Goal: Task Accomplishment & Management: Manage account settings

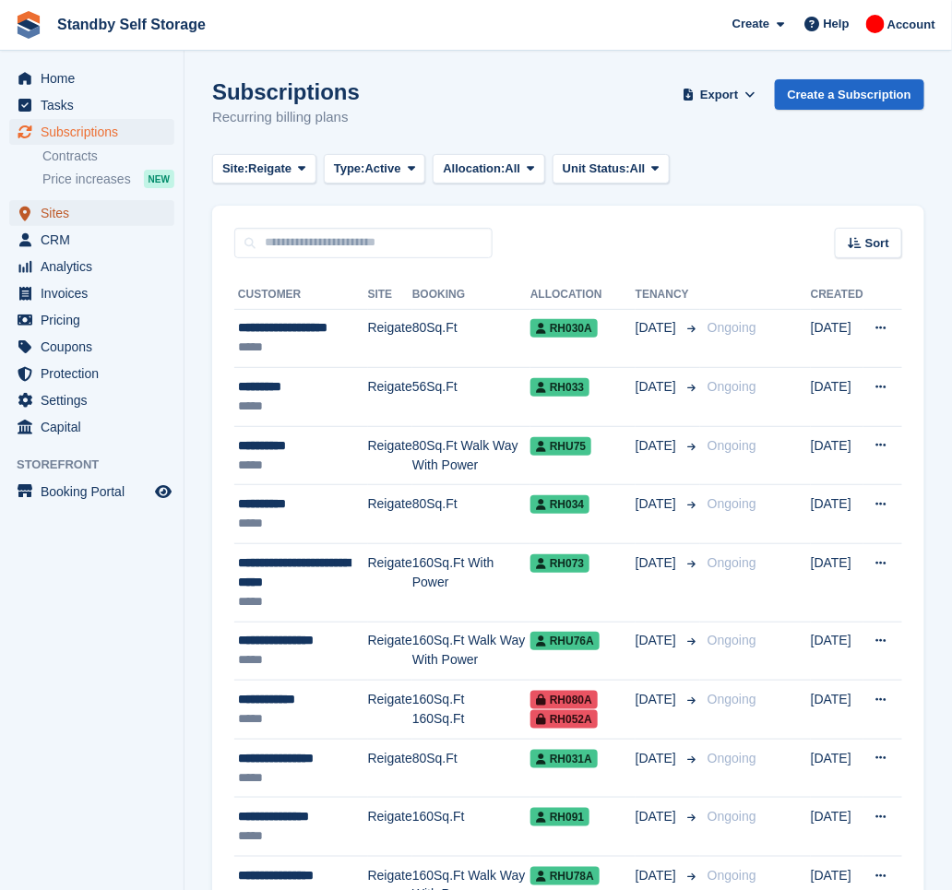
click at [78, 214] on span "Sites" at bounding box center [96, 213] width 111 height 26
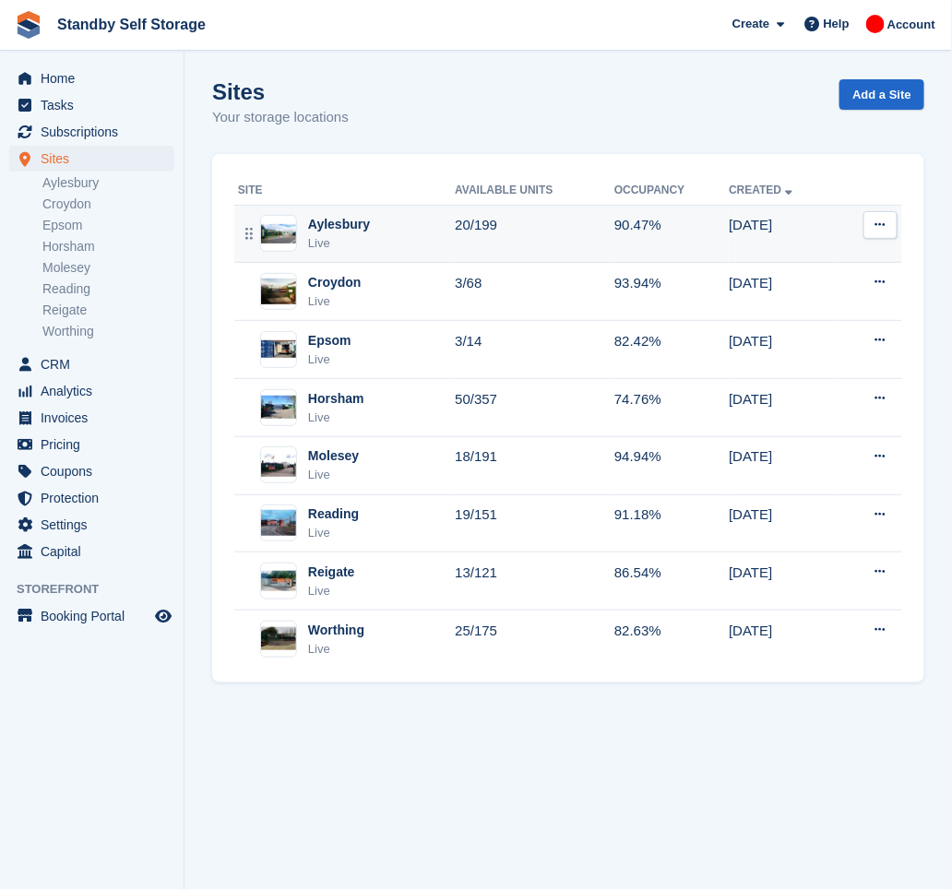
click at [366, 243] on div "Aylesbury Live" at bounding box center [346, 234] width 217 height 38
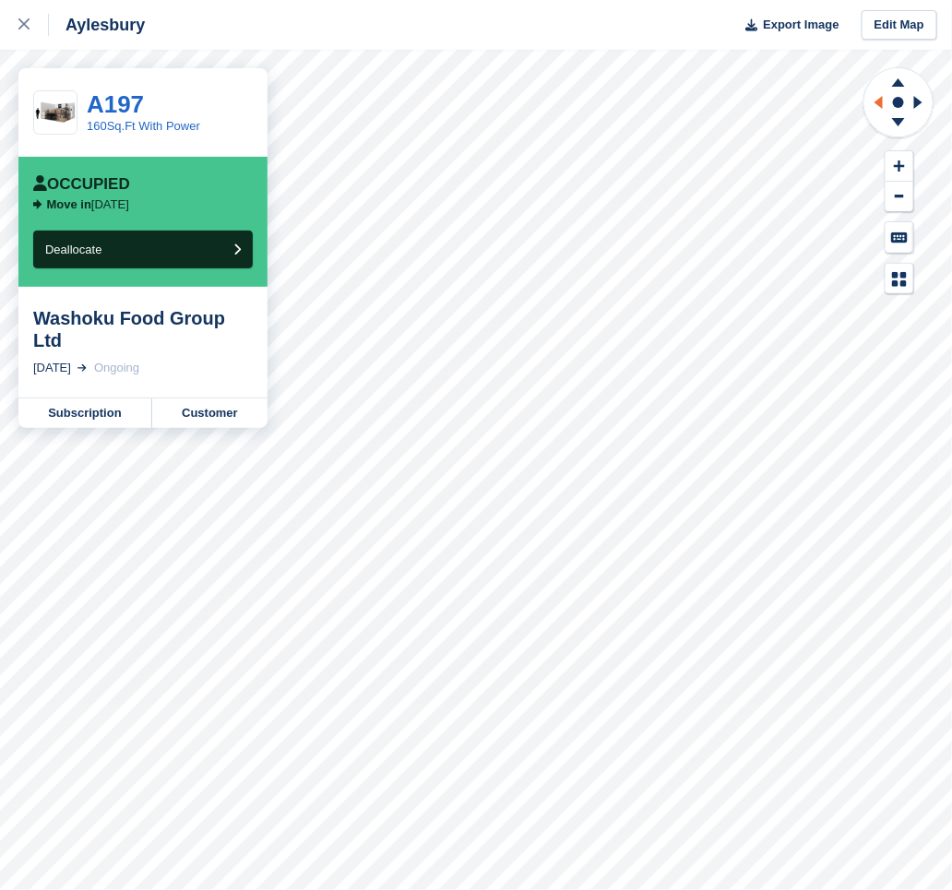
click at [877, 99] on icon at bounding box center [876, 102] width 23 height 48
click at [878, 99] on icon at bounding box center [876, 102] width 23 height 48
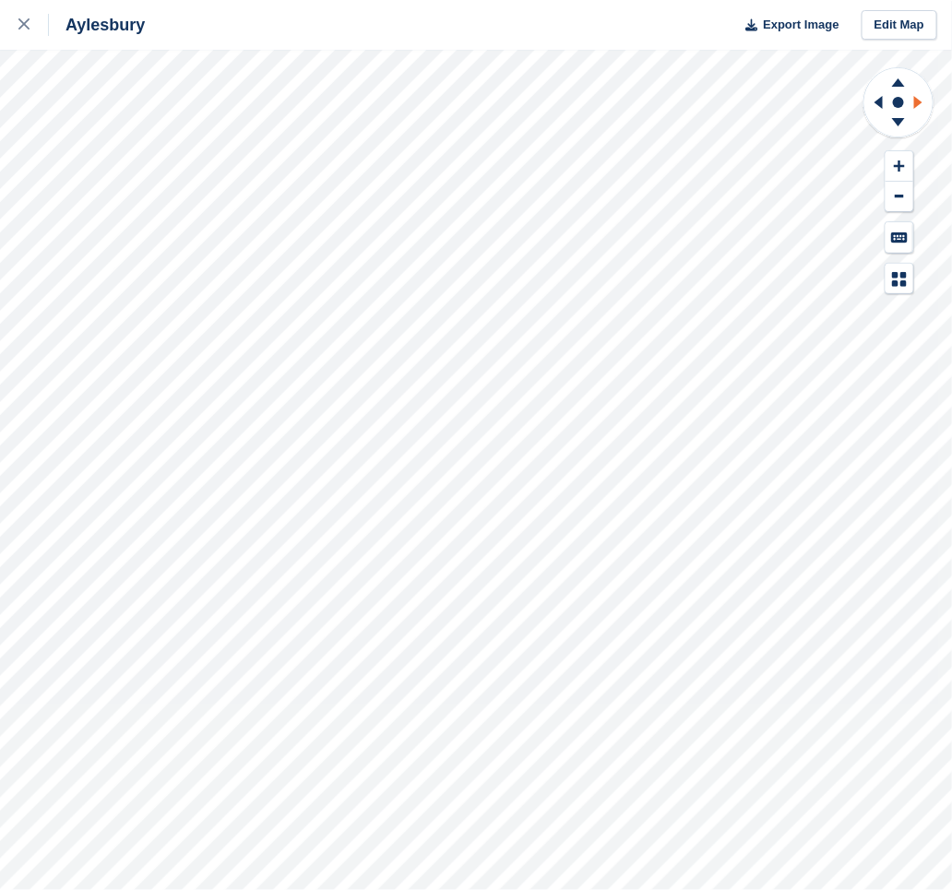
click at [919, 101] on icon at bounding box center [918, 102] width 8 height 13
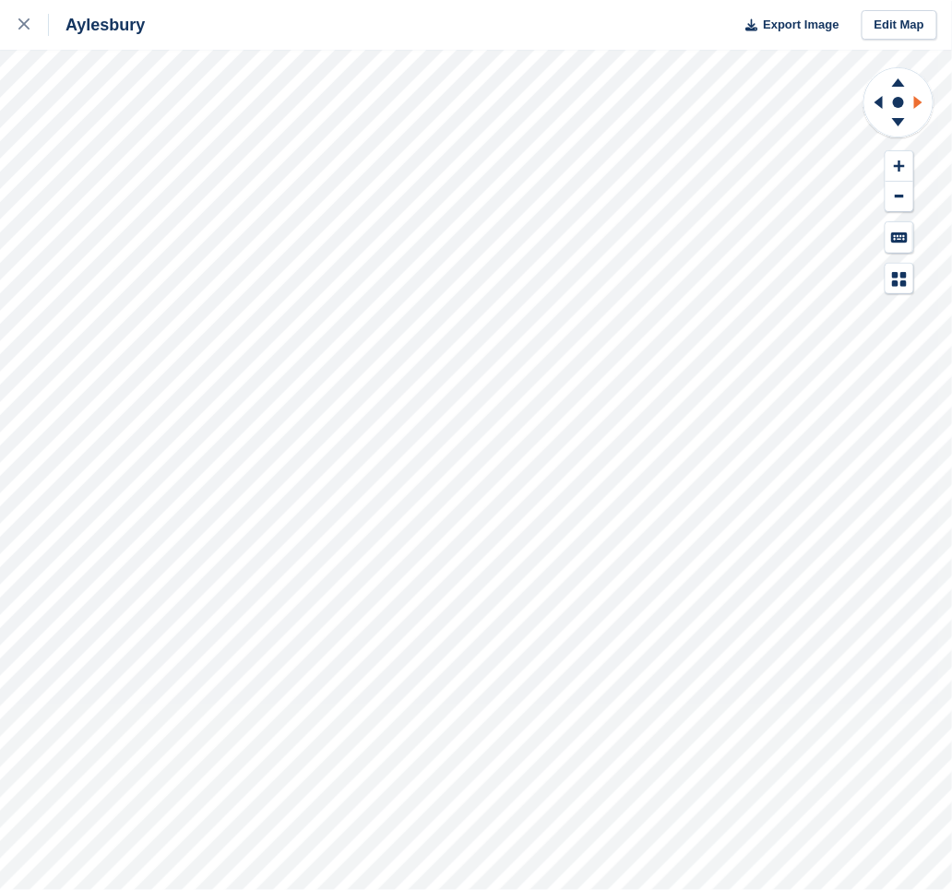
click at [919, 101] on icon at bounding box center [918, 102] width 8 height 13
click at [918, 101] on icon at bounding box center [918, 102] width 8 height 13
click at [878, 103] on icon at bounding box center [879, 102] width 8 height 13
click at [123, 178] on div "Aylesbury Export Image Edit Map" at bounding box center [476, 445] width 952 height 890
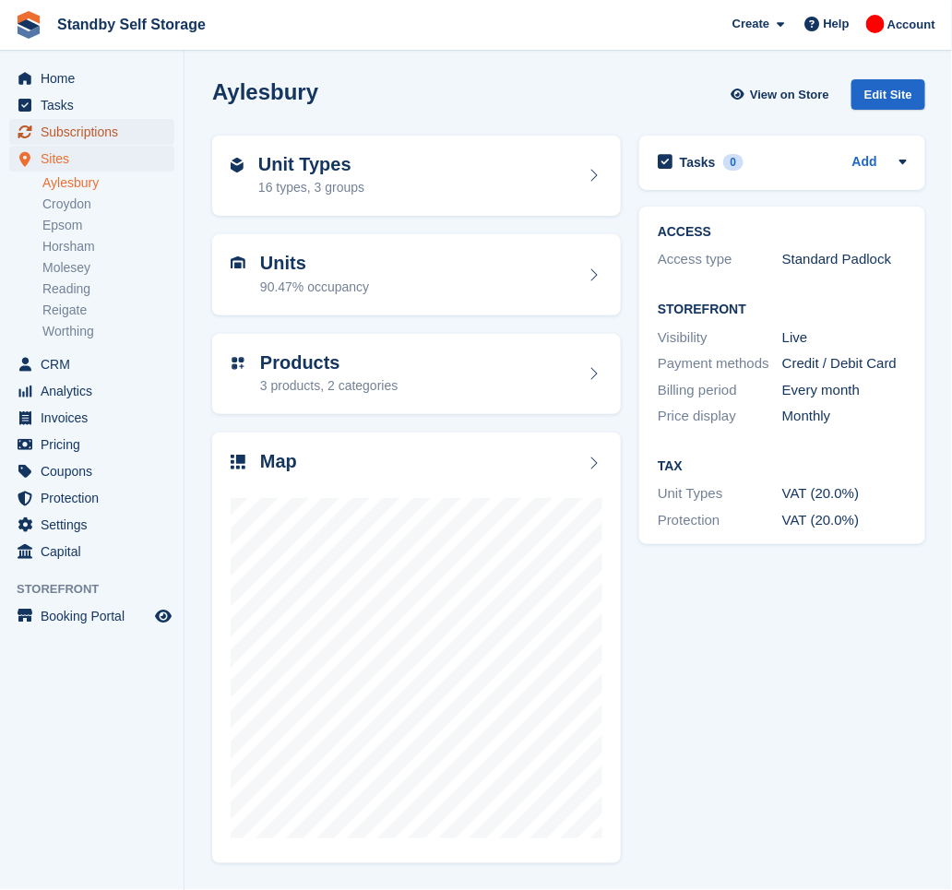
click at [80, 132] on span "Subscriptions" at bounding box center [96, 132] width 111 height 26
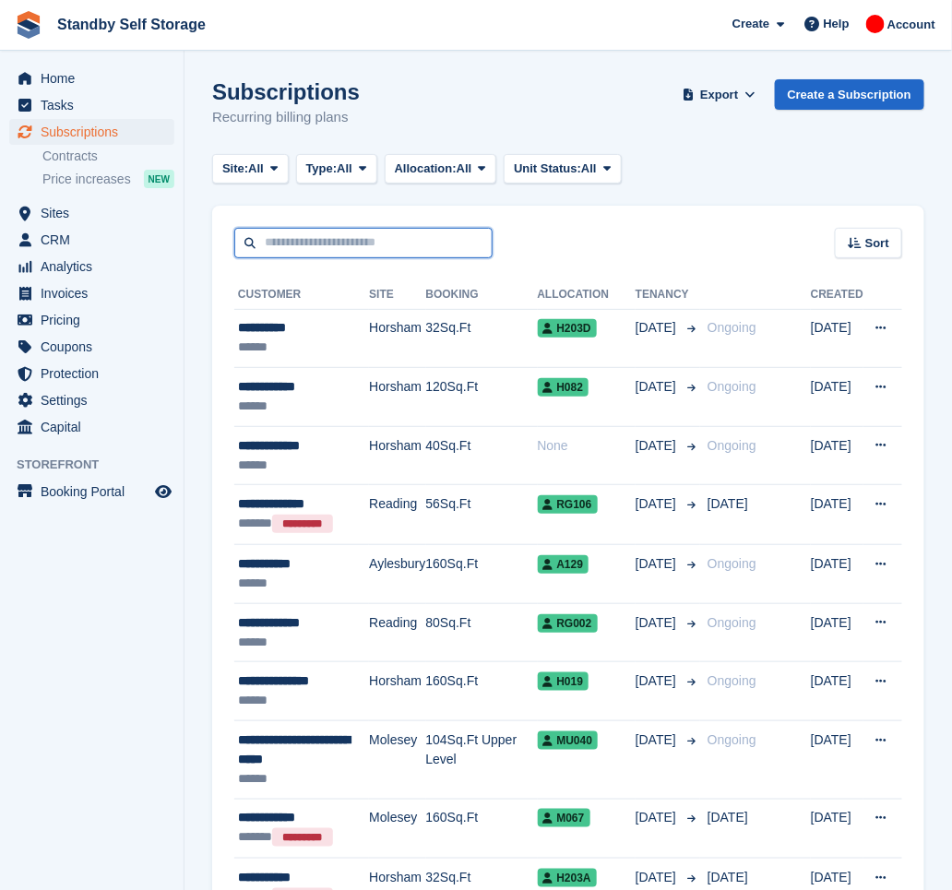
click at [312, 237] on input "text" at bounding box center [363, 243] width 258 height 30
type input "****"
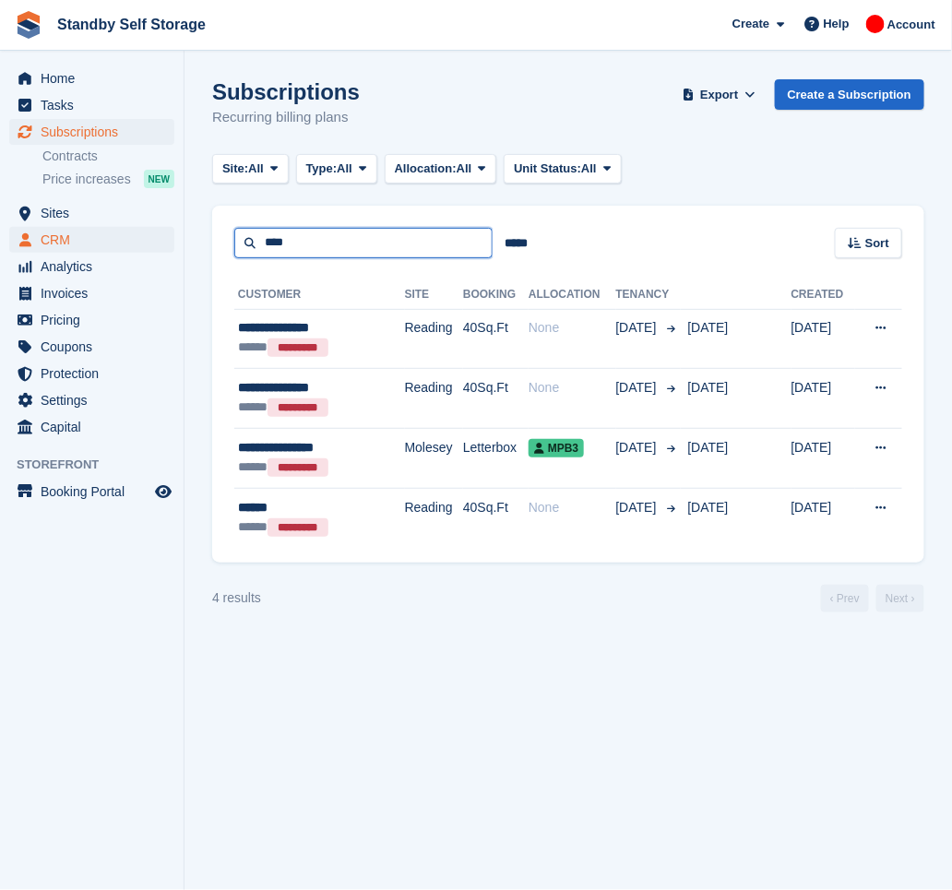
drag, startPoint x: 312, startPoint y: 237, endPoint x: 113, endPoint y: 237, distance: 199.3
click at [113, 237] on div "Home Tasks Subscriptions Subscriptions Subscriptions Contracts Price increases …" at bounding box center [476, 445] width 952 height 890
type input "*****"
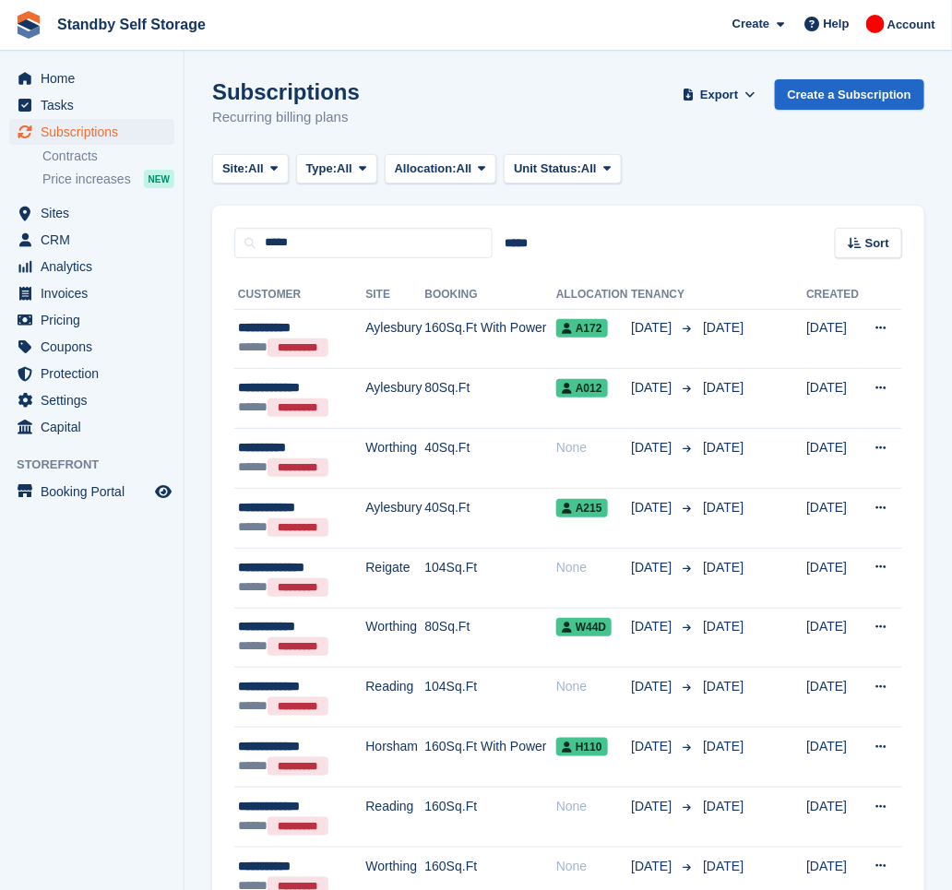
click at [380, 107] on div "Subscriptions Recurring billing plans Export Export Subscriptions Export a CSV …" at bounding box center [568, 114] width 712 height 71
drag, startPoint x: 305, startPoint y: 248, endPoint x: 133, endPoint y: 213, distance: 176.1
click at [133, 213] on div "Home Tasks Subscriptions Subscriptions Subscriptions Contracts Price increases …" at bounding box center [476, 738] width 952 height 1477
type input "*****"
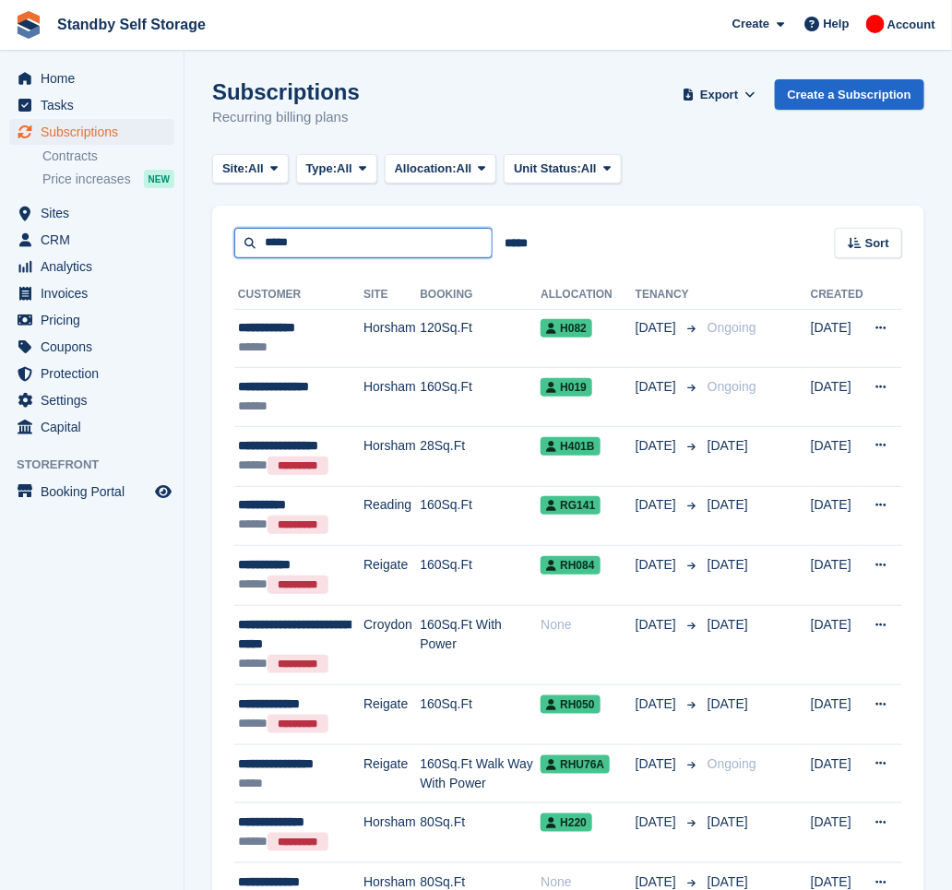
click at [310, 246] on input "*****" at bounding box center [363, 243] width 258 height 30
type input "**********"
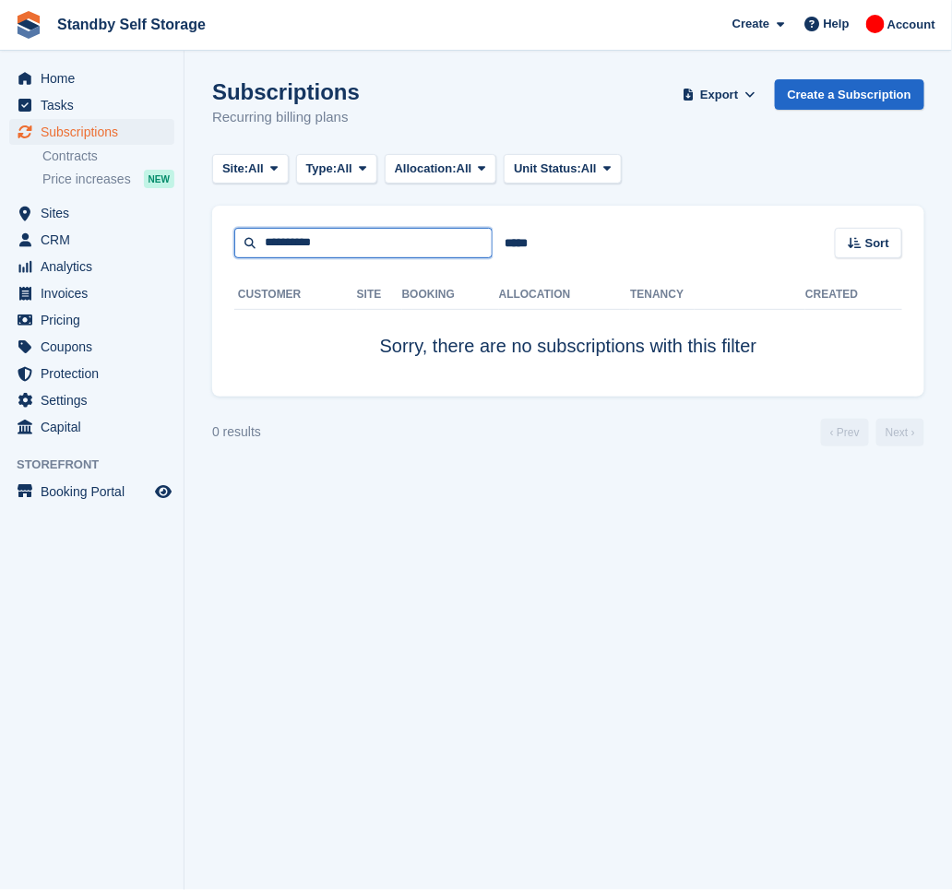
click at [338, 238] on input "**********" at bounding box center [363, 243] width 258 height 30
type input "*"
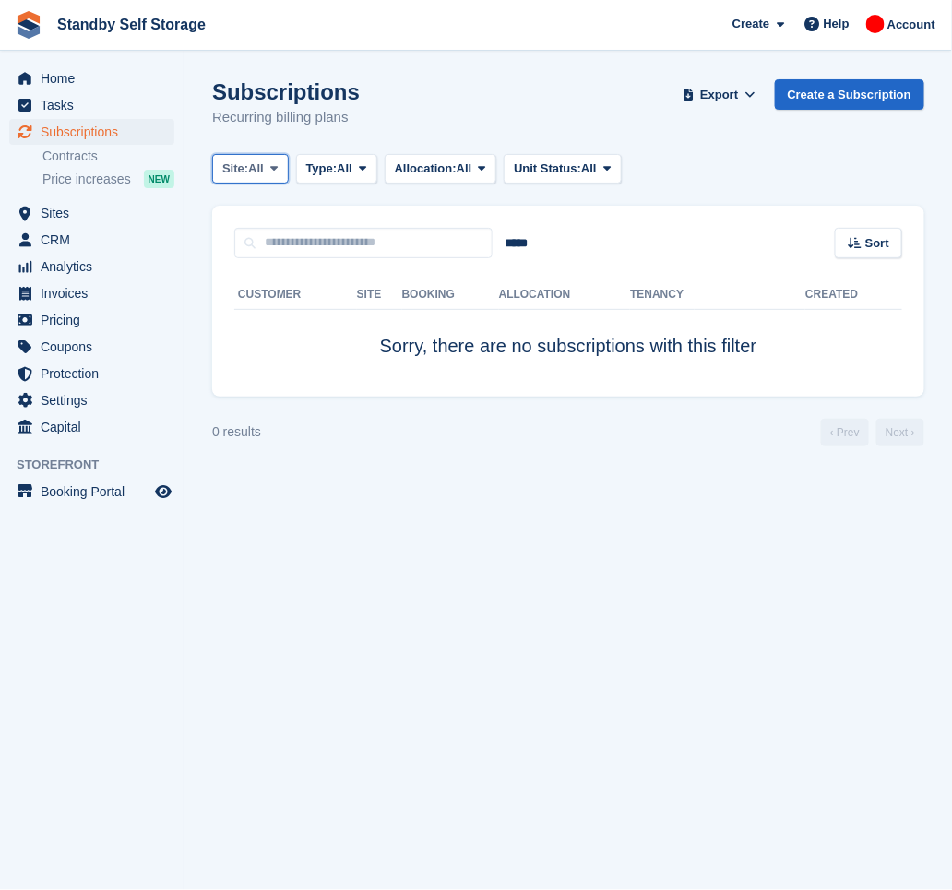
click at [260, 170] on span "All" at bounding box center [256, 169] width 16 height 18
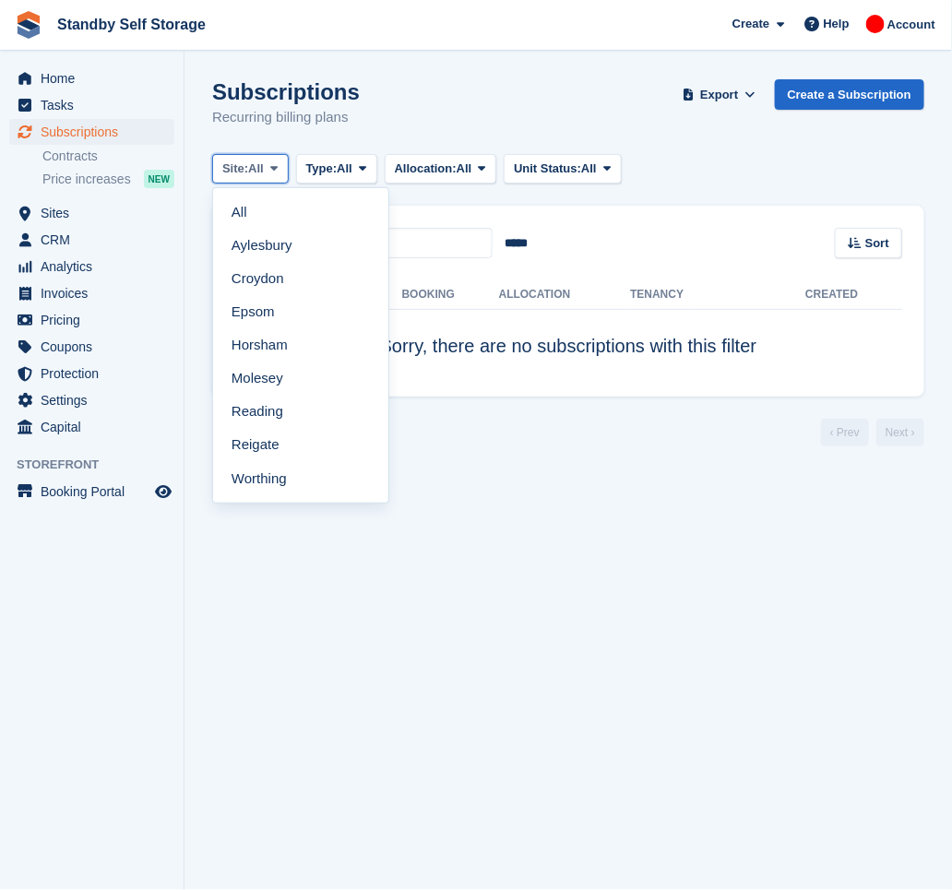
click at [260, 170] on span "All" at bounding box center [256, 169] width 16 height 18
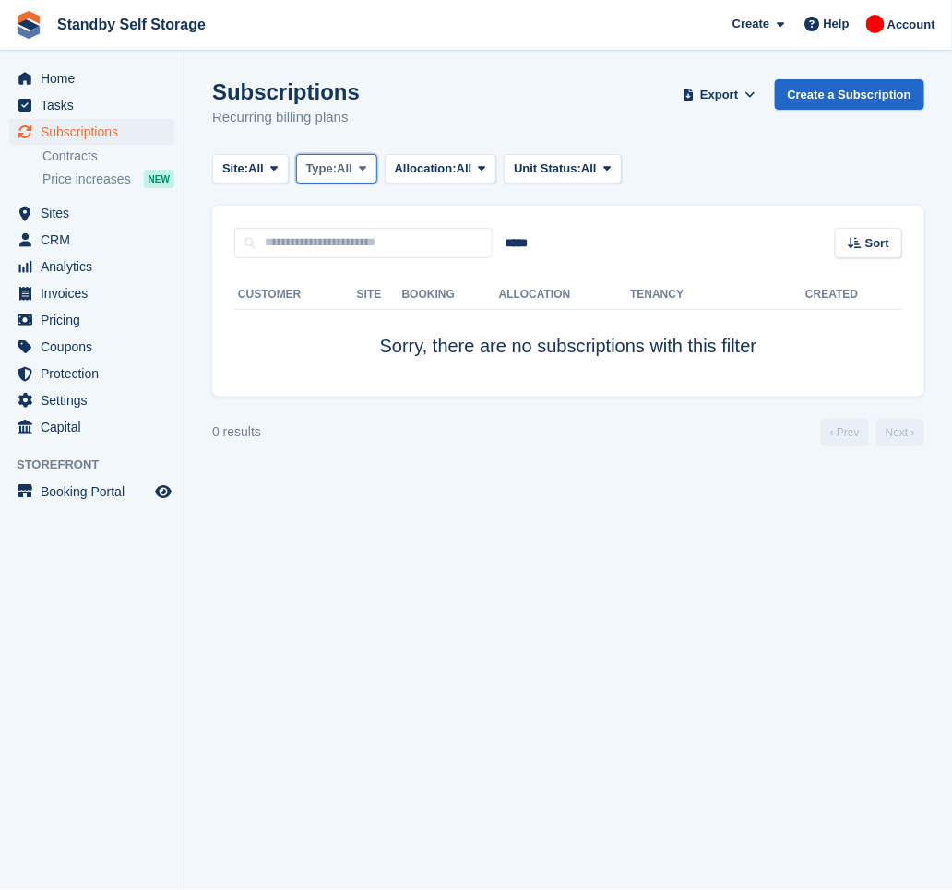
click at [341, 177] on button "Type: All" at bounding box center [336, 169] width 81 height 30
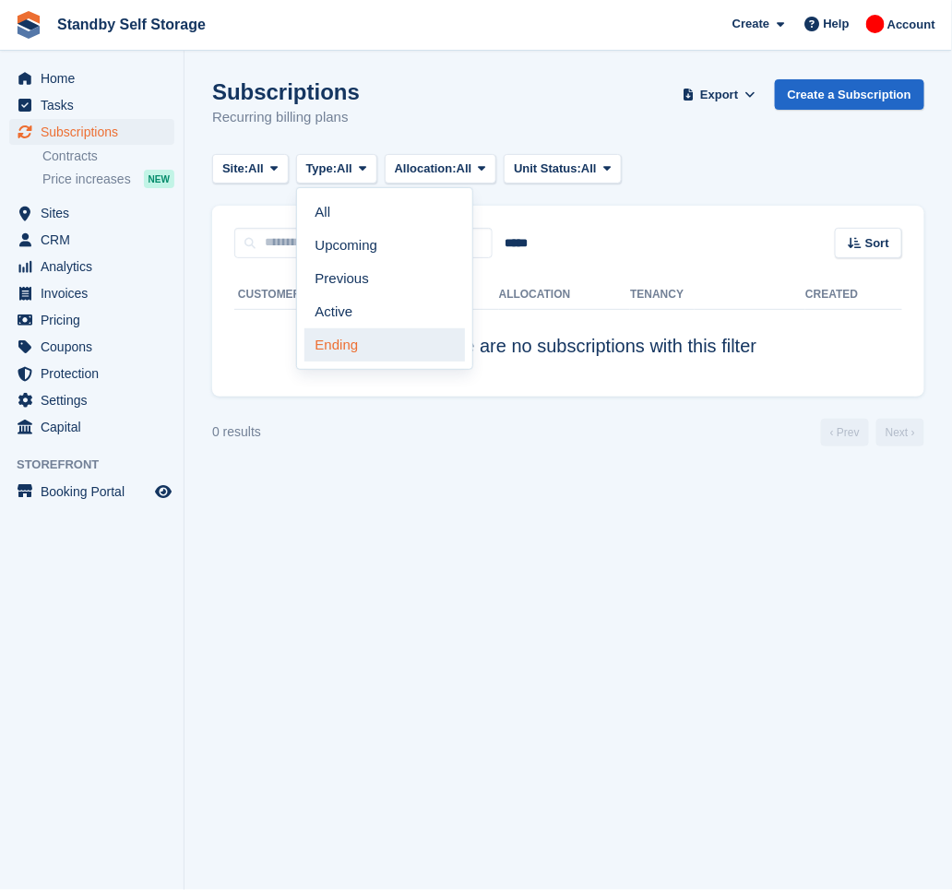
click at [342, 343] on link "Ending" at bounding box center [385, 345] width 161 height 33
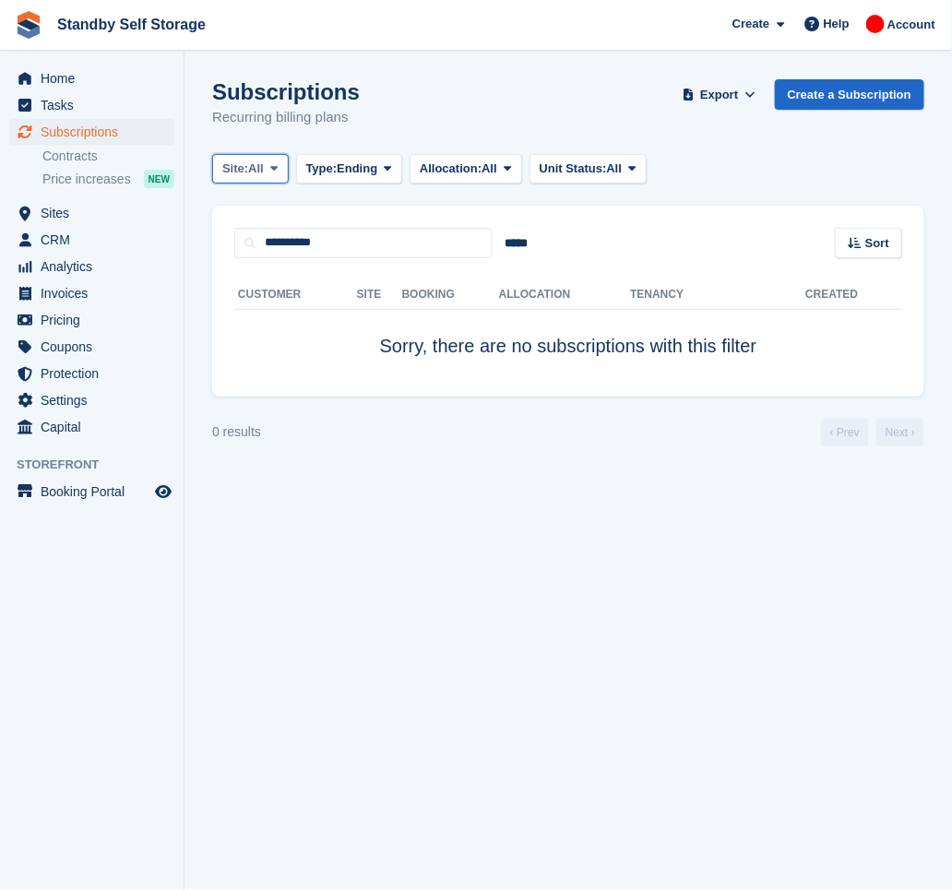
click at [269, 172] on span at bounding box center [274, 168] width 15 height 15
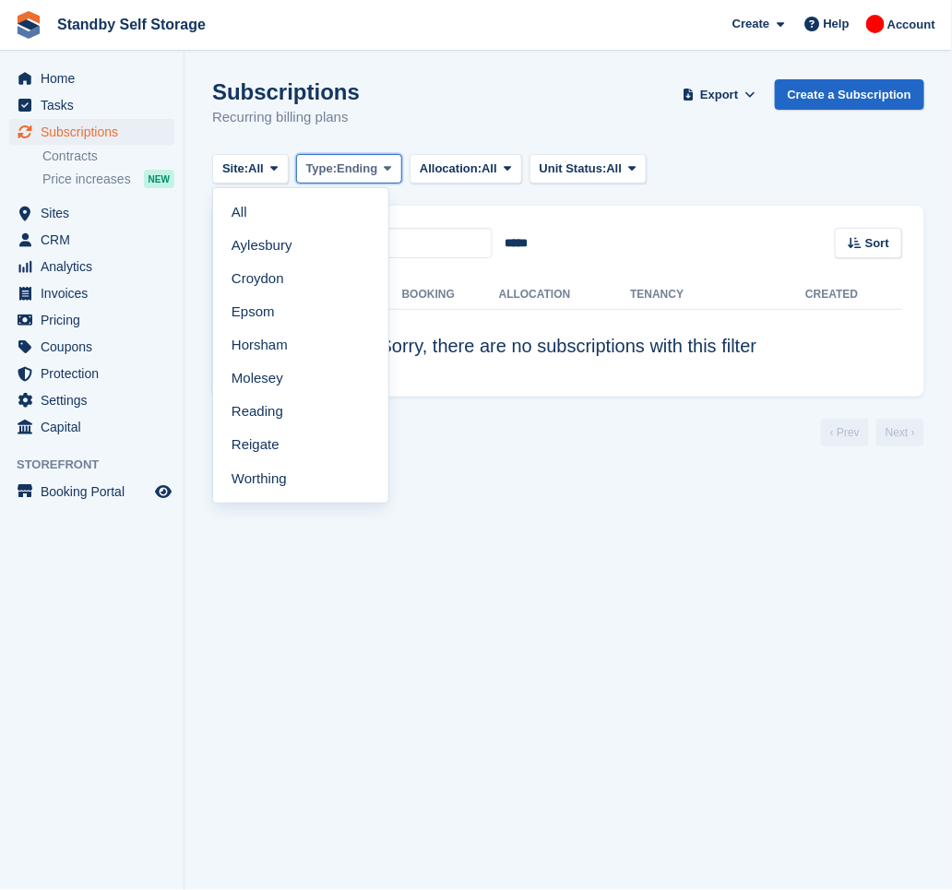
click at [357, 173] on span "Ending" at bounding box center [357, 169] width 41 height 18
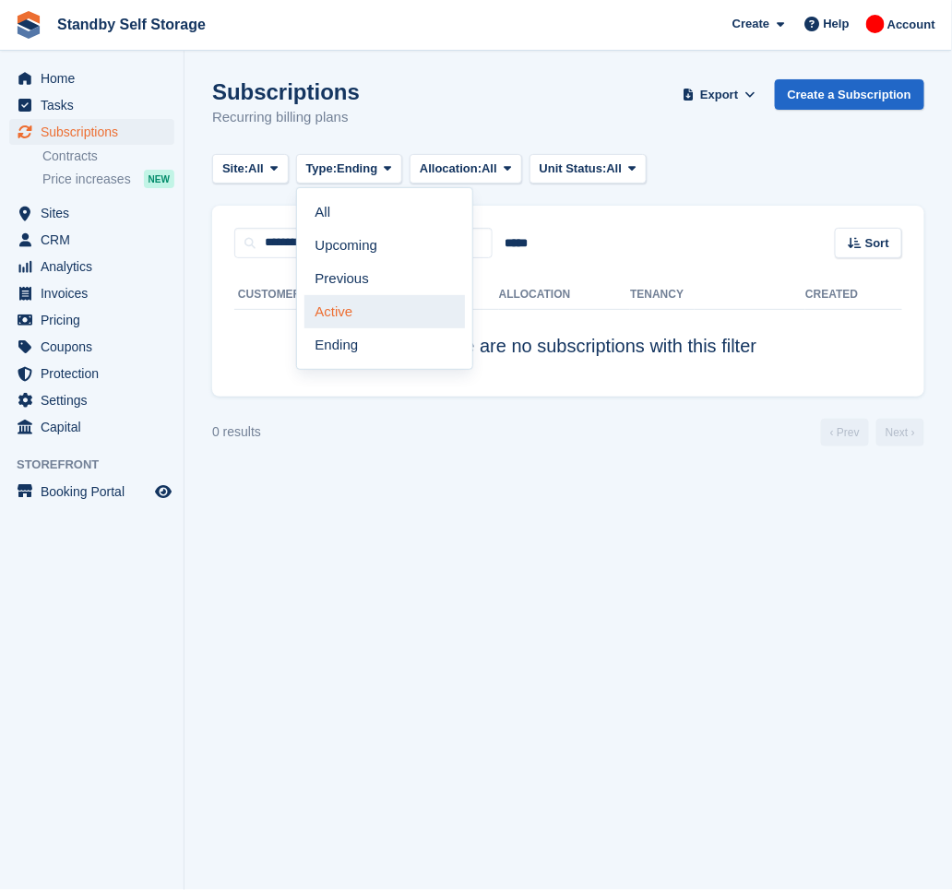
click at [357, 317] on link "Active" at bounding box center [385, 311] width 161 height 33
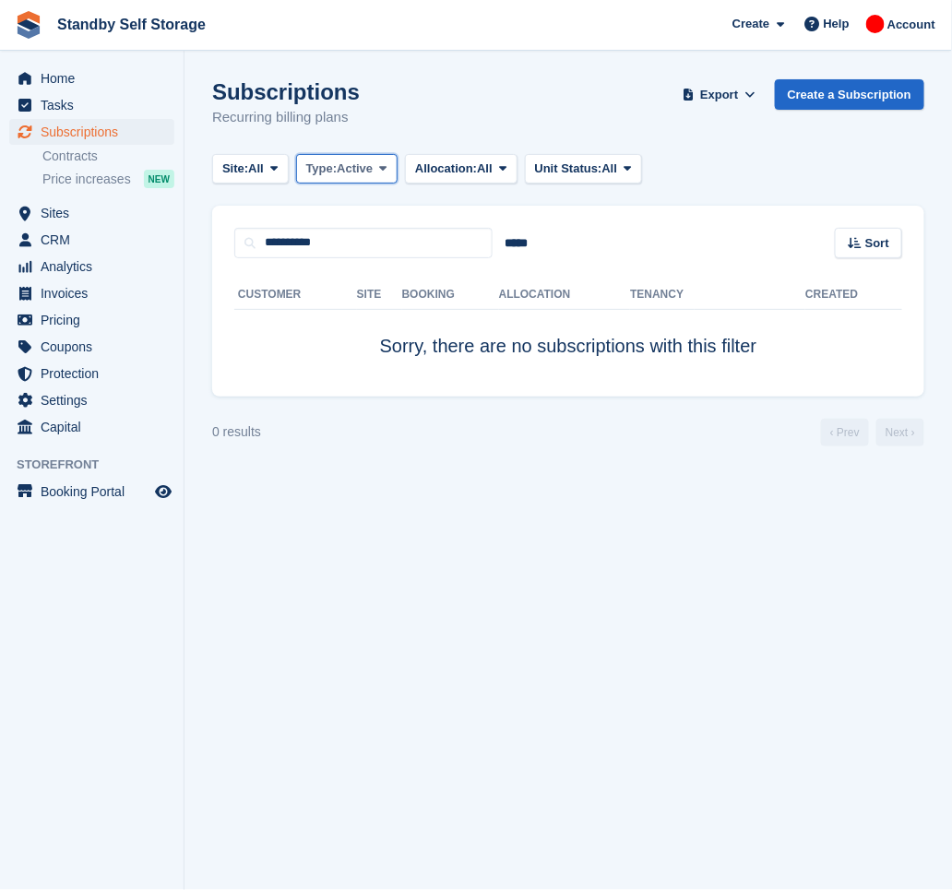
click at [372, 170] on span "Active" at bounding box center [355, 169] width 36 height 18
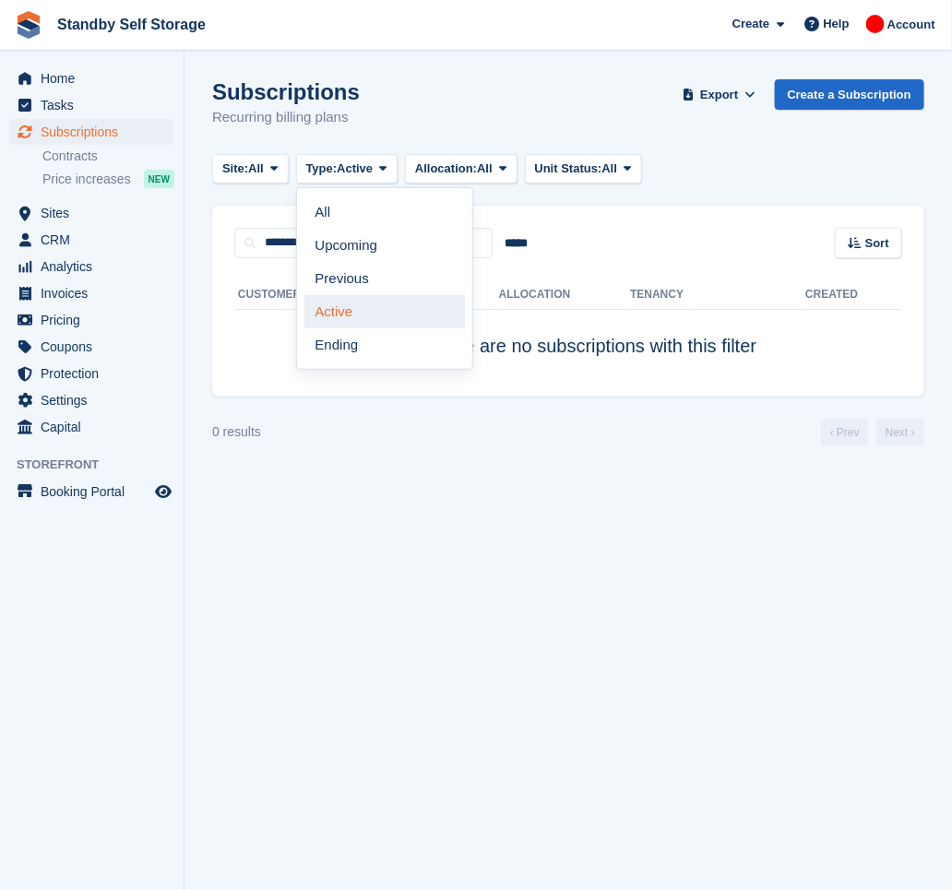
click at [354, 297] on link "Active" at bounding box center [385, 311] width 161 height 33
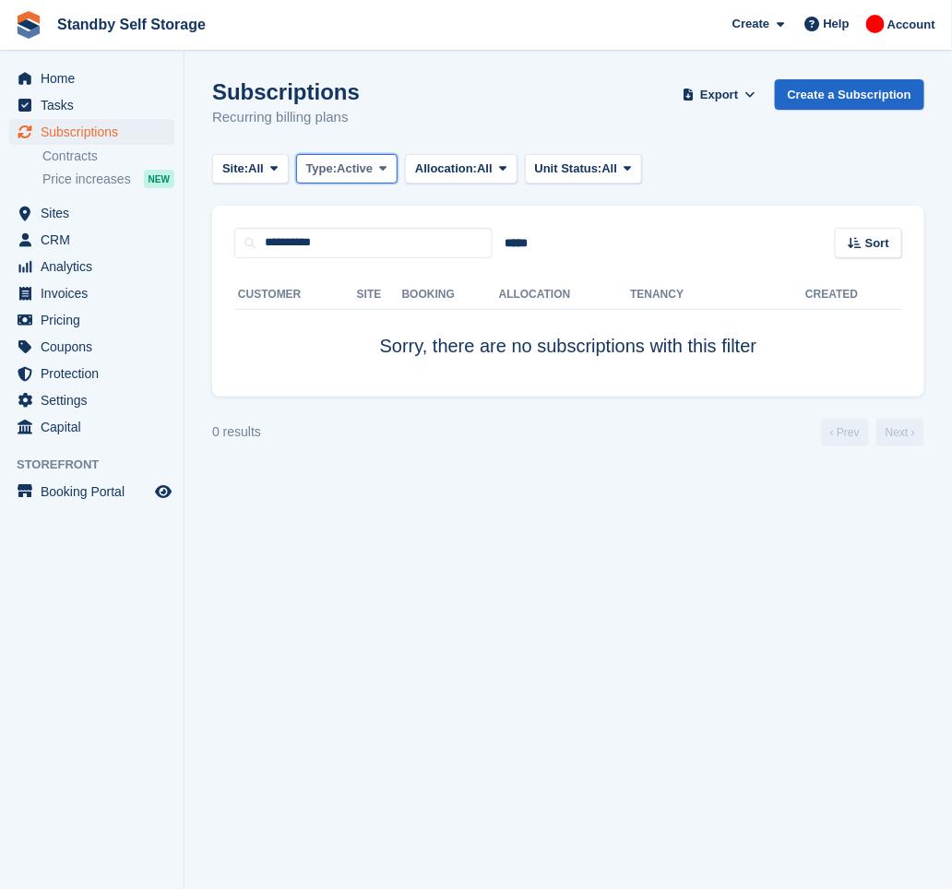
click at [344, 169] on span "Active" at bounding box center [355, 169] width 36 height 18
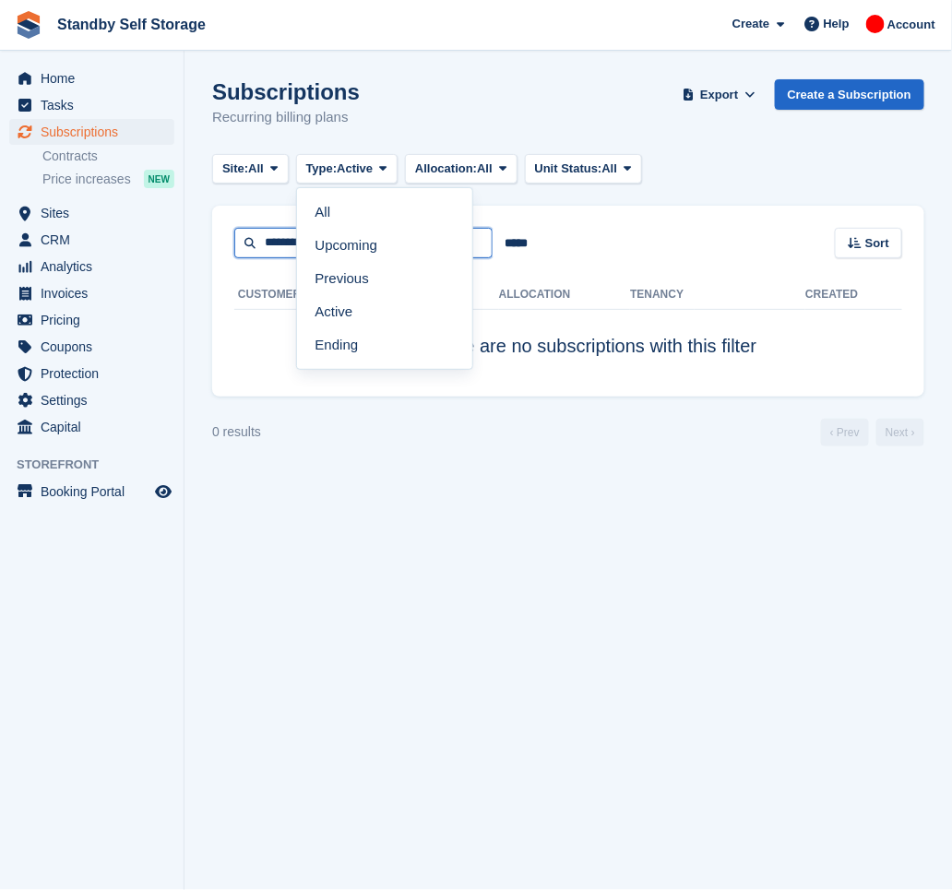
click at [283, 240] on input "**********" at bounding box center [363, 243] width 258 height 30
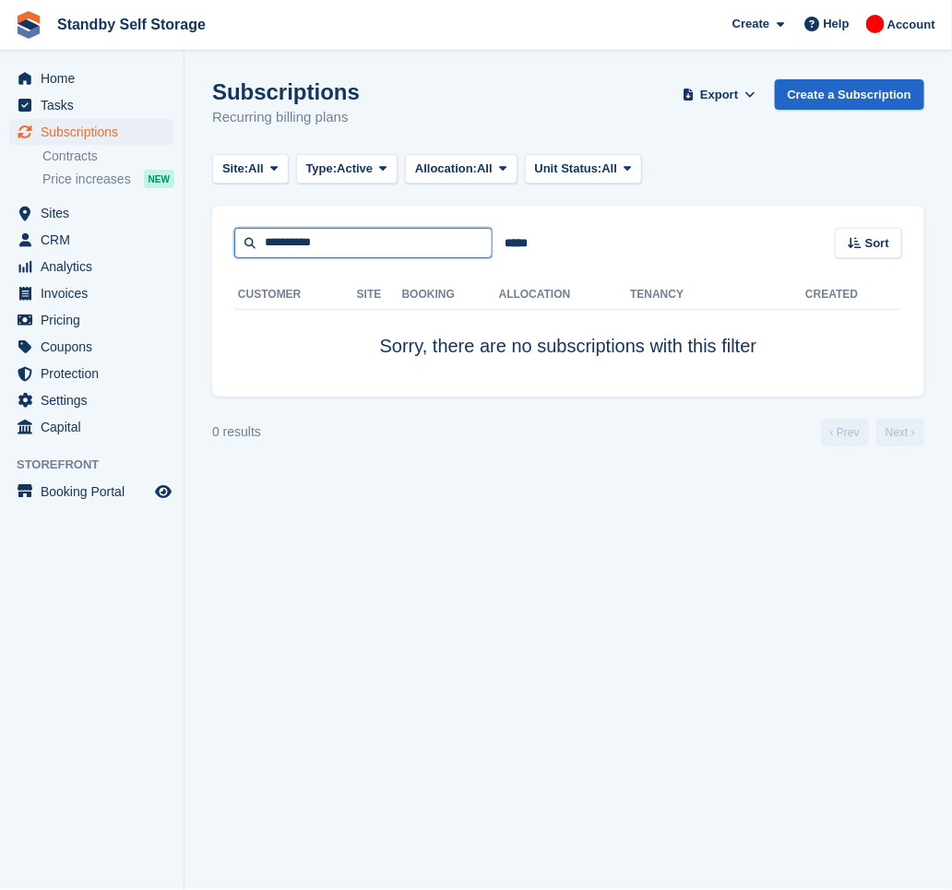
click at [314, 246] on input "**********" at bounding box center [363, 243] width 258 height 30
click at [325, 247] on input "**********" at bounding box center [363, 243] width 258 height 30
type input "*****"
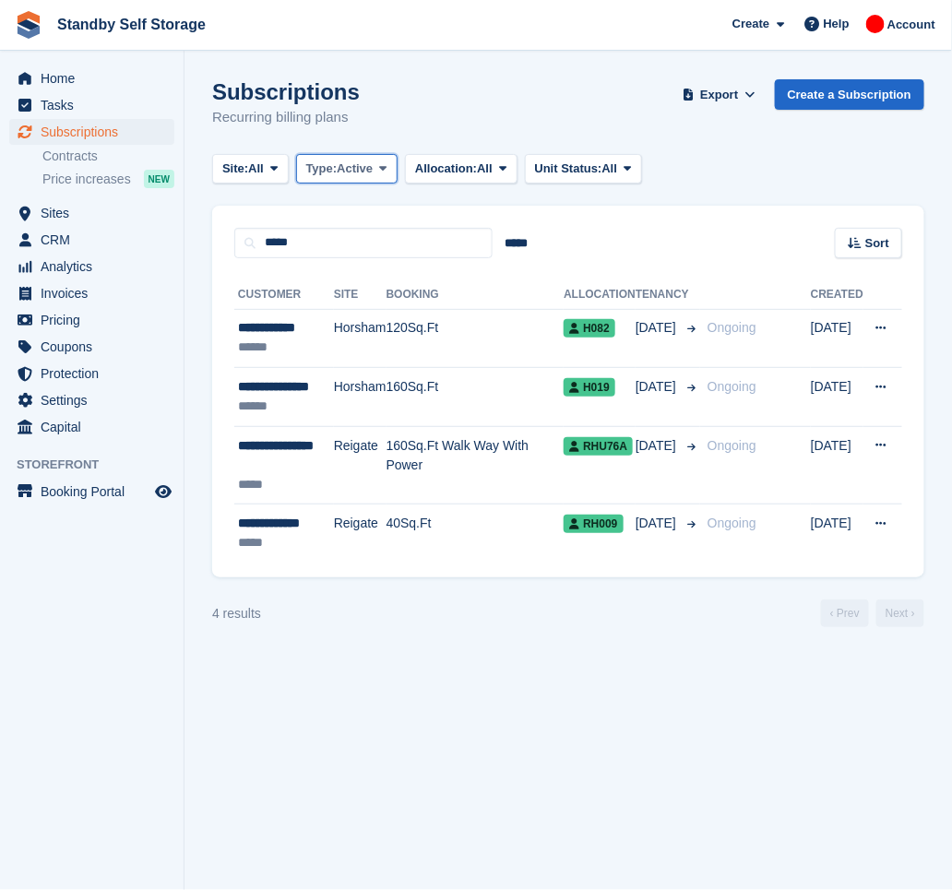
click at [338, 176] on span "Type:" at bounding box center [321, 169] width 31 height 18
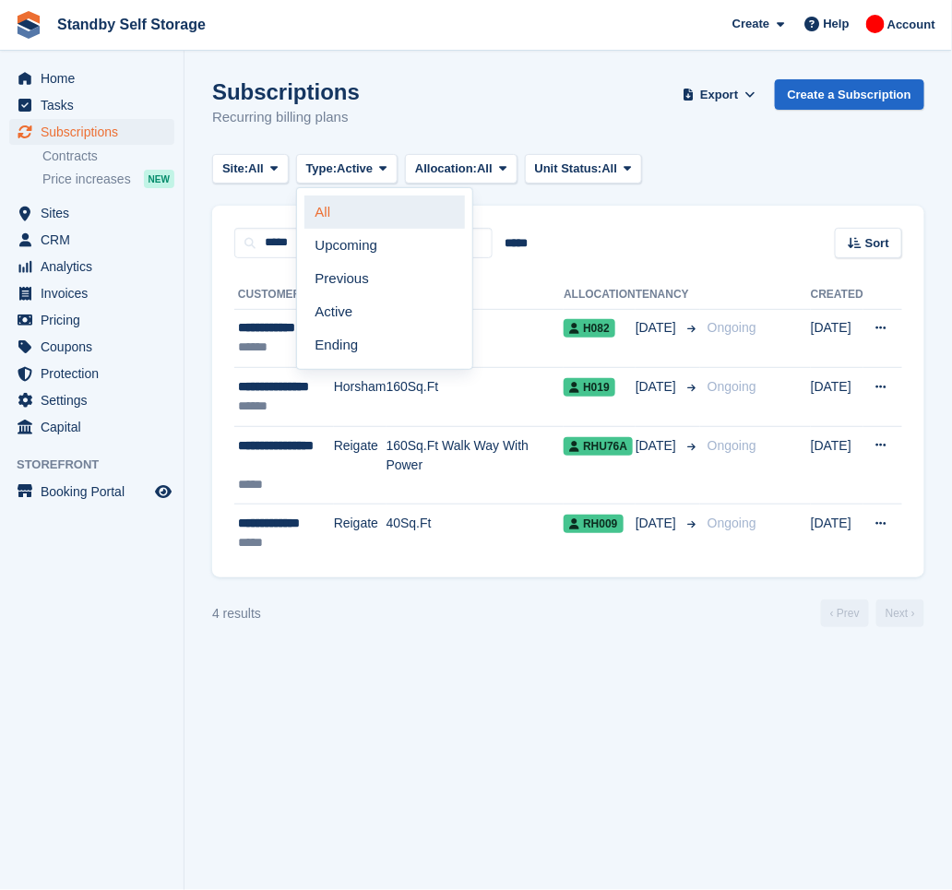
click at [338, 217] on link "All" at bounding box center [385, 212] width 161 height 33
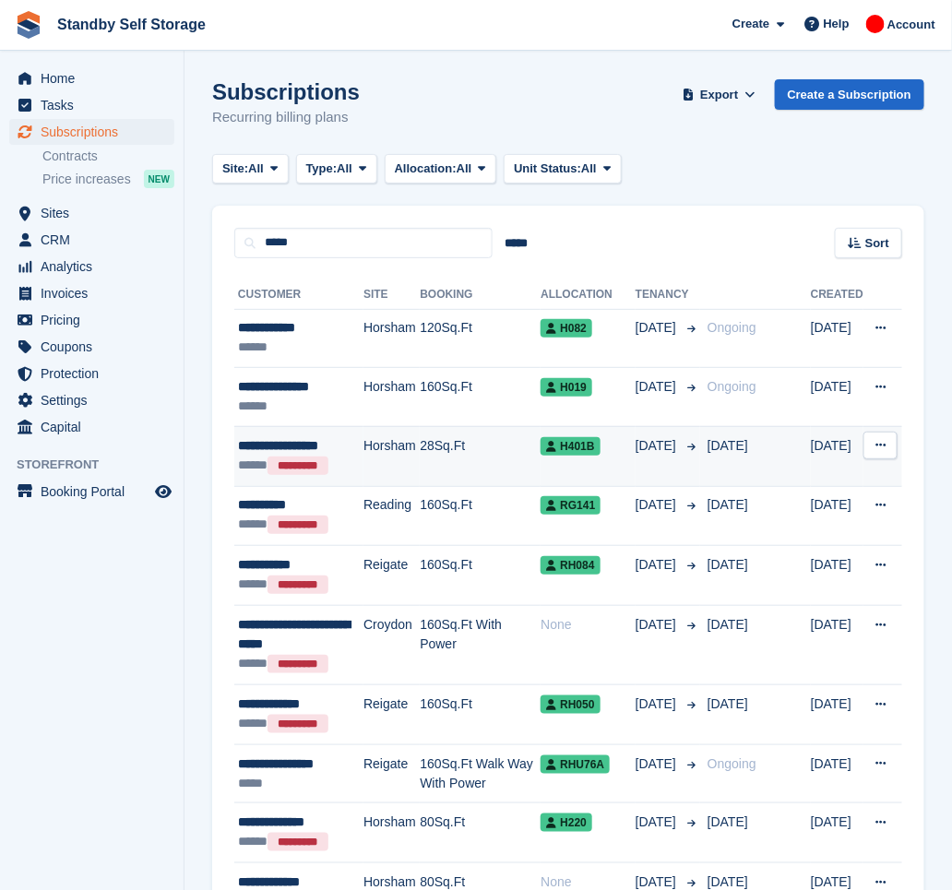
click at [409, 458] on td "Horsham" at bounding box center [392, 456] width 56 height 60
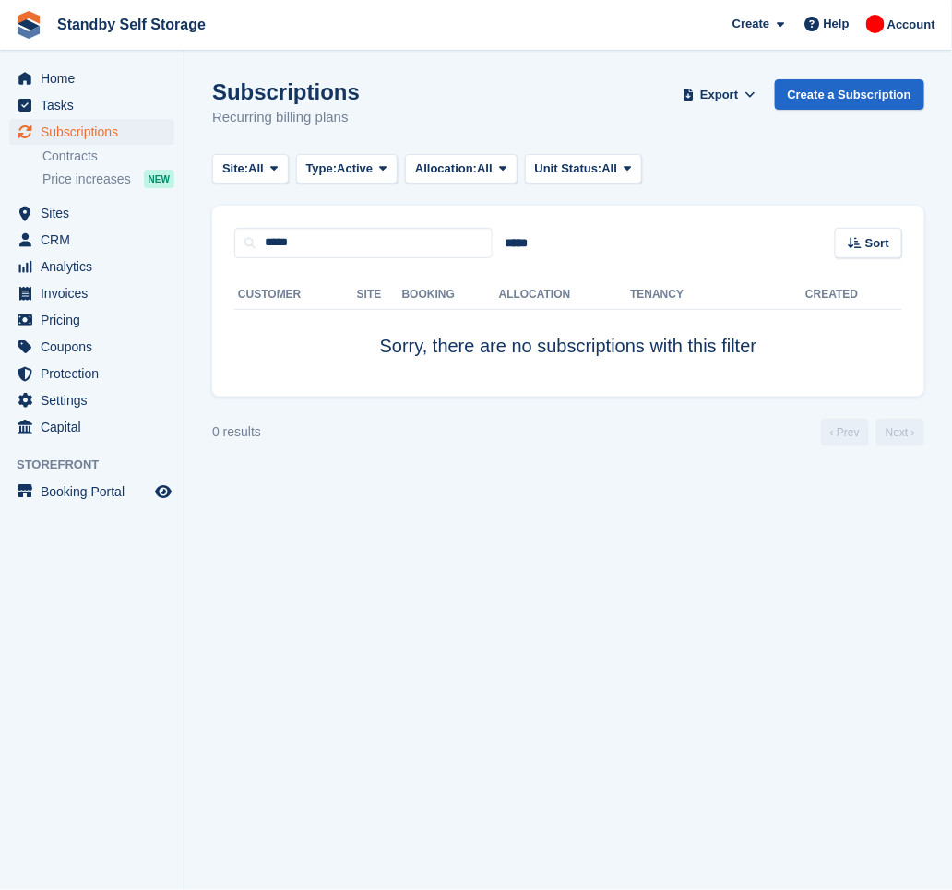
click at [388, 90] on div "Subscriptions Recurring billing plans Export Export Subscriptions Export a CSV …" at bounding box center [568, 114] width 712 height 71
click at [475, 125] on div "Subscriptions Recurring billing plans Export Export Subscriptions Export a CSV …" at bounding box center [568, 114] width 712 height 71
drag, startPoint x: 317, startPoint y: 242, endPoint x: 193, endPoint y: 251, distance: 124.9
click at [193, 251] on section "Subscriptions Recurring billing plans Export Export Subscriptions Export a CSV …" at bounding box center [569, 445] width 768 height 890
click at [413, 90] on div "Subscriptions Recurring billing plans Export Export Subscriptions Export a CSV …" at bounding box center [568, 114] width 712 height 71
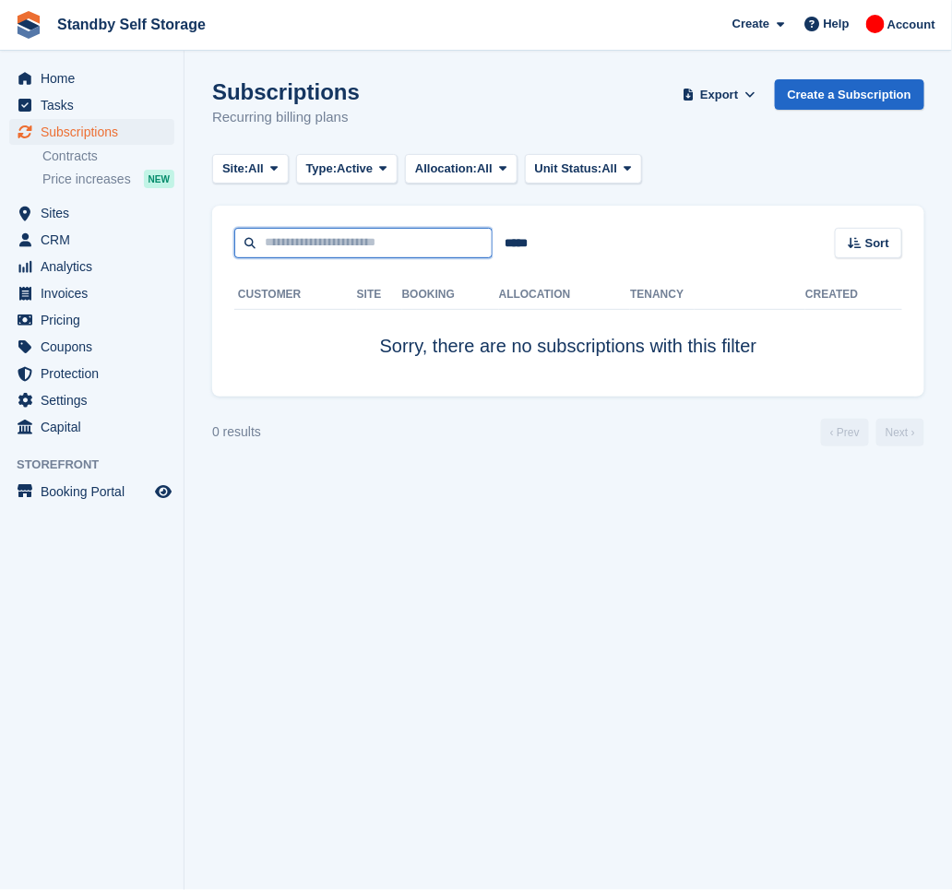
click at [356, 244] on input "text" at bounding box center [363, 243] width 258 height 30
type input "***"
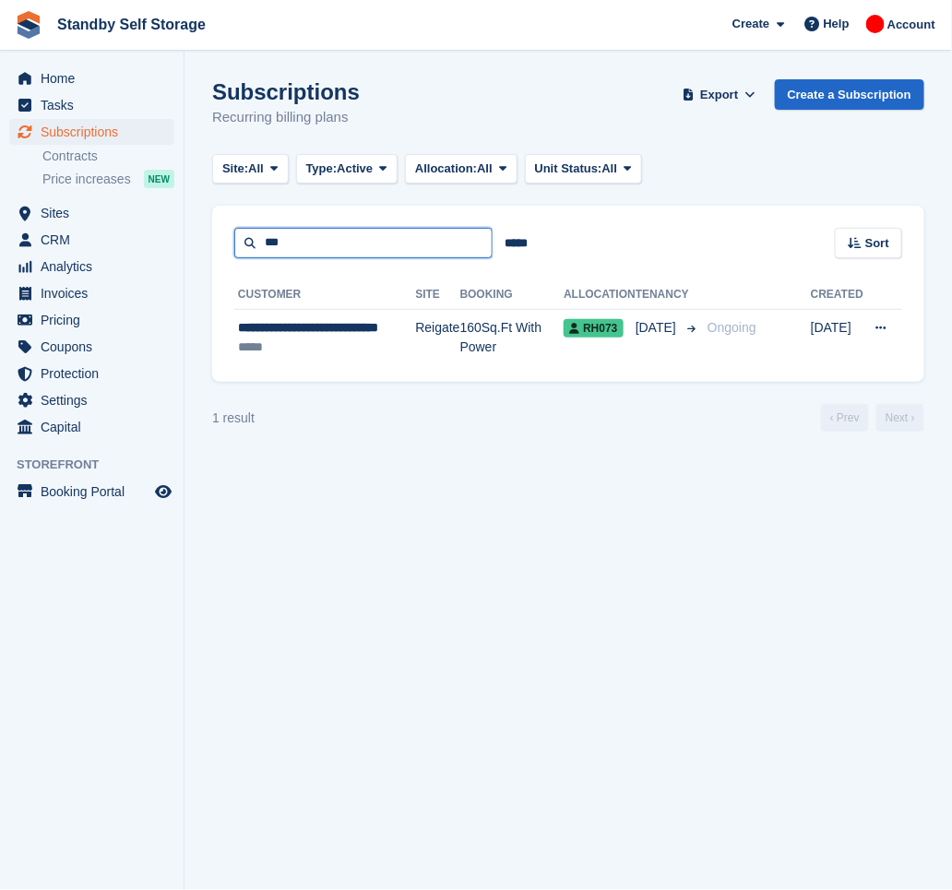
drag, startPoint x: 340, startPoint y: 249, endPoint x: 245, endPoint y: 253, distance: 96.0
click at [245, 253] on input "***" at bounding box center [363, 243] width 258 height 30
click at [95, 125] on span "Subscriptions" at bounding box center [96, 132] width 111 height 26
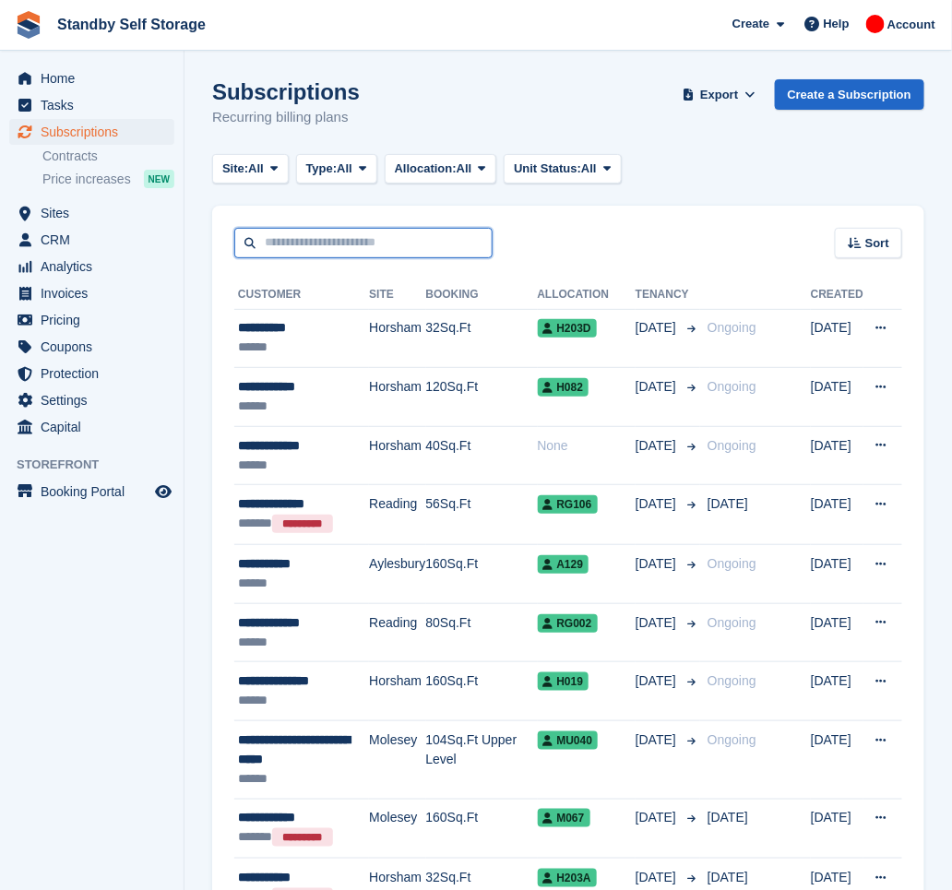
click at [357, 246] on input "text" at bounding box center [363, 243] width 258 height 30
type input "*******"
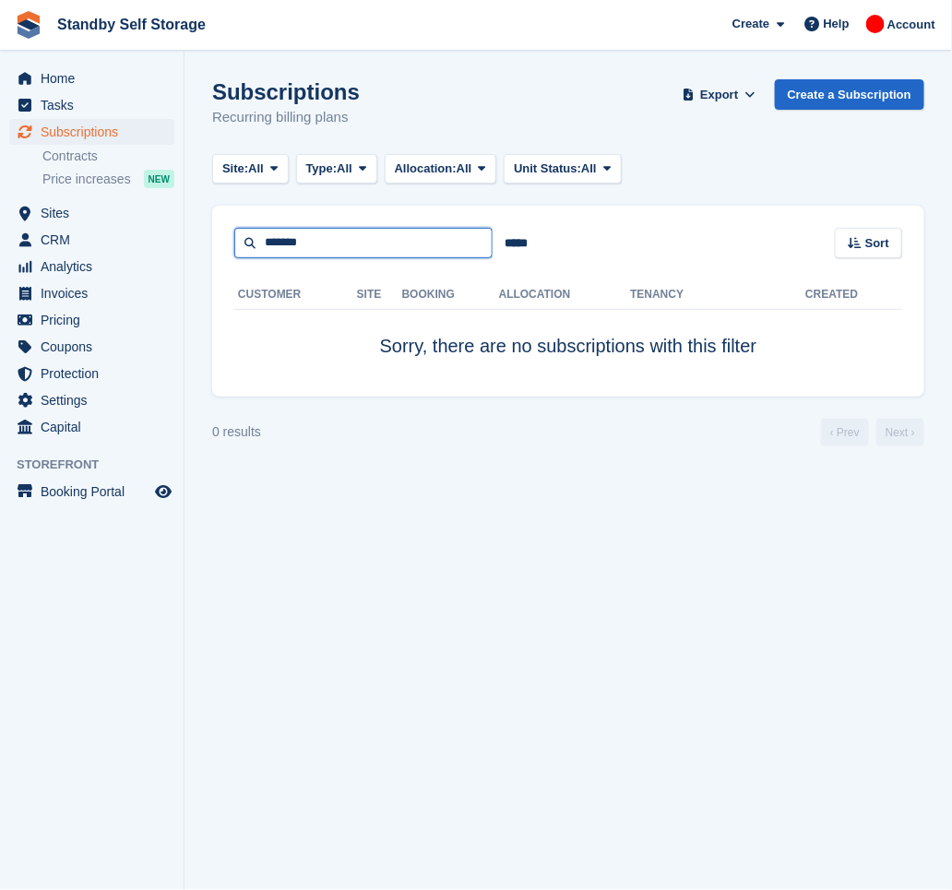
drag, startPoint x: 330, startPoint y: 257, endPoint x: 178, endPoint y: 249, distance: 152.5
click at [178, 249] on div "Home Tasks Subscriptions Subscriptions Subscriptions Contracts Price increases …" at bounding box center [476, 445] width 952 height 890
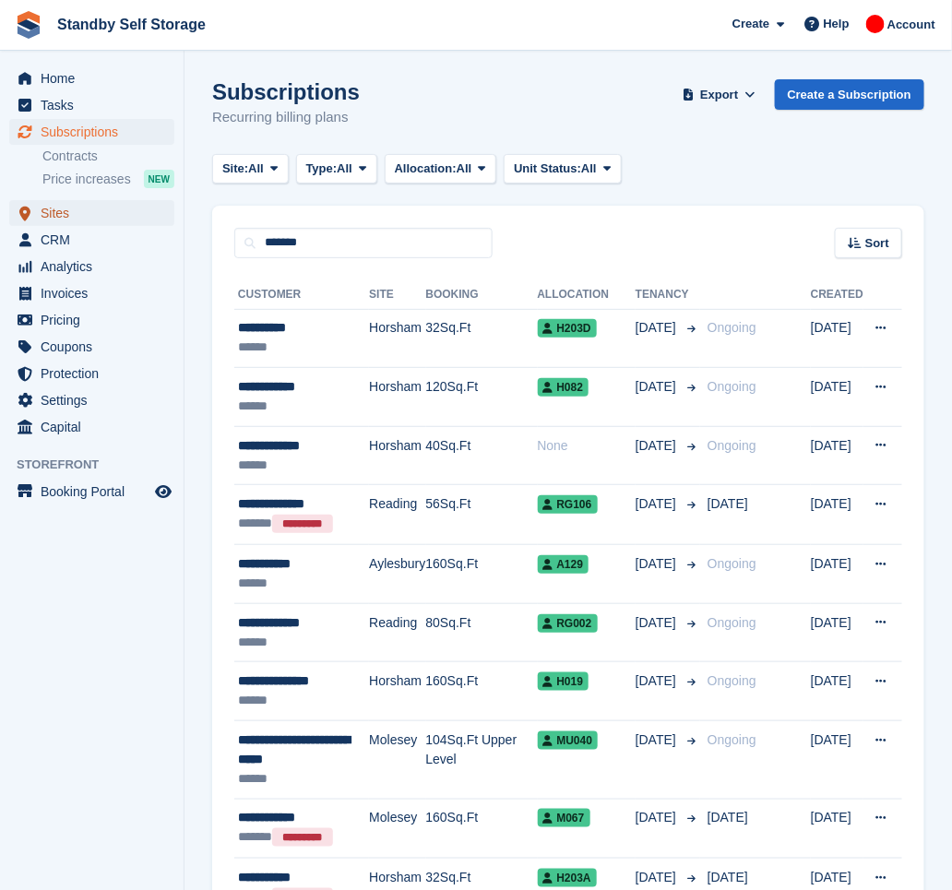
click at [69, 206] on span "Sites" at bounding box center [96, 213] width 111 height 26
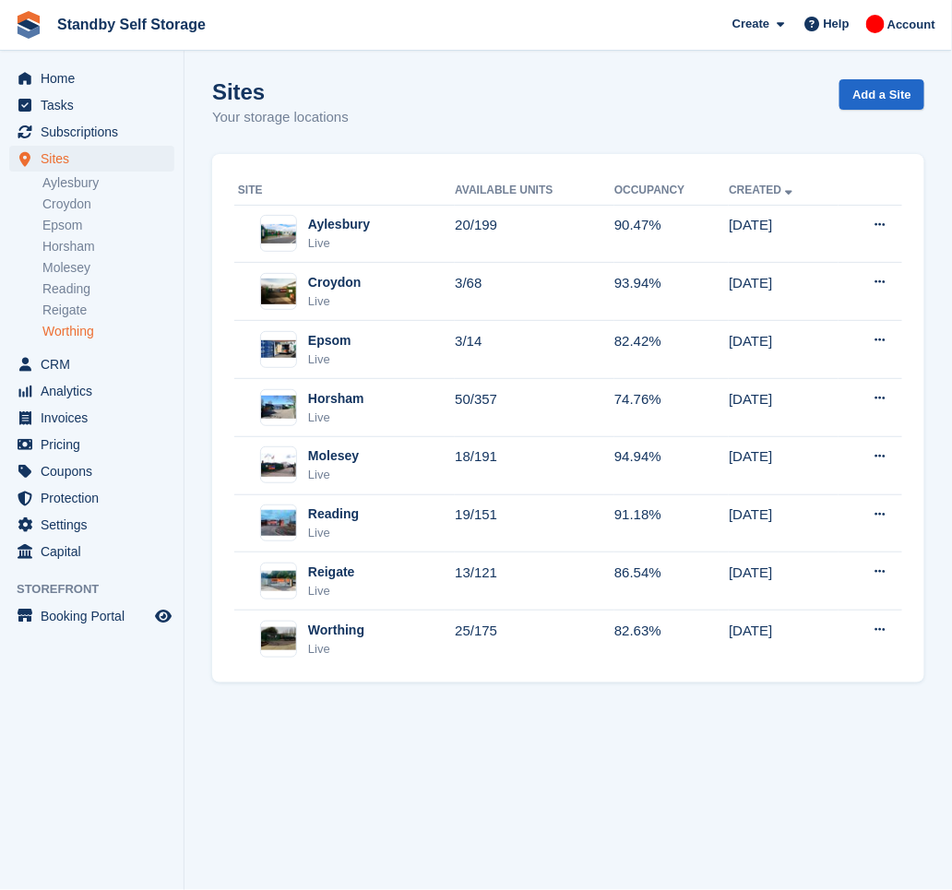
click at [86, 324] on link "Worthing" at bounding box center [108, 332] width 132 height 18
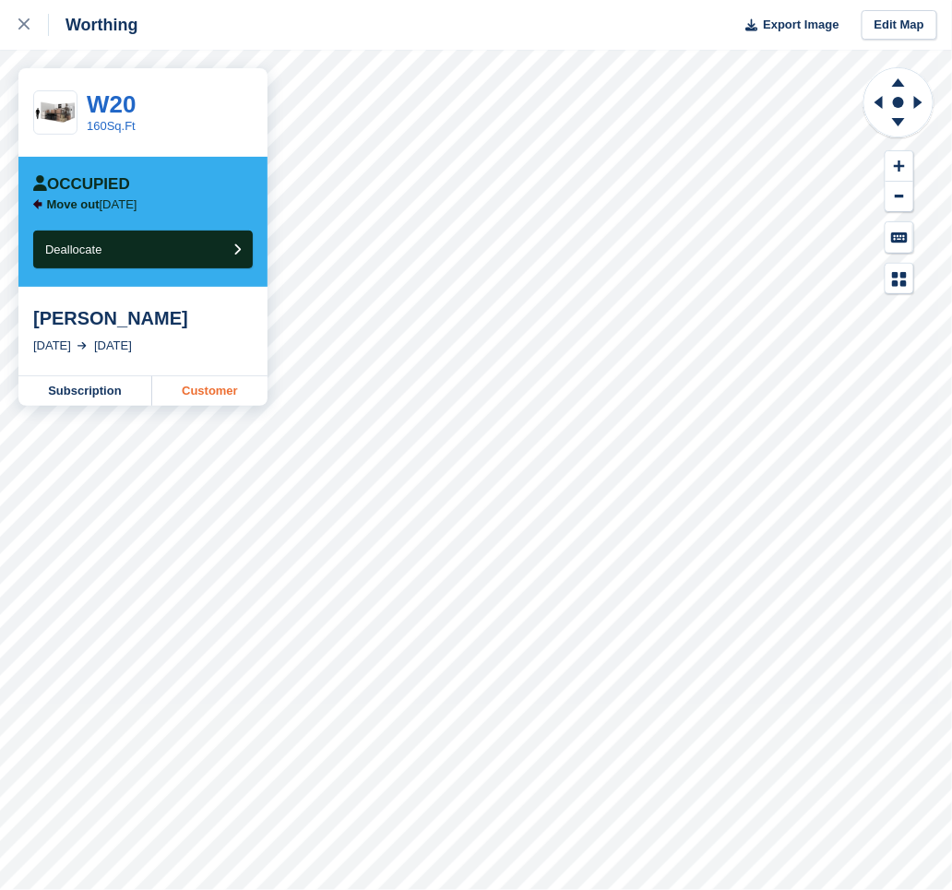
click at [218, 388] on link "Customer" at bounding box center [209, 391] width 115 height 30
click at [61, 389] on link "Subscription" at bounding box center [85, 391] width 134 height 30
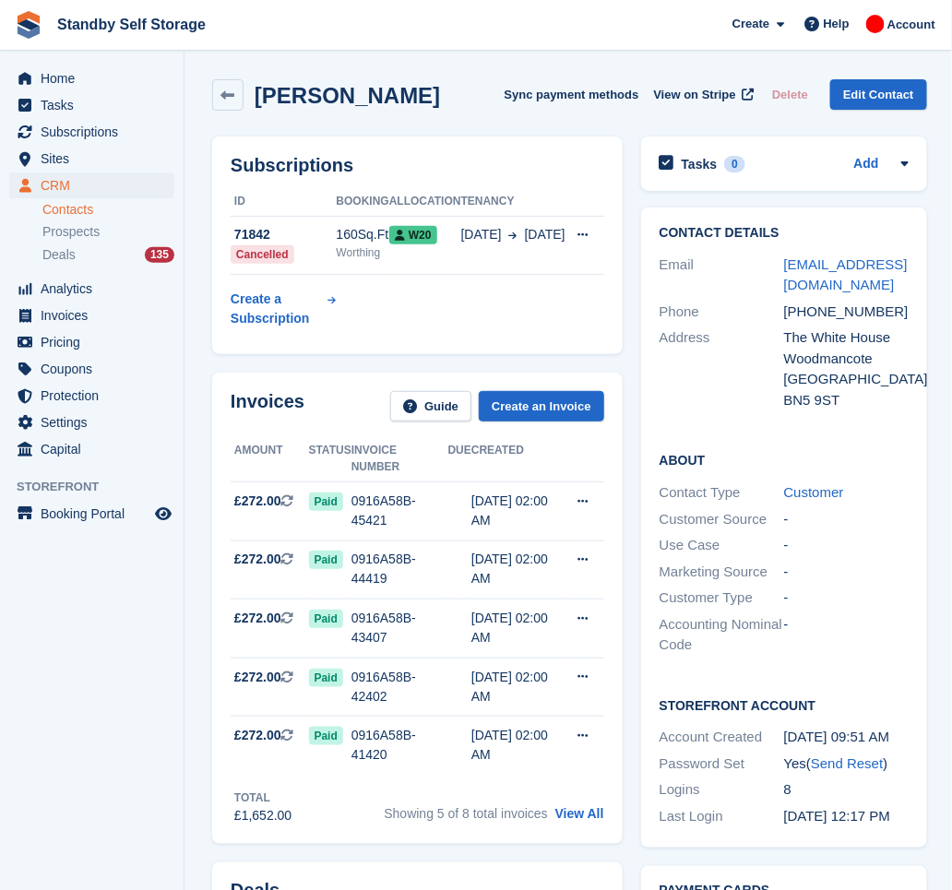
click at [418, 108] on div "Len Fricker Sync payment methods View on Stripe Delete Edit Contact" at bounding box center [569, 94] width 715 height 31
drag, startPoint x: 364, startPoint y: 87, endPoint x: 257, endPoint y: 123, distance: 112.9
click at [257, 123] on div "Len Fricker Sync payment methods View on Stripe Delete Edit Contact" at bounding box center [570, 98] width 734 height 57
drag, startPoint x: 257, startPoint y: 123, endPoint x: 491, endPoint y: 110, distance: 234.7
click at [491, 110] on div "Len Fricker Sync payment methods View on Stripe Delete Edit Contact" at bounding box center [569, 94] width 715 height 31
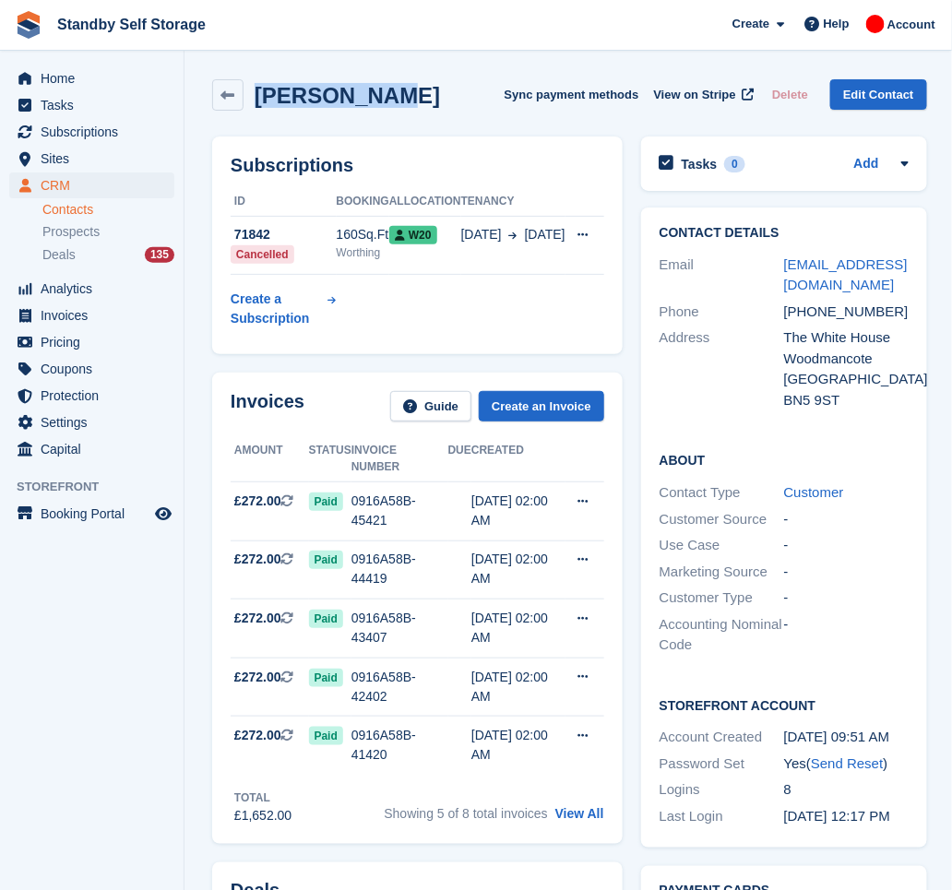
drag, startPoint x: 370, startPoint y: 94, endPoint x: 254, endPoint y: 109, distance: 117.2
click at [254, 109] on div "Len Fricker Sync payment methods View on Stripe Delete Edit Contact" at bounding box center [569, 94] width 715 height 31
copy h2 "Len Fricker"
click at [440, 101] on div "Len Fricker Sync payment methods View on Stripe Delete Edit Contact" at bounding box center [569, 94] width 715 height 31
drag, startPoint x: 385, startPoint y: 97, endPoint x: 257, endPoint y: 98, distance: 128.3
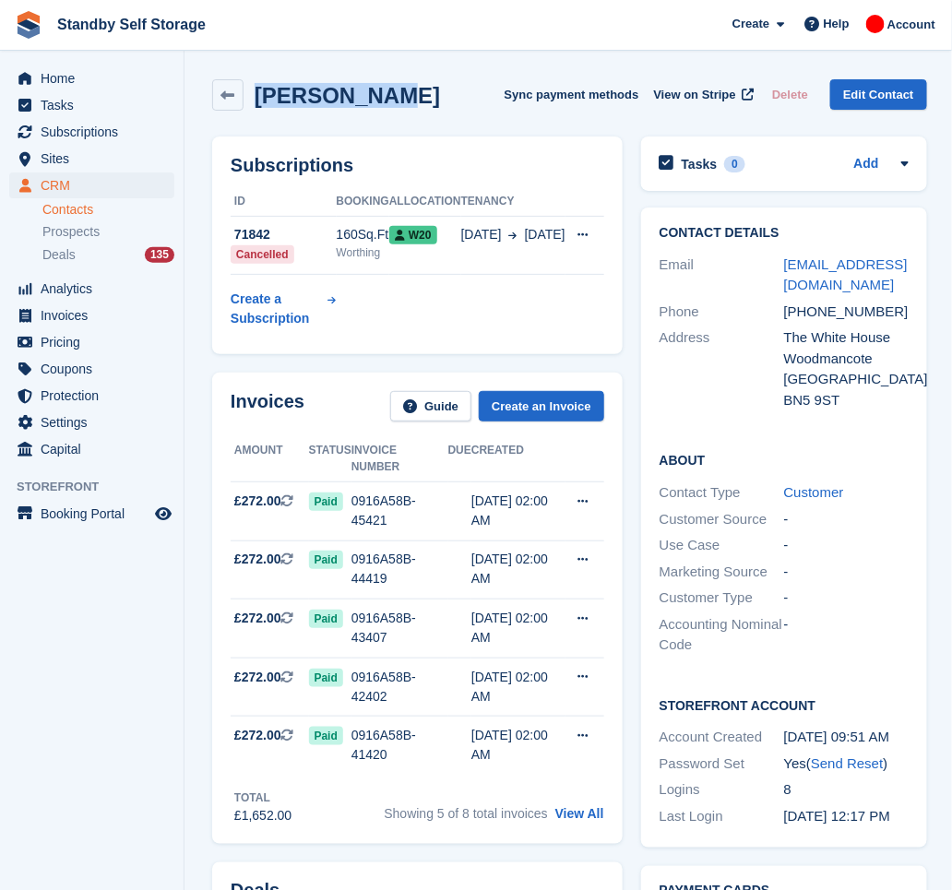
click at [257, 98] on div "Len Fricker Sync payment methods View on Stripe Delete Edit Contact" at bounding box center [569, 94] width 715 height 31
drag, startPoint x: 257, startPoint y: 98, endPoint x: 497, endPoint y: 114, distance: 241.4
click at [508, 112] on div "Len Fricker Sync payment methods View on Stripe Delete Edit Contact" at bounding box center [570, 98] width 734 height 57
drag, startPoint x: 372, startPoint y: 105, endPoint x: 245, endPoint y: 100, distance: 126.5
click at [245, 100] on div "Len Fricker Sync payment methods View on Stripe Delete Edit Contact" at bounding box center [569, 94] width 715 height 31
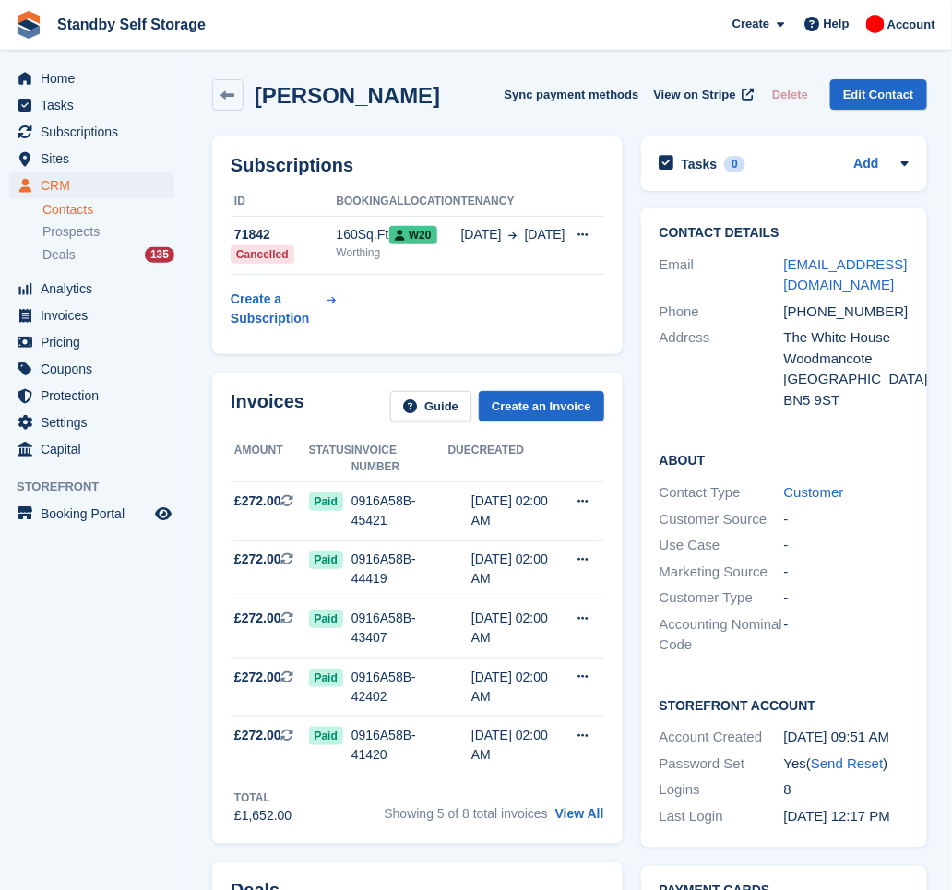
drag, startPoint x: 245, startPoint y: 100, endPoint x: 474, endPoint y: 109, distance: 229.0
click at [474, 109] on div "Len Fricker Sync payment methods View on Stripe Delete Edit Contact" at bounding box center [569, 94] width 715 height 31
drag, startPoint x: 373, startPoint y: 92, endPoint x: 257, endPoint y: 101, distance: 116.6
click at [257, 101] on div "Len Fricker Sync payment methods View on Stripe Delete Edit Contact" at bounding box center [569, 94] width 715 height 31
copy h2 "Len Fricker"
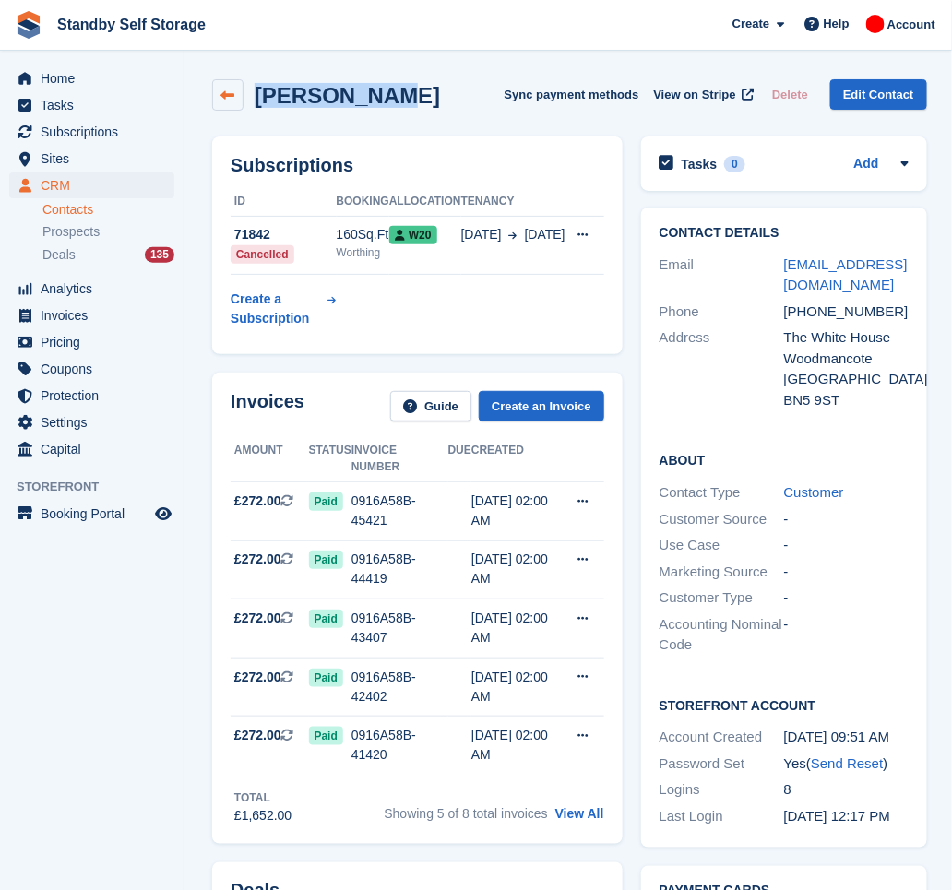
click at [231, 89] on icon at bounding box center [228, 96] width 14 height 14
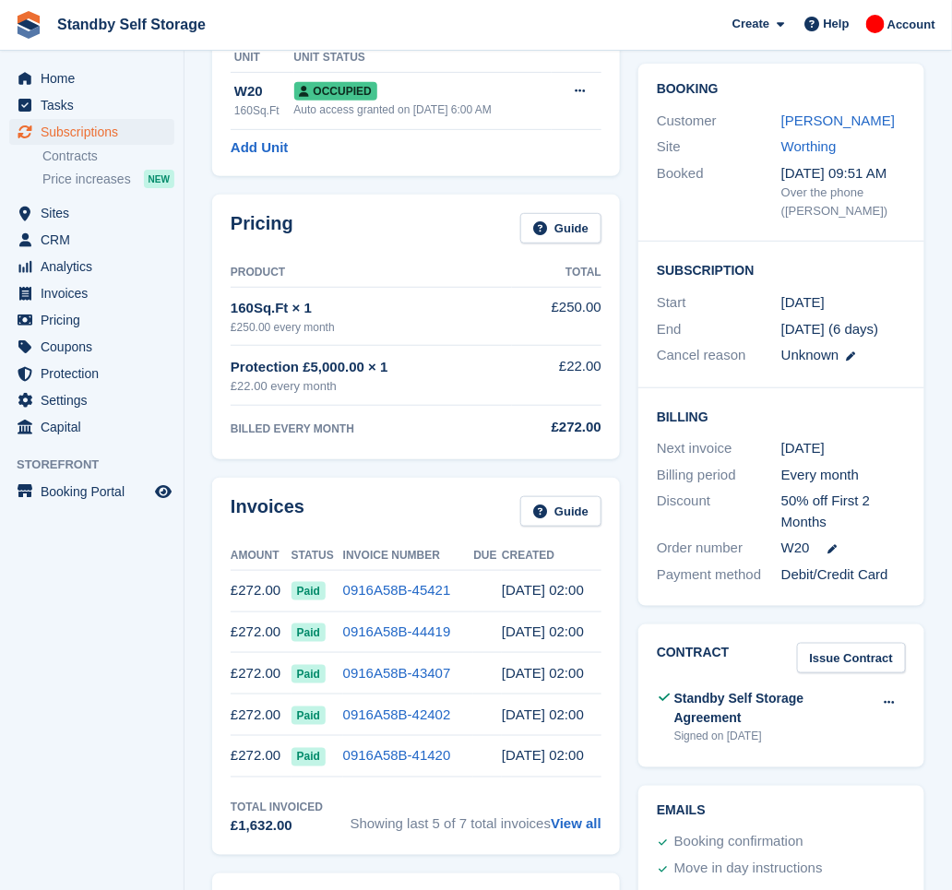
scroll to position [123, 0]
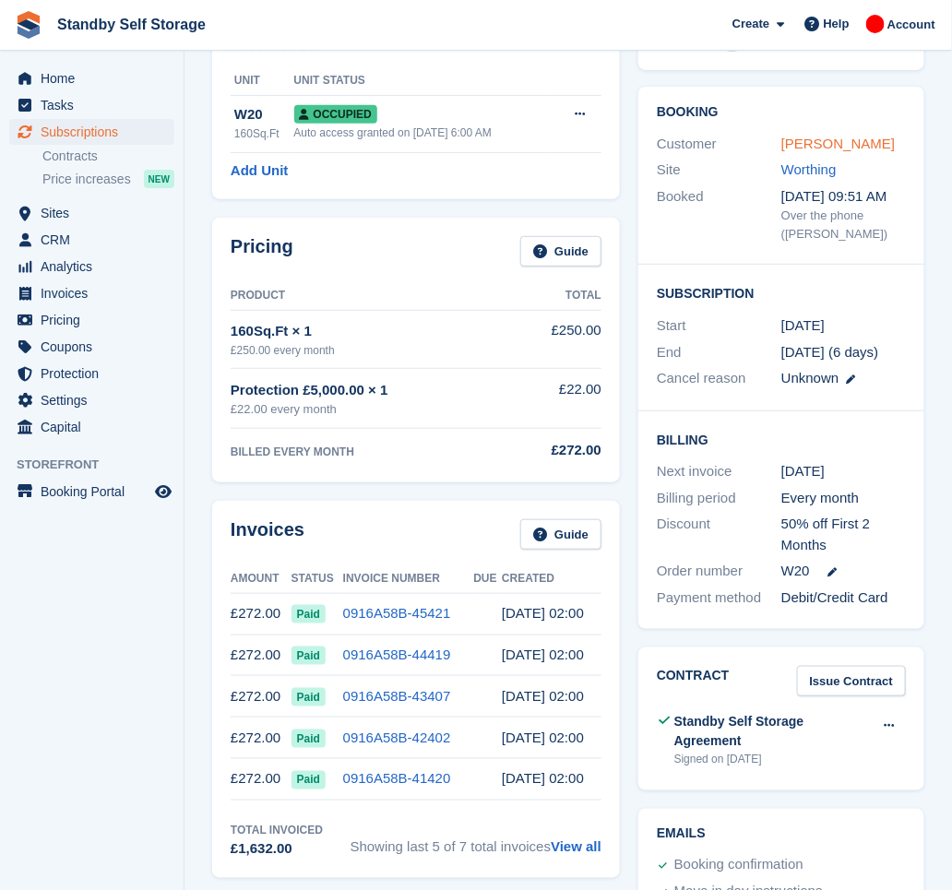
click at [844, 142] on link "[PERSON_NAME]" at bounding box center [838, 144] width 113 height 16
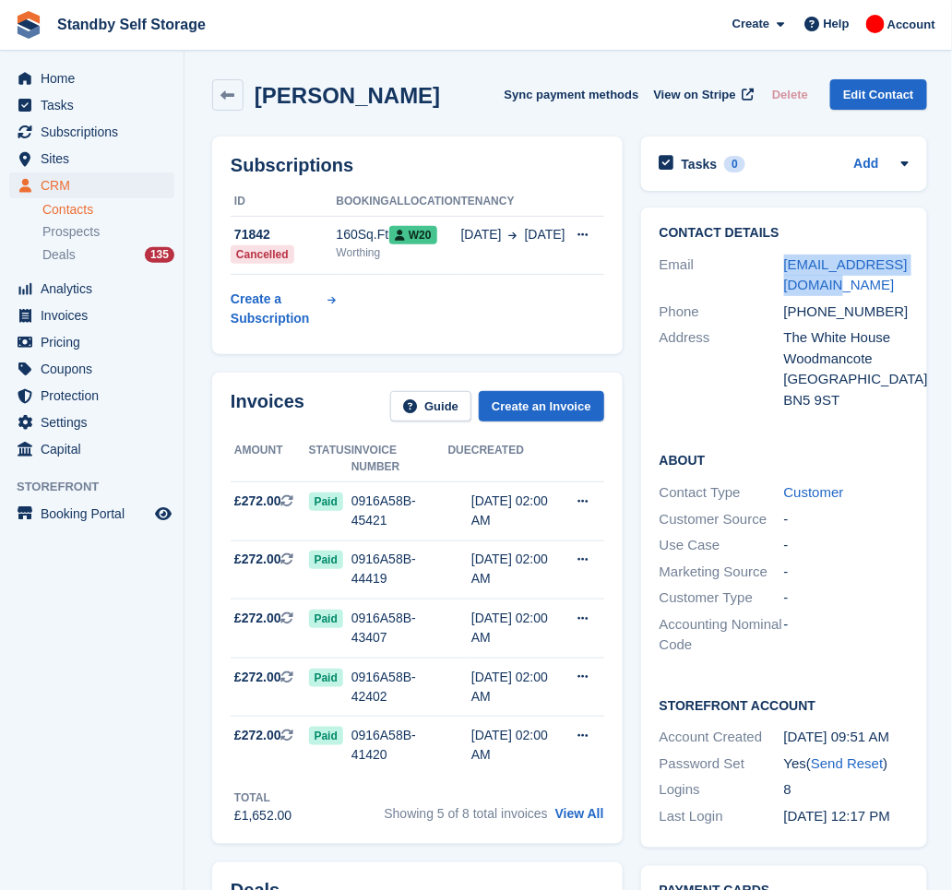
drag, startPoint x: 809, startPoint y: 292, endPoint x: 765, endPoint y: 271, distance: 48.7
click at [765, 271] on div "Email lenfricker@yahoo.co.uk" at bounding box center [784, 275] width 249 height 47
click at [81, 134] on span "Subscriptions" at bounding box center [96, 132] width 111 height 26
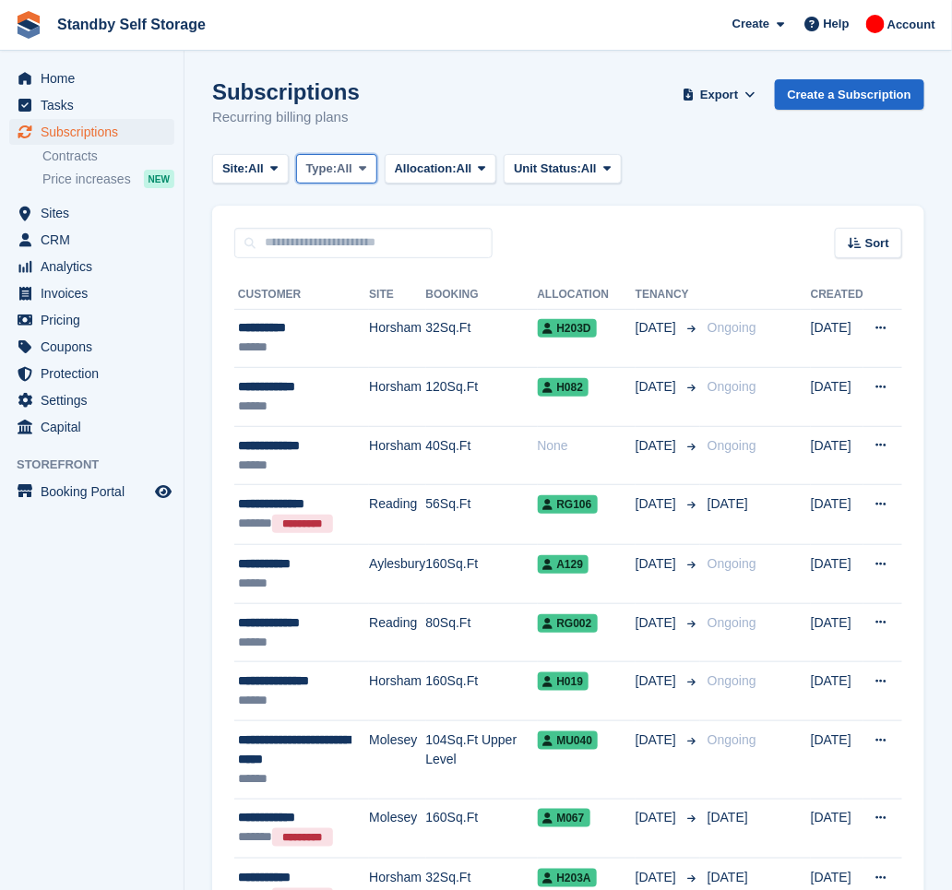
click at [366, 173] on icon at bounding box center [362, 168] width 7 height 12
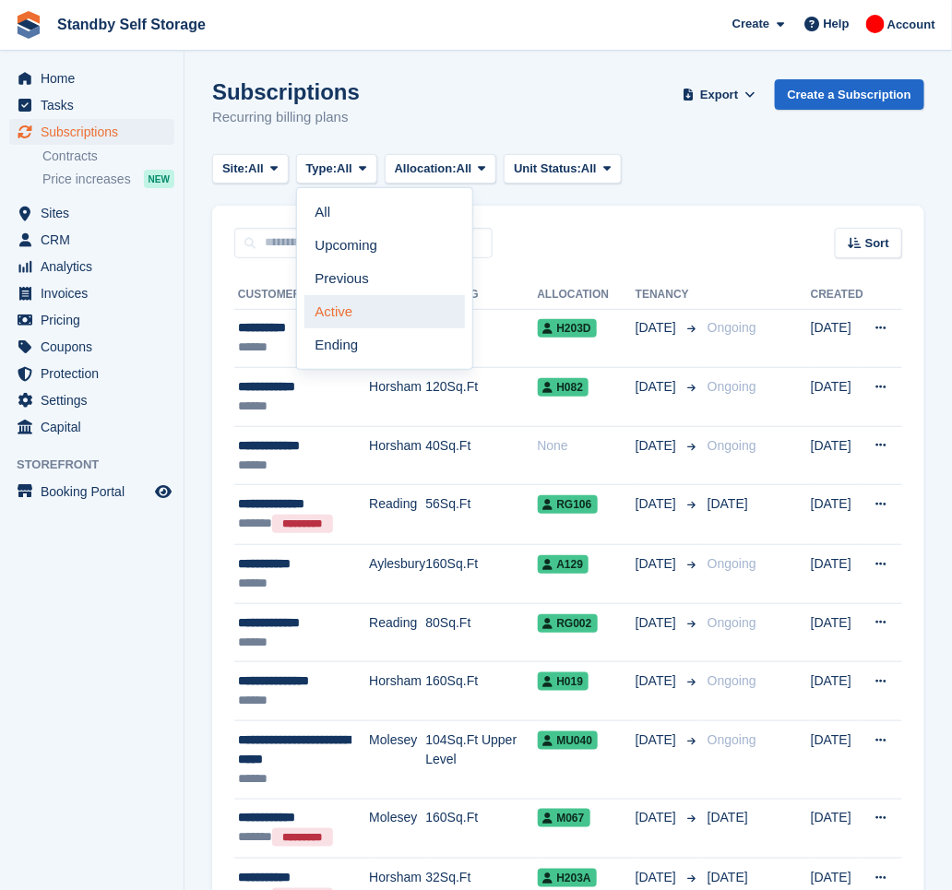
click at [352, 305] on link "Active" at bounding box center [385, 311] width 161 height 33
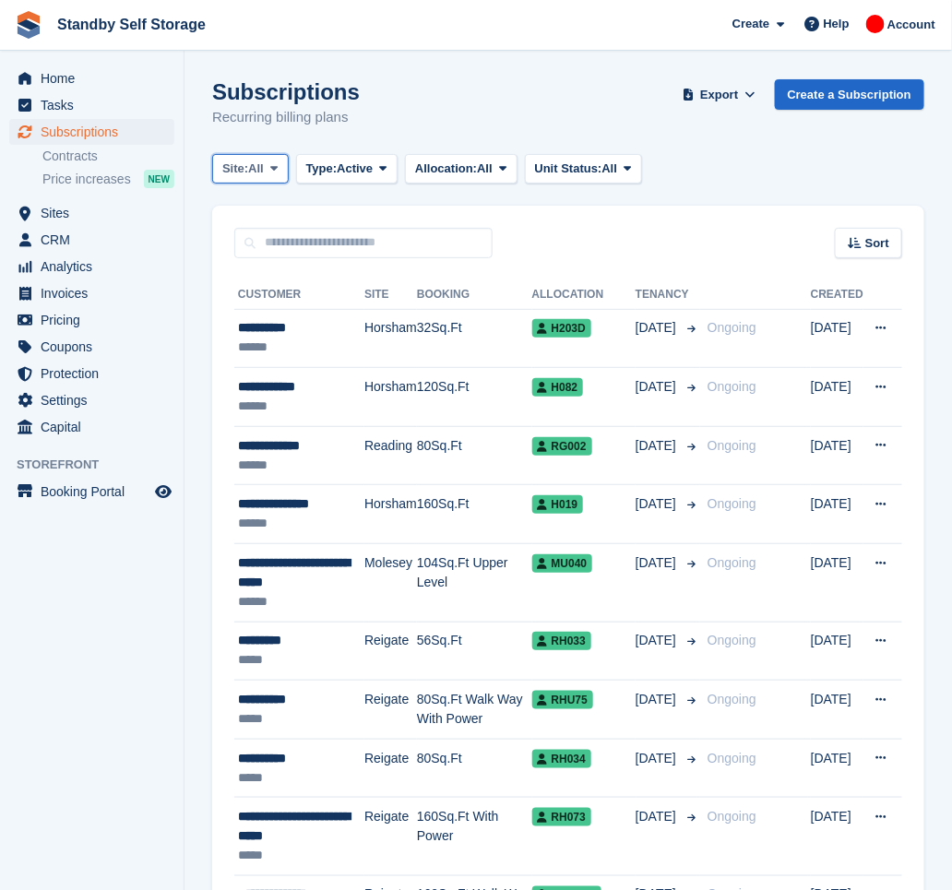
click at [269, 177] on button "Site: All" at bounding box center [250, 169] width 77 height 30
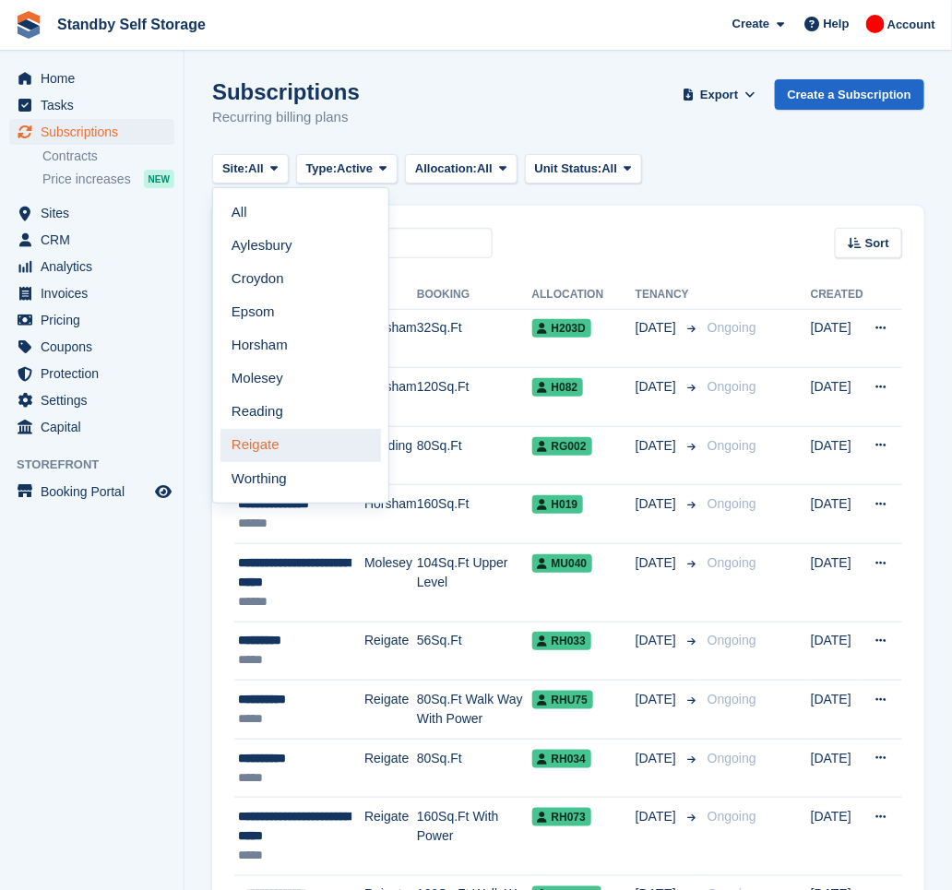
click at [289, 445] on link "Reigate" at bounding box center [301, 445] width 161 height 33
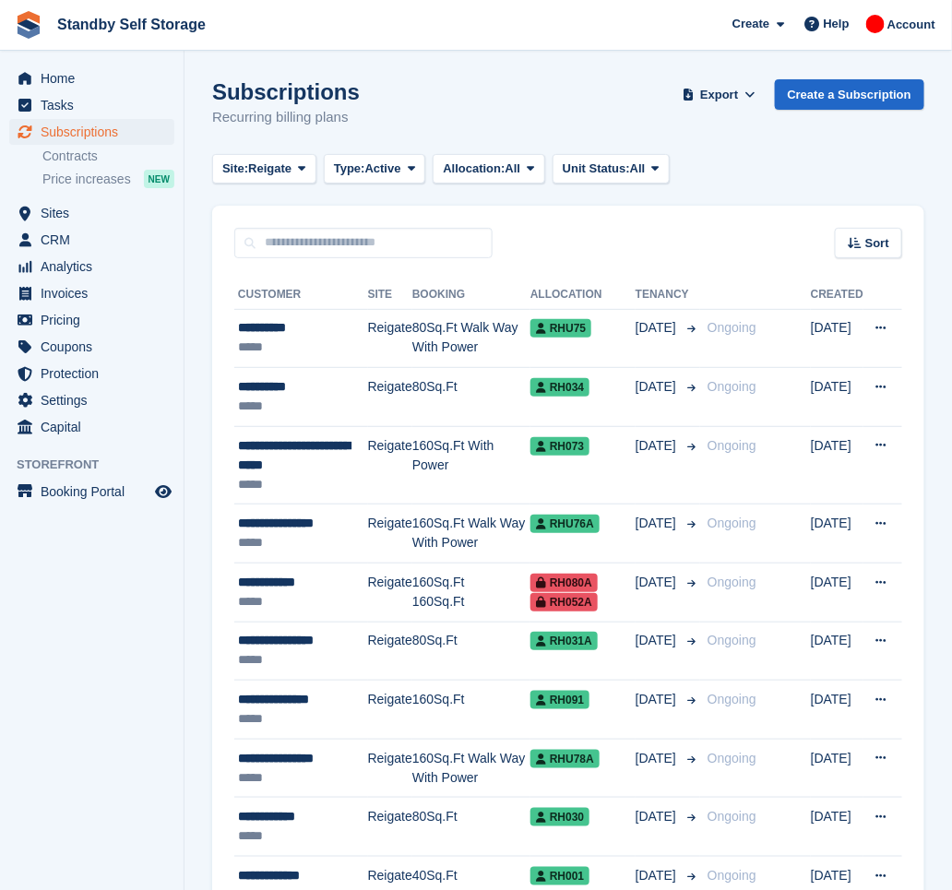
click at [774, 176] on div "Site: Reigate All Aylesbury Croydon Epsom Horsham Molesey Reading Reigate Worth…" at bounding box center [568, 169] width 712 height 30
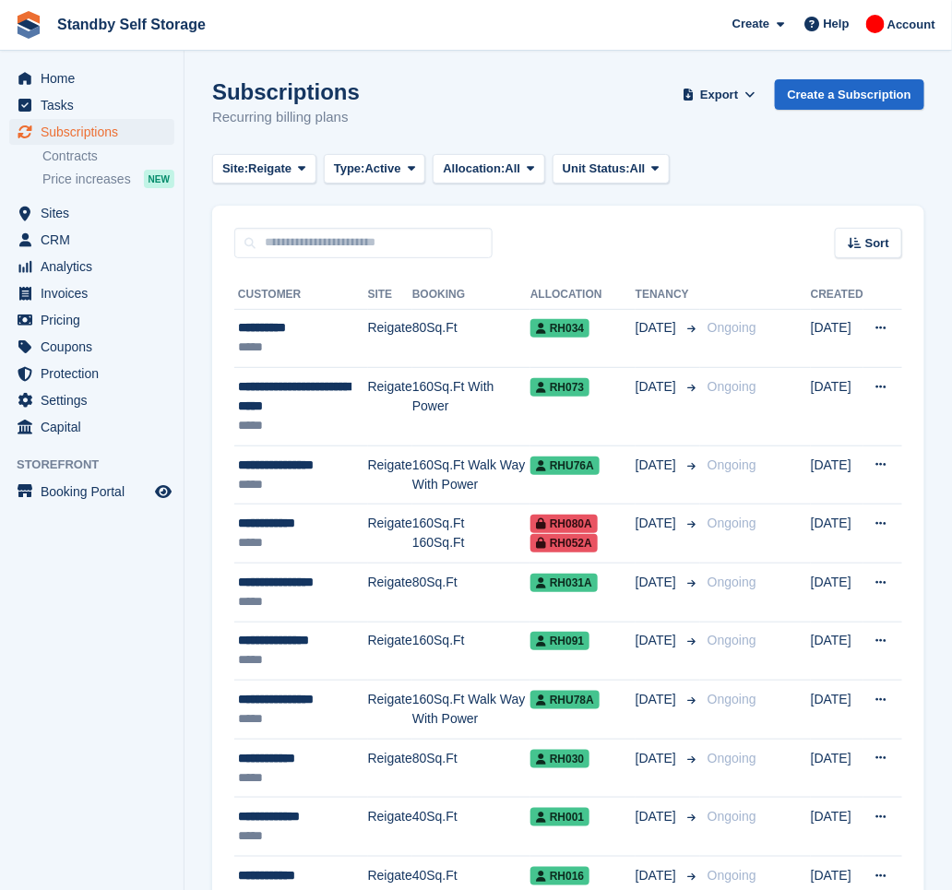
click at [150, 649] on aside "Home Tasks Subscriptions Subscriptions Subscriptions Contracts Price increases …" at bounding box center [92, 450] width 184 height 798
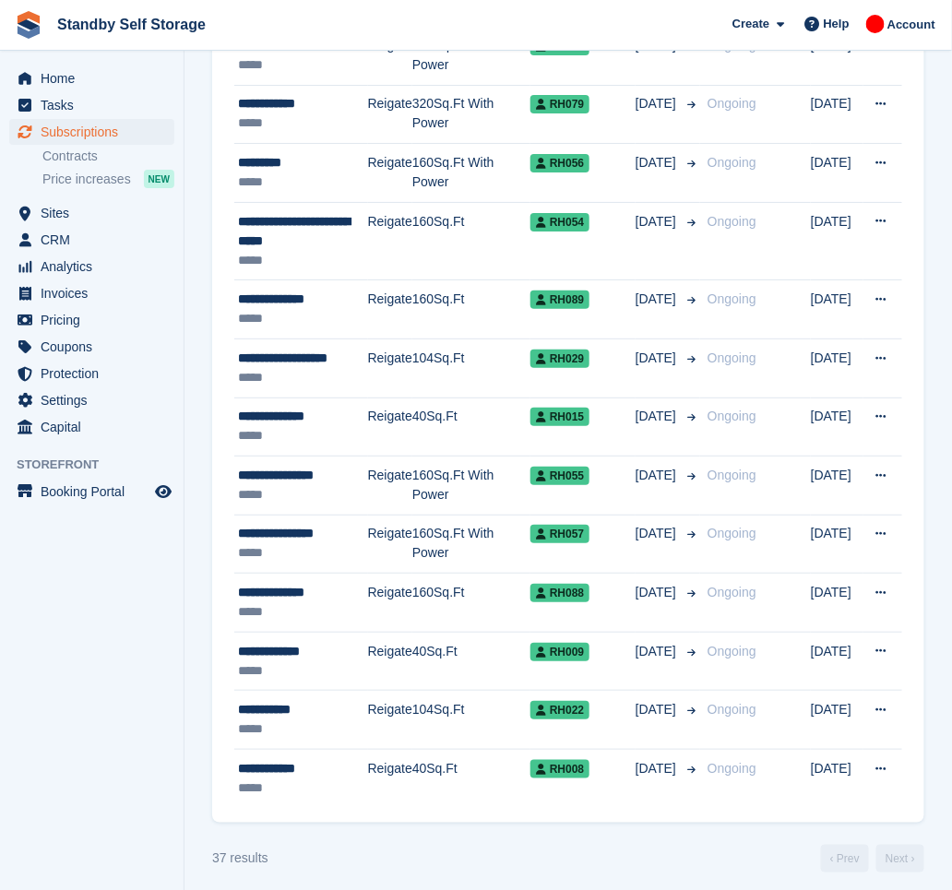
scroll to position [1747, 0]
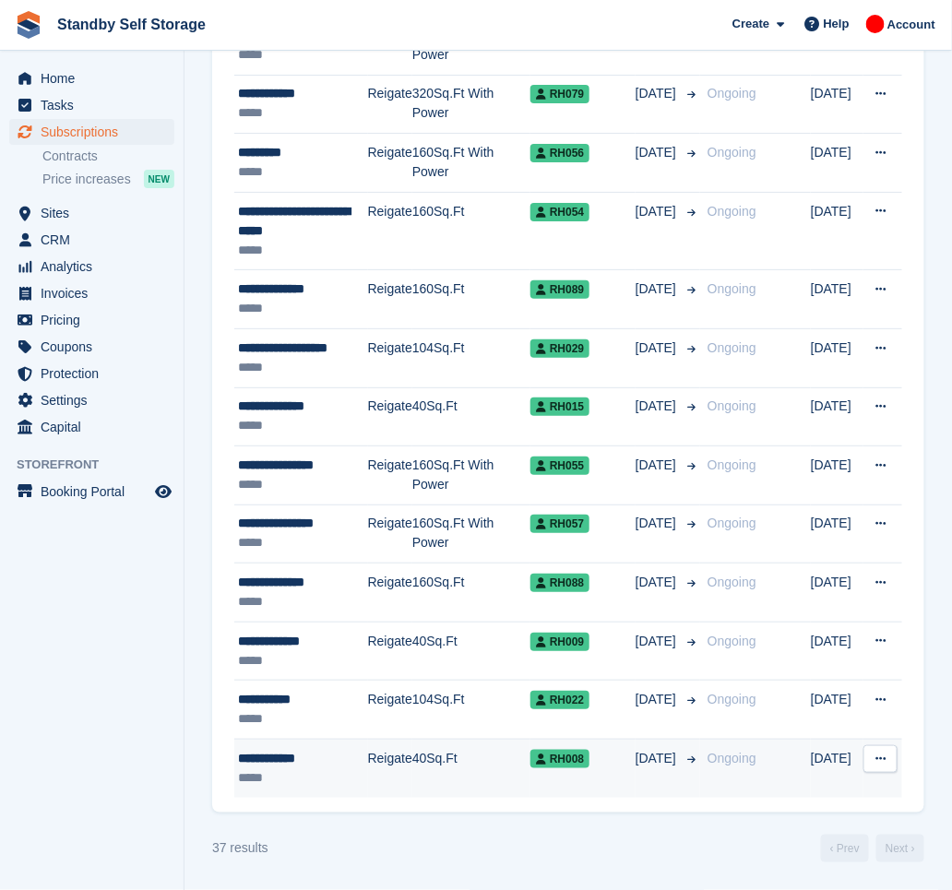
click at [396, 776] on td "Reigate" at bounding box center [390, 769] width 44 height 58
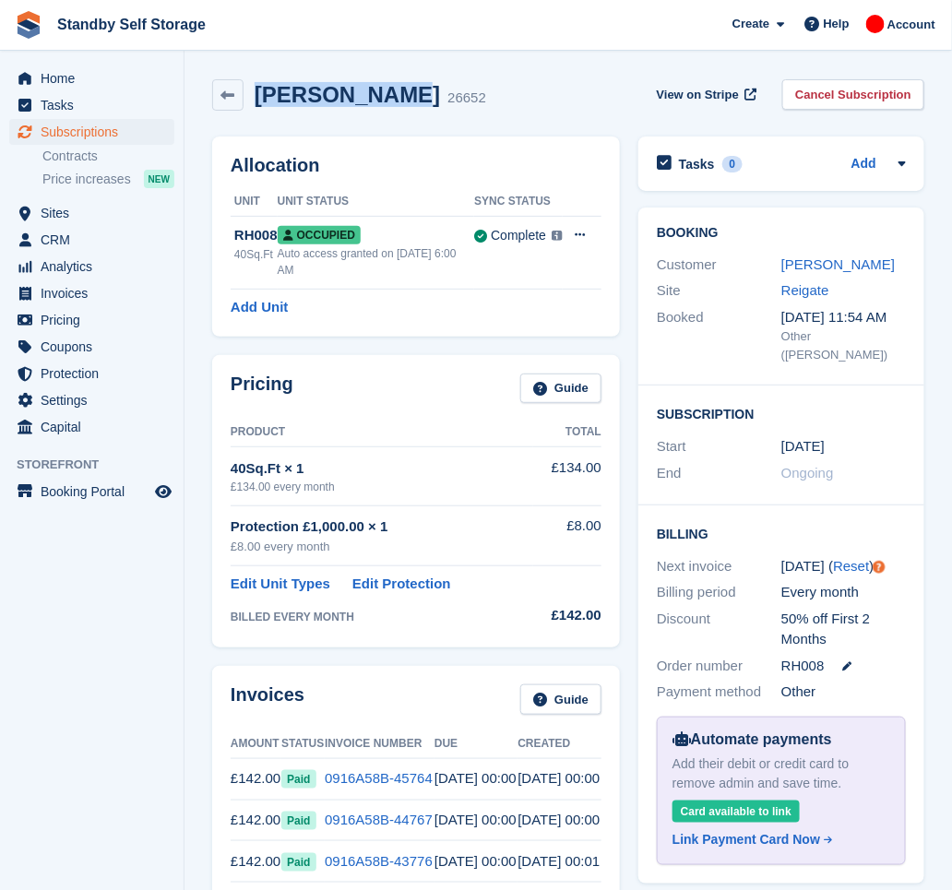
drag, startPoint x: 381, startPoint y: 94, endPoint x: 257, endPoint y: 87, distance: 124.8
click at [257, 87] on div "[PERSON_NAME] 26652" at bounding box center [365, 95] width 243 height 27
copy h2 "[PERSON_NAME]"
click at [862, 90] on link "Cancel Subscription" at bounding box center [853, 94] width 142 height 30
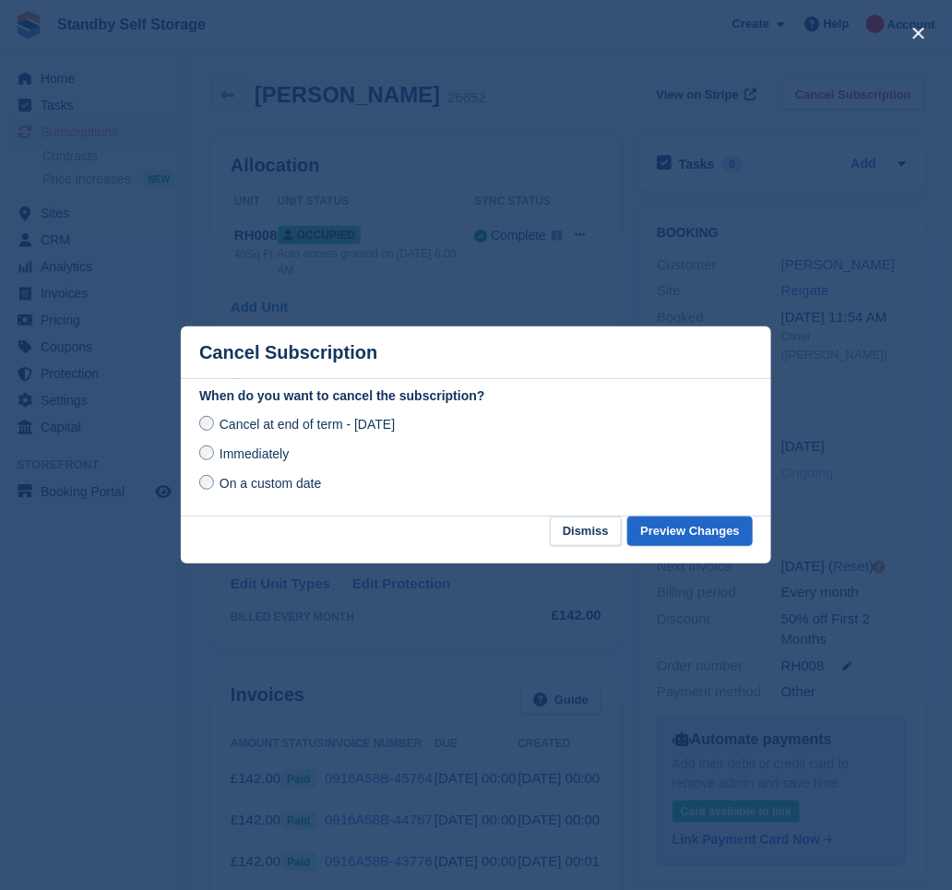
click at [214, 454] on label "Immediately" at bounding box center [244, 453] width 90 height 19
click at [705, 517] on div "When do you want to cancel the subscription? Cancel at end of term - [DATE] Imm…" at bounding box center [476, 452] width 591 height 130
click at [706, 530] on button "Preview Changes" at bounding box center [689, 532] width 125 height 30
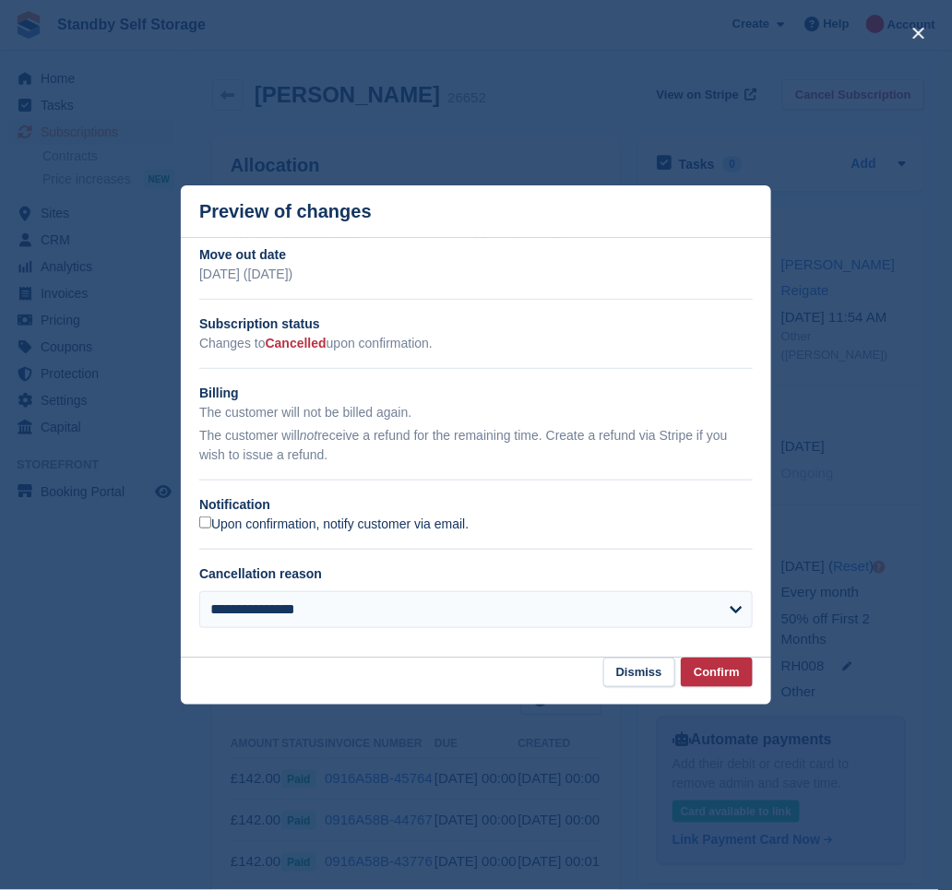
click at [257, 521] on label "Upon confirmation, notify customer via email." at bounding box center [333, 525] width 269 height 17
click at [733, 674] on button "Confirm" at bounding box center [717, 673] width 72 height 30
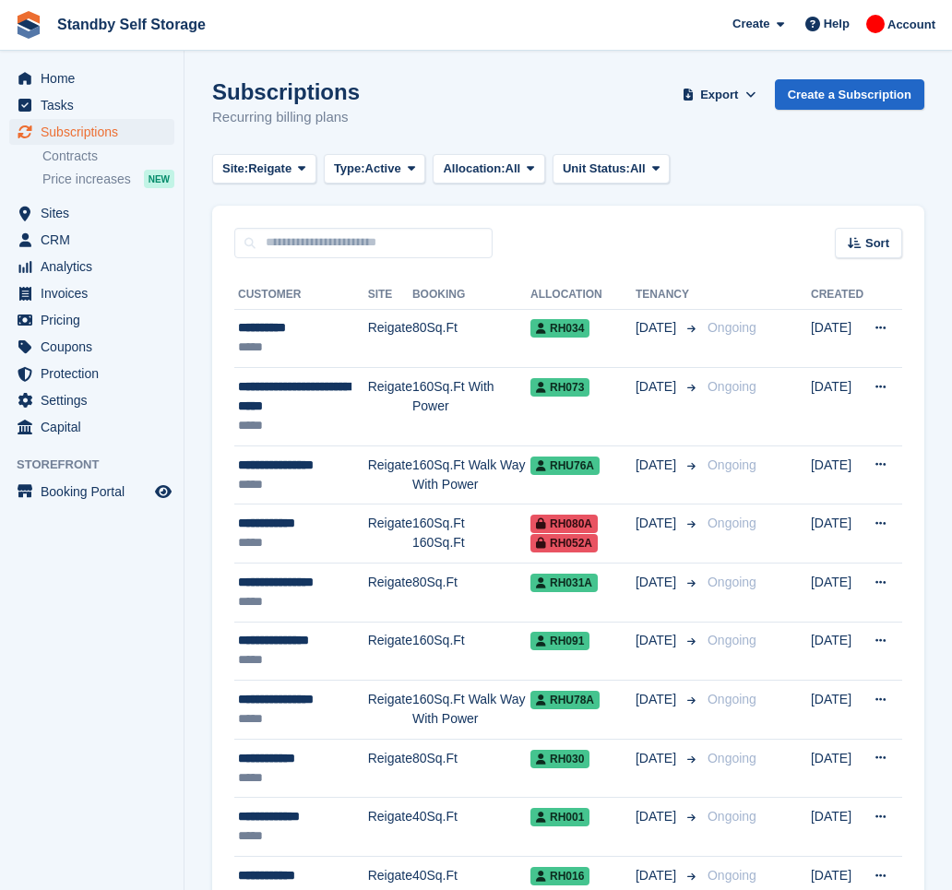
scroll to position [1747, 0]
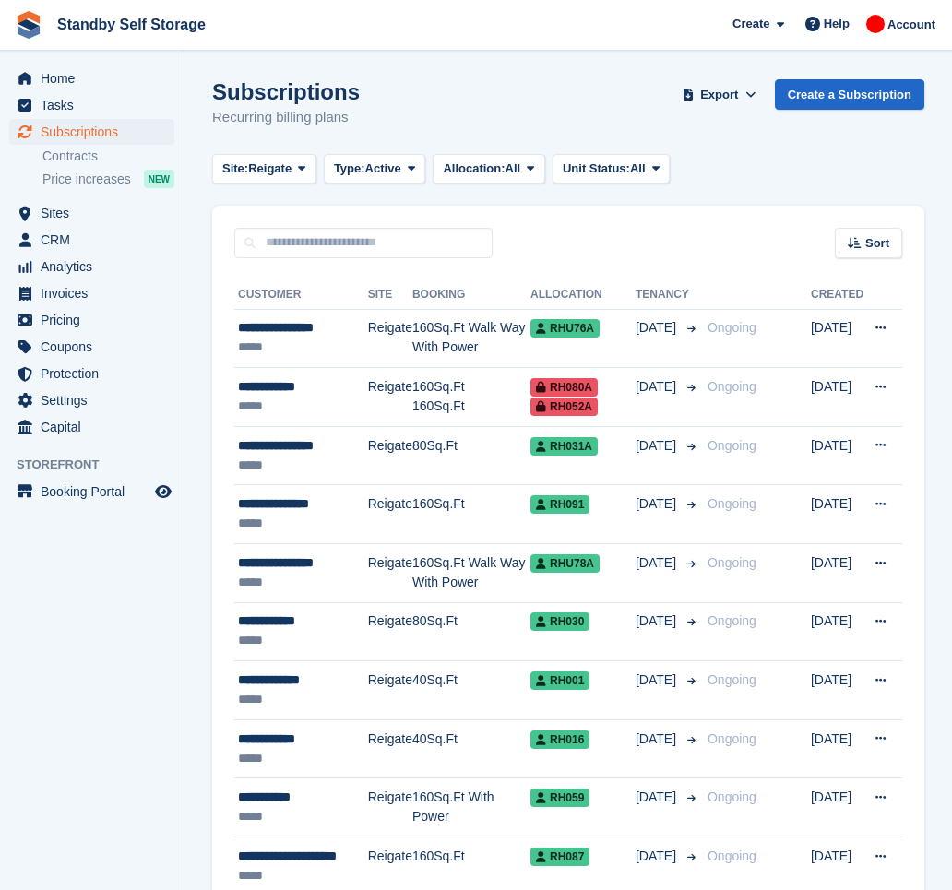
scroll to position [1552, 0]
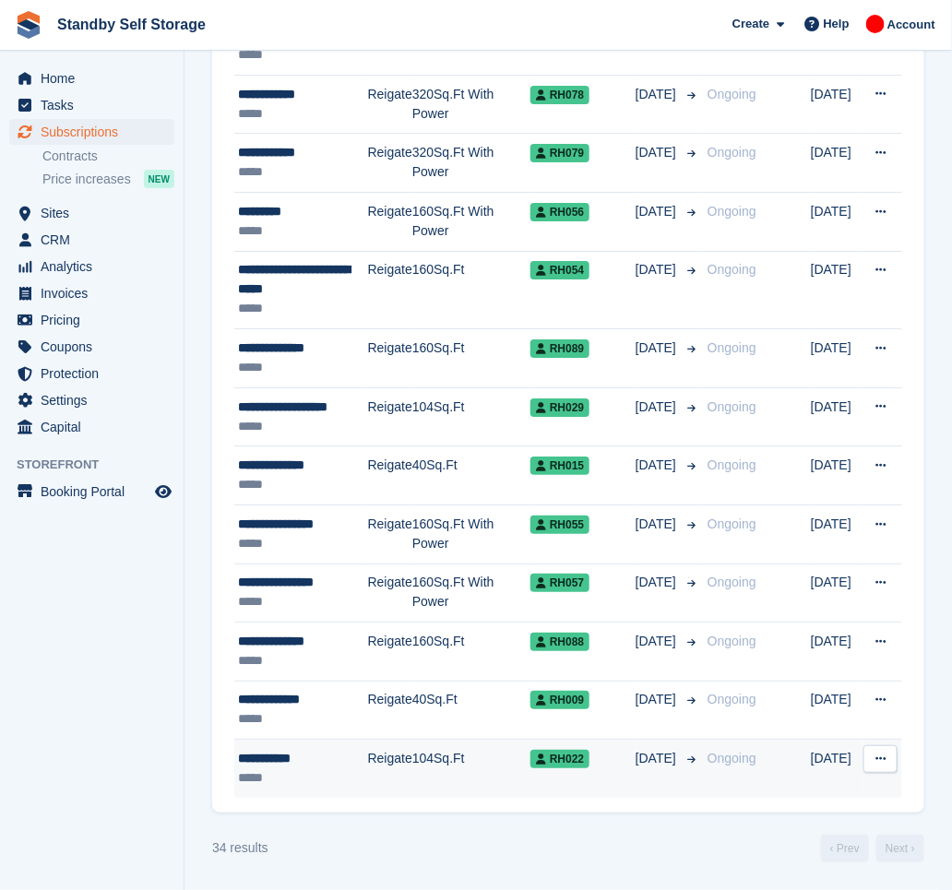
click at [412, 773] on td "104Sq.Ft" at bounding box center [471, 769] width 118 height 58
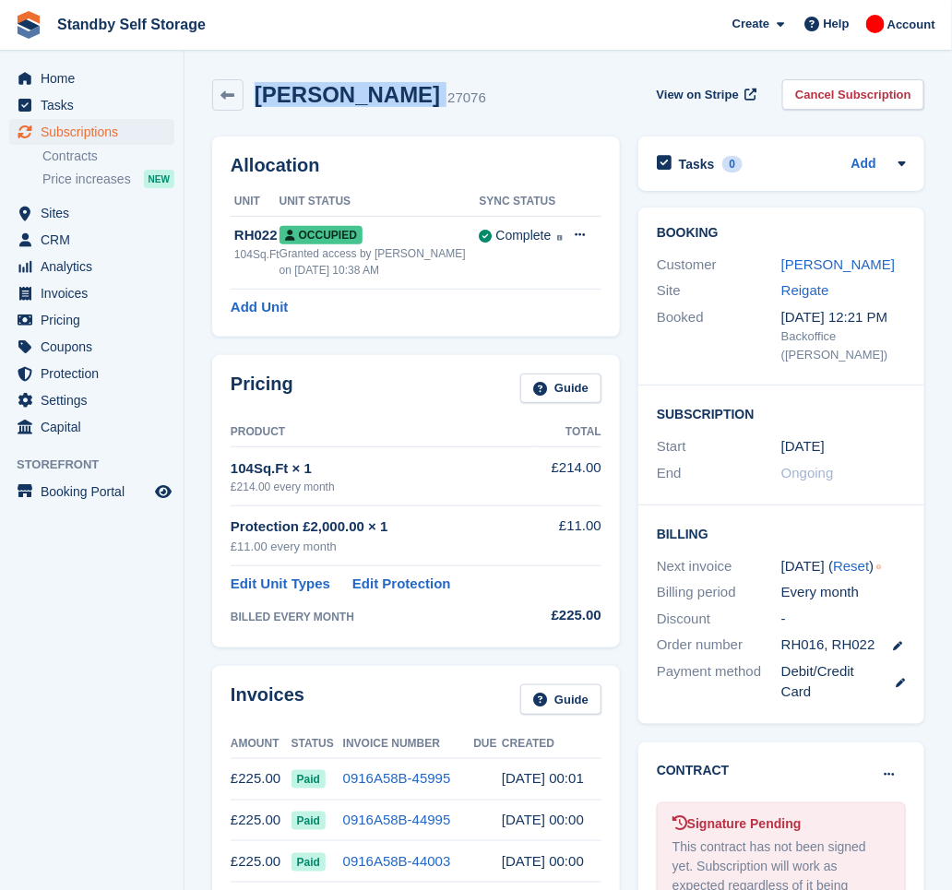
drag, startPoint x: 394, startPoint y: 103, endPoint x: 253, endPoint y: 103, distance: 141.2
click at [253, 103] on div "[PERSON_NAME] 27076" at bounding box center [365, 95] width 243 height 27
copy div "[PERSON_NAME]"
click at [848, 90] on link "Cancel Subscription" at bounding box center [853, 94] width 142 height 30
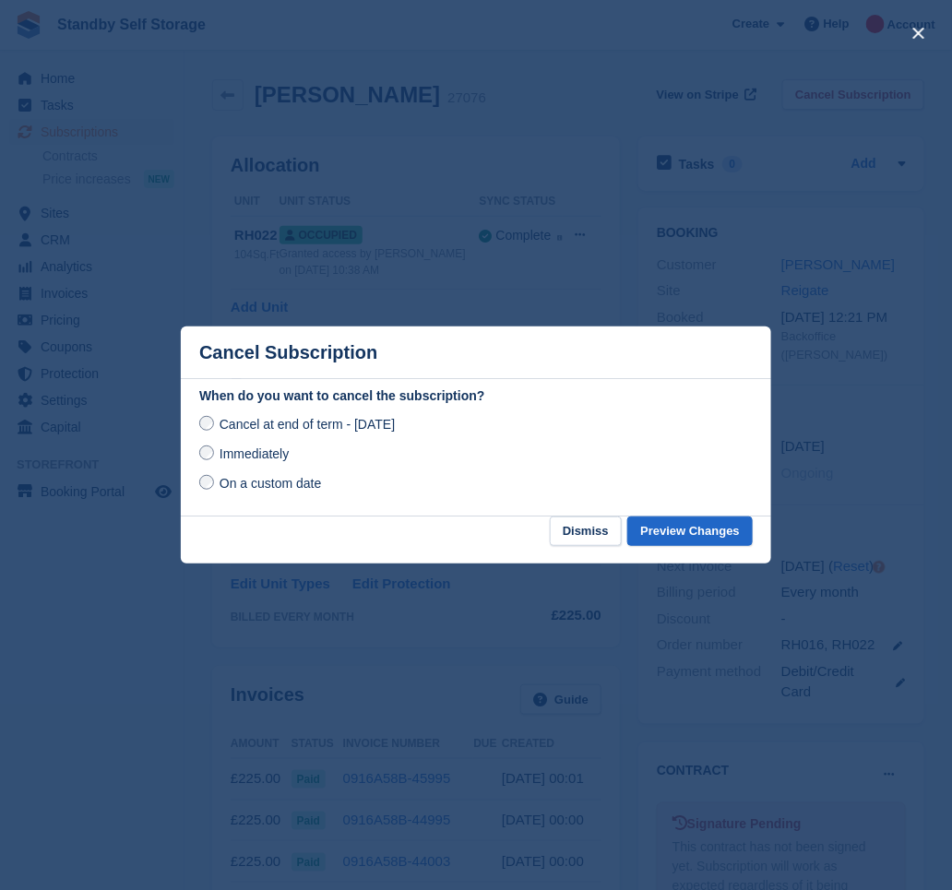
click at [243, 454] on span "Immediately" at bounding box center [254, 454] width 69 height 15
click at [669, 531] on button "Preview Changes" at bounding box center [689, 532] width 125 height 30
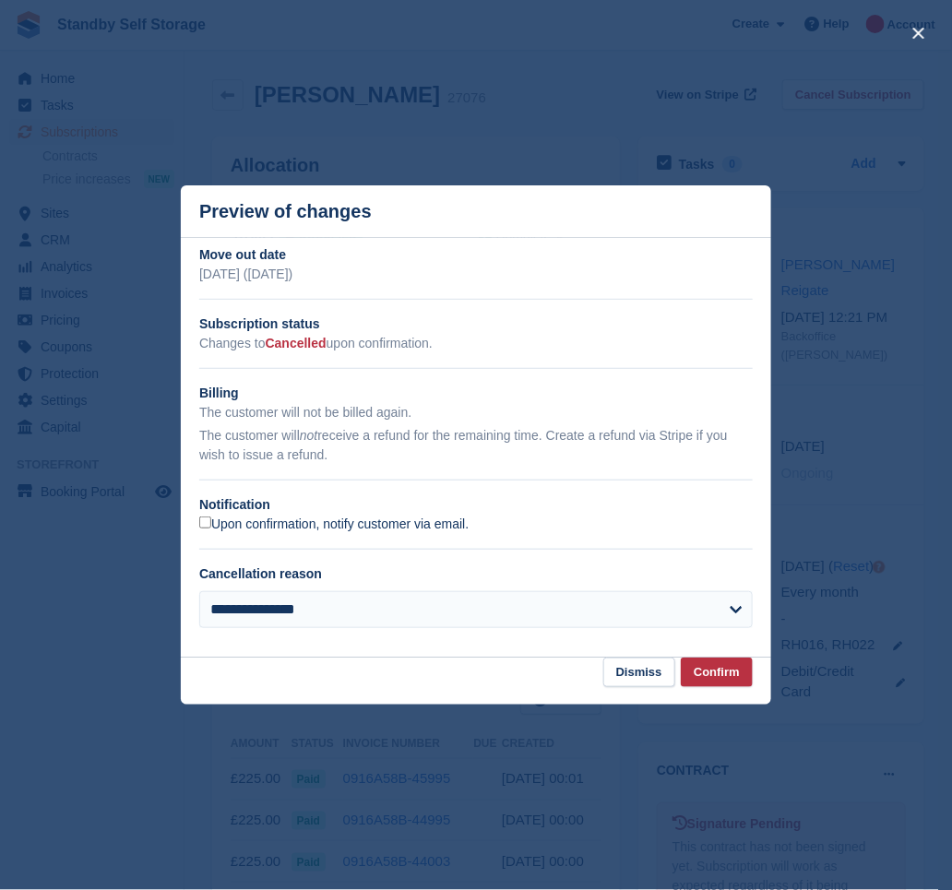
click at [277, 531] on label "Upon confirmation, notify customer via email." at bounding box center [333, 525] width 269 height 17
click at [711, 679] on button "Confirm" at bounding box center [717, 673] width 72 height 30
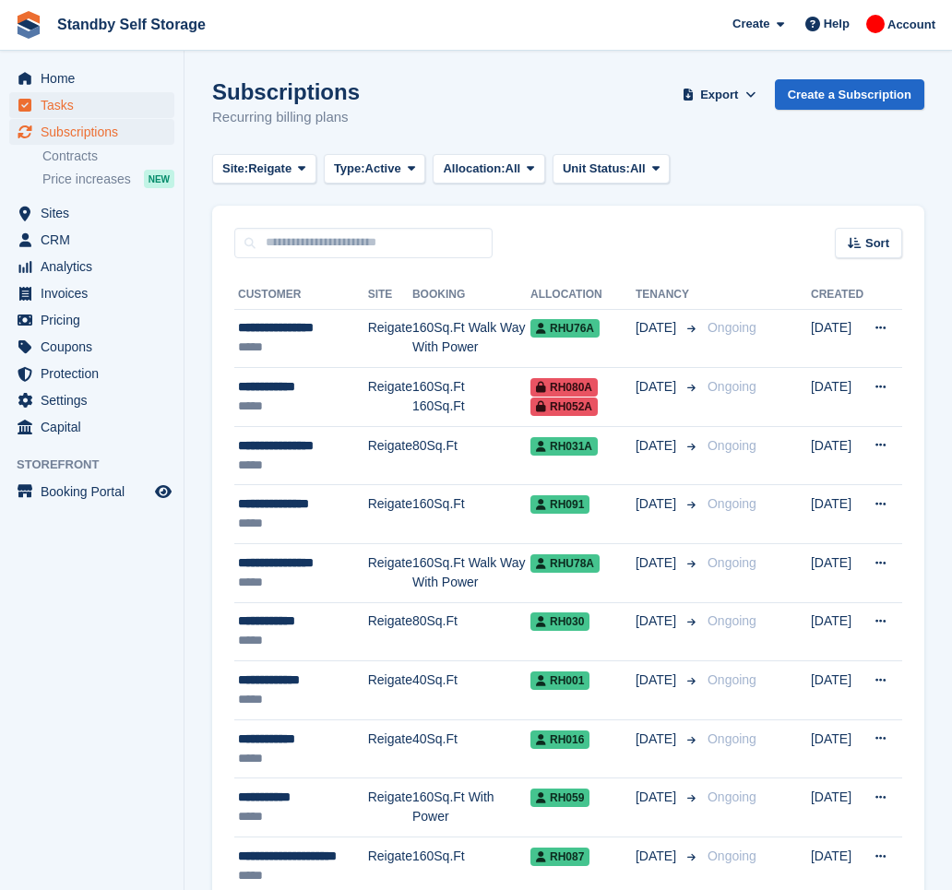
scroll to position [1552, 0]
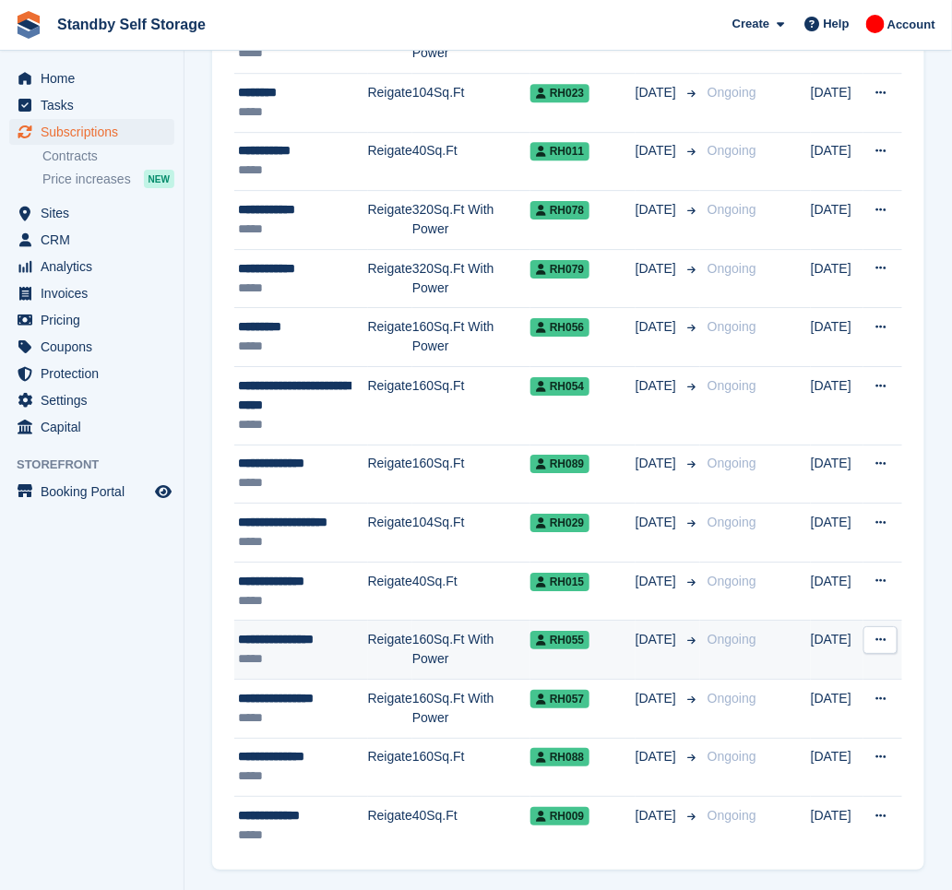
scroll to position [1434, 0]
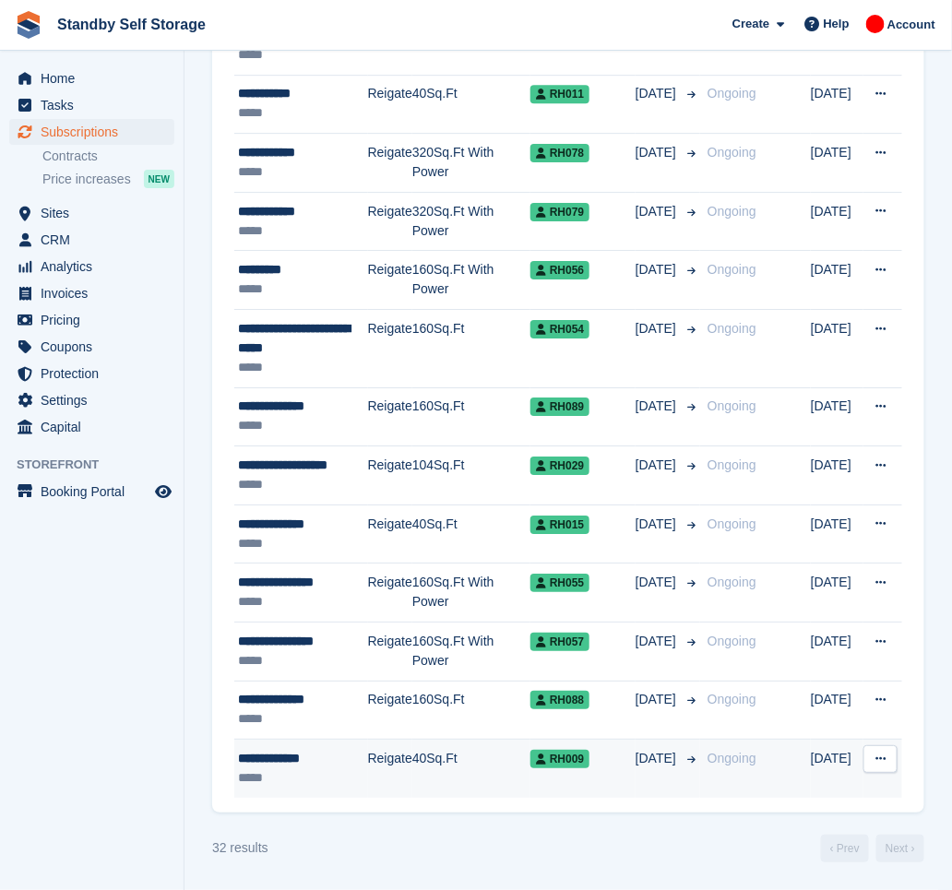
click at [343, 758] on div "**********" at bounding box center [303, 758] width 130 height 19
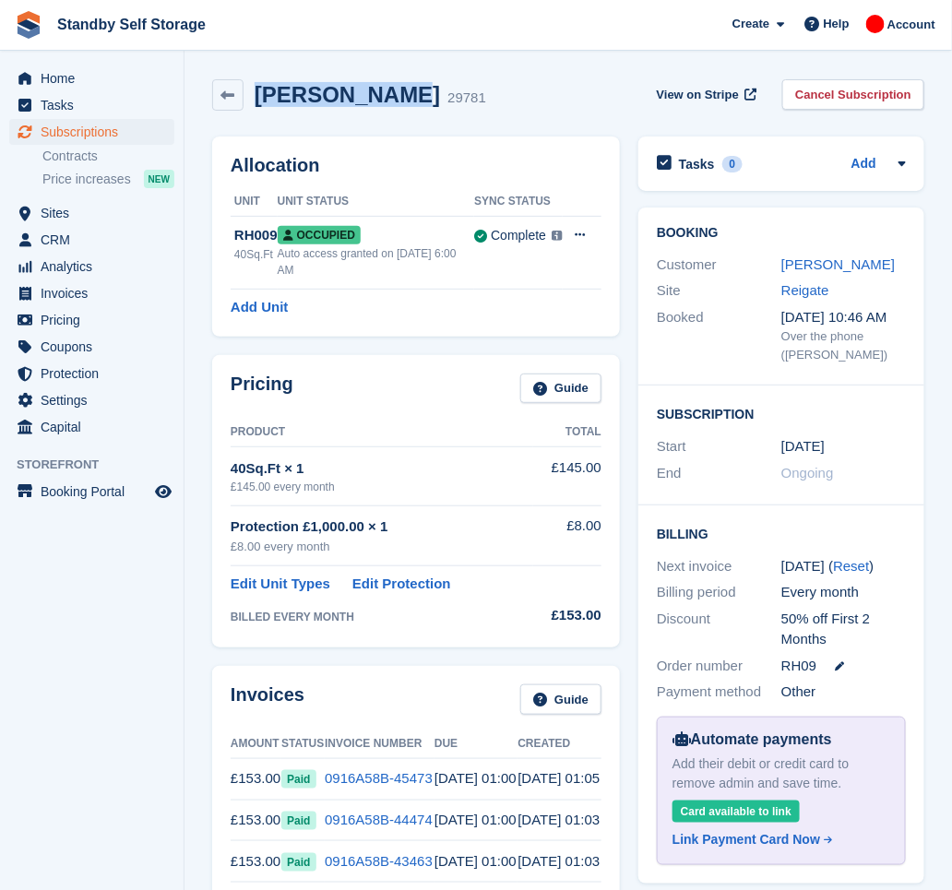
drag, startPoint x: 399, startPoint y: 93, endPoint x: 259, endPoint y: 112, distance: 140.6
click at [259, 112] on div "[PERSON_NAME] 29781 View on Stripe Cancel Subscription" at bounding box center [568, 98] width 731 height 57
copy h2 "[PERSON_NAME]"
click at [829, 102] on link "Cancel Subscription" at bounding box center [853, 94] width 142 height 30
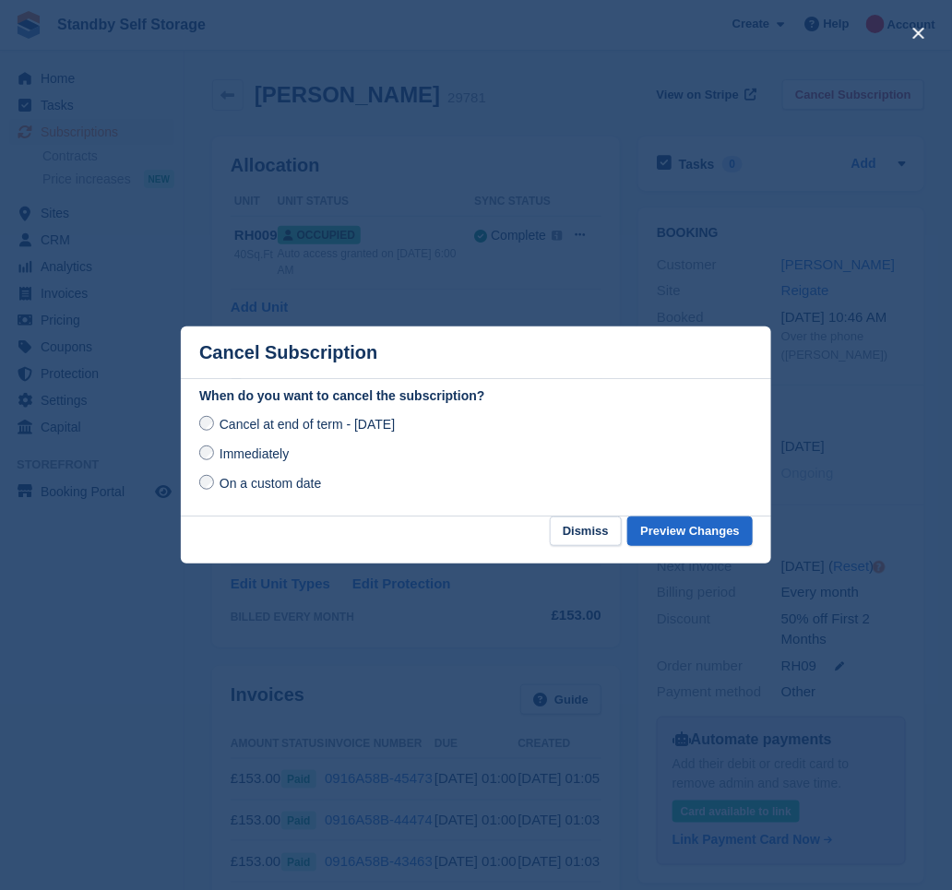
click at [245, 453] on span "Immediately" at bounding box center [254, 454] width 69 height 15
click at [690, 529] on button "Preview Changes" at bounding box center [689, 532] width 125 height 30
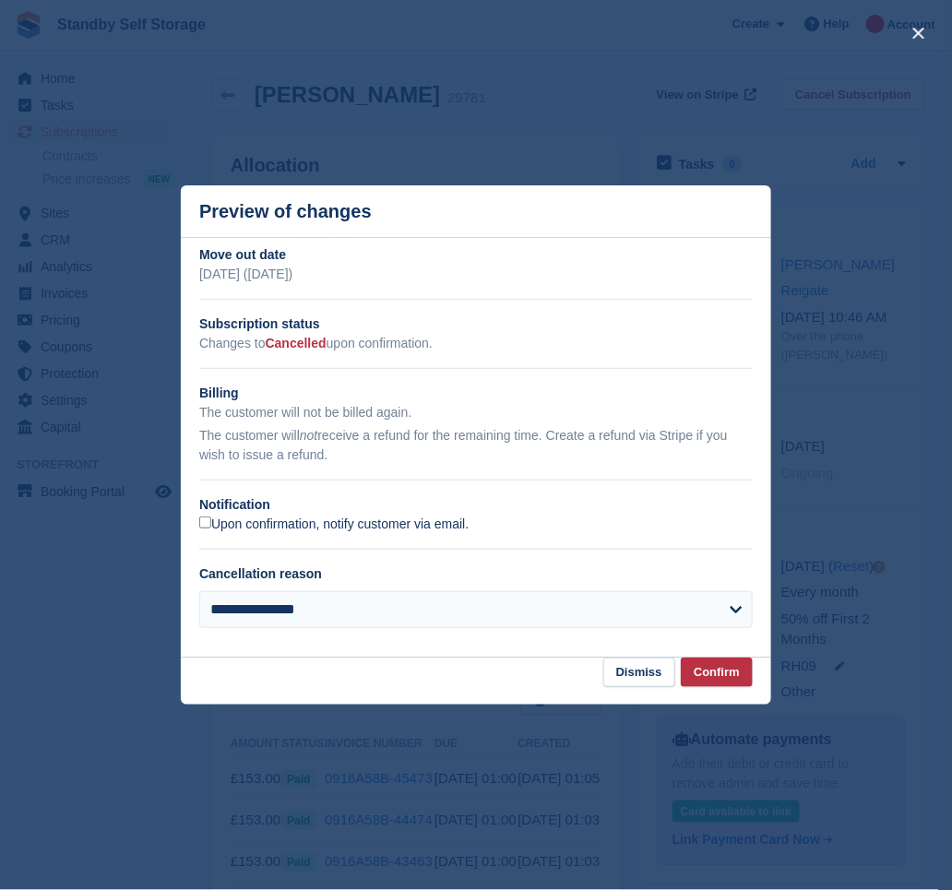
click at [242, 522] on label "Upon confirmation, notify customer via email." at bounding box center [333, 525] width 269 height 17
click at [745, 687] on button "Confirm" at bounding box center [717, 673] width 72 height 30
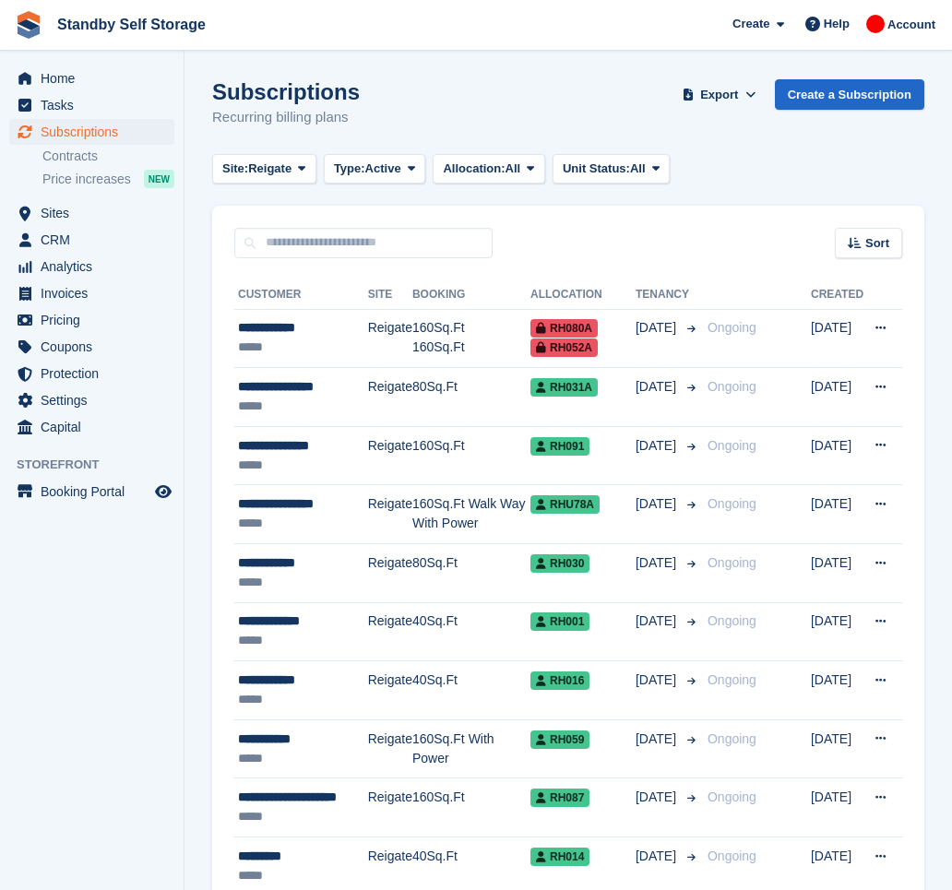
scroll to position [1434, 0]
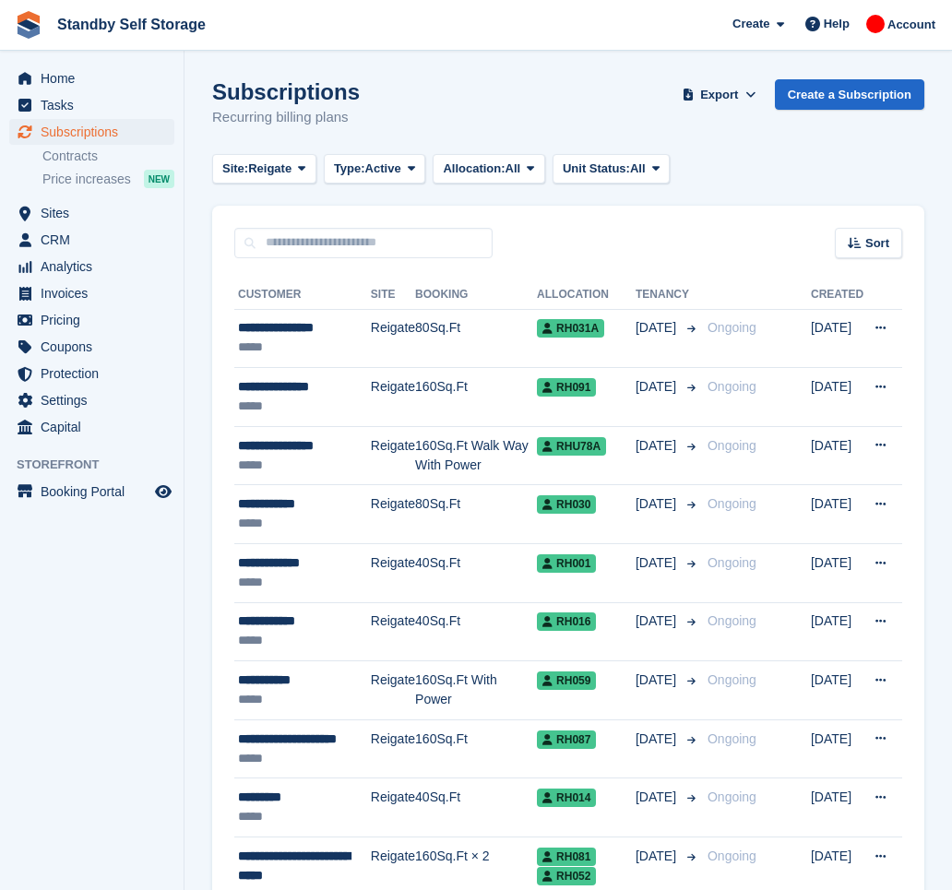
scroll to position [1314, 0]
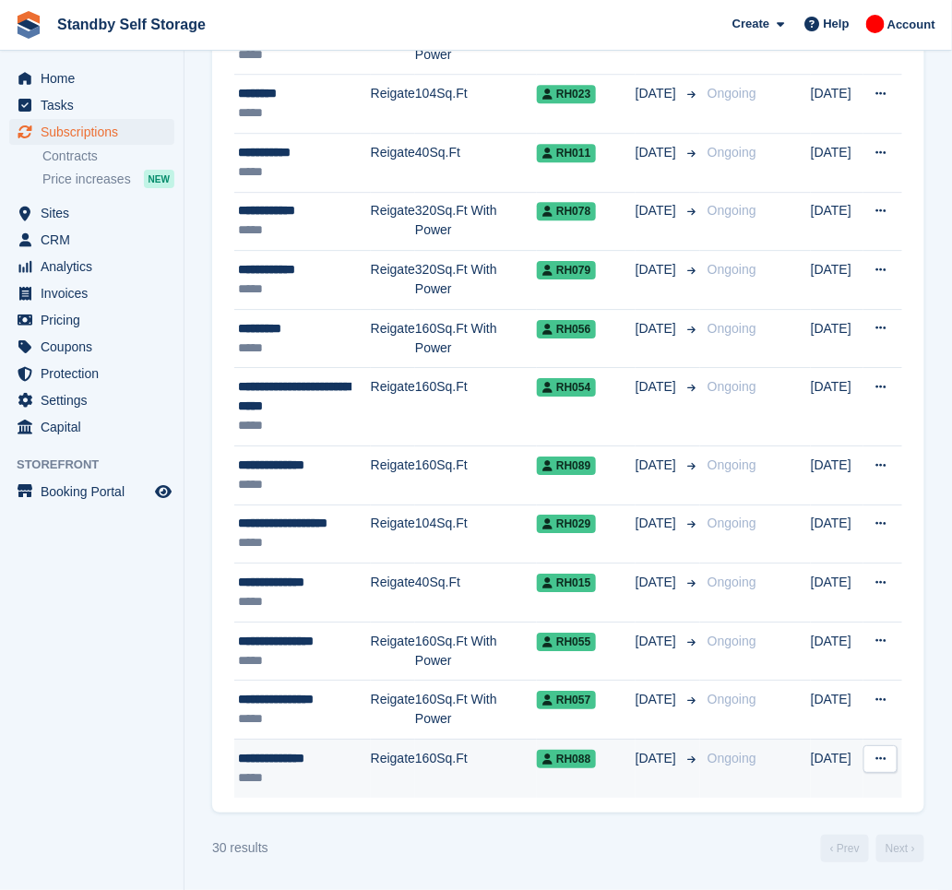
click at [323, 777] on div "*****" at bounding box center [304, 778] width 133 height 19
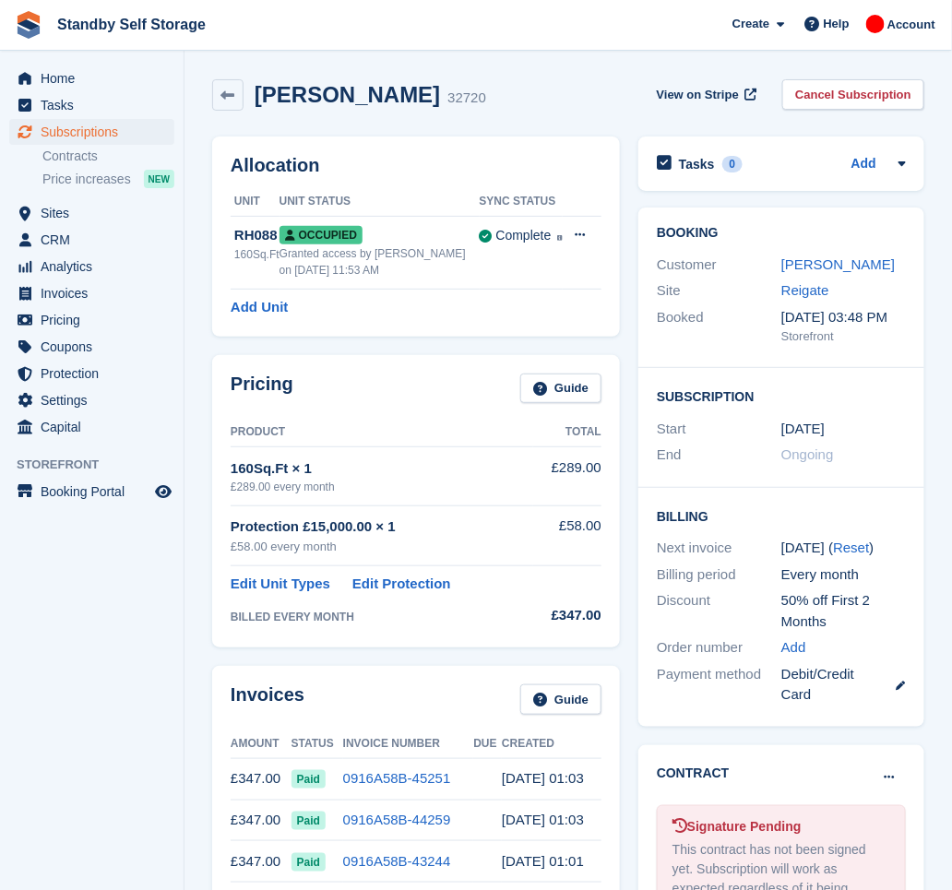
drag, startPoint x: 423, startPoint y: 102, endPoint x: 255, endPoint y: 113, distance: 168.3
click at [255, 113] on div "Symone Dubison 32720 View on Stripe Cancel Subscription" at bounding box center [568, 98] width 731 height 57
copy h2 "Symone Dubison"
click at [865, 96] on link "Cancel Subscription" at bounding box center [853, 94] width 142 height 30
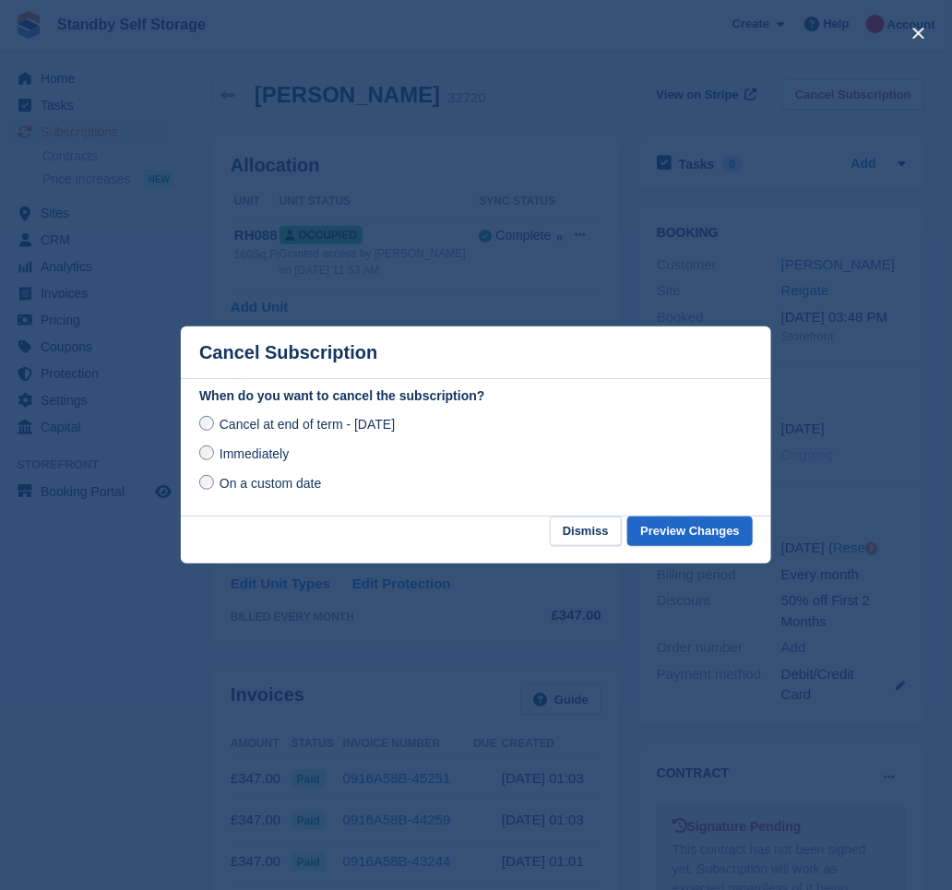
click at [278, 457] on span "Immediately" at bounding box center [254, 454] width 69 height 15
click at [681, 529] on button "Preview Changes" at bounding box center [689, 532] width 125 height 30
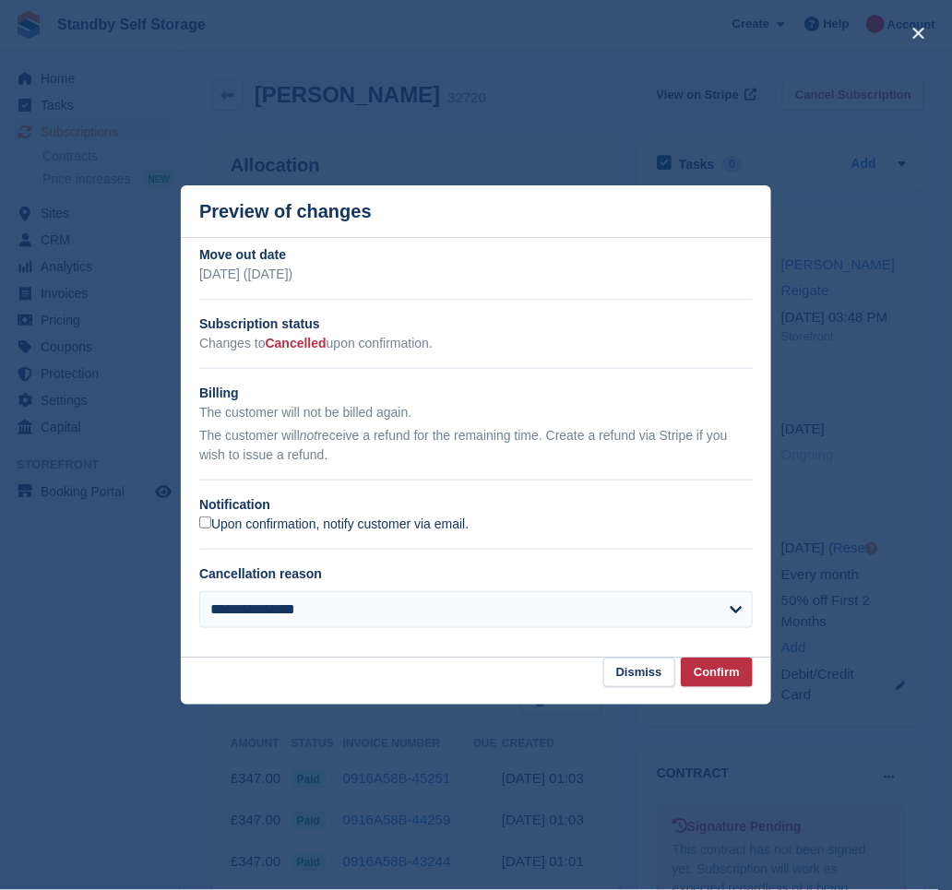
click at [266, 526] on label "Upon confirmation, notify customer via email." at bounding box center [333, 525] width 269 height 17
click at [715, 675] on button "Confirm" at bounding box center [717, 673] width 72 height 30
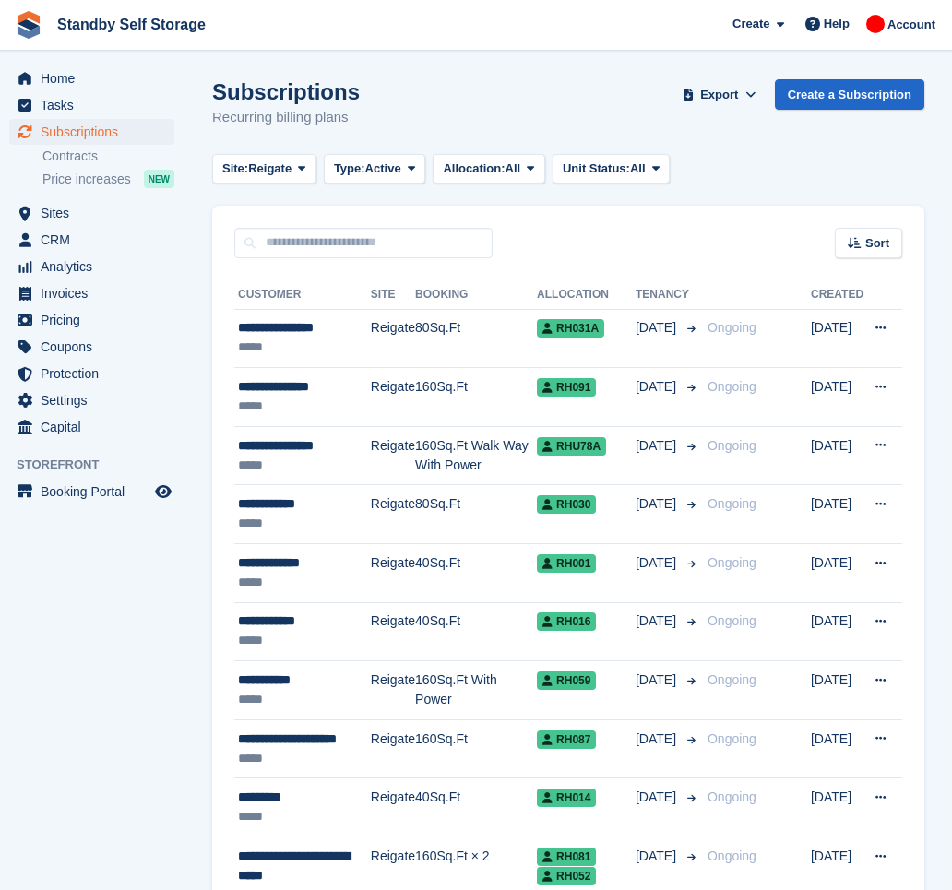
scroll to position [1314, 0]
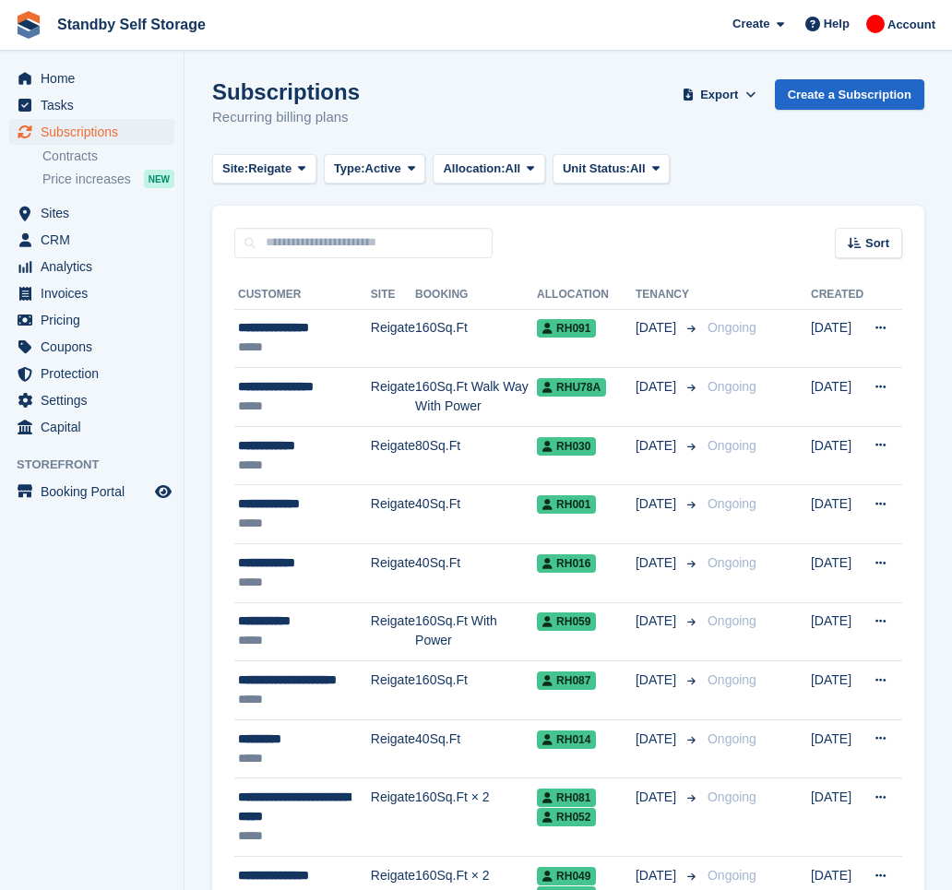
scroll to position [1197, 0]
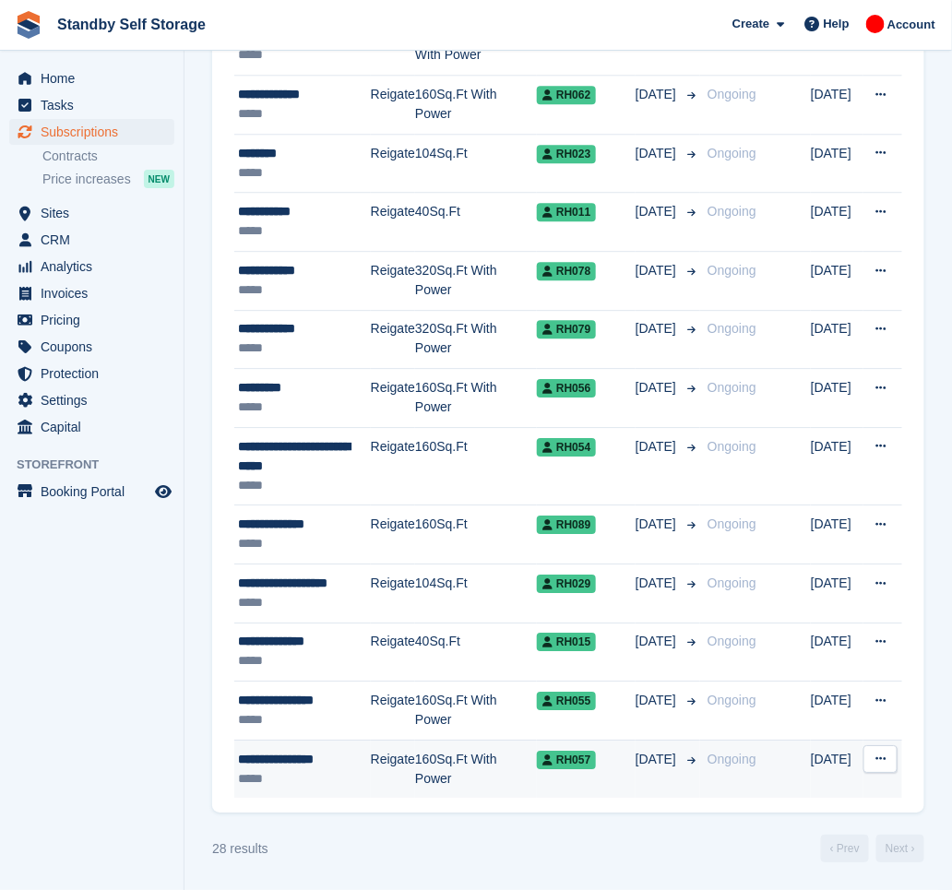
click at [355, 754] on div "**********" at bounding box center [304, 759] width 133 height 19
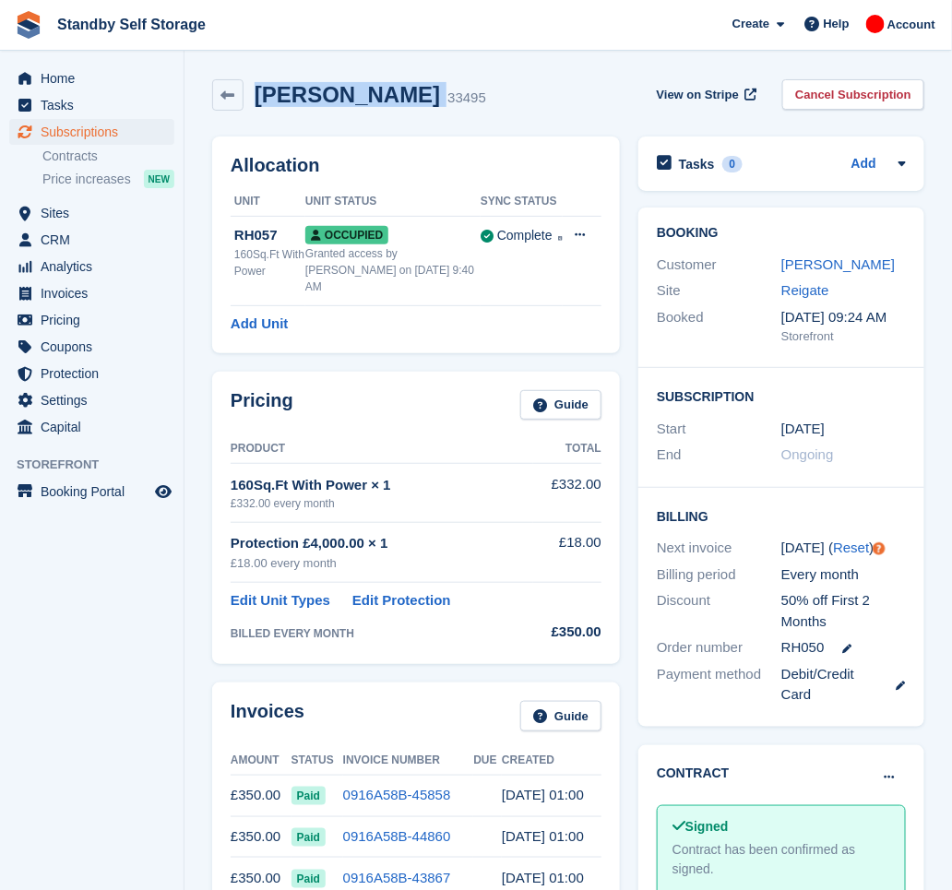
drag, startPoint x: 433, startPoint y: 90, endPoint x: 249, endPoint y: 94, distance: 183.7
click at [249, 94] on div "Michael Constant 33495" at bounding box center [365, 95] width 243 height 27
copy div "Michael Constant"
click at [817, 97] on link "Cancel Subscription" at bounding box center [853, 94] width 142 height 30
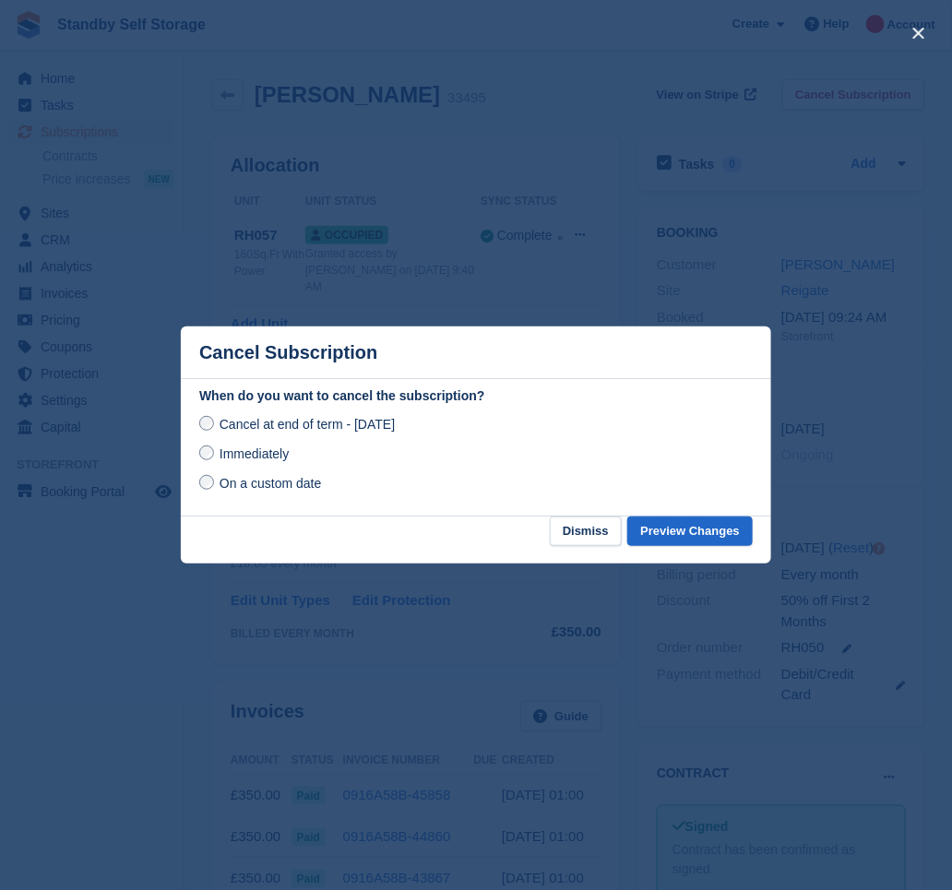
click at [267, 455] on span "Immediately" at bounding box center [254, 454] width 69 height 15
click at [663, 536] on button "Preview Changes" at bounding box center [689, 532] width 125 height 30
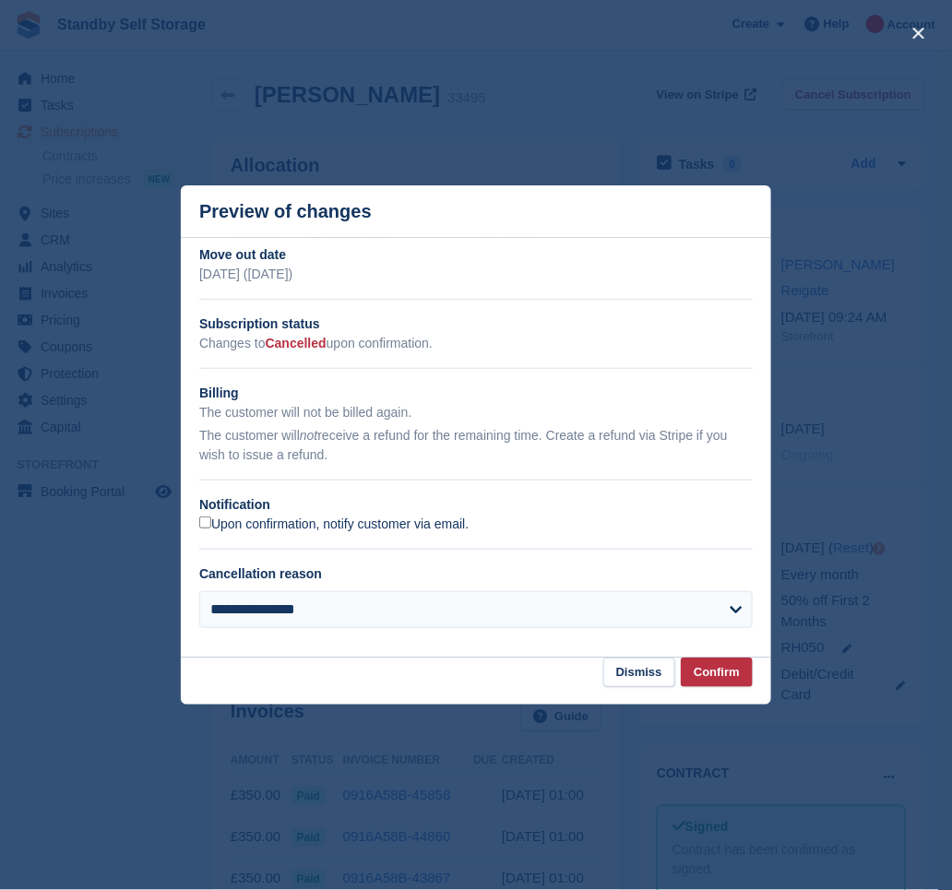
click at [278, 525] on label "Upon confirmation, notify customer via email." at bounding box center [333, 525] width 269 height 17
click at [725, 680] on button "Confirm" at bounding box center [717, 673] width 72 height 30
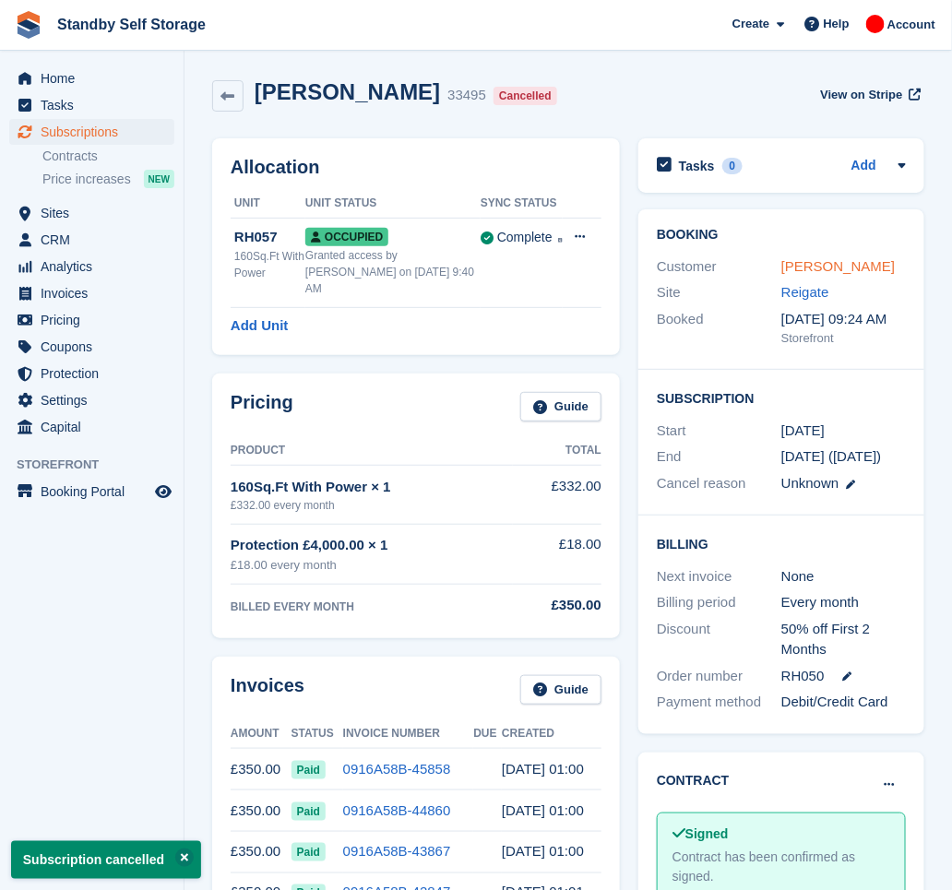
click at [808, 272] on link "Michael Constant" at bounding box center [838, 266] width 113 height 16
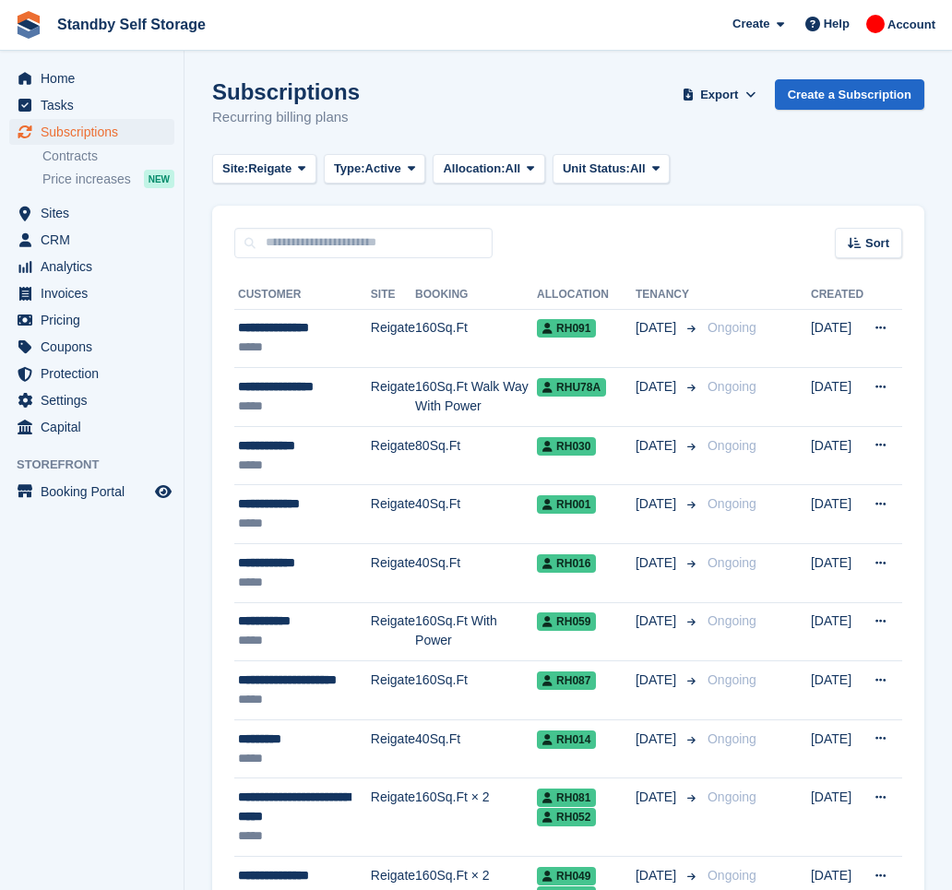
scroll to position [1197, 0]
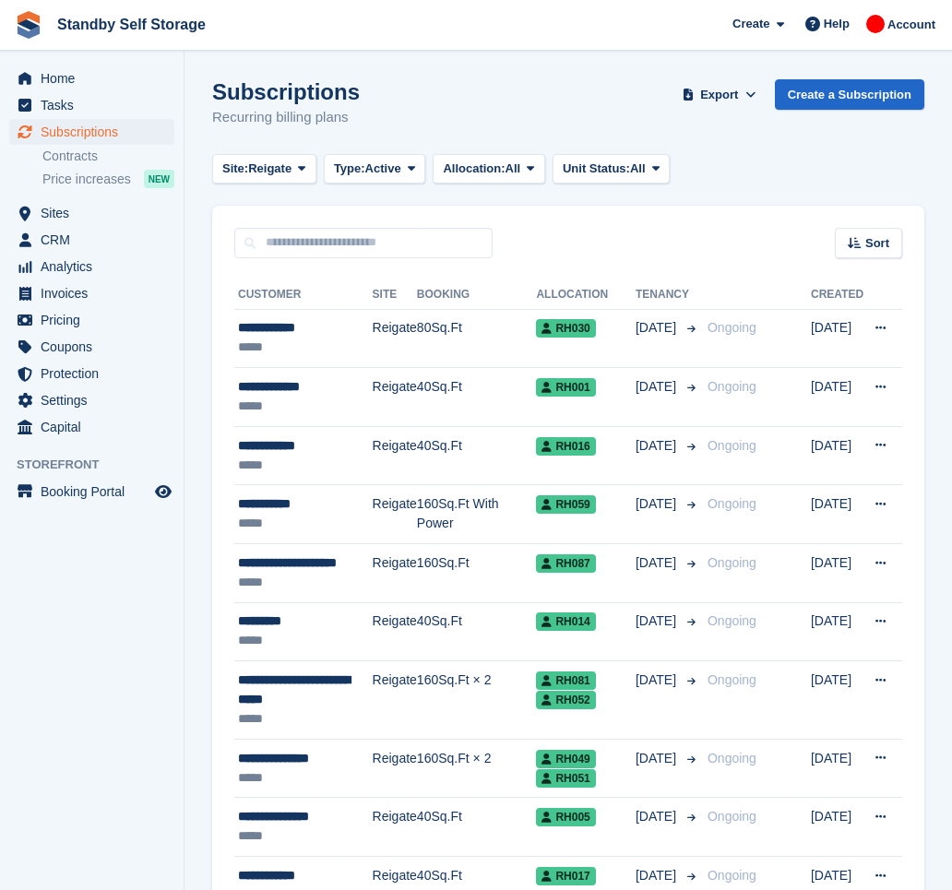
scroll to position [1021, 0]
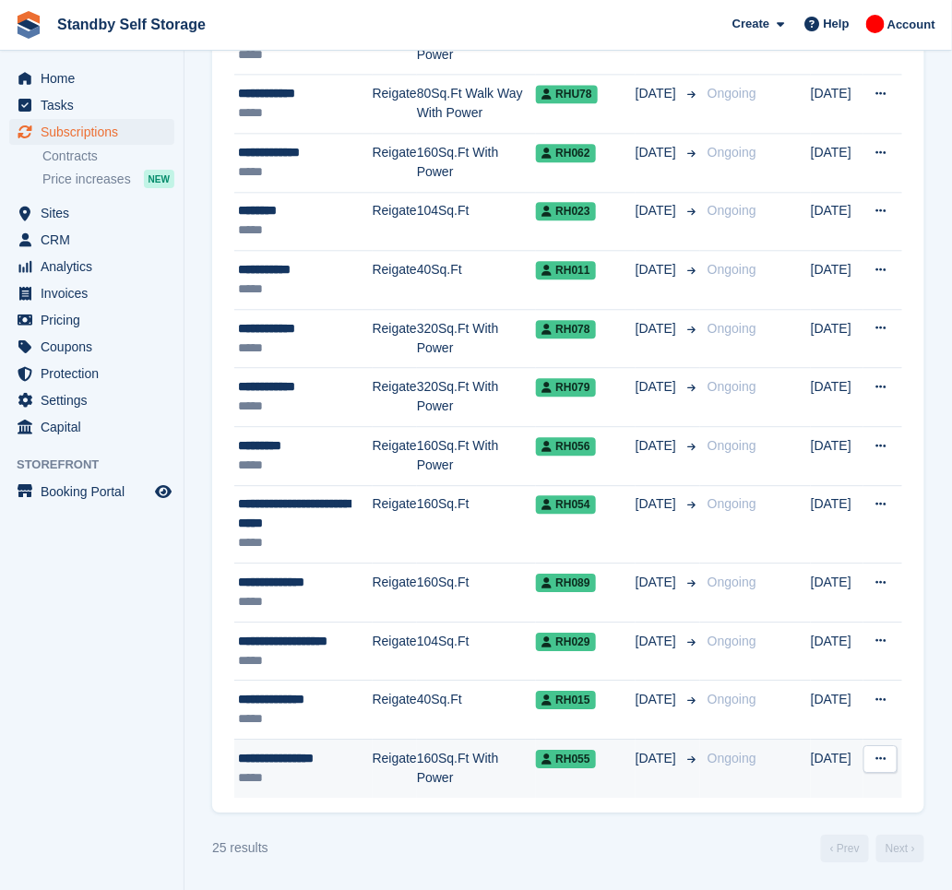
click at [400, 762] on td "Reigate" at bounding box center [395, 768] width 44 height 58
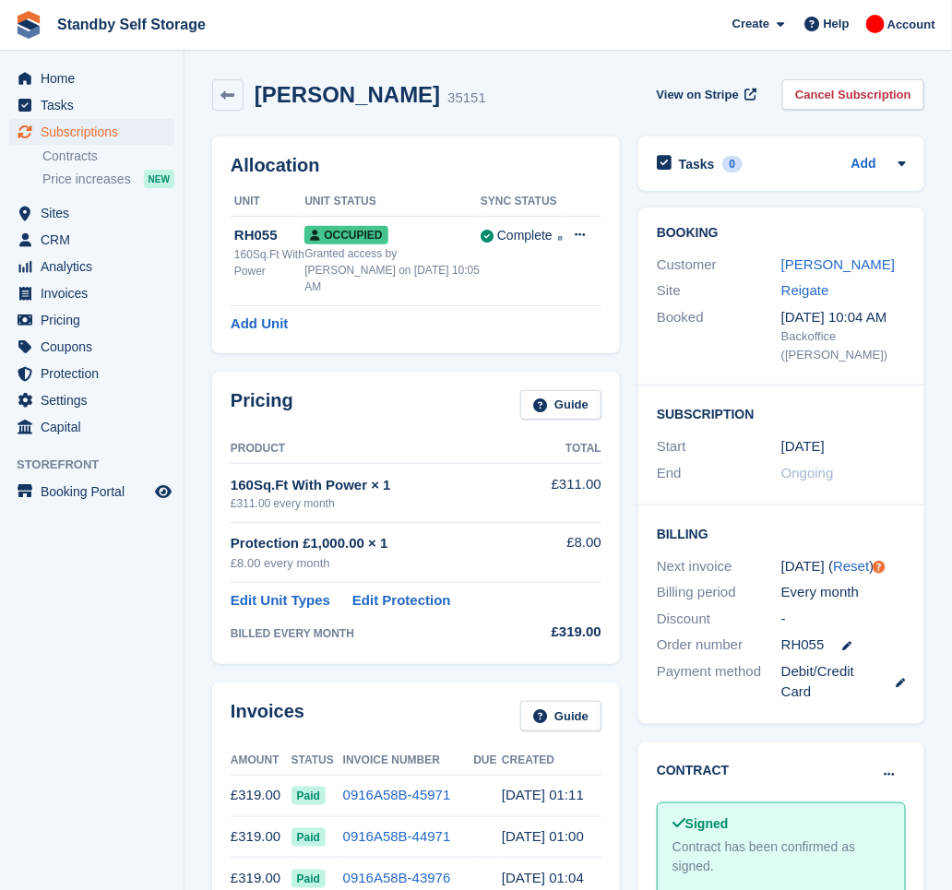
drag, startPoint x: 413, startPoint y: 93, endPoint x: 258, endPoint y: 95, distance: 155.0
click at [258, 95] on div "Malcolm Sinclair 35151" at bounding box center [365, 95] width 243 height 27
copy h2 "Malcolm Sinclair"
click at [829, 102] on link "Cancel Subscription" at bounding box center [853, 94] width 142 height 30
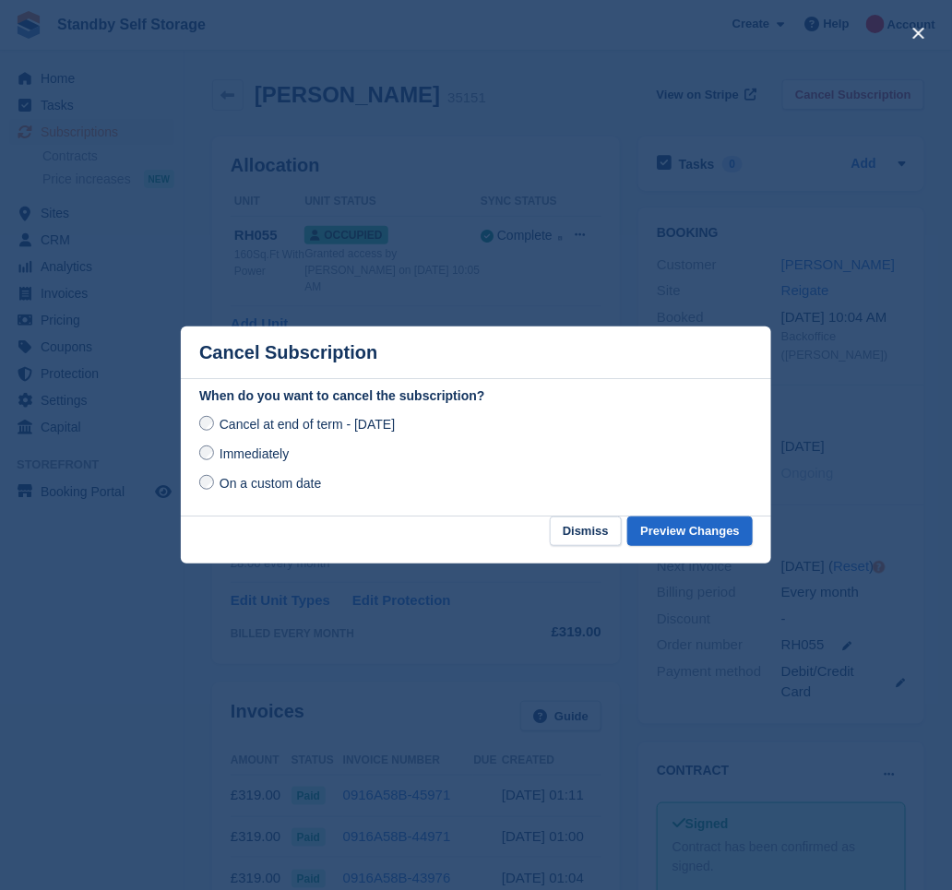
click at [249, 461] on span "Immediately" at bounding box center [254, 454] width 69 height 15
click at [675, 533] on button "Preview Changes" at bounding box center [689, 532] width 125 height 30
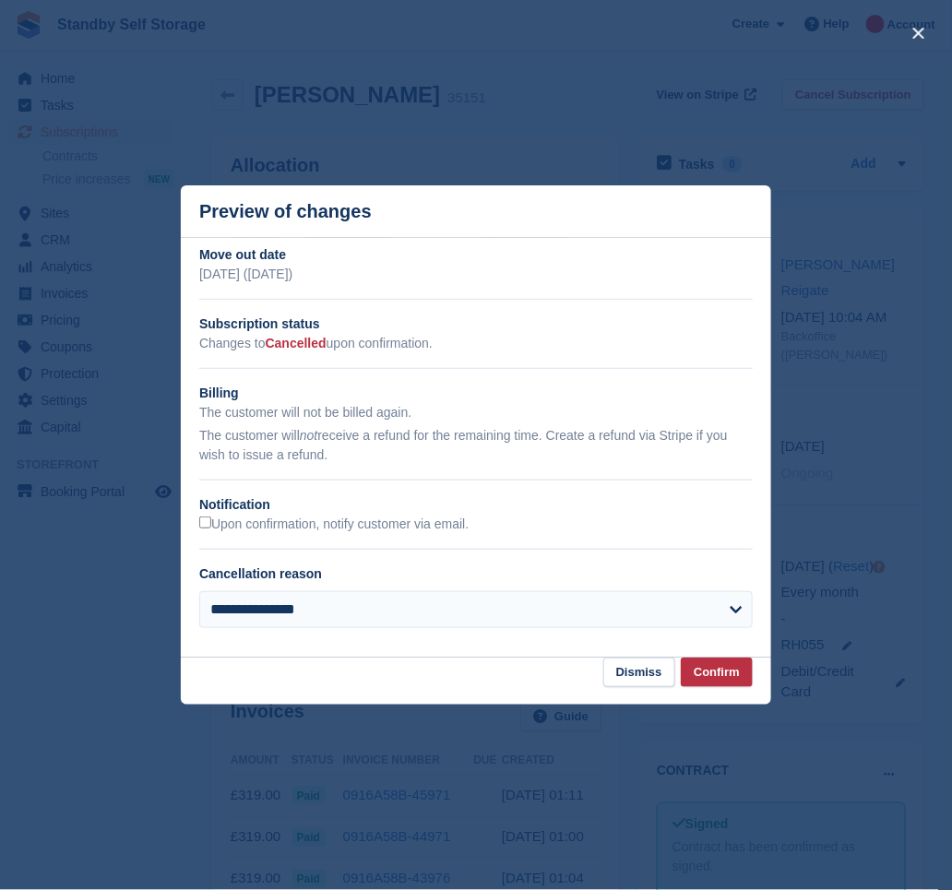
click at [256, 539] on div "**********" at bounding box center [476, 444] width 591 height 398
click at [255, 528] on label "Upon confirmation, notify customer via email." at bounding box center [333, 525] width 269 height 17
click at [709, 671] on button "Confirm" at bounding box center [717, 673] width 72 height 30
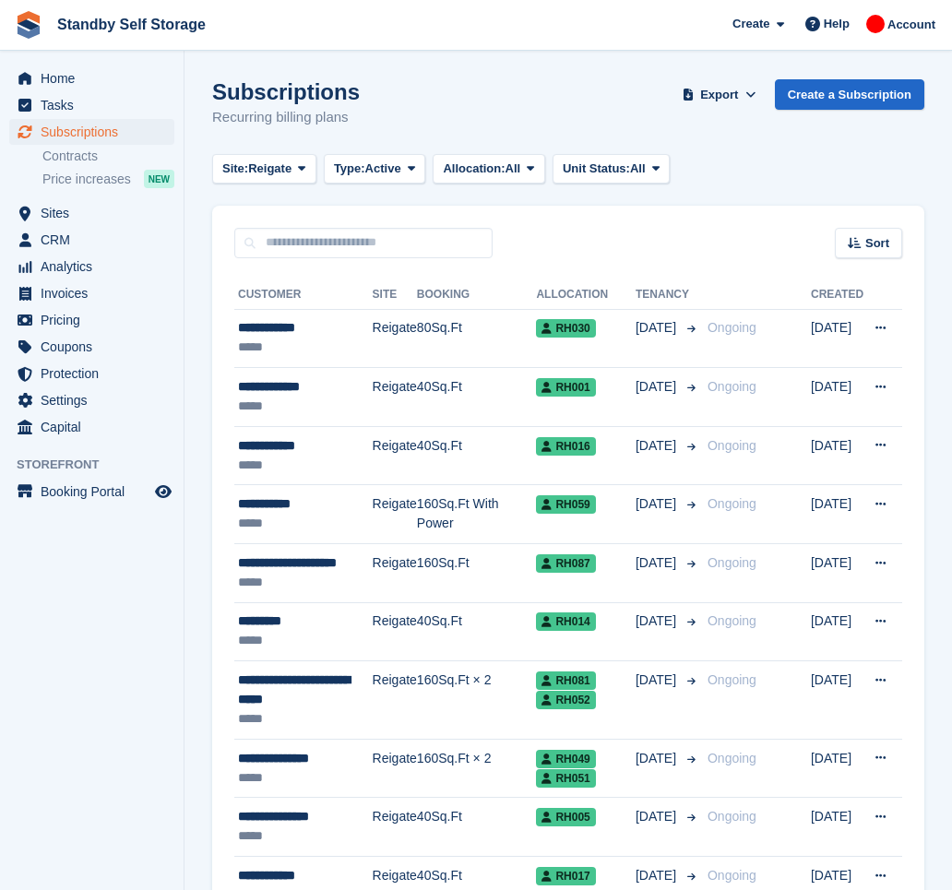
scroll to position [1021, 0]
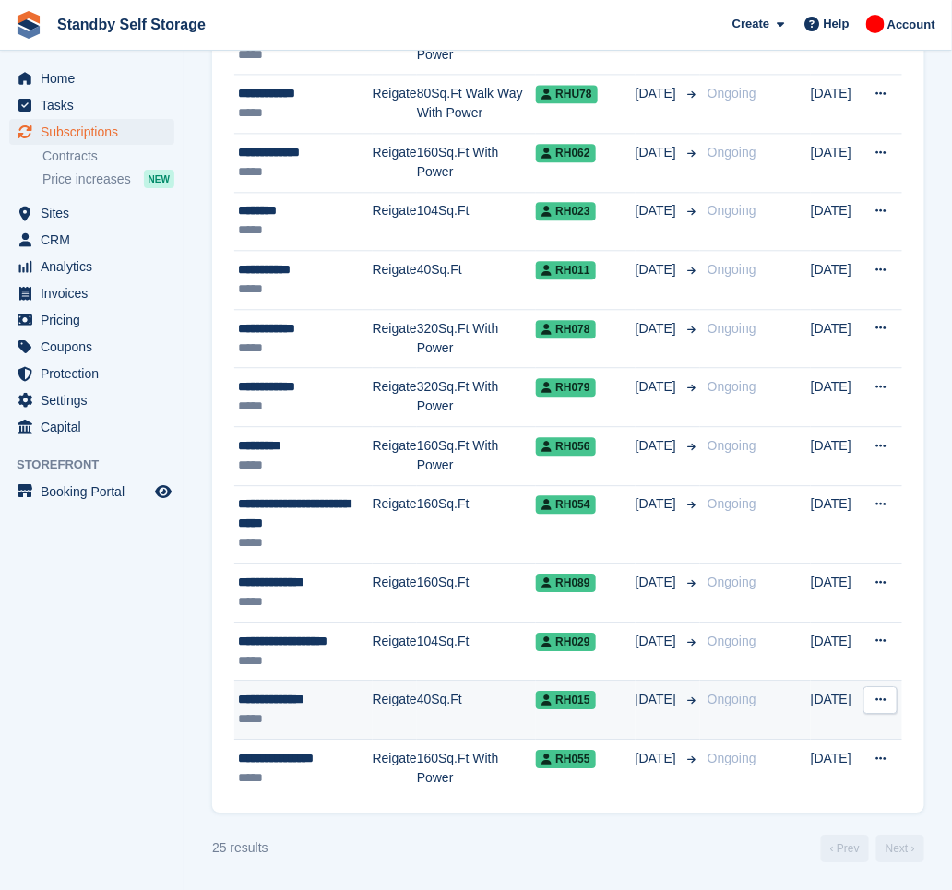
click at [325, 703] on div "**********" at bounding box center [305, 699] width 135 height 19
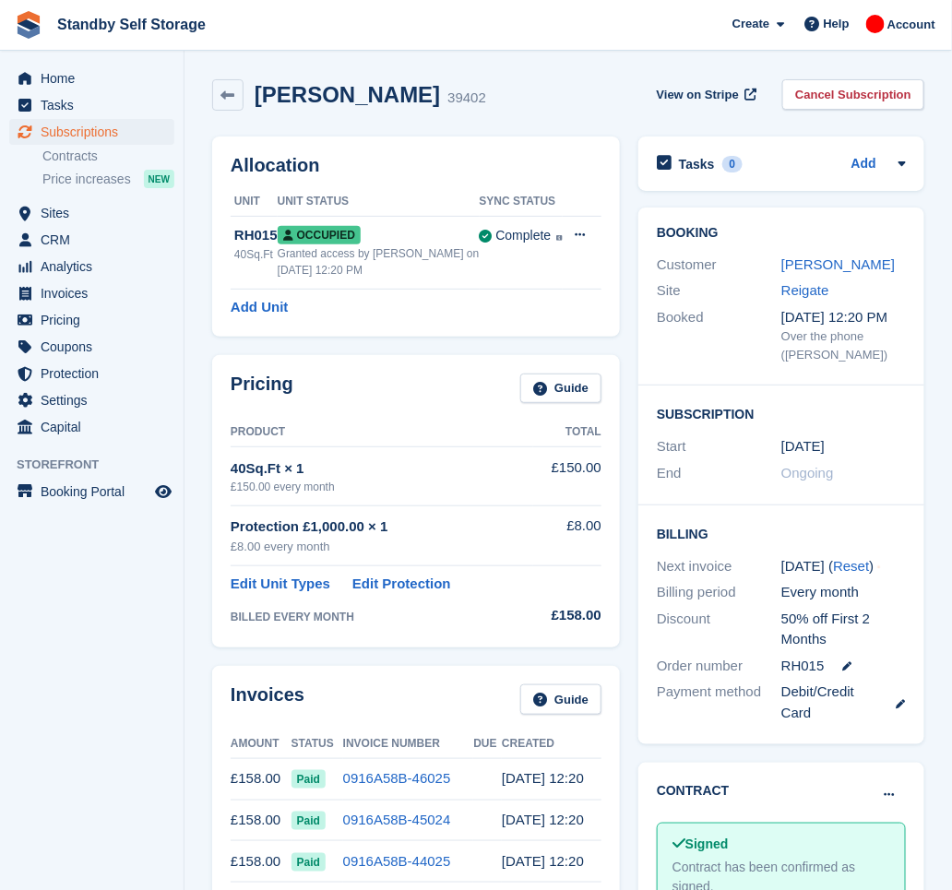
drag, startPoint x: 397, startPoint y: 93, endPoint x: 251, endPoint y: 109, distance: 146.6
click at [251, 109] on div "Daniella Fuery 39402" at bounding box center [349, 94] width 274 height 31
copy h2 "Daniella Fuery"
click at [864, 89] on link "Cancel Subscription" at bounding box center [853, 94] width 142 height 30
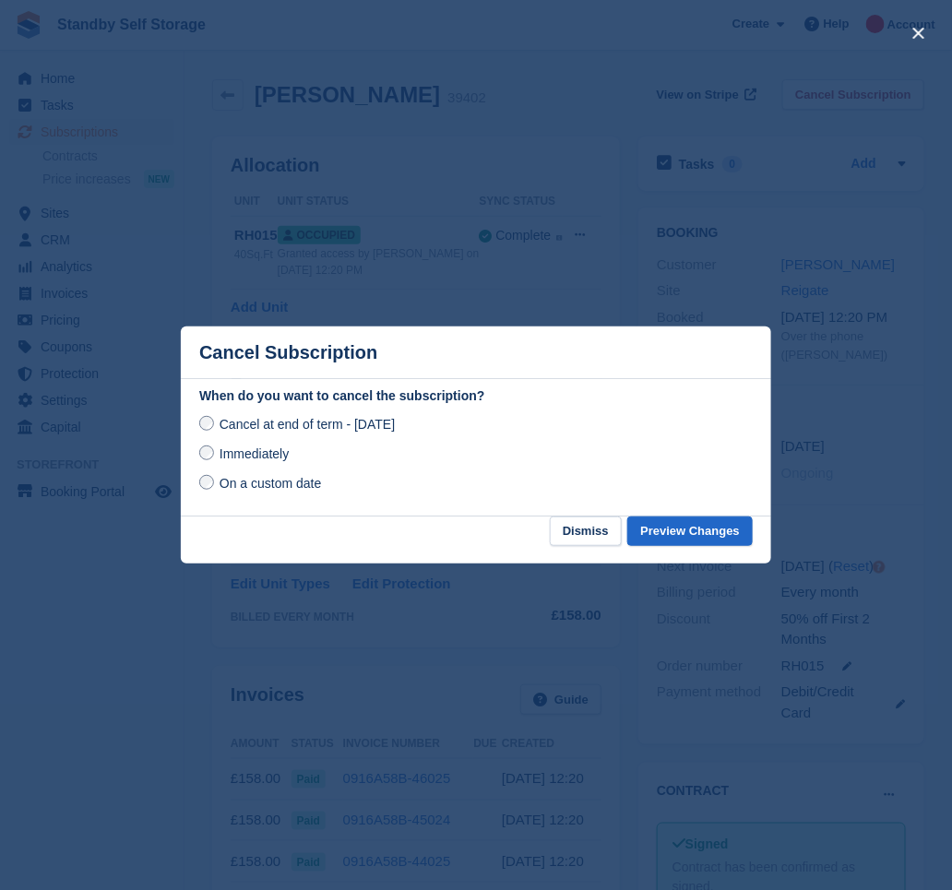
click at [254, 461] on span "Immediately" at bounding box center [254, 454] width 69 height 15
click at [664, 531] on button "Preview Changes" at bounding box center [689, 532] width 125 height 30
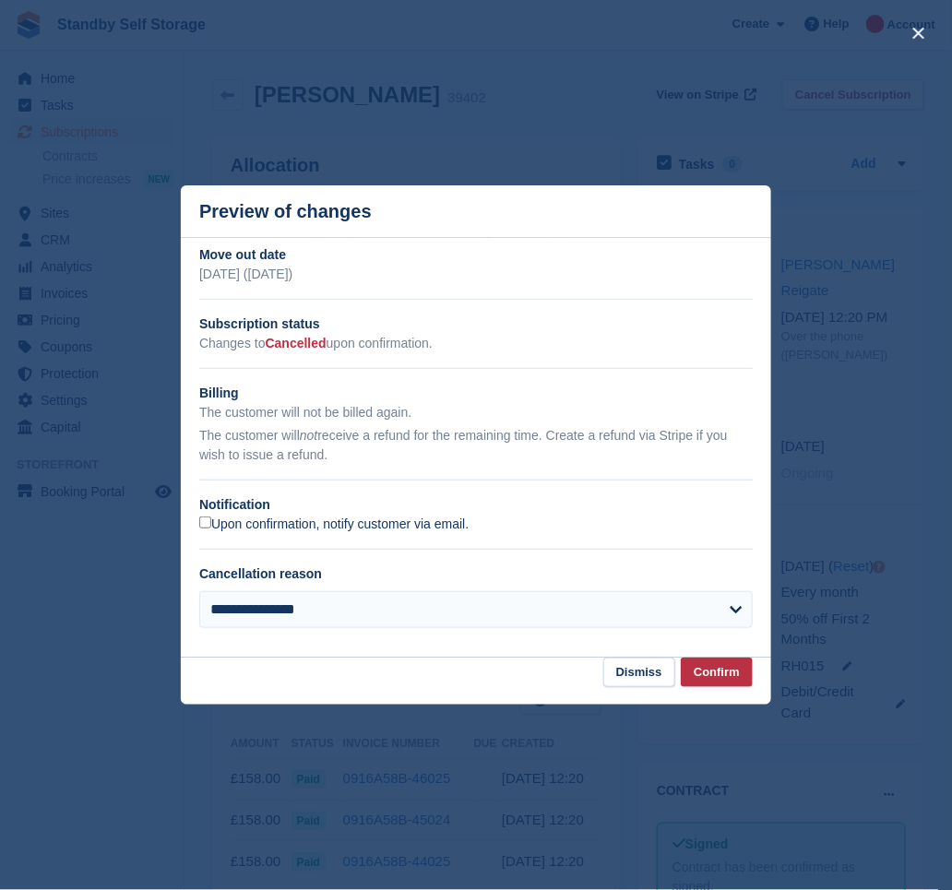
click at [255, 523] on label "Upon confirmation, notify customer via email." at bounding box center [333, 525] width 269 height 17
click at [691, 677] on button "Confirm" at bounding box center [717, 673] width 72 height 30
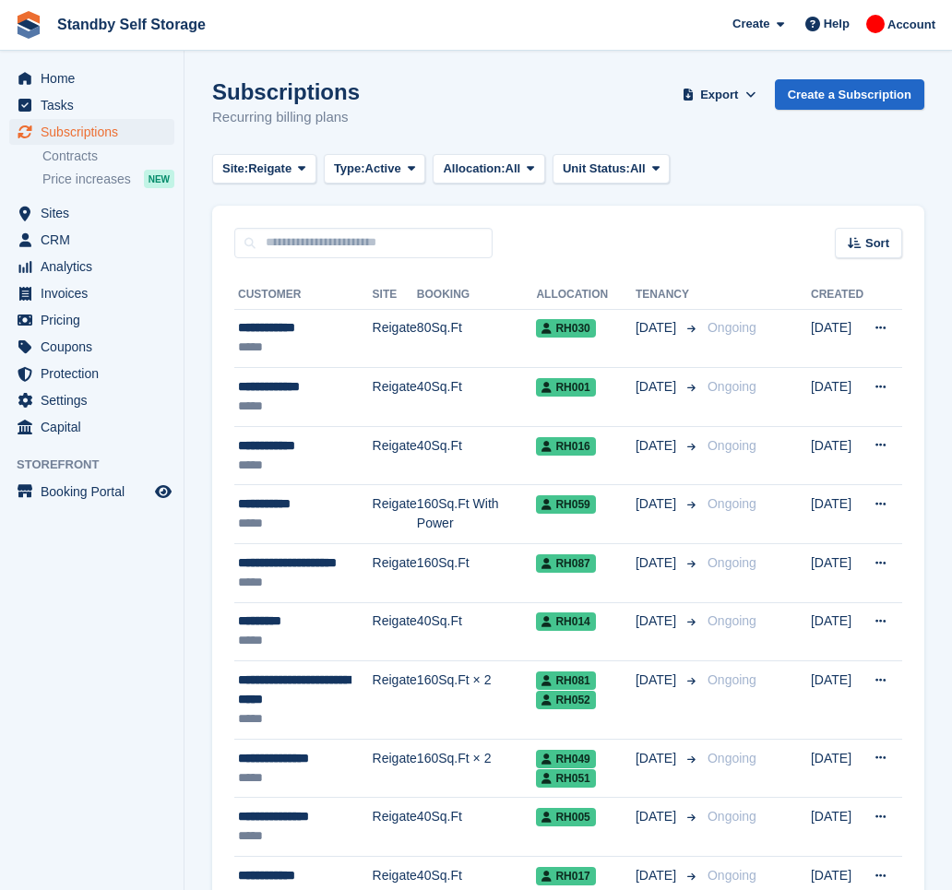
scroll to position [1021, 0]
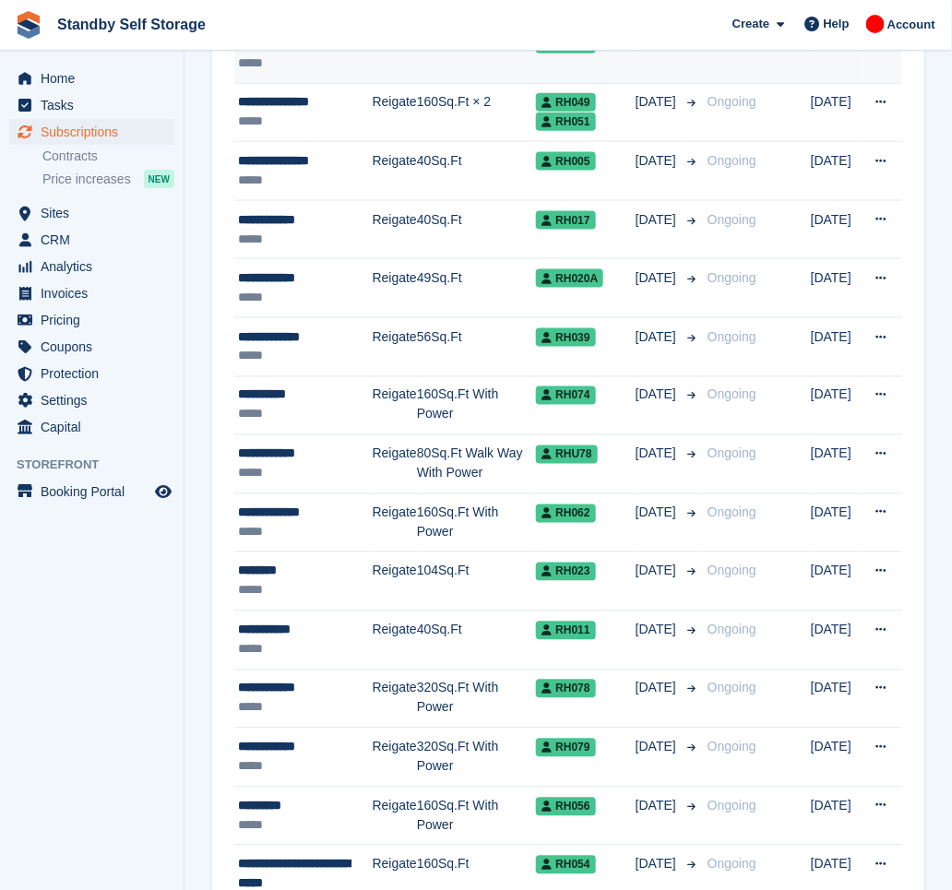
scroll to position [785, 0]
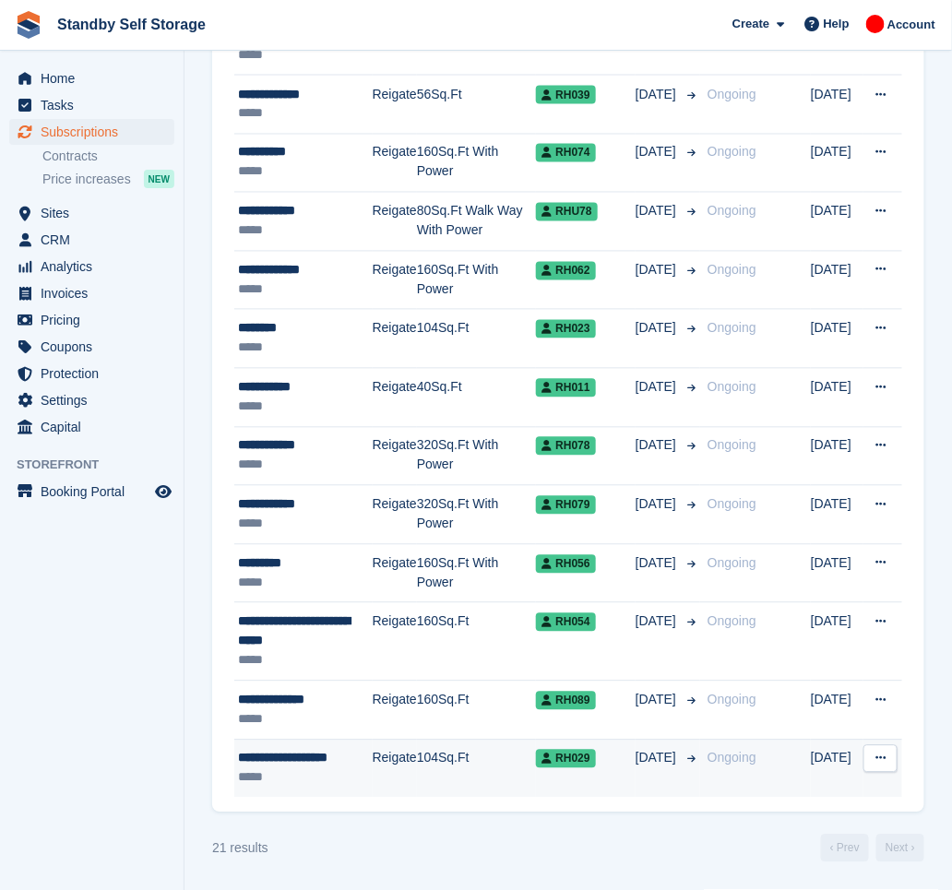
click at [317, 754] on div "**********" at bounding box center [305, 758] width 135 height 19
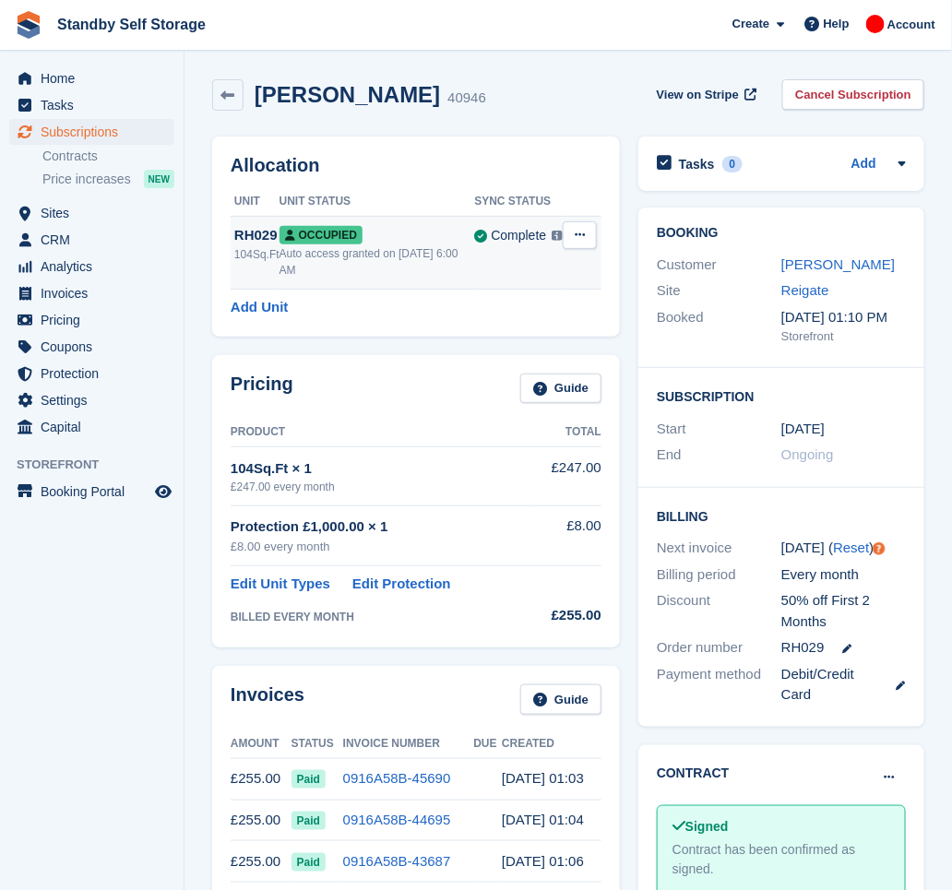
click at [578, 237] on icon at bounding box center [580, 235] width 10 height 12
click at [407, 173] on h2 "Allocation" at bounding box center [416, 165] width 371 height 21
drag, startPoint x: 433, startPoint y: 96, endPoint x: 257, endPoint y: 102, distance: 175.4
click at [257, 102] on h2 "Charlotte Brewster" at bounding box center [347, 94] width 185 height 25
copy h2 "Charlotte Brewste"
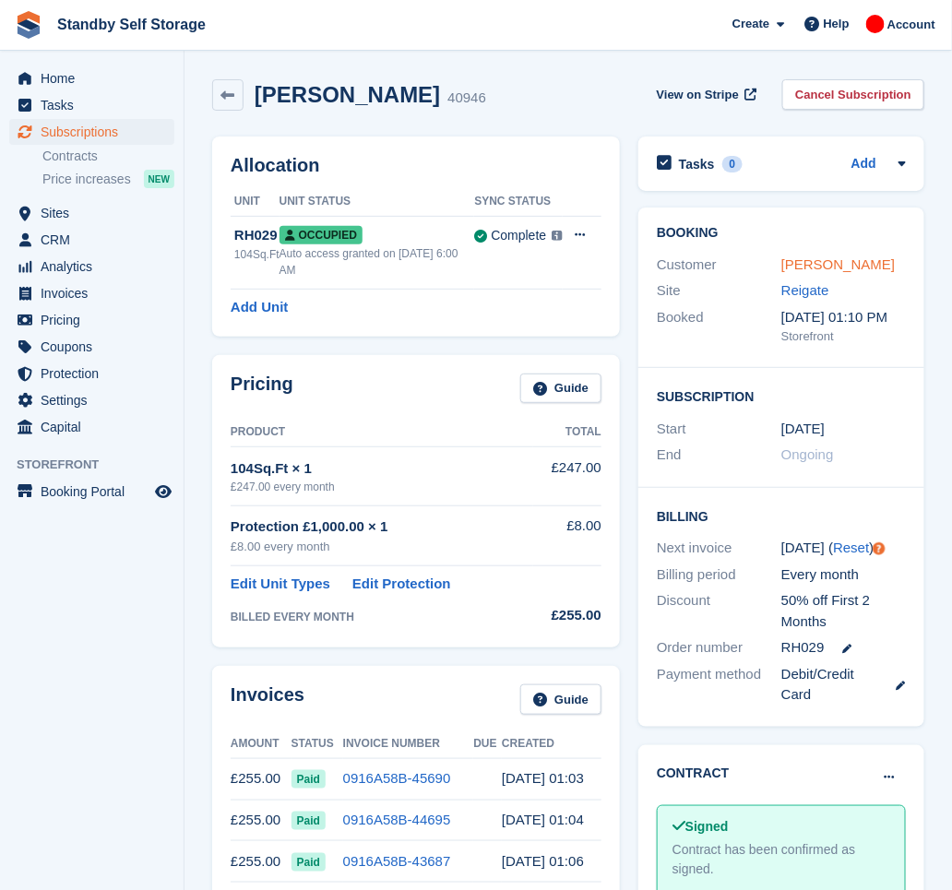
click at [806, 264] on link "Charlotte Brewster" at bounding box center [838, 265] width 113 height 16
click at [866, 81] on link "Cancel Subscription" at bounding box center [853, 94] width 142 height 30
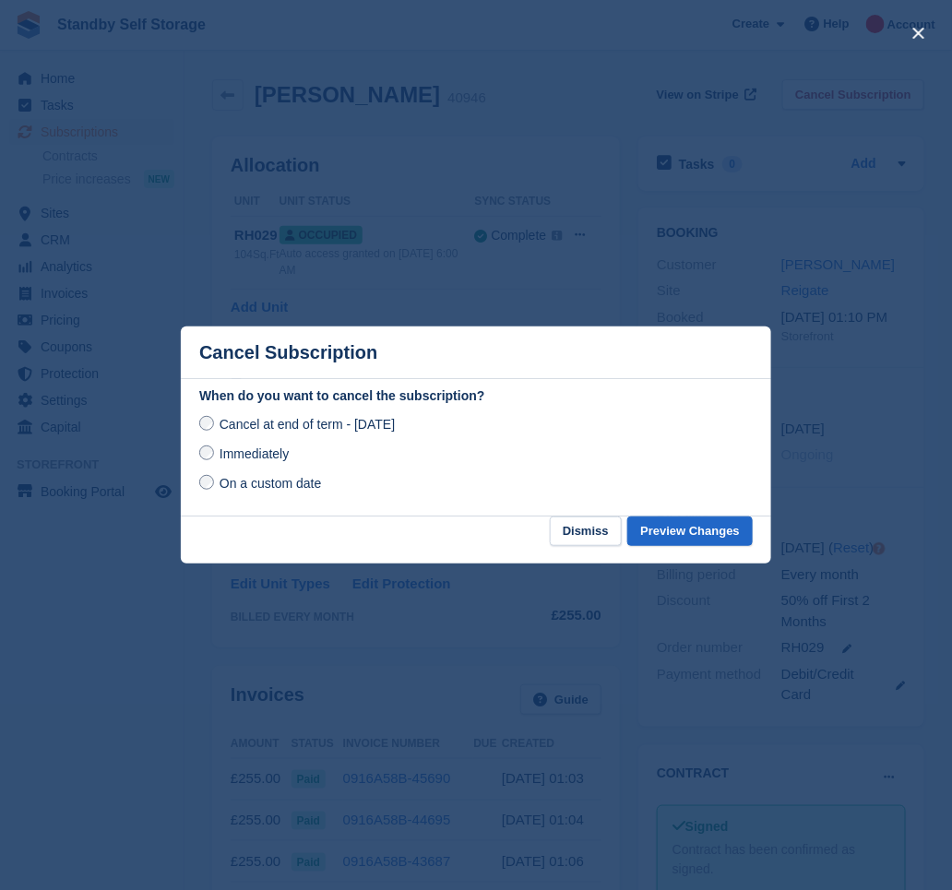
click at [259, 449] on span "Immediately" at bounding box center [254, 454] width 69 height 15
click at [666, 521] on button "Preview Changes" at bounding box center [689, 532] width 125 height 30
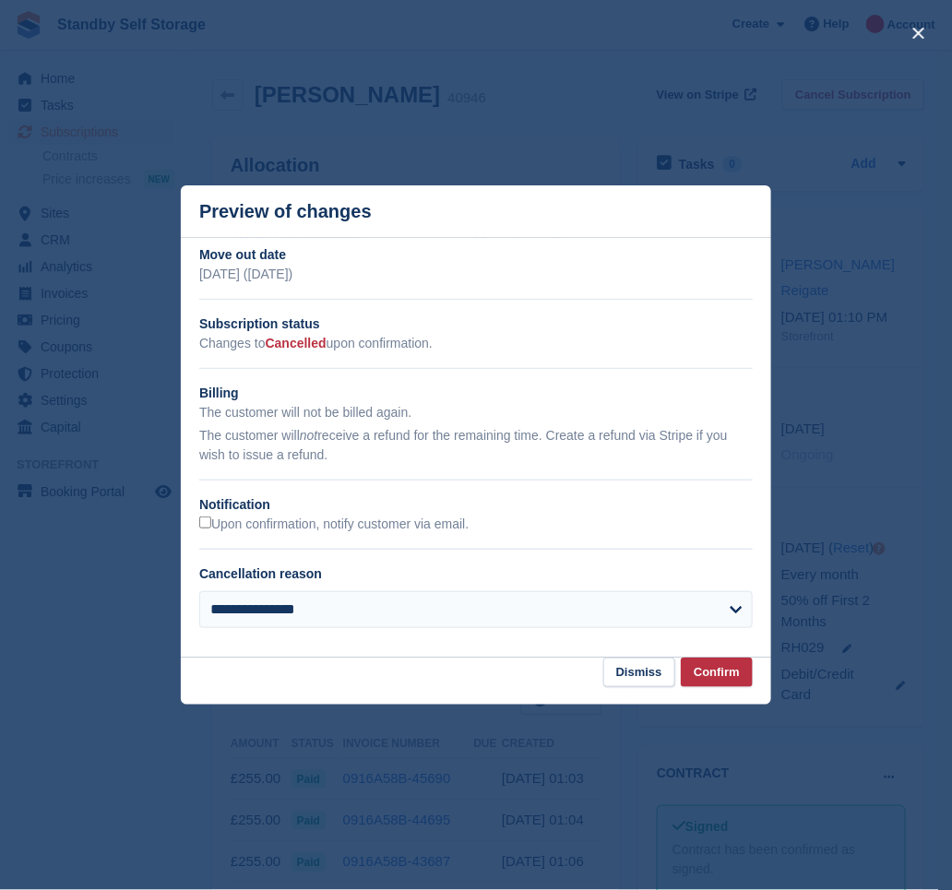
drag, startPoint x: 296, startPoint y: 515, endPoint x: 329, endPoint y: 539, distance: 41.0
click at [296, 517] on div "Upon confirmation, notify customer via email." at bounding box center [476, 524] width 554 height 19
click at [385, 523] on label "Upon confirmation, notify customer via email." at bounding box center [333, 525] width 269 height 17
click at [720, 680] on button "Confirm" at bounding box center [717, 673] width 72 height 30
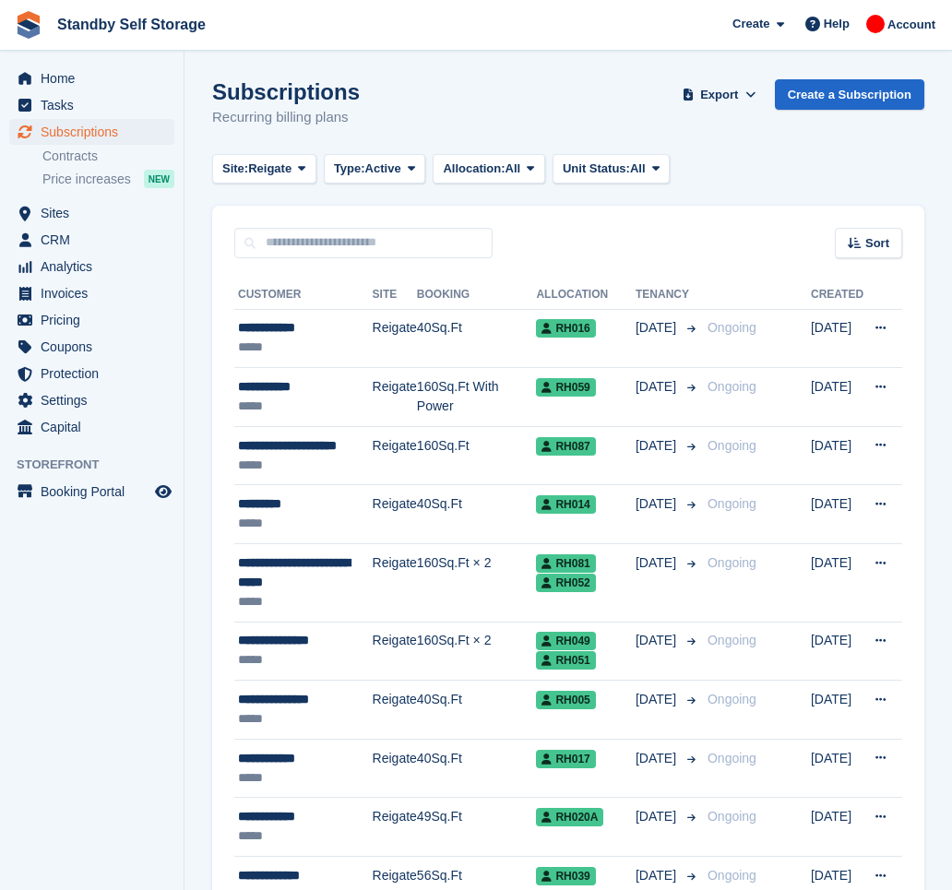
scroll to position [785, 0]
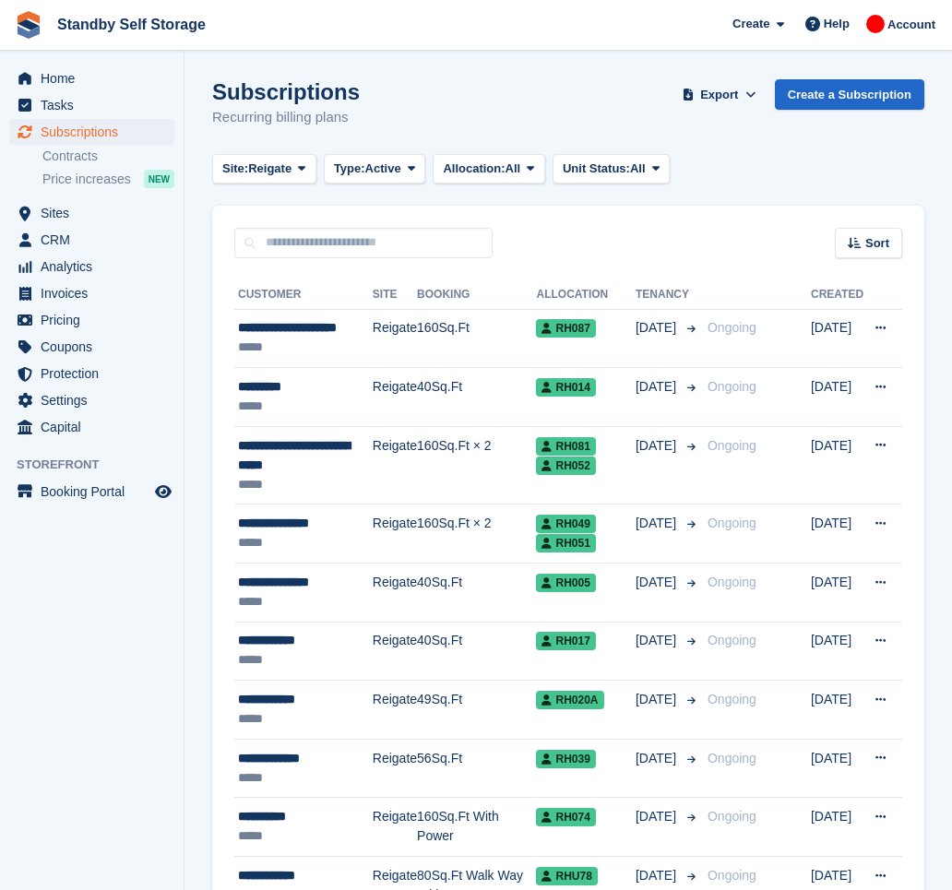
scroll to position [609, 0]
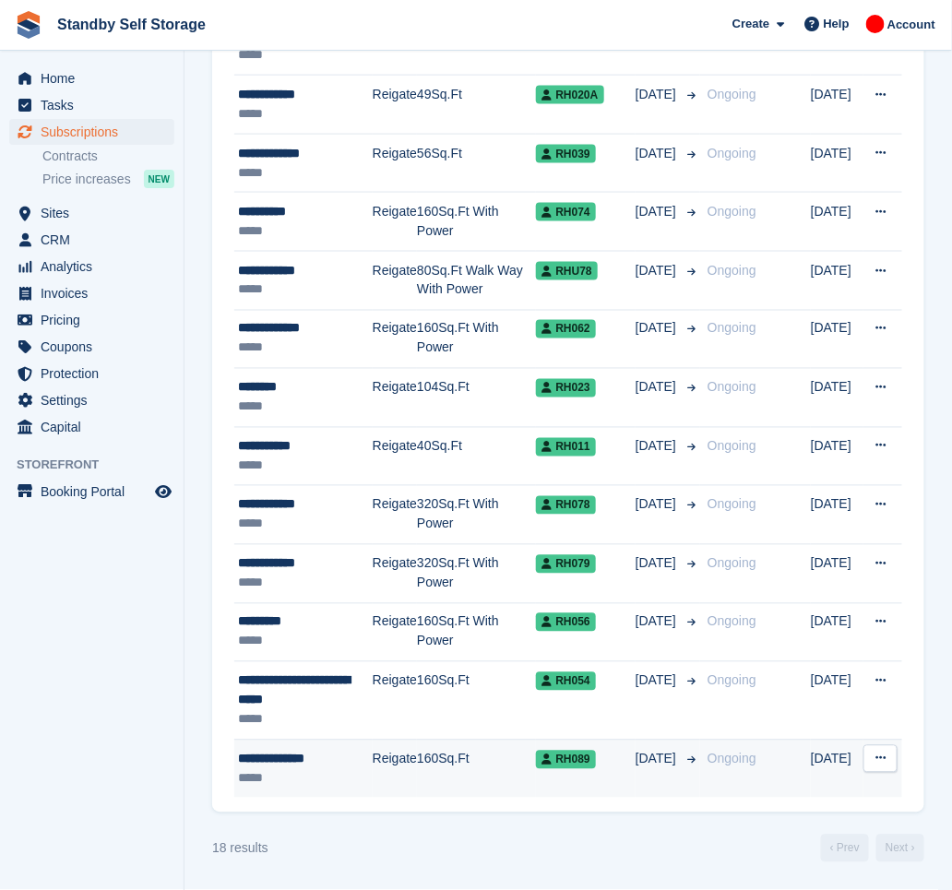
click at [333, 765] on div "**********" at bounding box center [305, 759] width 135 height 19
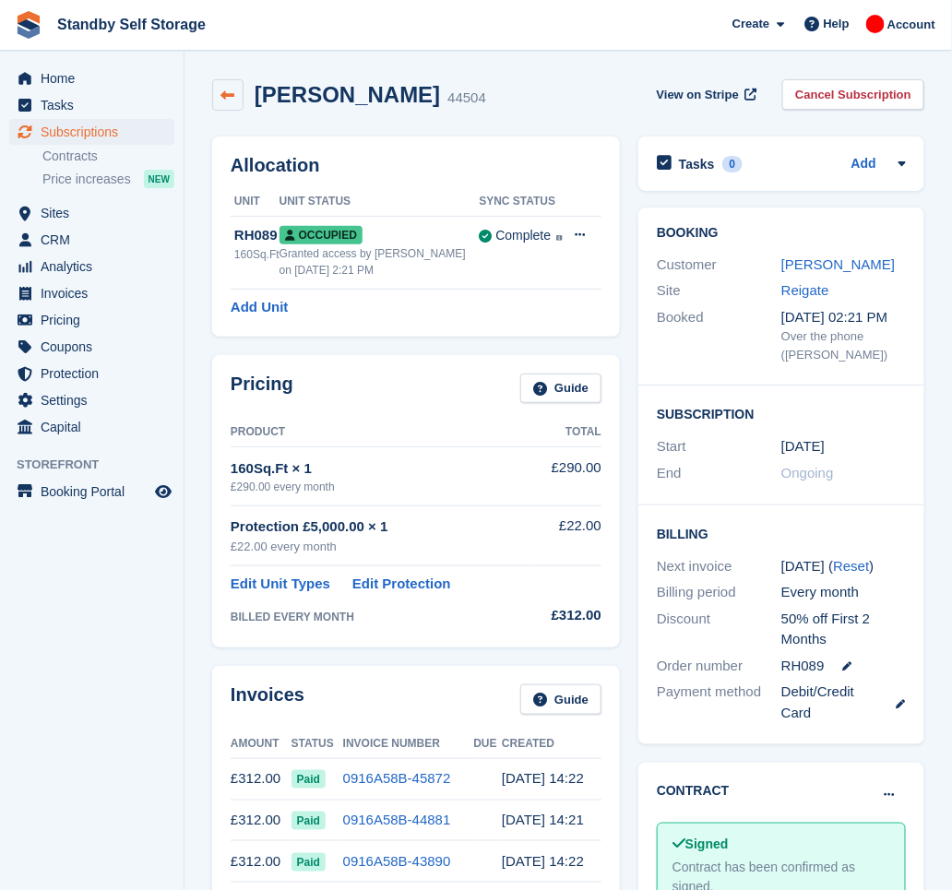
drag, startPoint x: 393, startPoint y: 92, endPoint x: 236, endPoint y: 102, distance: 157.1
click at [236, 102] on div "Gavin Gilligan 44504" at bounding box center [349, 94] width 274 height 31
copy div "Gavin Gilligan"
click at [830, 90] on link "Cancel Subscription" at bounding box center [853, 94] width 142 height 30
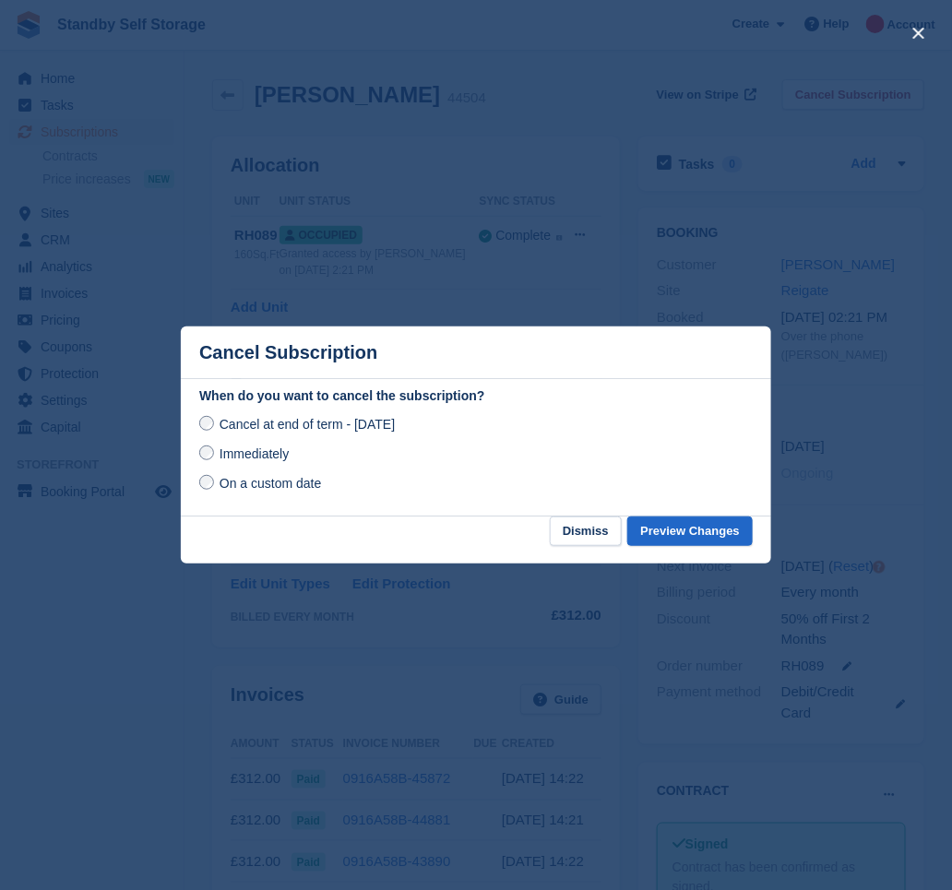
click at [276, 461] on span "Immediately" at bounding box center [254, 454] width 69 height 15
click at [676, 539] on button "Preview Changes" at bounding box center [689, 532] width 125 height 30
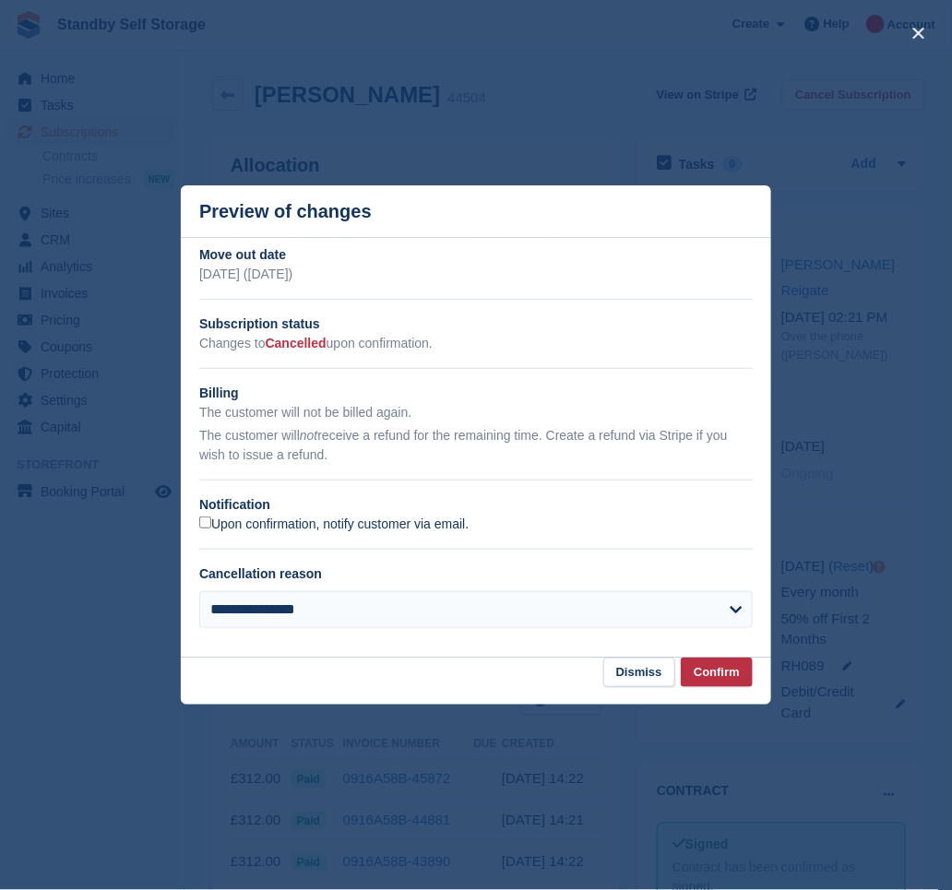
click at [338, 531] on label "Upon confirmation, notify customer via email." at bounding box center [333, 525] width 269 height 17
click at [729, 676] on button "Confirm" at bounding box center [717, 673] width 72 height 30
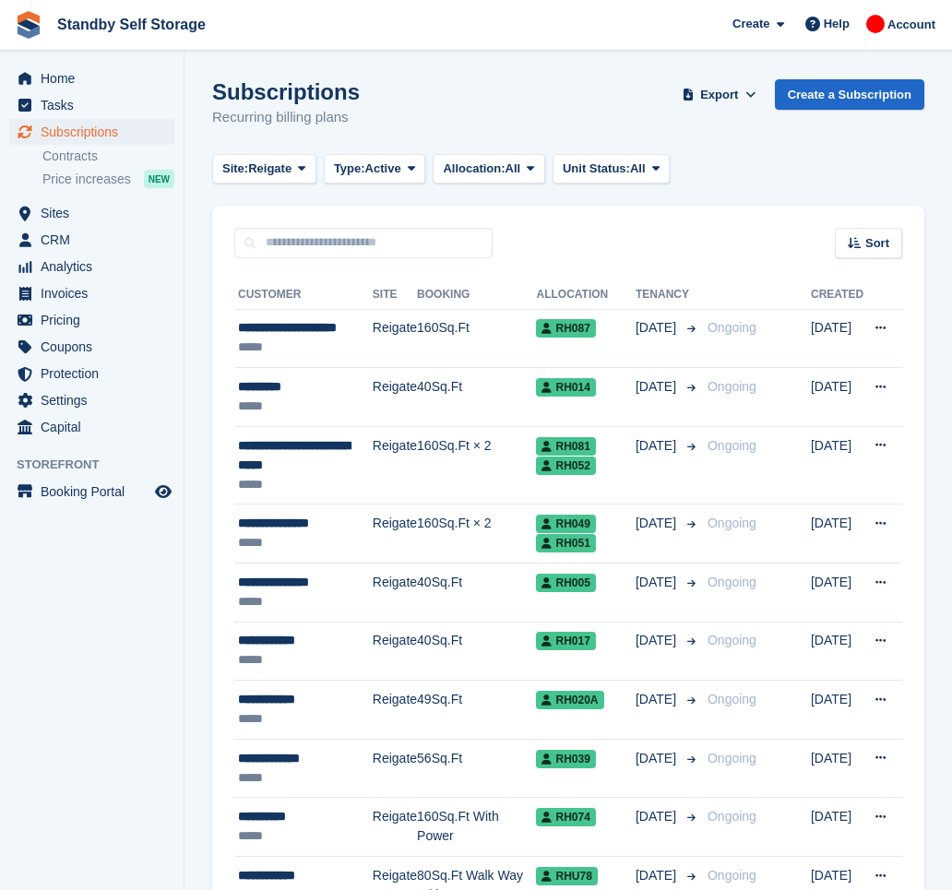
scroll to position [609, 0]
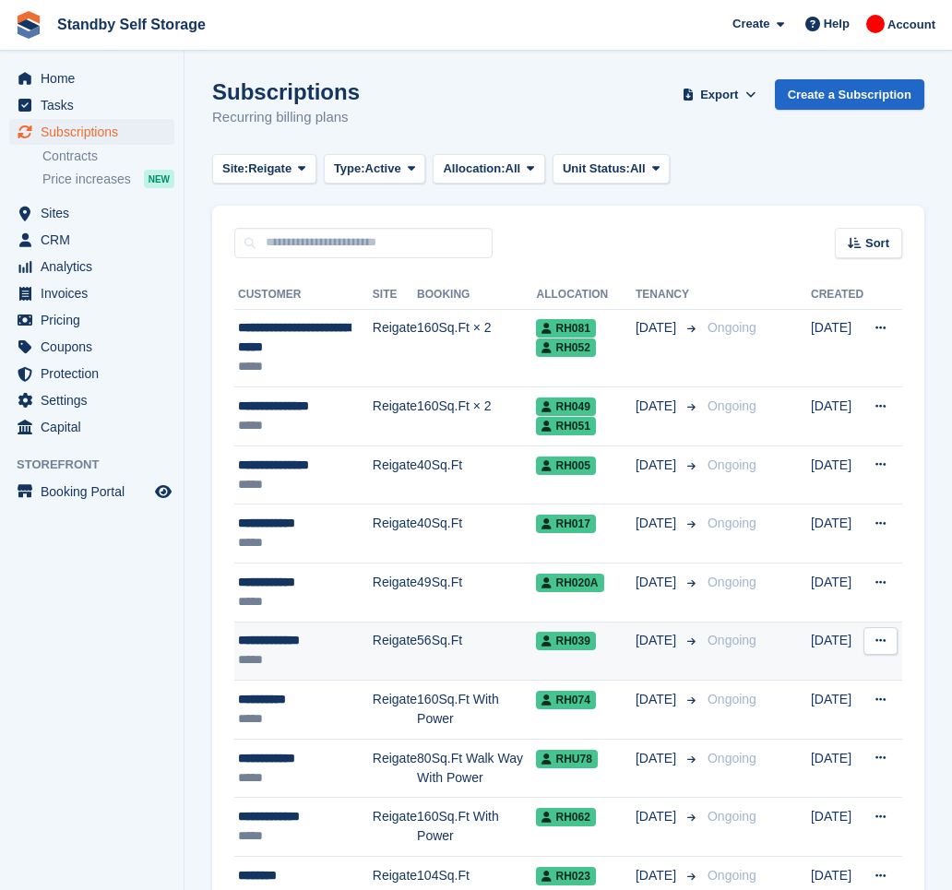
scroll to position [433, 0]
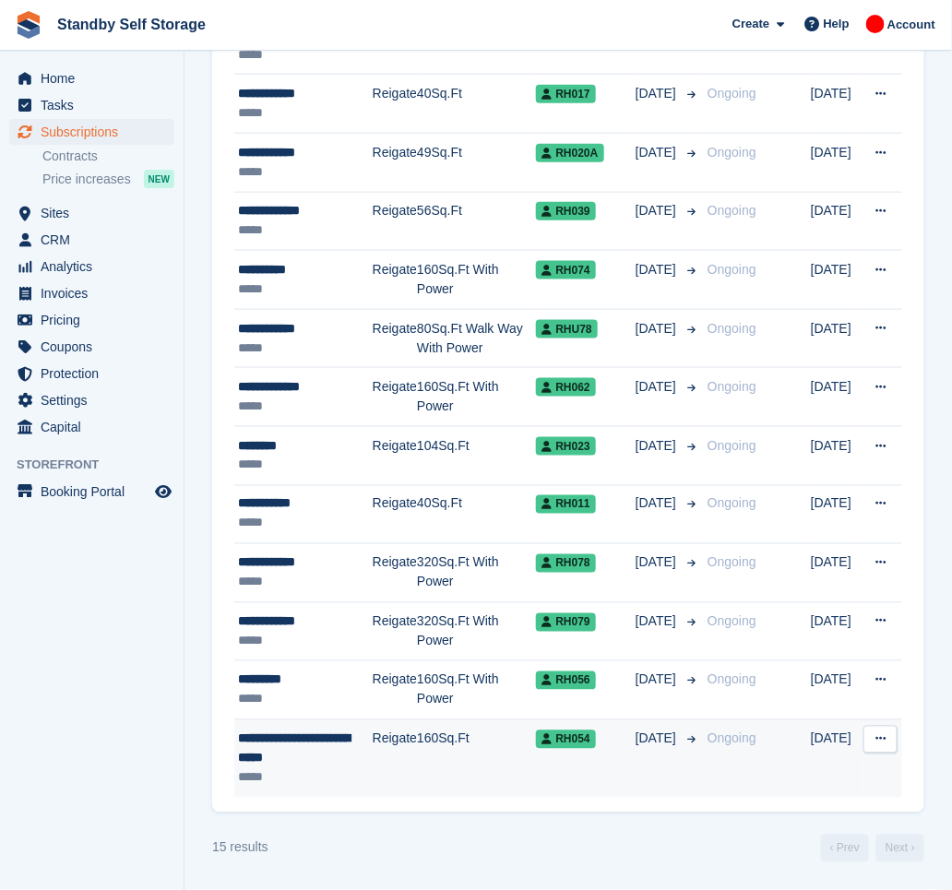
click at [341, 766] on div "**********" at bounding box center [305, 749] width 135 height 39
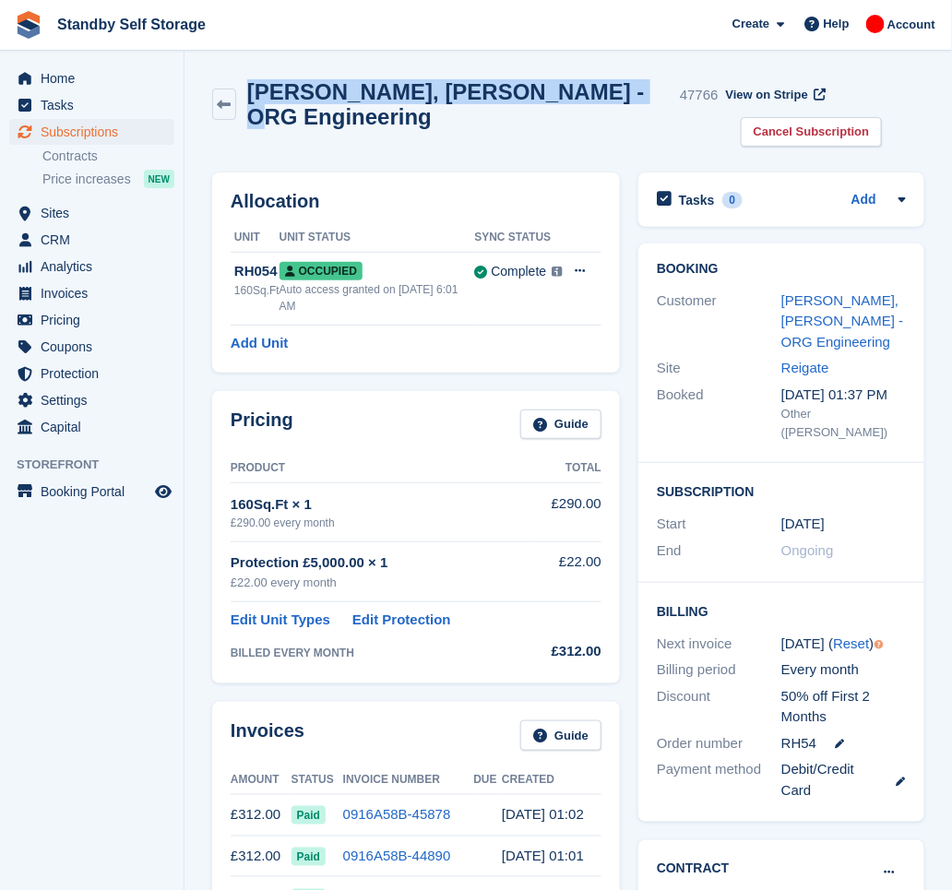
drag, startPoint x: 384, startPoint y: 125, endPoint x: 255, endPoint y: 87, distance: 134.6
click at [255, 87] on h2 "Tom, Greenwood - ORG Engineering" at bounding box center [459, 104] width 425 height 50
copy h2 "Tom, Greenwood - ORG Engineering"
click at [747, 140] on link "Cancel Subscription" at bounding box center [812, 132] width 142 height 30
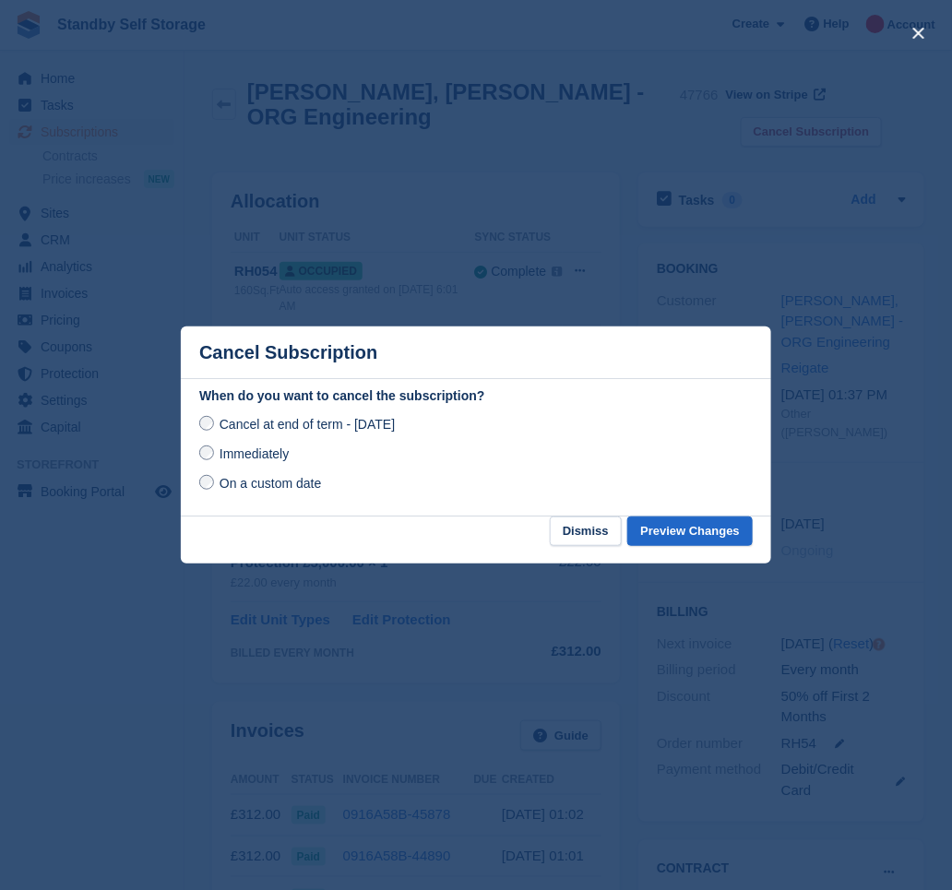
click at [259, 448] on span "Immediately" at bounding box center [254, 454] width 69 height 15
click at [677, 532] on button "Preview Changes" at bounding box center [689, 532] width 125 height 30
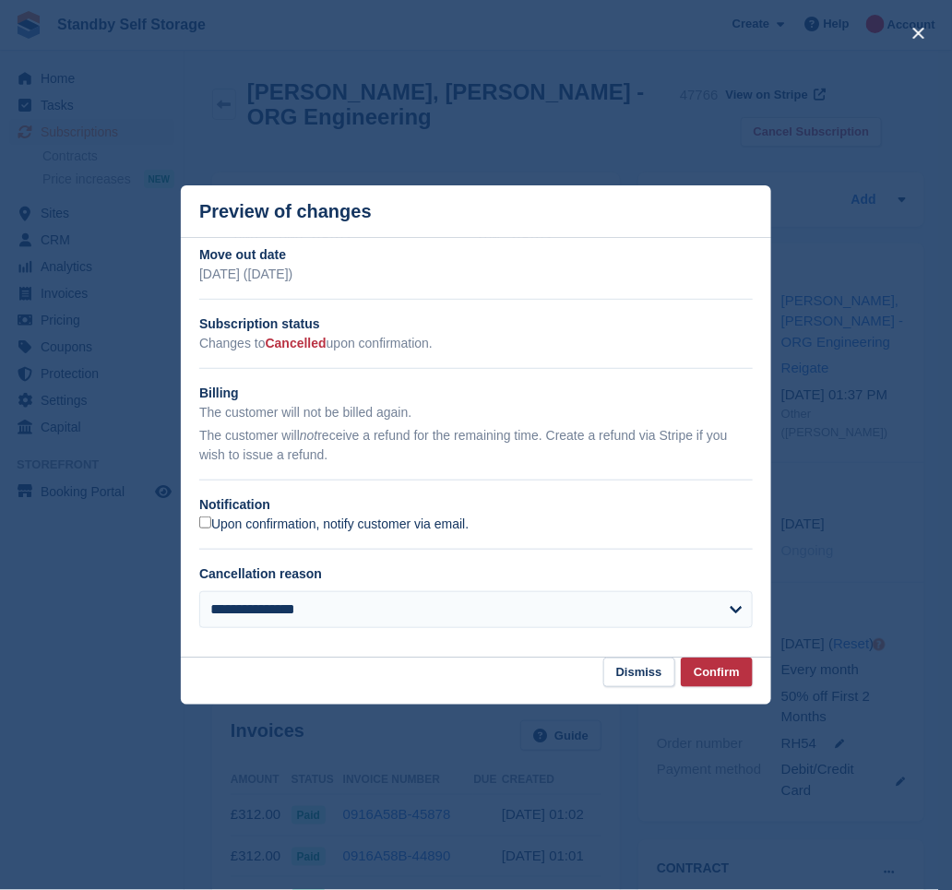
click at [372, 527] on label "Upon confirmation, notify customer via email." at bounding box center [333, 525] width 269 height 17
click at [721, 677] on button "Confirm" at bounding box center [717, 673] width 72 height 30
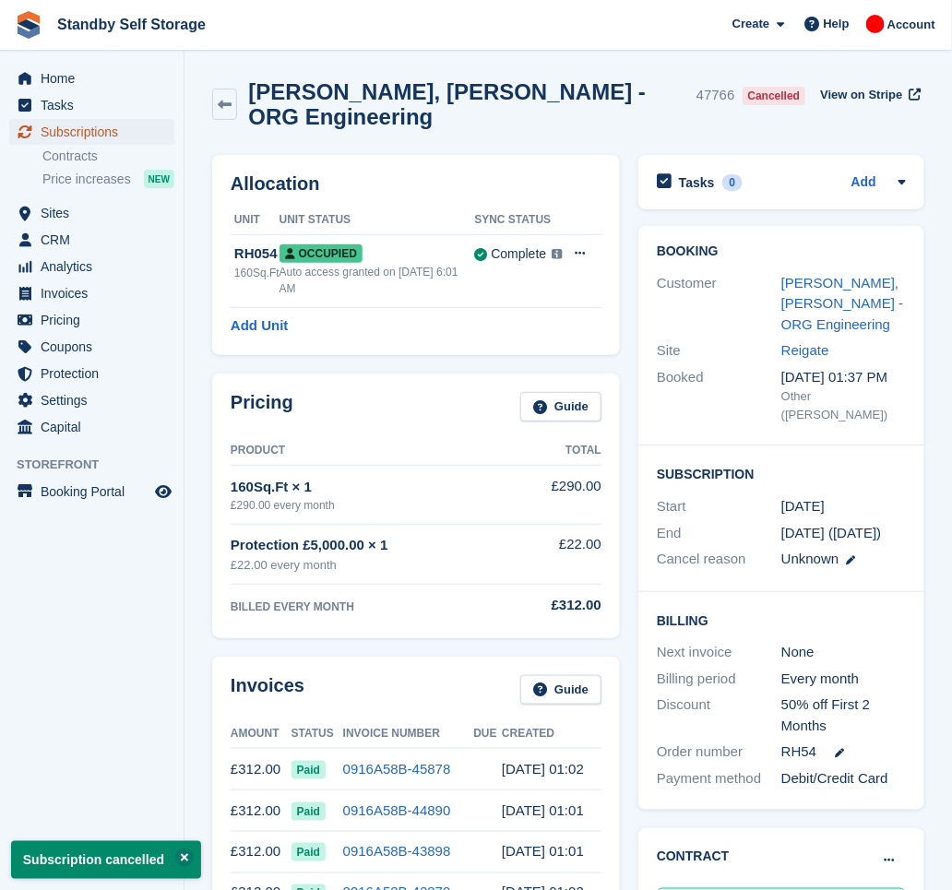
click at [66, 137] on span "Subscriptions" at bounding box center [96, 132] width 111 height 26
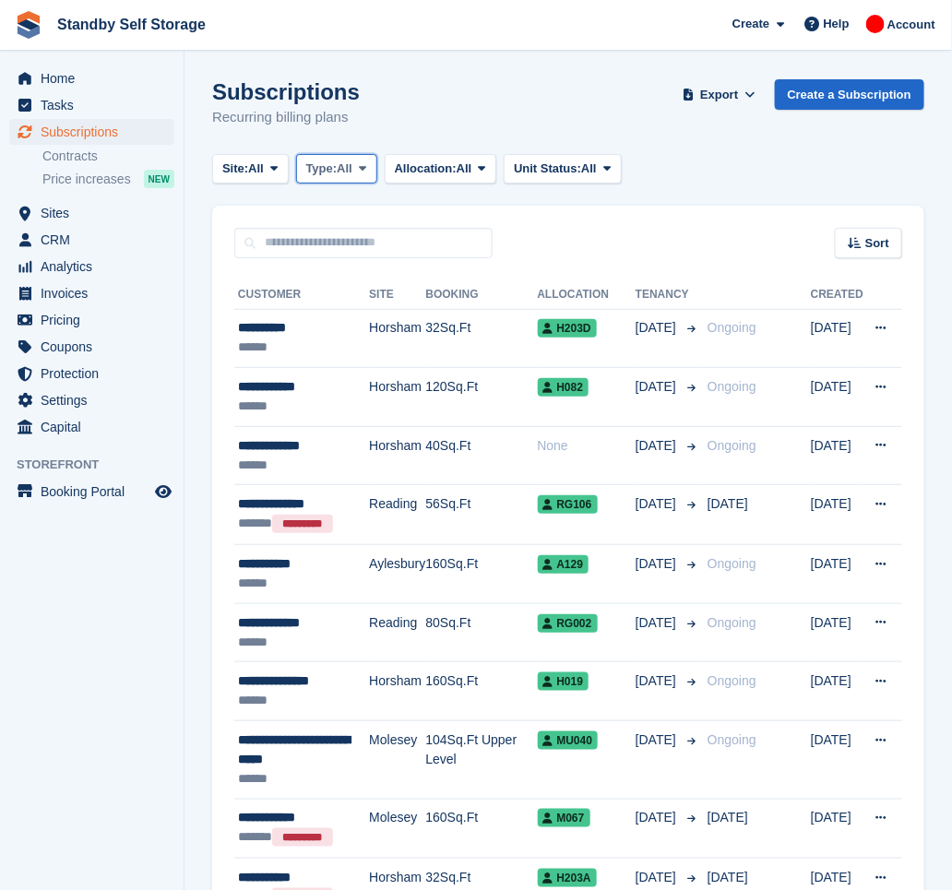
click at [323, 174] on span "Type:" at bounding box center [321, 169] width 31 height 18
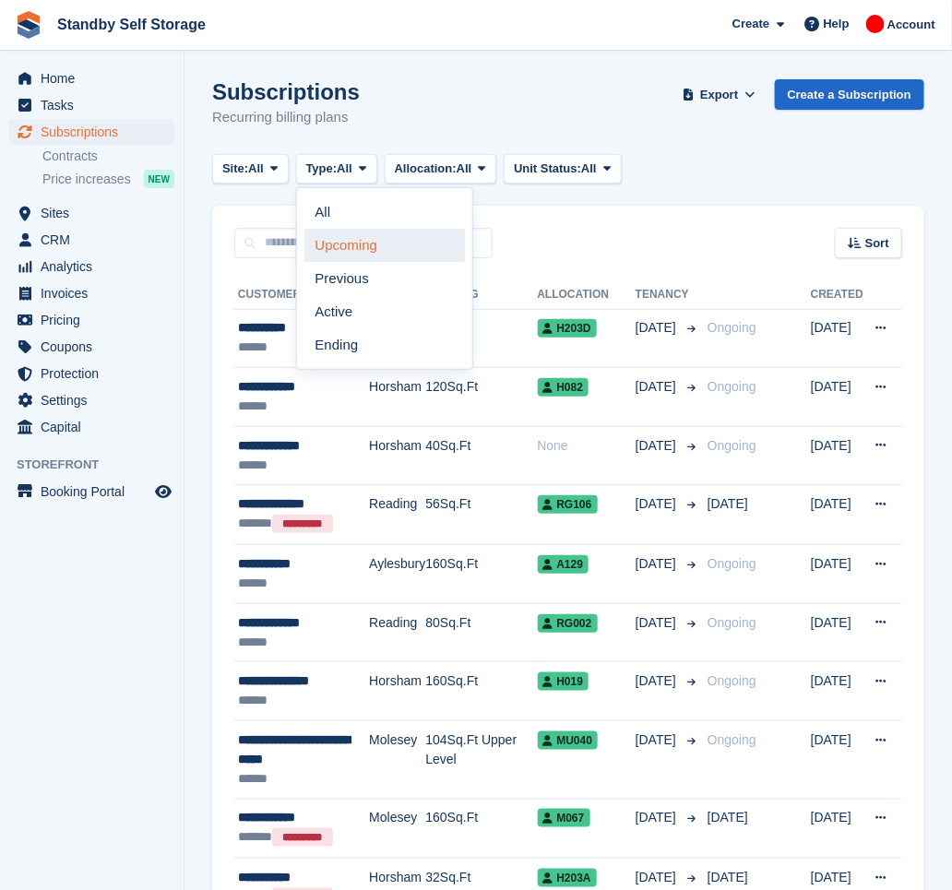
click at [374, 244] on link "Upcoming" at bounding box center [385, 245] width 161 height 33
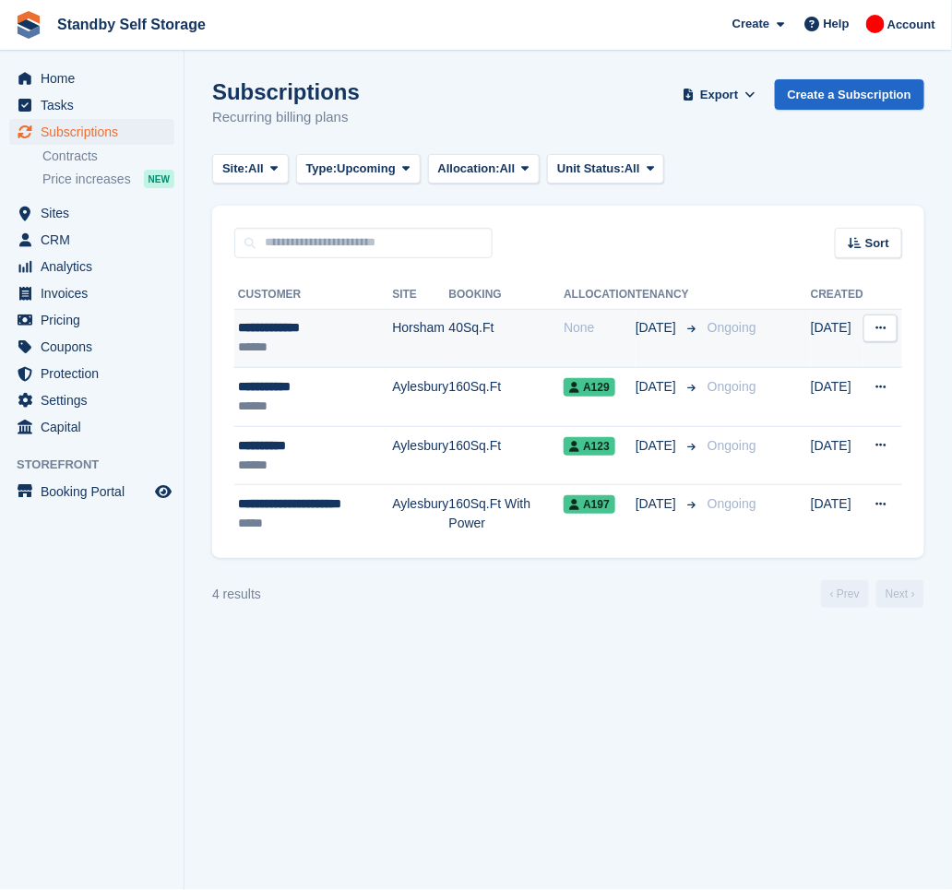
click at [475, 352] on td "40Sq.Ft" at bounding box center [506, 338] width 115 height 59
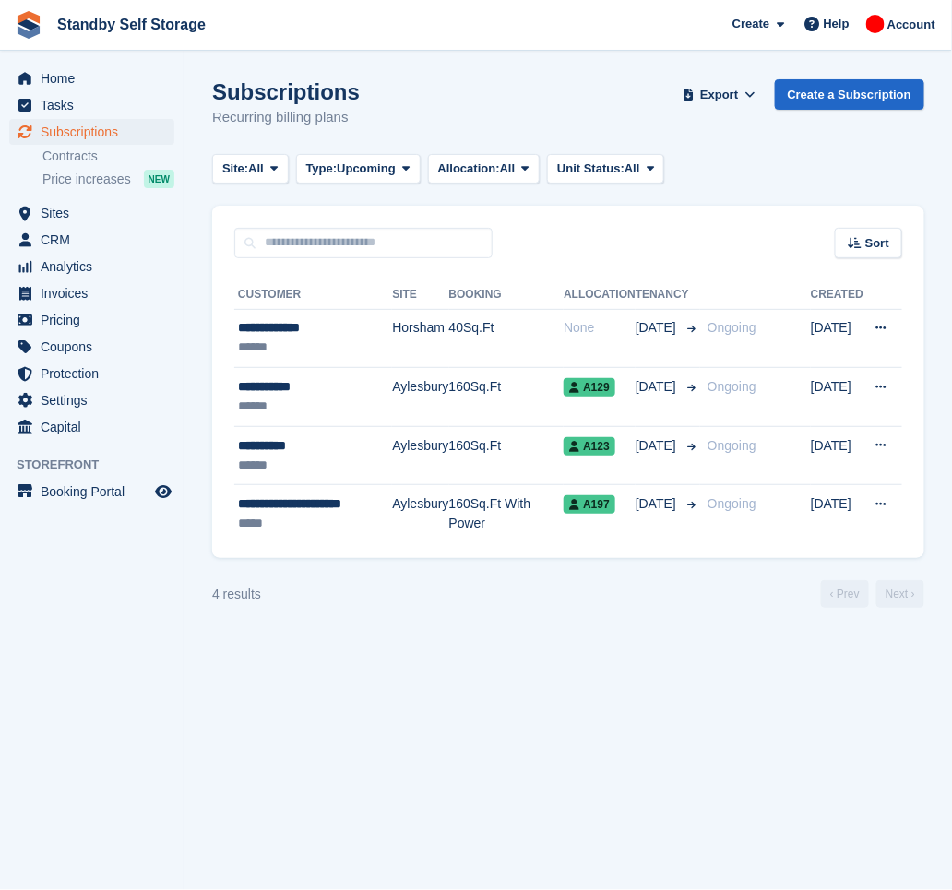
click at [528, 113] on div "Subscriptions Recurring billing plans Export Export Subscriptions Export a CSV …" at bounding box center [568, 114] width 712 height 71
click at [505, 59] on section "Subscriptions Recurring billing plans Export Export Subscriptions Export a CSV …" at bounding box center [569, 445] width 768 height 890
click at [72, 74] on span "Home" at bounding box center [96, 79] width 111 height 26
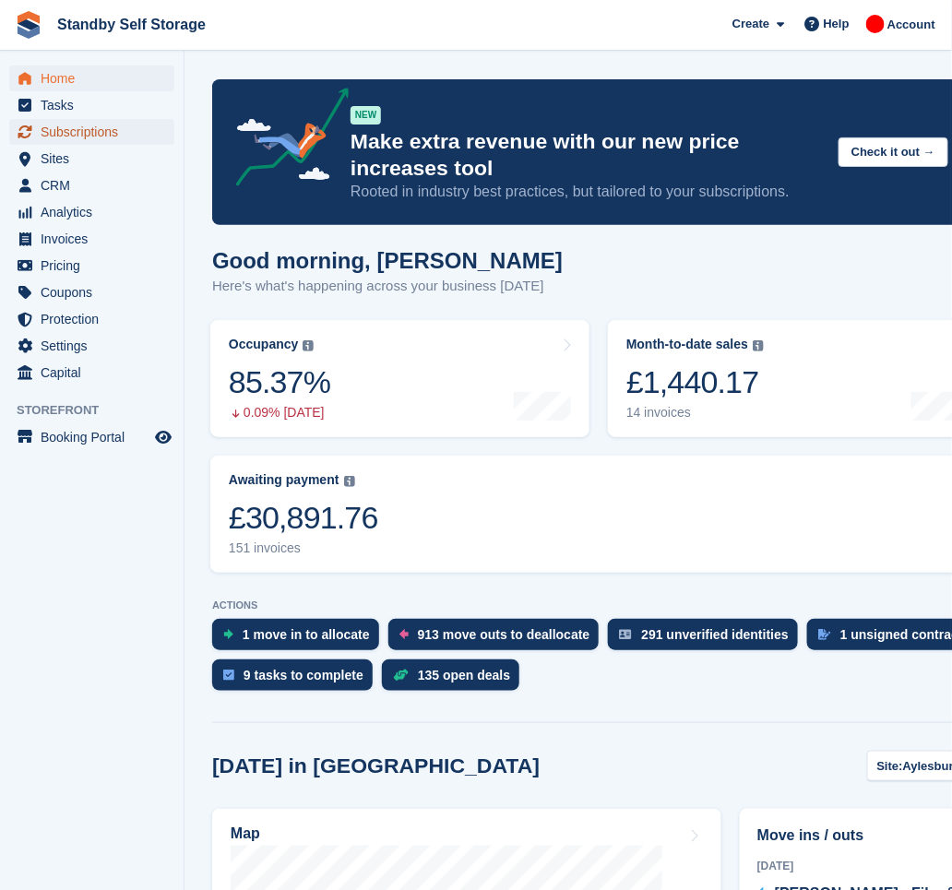
click at [77, 133] on span "Subscriptions" at bounding box center [96, 132] width 111 height 26
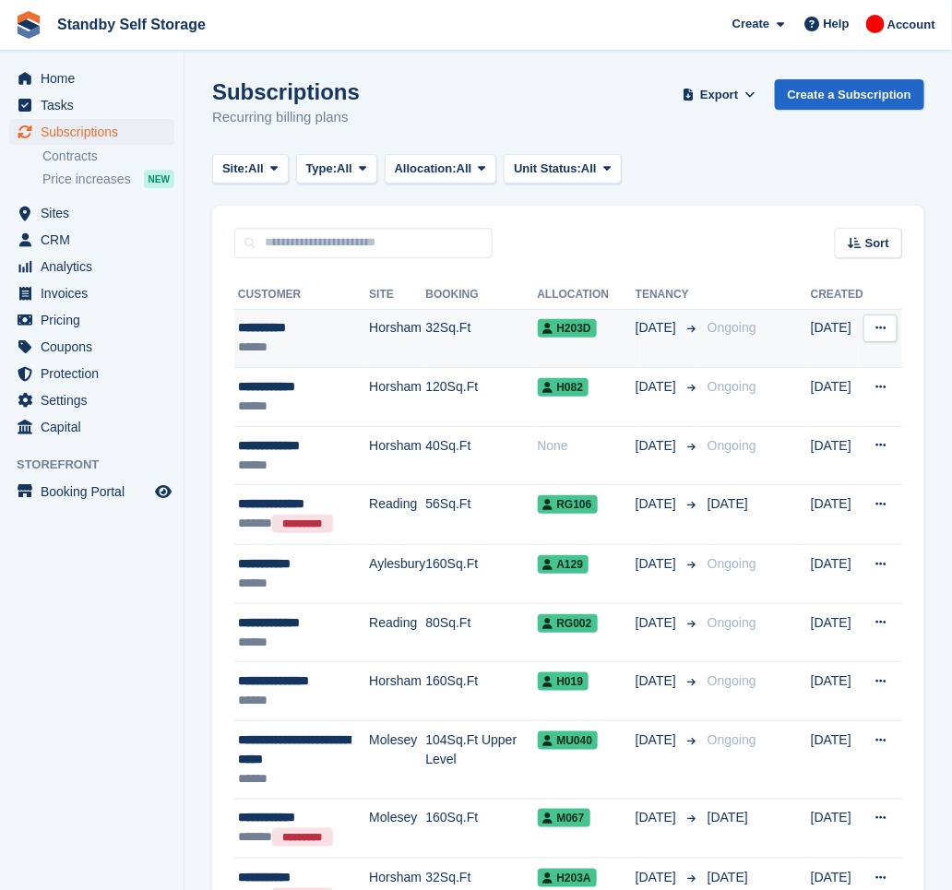
click at [452, 352] on td "32Sq.Ft" at bounding box center [482, 338] width 112 height 59
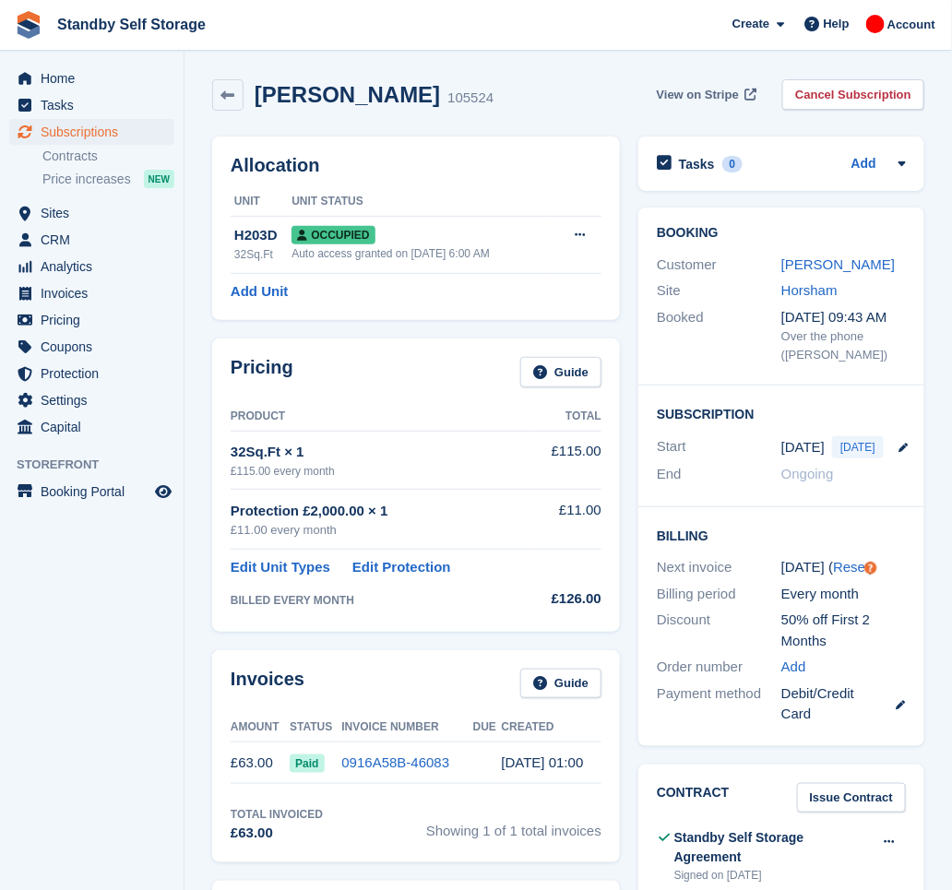
click at [699, 97] on span "View on Stripe" at bounding box center [698, 95] width 82 height 18
click at [80, 128] on span "Subscriptions" at bounding box center [96, 132] width 111 height 26
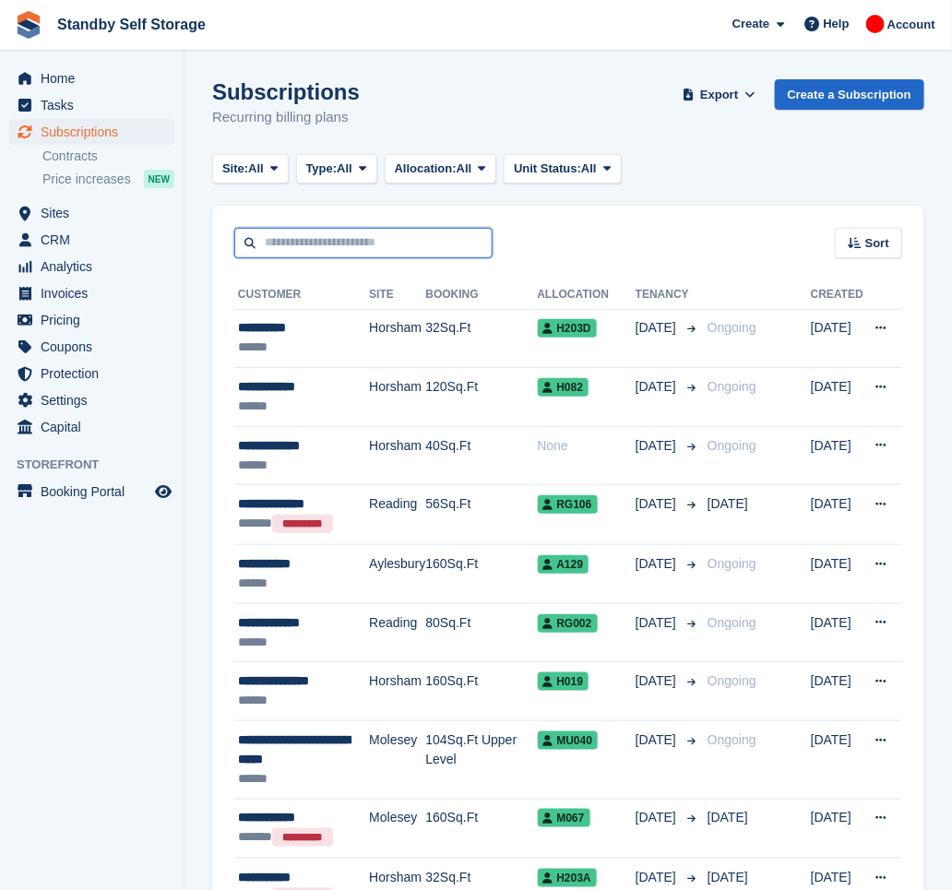
click at [409, 238] on input "text" at bounding box center [363, 243] width 258 height 30
type input "****"
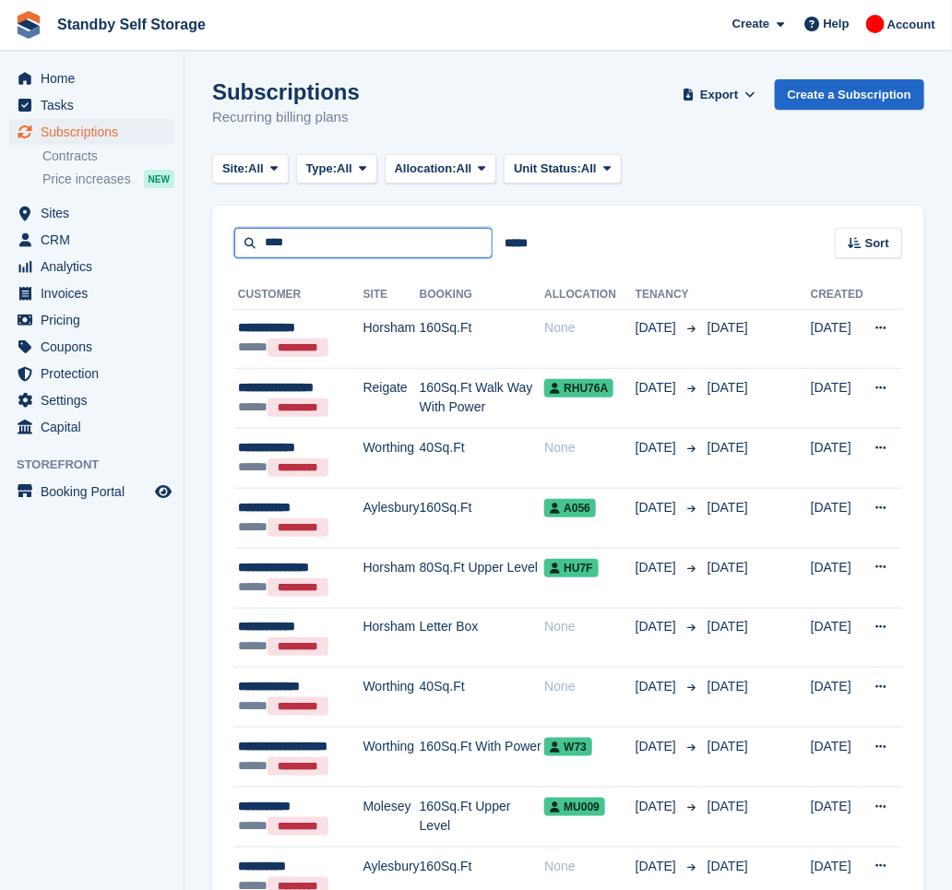
drag, startPoint x: 318, startPoint y: 244, endPoint x: 53, endPoint y: 138, distance: 285.8
click at [53, 138] on div "Home Tasks Subscriptions Subscriptions Subscriptions Contracts Price increases …" at bounding box center [476, 638] width 952 height 1277
type input "*"
click at [330, 237] on input "****" at bounding box center [363, 243] width 258 height 30
type input "*"
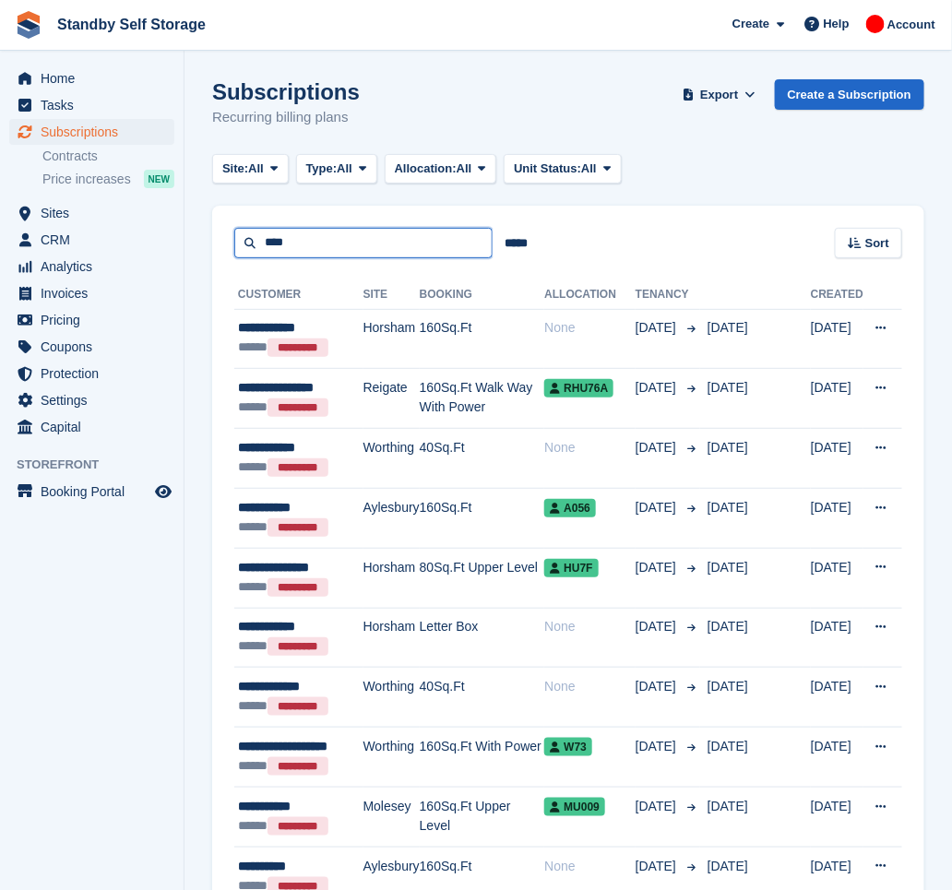
type input "****"
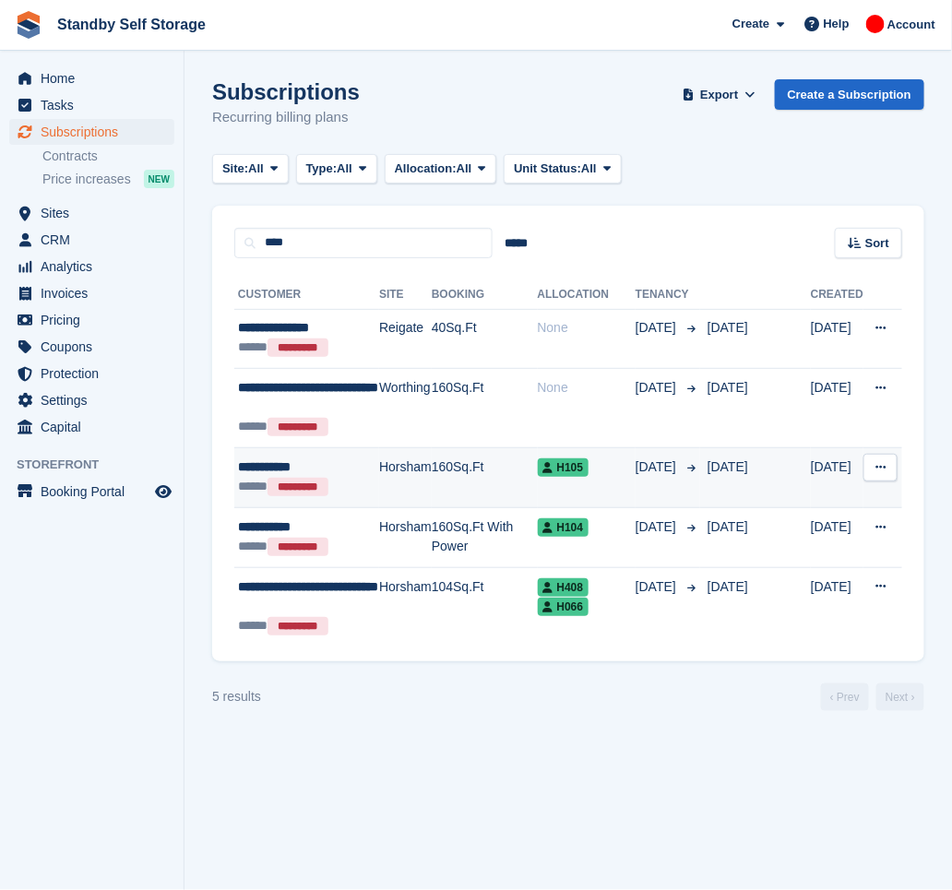
click at [480, 473] on td "160Sq.Ft" at bounding box center [485, 478] width 106 height 60
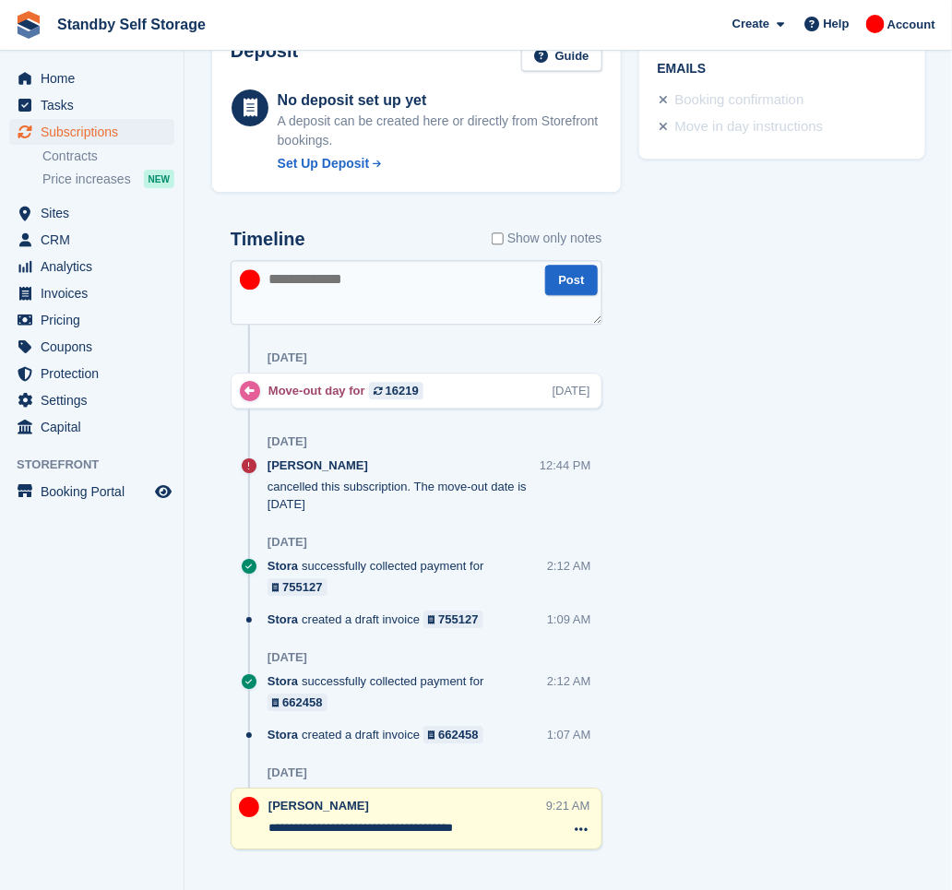
scroll to position [1026, 0]
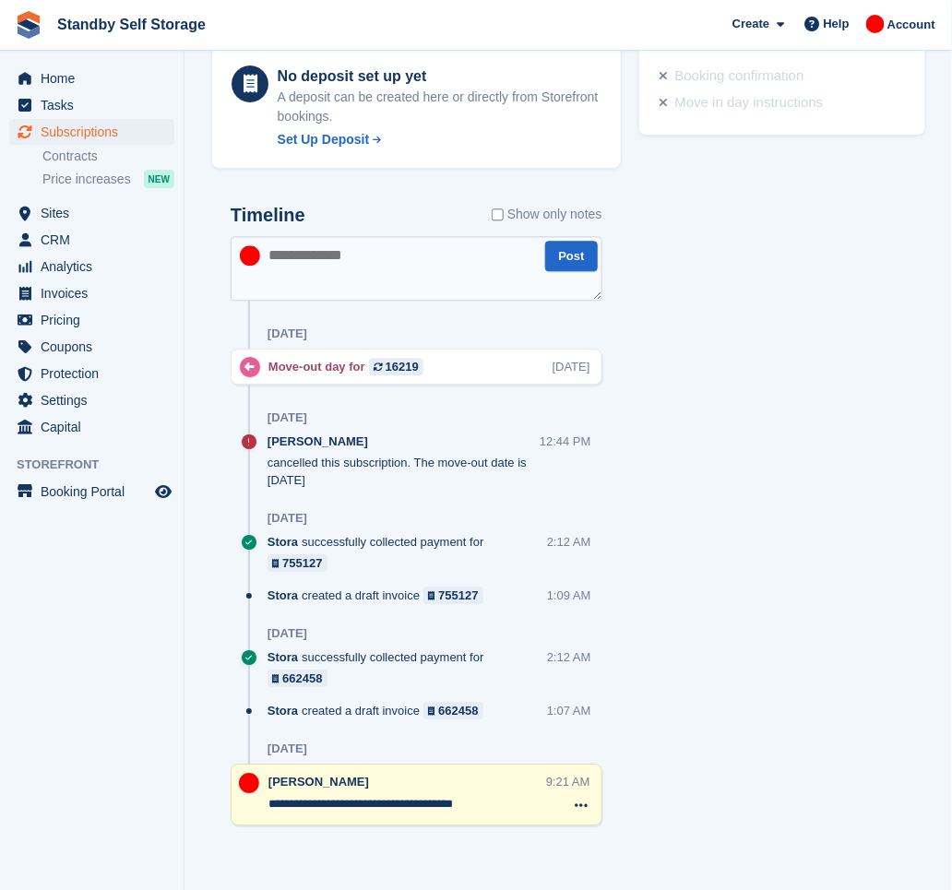
click at [492, 799] on textarea "**********" at bounding box center [408, 804] width 278 height 18
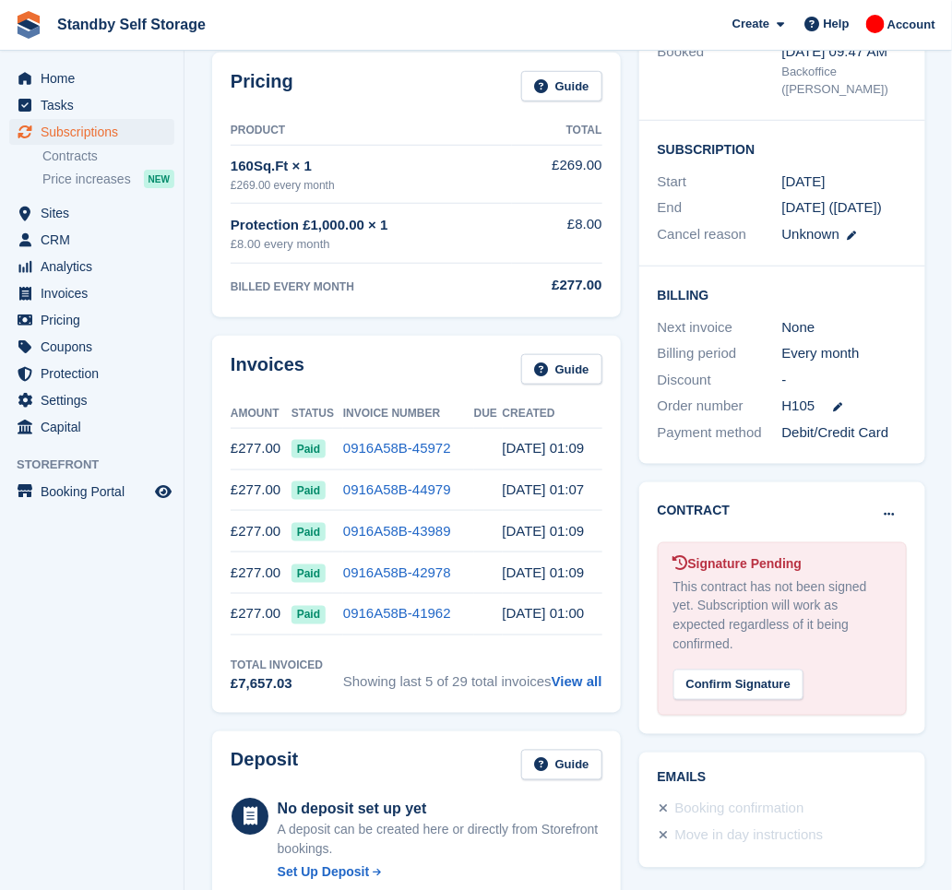
scroll to position [0, 0]
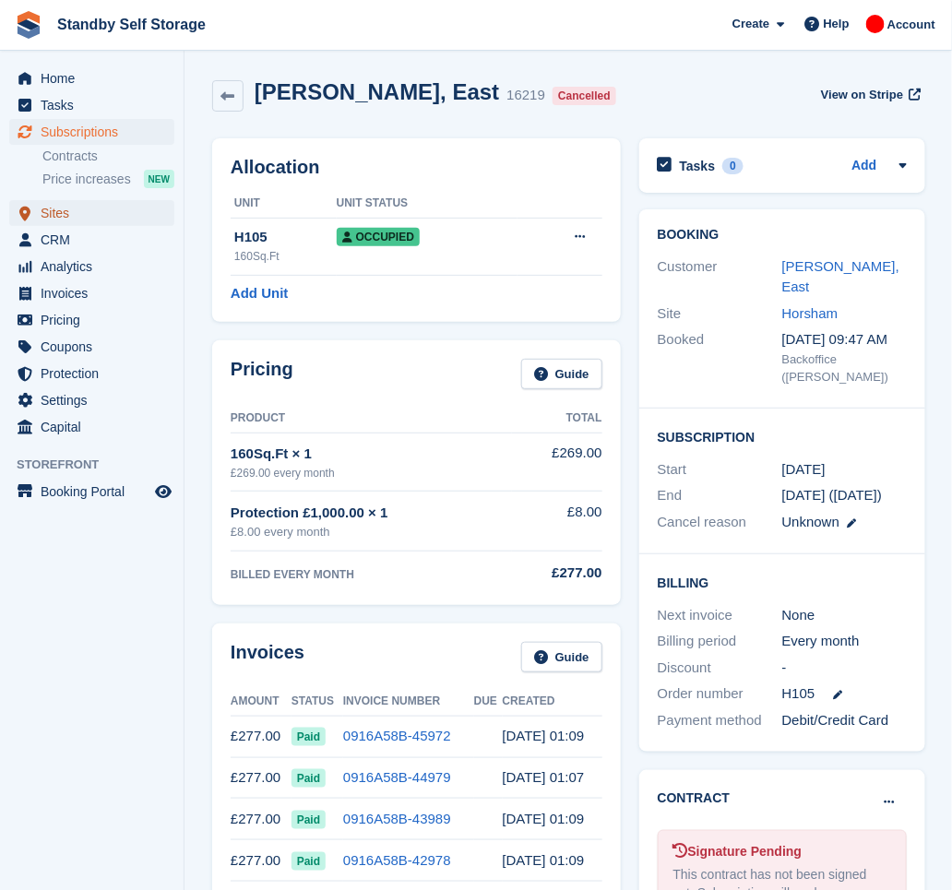
click at [72, 213] on span "Sites" at bounding box center [96, 213] width 111 height 26
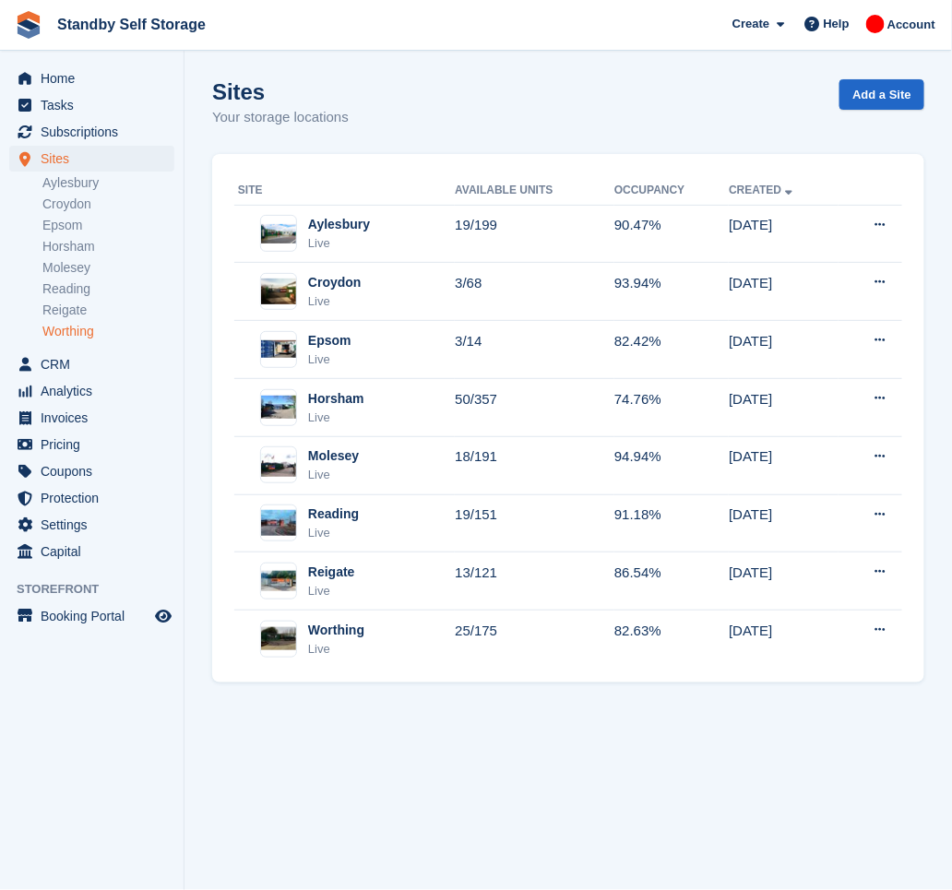
click at [92, 331] on link "Worthing" at bounding box center [108, 332] width 132 height 18
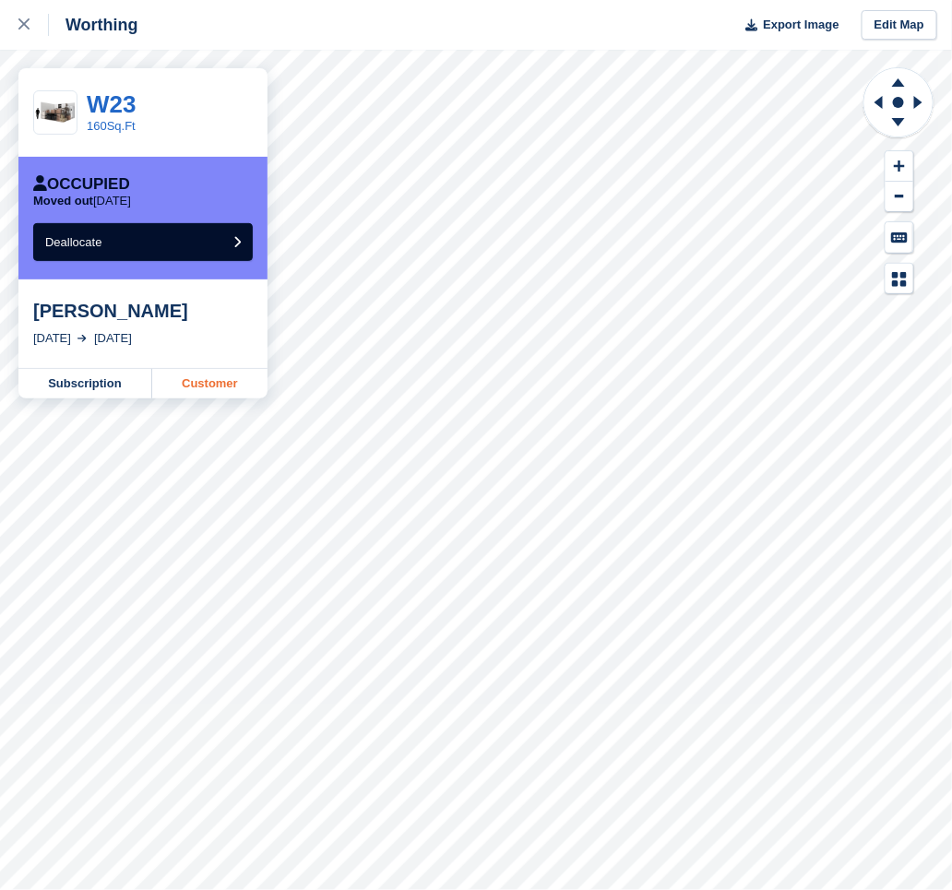
click at [185, 383] on link "Customer" at bounding box center [209, 384] width 115 height 30
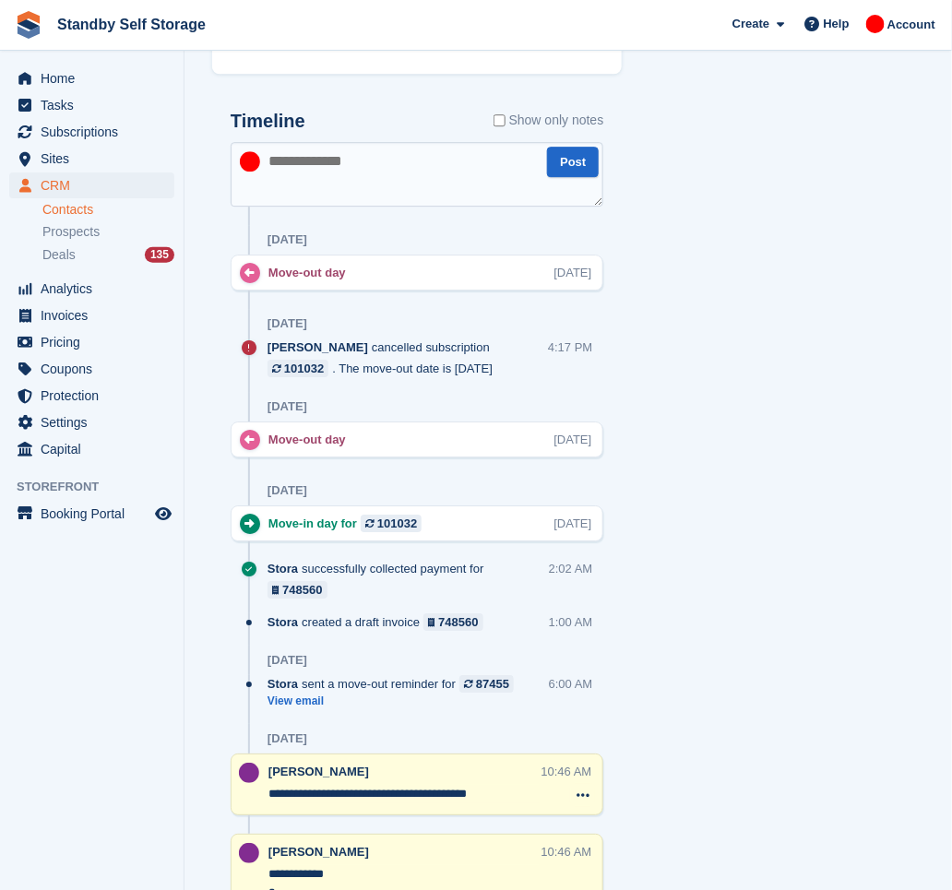
scroll to position [1353, 0]
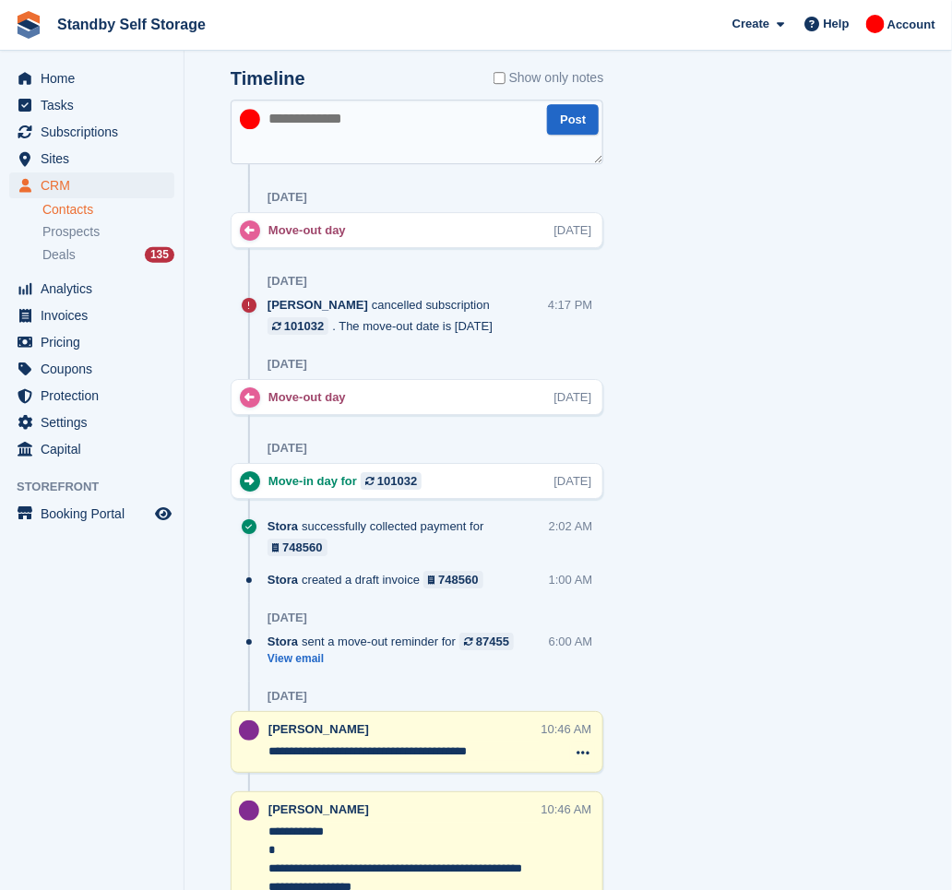
drag, startPoint x: 341, startPoint y: 383, endPoint x: 302, endPoint y: 385, distance: 39.7
click at [302, 388] on div "Move-out day" at bounding box center [312, 397] width 87 height 18
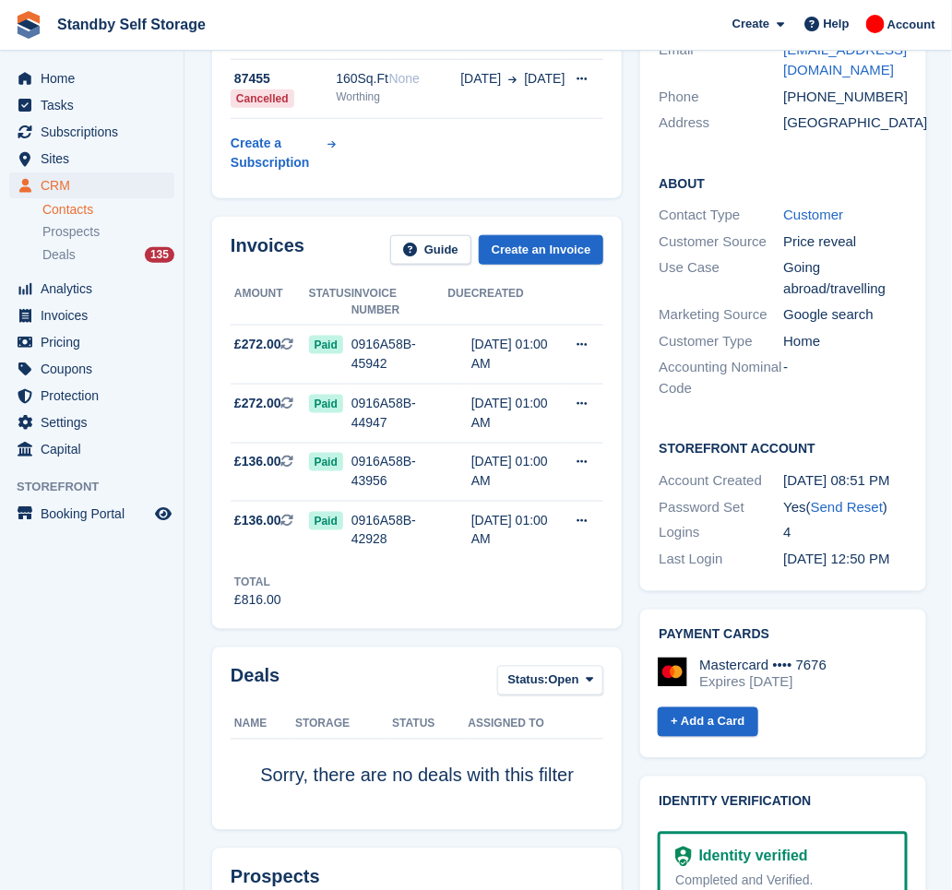
scroll to position [82, 0]
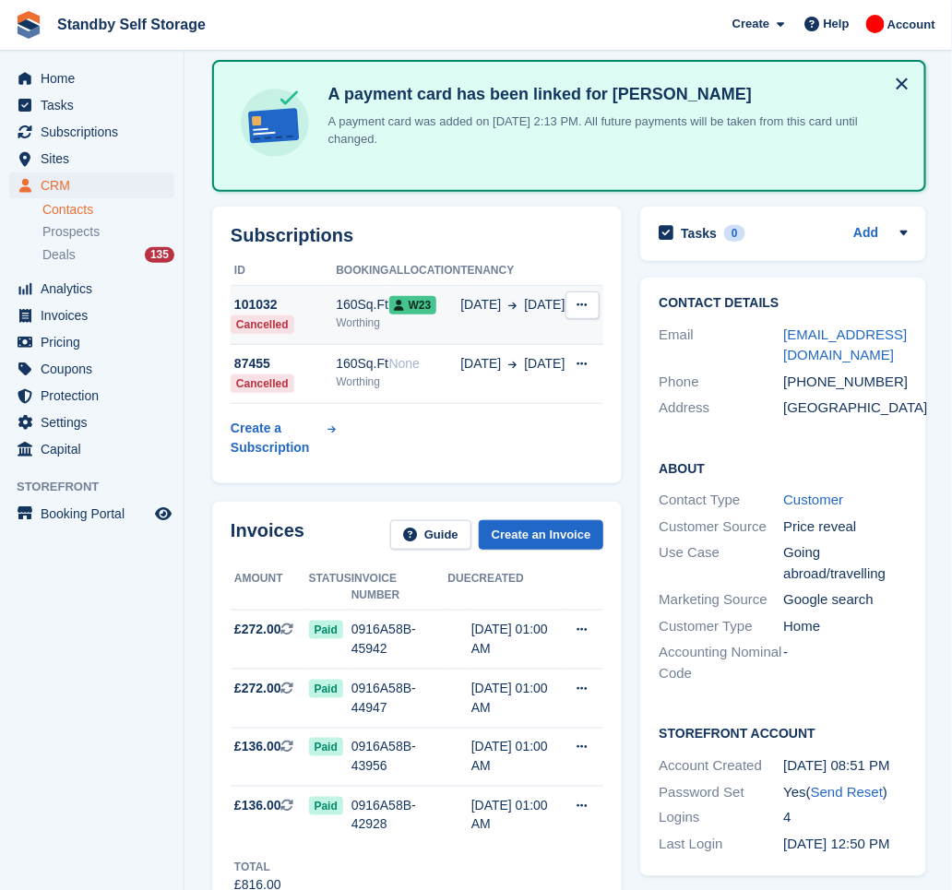
click at [449, 324] on td "W23" at bounding box center [425, 315] width 72 height 59
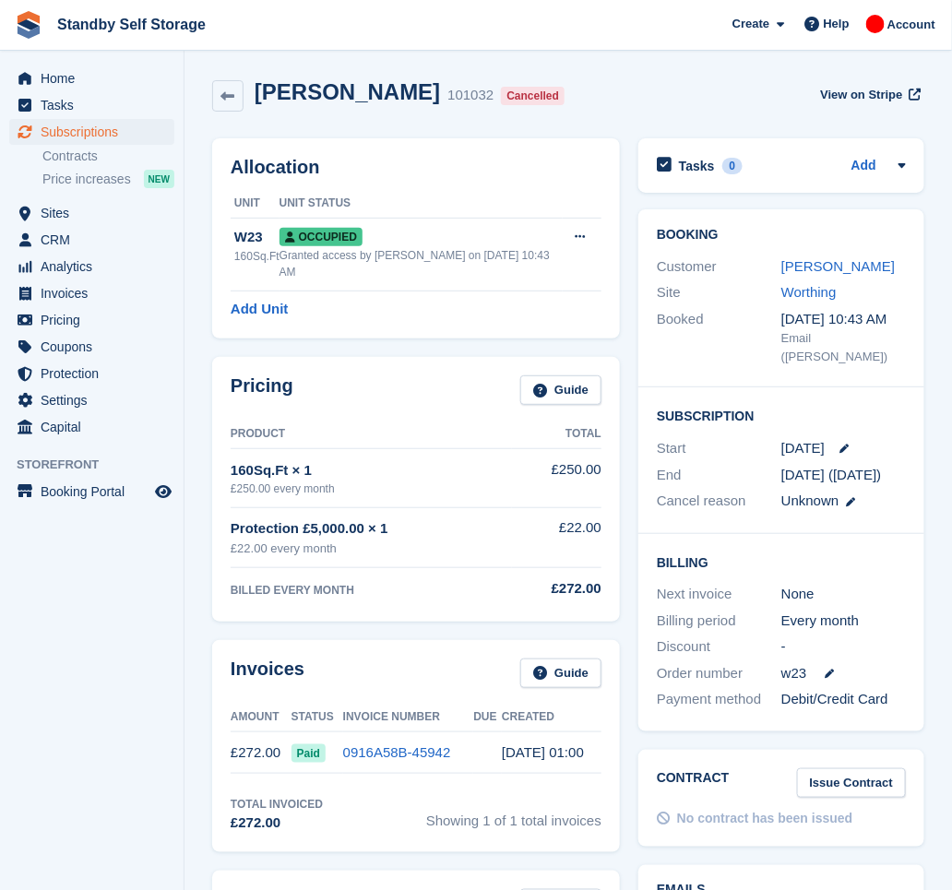
click at [134, 635] on aside "Home Tasks Subscriptions Subscriptions Subscriptions Contracts Price increases …" at bounding box center [92, 450] width 184 height 798
click at [83, 138] on span "Subscriptions" at bounding box center [96, 132] width 111 height 26
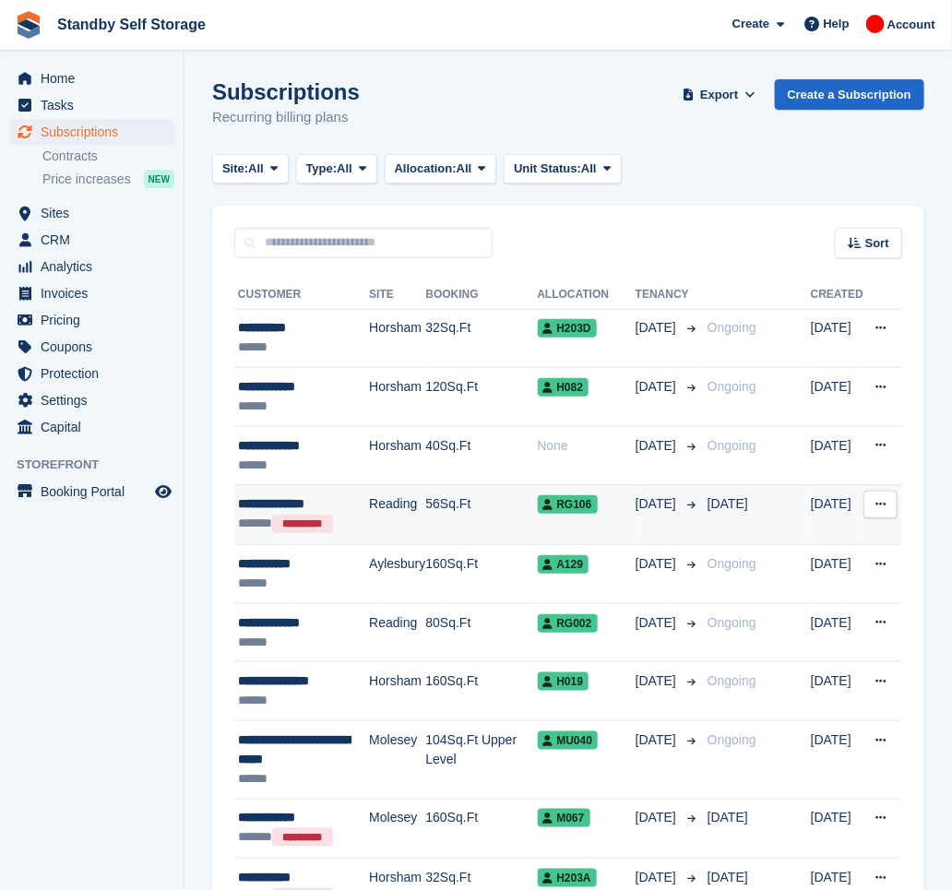
click at [390, 515] on td "Reading" at bounding box center [397, 515] width 56 height 60
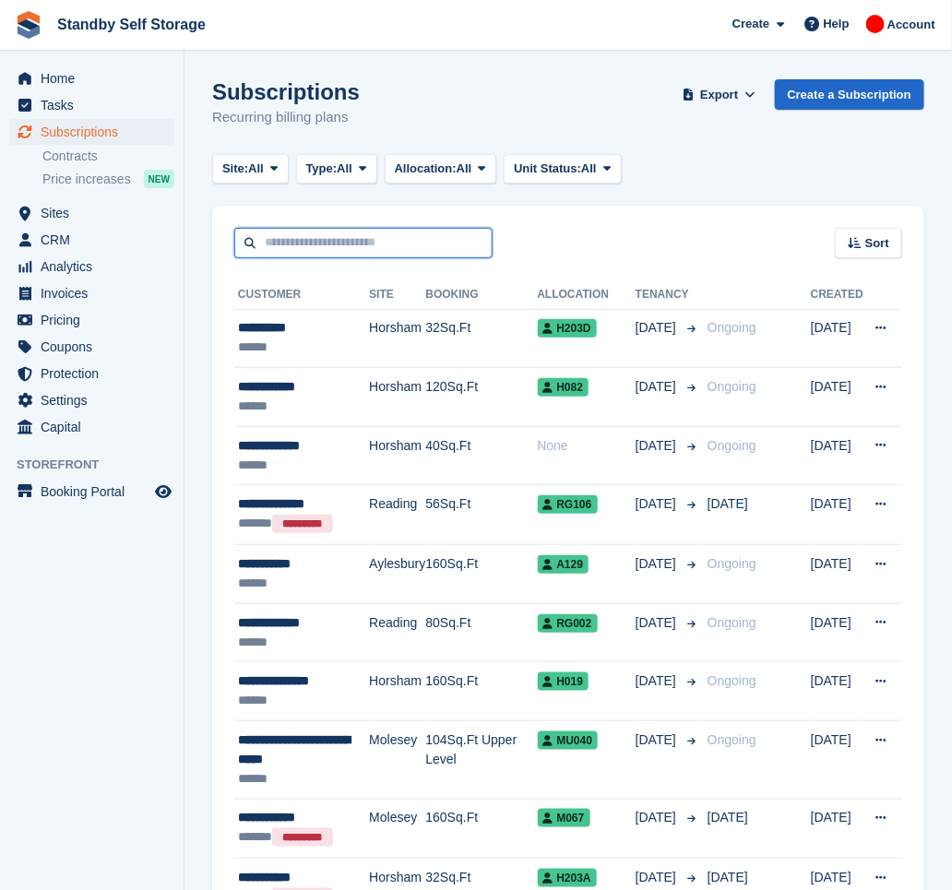
click at [307, 242] on input "text" at bounding box center [363, 243] width 258 height 30
click at [386, 90] on div "Subscriptions Recurring billing plans Export Export Subscriptions Export a CSV …" at bounding box center [568, 114] width 712 height 71
click at [400, 251] on input "text" at bounding box center [363, 243] width 258 height 30
drag, startPoint x: 460, startPoint y: 117, endPoint x: 471, endPoint y: 113, distance: 11.1
click at [460, 117] on div "Subscriptions Recurring billing plans Export Export Subscriptions Export a CSV …" at bounding box center [568, 114] width 712 height 71
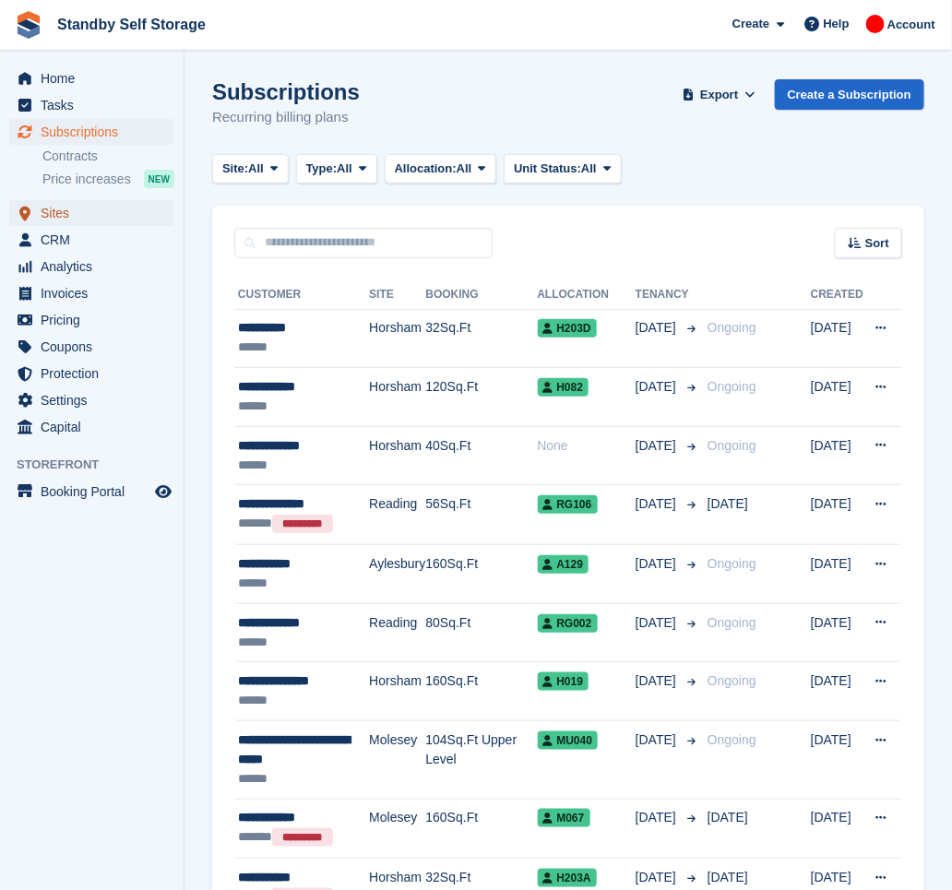
click at [125, 219] on span "Sites" at bounding box center [96, 213] width 111 height 26
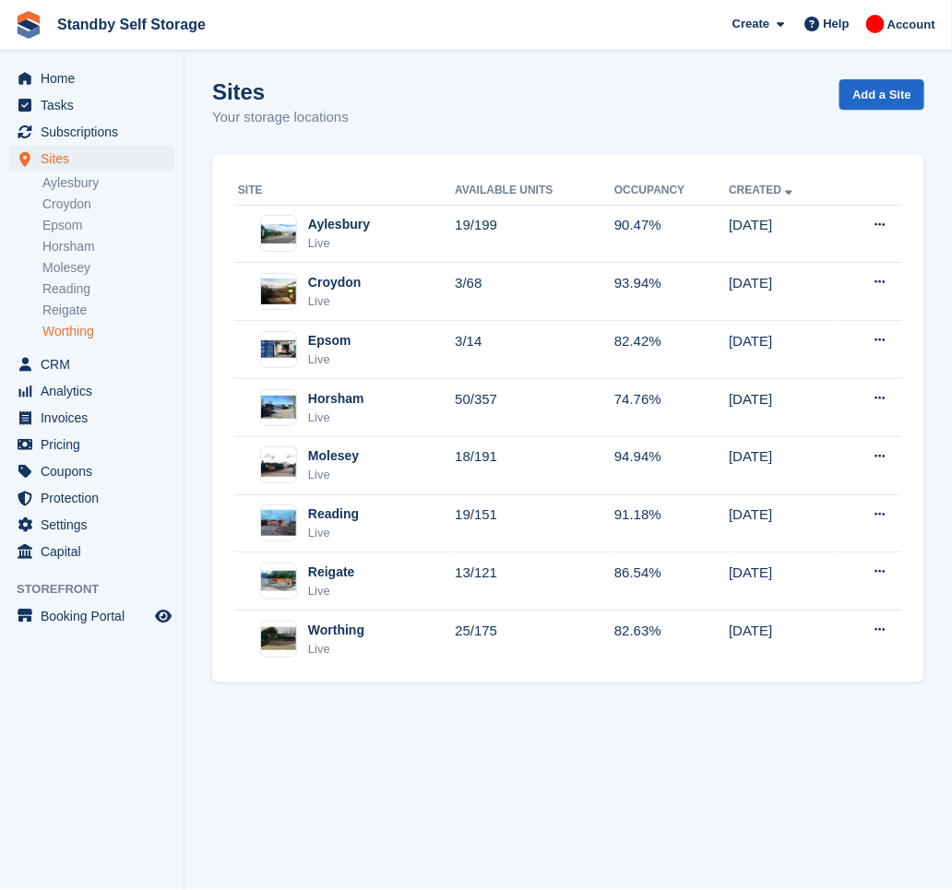
click at [77, 331] on link "Worthing" at bounding box center [108, 332] width 132 height 18
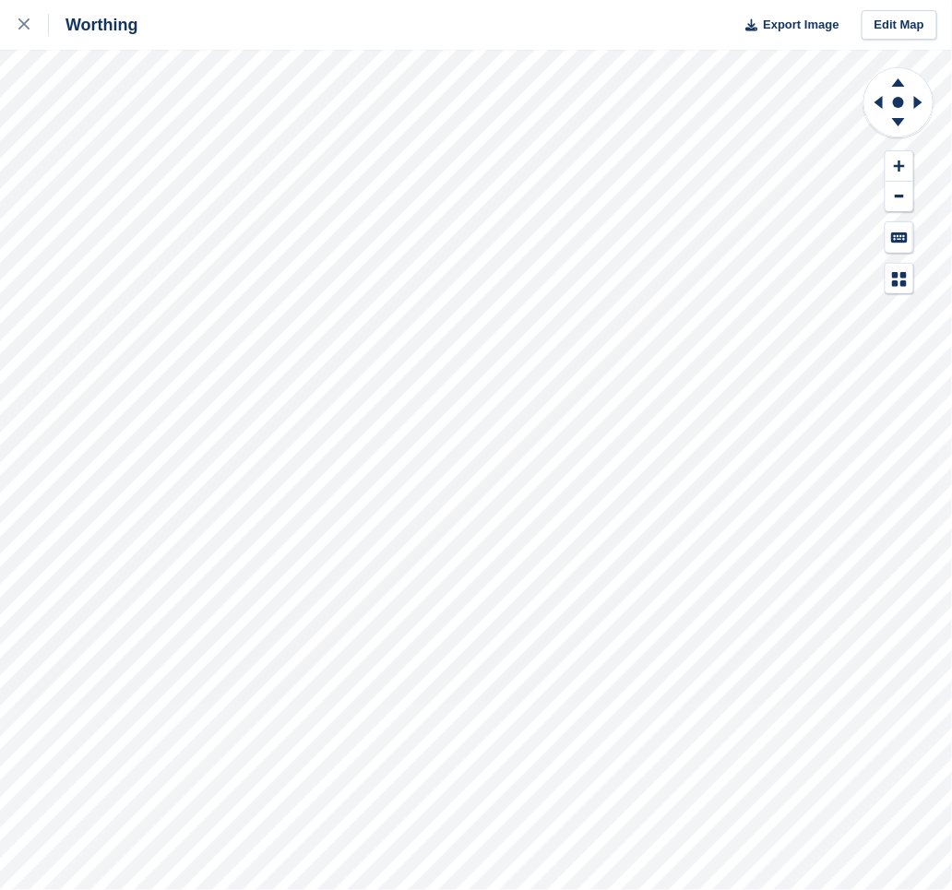
click at [63, 161] on div "Worthing Export Image Edit Map" at bounding box center [476, 445] width 952 height 890
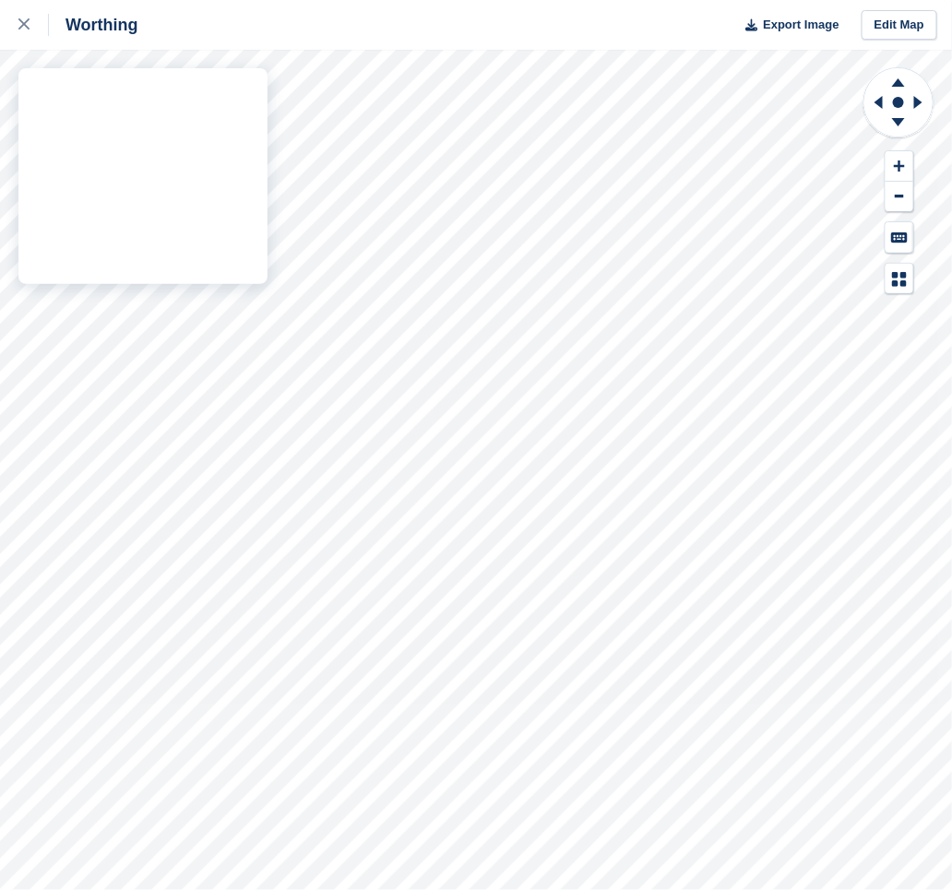
click at [62, 162] on div "Worthing Export Image Edit Map" at bounding box center [476, 445] width 952 height 890
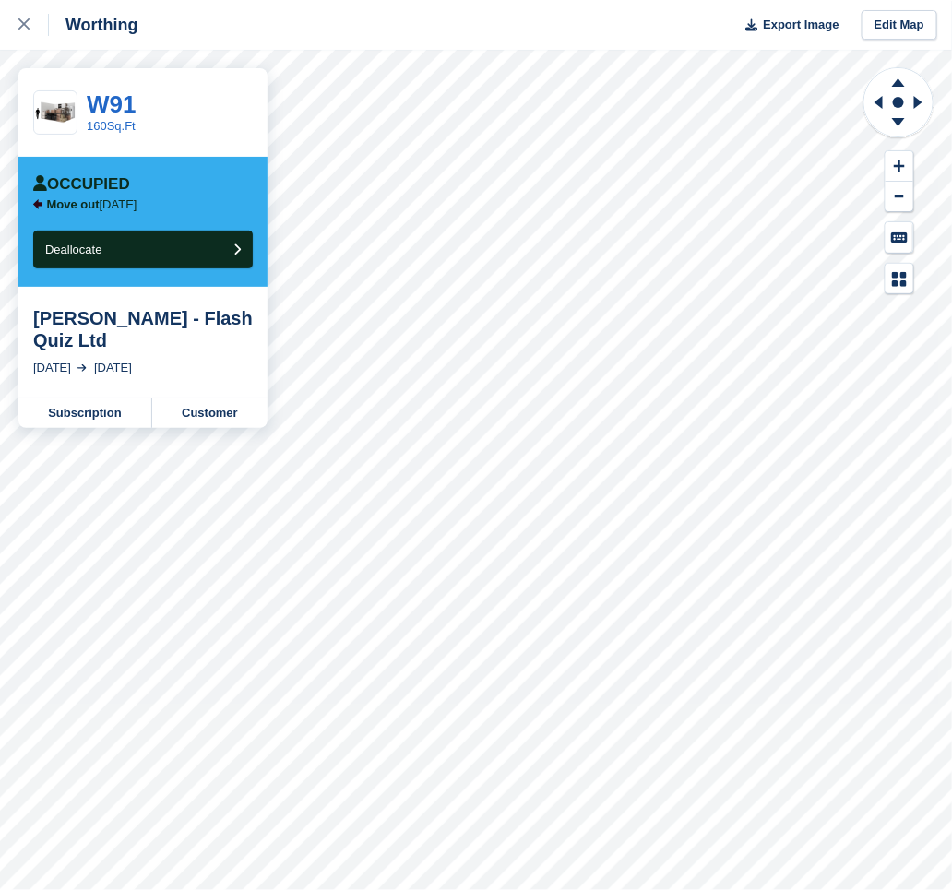
drag, startPoint x: 154, startPoint y: 345, endPoint x: 32, endPoint y: 322, distance: 124.0
click at [33, 322] on div "[PERSON_NAME] - Flash Quiz Ltd" at bounding box center [143, 329] width 220 height 44
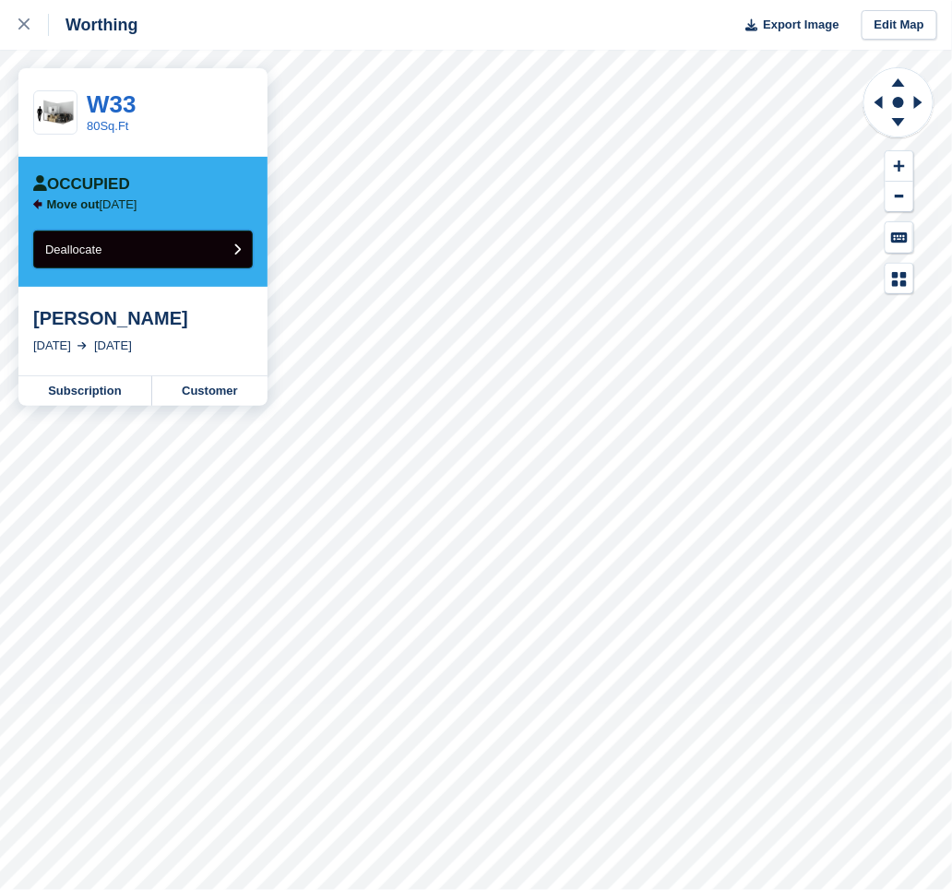
click at [173, 252] on button "Deallocate" at bounding box center [143, 250] width 220 height 38
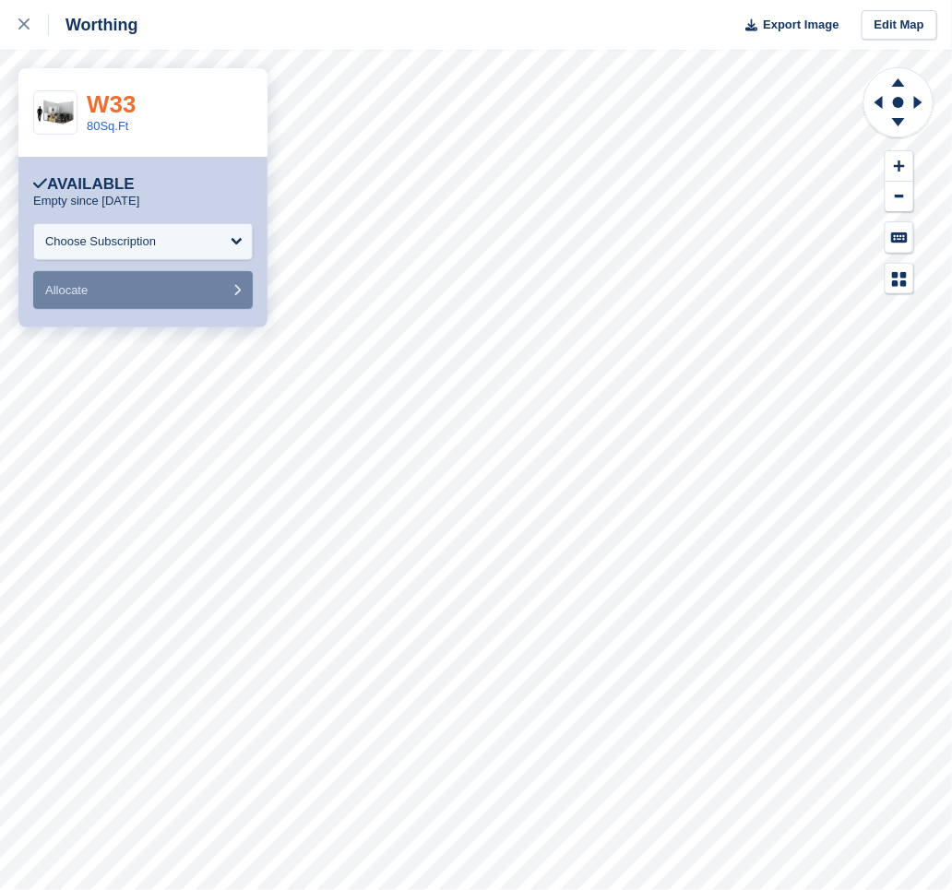
click at [103, 102] on link "W33" at bounding box center [111, 104] width 49 height 28
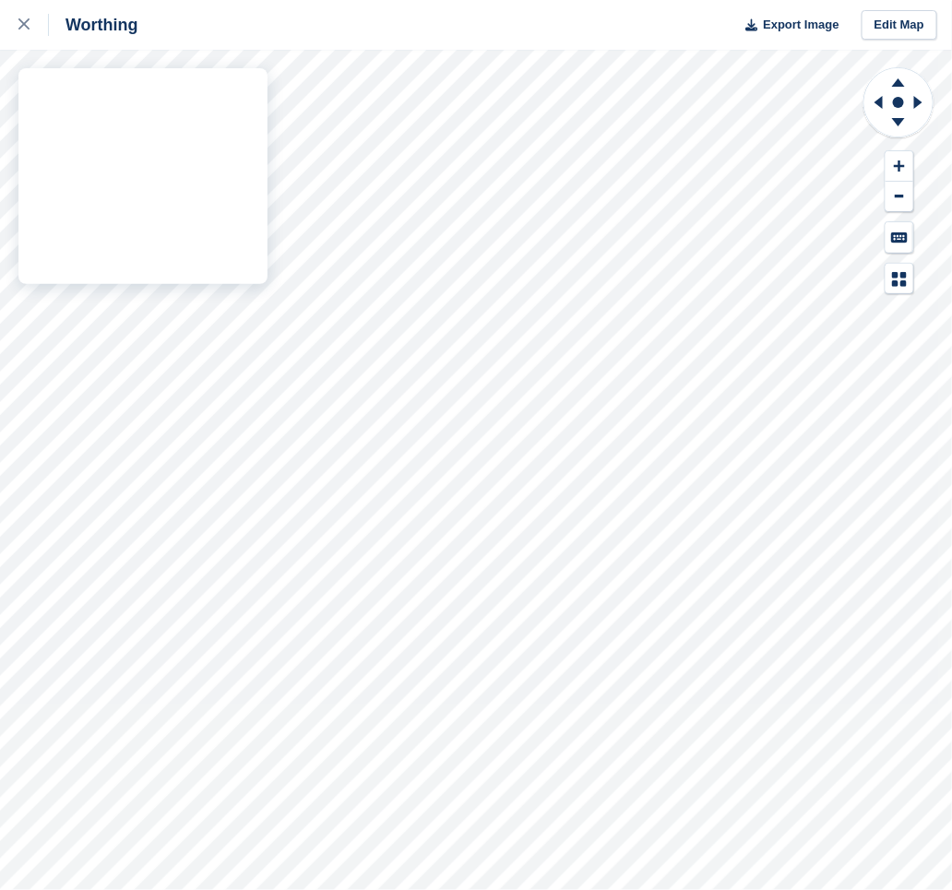
click at [155, 114] on div "Worthing Export Image Edit Map" at bounding box center [476, 445] width 952 height 890
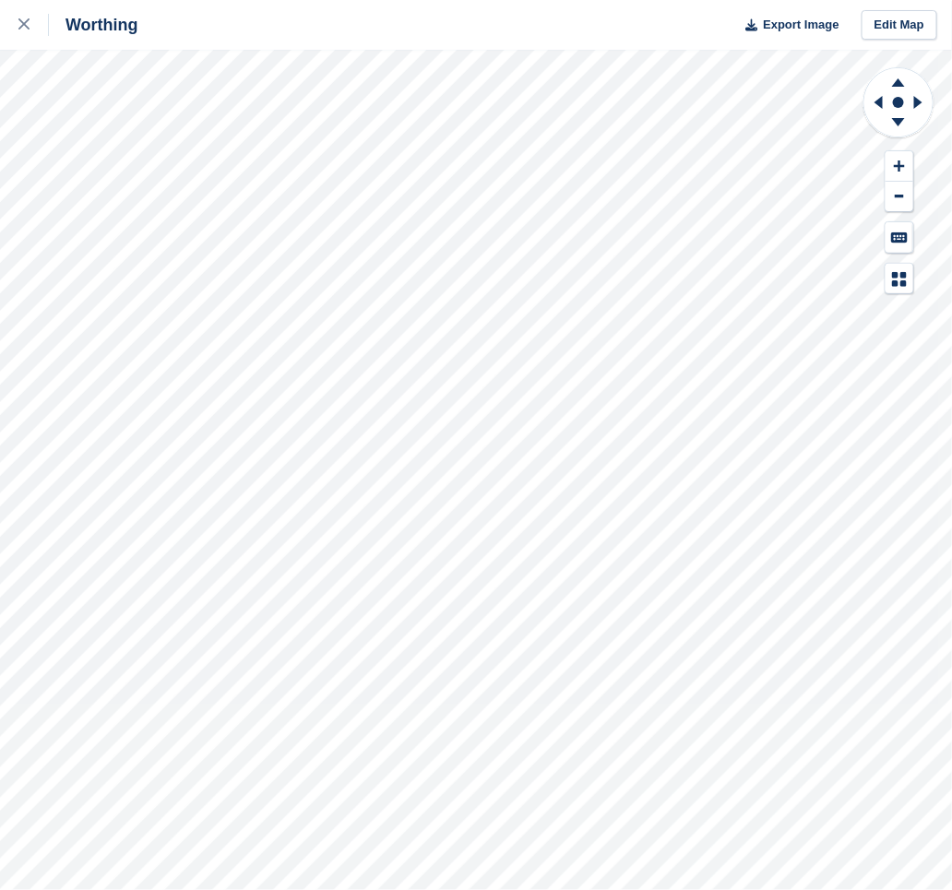
click at [163, 125] on div "Worthing Export Image Edit Map" at bounding box center [476, 445] width 952 height 890
click at [156, 96] on div "Worthing Export Image Edit Map" at bounding box center [476, 445] width 952 height 890
click at [72, 160] on div "Worthing Export Image Edit Map" at bounding box center [476, 445] width 952 height 890
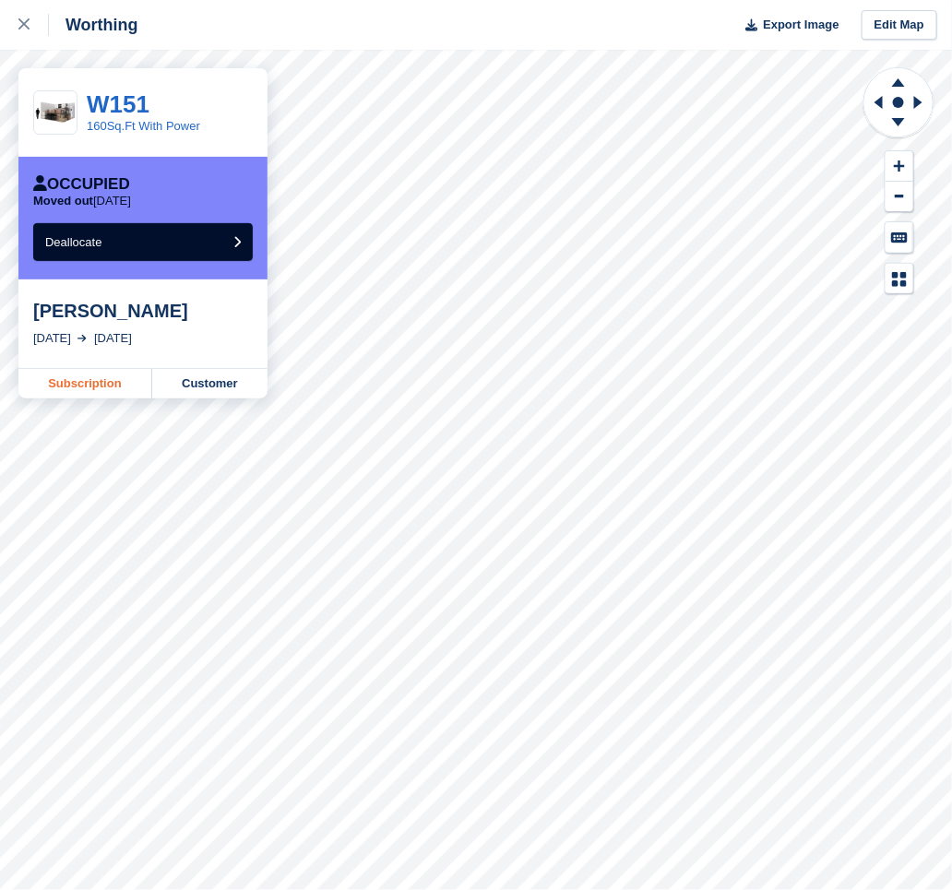
click at [142, 375] on link "Subscription" at bounding box center [85, 384] width 134 height 30
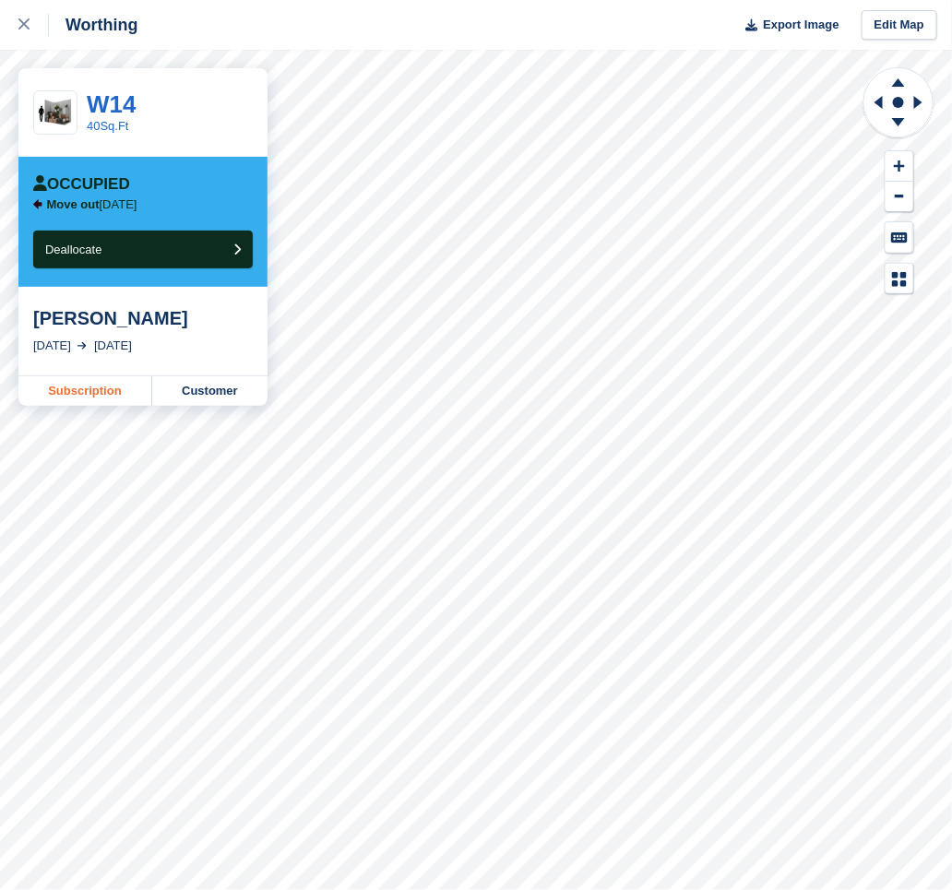
click at [48, 397] on link "Subscription" at bounding box center [85, 391] width 134 height 30
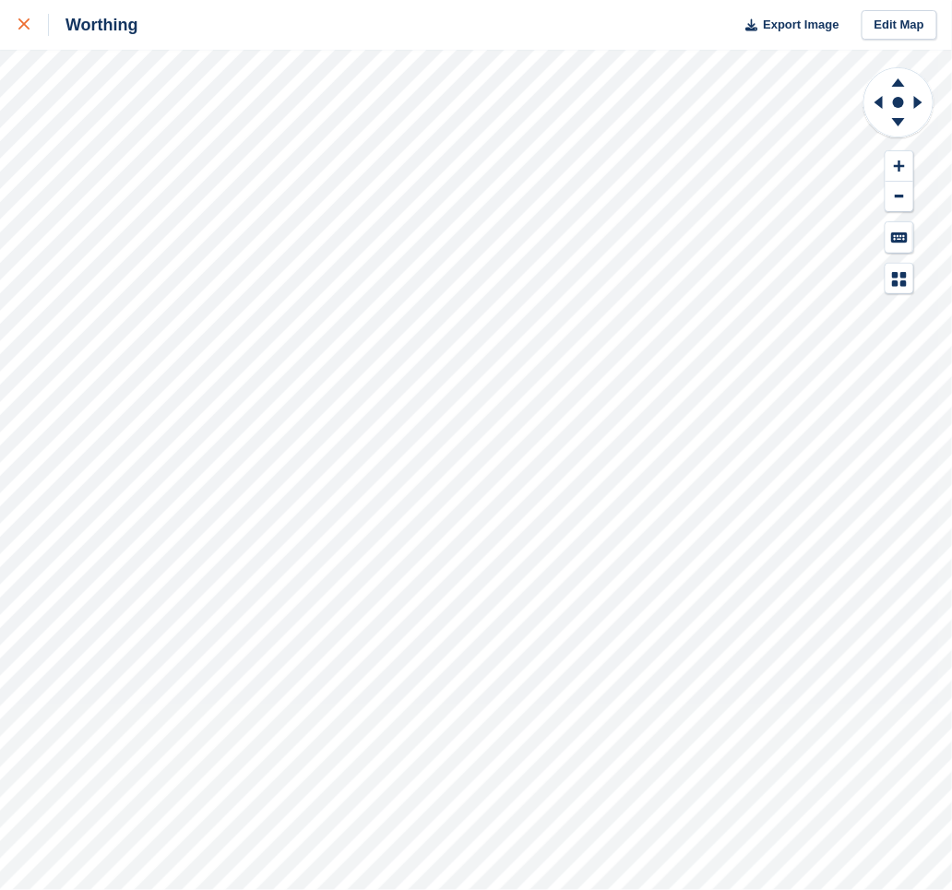
click at [15, 22] on link at bounding box center [24, 25] width 49 height 50
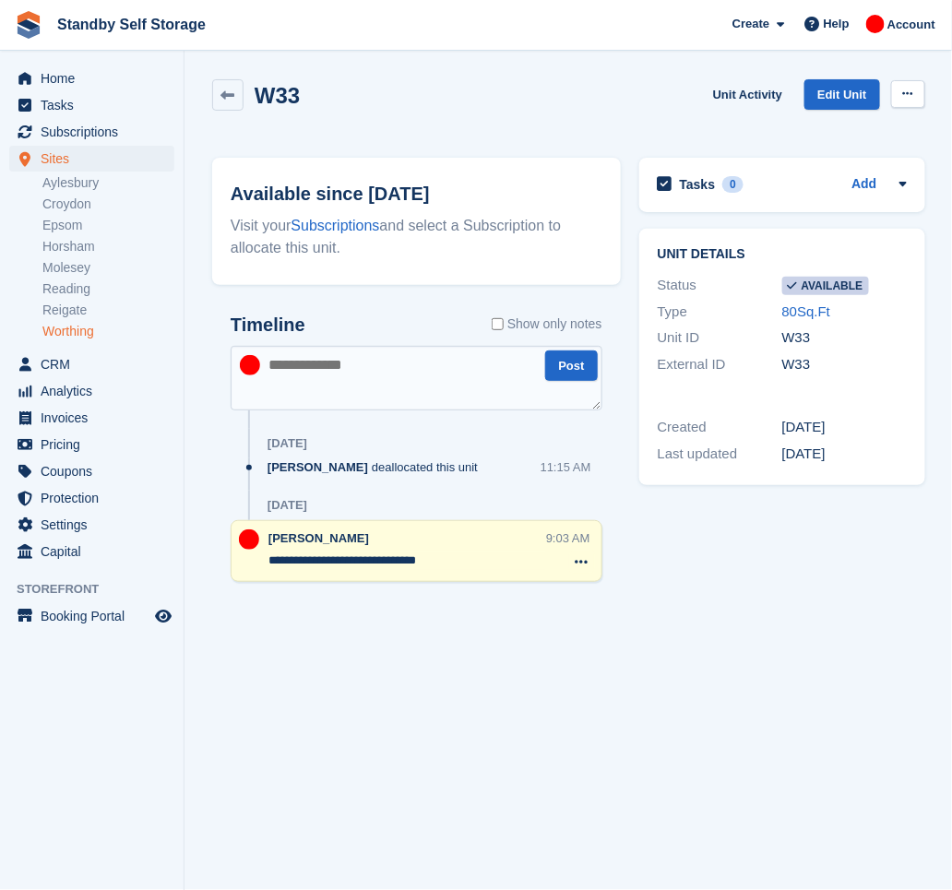
click at [914, 89] on button at bounding box center [908, 94] width 34 height 28
click at [825, 133] on p "Make unavailable" at bounding box center [837, 130] width 161 height 24
click at [78, 129] on span "Subscriptions" at bounding box center [96, 132] width 111 height 26
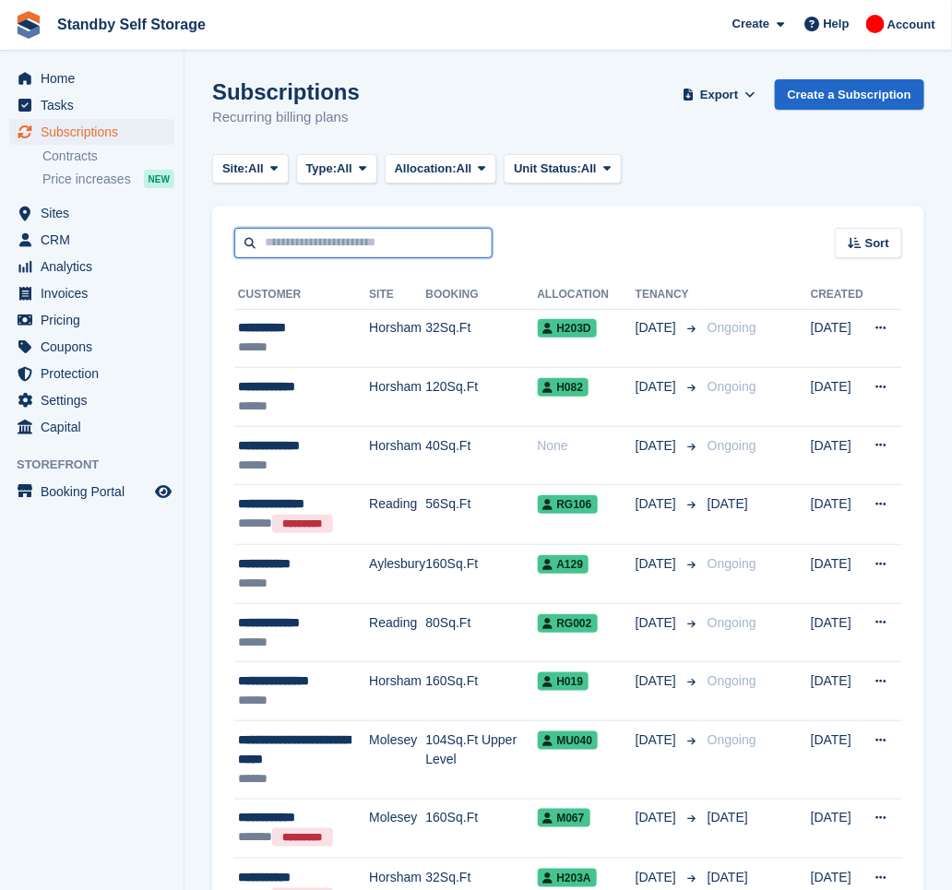
click at [315, 244] on input "text" at bounding box center [363, 243] width 258 height 30
type input "*******"
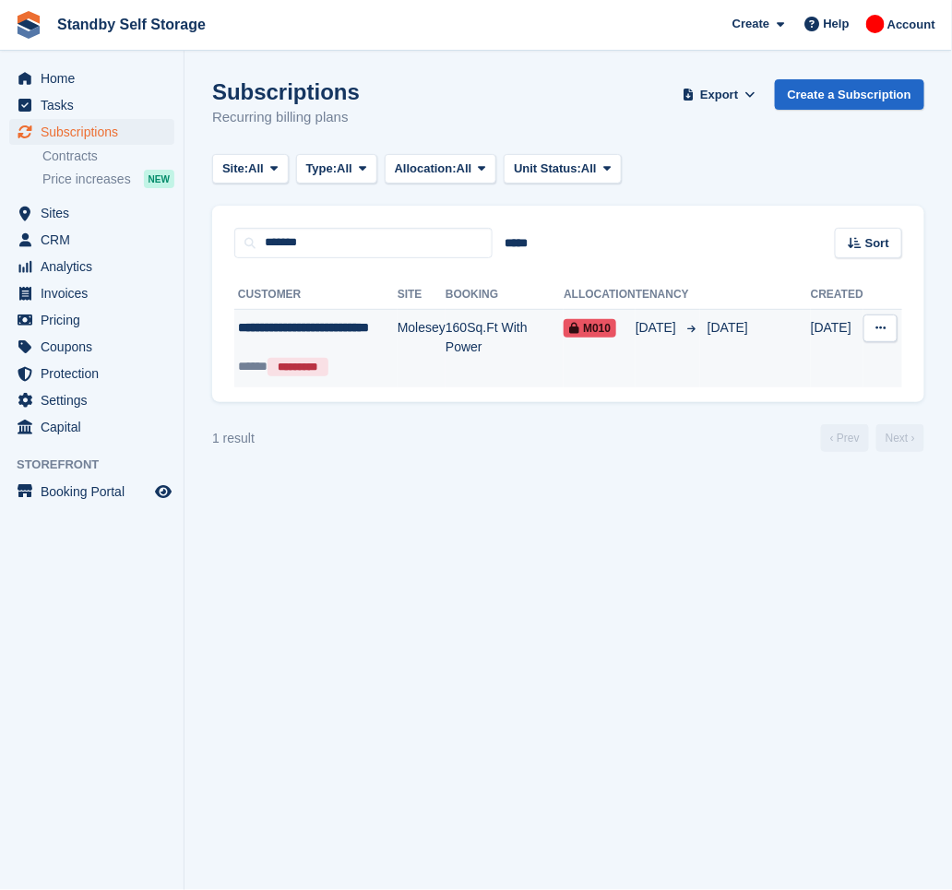
click at [426, 350] on td "Molesey" at bounding box center [422, 348] width 48 height 78
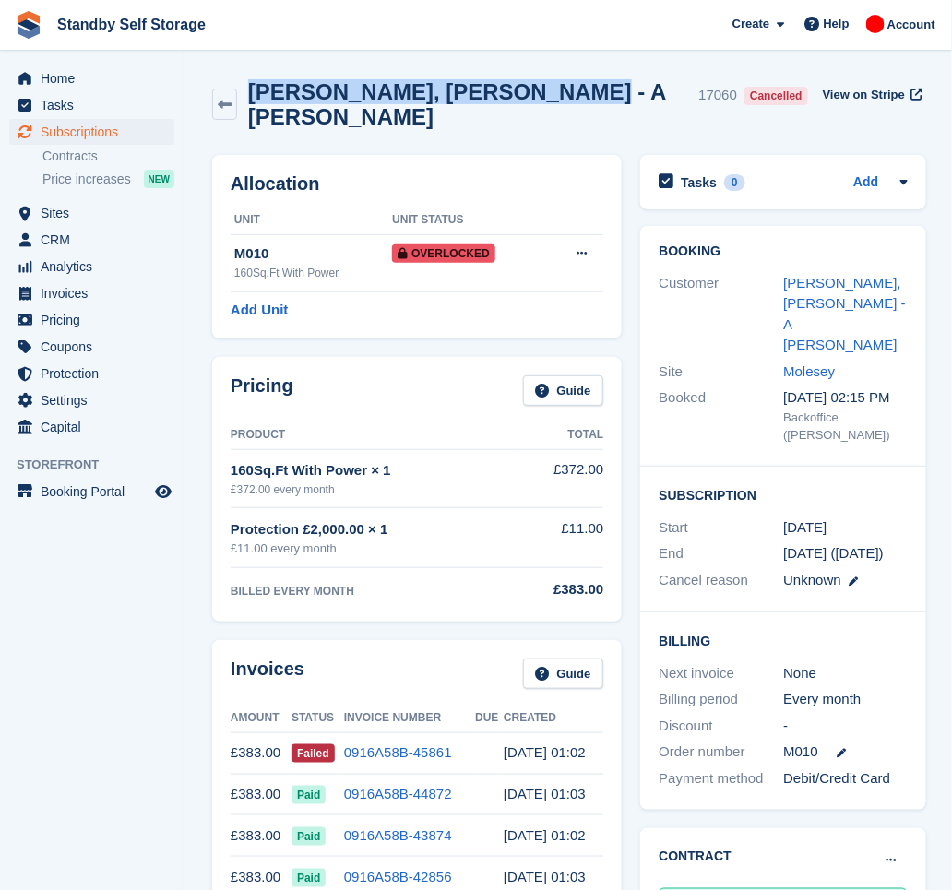
drag, startPoint x: 552, startPoint y: 99, endPoint x: 260, endPoint y: 87, distance: 291.8
click at [260, 87] on h2 "[PERSON_NAME], [PERSON_NAME] - A [PERSON_NAME]" at bounding box center [470, 104] width 444 height 50
copy h2 "[PERSON_NAME], [PERSON_NAME] - A [PERSON_NAME]"
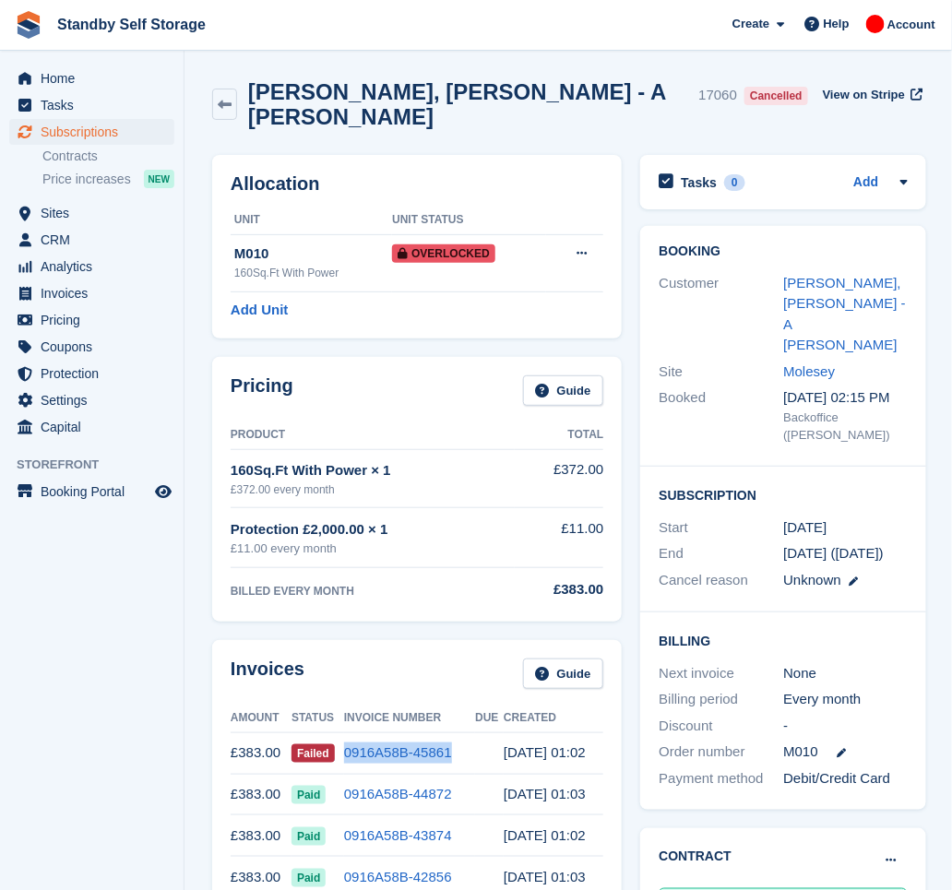
drag, startPoint x: 452, startPoint y: 736, endPoint x: 342, endPoint y: 748, distance: 110.5
click at [344, 748] on td "0916A58B-45861" at bounding box center [409, 754] width 131 height 42
click at [83, 663] on aside "Home Tasks Subscriptions Subscriptions Subscriptions Contracts Price increases …" at bounding box center [92, 450] width 184 height 798
drag, startPoint x: 430, startPoint y: 748, endPoint x: 341, endPoint y: 744, distance: 88.7
click at [344, 744] on td "0916A58B-45861" at bounding box center [409, 754] width 131 height 42
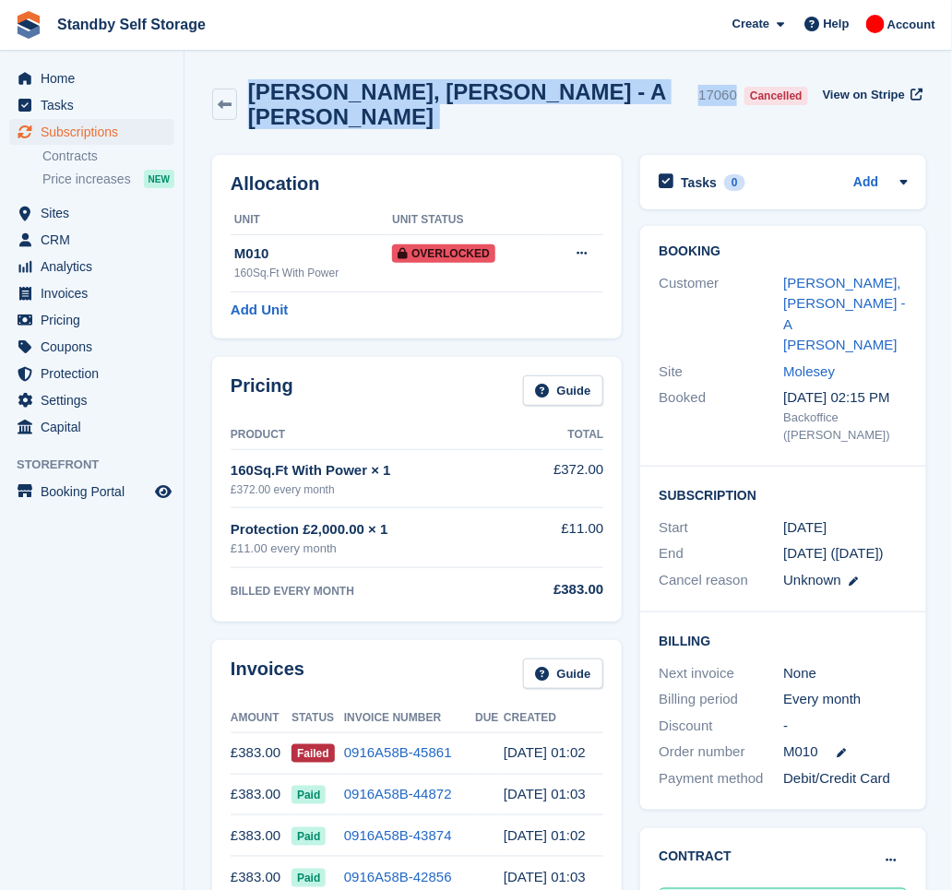
drag, startPoint x: 599, startPoint y: 95, endPoint x: 256, endPoint y: 90, distance: 343.3
click at [256, 90] on div "Anthony, Crowley - A Crowley 17060 Cancelled" at bounding box center [526, 104] width 579 height 50
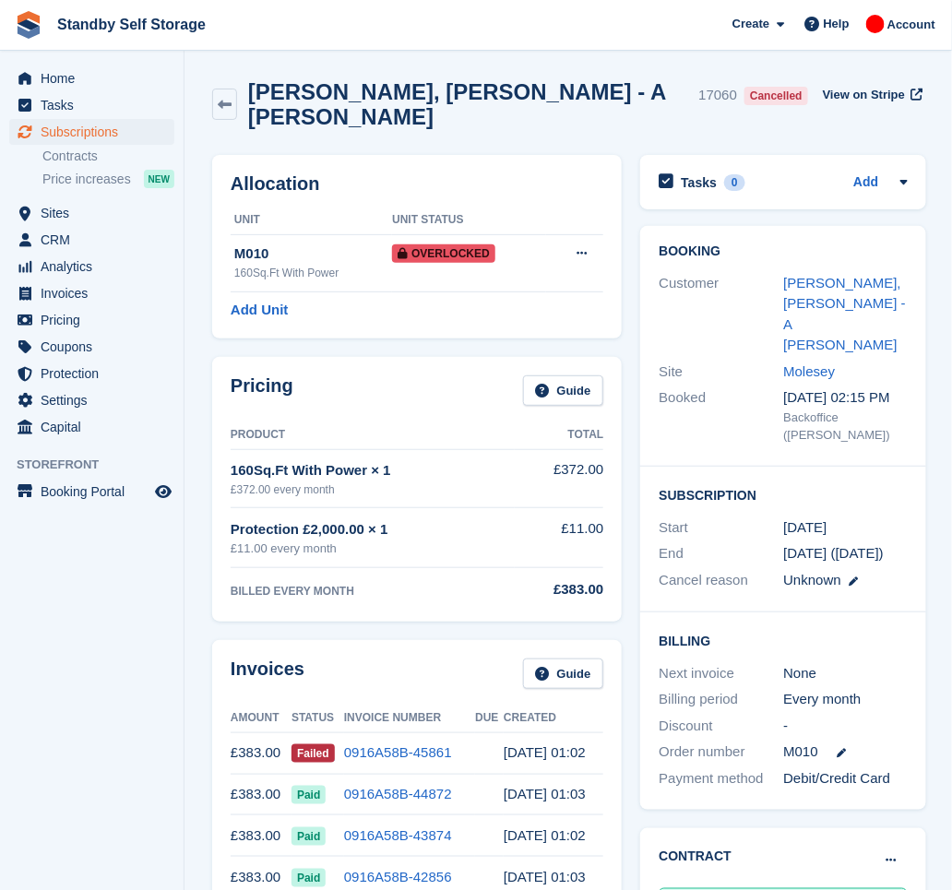
drag, startPoint x: 256, startPoint y: 90, endPoint x: 681, endPoint y: 97, distance: 425.5
click at [681, 97] on div "Anthony, Crowley - A Crowley 17060 Cancelled View on Stripe" at bounding box center [569, 104] width 714 height 50
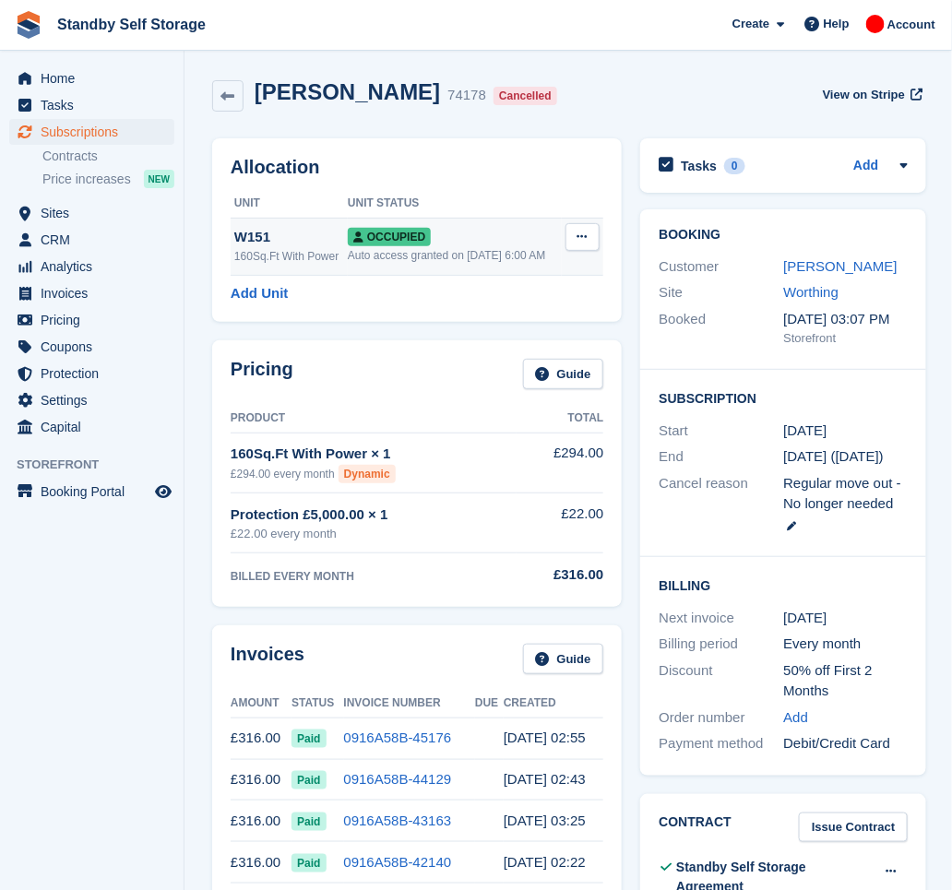
click at [584, 243] on icon at bounding box center [583, 237] width 10 height 12
click at [495, 335] on p "Deallocate" at bounding box center [511, 337] width 161 height 24
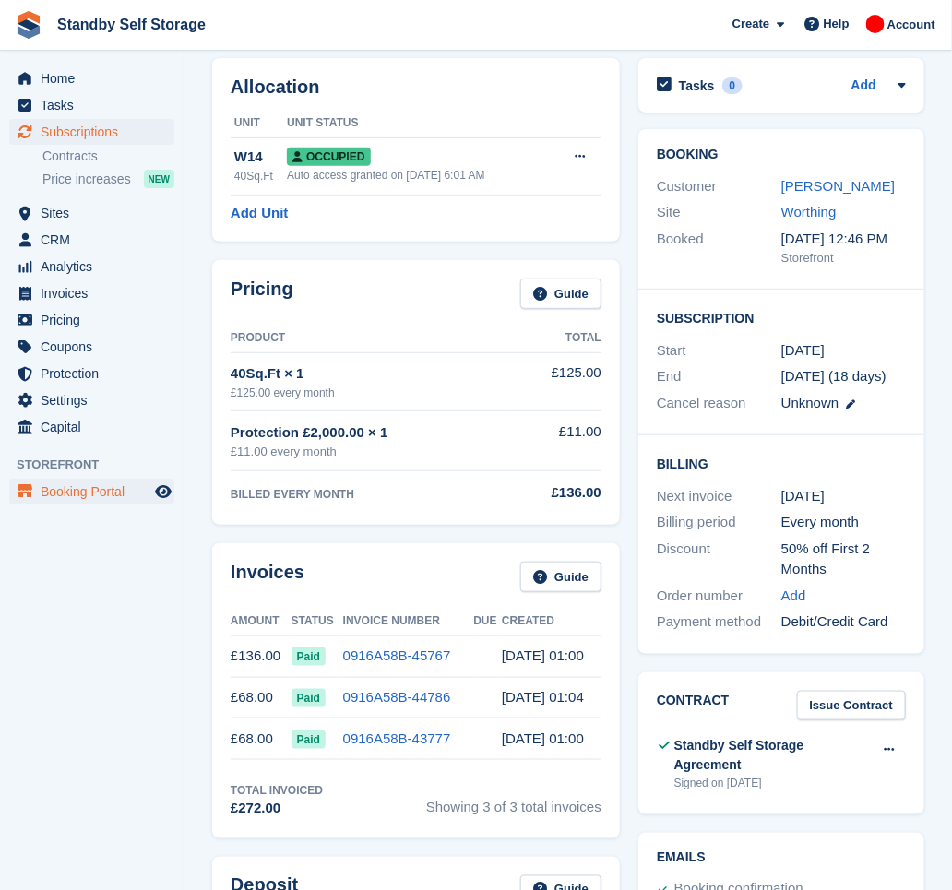
scroll to position [123, 0]
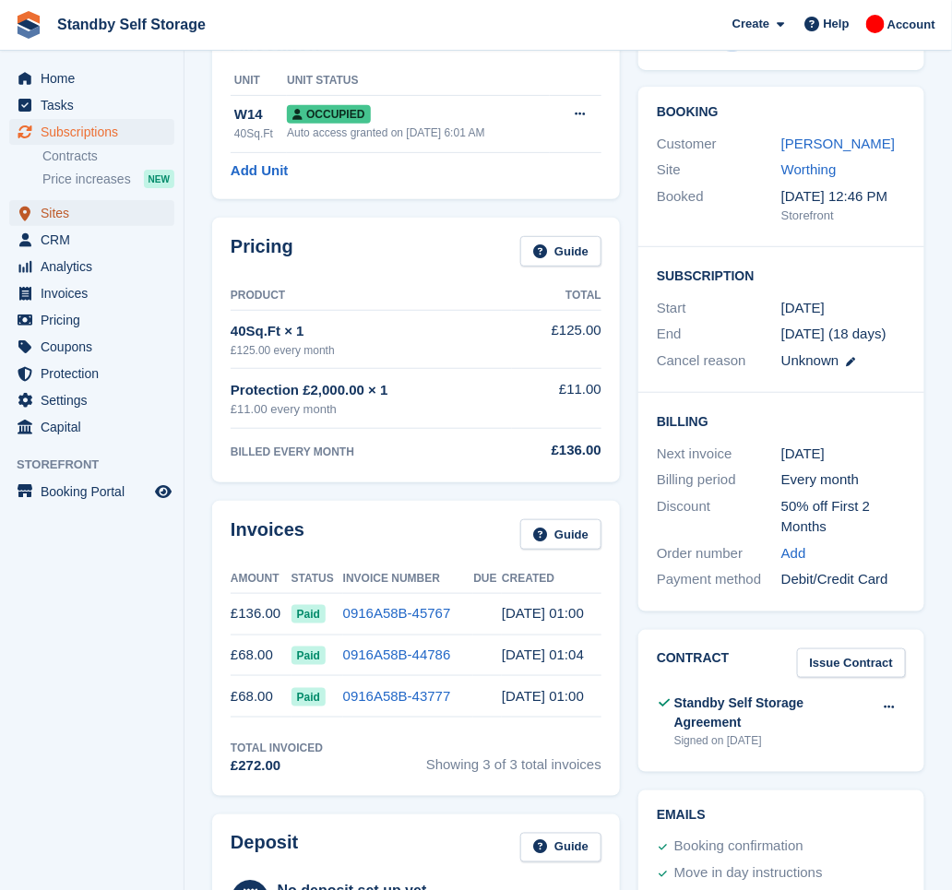
click at [84, 211] on span "Sites" at bounding box center [96, 213] width 111 height 26
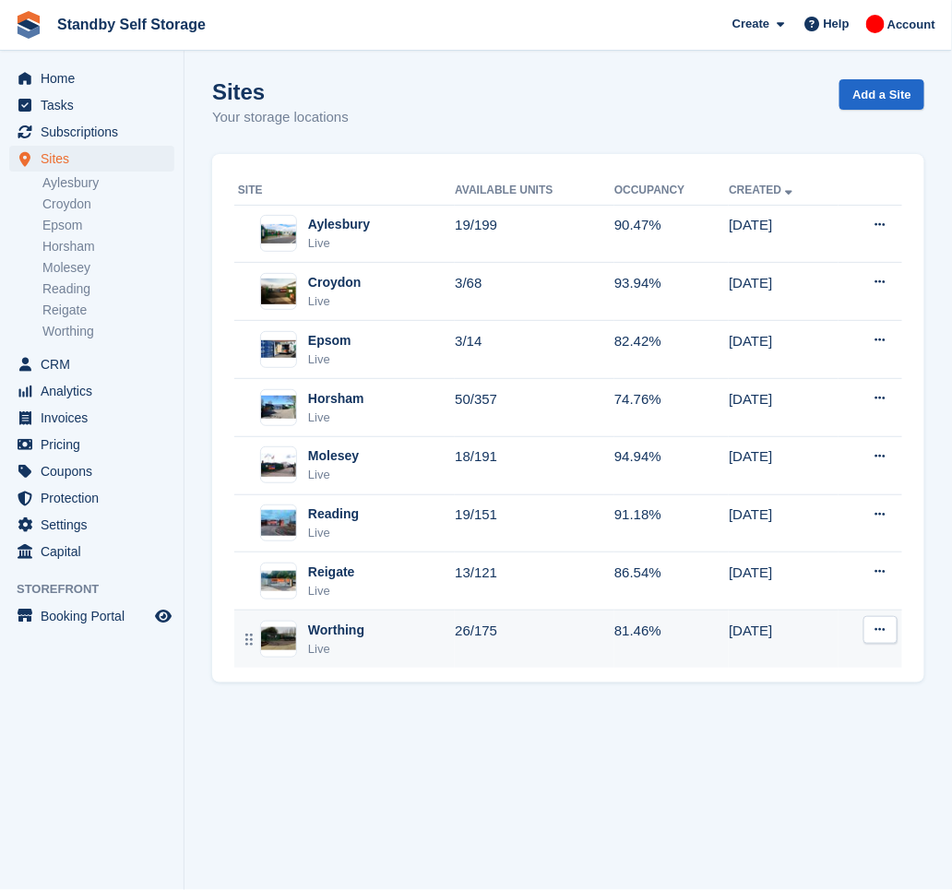
click at [350, 641] on div "Live" at bounding box center [336, 649] width 56 height 18
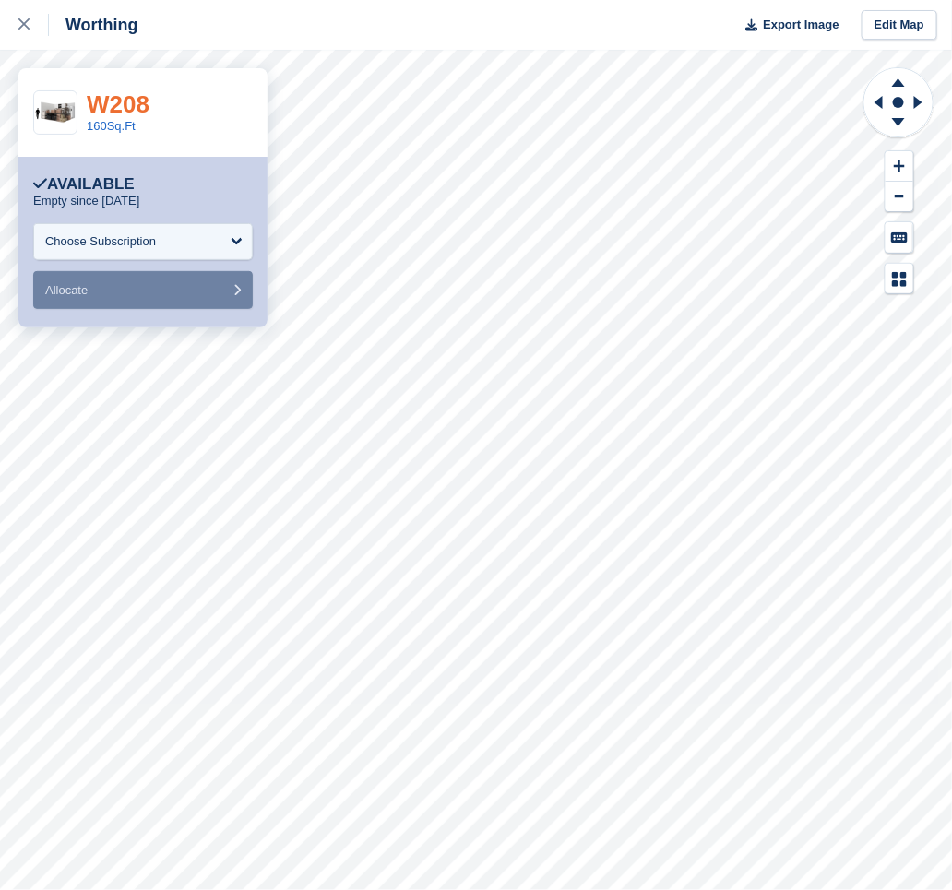
click at [134, 113] on link "W208" at bounding box center [118, 104] width 63 height 28
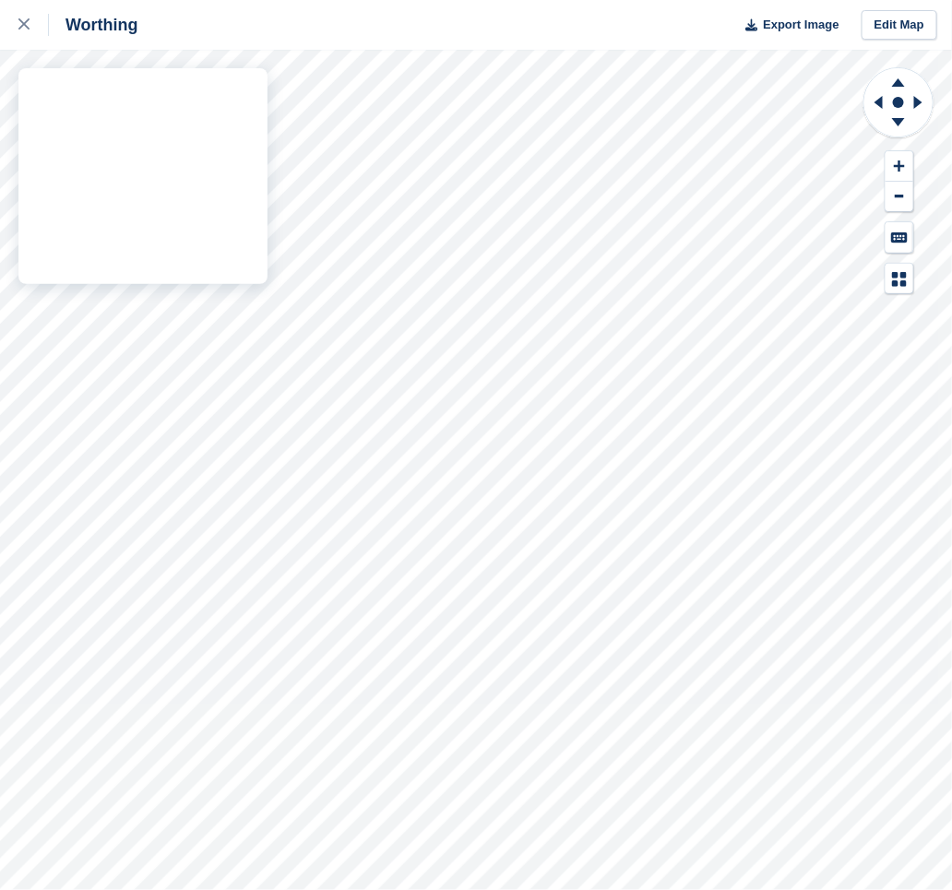
click at [42, 159] on div "Worthing Export Image Edit Map" at bounding box center [476, 445] width 952 height 890
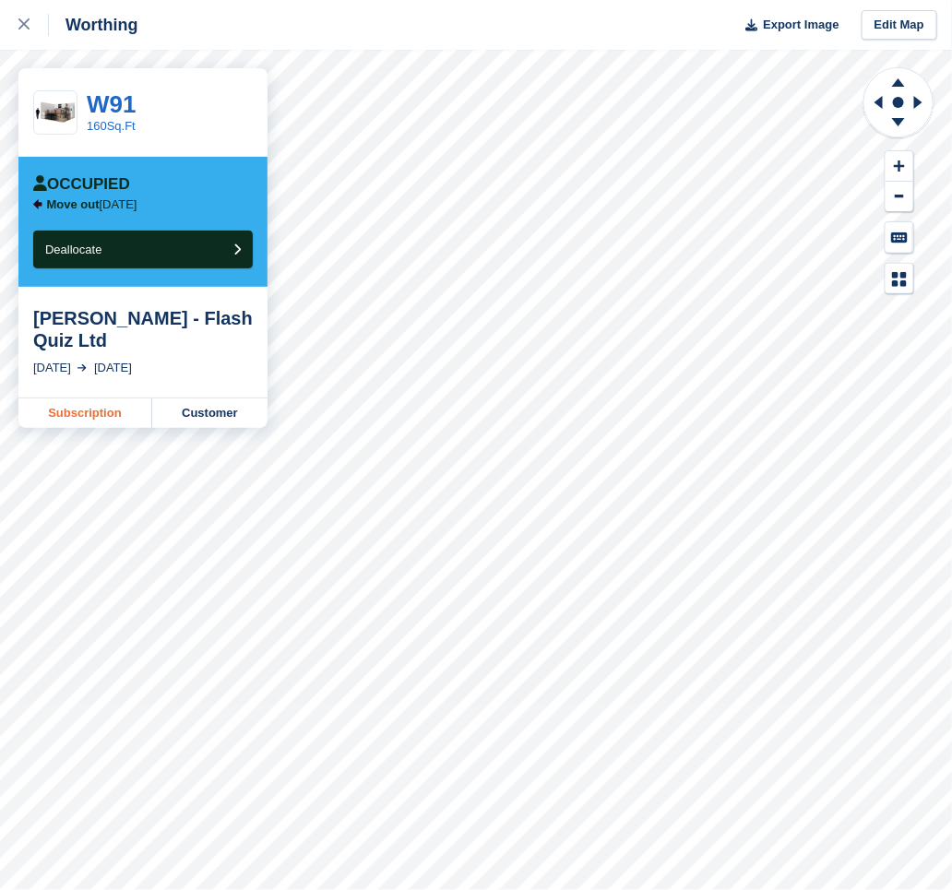
click at [95, 412] on link "Subscription" at bounding box center [85, 414] width 134 height 30
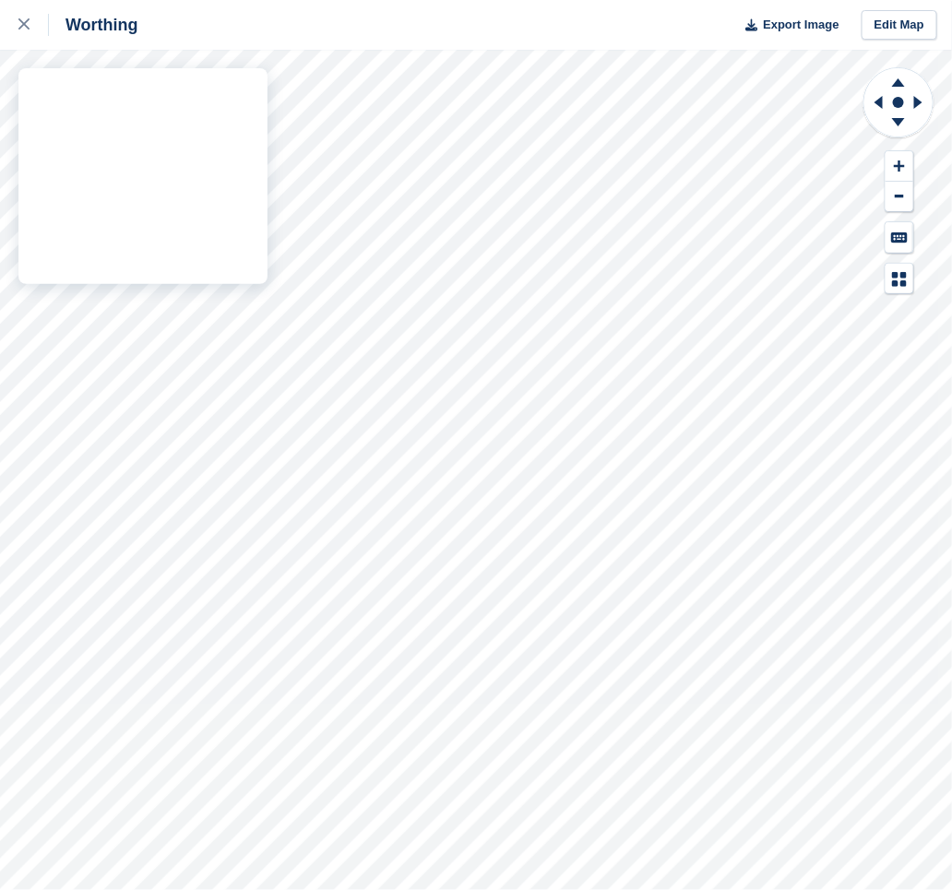
click at [157, 214] on div "Worthing Export Image Edit Map" at bounding box center [476, 445] width 952 height 890
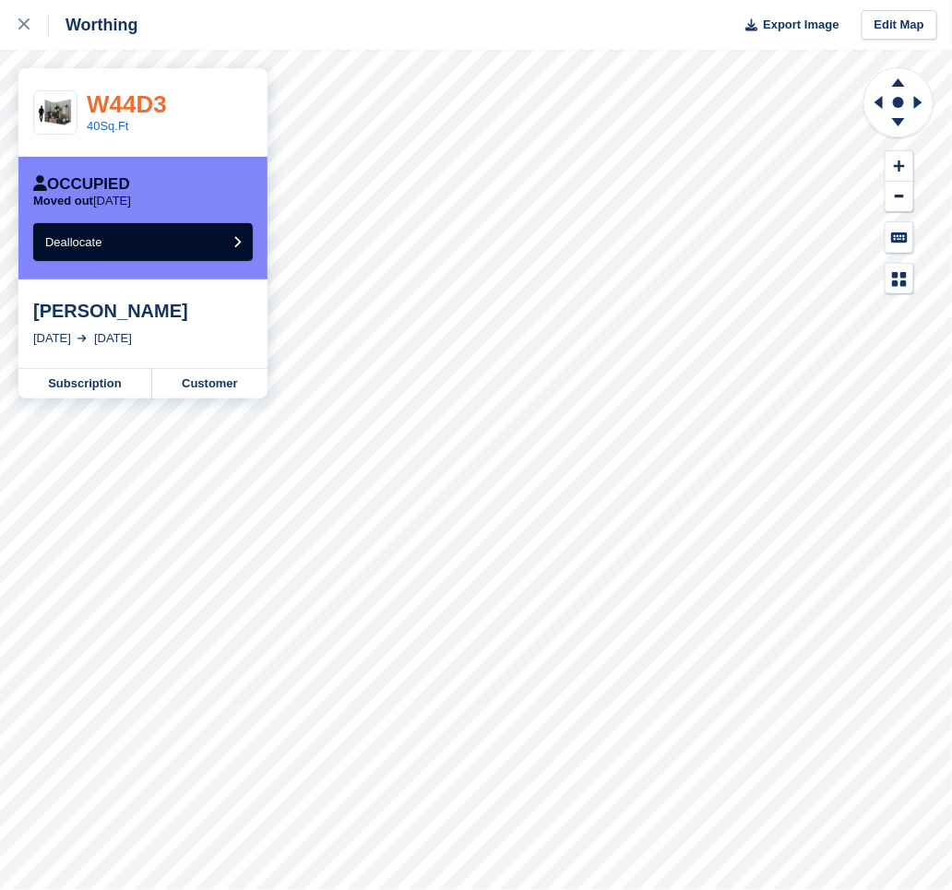
click at [153, 115] on link "W44D3" at bounding box center [127, 104] width 80 height 28
click at [209, 379] on link "Customer" at bounding box center [209, 384] width 115 height 30
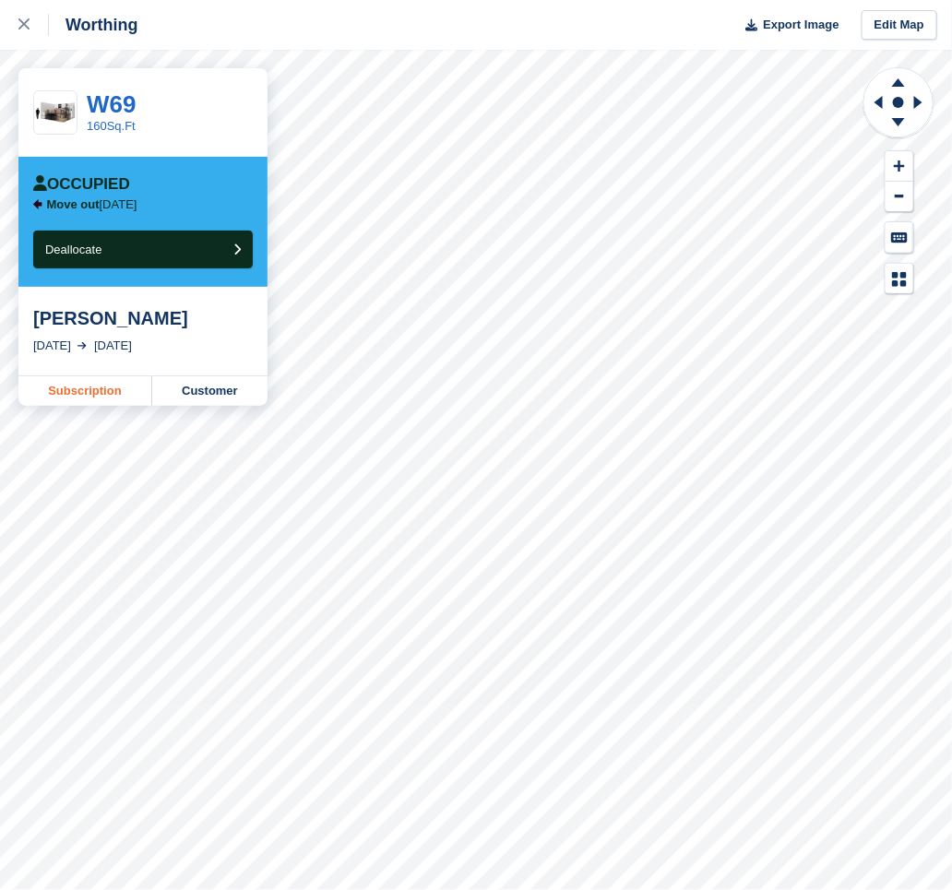
click at [105, 392] on link "Subscription" at bounding box center [85, 391] width 134 height 30
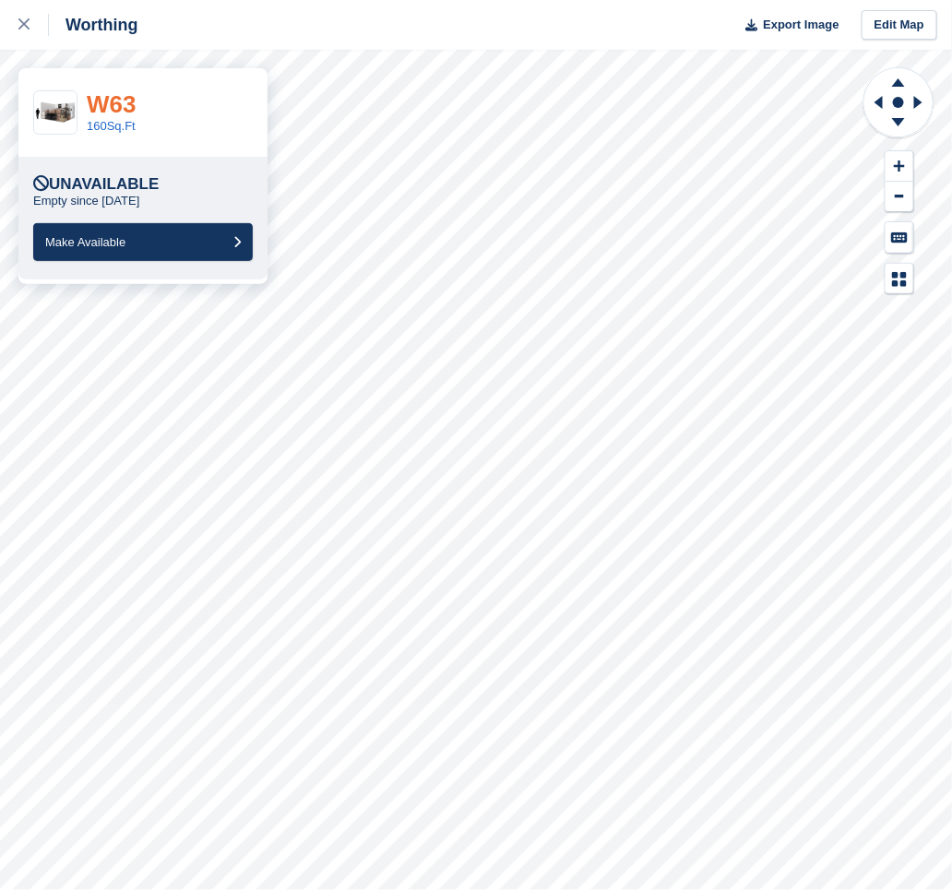
click at [105, 98] on link "W63" at bounding box center [111, 104] width 49 height 28
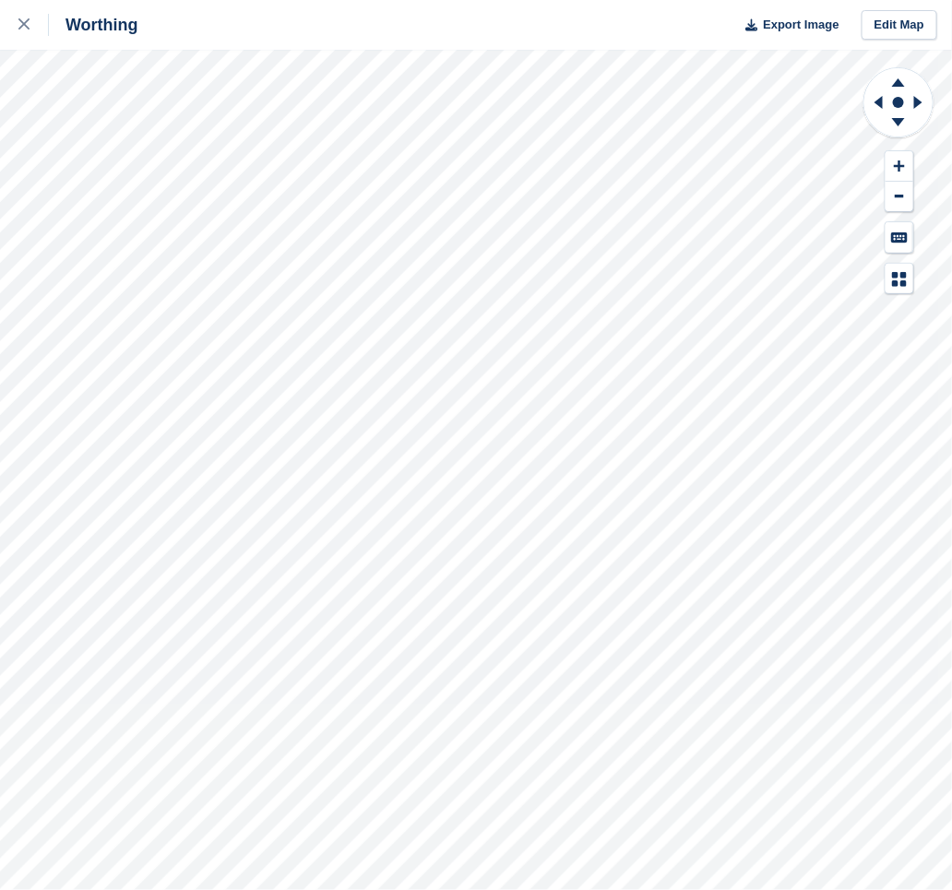
click at [34, 154] on div "Worthing Export Image Edit Map" at bounding box center [476, 445] width 952 height 890
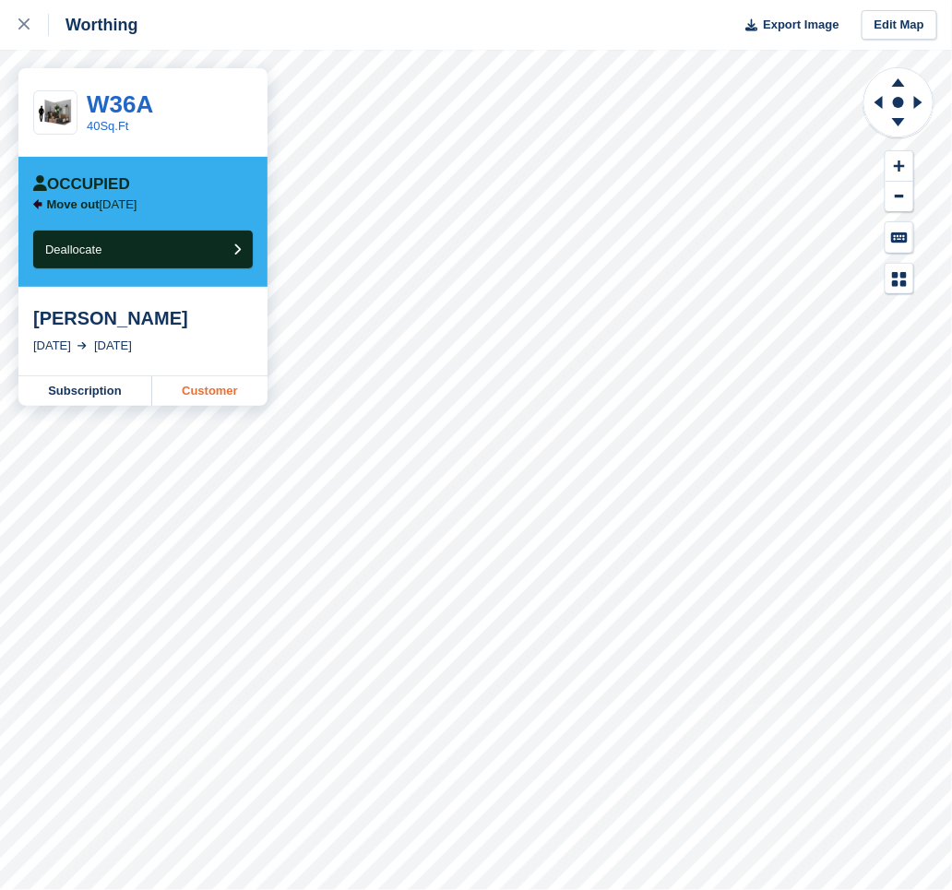
click at [184, 386] on link "Customer" at bounding box center [209, 391] width 115 height 30
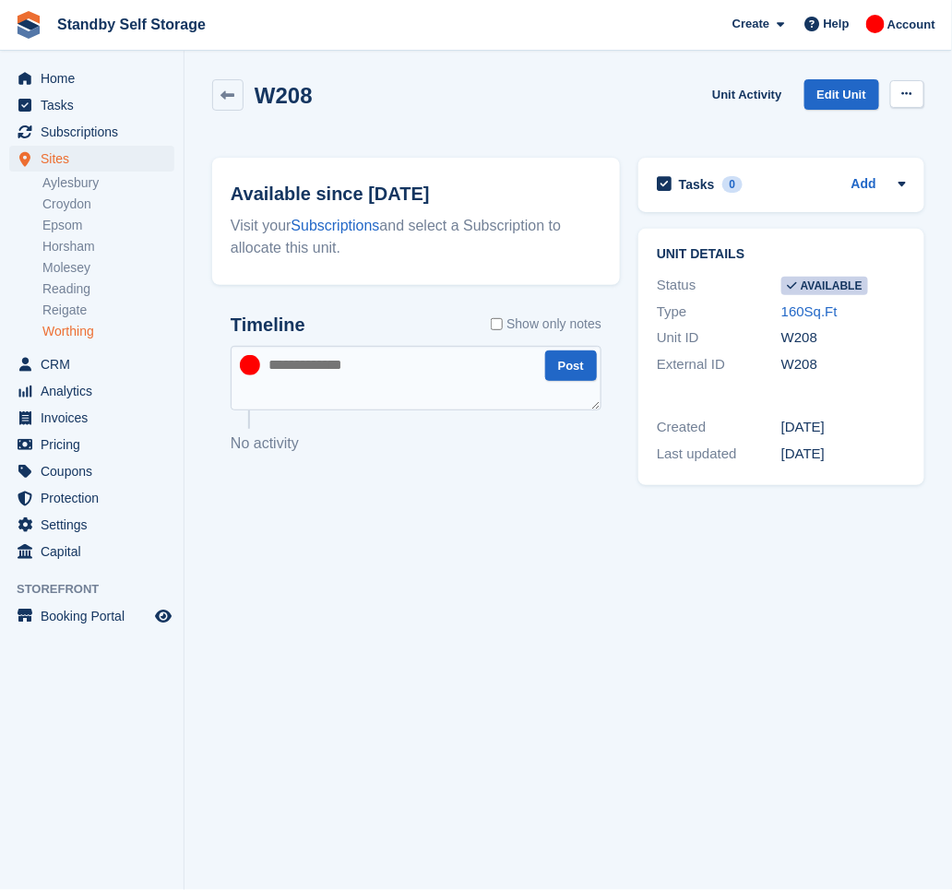
click at [899, 97] on button at bounding box center [907, 94] width 34 height 28
click at [857, 125] on p "Make unavailable" at bounding box center [836, 130] width 161 height 24
drag, startPoint x: 507, startPoint y: 110, endPoint x: 548, endPoint y: 14, distance: 104.6
click at [508, 110] on div "W208 Unit Activity Edit Unit Make Available Delete unit" at bounding box center [568, 105] width 712 height 53
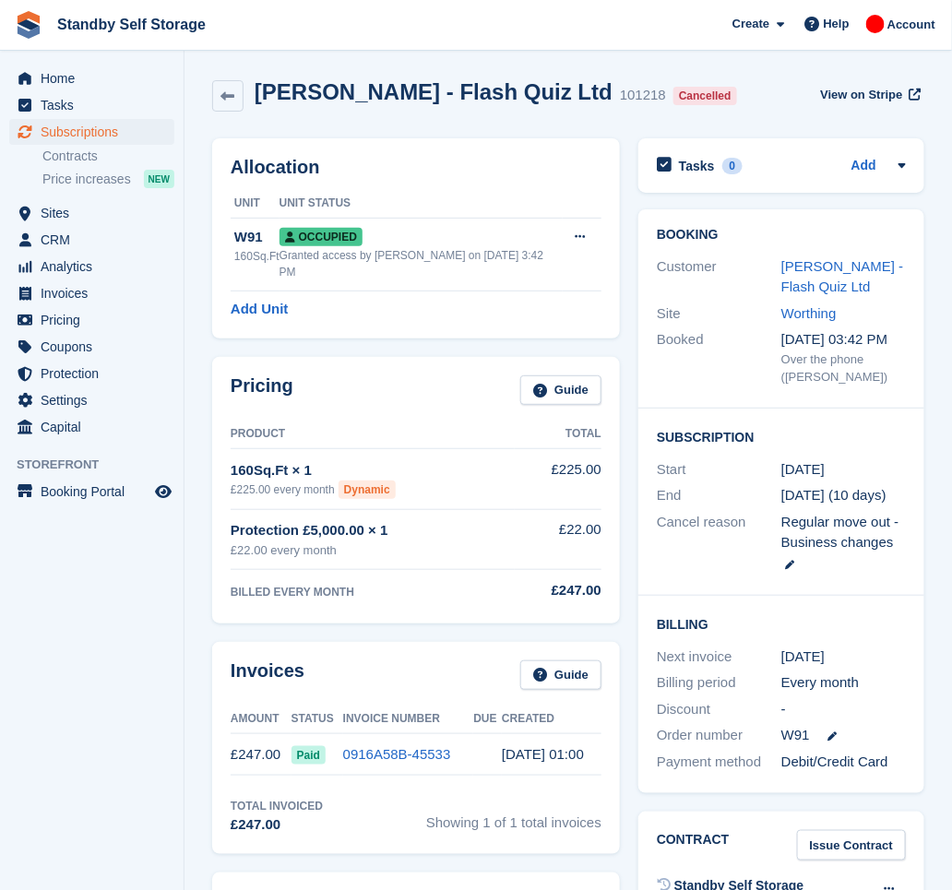
scroll to position [123, 0]
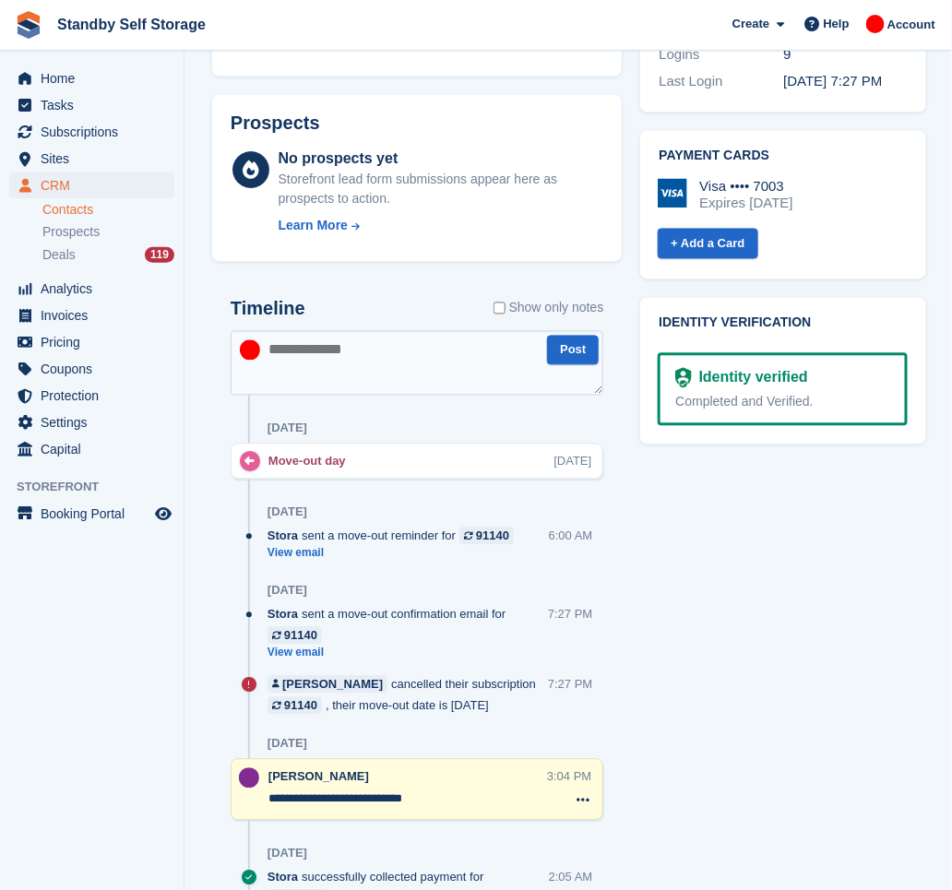
scroll to position [861, 0]
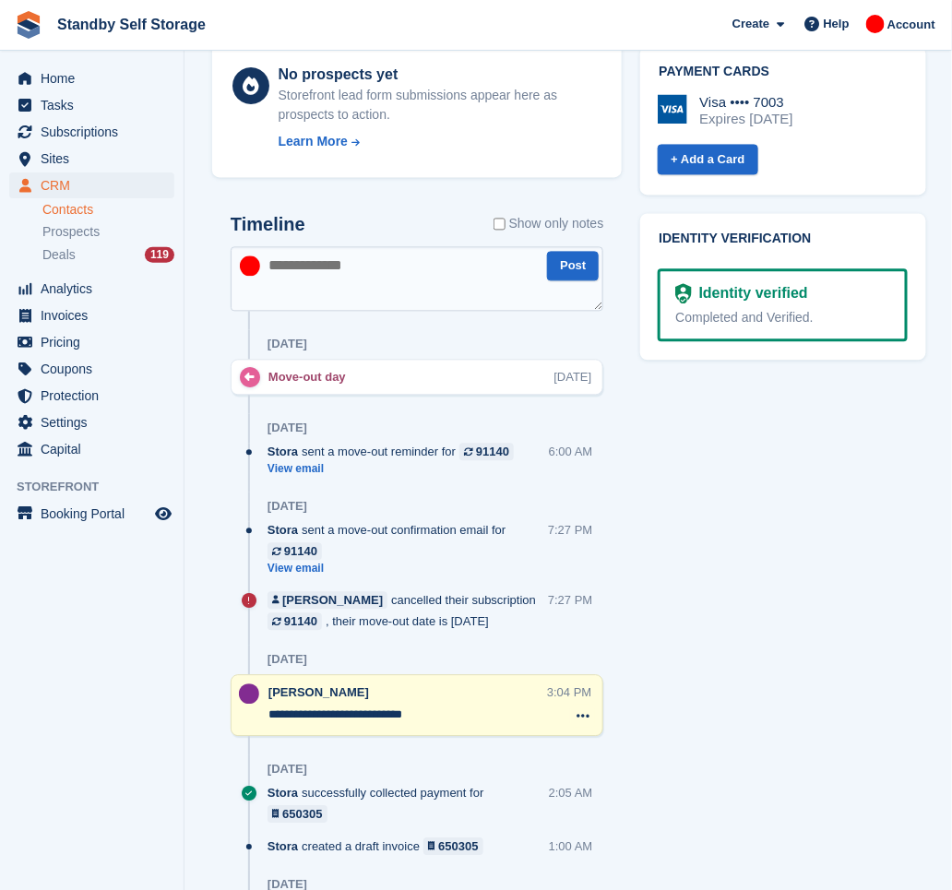
click at [494, 592] on div "Catherine Haines cancelled their subscription 91140 , their move-out date is 18…" at bounding box center [408, 611] width 281 height 39
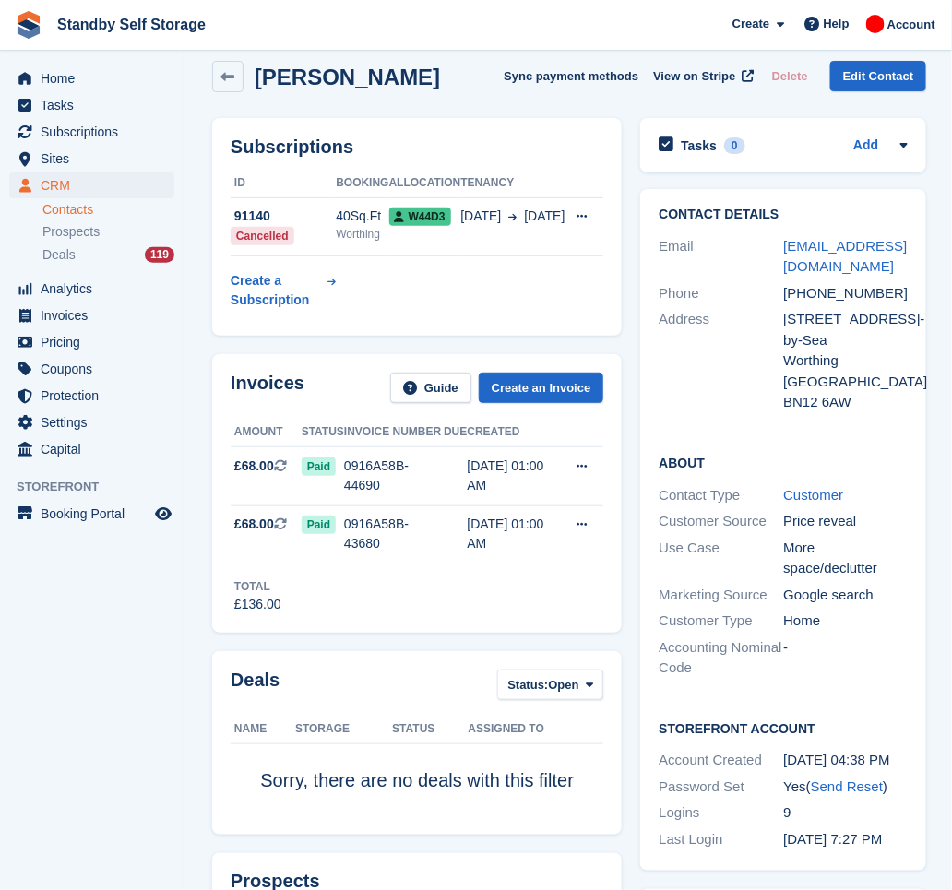
scroll to position [0, 0]
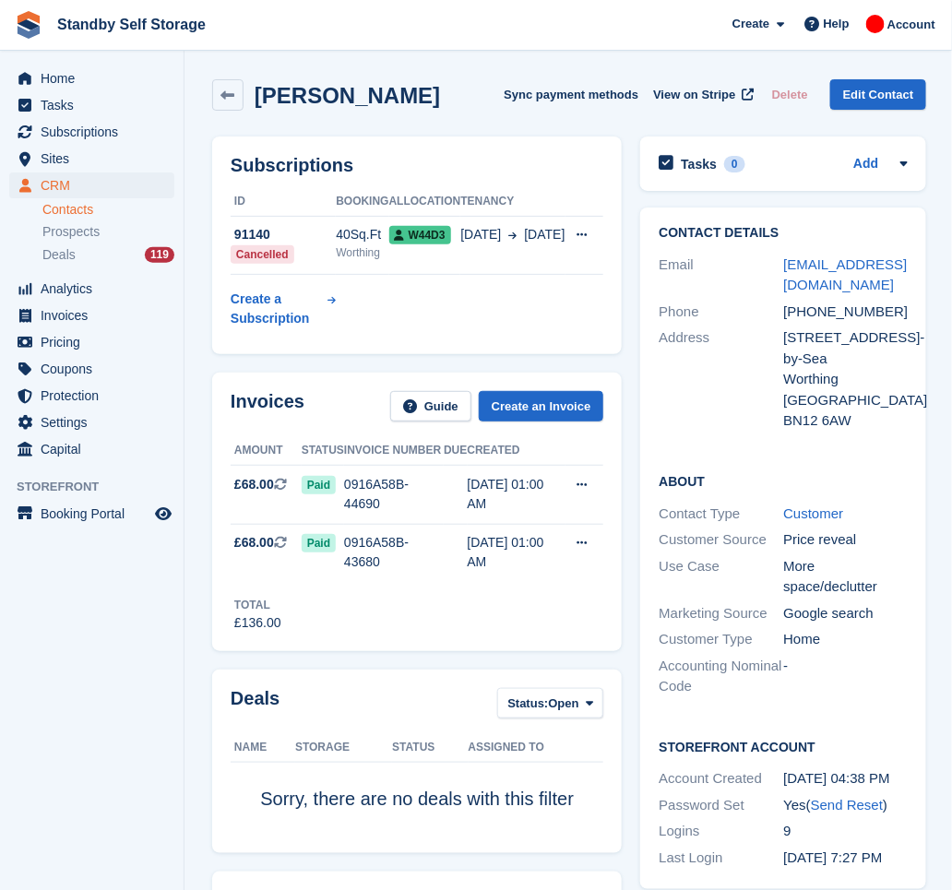
click at [477, 71] on div "Catherine Haines Sync payment methods View on Stripe Delete Edit Contact" at bounding box center [569, 98] width 733 height 57
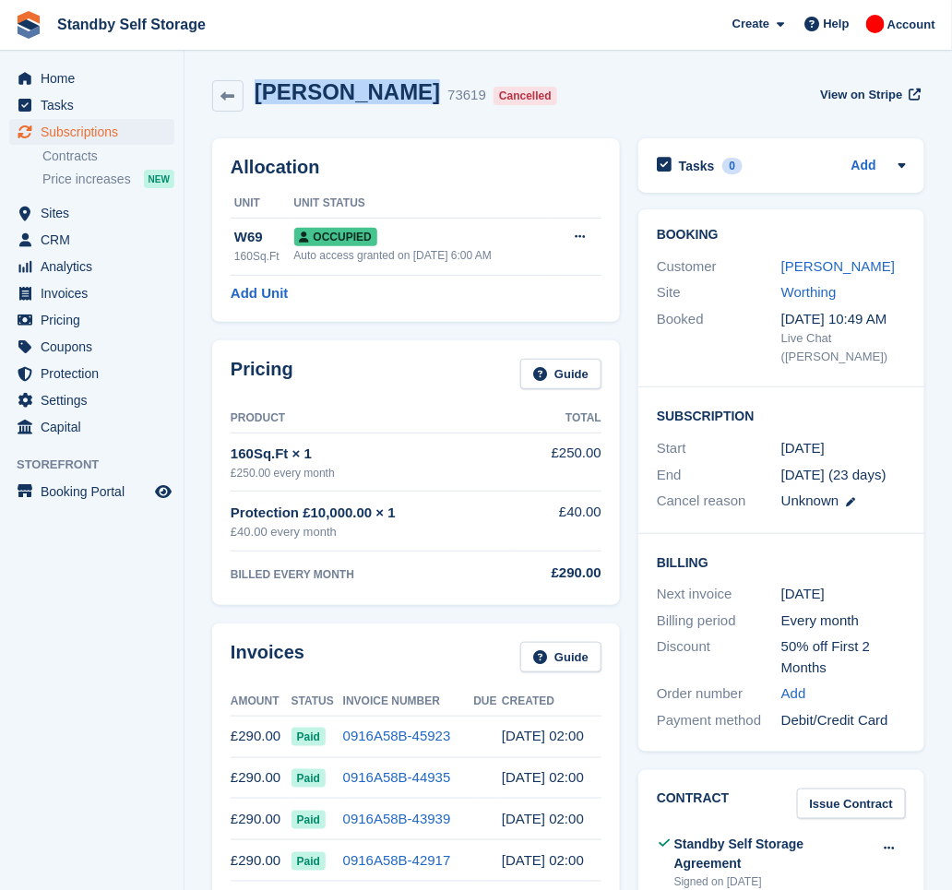
drag, startPoint x: 396, startPoint y: 99, endPoint x: 255, endPoint y: 92, distance: 141.3
click at [255, 92] on h2 "Oscar Tremain" at bounding box center [347, 91] width 185 height 25
copy h2 "Oscar Tremain"
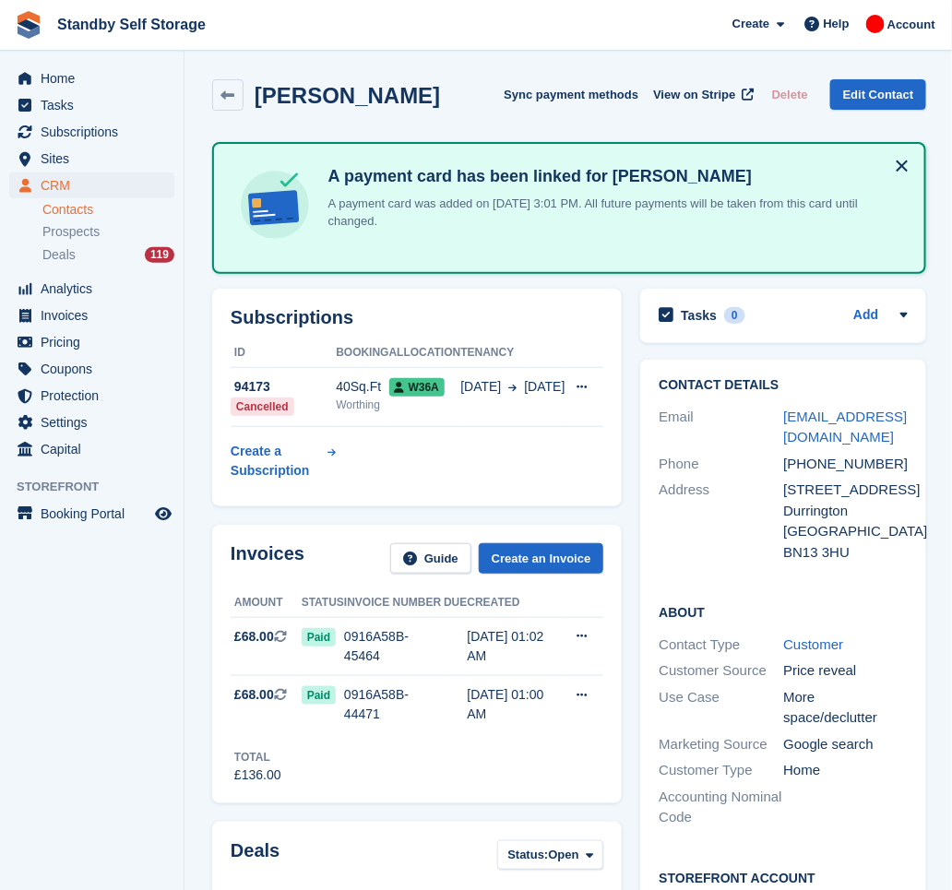
drag, startPoint x: 418, startPoint y: 100, endPoint x: 257, endPoint y: 102, distance: 161.5
click at [257, 102] on div "Gillian Wallace Sync payment methods View on Stripe Delete Edit Contact" at bounding box center [569, 94] width 714 height 31
copy h2 "Gillian Wallace"
click at [302, 399] on td "94173 Cancelled" at bounding box center [283, 397] width 105 height 59
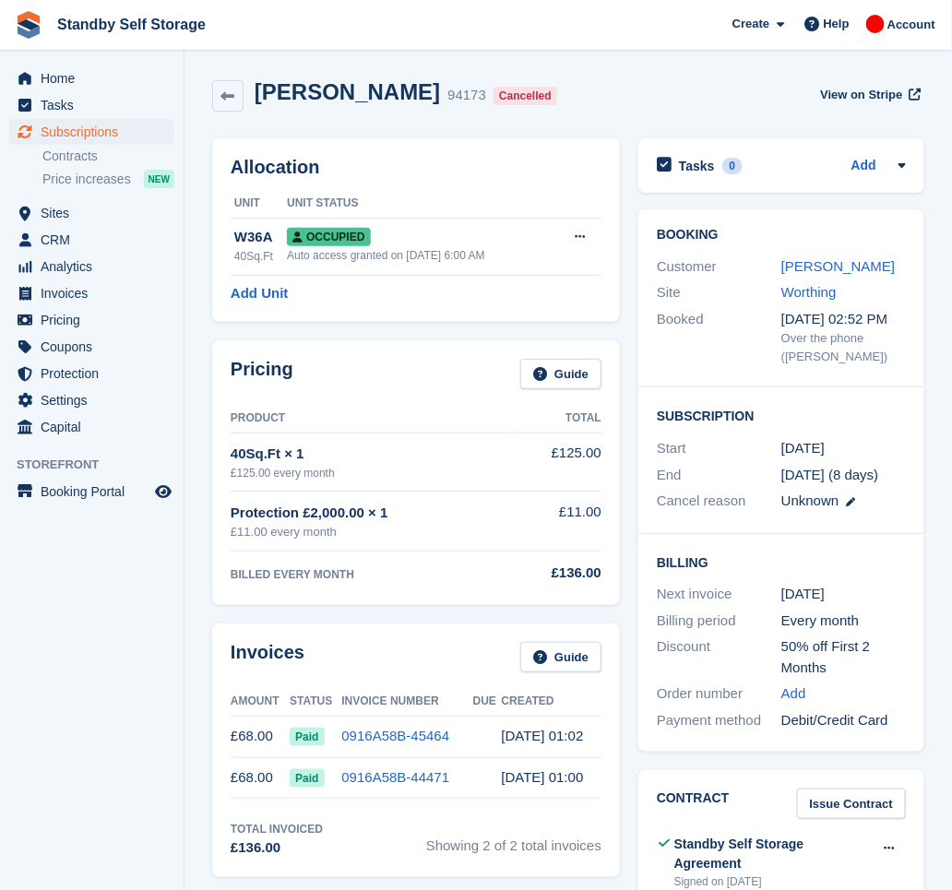
click at [647, 72] on div "Gillian Wallace 94173 Cancelled View on Stripe" at bounding box center [568, 99] width 731 height 59
click at [579, 73] on div "Gillian Wallace 94173 Cancelled View on Stripe" at bounding box center [568, 99] width 731 height 59
click at [600, 89] on div "Gillian Wallace 94173 Cancelled View on Stripe" at bounding box center [568, 95] width 712 height 33
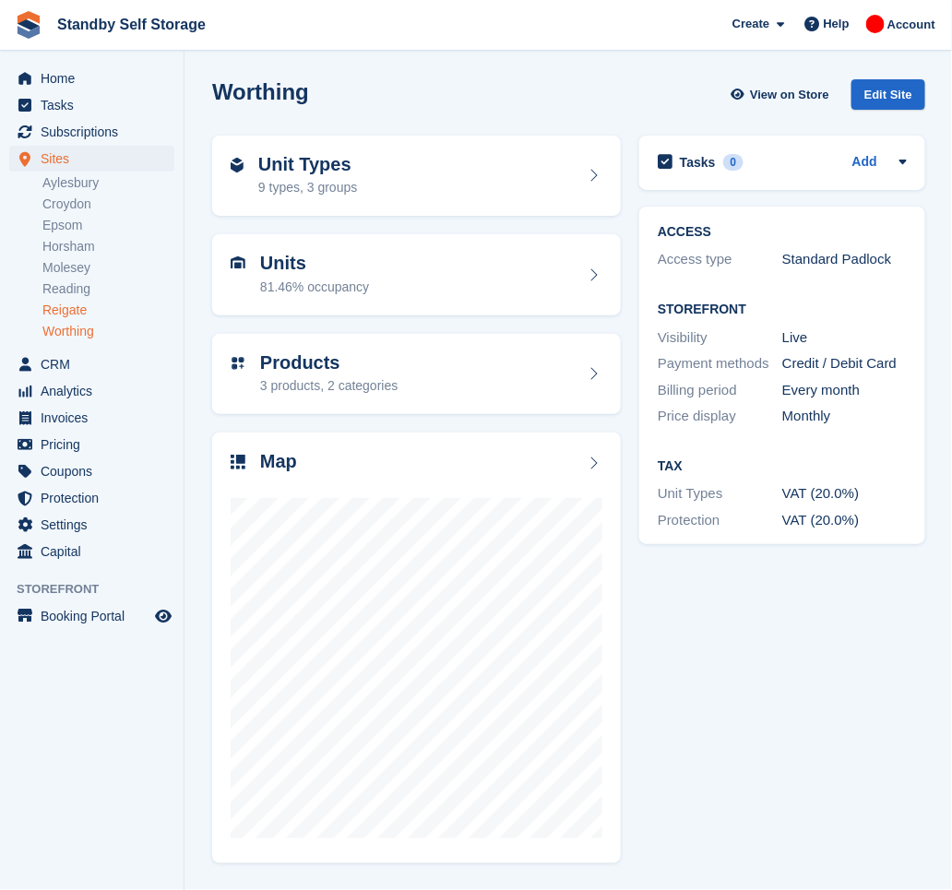
click at [99, 306] on link "Reigate" at bounding box center [108, 311] width 132 height 18
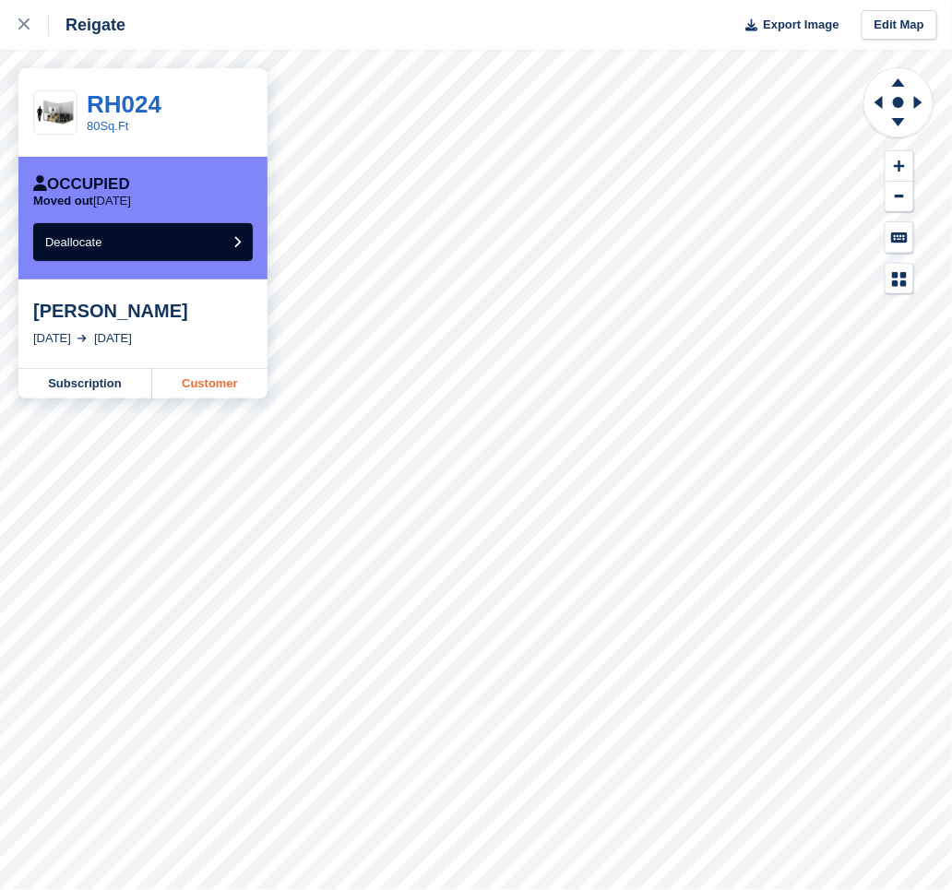
click at [193, 376] on link "Customer" at bounding box center [209, 384] width 115 height 30
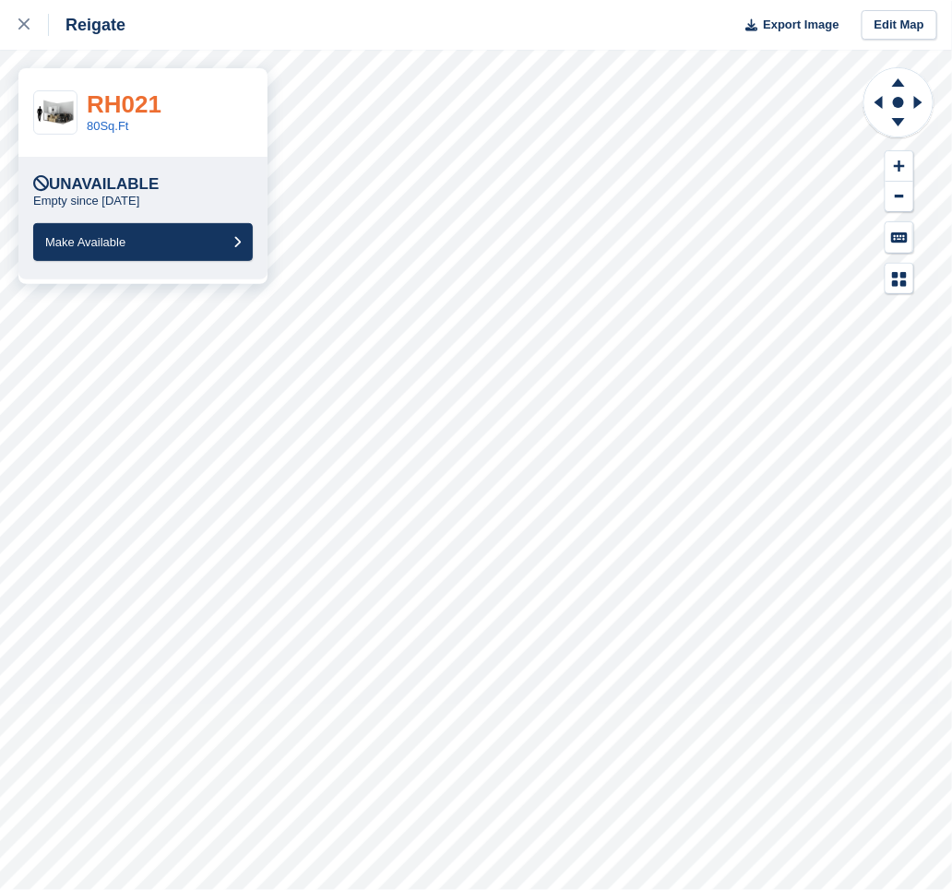
click at [102, 113] on link "RH021" at bounding box center [124, 104] width 75 height 28
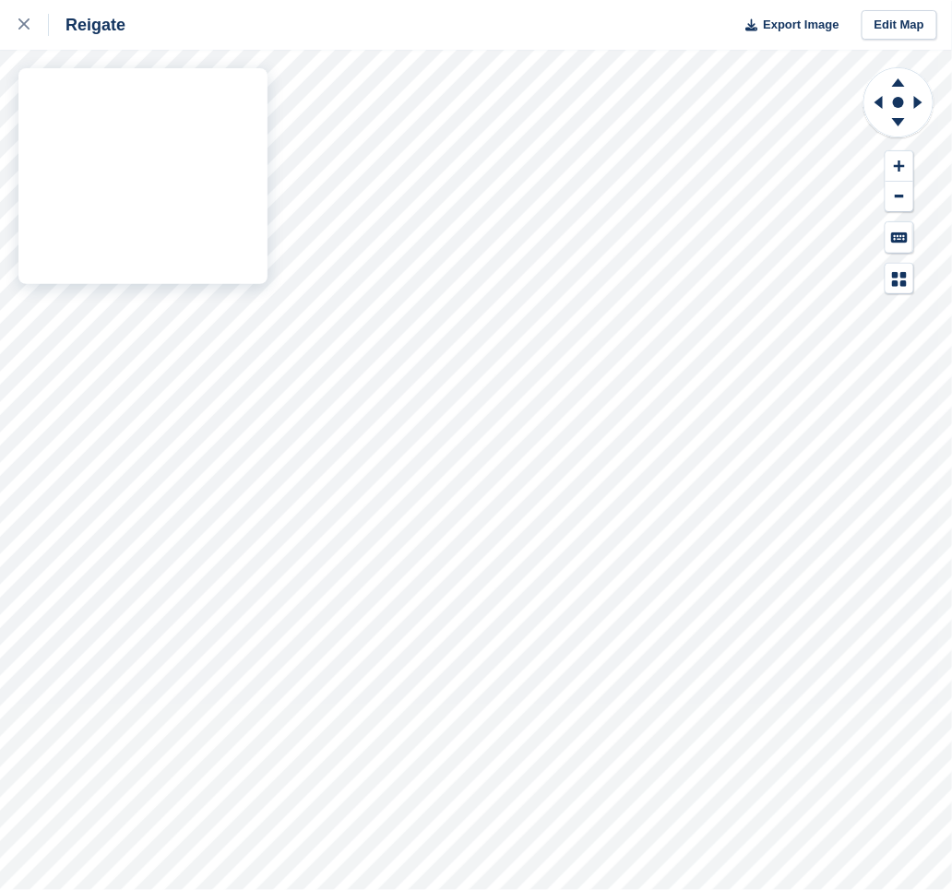
click at [85, 263] on div "Reigate Export Image Edit Map" at bounding box center [476, 445] width 952 height 890
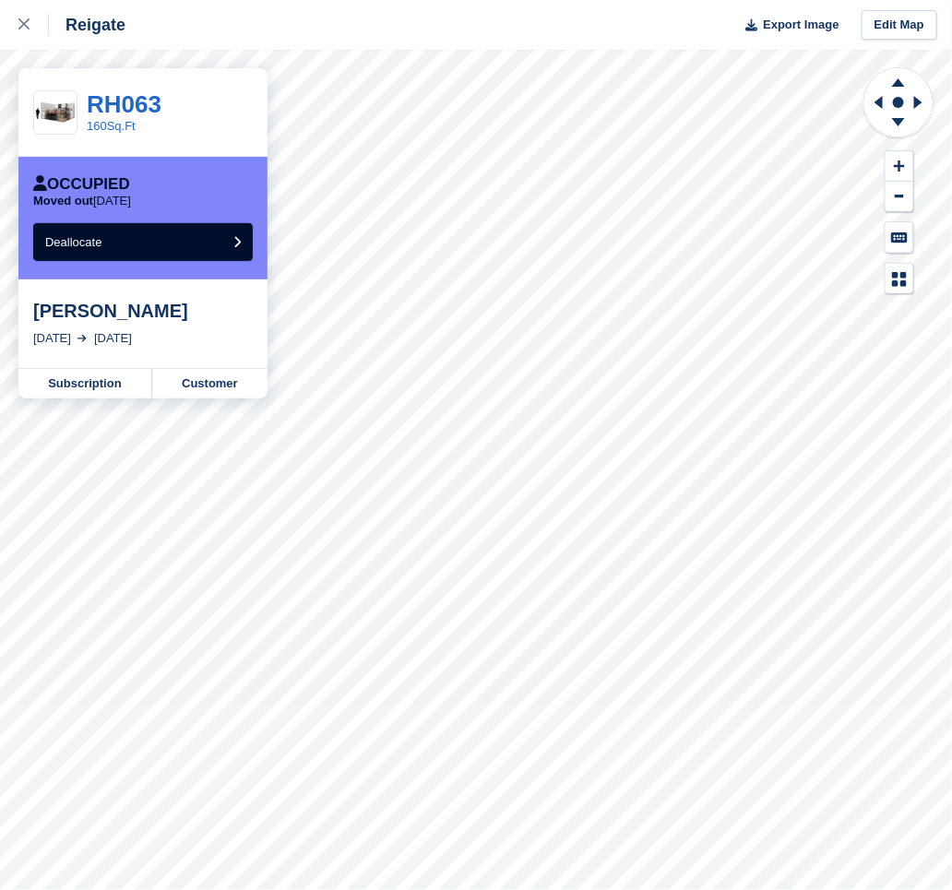
click at [180, 115] on div "Reigate Export Image Edit Map RH063 160Sq.Ft Occupied Moved out 5 days ago Deal…" at bounding box center [476, 445] width 952 height 890
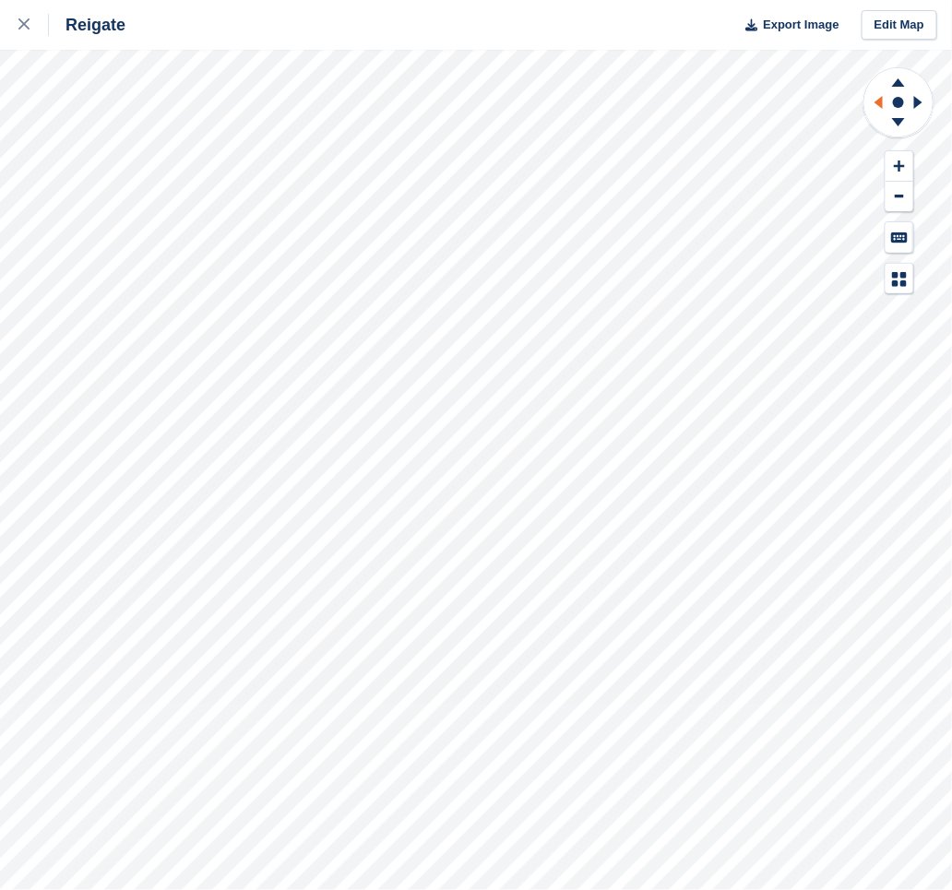
click at [877, 93] on icon at bounding box center [876, 102] width 23 height 48
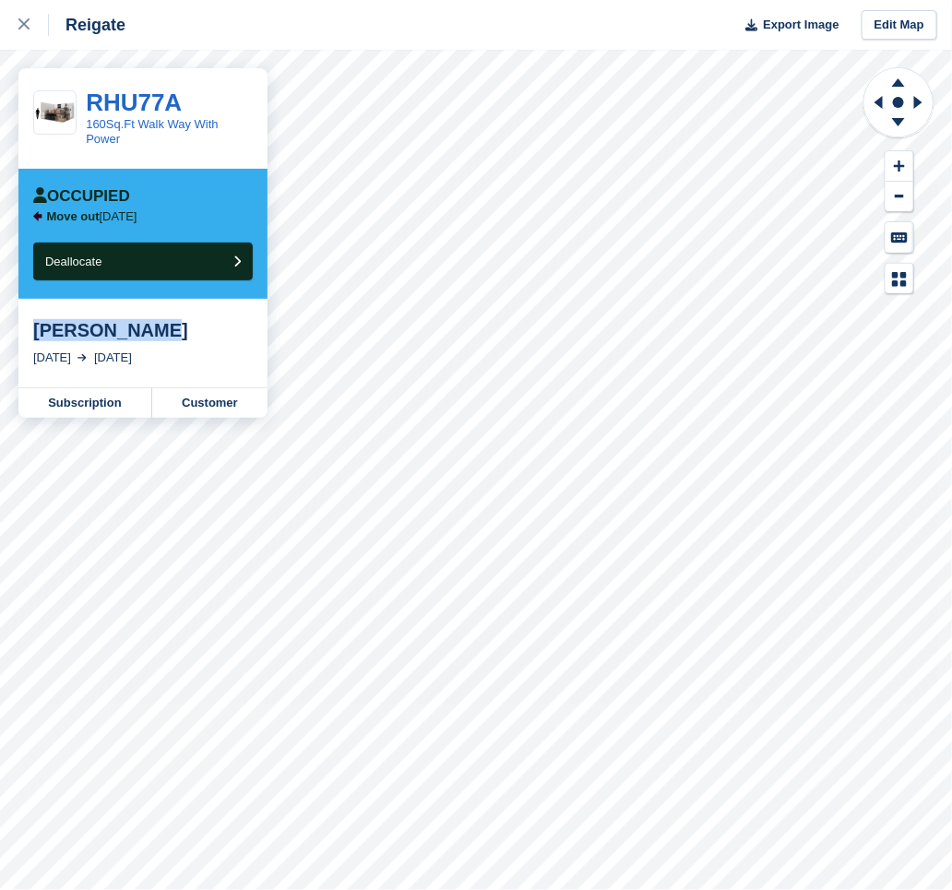
drag, startPoint x: 152, startPoint y: 321, endPoint x: 35, endPoint y: 323, distance: 117.2
click at [35, 323] on div "[PERSON_NAME]" at bounding box center [143, 330] width 220 height 22
copy div "[PERSON_NAME]"
click at [86, 388] on link "Subscription" at bounding box center [85, 403] width 134 height 30
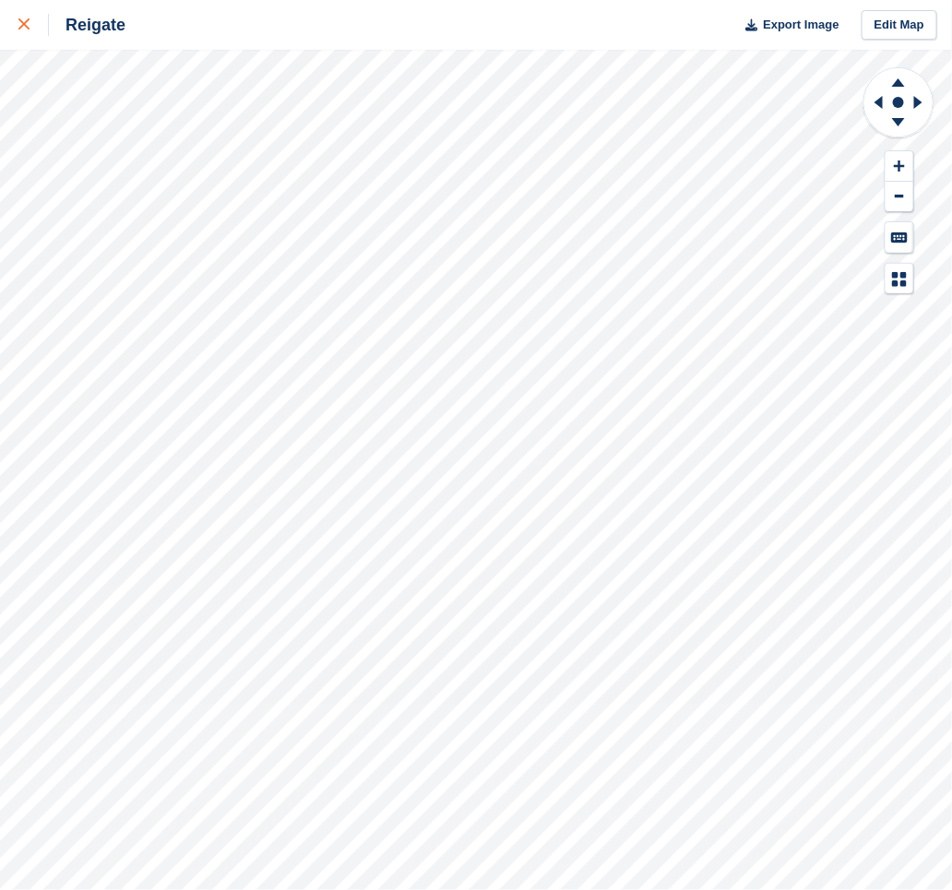
click at [33, 21] on div at bounding box center [33, 25] width 30 height 22
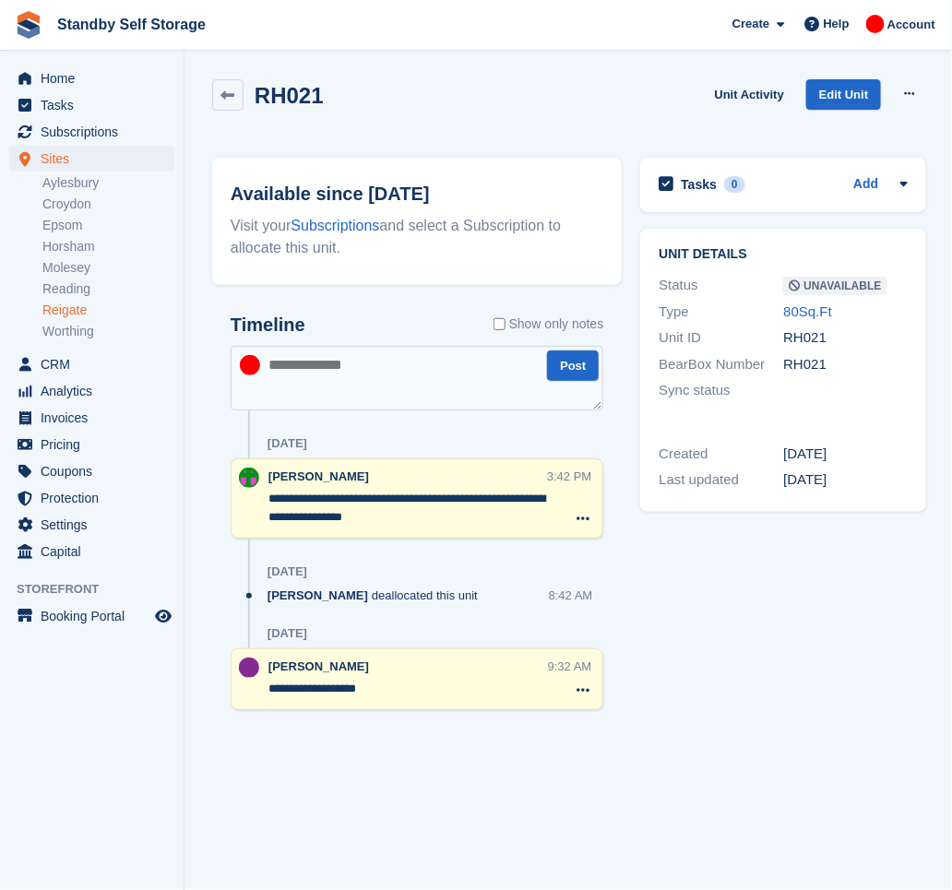
drag, startPoint x: 411, startPoint y: 518, endPoint x: 263, endPoint y: 500, distance: 148.7
click at [263, 500] on div "**********" at bounding box center [417, 499] width 373 height 80
click at [421, 79] on div "RH021 Unit Activity Edit Unit Make Available Delete unit" at bounding box center [569, 105] width 714 height 53
click at [365, 88] on div "RH021 Unit Activity Edit Unit Make Available Delete unit" at bounding box center [569, 105] width 714 height 53
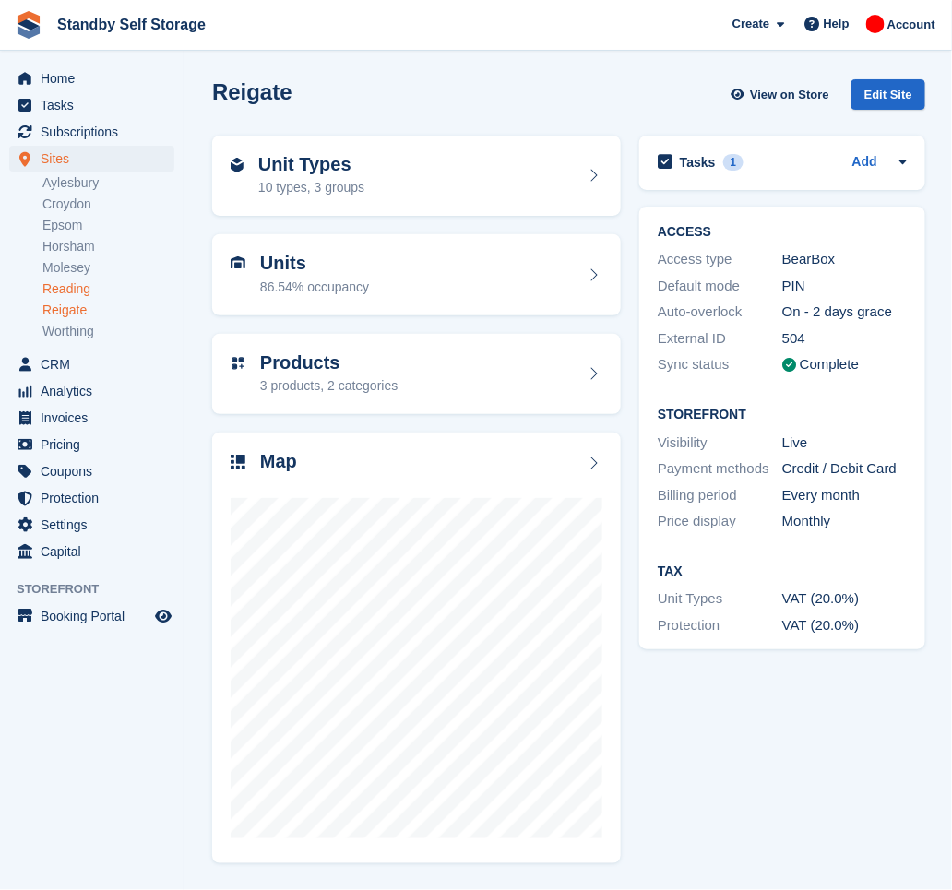
click at [74, 291] on link "Reading" at bounding box center [108, 290] width 132 height 18
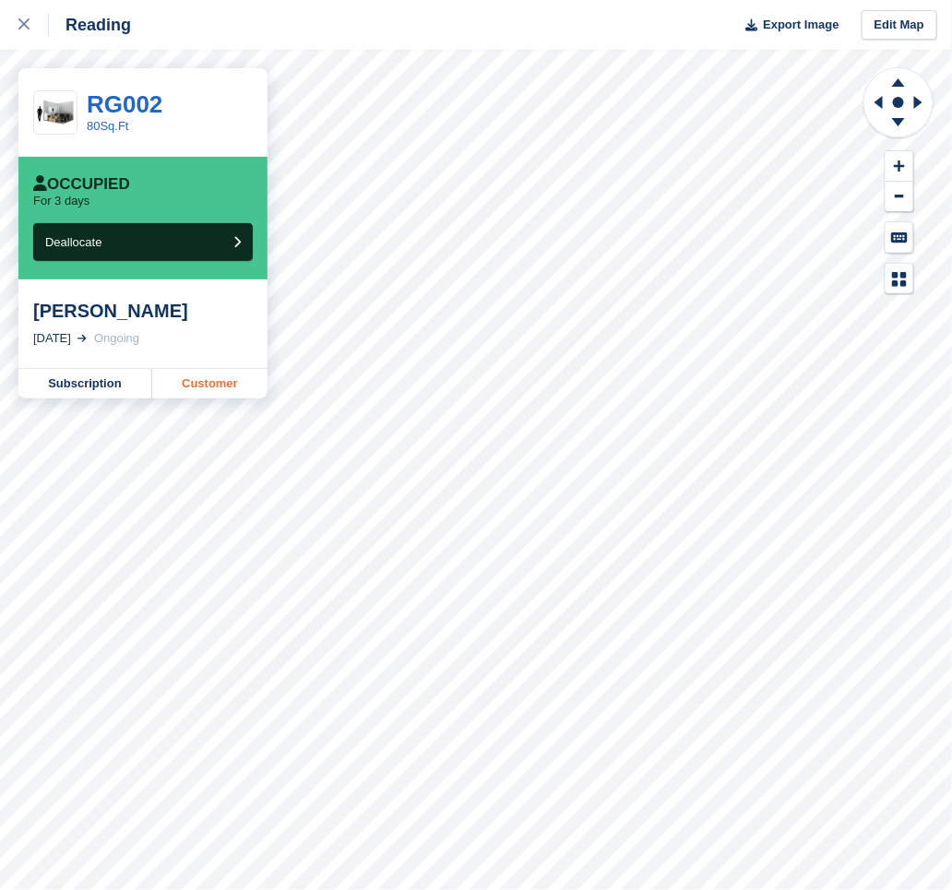
click at [219, 385] on link "Customer" at bounding box center [209, 384] width 115 height 30
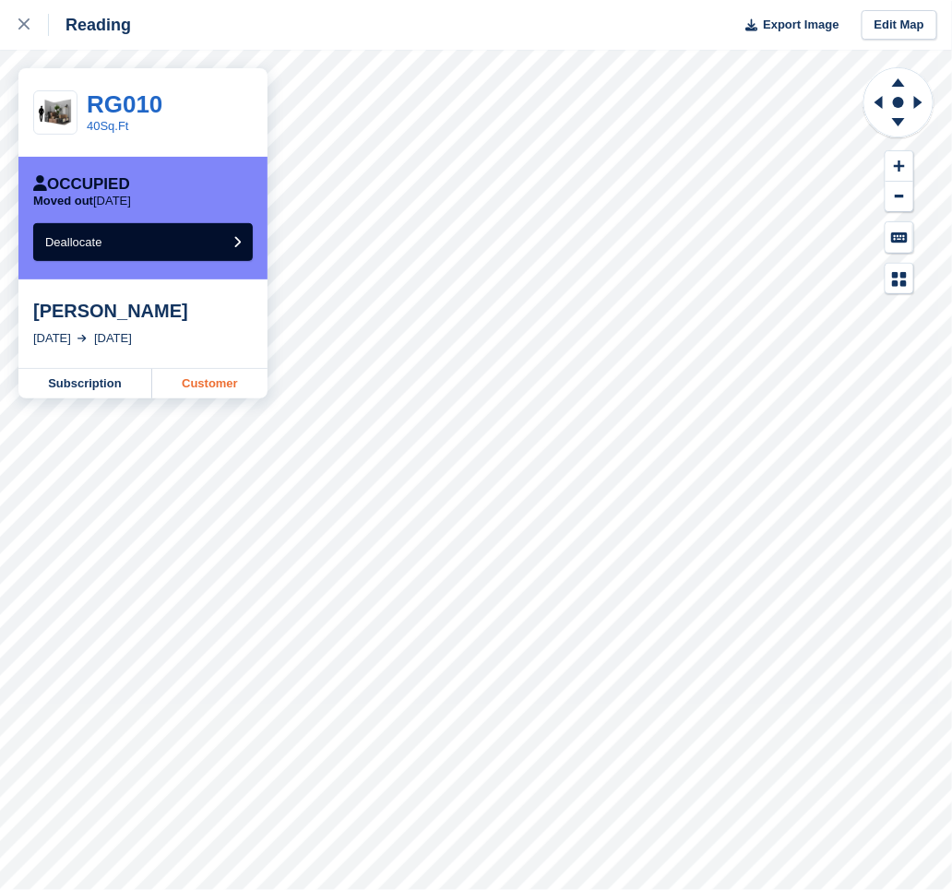
click at [218, 384] on link "Customer" at bounding box center [209, 384] width 115 height 30
click at [197, 383] on link "Customer" at bounding box center [209, 384] width 115 height 30
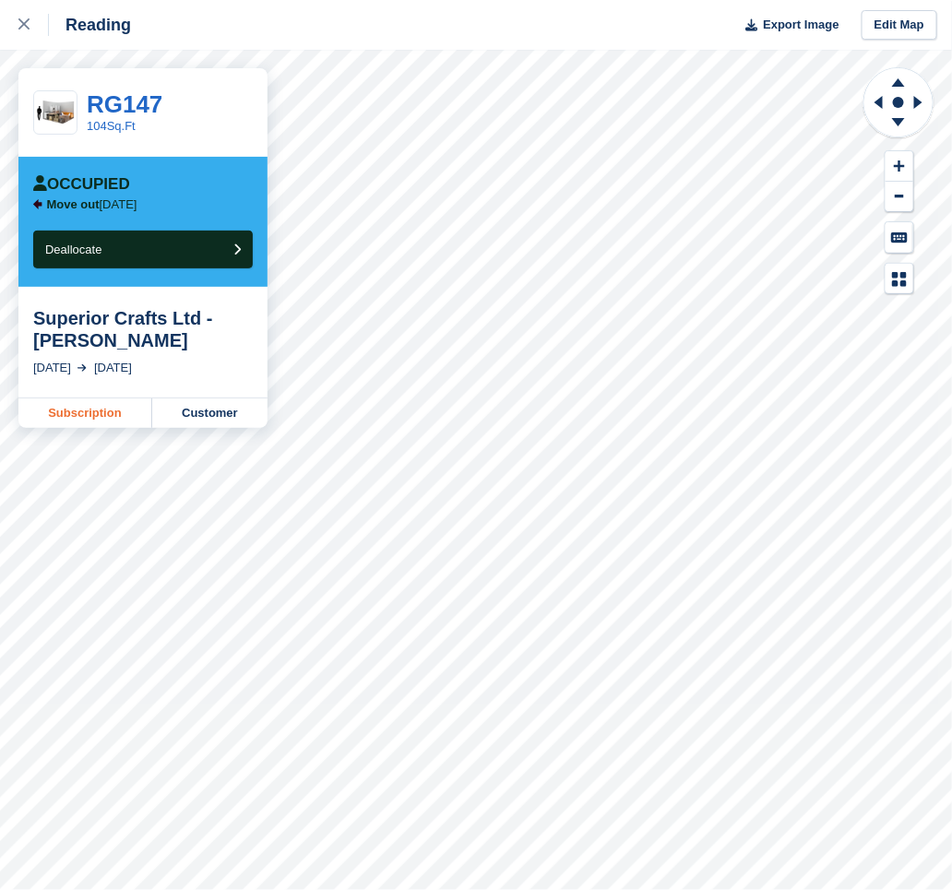
click at [107, 406] on link "Subscription" at bounding box center [85, 414] width 134 height 30
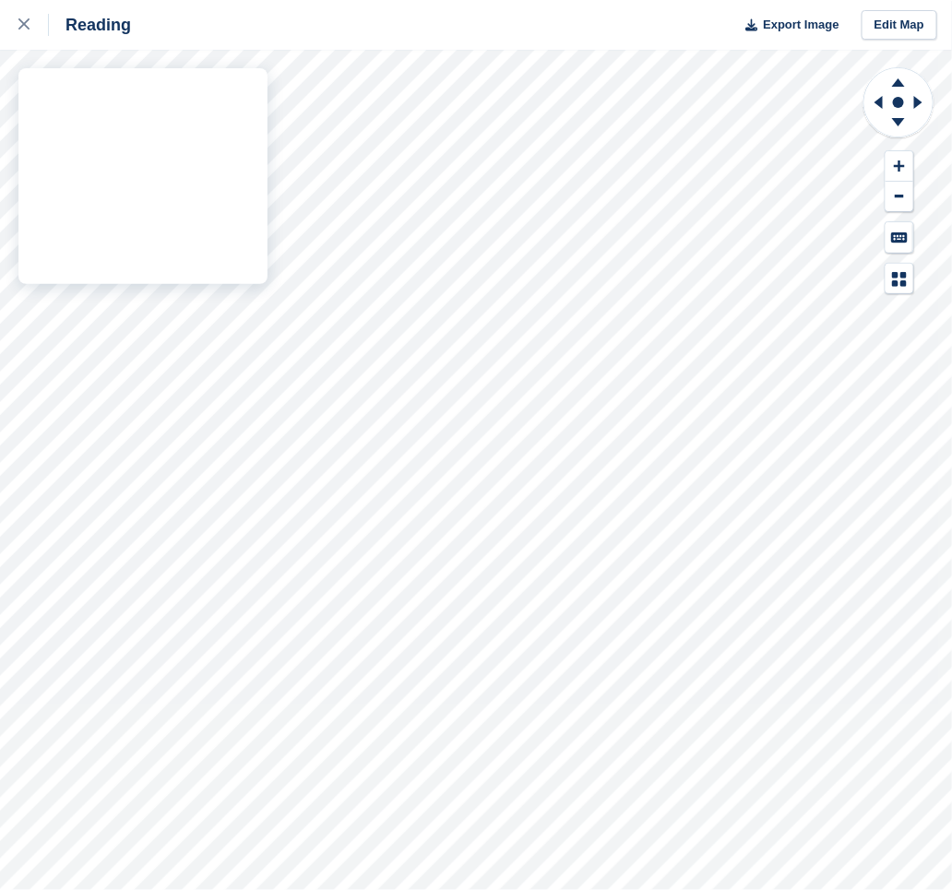
click at [175, 374] on div "Reading Export Image Edit Map" at bounding box center [476, 445] width 952 height 890
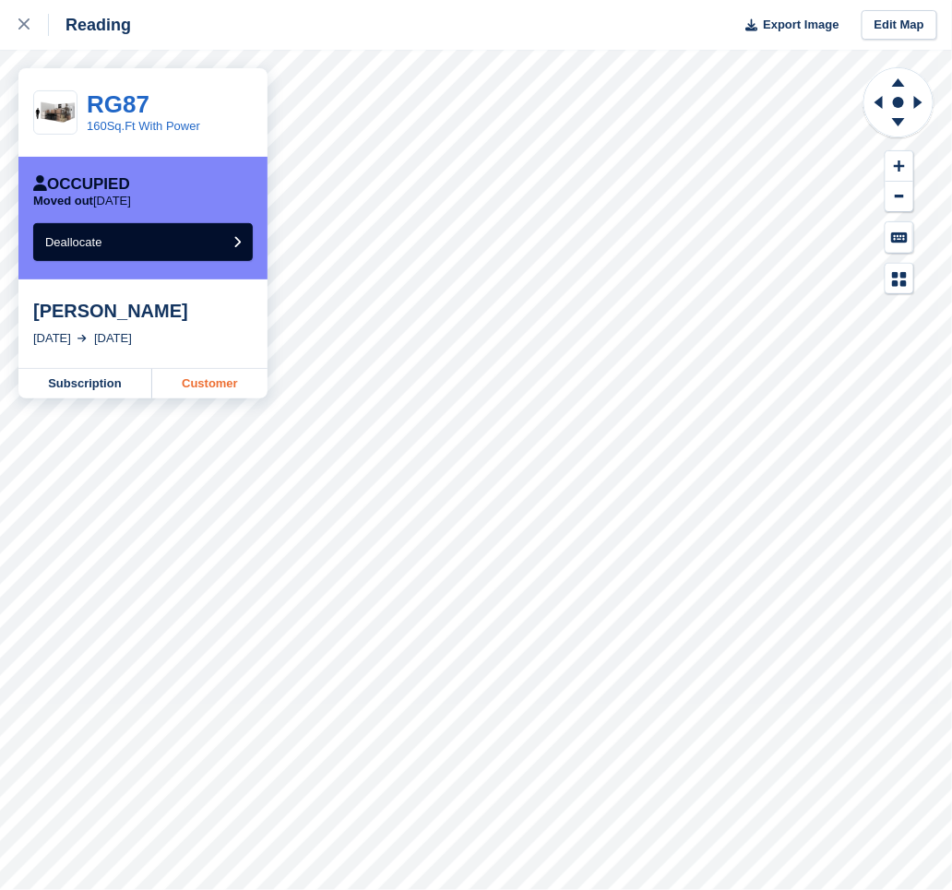
click at [202, 382] on link "Customer" at bounding box center [209, 384] width 115 height 30
click at [123, 379] on link "Subscription" at bounding box center [85, 384] width 134 height 30
click at [33, 24] on div at bounding box center [33, 25] width 30 height 22
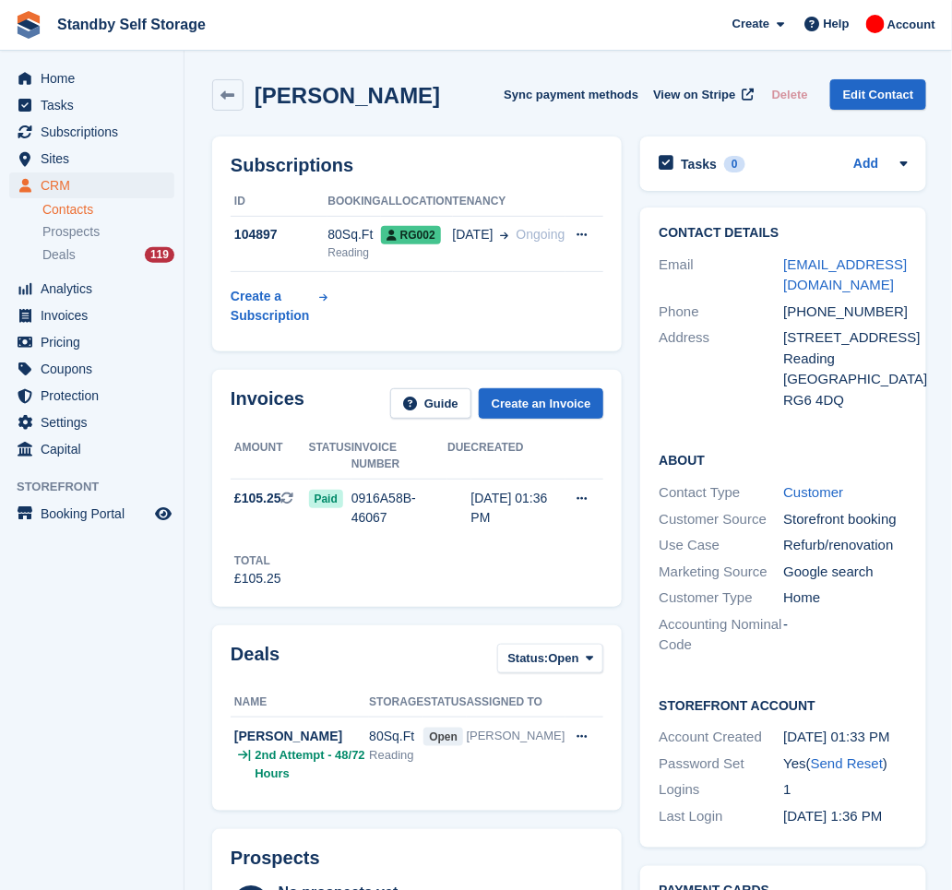
click at [437, 90] on div "Maria Dadaeva Sync payment methods View on Stripe Delete Edit Contact" at bounding box center [569, 94] width 714 height 31
drag, startPoint x: 374, startPoint y: 69, endPoint x: 341, endPoint y: 66, distance: 32.4
click at [374, 70] on div "Maria Dadaeva Sync payment methods View on Stripe Delete Edit Contact" at bounding box center [569, 98] width 733 height 57
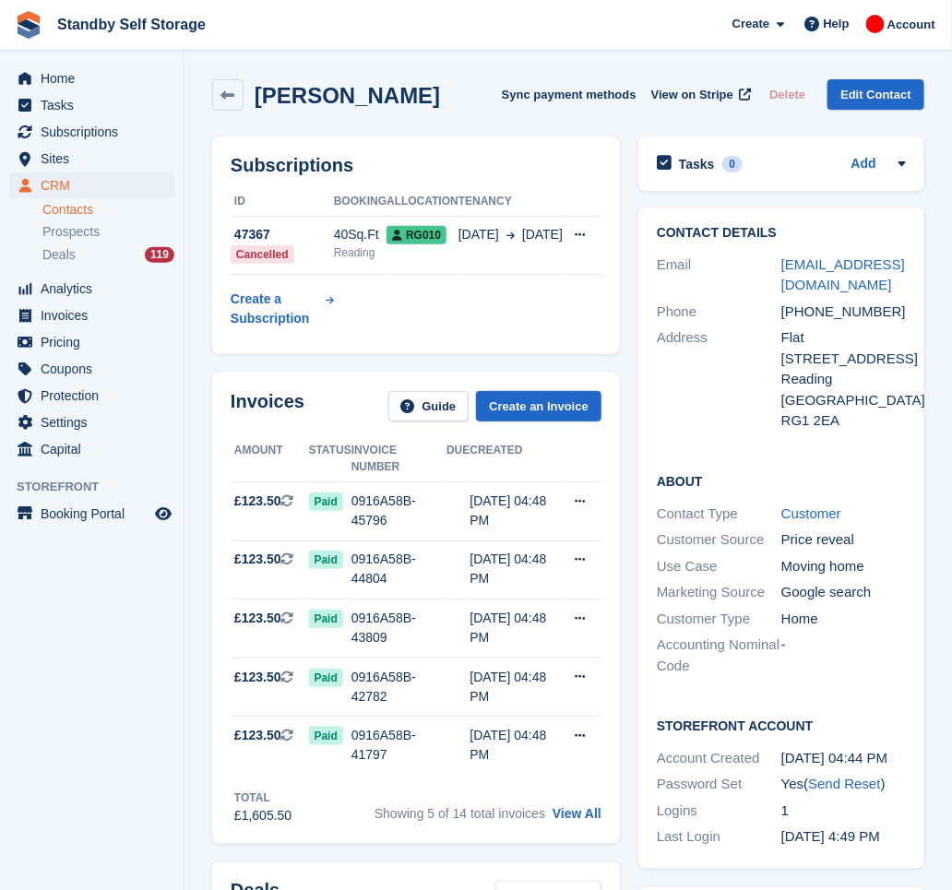
drag, startPoint x: 485, startPoint y: 109, endPoint x: 463, endPoint y: 105, distance: 22.5
click at [485, 109] on div "Marcus Howard Sync payment methods View on Stripe Delete Edit Contact" at bounding box center [568, 94] width 712 height 31
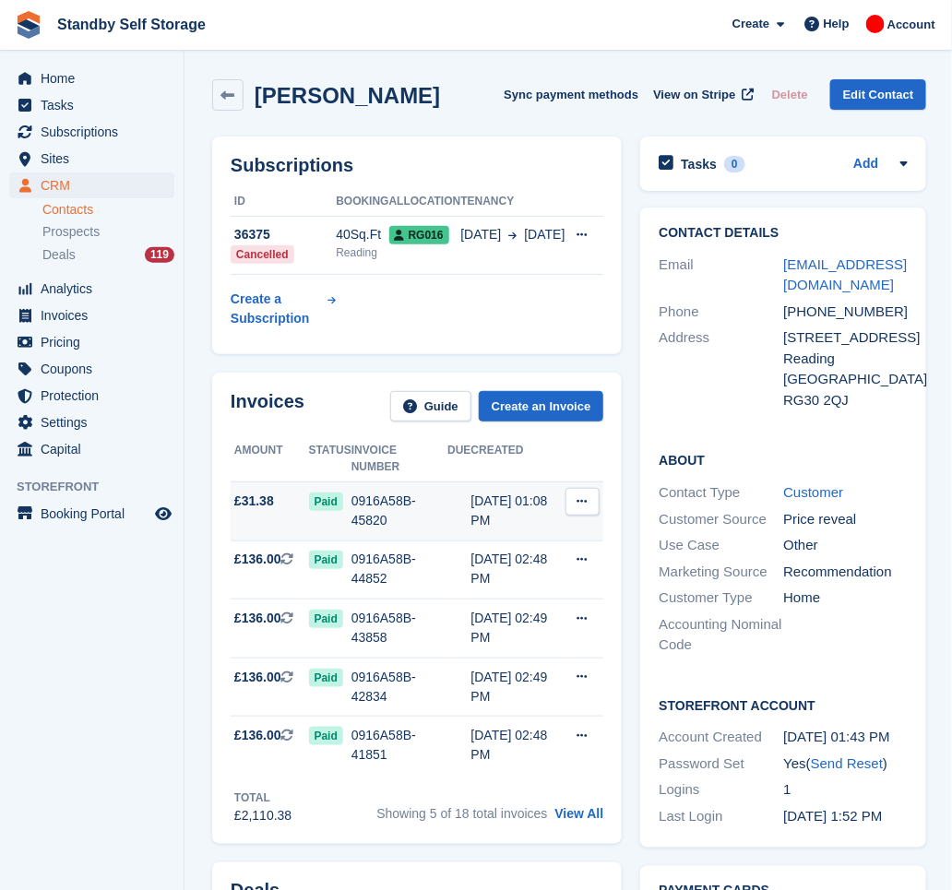
click at [355, 492] on div "0916A58B-45820" at bounding box center [400, 511] width 96 height 39
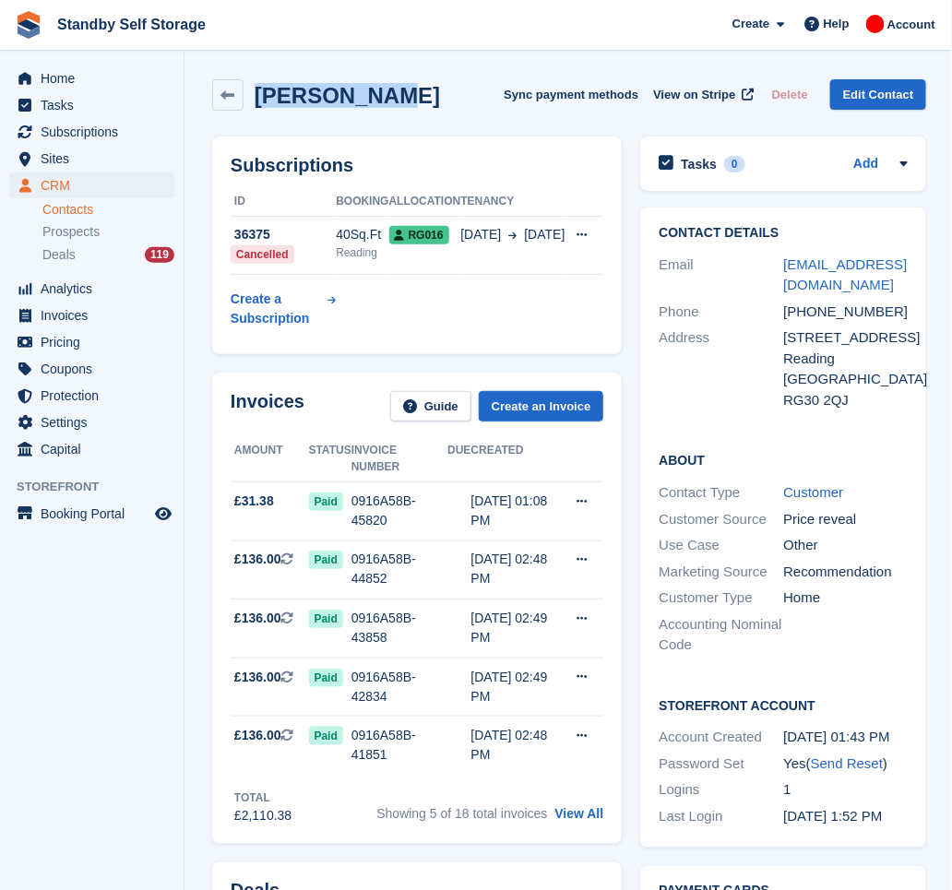
drag, startPoint x: 400, startPoint y: 90, endPoint x: 256, endPoint y: 88, distance: 144.0
click at [256, 88] on div "Deon Deenny Sync payment methods View on Stripe Delete Edit Contact" at bounding box center [569, 94] width 714 height 31
copy h2 "Deon Deenny"
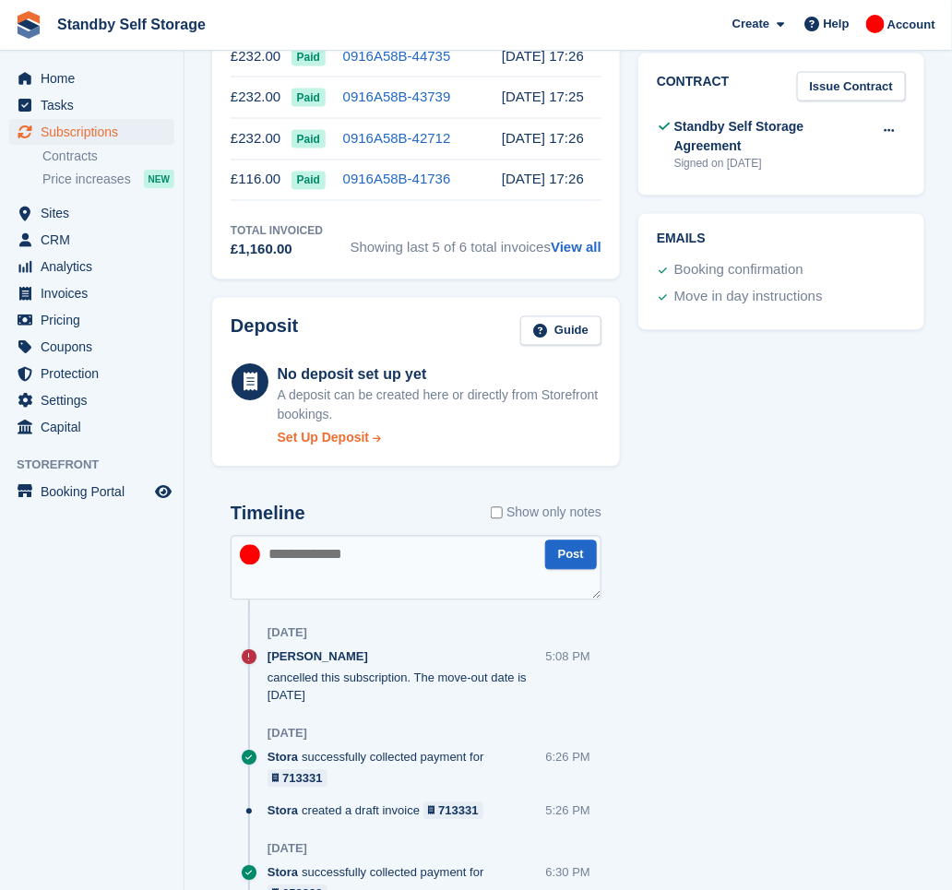
scroll to position [861, 0]
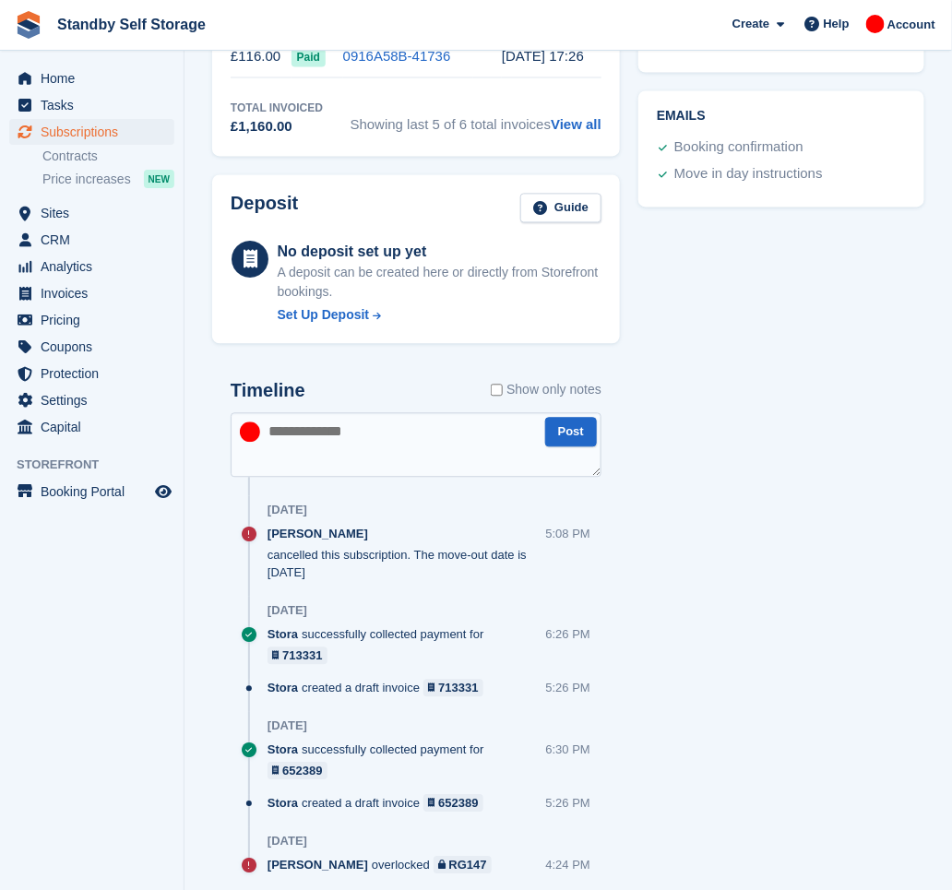
click at [364, 562] on div "Glenn Fisher cancelled this subscription. The move-out date is 19 Sep" at bounding box center [407, 554] width 279 height 56
drag, startPoint x: 357, startPoint y: 565, endPoint x: 267, endPoint y: 553, distance: 91.2
click at [267, 553] on div "Glenn Fisher cancelled this subscription. The move-out date is 19 Sep 5:08 PM" at bounding box center [416, 561] width 371 height 71
drag, startPoint x: 267, startPoint y: 553, endPoint x: 231, endPoint y: 568, distance: 39.3
click at [231, 568] on div "Timeline Show only notes Post Yesterday Glenn Fisher cancelled this subscriptio…" at bounding box center [416, 646] width 408 height 567
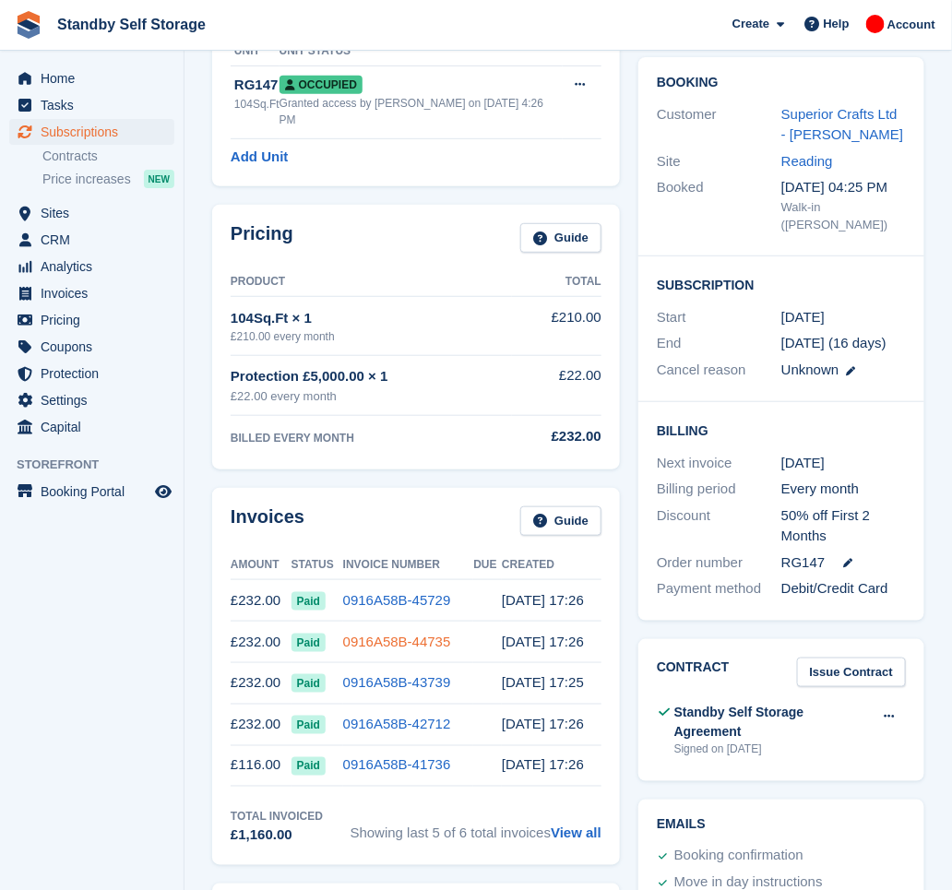
scroll to position [0, 0]
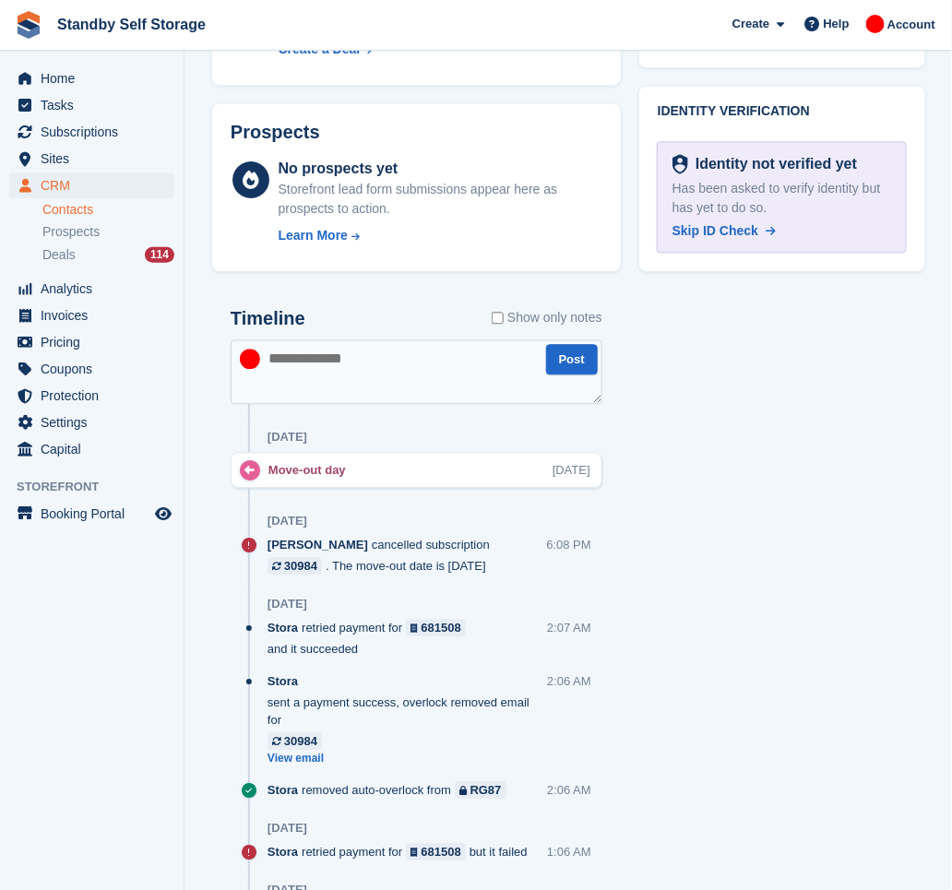
scroll to position [984, 0]
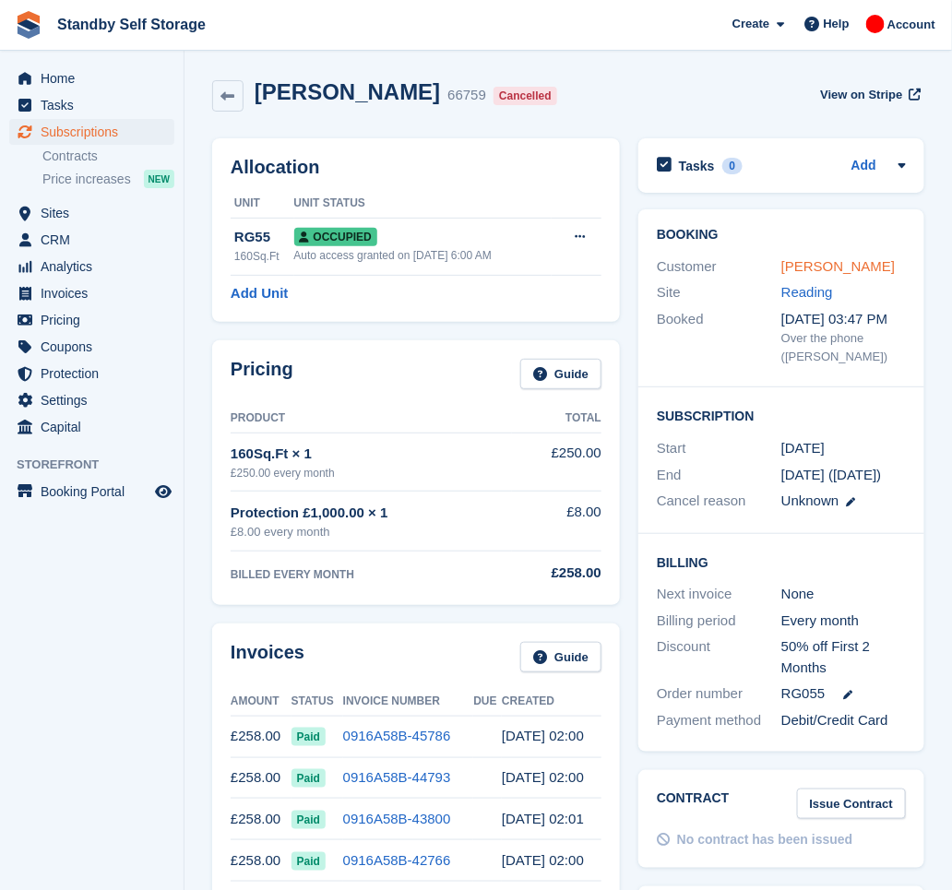
click at [800, 264] on link "Igors Nazarovs" at bounding box center [838, 266] width 113 height 16
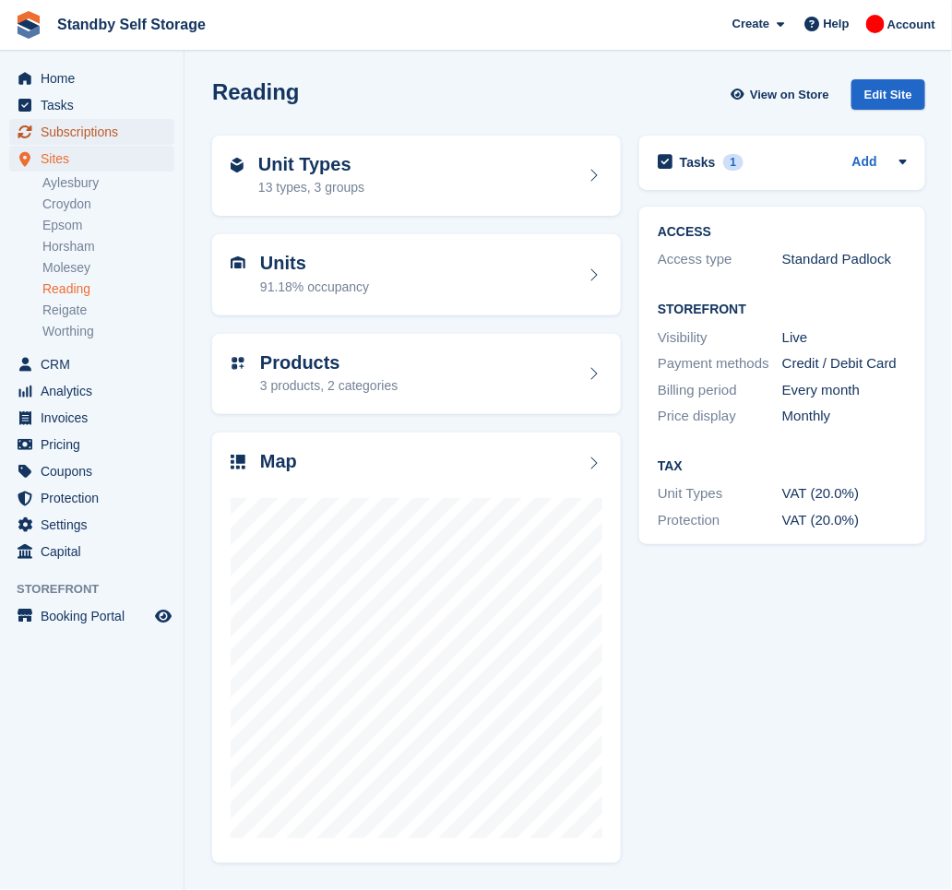
click at [116, 122] on span "Subscriptions" at bounding box center [96, 132] width 111 height 26
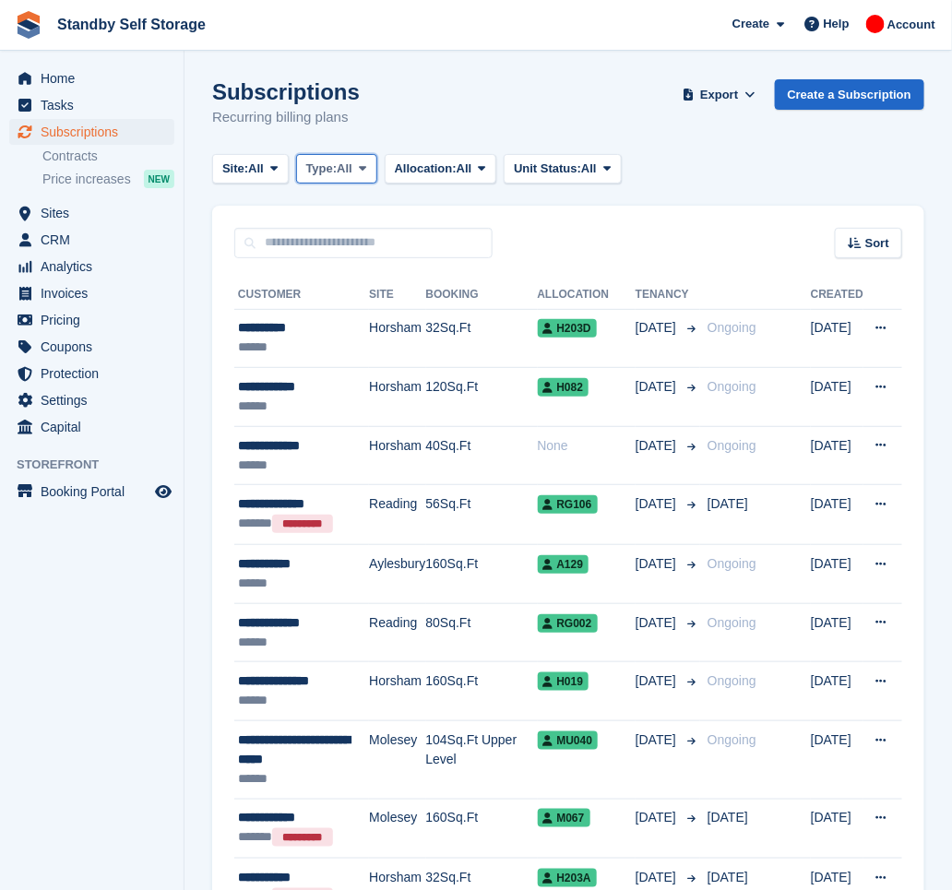
click at [347, 177] on button "Type: All" at bounding box center [336, 169] width 81 height 30
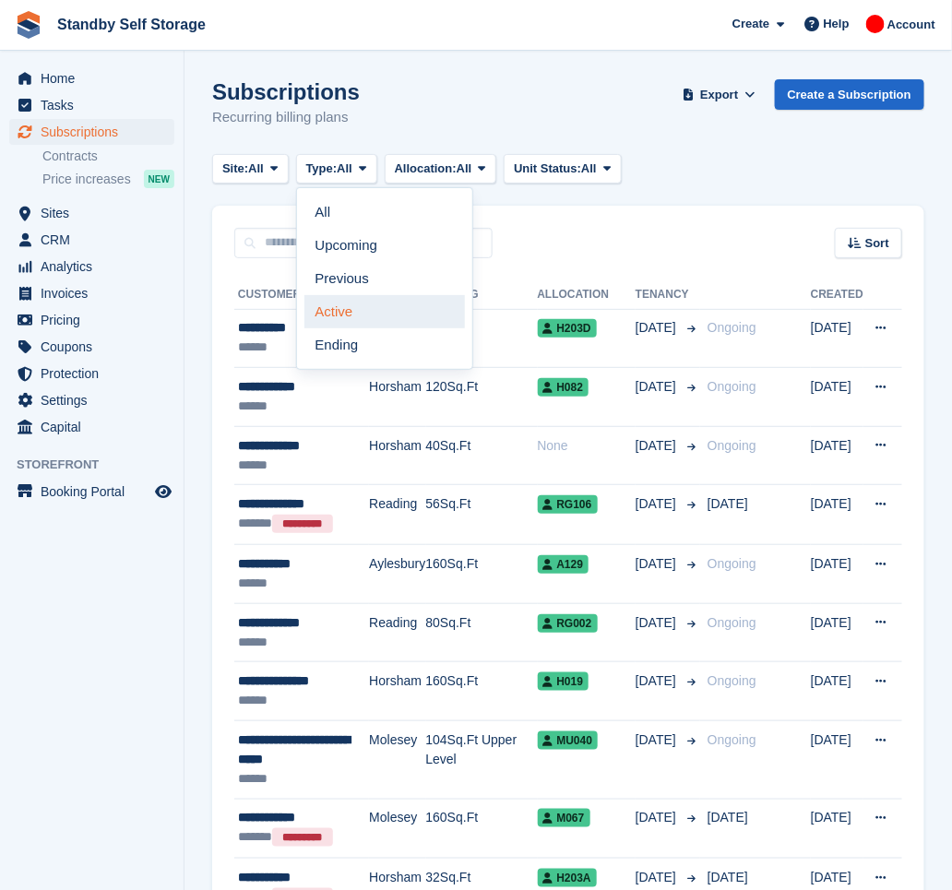
click at [393, 306] on link "Active" at bounding box center [385, 311] width 161 height 33
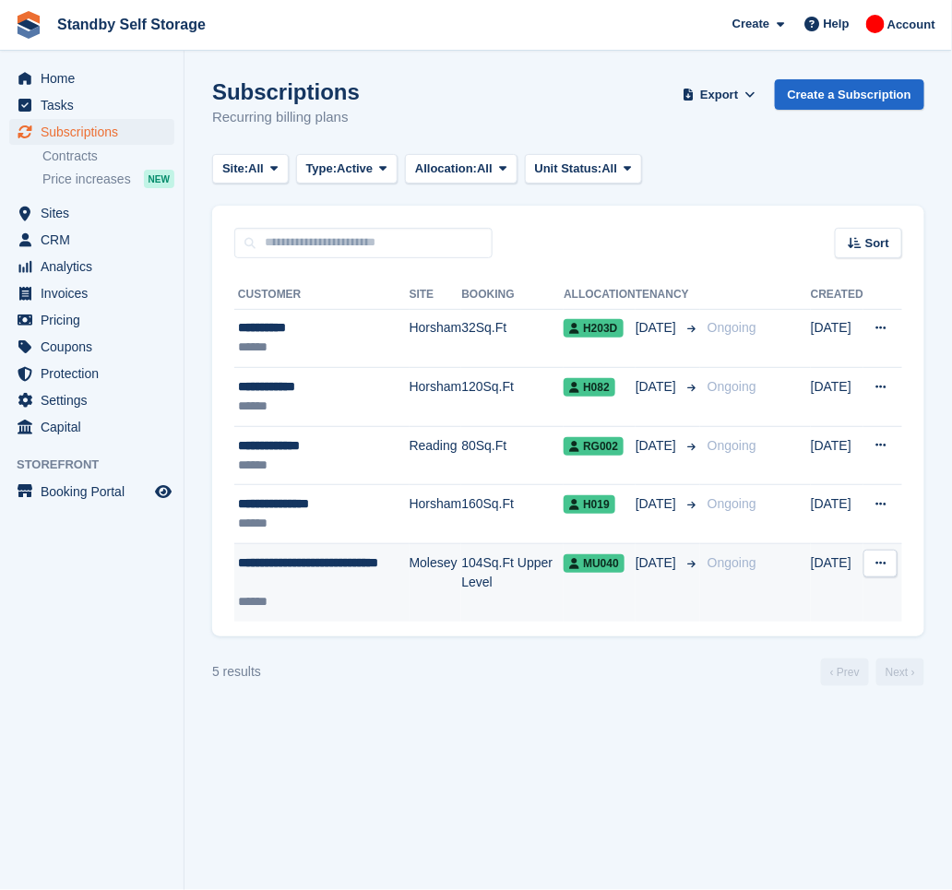
click at [675, 572] on span "[DATE]" at bounding box center [658, 563] width 44 height 19
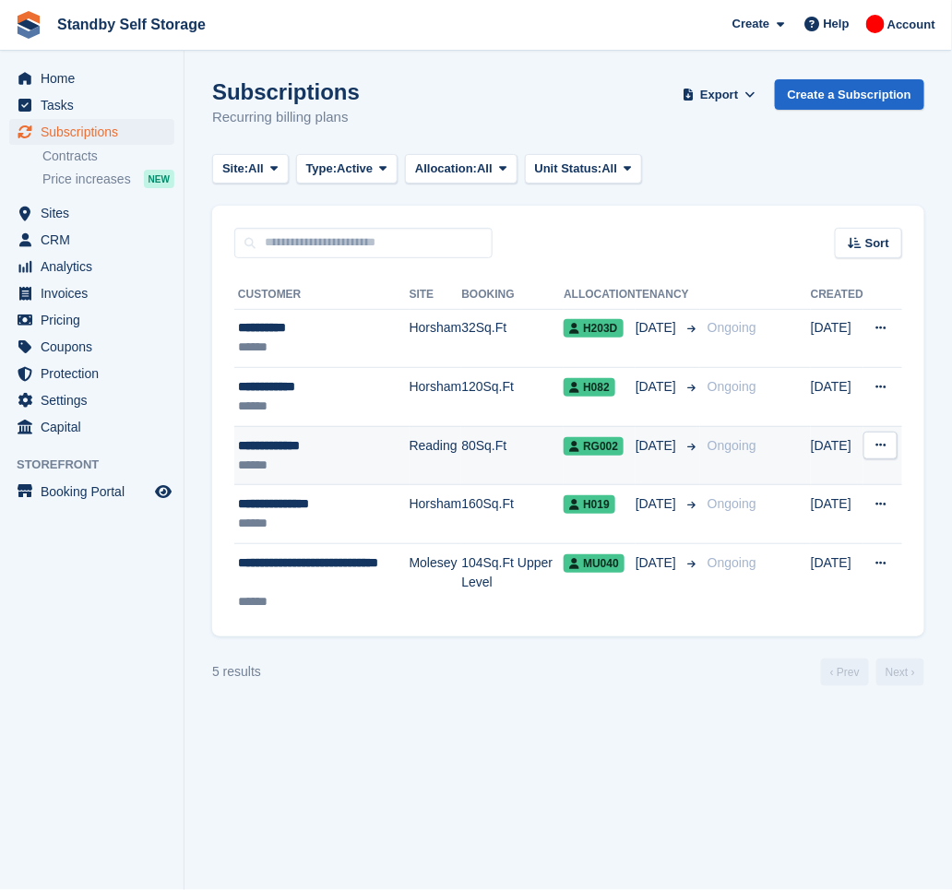
click at [668, 451] on span "[DATE]" at bounding box center [658, 445] width 44 height 19
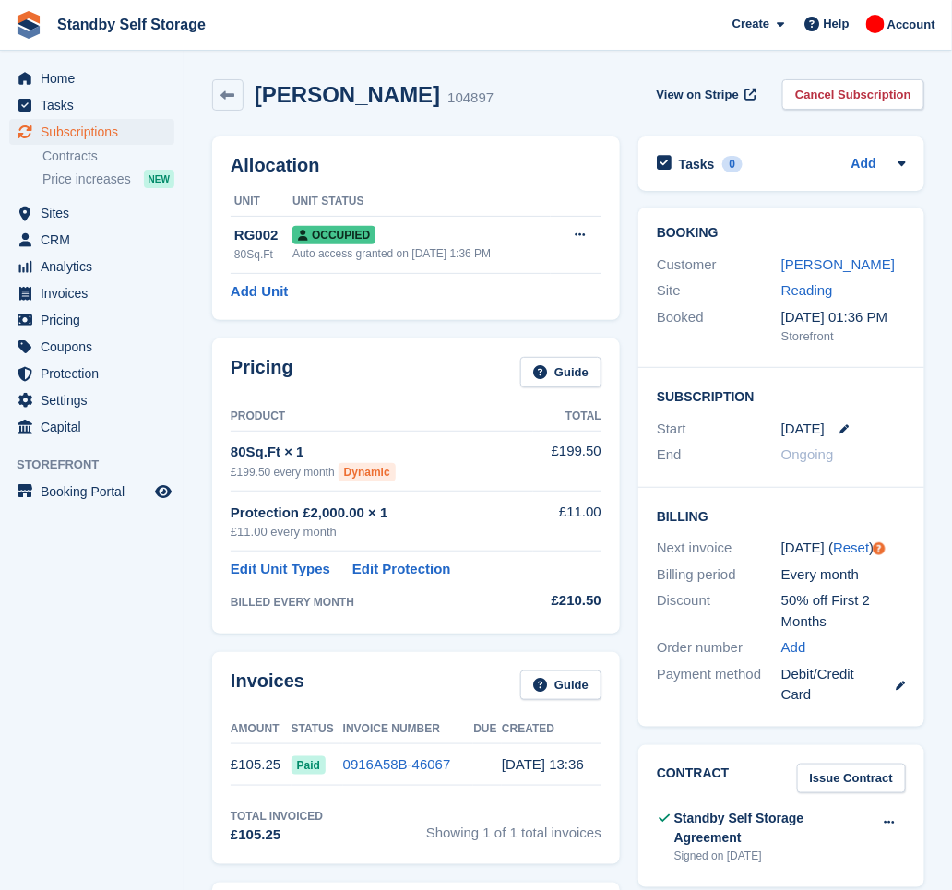
click at [772, 547] on div "Next invoice" at bounding box center [719, 548] width 125 height 21
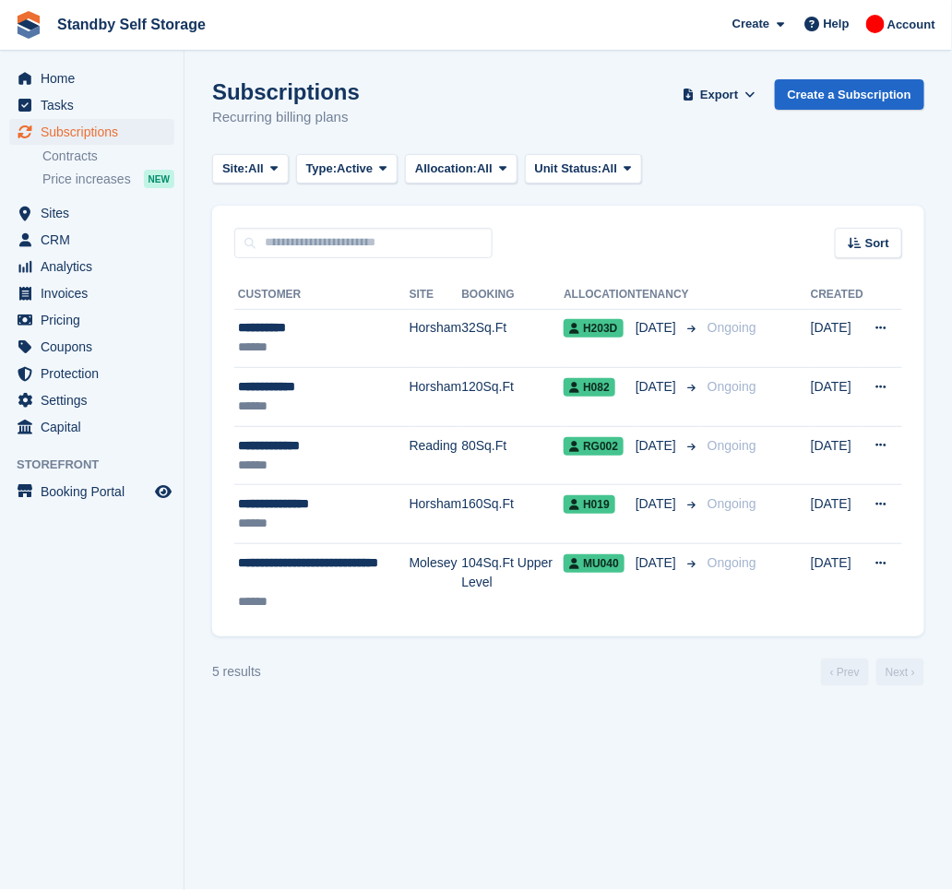
click at [748, 235] on div "Sort Sort by Customer name Date created Move in date Move out date Created (old…" at bounding box center [568, 232] width 712 height 53
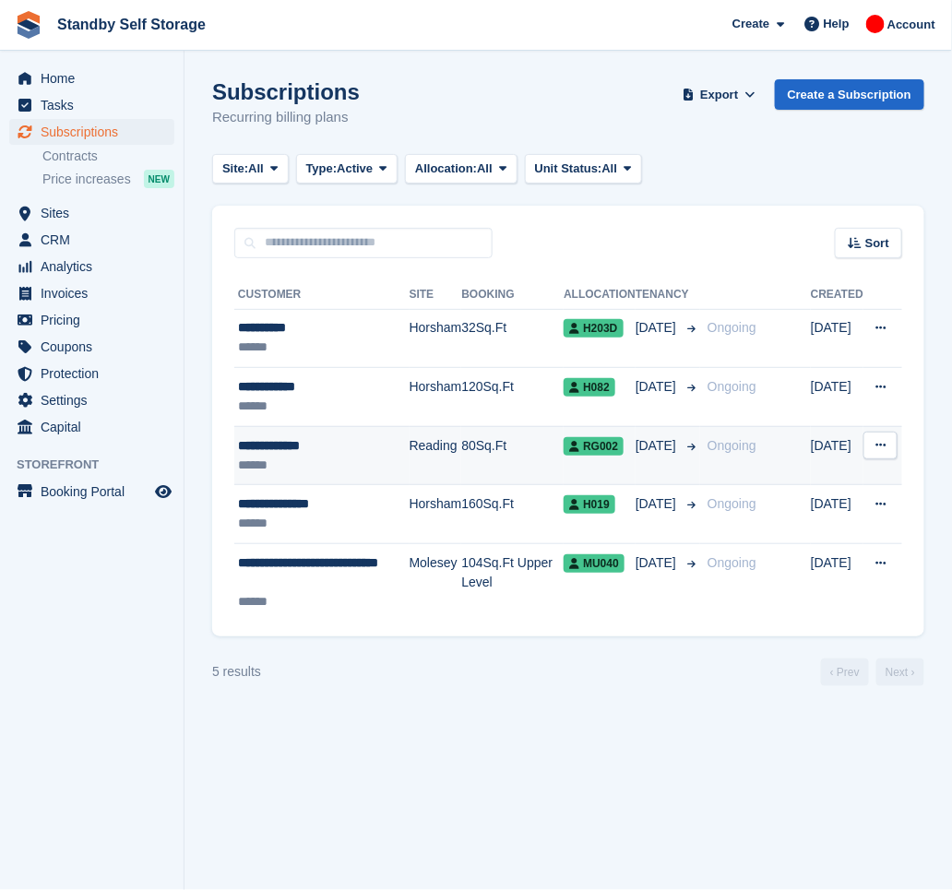
click at [654, 469] on td "[DATE]" at bounding box center [668, 455] width 65 height 59
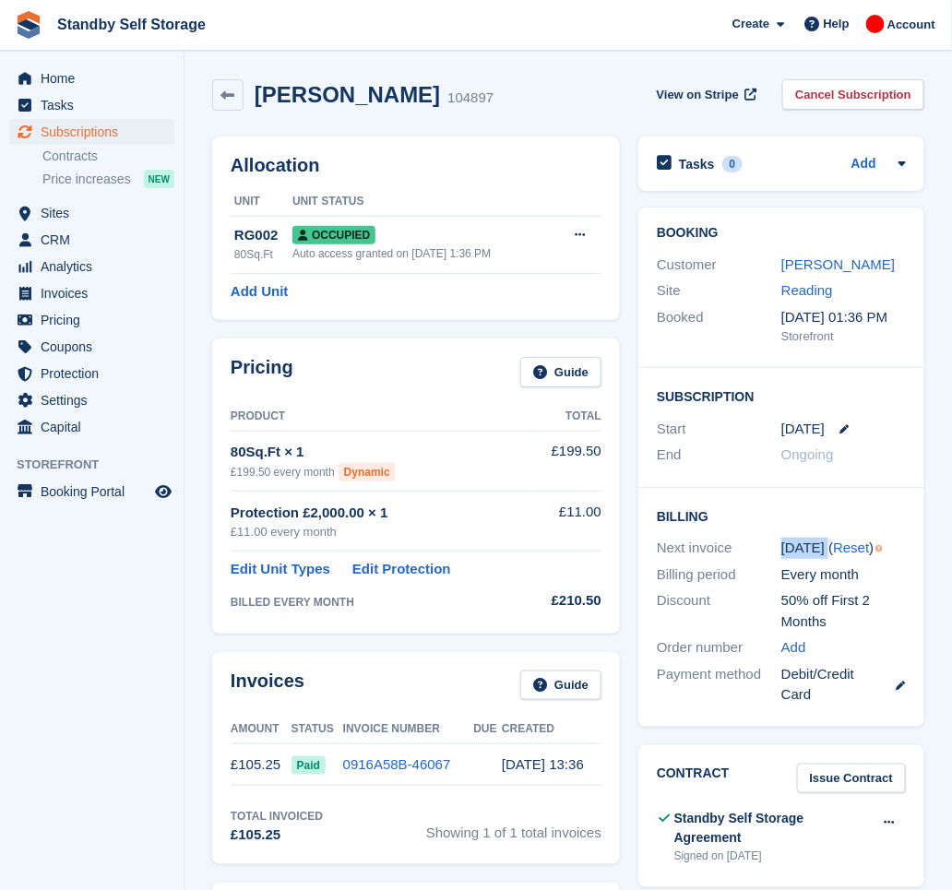
drag, startPoint x: 775, startPoint y: 556, endPoint x: 818, endPoint y: 543, distance: 44.4
click at [818, 543] on div "Next invoice 30 Sep ( Reset )" at bounding box center [781, 548] width 249 height 27
drag, startPoint x: 818, startPoint y: 543, endPoint x: 806, endPoint y: 503, distance: 41.2
click at [806, 503] on div "Billing Next invoice 30 Sep ( Reset ) Billing period Every month Discount 50% o…" at bounding box center [782, 607] width 286 height 239
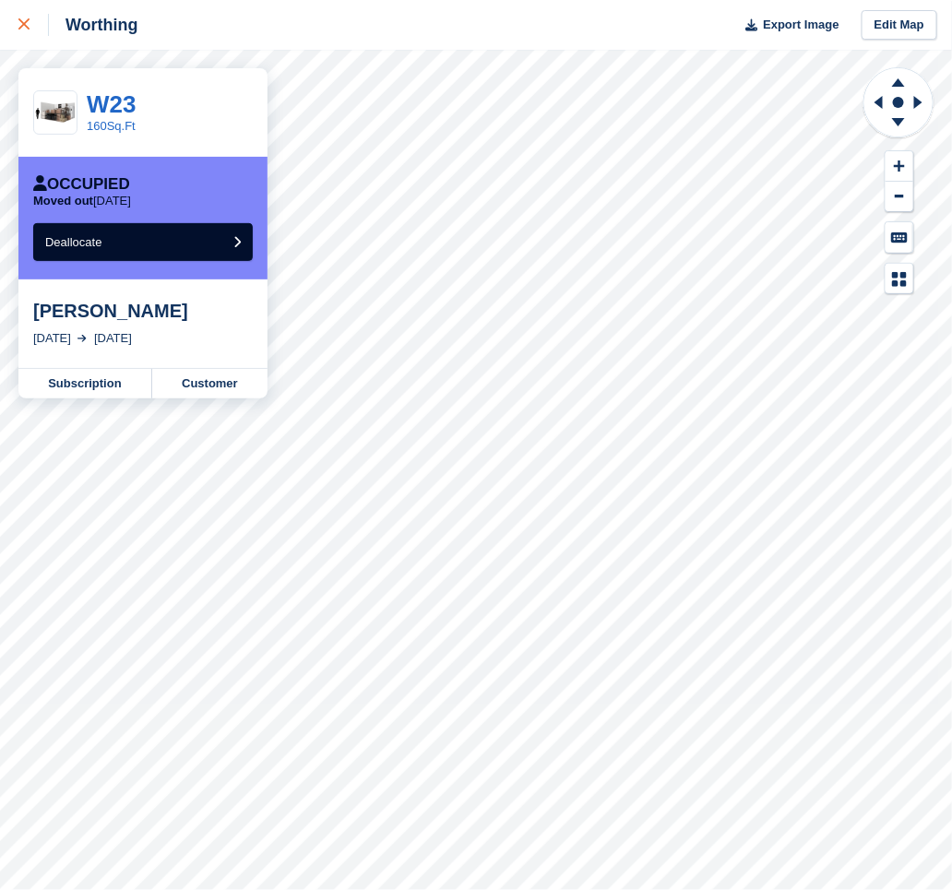
click at [27, 28] on icon at bounding box center [23, 23] width 11 height 11
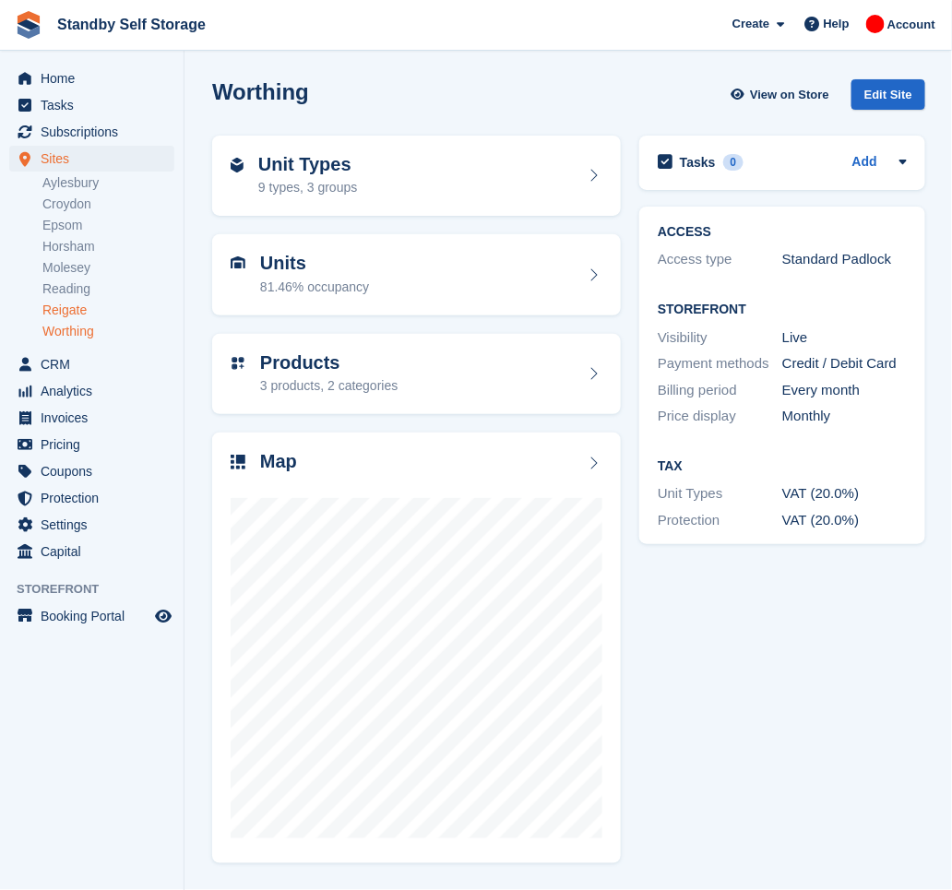
click at [76, 302] on link "Reigate" at bounding box center [108, 311] width 132 height 18
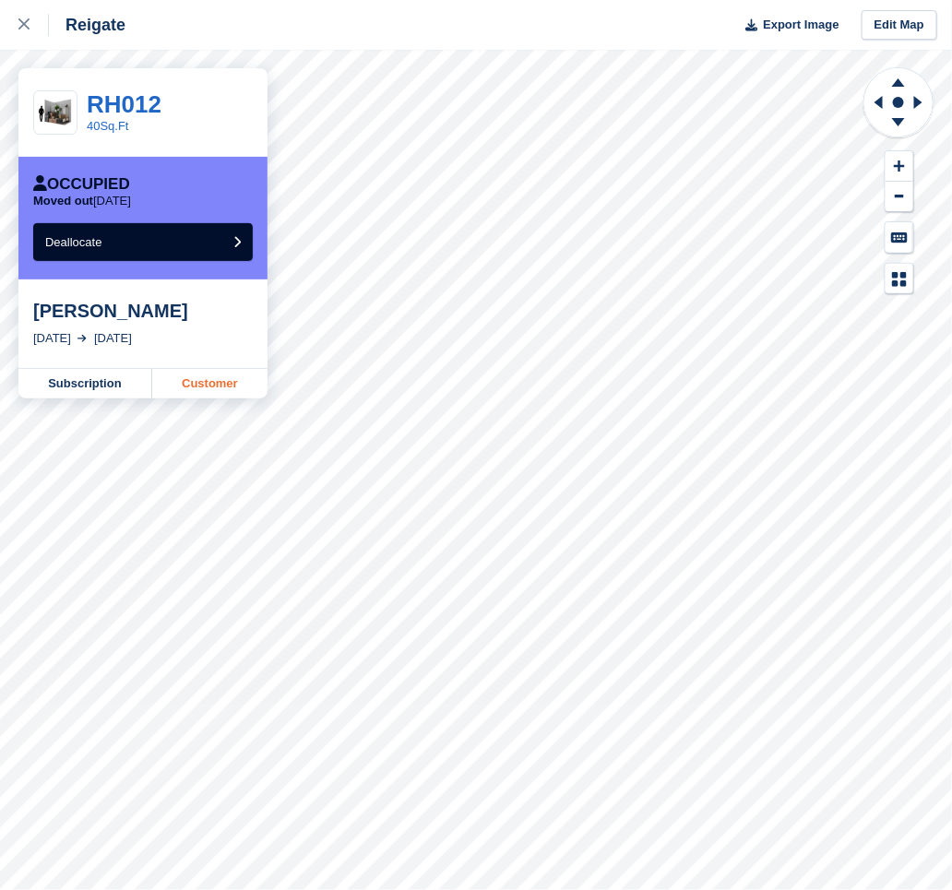
click at [228, 384] on link "Customer" at bounding box center [209, 384] width 115 height 30
click at [23, 23] on icon at bounding box center [23, 23] width 11 height 11
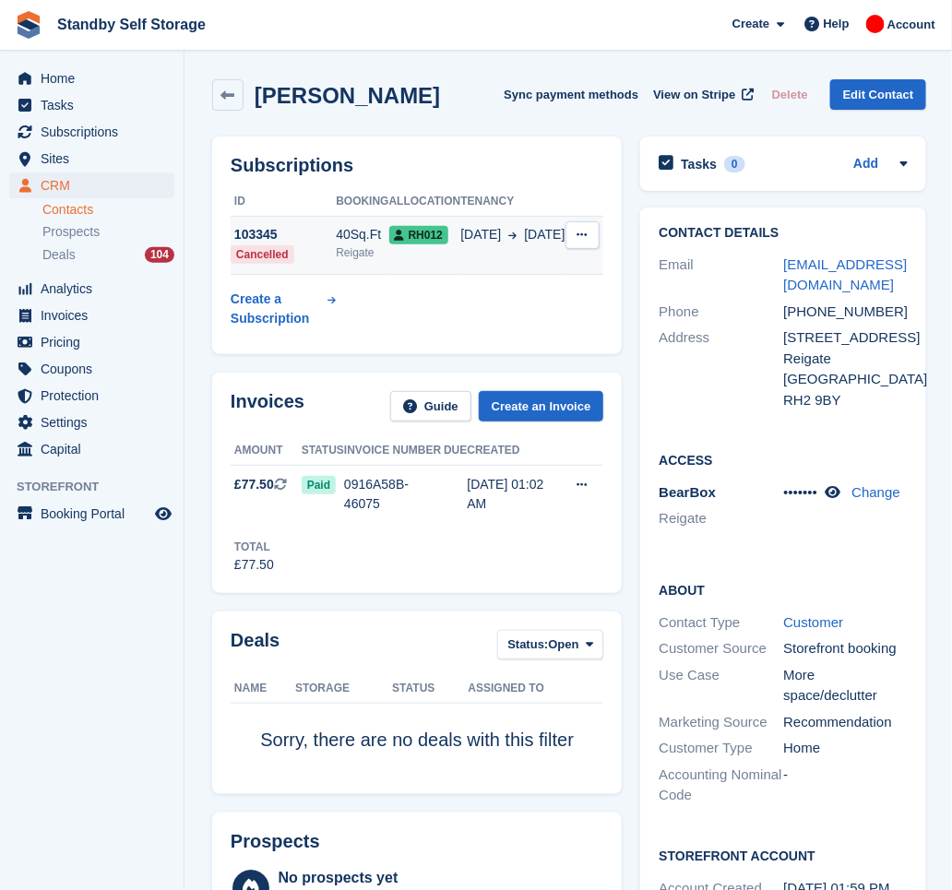
click at [571, 228] on button at bounding box center [583, 235] width 34 height 28
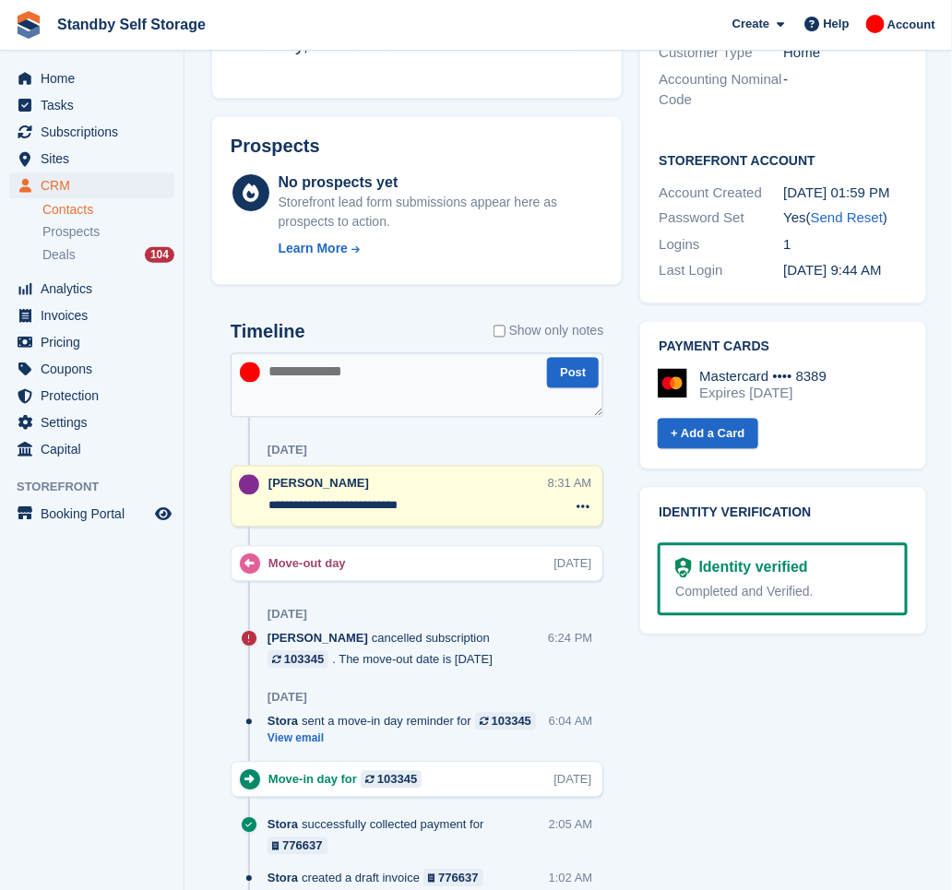
scroll to position [738, 0]
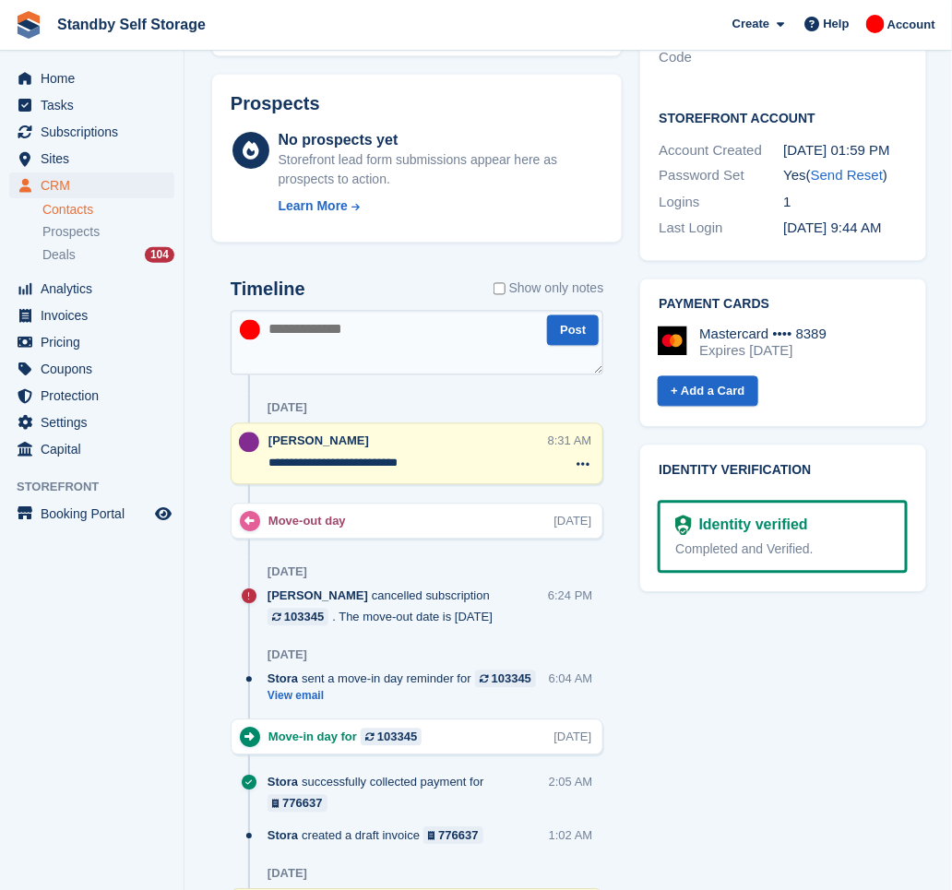
click at [431, 455] on textarea "**********" at bounding box center [408, 464] width 278 height 18
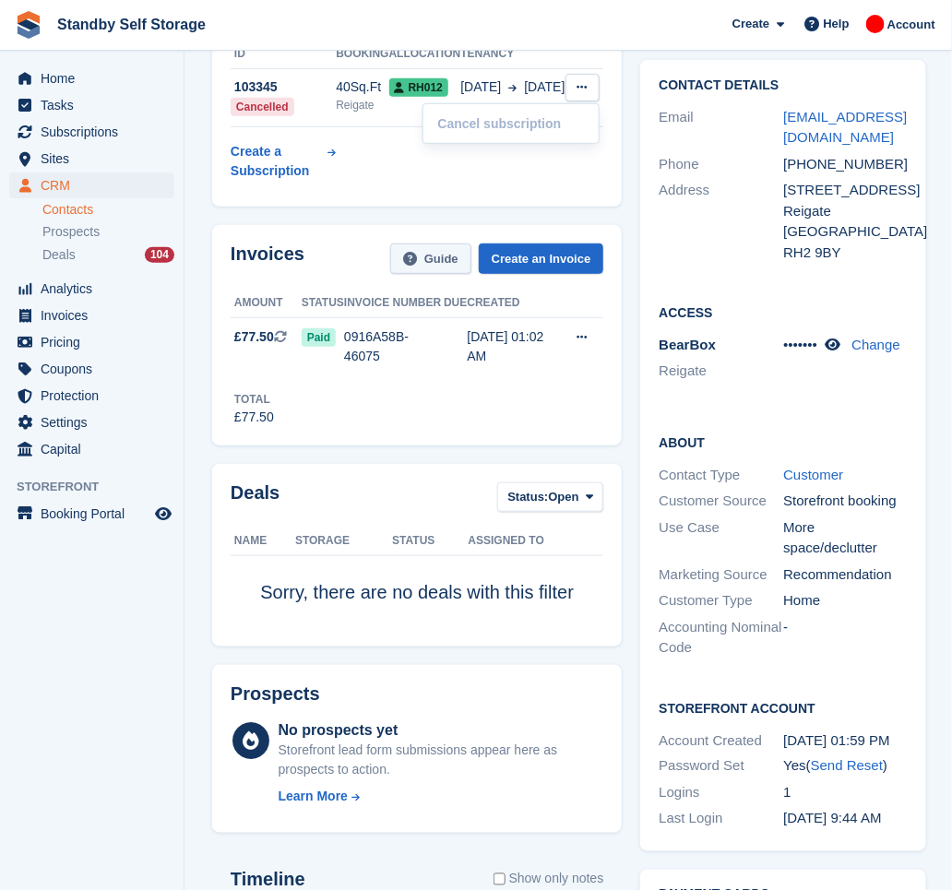
scroll to position [0, 0]
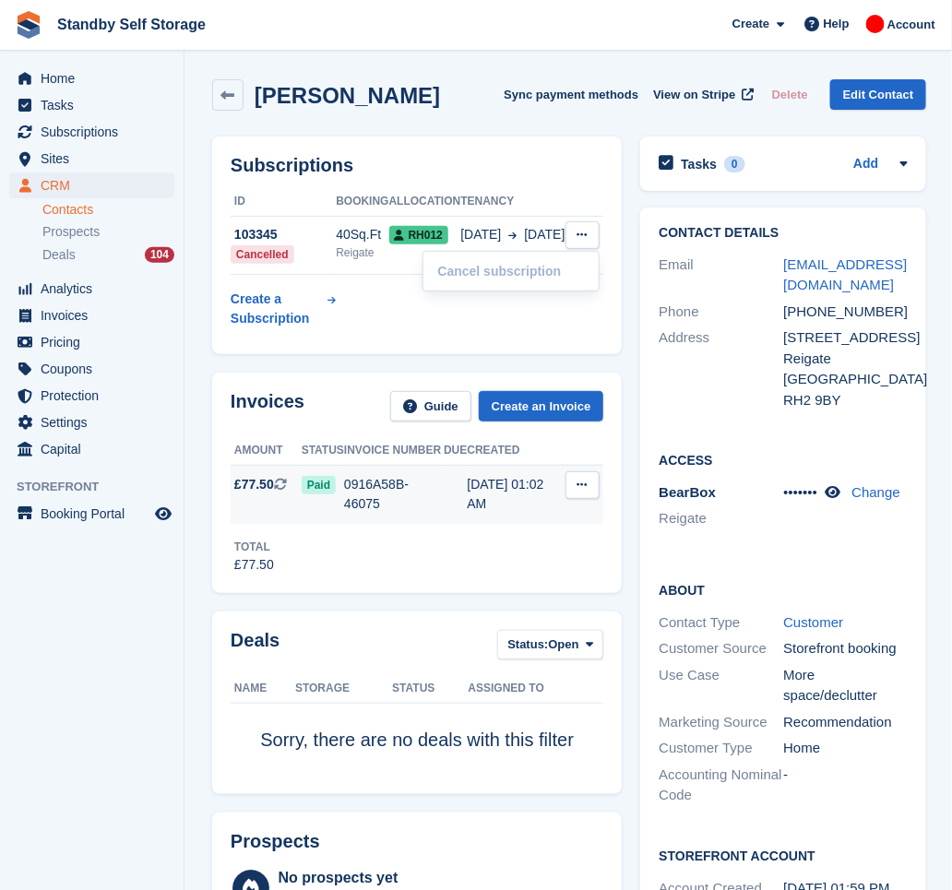
click at [583, 496] on button at bounding box center [583, 486] width 34 height 28
click at [429, 484] on div "0916A58B-46075" at bounding box center [394, 494] width 100 height 39
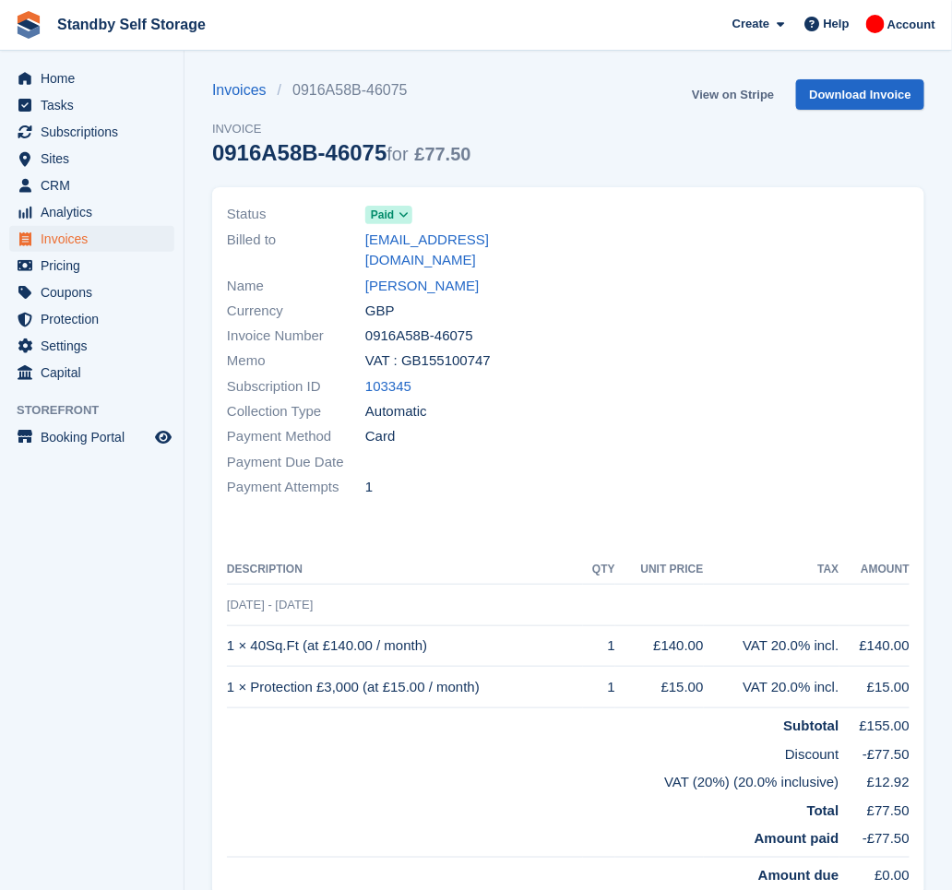
click at [736, 90] on link "View on Stripe" at bounding box center [733, 94] width 97 height 30
click at [735, 88] on link "View on Stripe" at bounding box center [733, 94] width 97 height 30
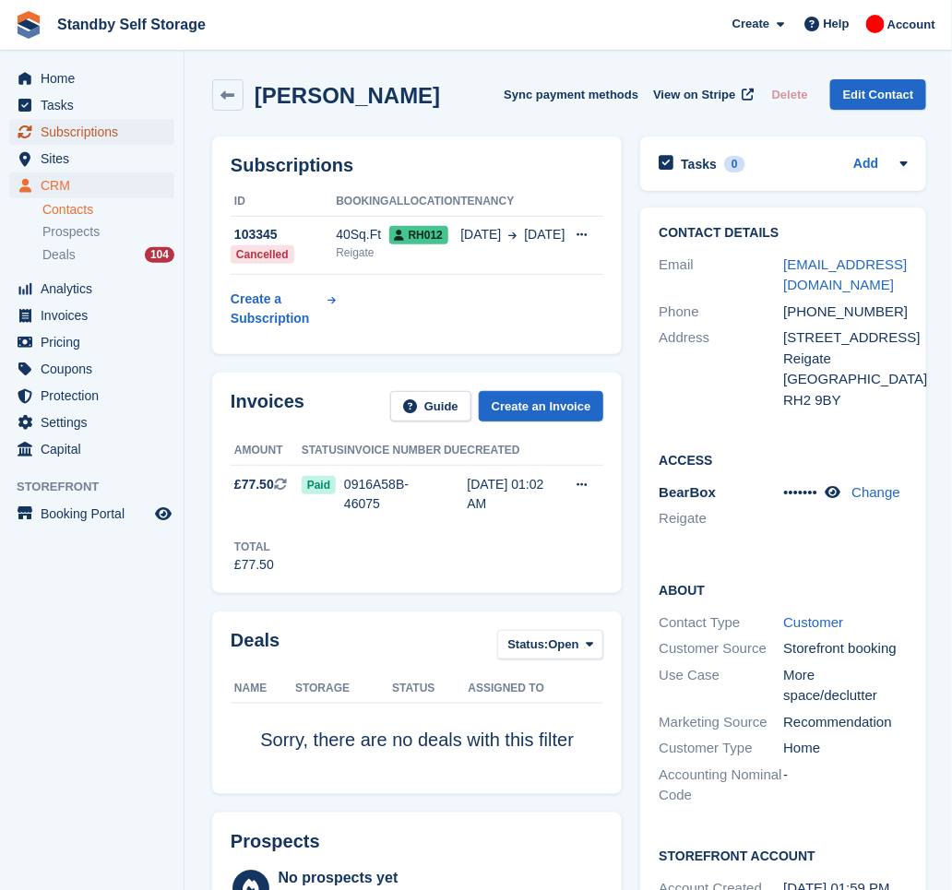
click at [97, 140] on span "Subscriptions" at bounding box center [96, 132] width 111 height 26
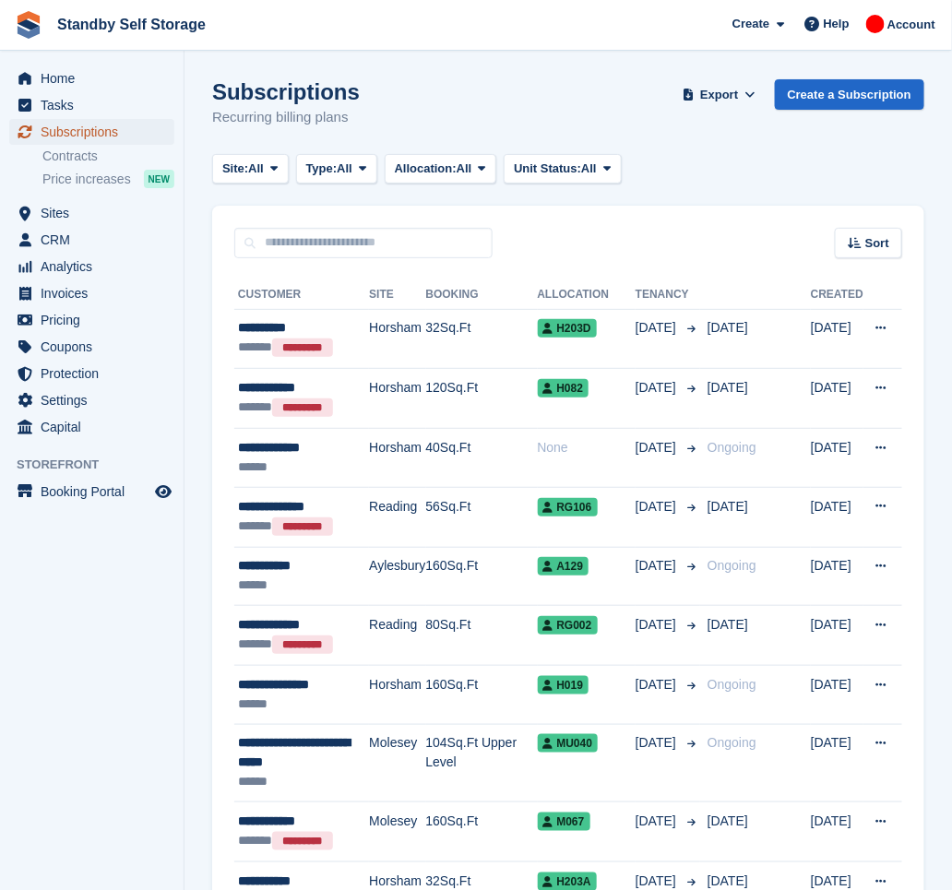
click at [126, 127] on span "Subscriptions" at bounding box center [96, 132] width 111 height 26
click at [268, 168] on button "Site: All" at bounding box center [250, 169] width 77 height 30
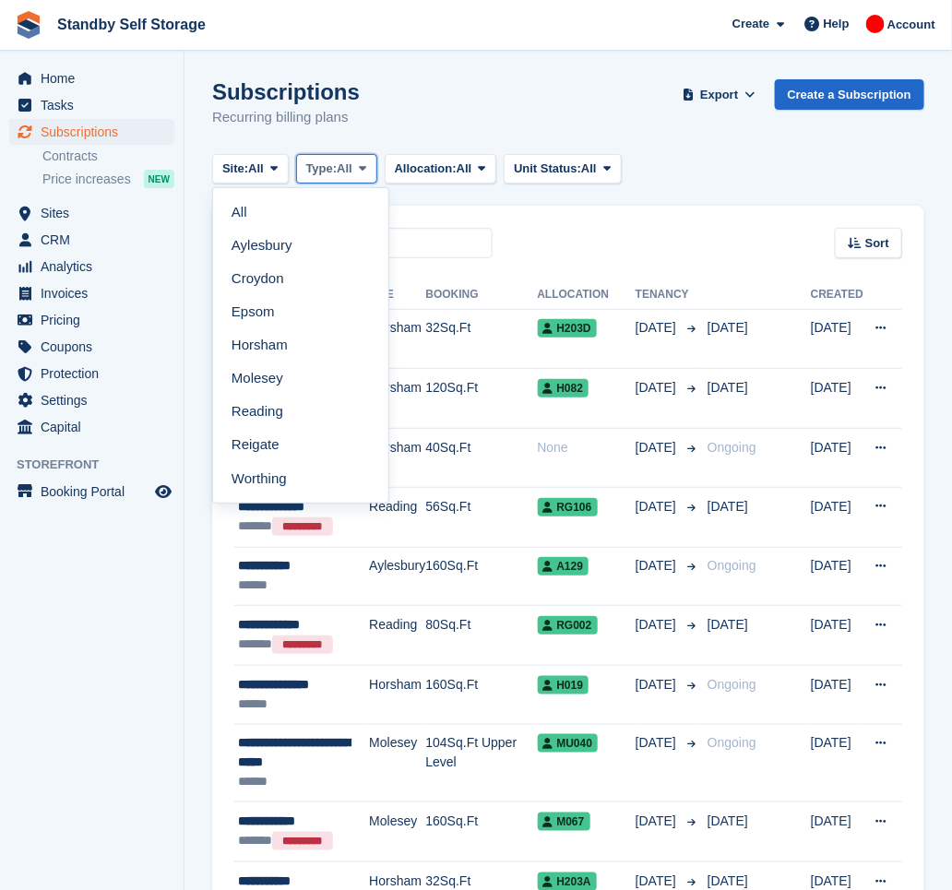
click at [335, 173] on span "Type:" at bounding box center [321, 169] width 31 height 18
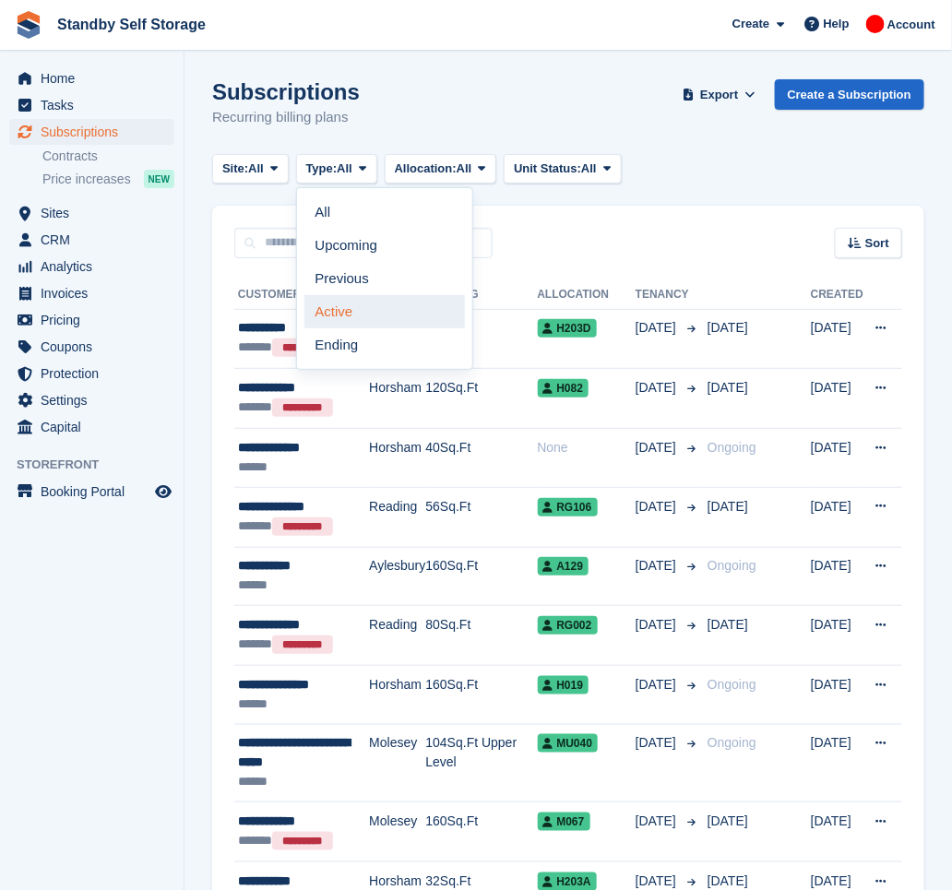
click at [367, 309] on link "Active" at bounding box center [385, 311] width 161 height 33
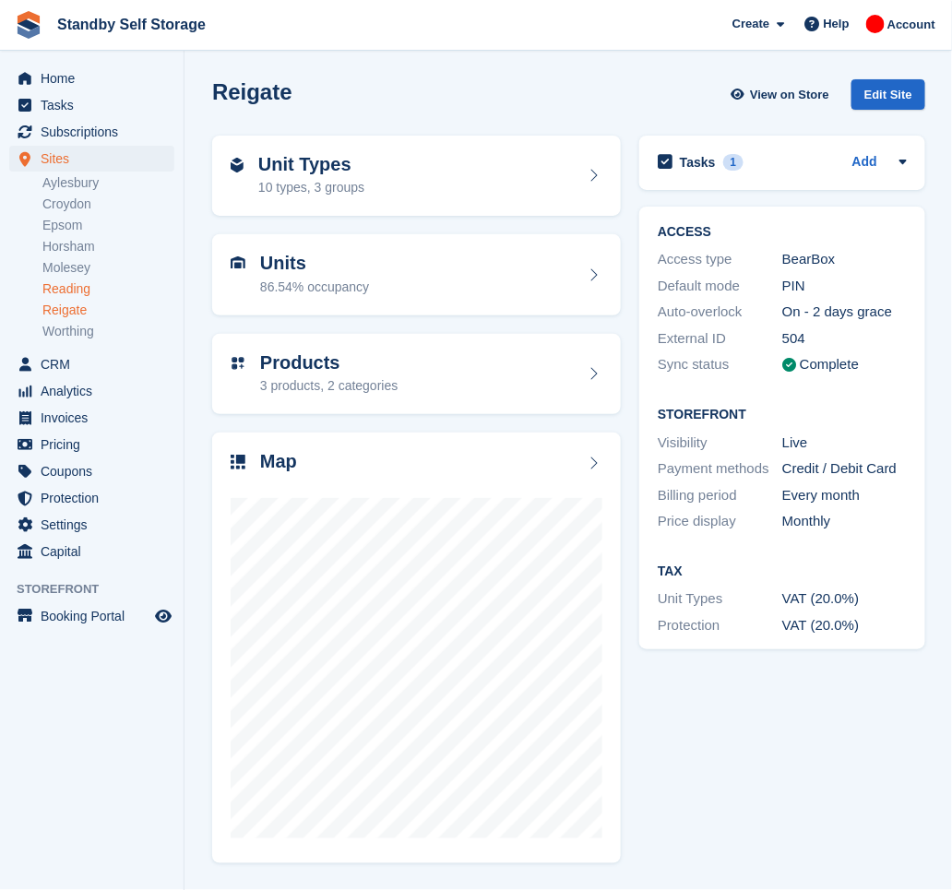
click at [83, 293] on link "Reading" at bounding box center [108, 290] width 132 height 18
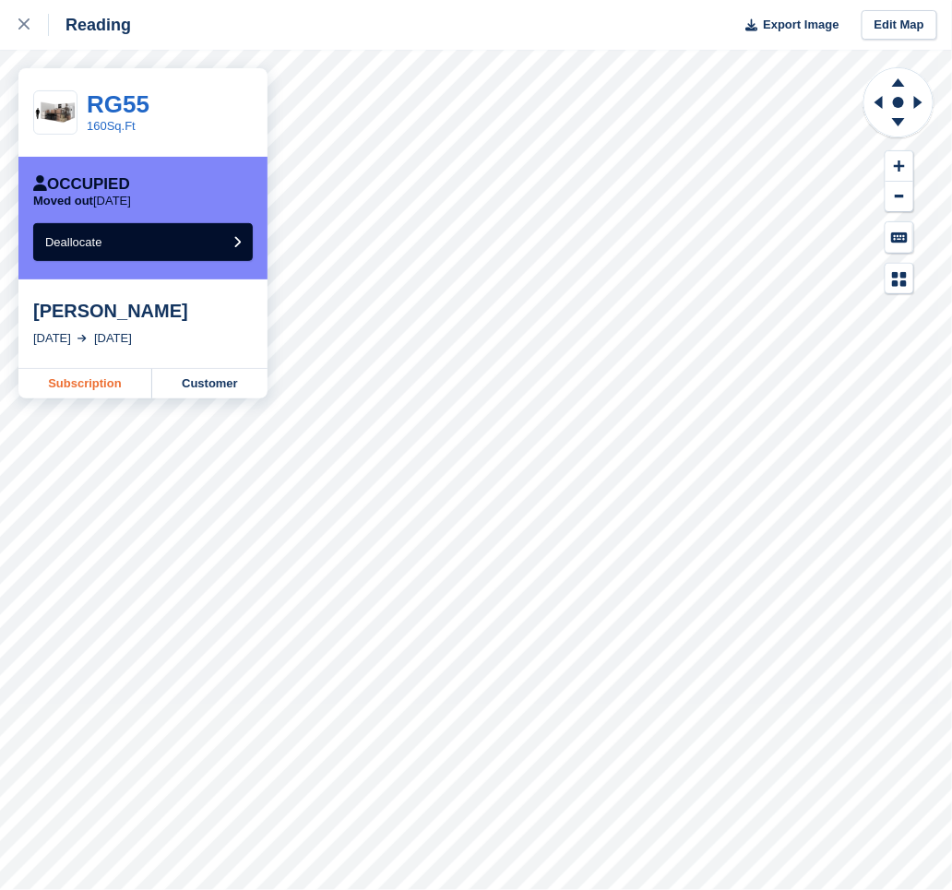
click at [86, 378] on link "Subscription" at bounding box center [85, 384] width 134 height 30
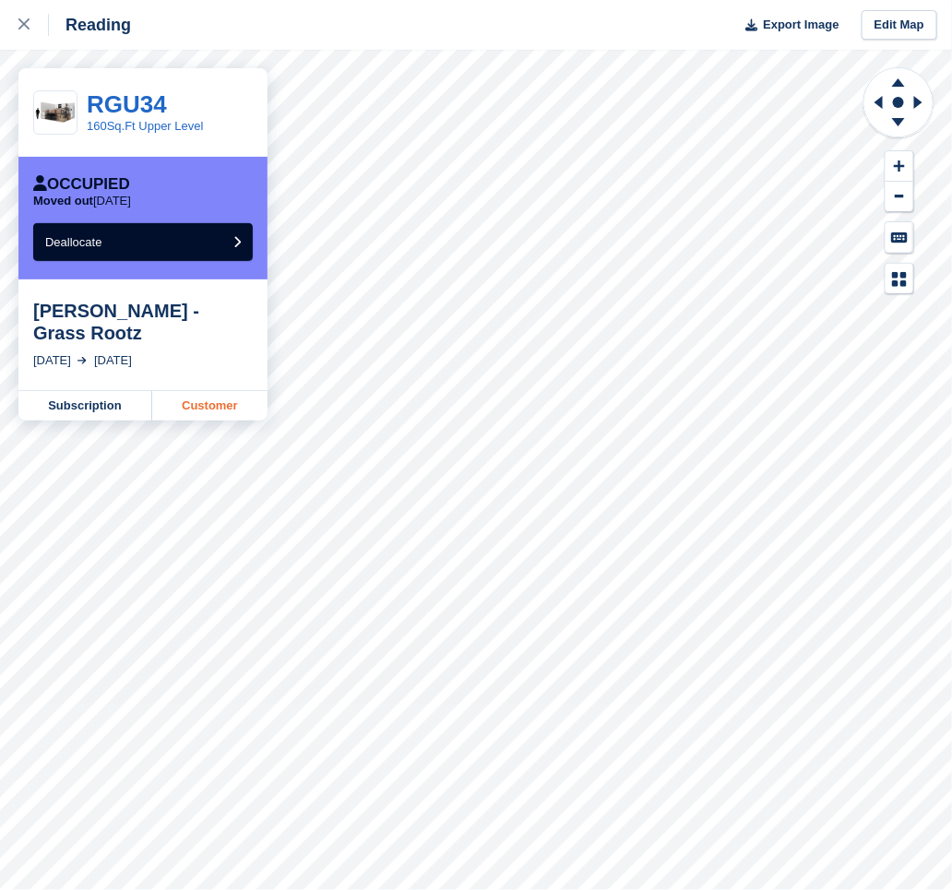
click at [217, 406] on link "Customer" at bounding box center [209, 406] width 115 height 30
click at [26, 31] on div at bounding box center [33, 25] width 30 height 22
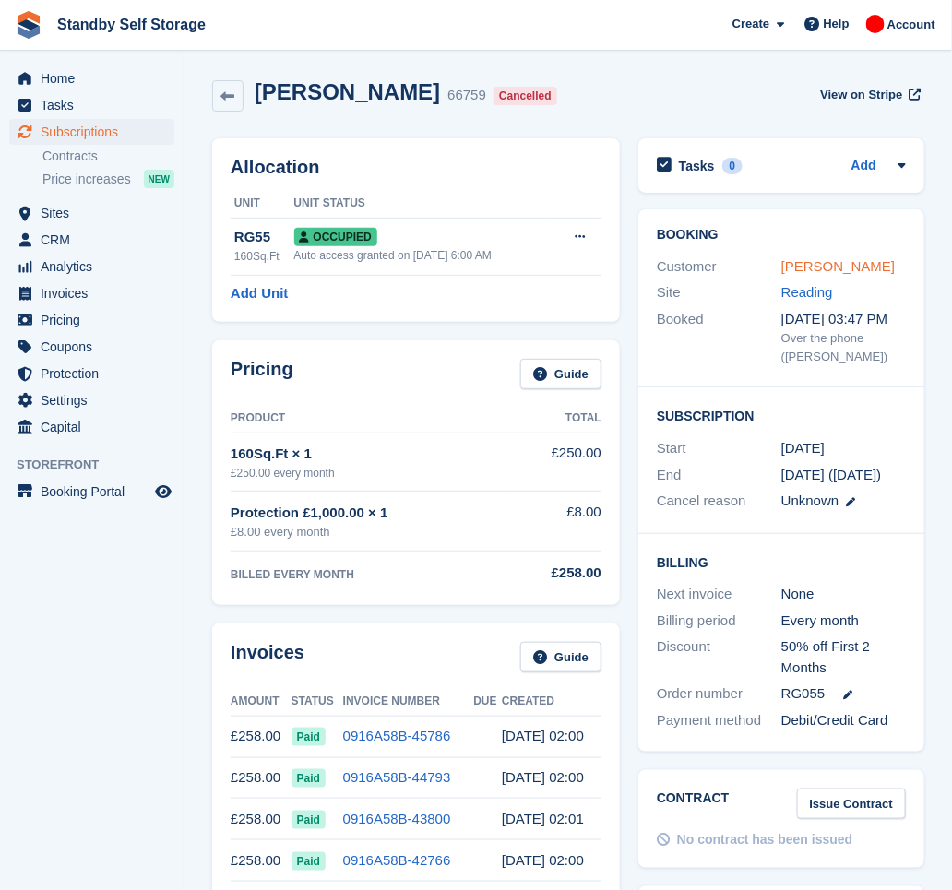
click at [850, 273] on link "[PERSON_NAME]" at bounding box center [838, 266] width 113 height 16
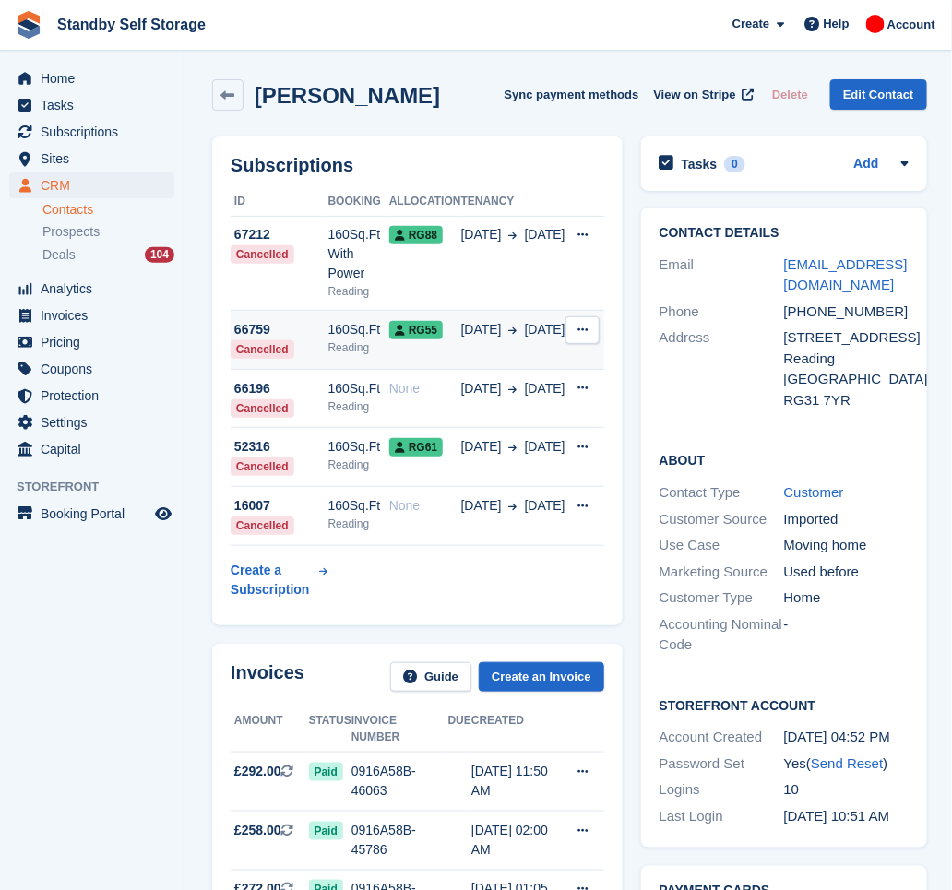
click at [379, 340] on div "Reading" at bounding box center [359, 348] width 61 height 17
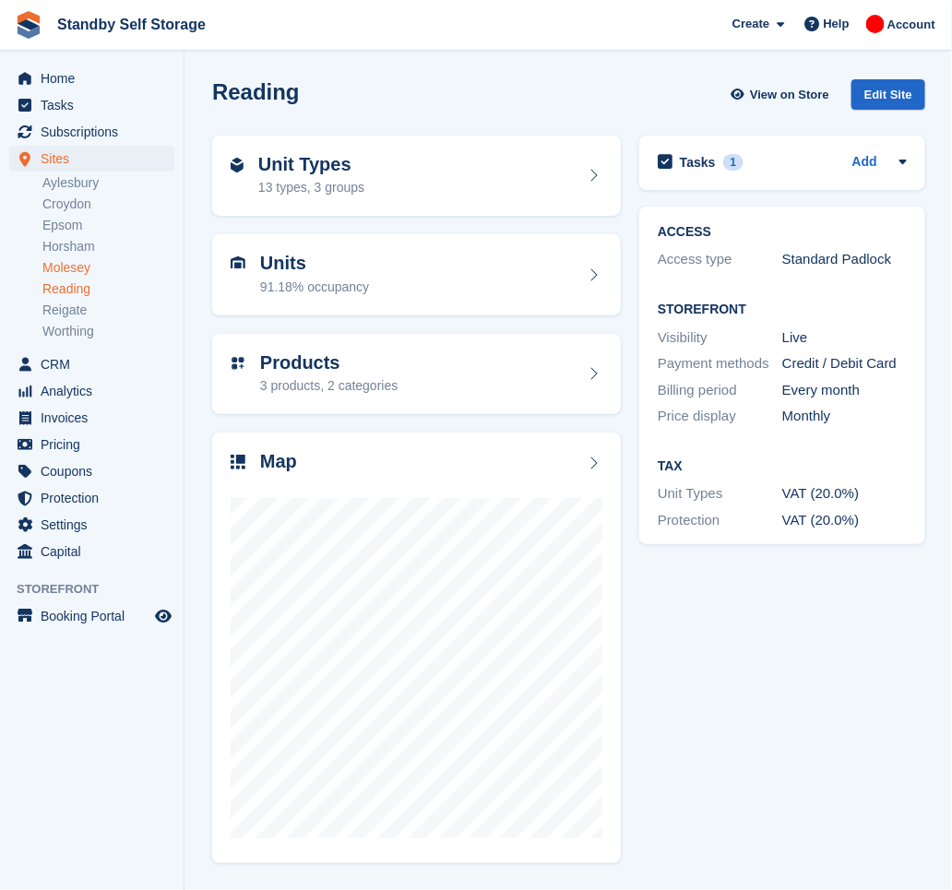
click at [80, 274] on link "Molesey" at bounding box center [108, 268] width 132 height 18
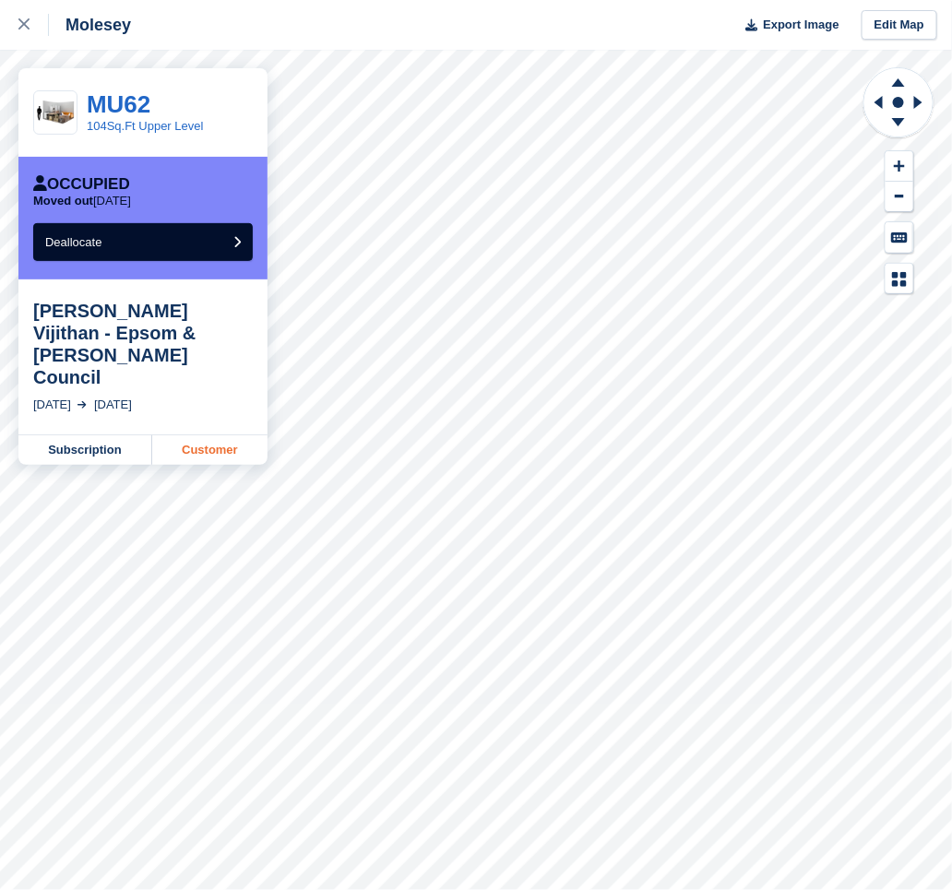
click at [209, 436] on link "Customer" at bounding box center [209, 451] width 115 height 30
click at [185, 231] on button "Deallocate" at bounding box center [143, 242] width 220 height 38
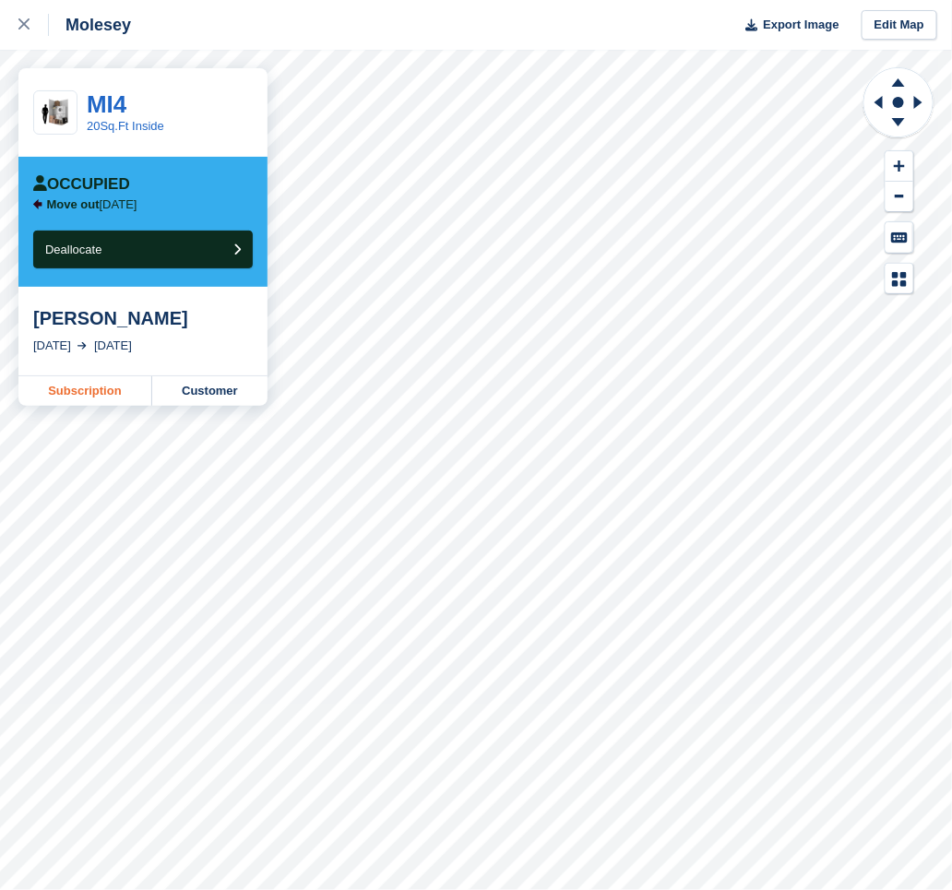
click at [109, 391] on link "Subscription" at bounding box center [85, 391] width 134 height 30
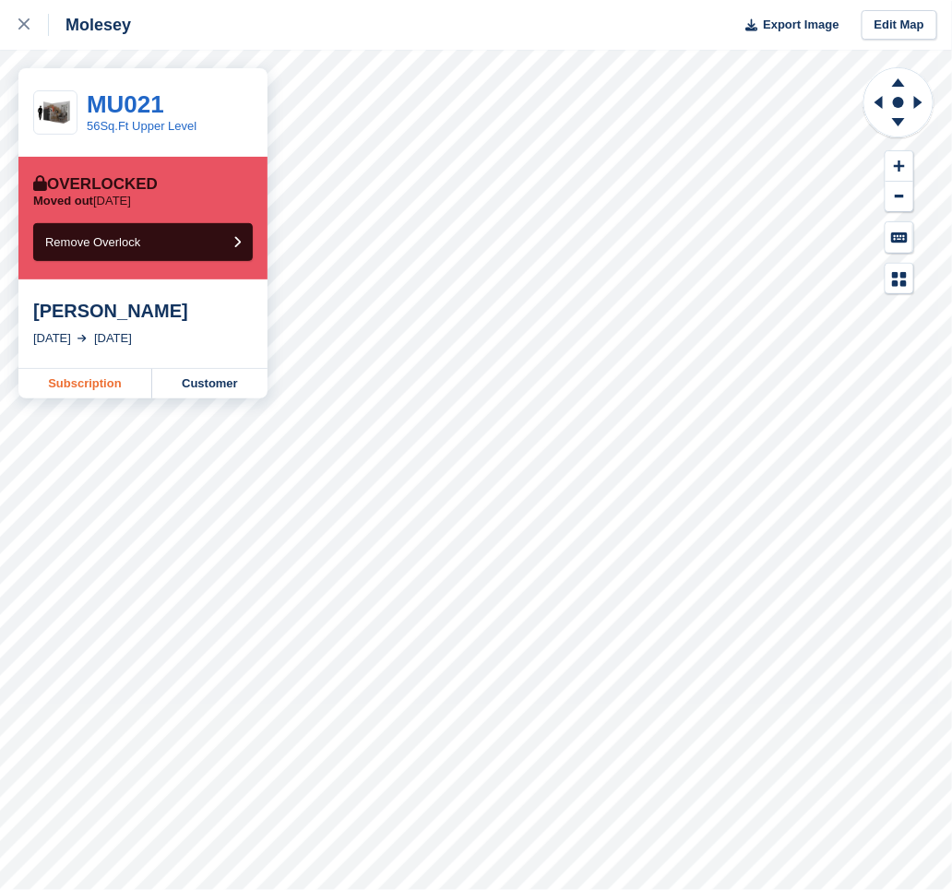
click at [97, 381] on link "Subscription" at bounding box center [85, 384] width 134 height 30
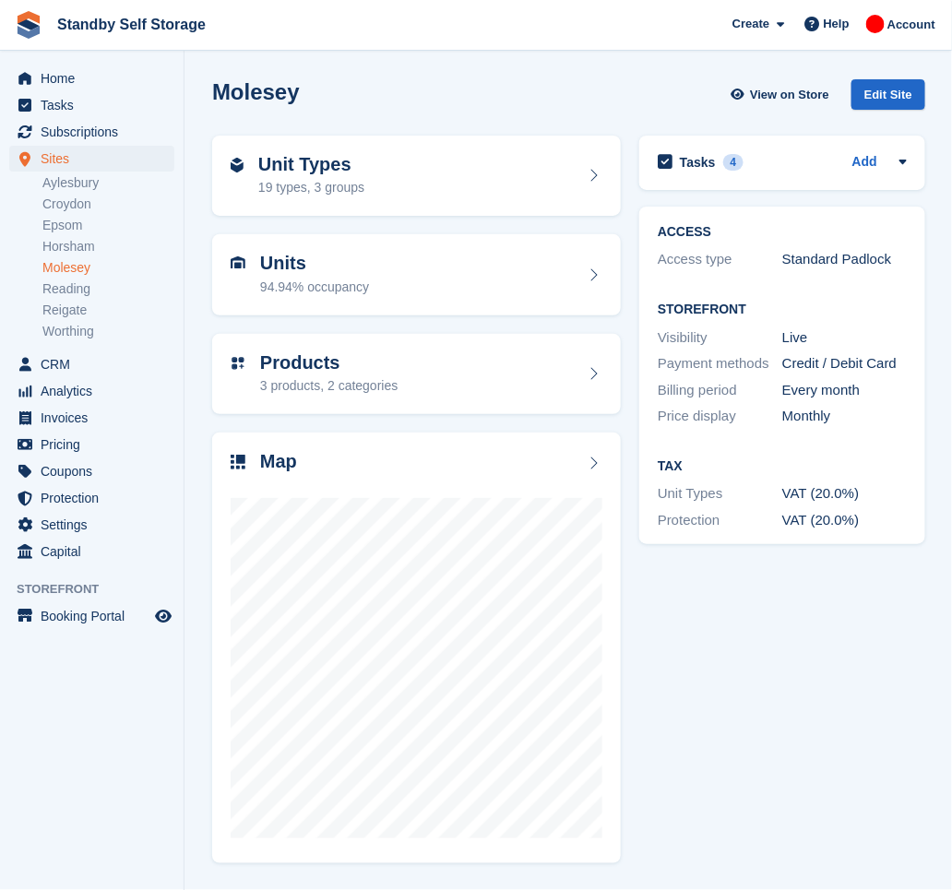
click at [378, 81] on div "Molesey View on Store Edit Site" at bounding box center [568, 94] width 713 height 30
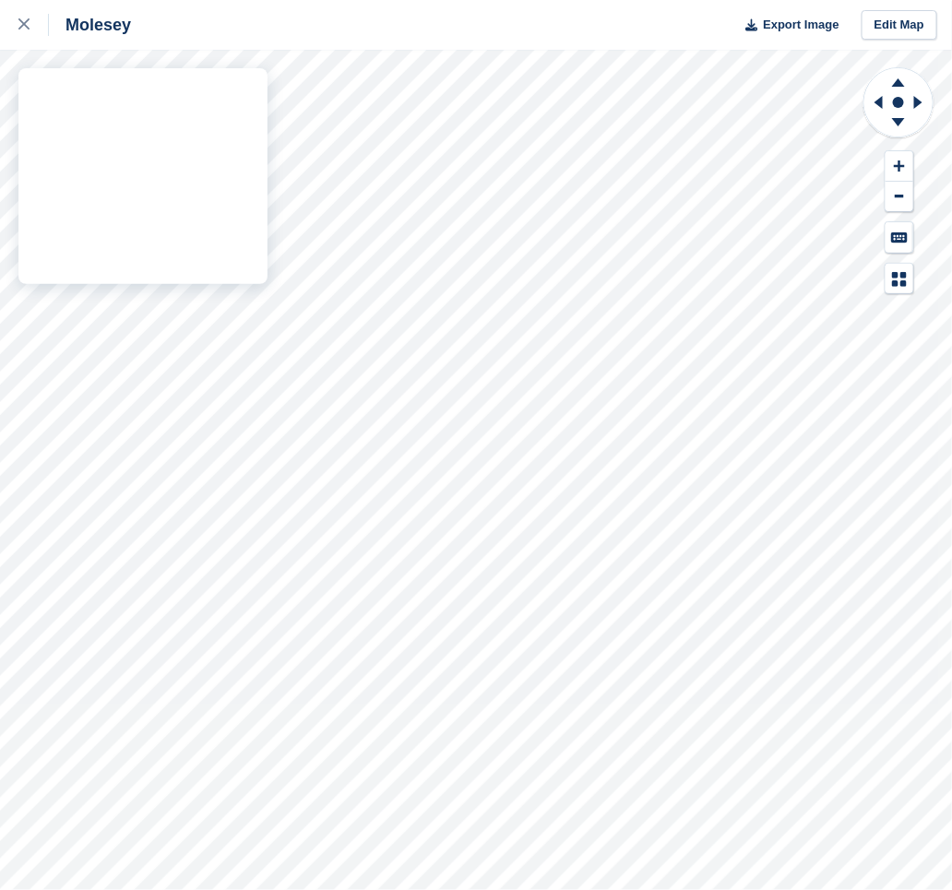
click at [262, 225] on div "Molesey Export Image Edit Map" at bounding box center [476, 445] width 952 height 890
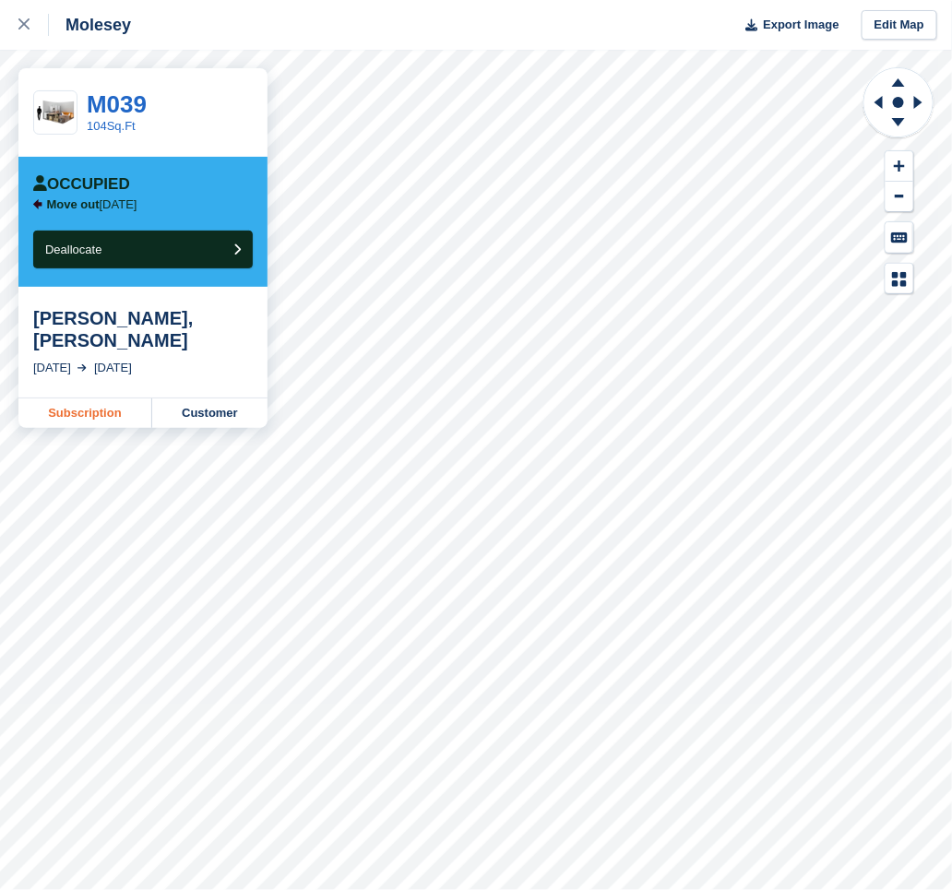
click at [59, 399] on link "Subscription" at bounding box center [85, 414] width 134 height 30
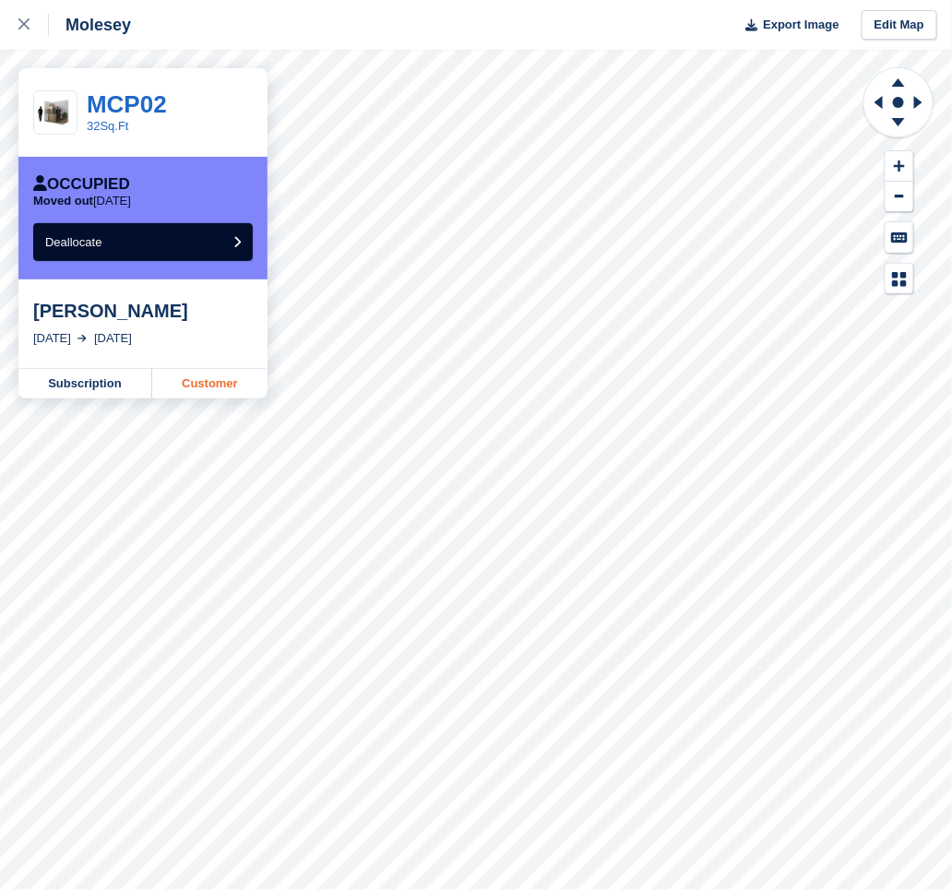
click at [189, 383] on link "Customer" at bounding box center [209, 384] width 115 height 30
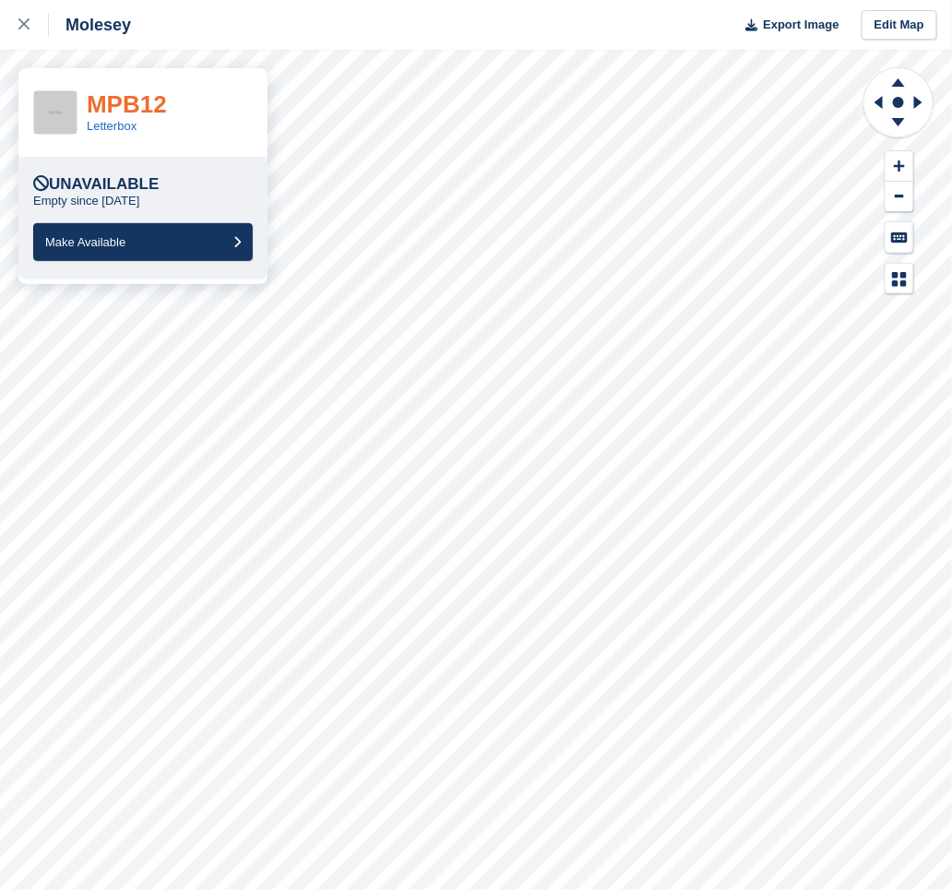
click at [121, 102] on link "MPB12" at bounding box center [127, 104] width 80 height 28
click at [915, 105] on icon at bounding box center [918, 102] width 8 height 13
click at [27, 14] on div at bounding box center [33, 25] width 30 height 22
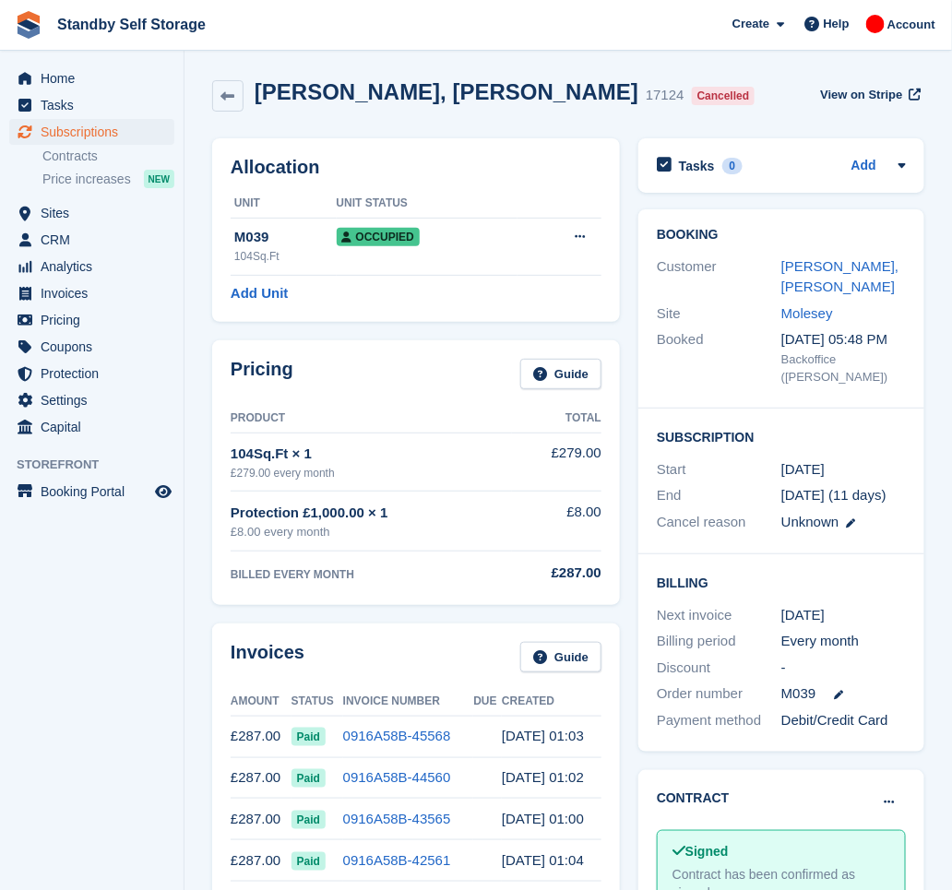
click at [515, 117] on div "Patrick, Hicks 17124 Cancelled View on Stripe" at bounding box center [568, 99] width 731 height 59
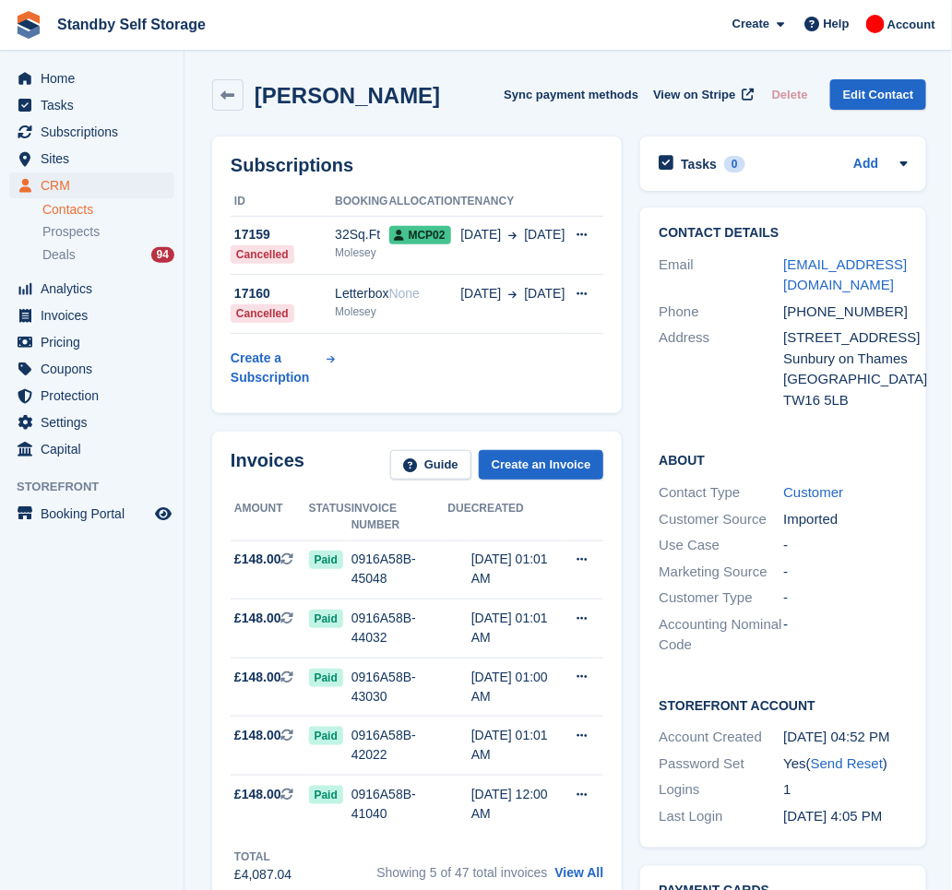
click at [459, 85] on div "Robert Johnston Sync payment methods View on Stripe Delete Edit Contact" at bounding box center [569, 94] width 714 height 31
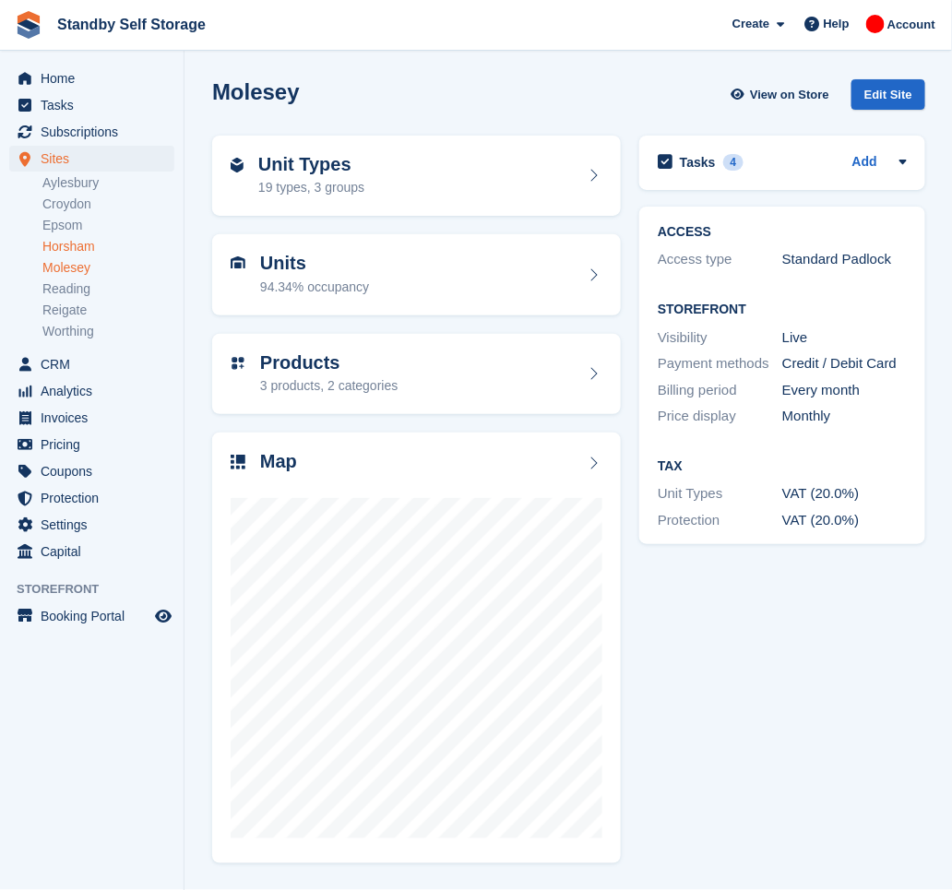
click at [64, 245] on link "Horsham" at bounding box center [108, 247] width 132 height 18
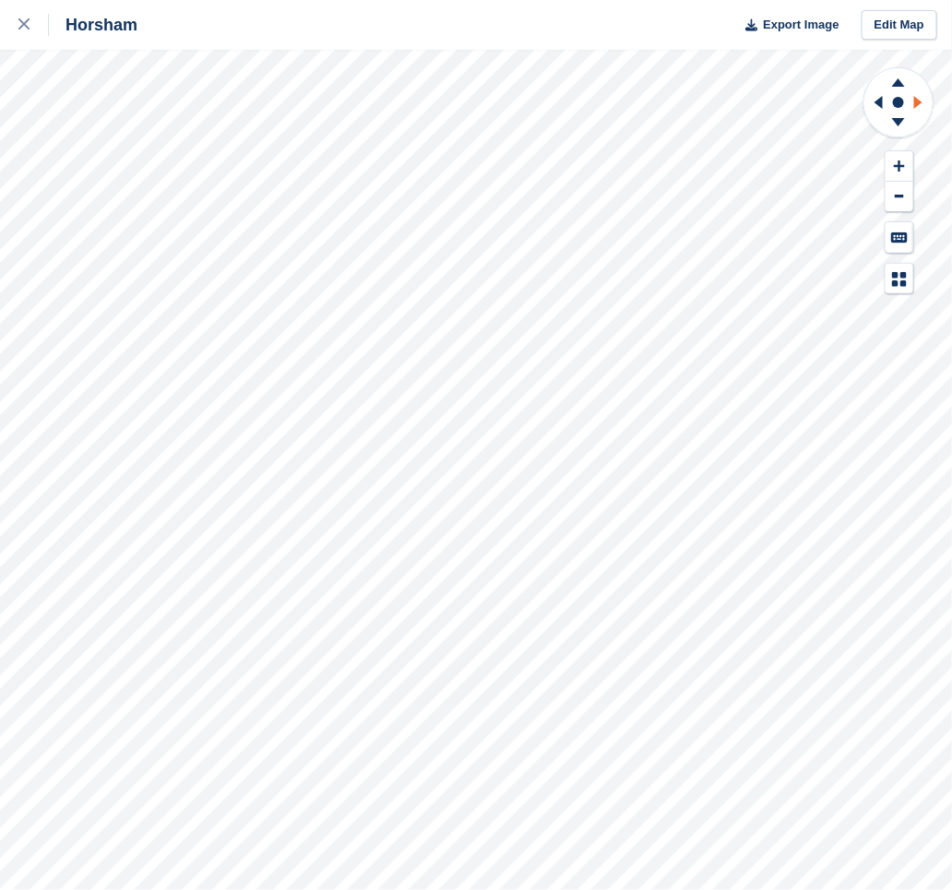
click at [924, 101] on icon at bounding box center [921, 102] width 23 height 48
click at [893, 78] on icon at bounding box center [899, 79] width 48 height 23
click at [899, 132] on icon at bounding box center [899, 124] width 48 height 23
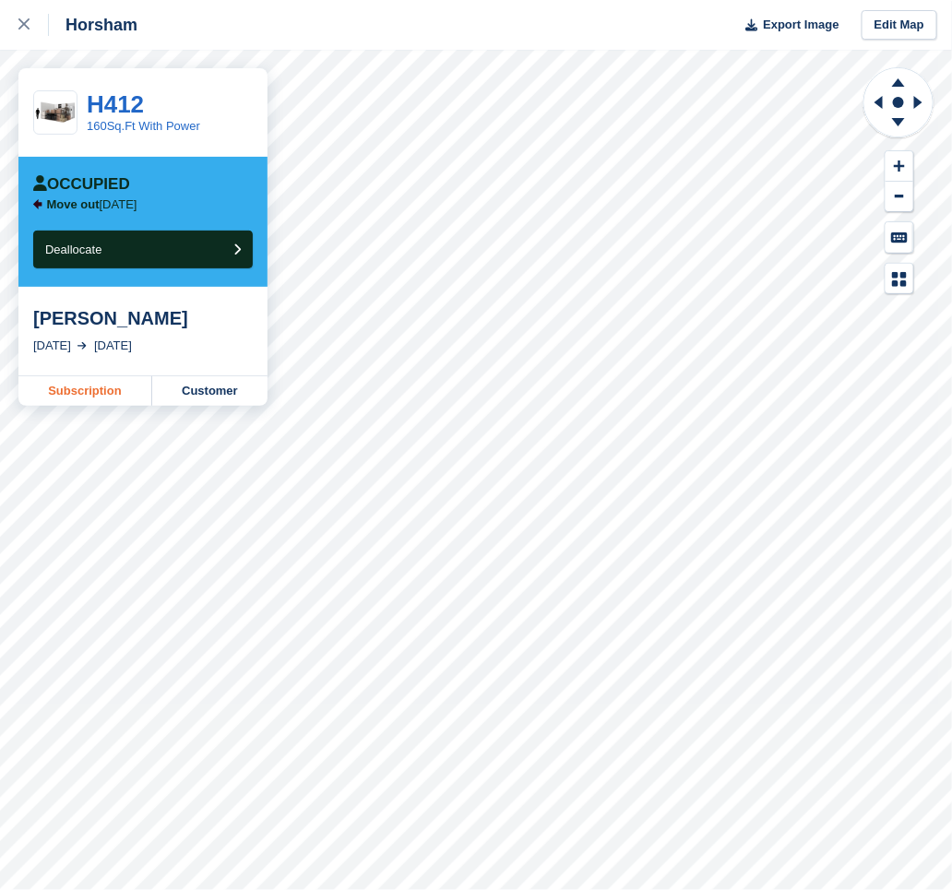
click at [115, 390] on link "Subscription" at bounding box center [85, 391] width 134 height 30
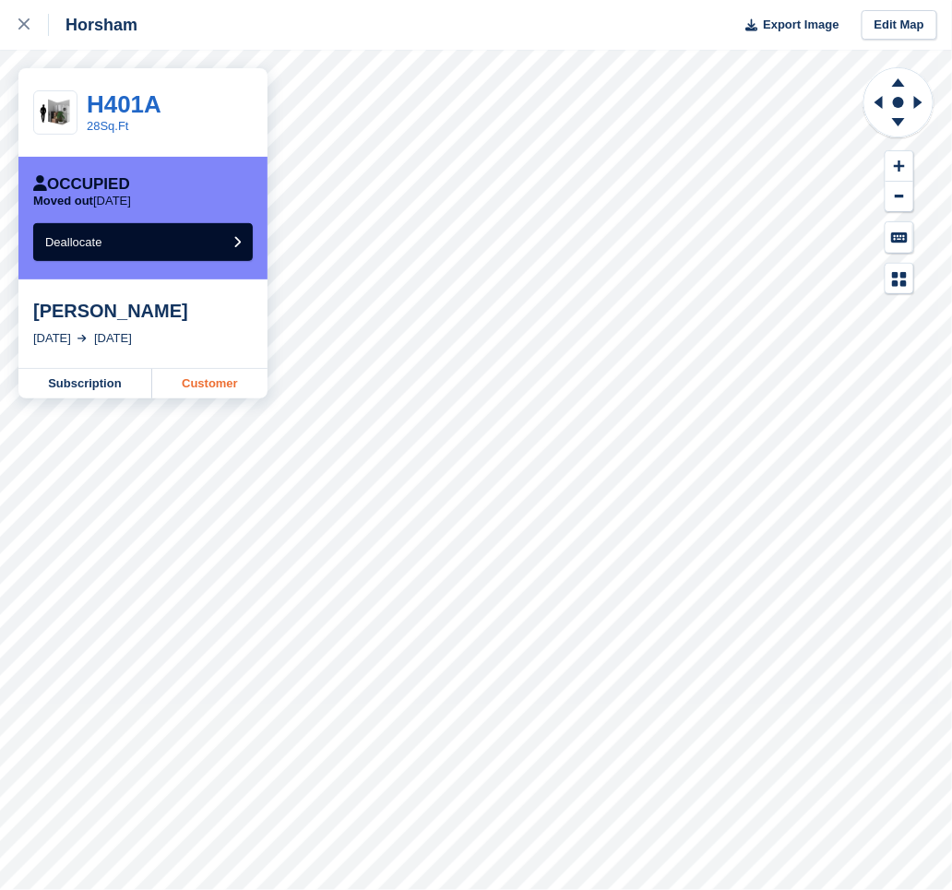
click at [202, 377] on link "Customer" at bounding box center [209, 384] width 115 height 30
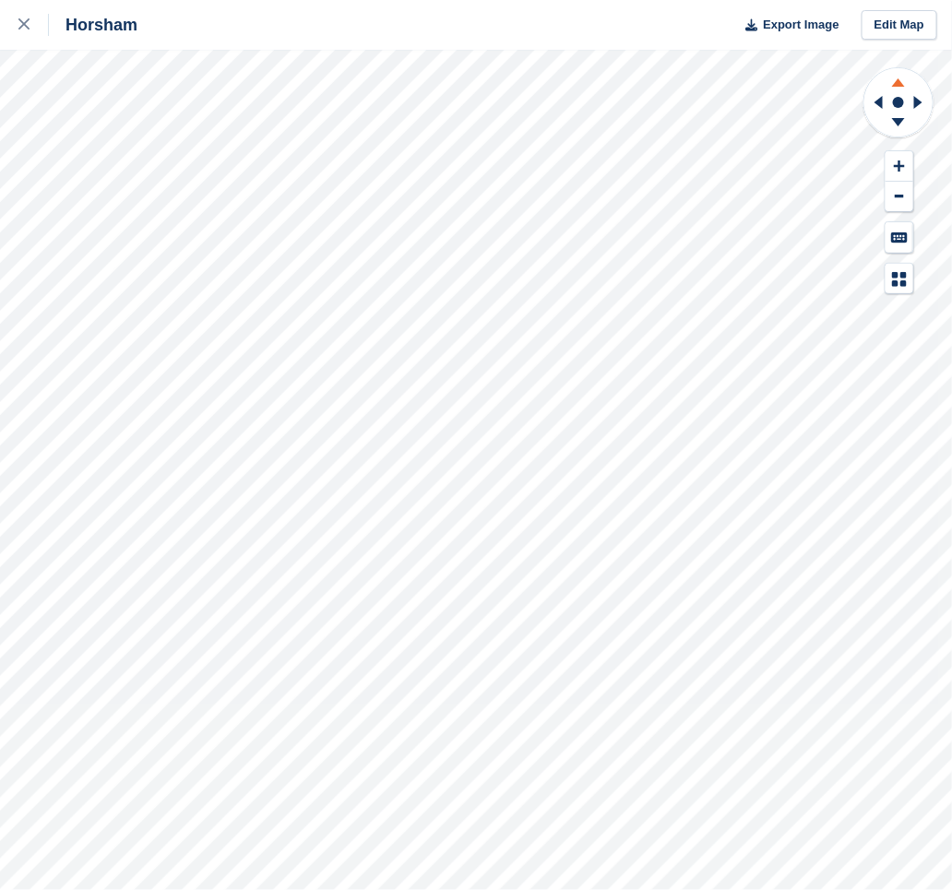
click at [898, 87] on icon at bounding box center [899, 79] width 48 height 23
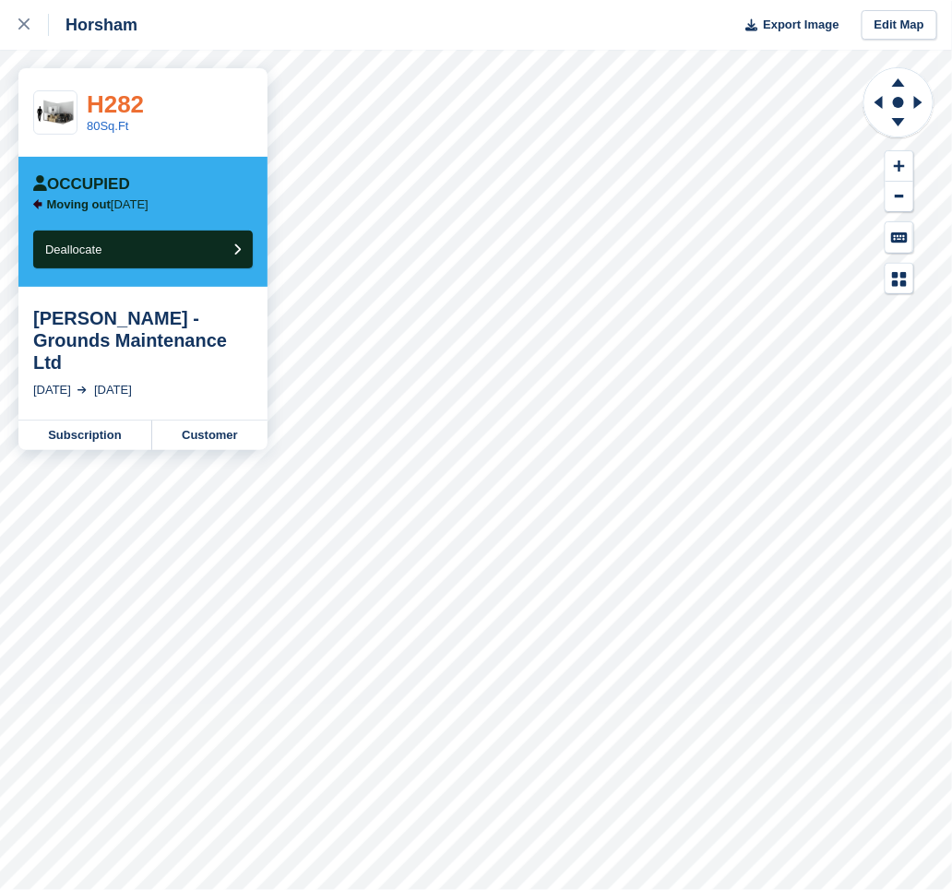
click at [125, 107] on link "H282" at bounding box center [115, 104] width 57 height 28
click at [112, 421] on link "Subscription" at bounding box center [85, 436] width 134 height 30
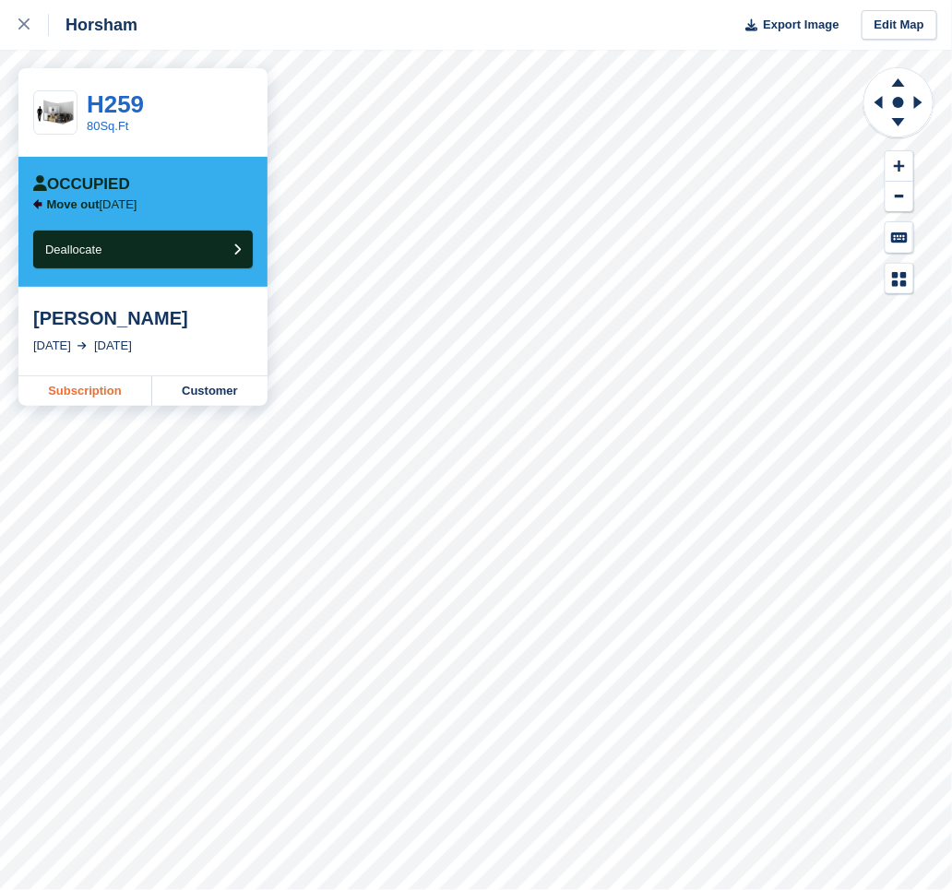
click at [71, 388] on link "Subscription" at bounding box center [85, 391] width 134 height 30
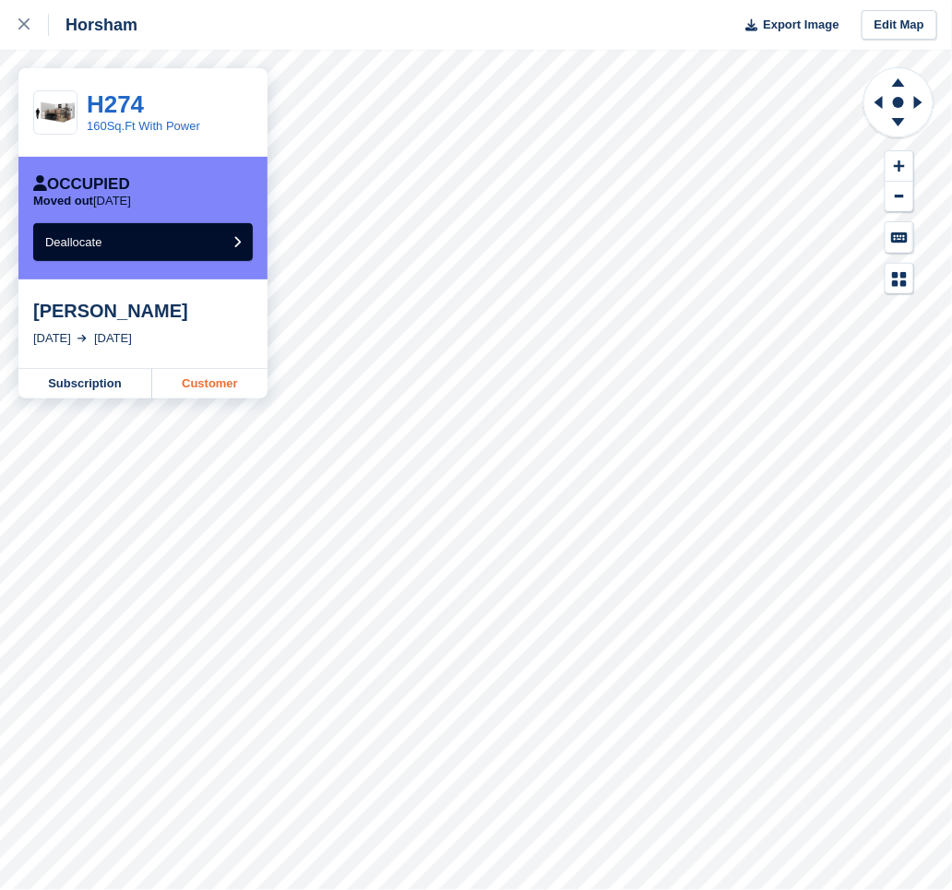
click at [233, 381] on link "Customer" at bounding box center [209, 384] width 115 height 30
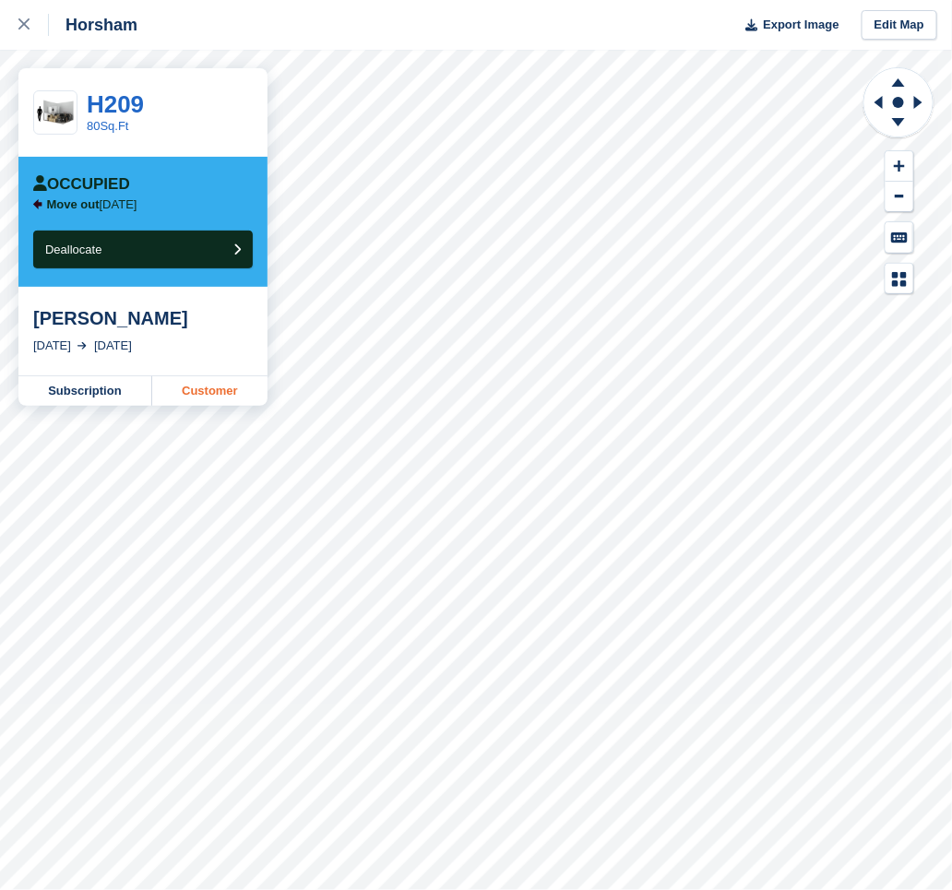
click at [197, 390] on link "Customer" at bounding box center [209, 391] width 115 height 30
click at [210, 384] on link "Customer" at bounding box center [209, 391] width 115 height 30
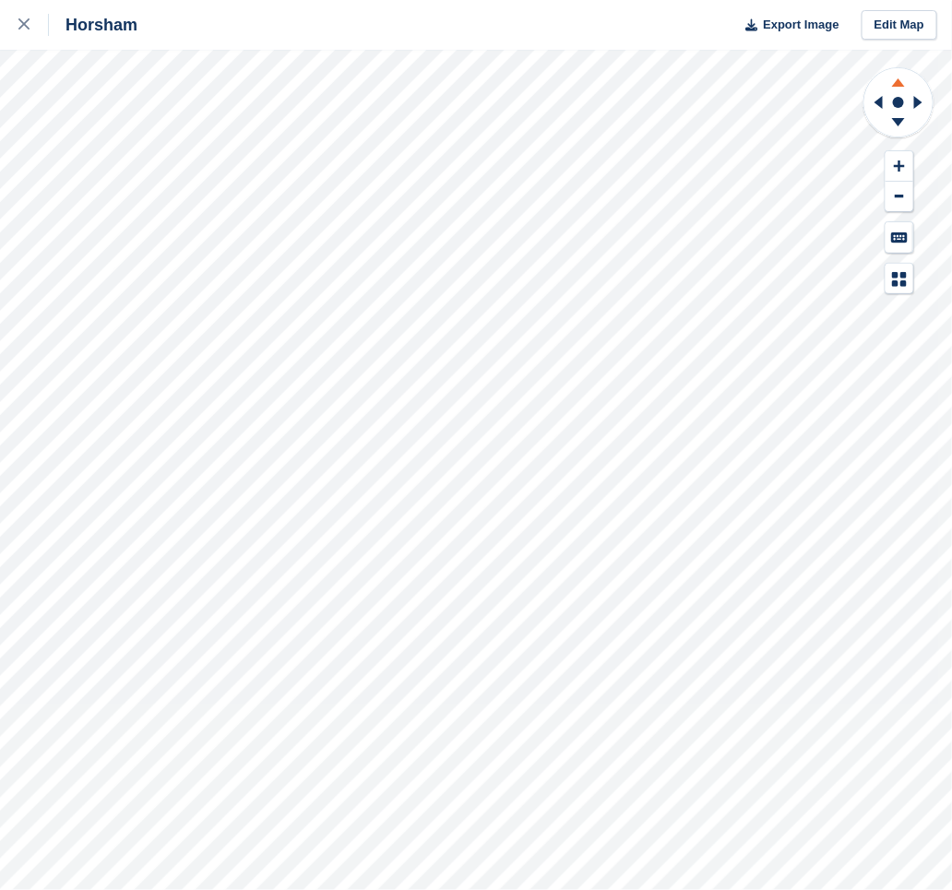
click at [904, 85] on icon at bounding box center [898, 82] width 13 height 8
click at [919, 99] on icon at bounding box center [921, 102] width 23 height 48
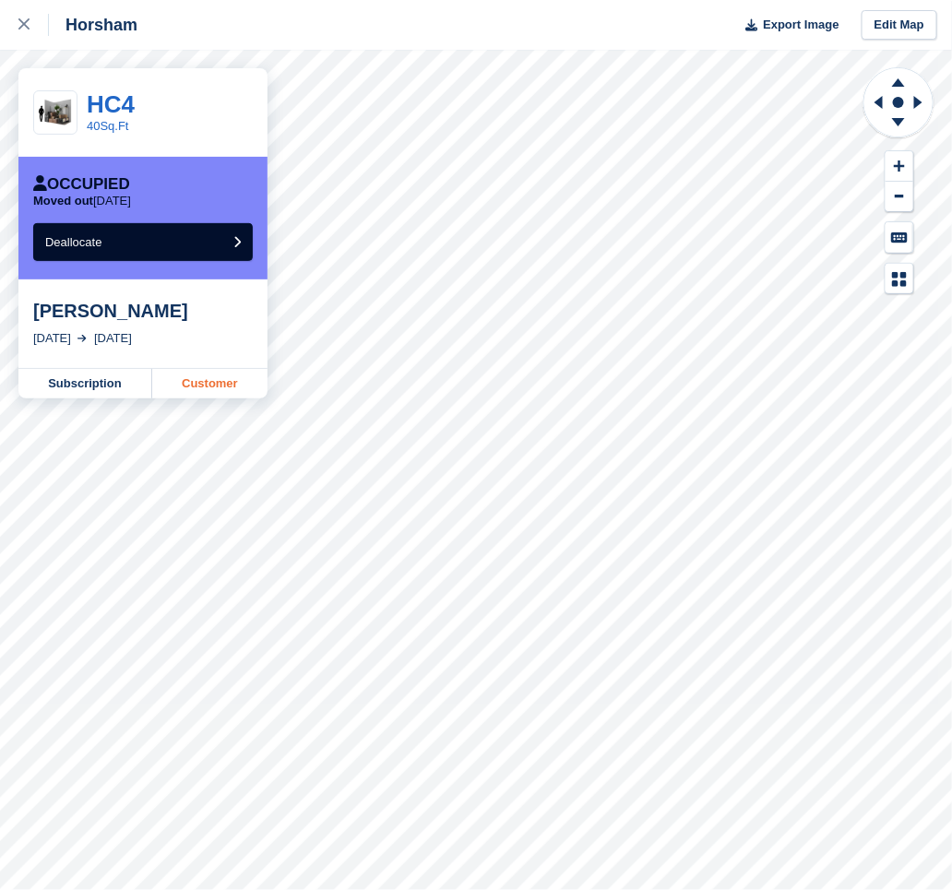
click at [193, 383] on link "Customer" at bounding box center [209, 384] width 115 height 30
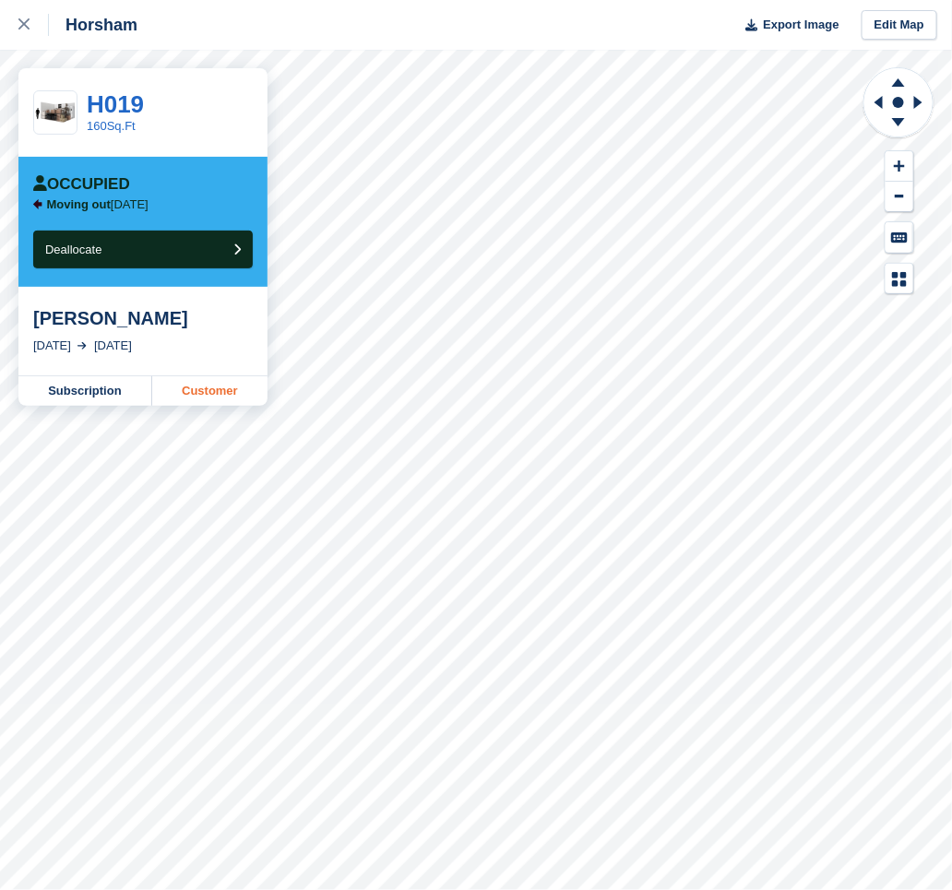
click at [216, 391] on link "Customer" at bounding box center [209, 391] width 115 height 30
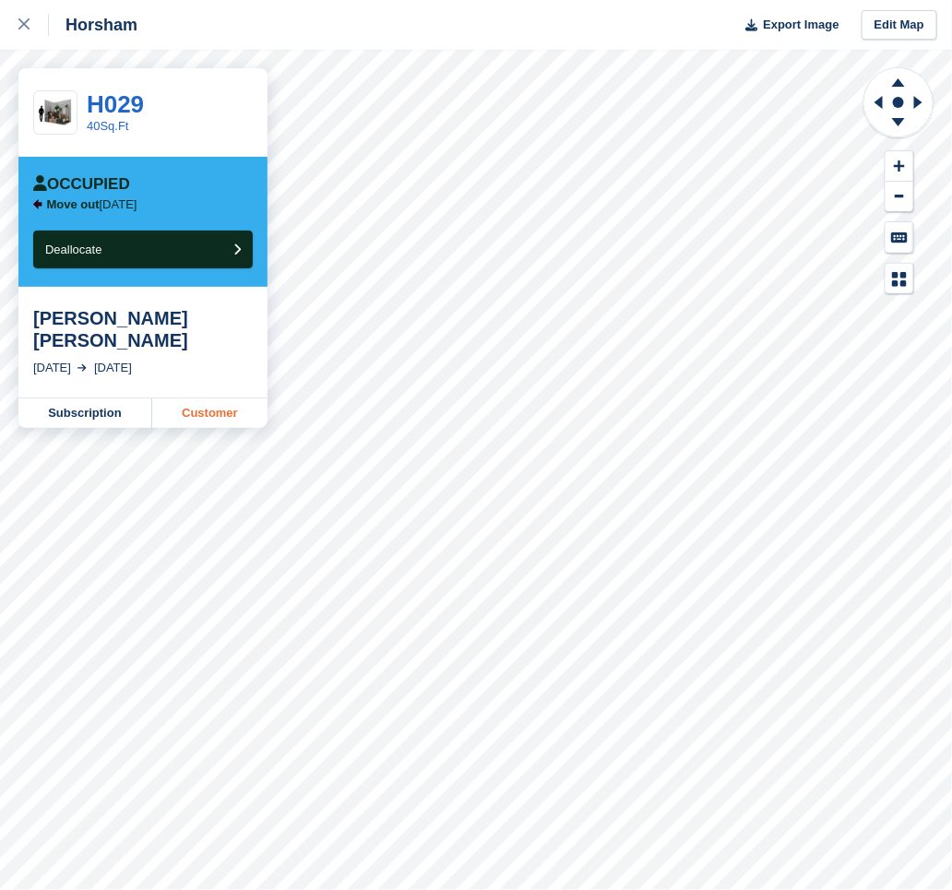
click at [233, 399] on link "Customer" at bounding box center [209, 414] width 115 height 30
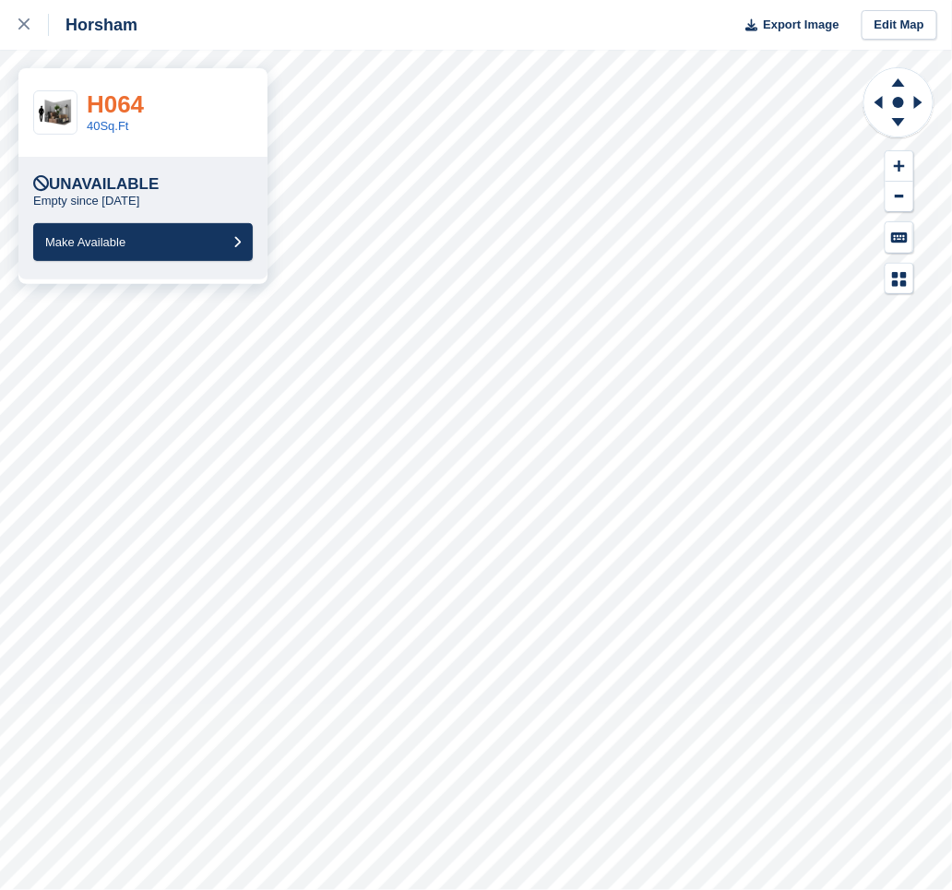
click at [120, 108] on link "H064" at bounding box center [115, 104] width 57 height 28
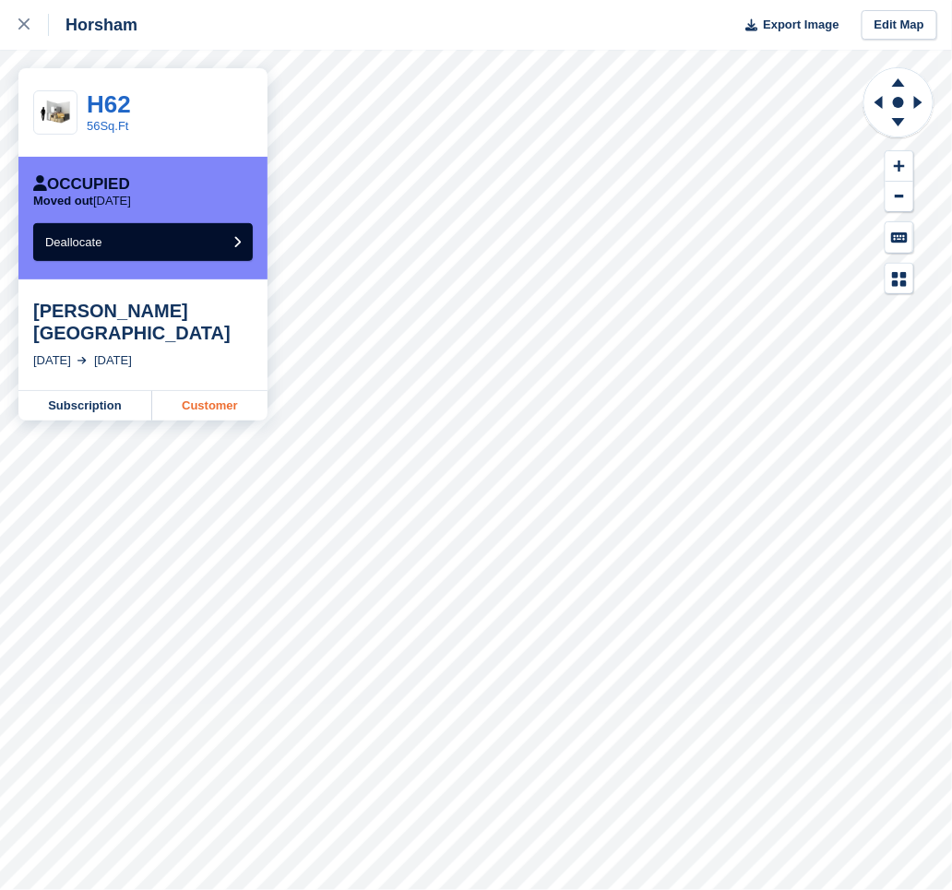
click at [215, 391] on link "Customer" at bounding box center [209, 406] width 115 height 30
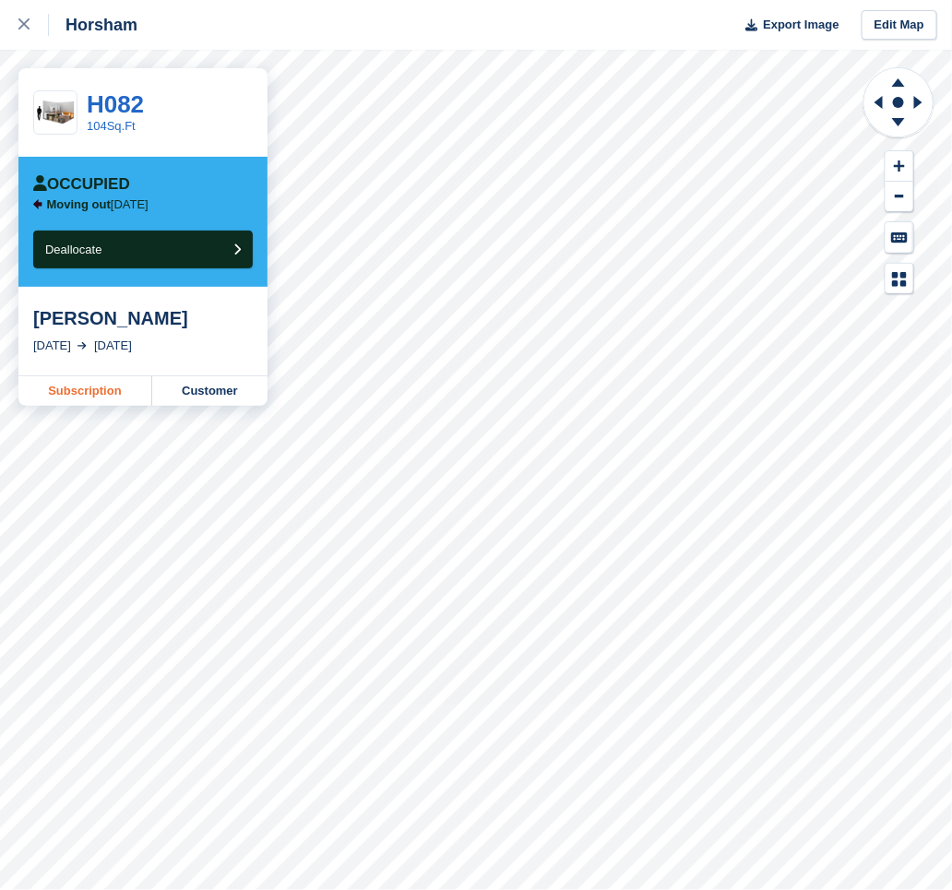
click at [127, 391] on link "Subscription" at bounding box center [85, 391] width 134 height 30
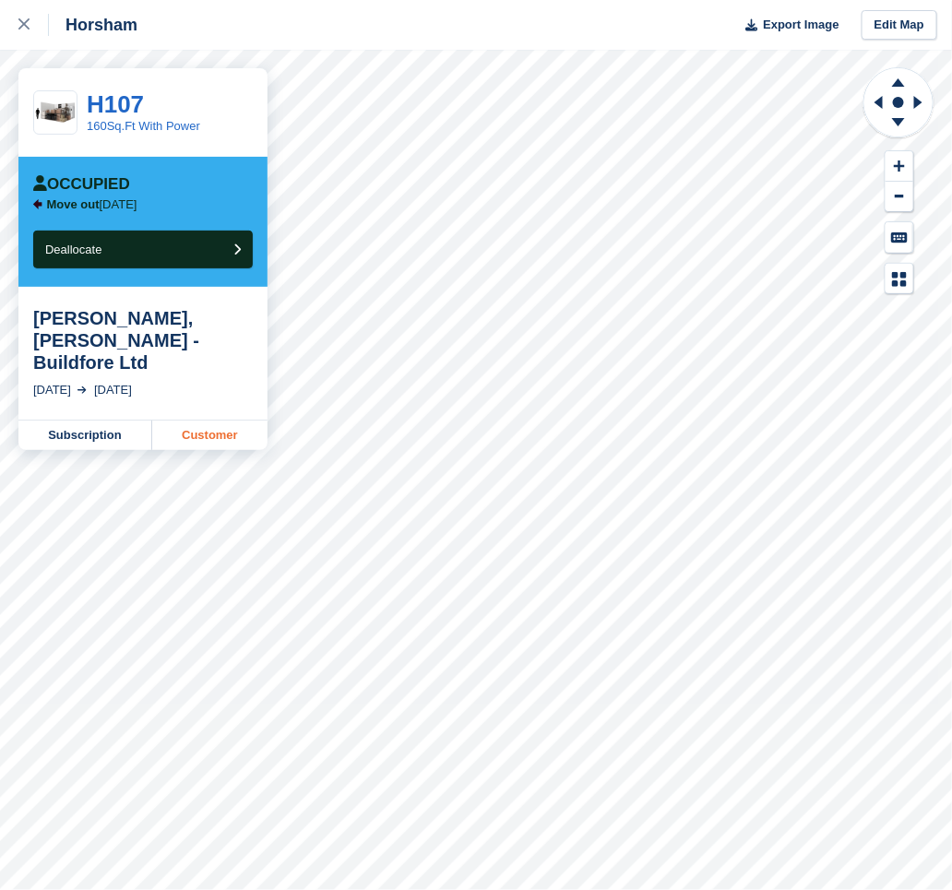
click at [218, 421] on link "Customer" at bounding box center [209, 436] width 115 height 30
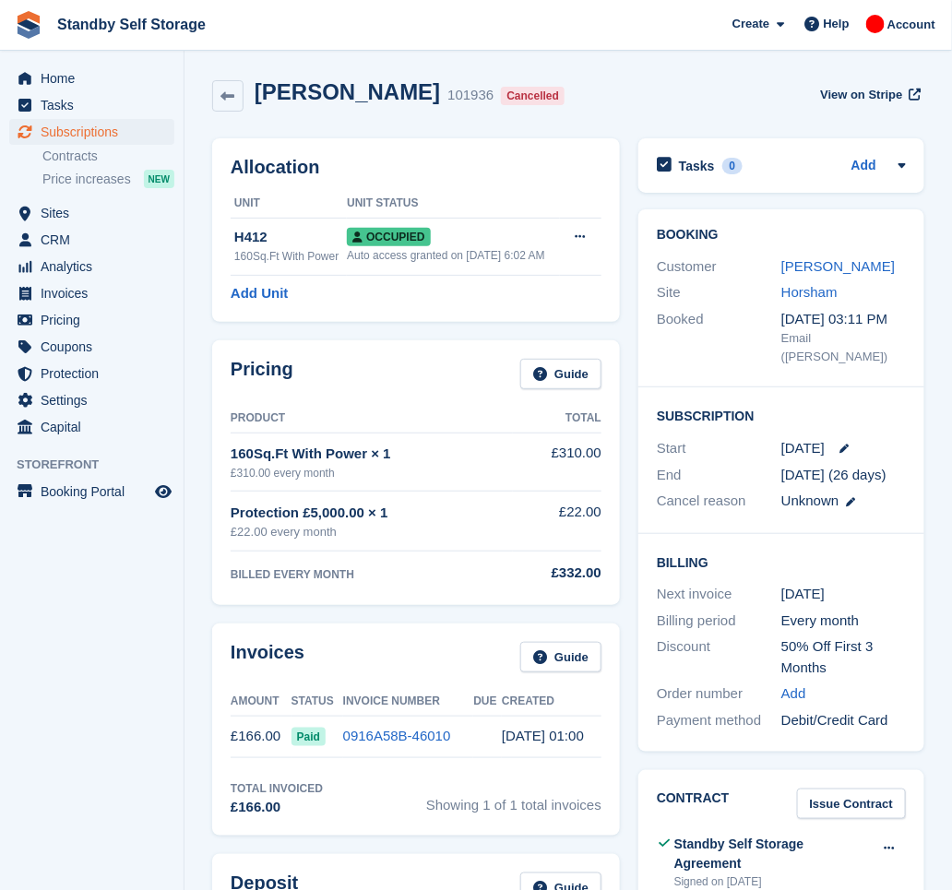
drag, startPoint x: 415, startPoint y: 100, endPoint x: 257, endPoint y: 90, distance: 159.0
click at [257, 90] on h2 "Elsbeth Hopkins" at bounding box center [347, 91] width 185 height 25
copy h2 "Elsbeth Hopkins"
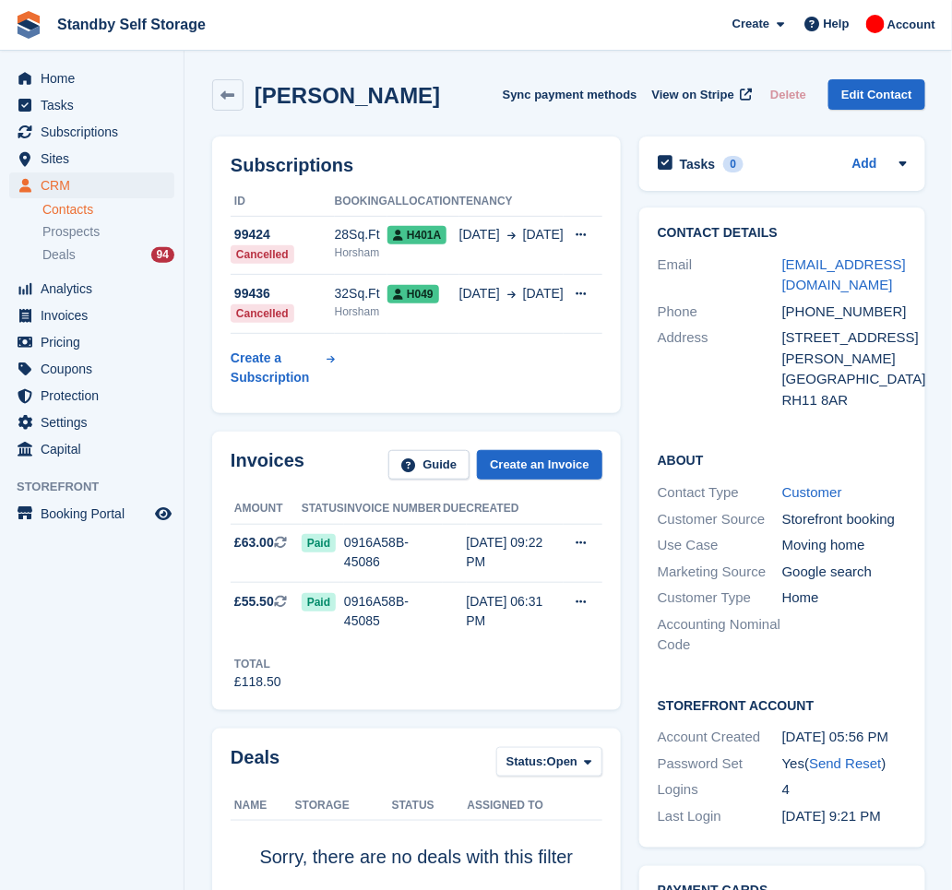
click at [107, 651] on aside "Home Tasks Subscriptions Subscriptions Subscriptions Contracts Price increases …" at bounding box center [92, 450] width 184 height 798
click at [362, 310] on div "Horsham" at bounding box center [361, 312] width 53 height 17
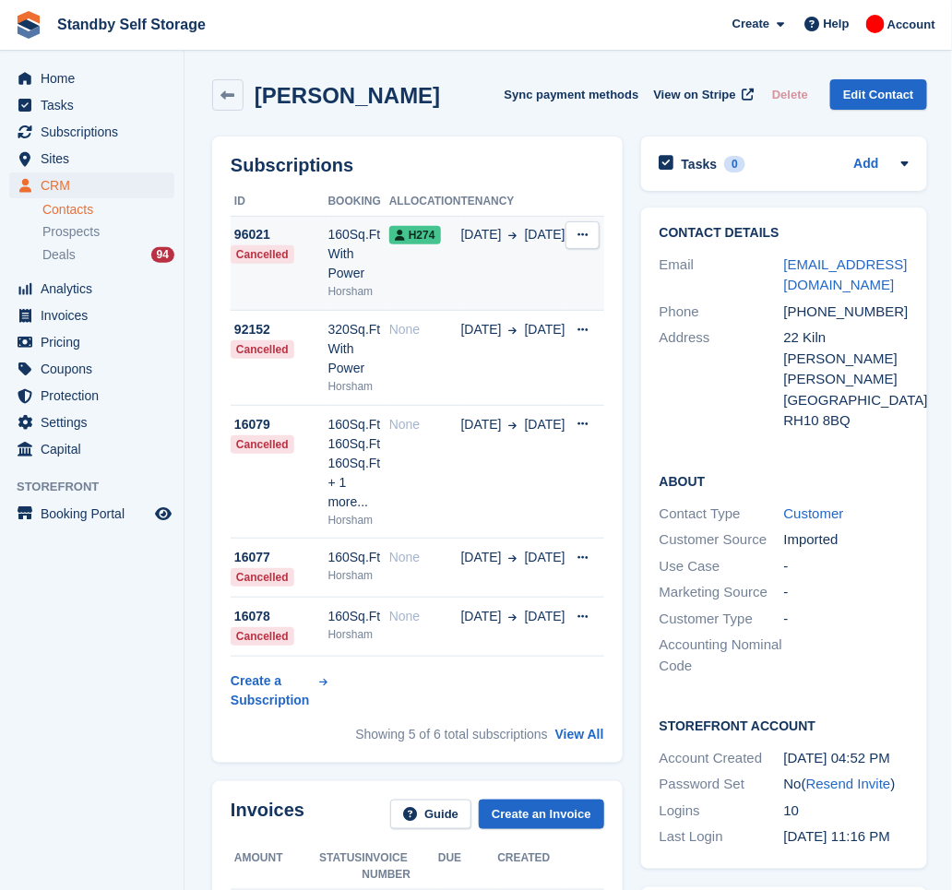
click at [578, 237] on icon at bounding box center [583, 235] width 10 height 12
click at [389, 233] on div "160Sq.Ft With Power" at bounding box center [359, 254] width 61 height 58
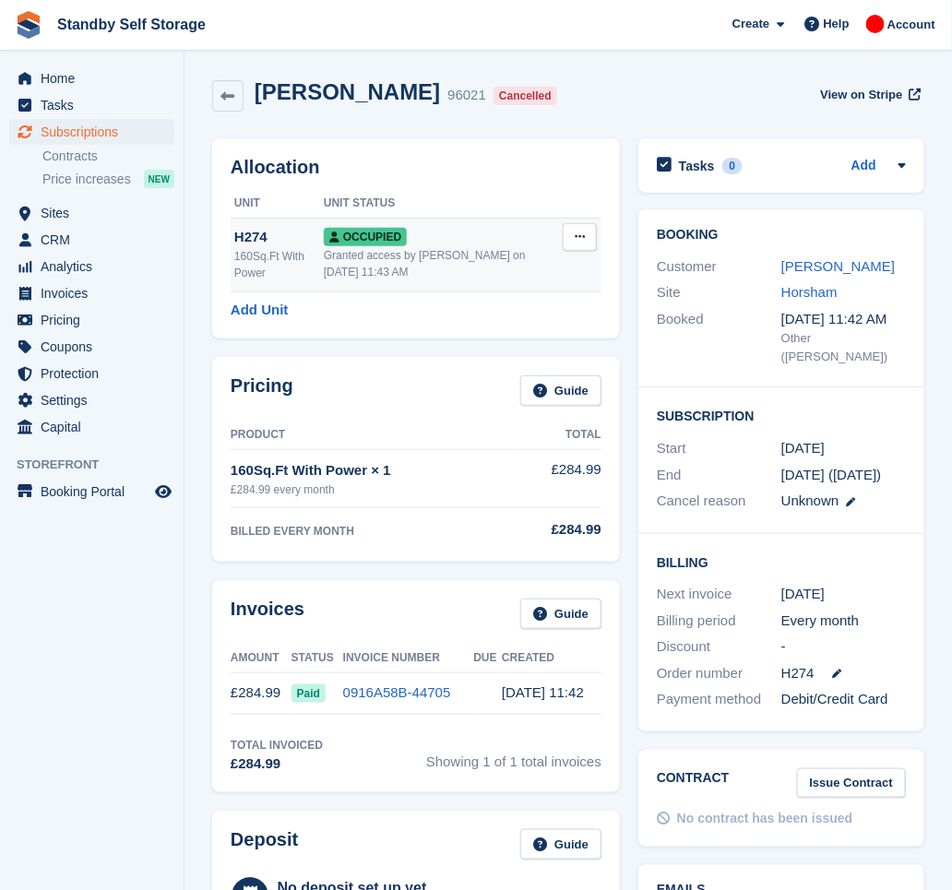
click at [586, 237] on button at bounding box center [580, 237] width 34 height 28
click at [506, 338] on p "Deallocate" at bounding box center [508, 337] width 161 height 24
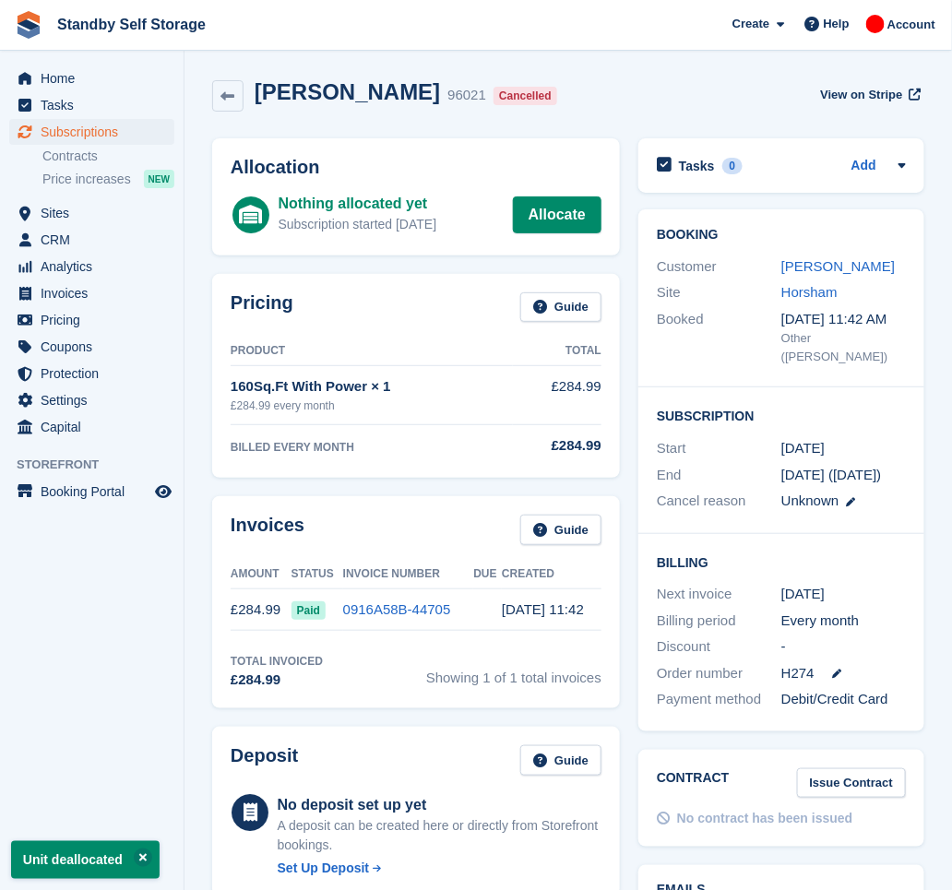
click at [602, 114] on div "Karoline Bockum 96021 Cancelled View on Stripe" at bounding box center [568, 99] width 731 height 59
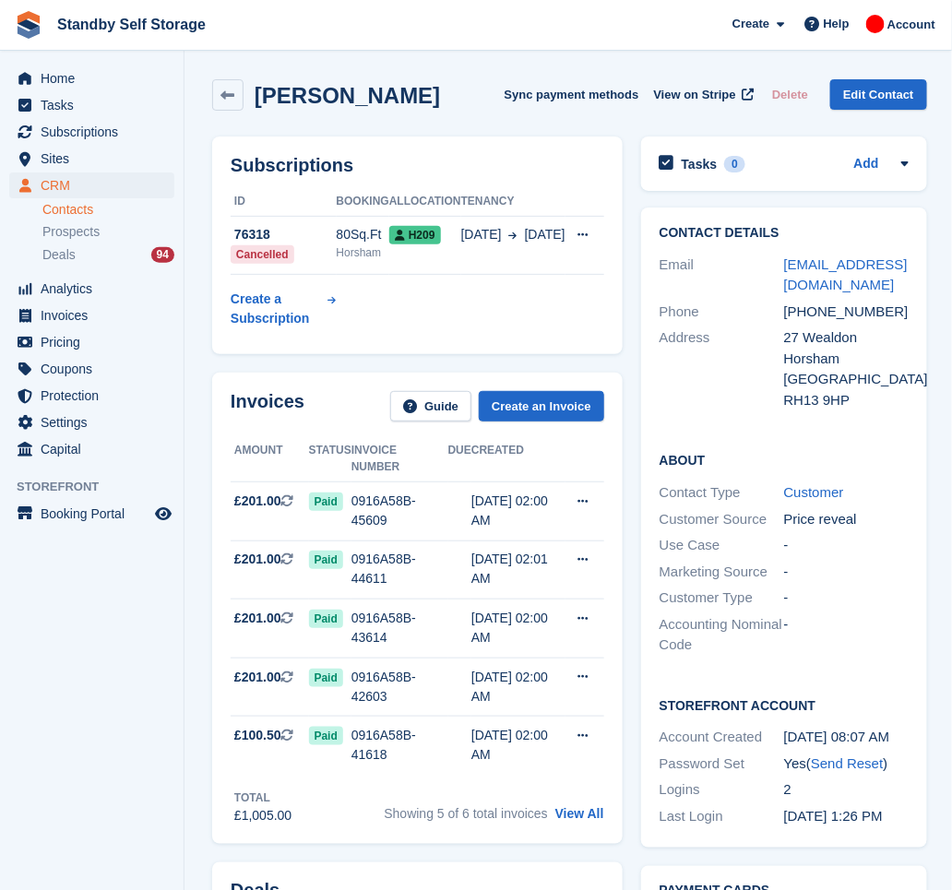
drag, startPoint x: 413, startPoint y: 94, endPoint x: 257, endPoint y: 104, distance: 157.2
click at [257, 104] on div "[PERSON_NAME] Sync payment methods View on Stripe Delete Edit Contact" at bounding box center [569, 94] width 715 height 31
copy h2 "[PERSON_NAME]"
click at [413, 245] on span "H209" at bounding box center [415, 235] width 52 height 18
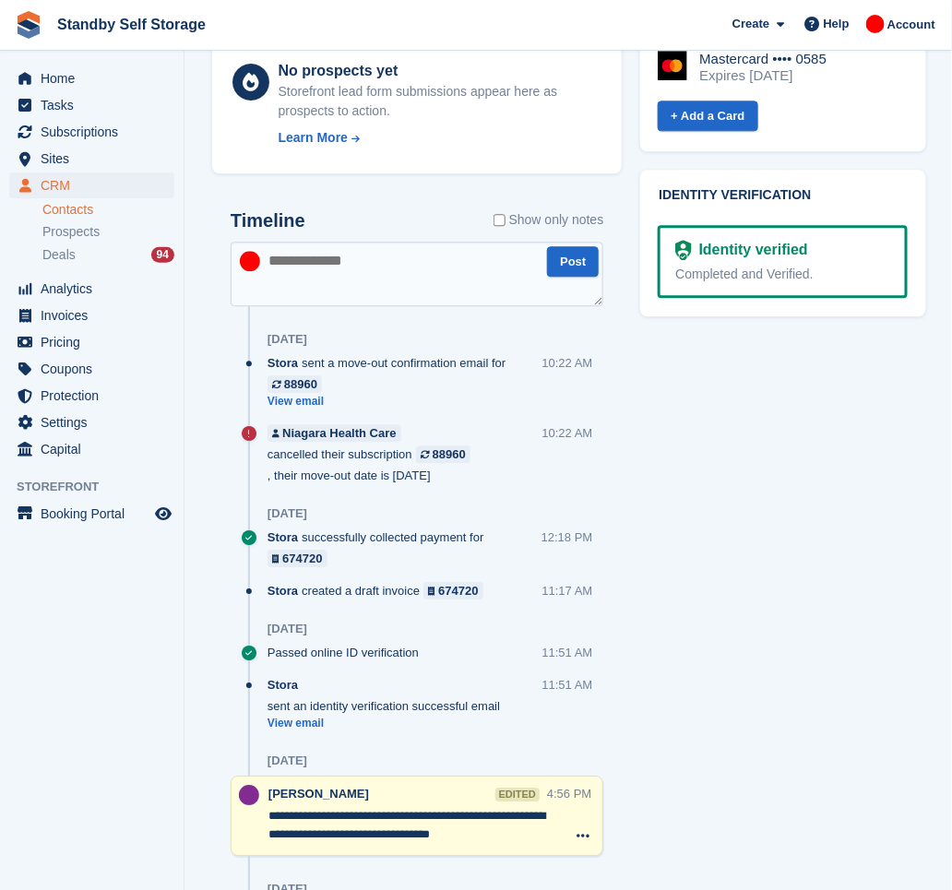
scroll to position [1230, 0]
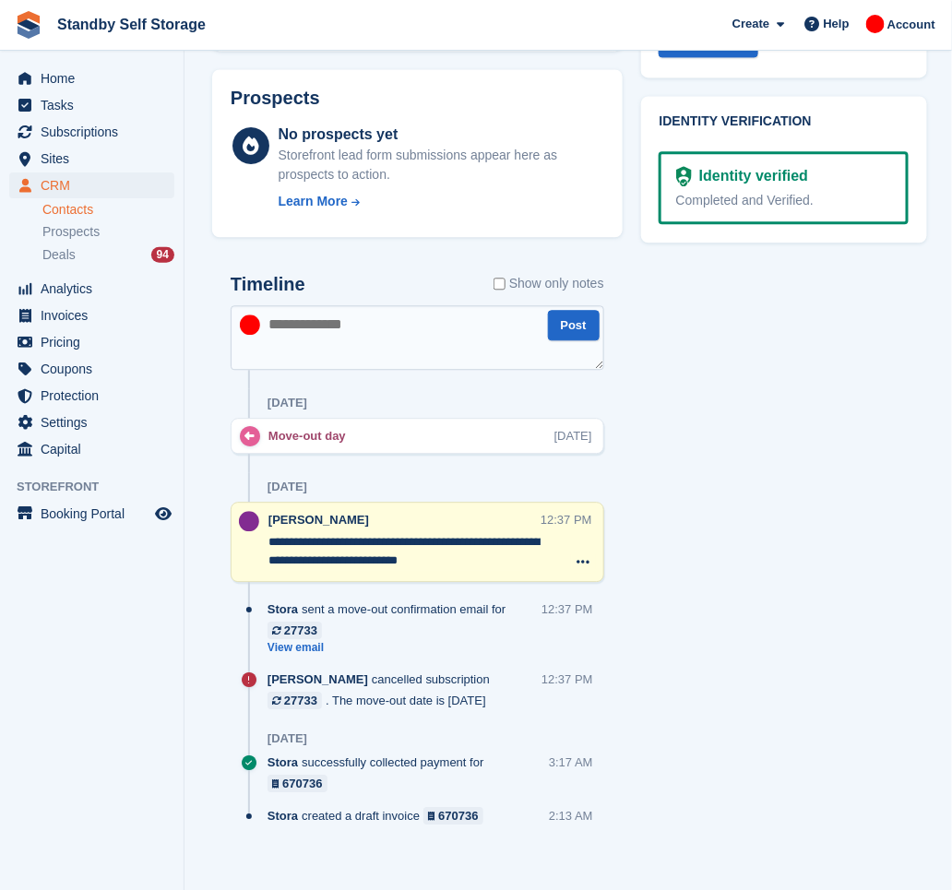
scroll to position [980, 0]
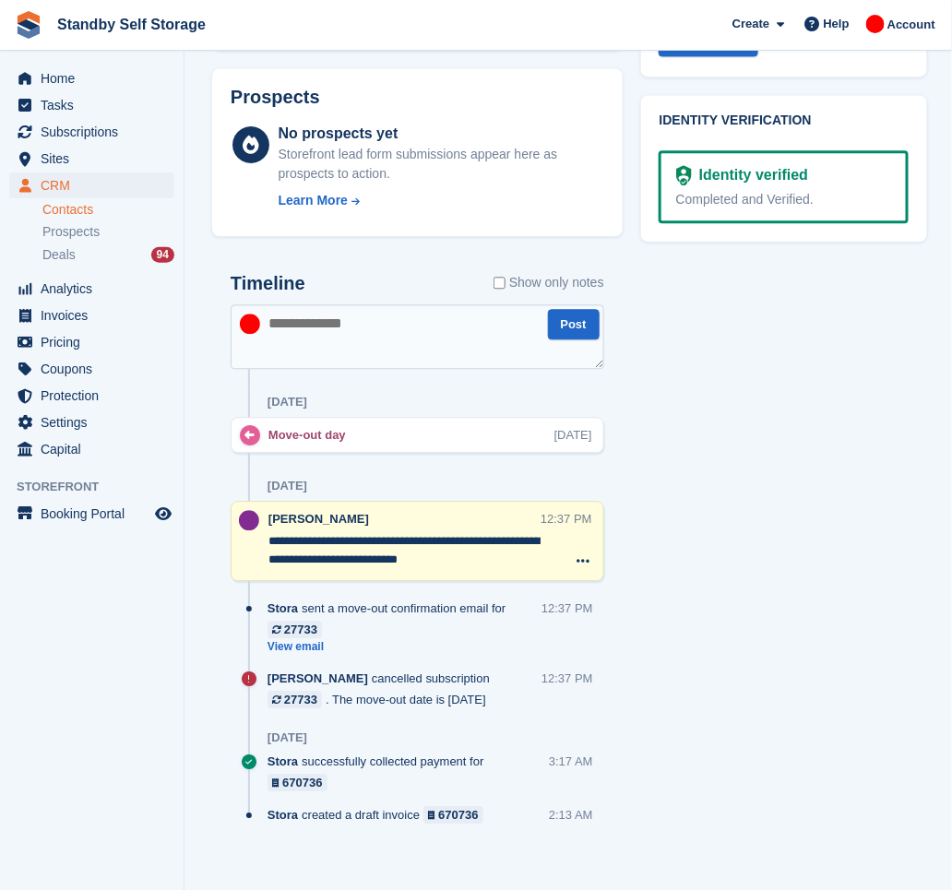
drag, startPoint x: 445, startPoint y: 544, endPoint x: 370, endPoint y: 544, distance: 74.7
click at [370, 544] on textarea "**********" at bounding box center [405, 550] width 272 height 37
click at [524, 544] on textarea "**********" at bounding box center [405, 550] width 272 height 37
click at [718, 473] on div "Tasks 0 Add No tasks related to Peter Mann Contact Details Email peter-mann2009…" at bounding box center [784, 17] width 305 height 1741
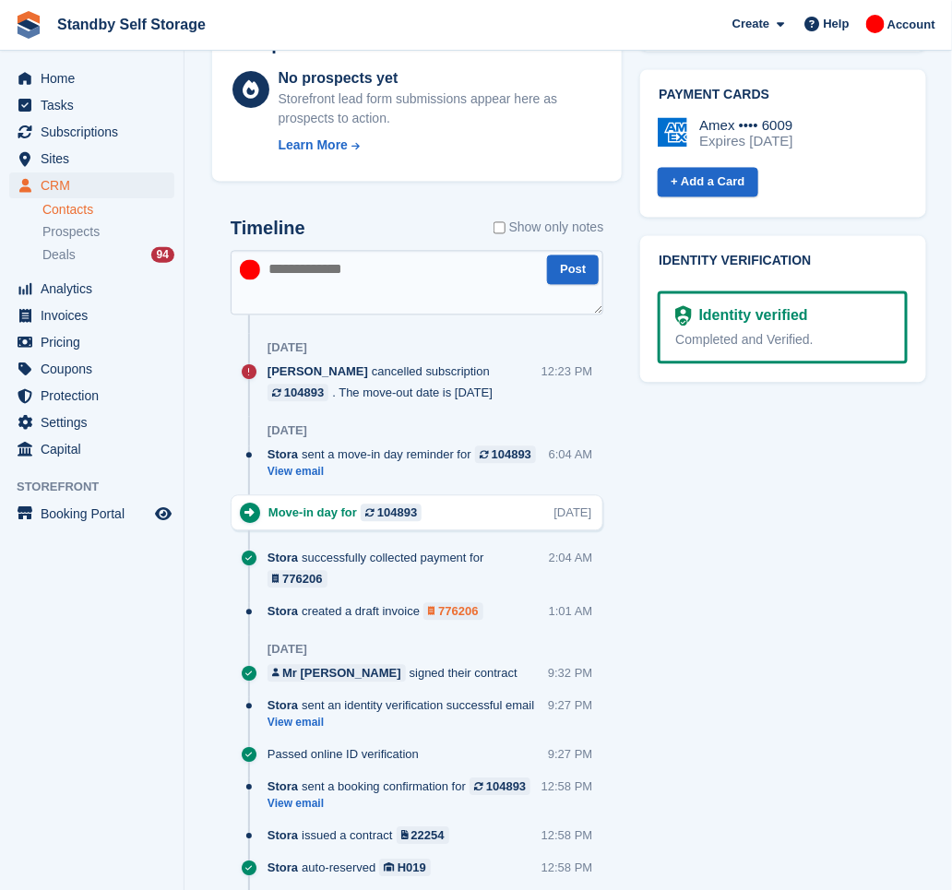
scroll to position [861, 0]
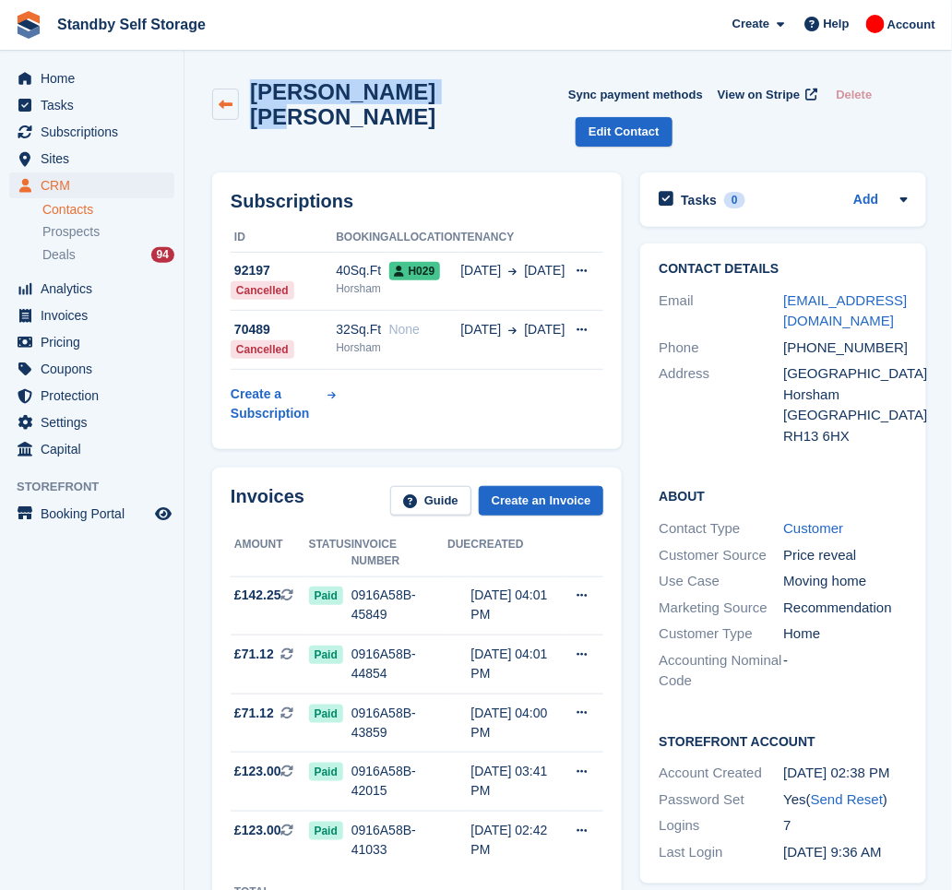
drag, startPoint x: 432, startPoint y: 86, endPoint x: 242, endPoint y: 98, distance: 190.5
click at [242, 98] on div "Brian Paul Foster Sync payment methods View on Stripe Delete Edit Contact" at bounding box center [569, 112] width 714 height 67
copy div "Brian Paul Foster"
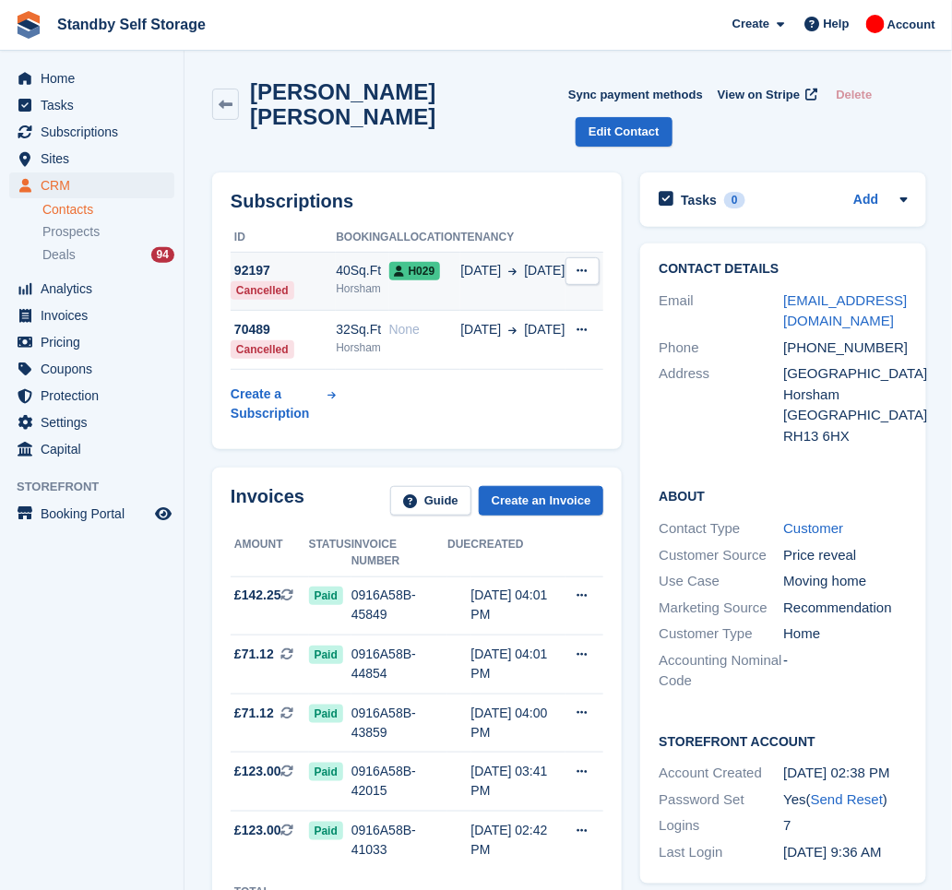
click at [356, 261] on div "40Sq.Ft" at bounding box center [362, 270] width 53 height 19
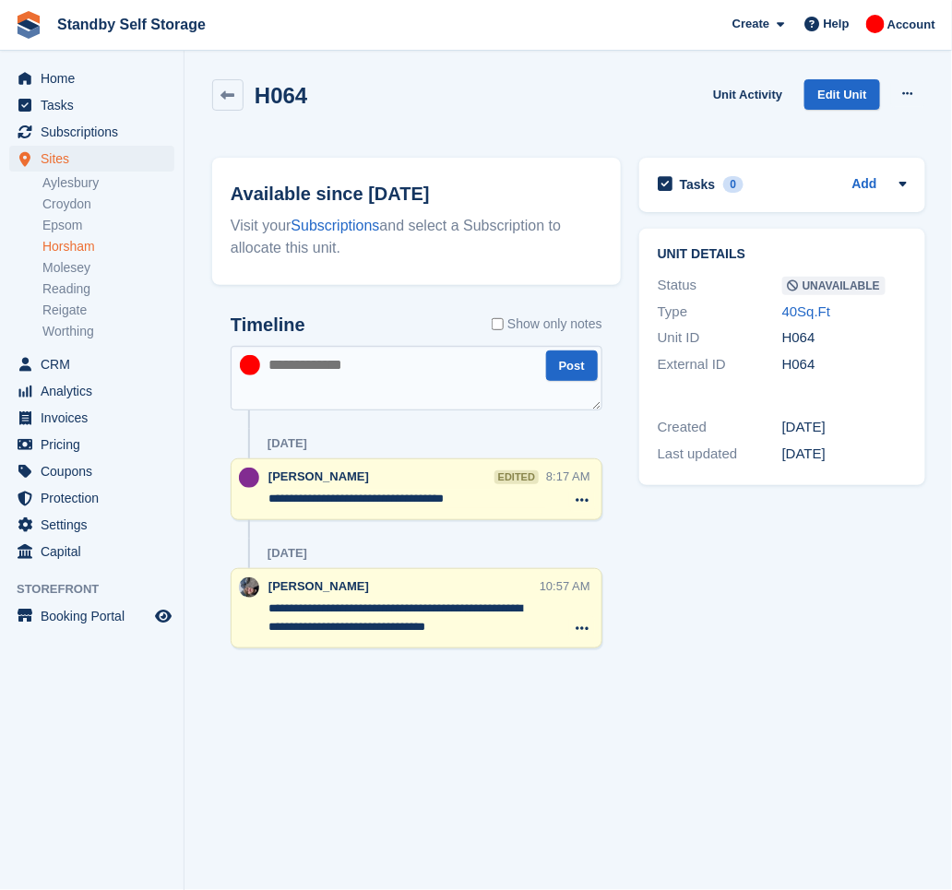
drag, startPoint x: 436, startPoint y: 504, endPoint x: 223, endPoint y: 479, distance: 214.6
click at [223, 479] on div "**********" at bounding box center [416, 493] width 409 height 394
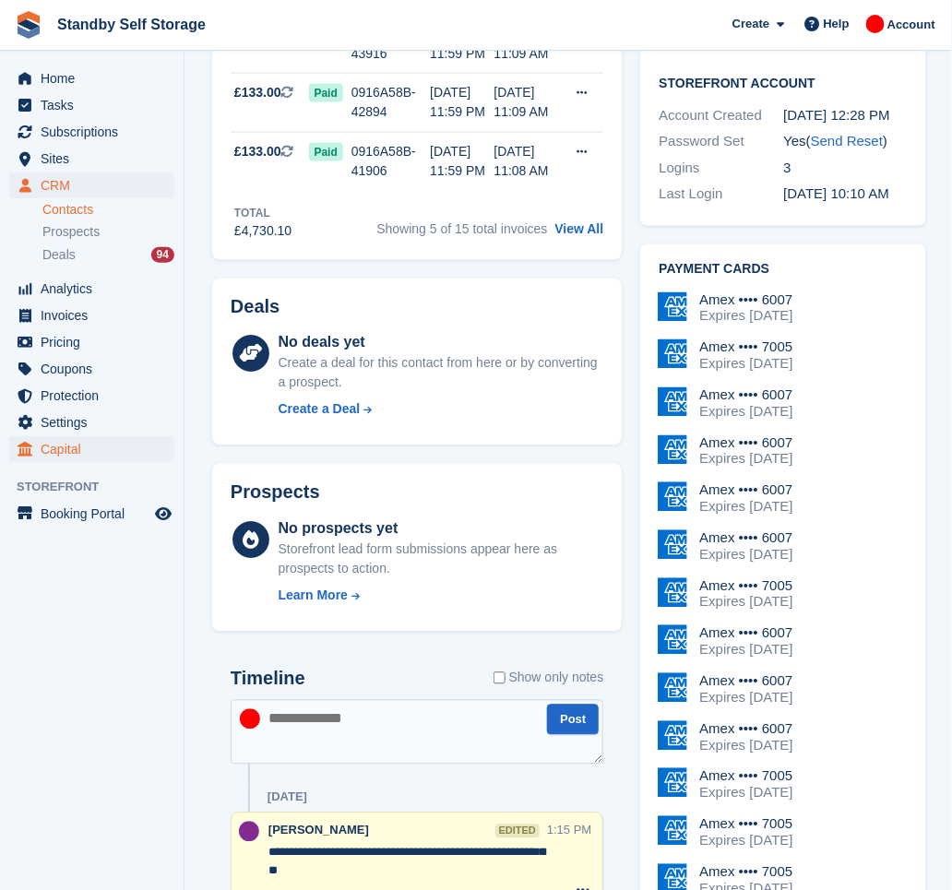
scroll to position [245, 0]
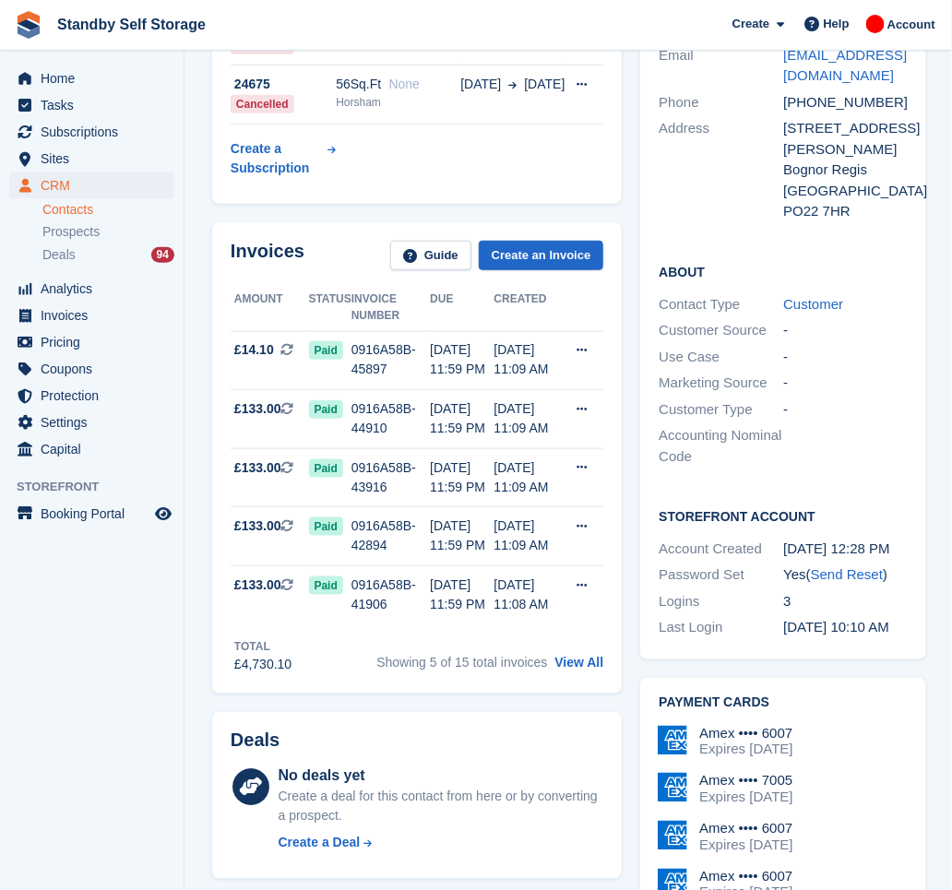
drag, startPoint x: 136, startPoint y: 613, endPoint x: 109, endPoint y: 536, distance: 81.1
click at [136, 613] on aside "Home Tasks Subscriptions Subscriptions Subscriptions Contracts Price increases …" at bounding box center [92, 450] width 184 height 798
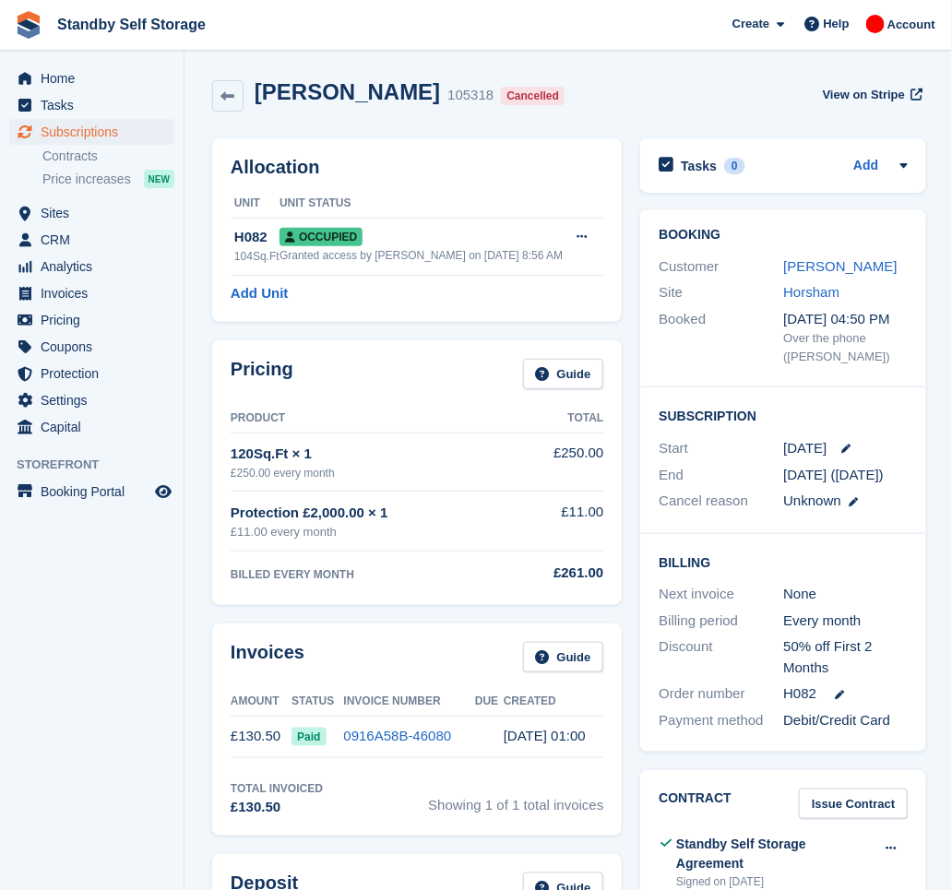
click at [664, 87] on div "David Bailey 105318 Cancelled View on Stripe" at bounding box center [569, 95] width 714 height 33
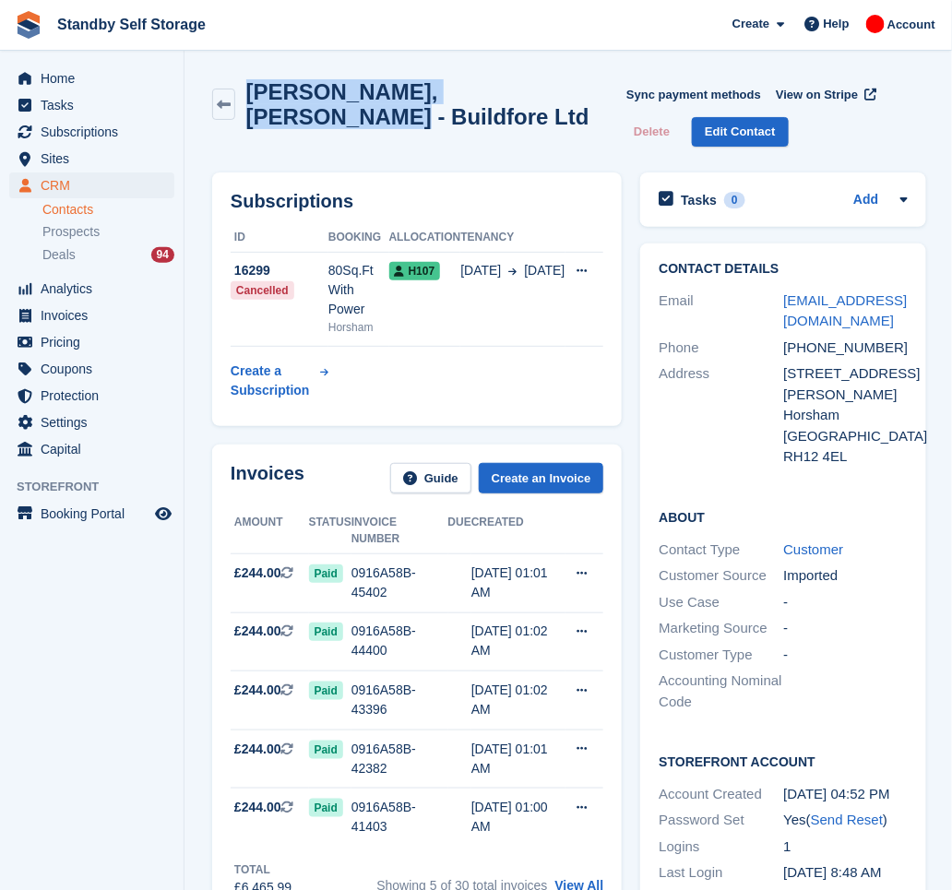
drag, startPoint x: 336, startPoint y: 126, endPoint x: 226, endPoint y: 80, distance: 119.1
click at [226, 80] on div "Steve, Mayes - Buildfore Ltd" at bounding box center [419, 104] width 414 height 50
copy div "Steve, Mayes - Buildfore Ltd"
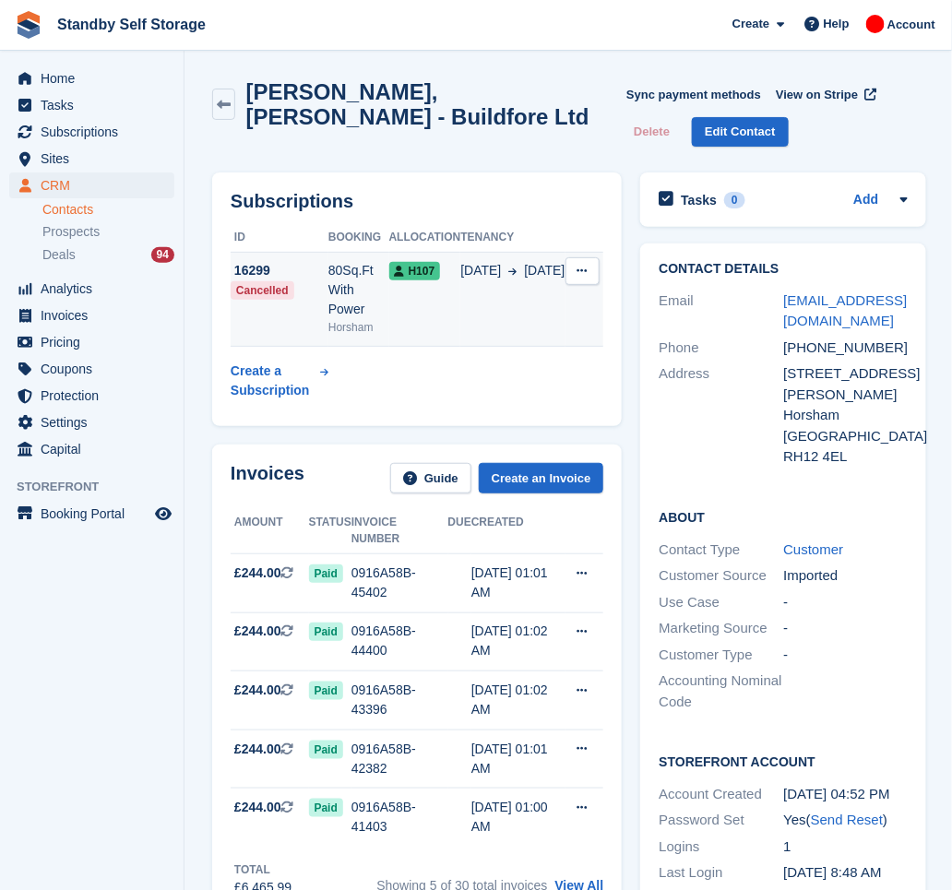
click at [379, 274] on div "80Sq.Ft With Power" at bounding box center [359, 290] width 61 height 58
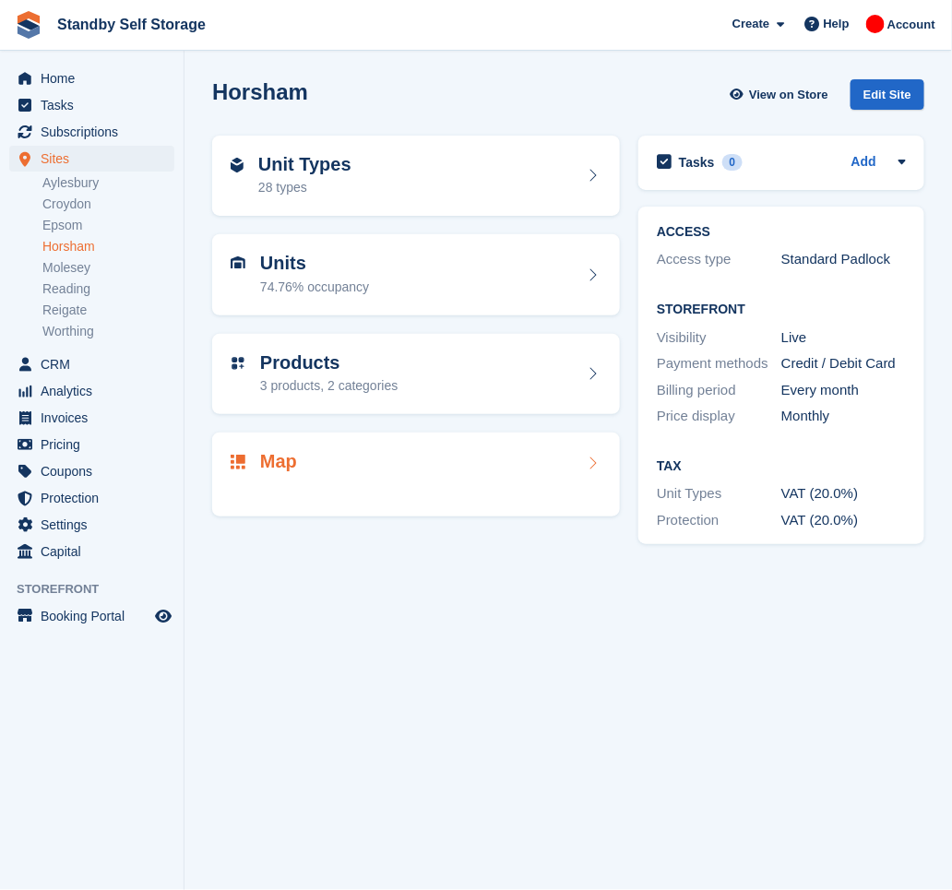
click at [401, 507] on div "Map" at bounding box center [416, 475] width 408 height 84
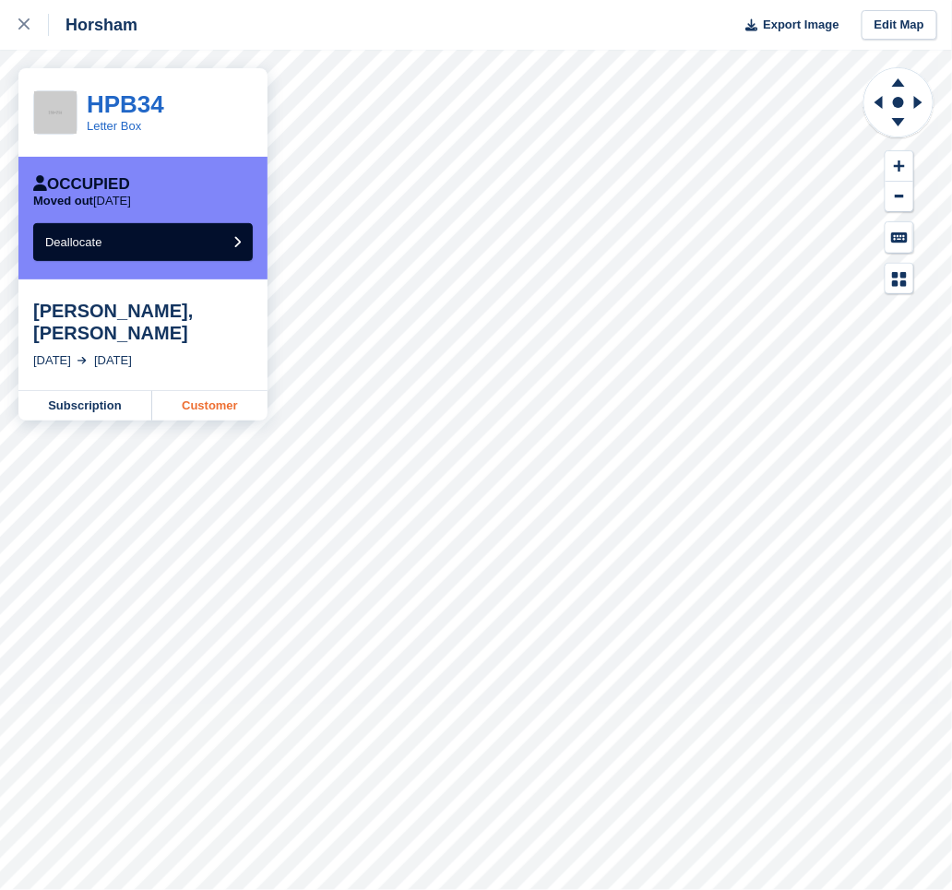
click at [221, 391] on link "Customer" at bounding box center [209, 406] width 115 height 30
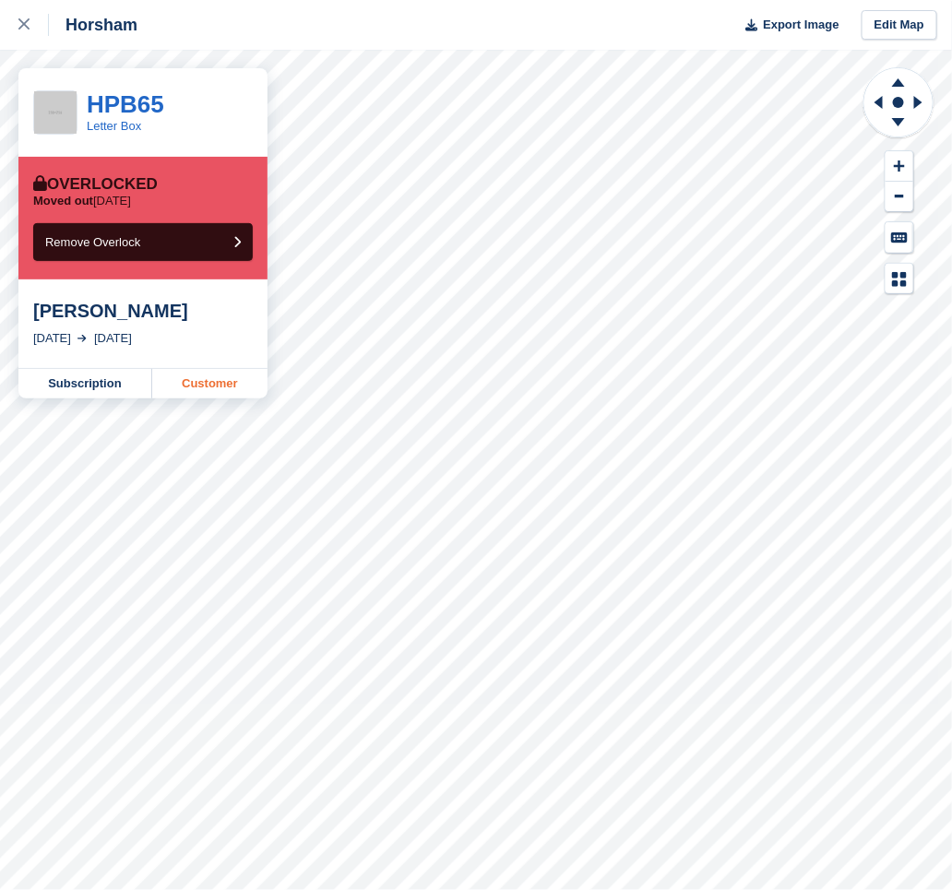
click at [226, 379] on link "Customer" at bounding box center [209, 384] width 115 height 30
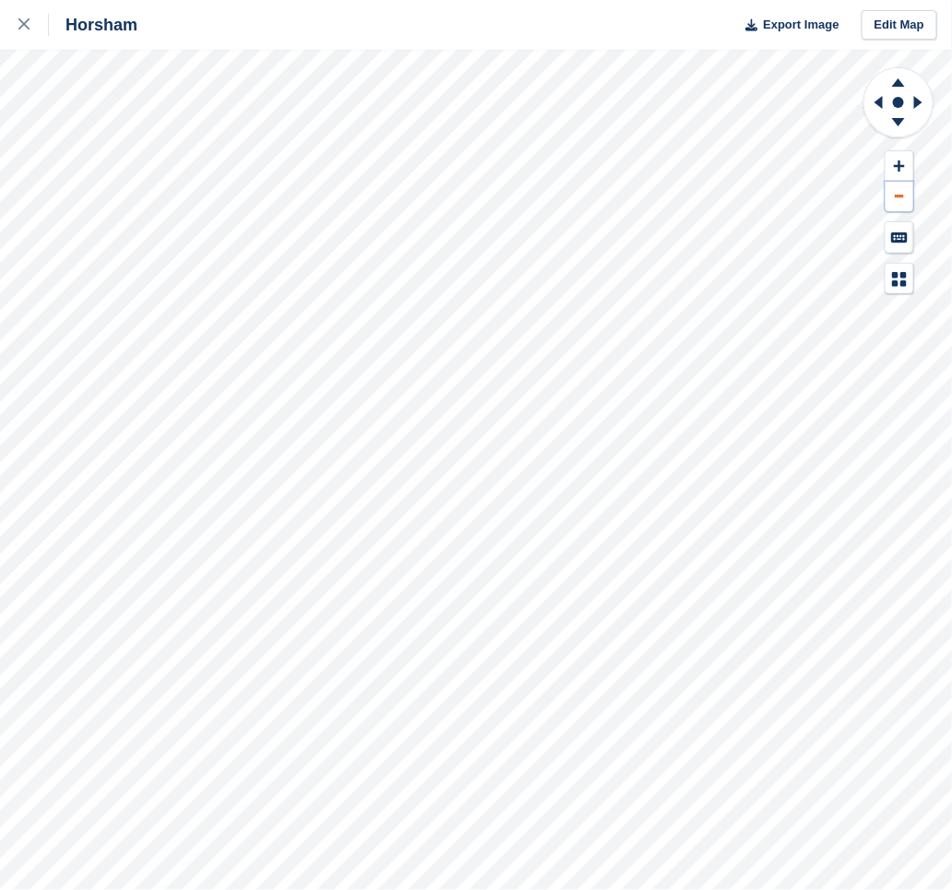
click at [896, 198] on button at bounding box center [900, 197] width 28 height 30
click at [917, 109] on icon at bounding box center [921, 102] width 23 height 48
click at [879, 102] on icon at bounding box center [879, 102] width 8 height 13
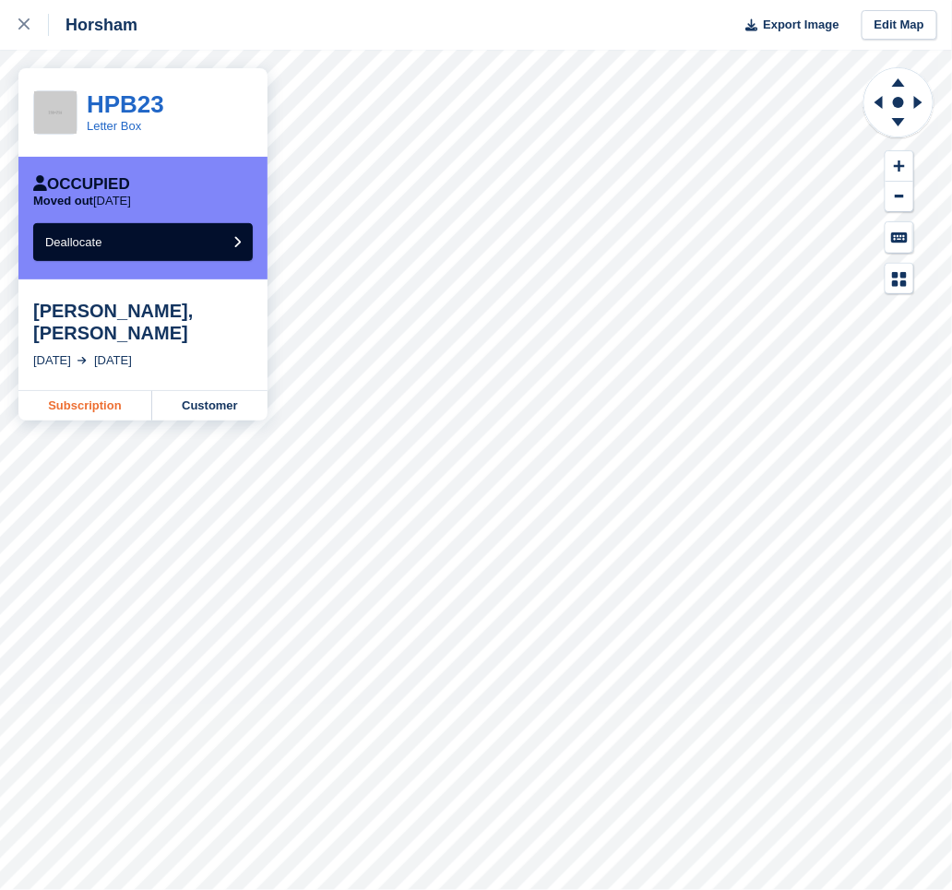
click at [118, 391] on link "Subscription" at bounding box center [85, 406] width 134 height 30
click at [893, 84] on icon at bounding box center [899, 79] width 48 height 23
click at [32, 19] on div at bounding box center [33, 25] width 30 height 22
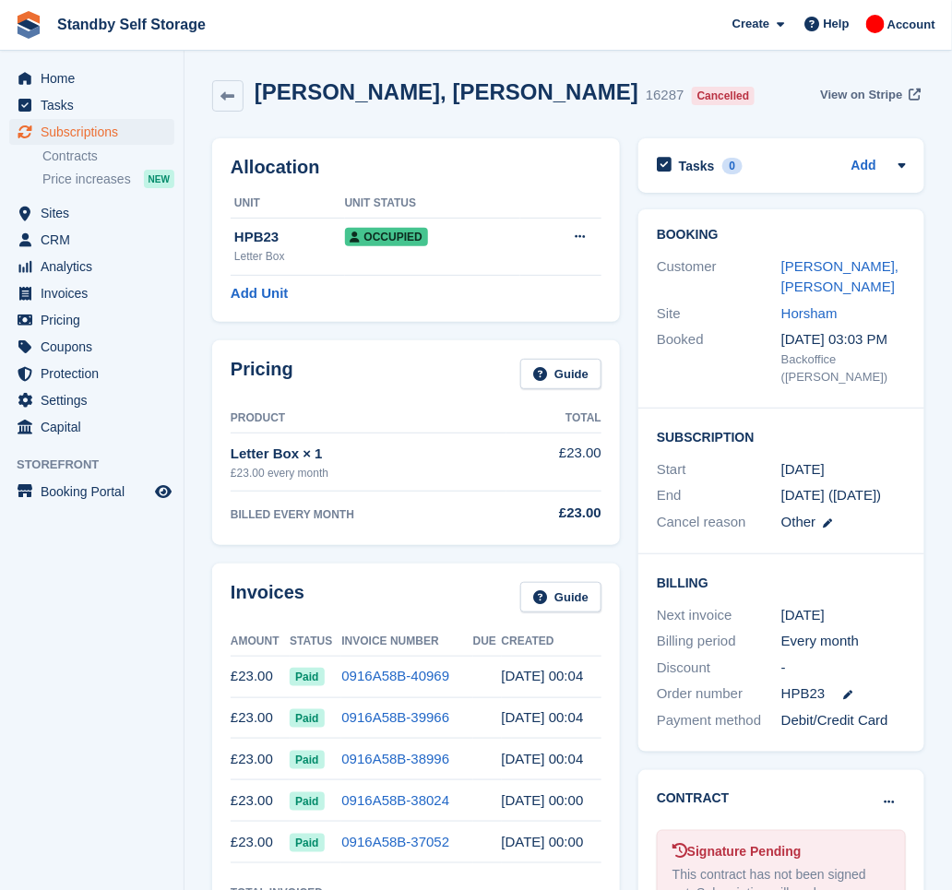
click at [843, 97] on span "View on Stripe" at bounding box center [861, 95] width 82 height 18
click at [137, 232] on span "CRM" at bounding box center [96, 240] width 111 height 26
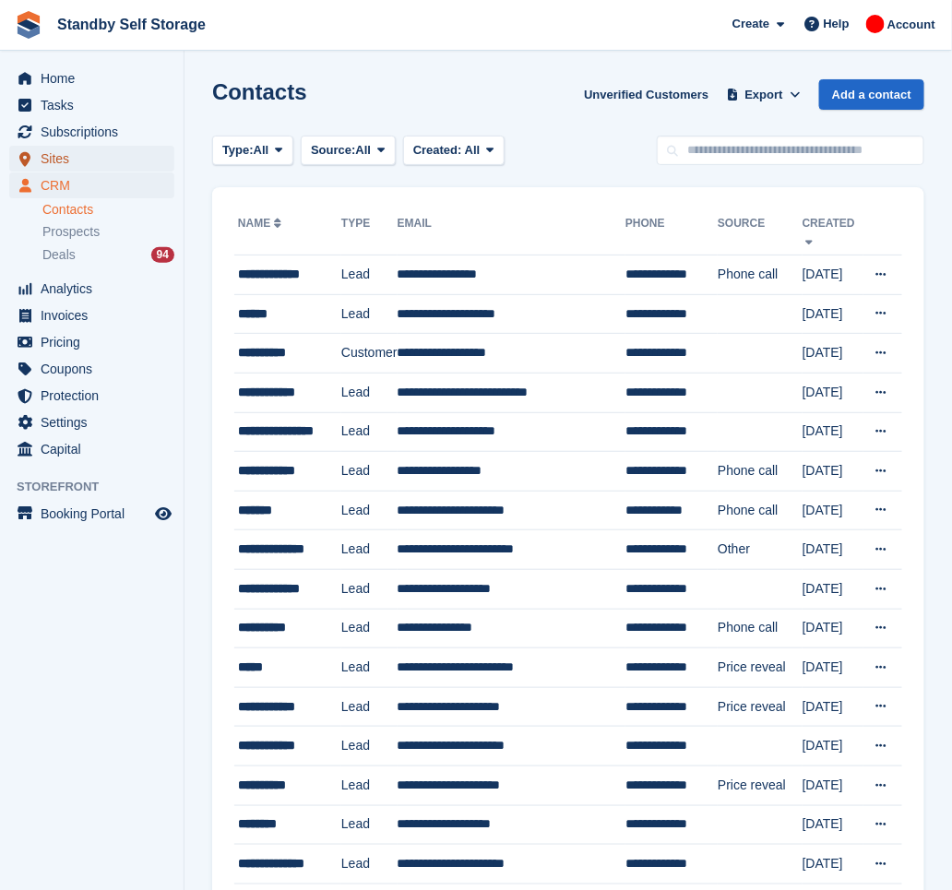
click at [108, 161] on span "Sites" at bounding box center [96, 159] width 111 height 26
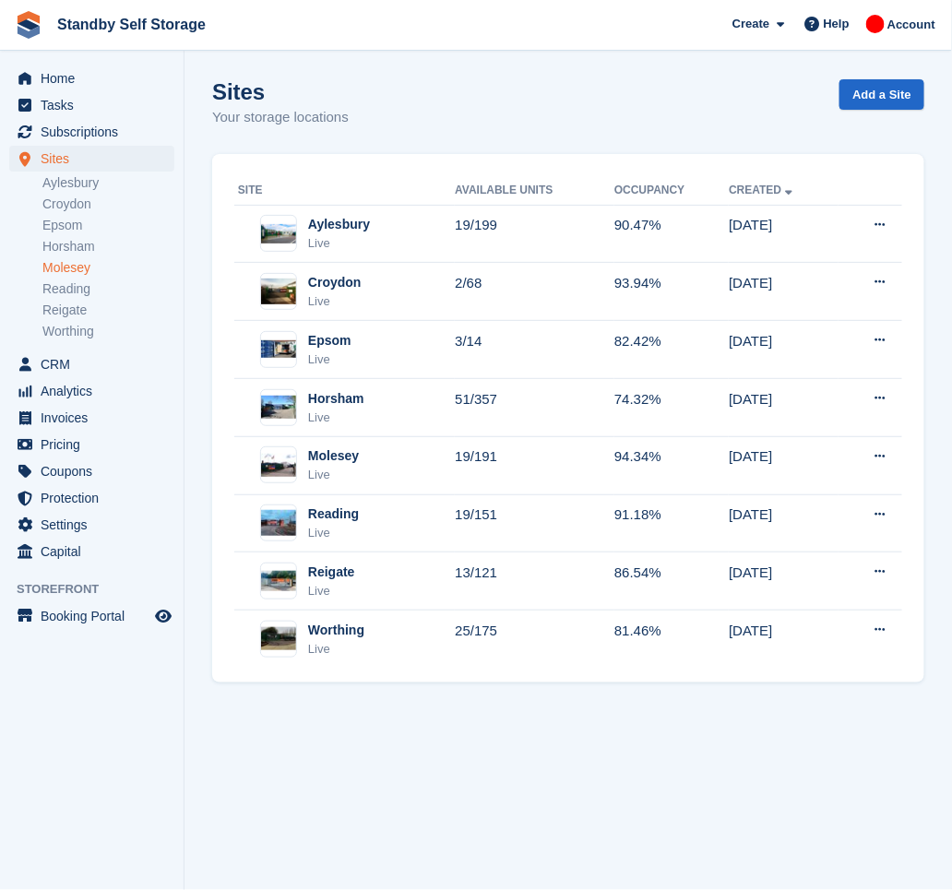
click at [96, 267] on link "Molesey" at bounding box center [108, 268] width 132 height 18
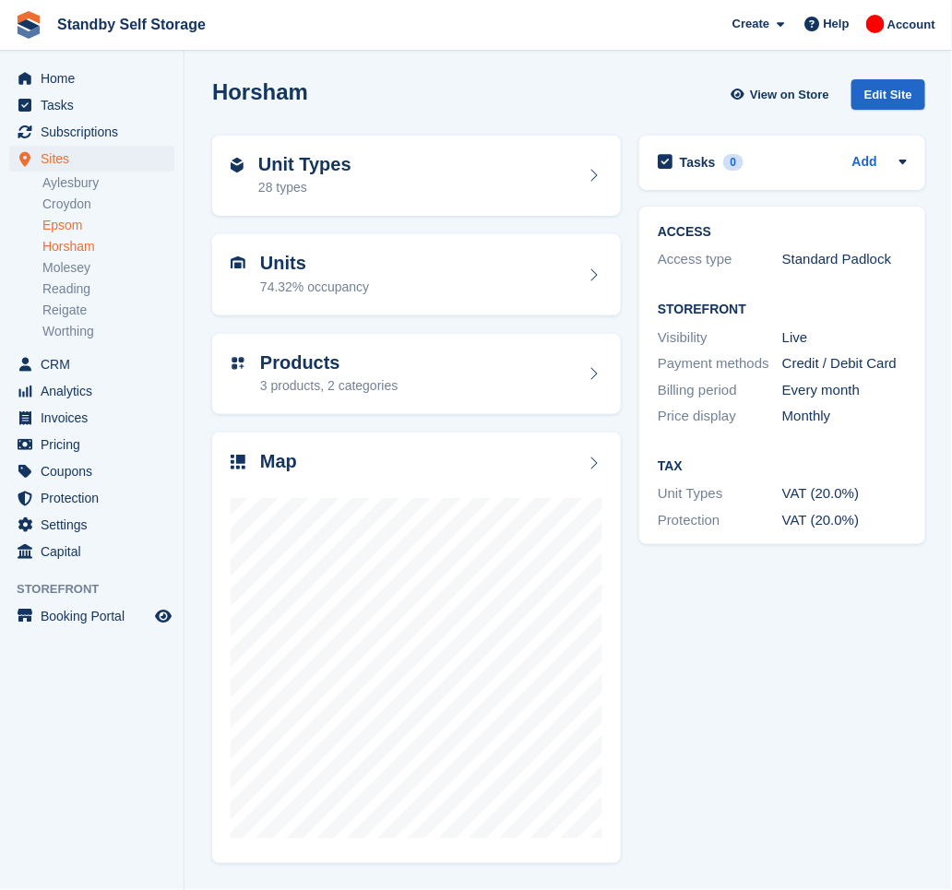
click at [70, 223] on link "Epsom" at bounding box center [108, 226] width 132 height 18
click at [122, 137] on span "Subscriptions" at bounding box center [96, 132] width 111 height 26
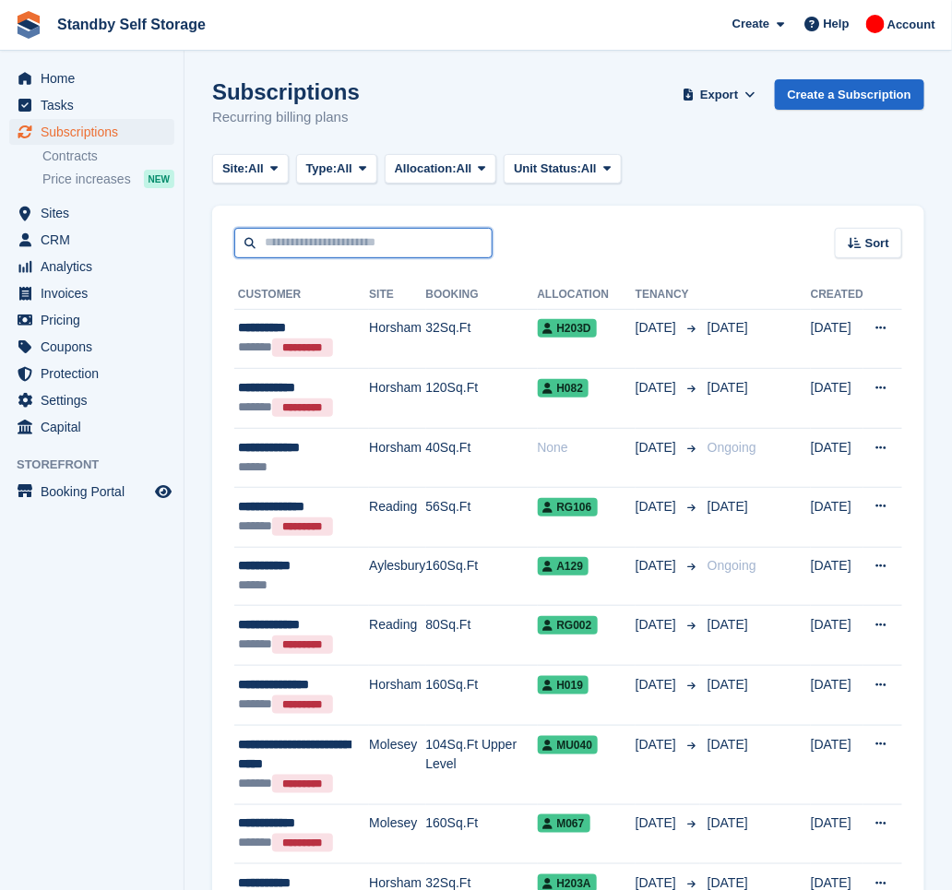
click at [305, 234] on input "text" at bounding box center [363, 243] width 258 height 30
type input "*****"
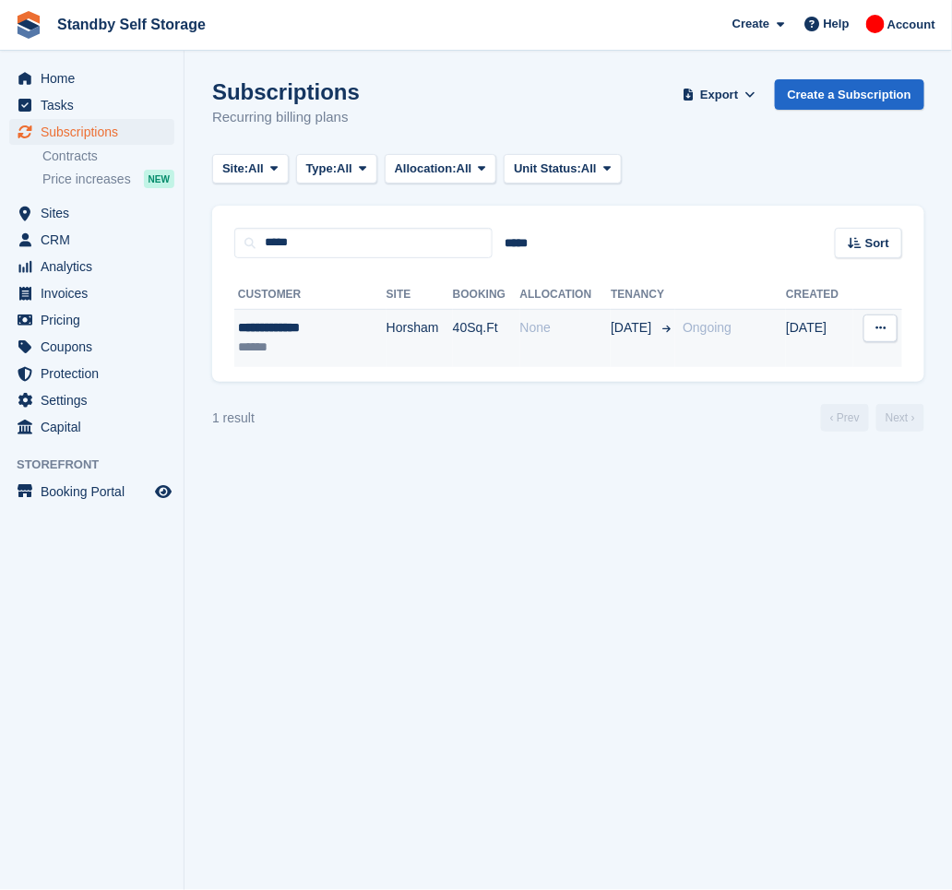
click at [580, 329] on div "None" at bounding box center [565, 327] width 91 height 19
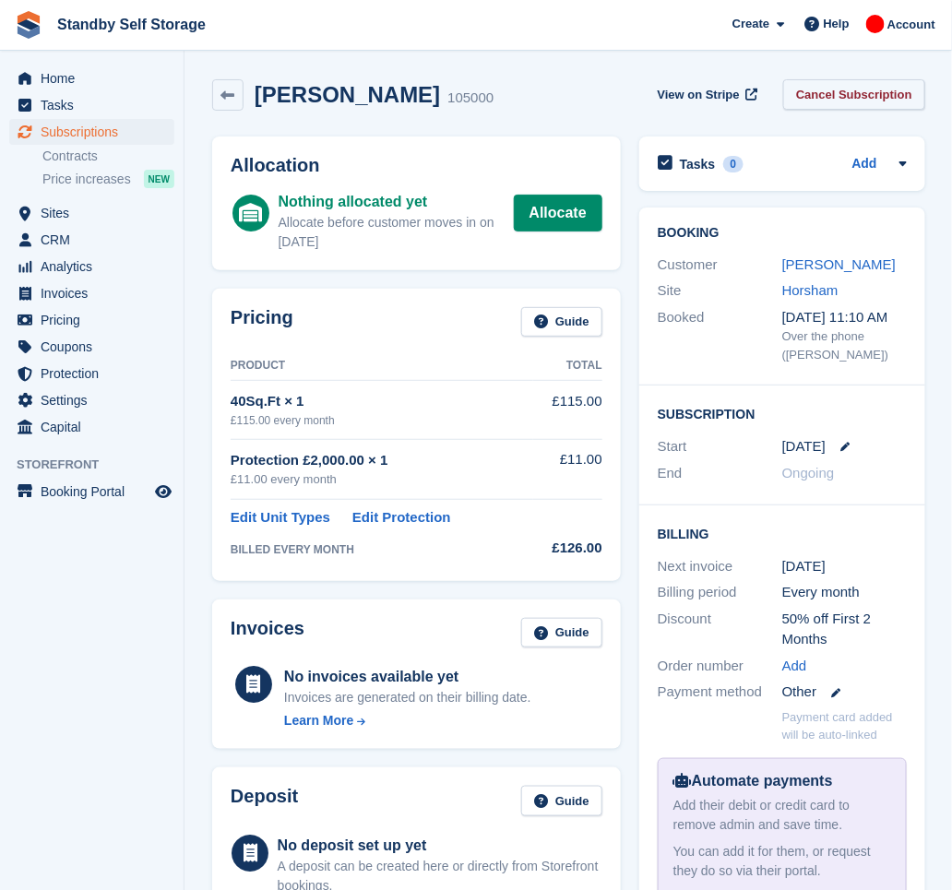
click at [809, 93] on link "Cancel Subscription" at bounding box center [854, 94] width 142 height 30
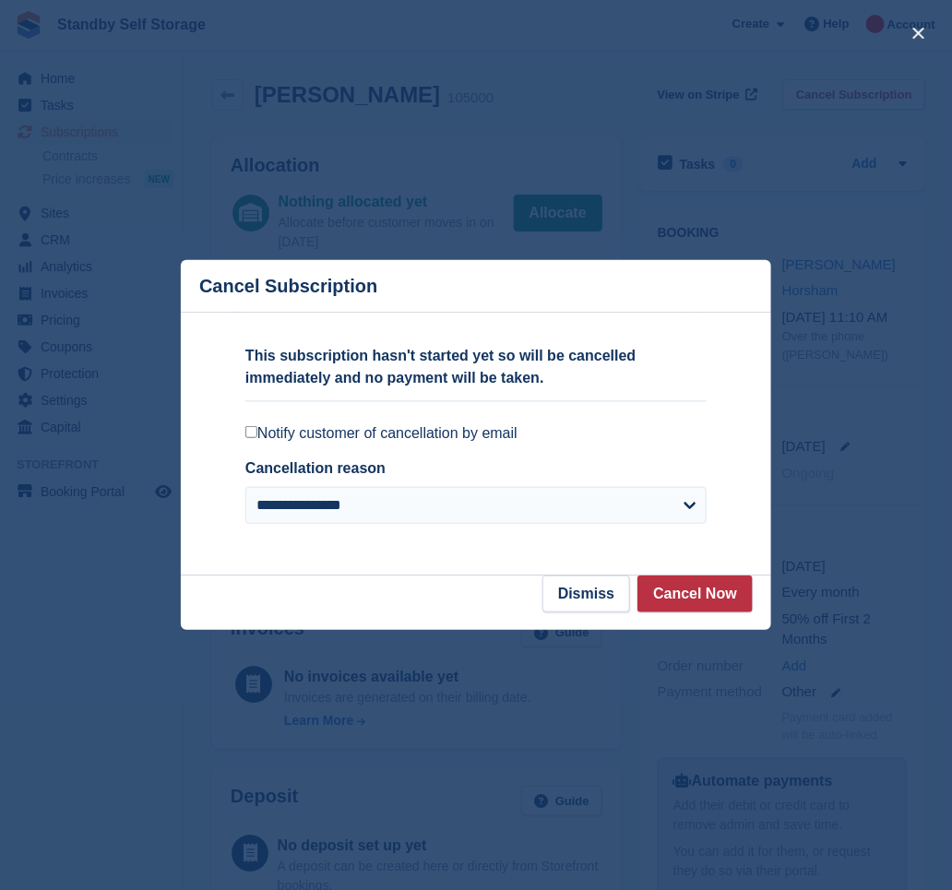
drag, startPoint x: 352, startPoint y: 437, endPoint x: 460, endPoint y: 460, distance: 110.2
click at [352, 437] on label "Notify customer of cancellation by email" at bounding box center [475, 433] width 461 height 18
click at [713, 591] on button "Cancel Now" at bounding box center [695, 594] width 115 height 37
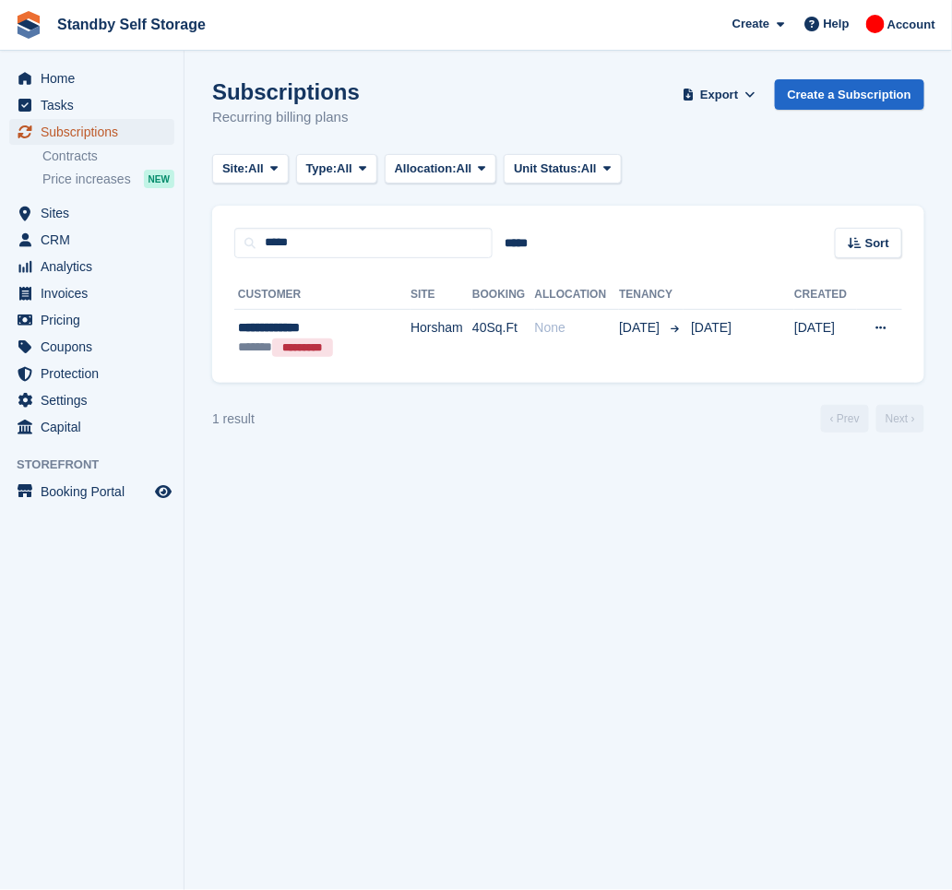
click at [107, 127] on span "Subscriptions" at bounding box center [96, 132] width 111 height 26
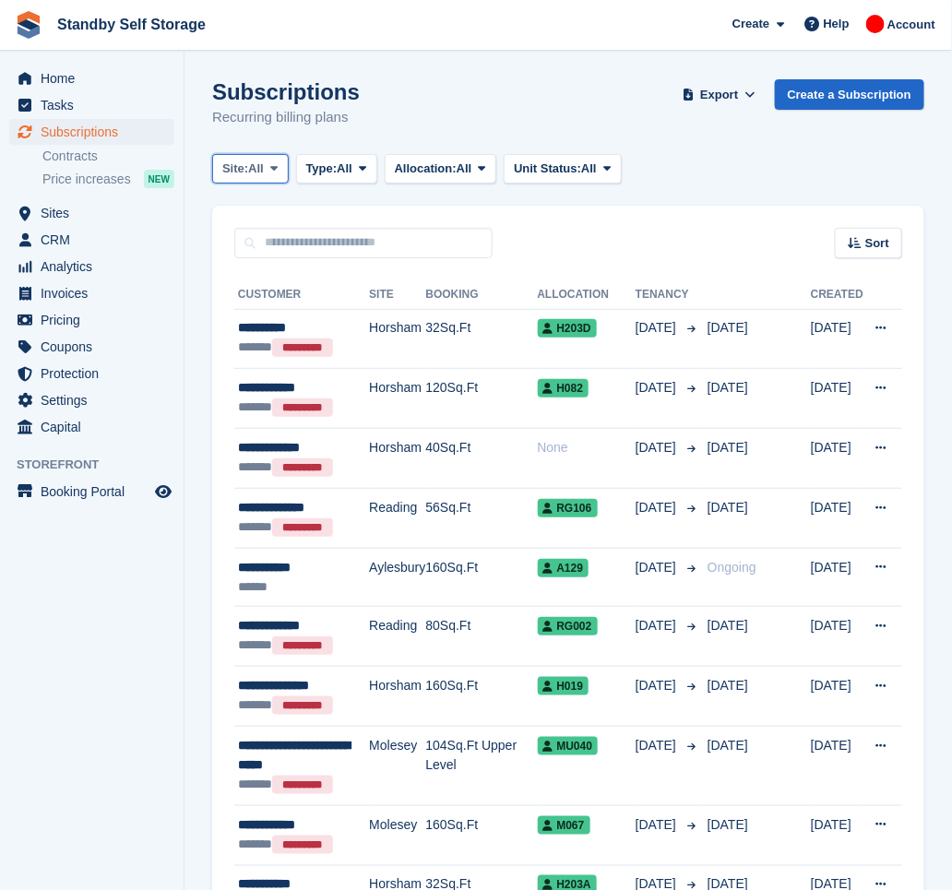
click at [281, 174] on span at bounding box center [274, 168] width 15 height 15
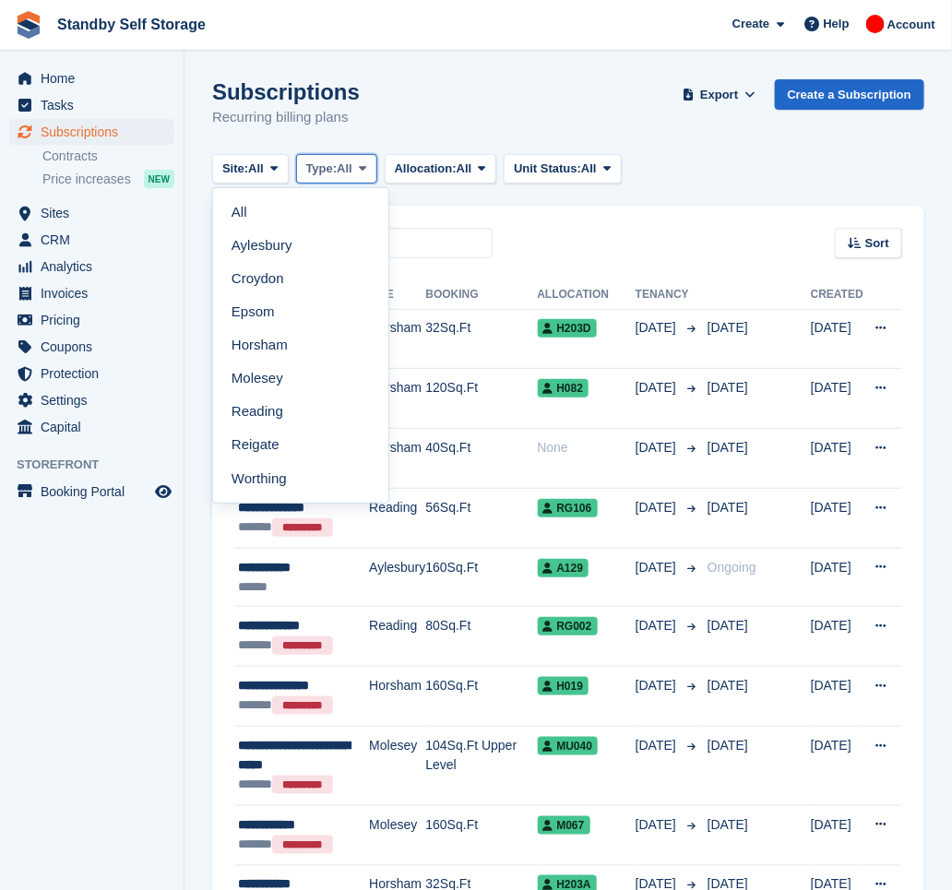
click at [334, 173] on span "Type:" at bounding box center [321, 169] width 31 height 18
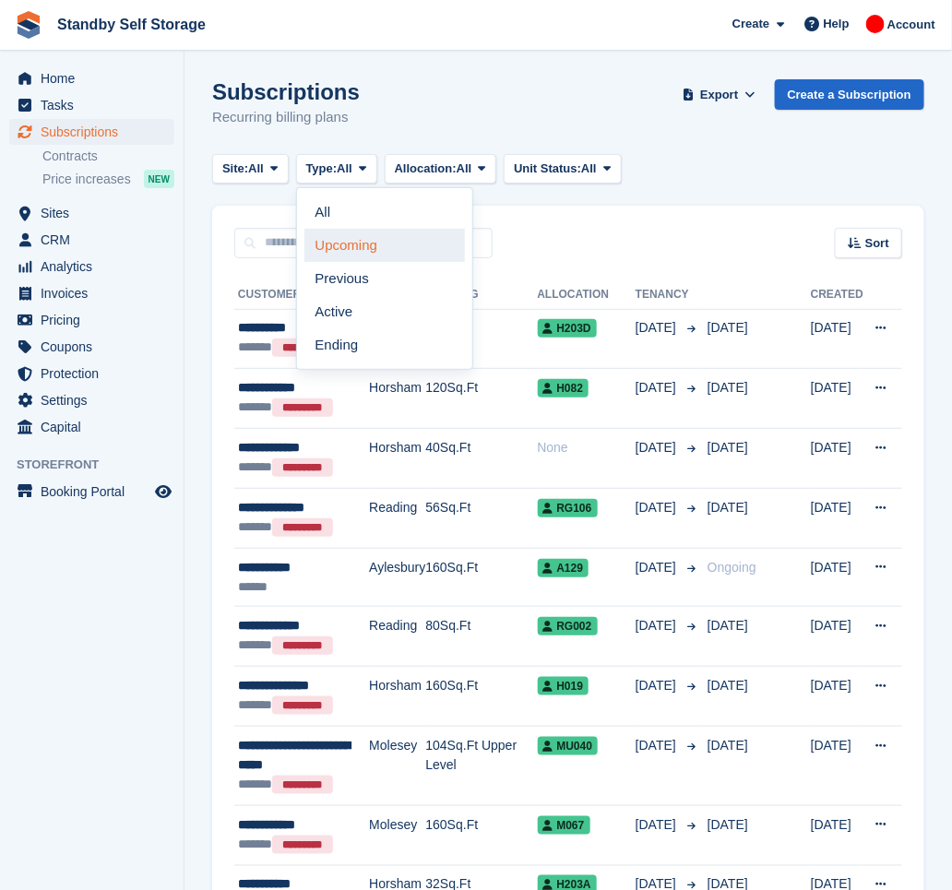
click at [345, 249] on link "Upcoming" at bounding box center [385, 245] width 161 height 33
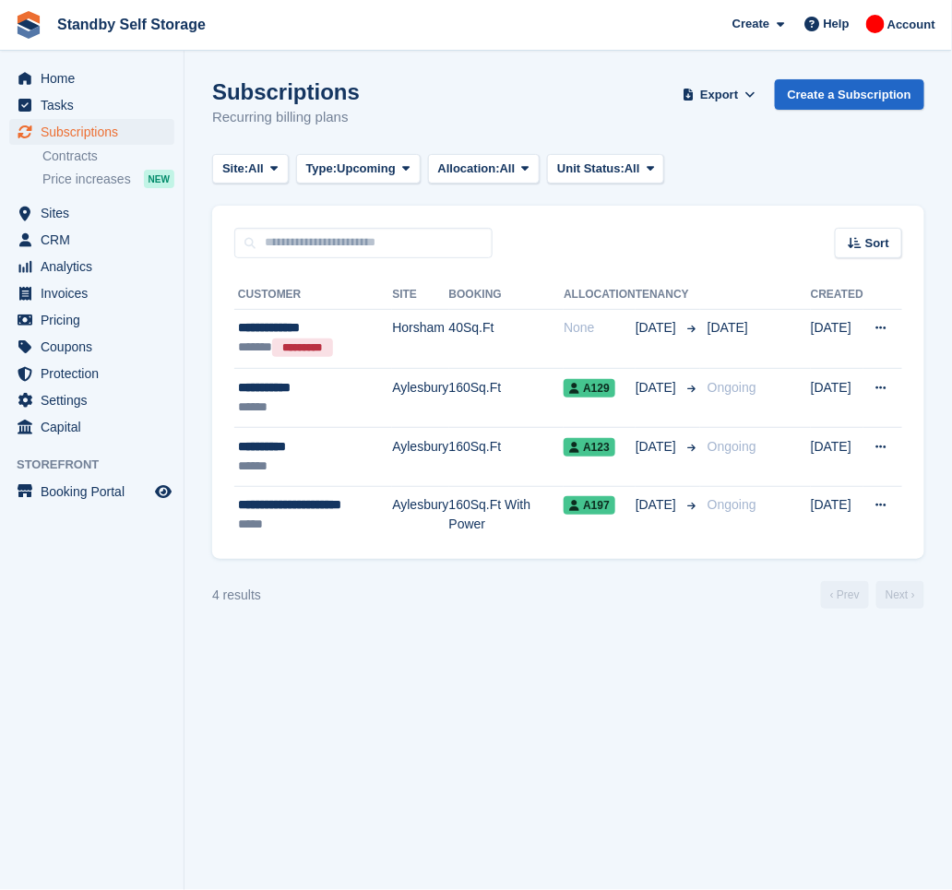
click at [141, 729] on aside "Home Tasks Subscriptions Subscriptions Subscriptions Contracts Price increases …" at bounding box center [92, 450] width 184 height 798
click at [70, 211] on span "Sites" at bounding box center [96, 213] width 111 height 26
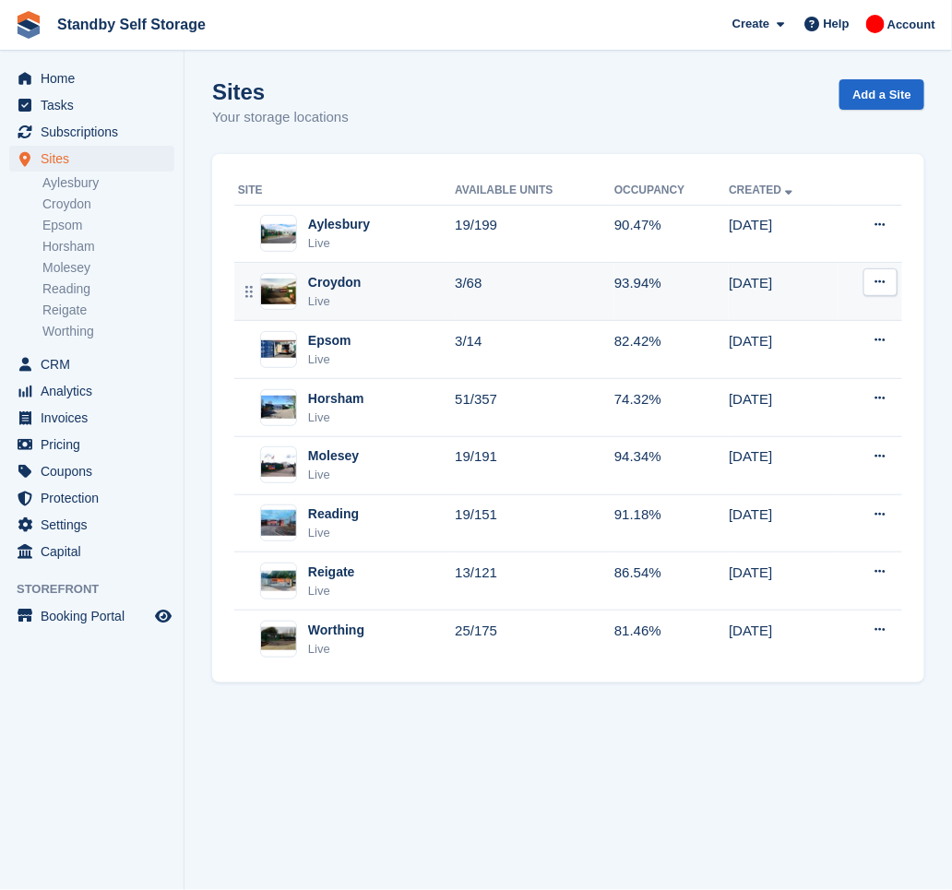
click at [345, 294] on div "Live" at bounding box center [335, 302] width 54 height 18
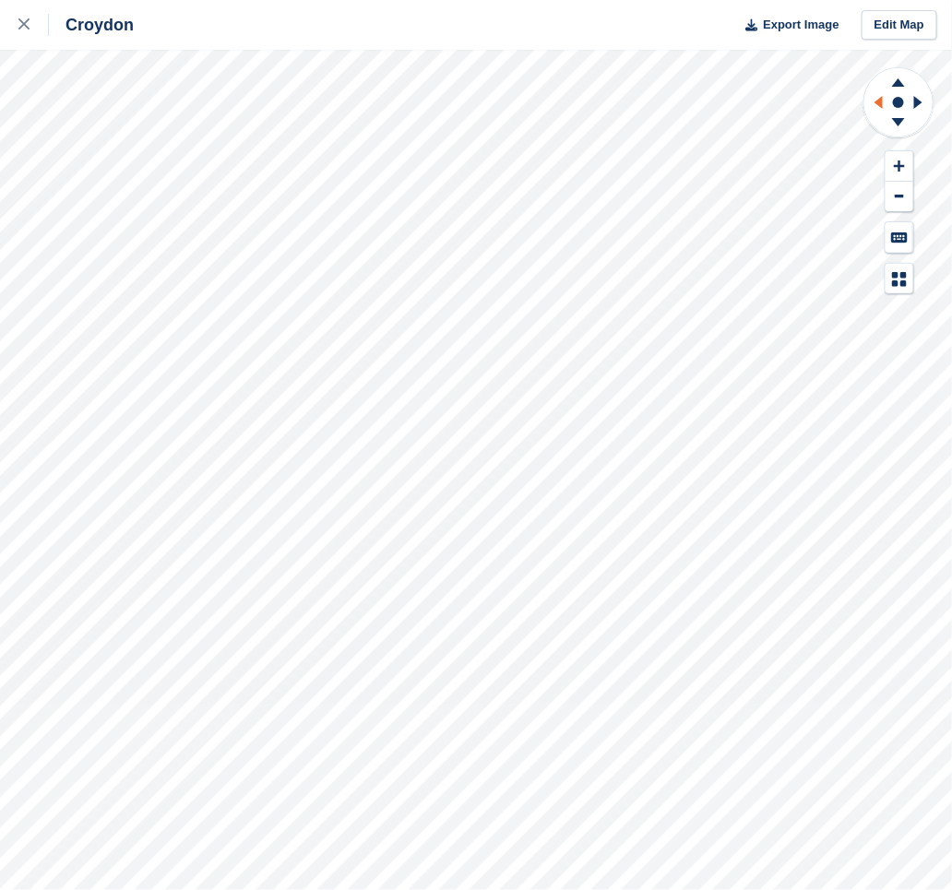
click at [878, 104] on icon at bounding box center [876, 102] width 23 height 48
click at [143, 85] on div "Croydon Export Image Edit Map" at bounding box center [476, 445] width 952 height 890
click at [12, 24] on link at bounding box center [24, 25] width 49 height 50
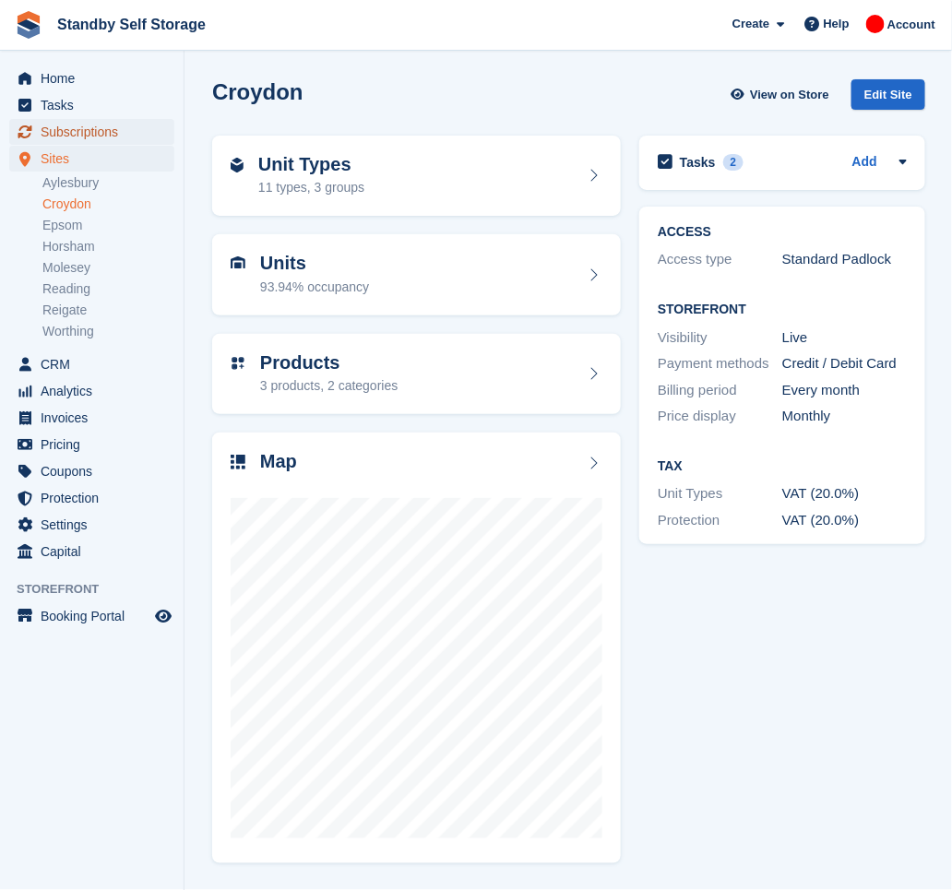
click at [57, 138] on span "Subscriptions" at bounding box center [96, 132] width 111 height 26
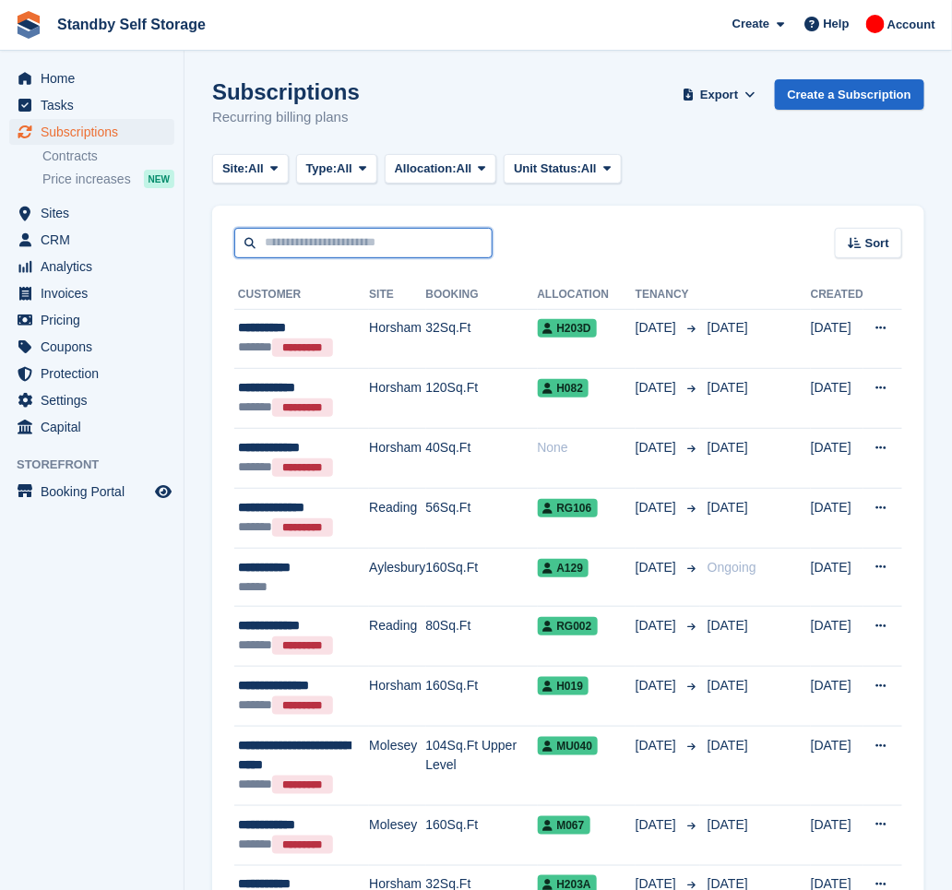
click at [310, 245] on input "text" at bounding box center [363, 243] width 258 height 30
type input "********"
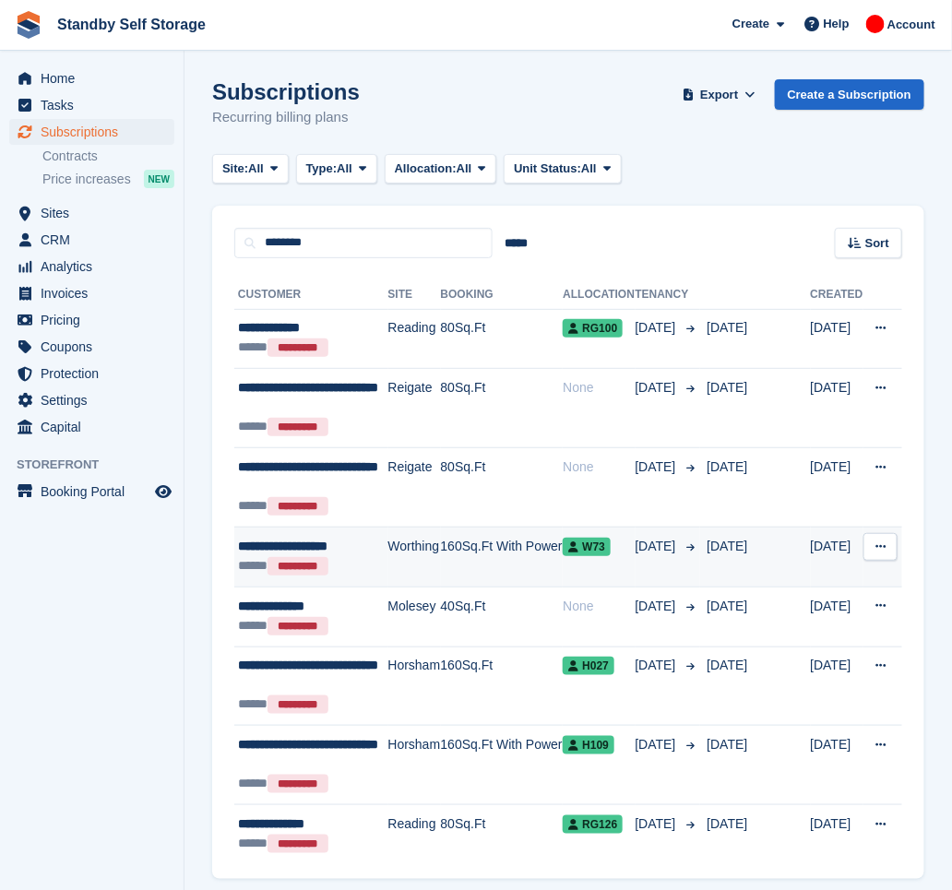
scroll to position [66, 0]
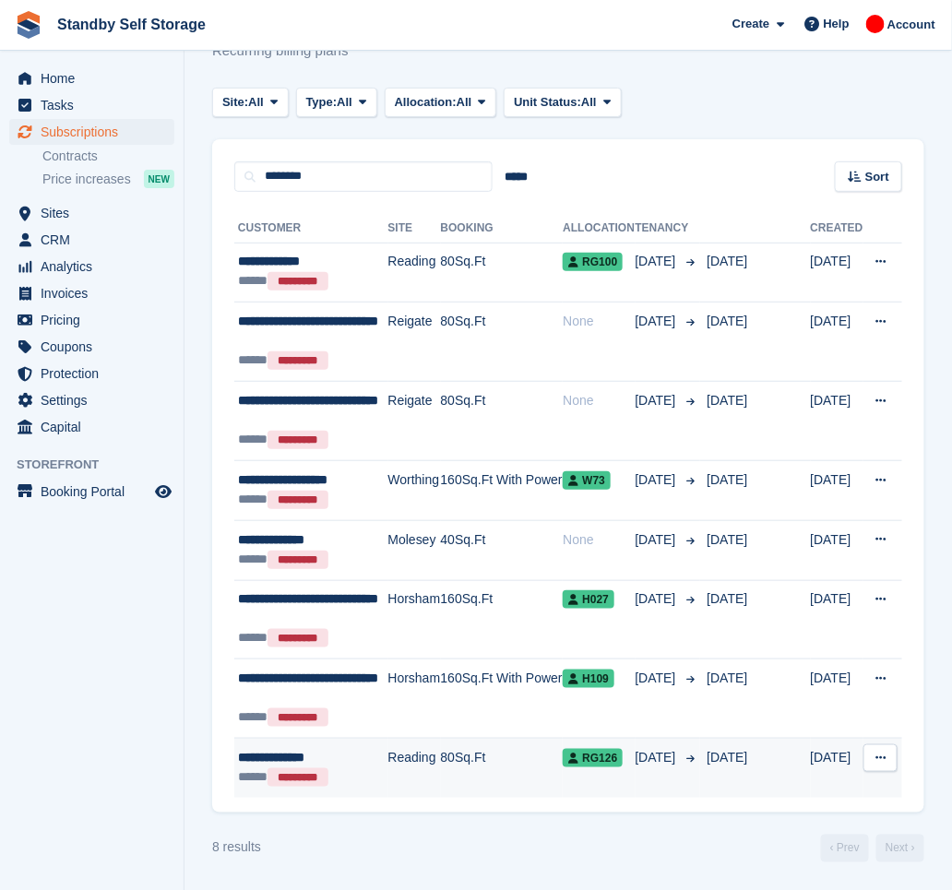
click at [388, 772] on td "Reading" at bounding box center [414, 768] width 53 height 59
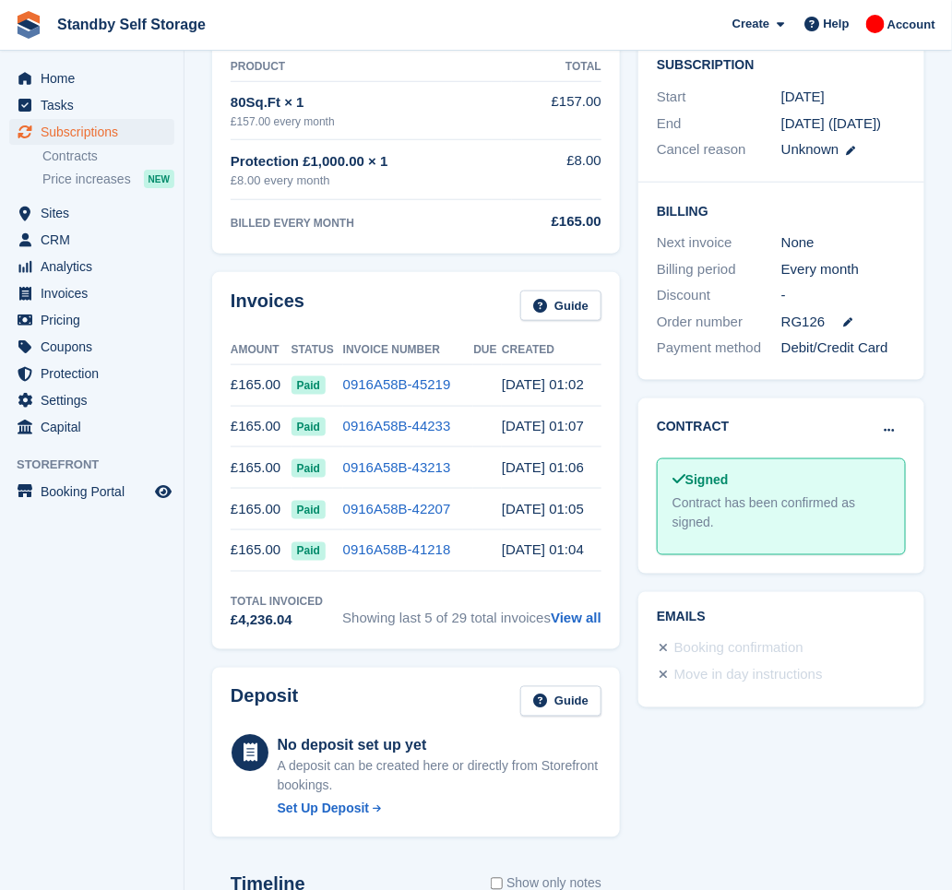
scroll to position [245, 0]
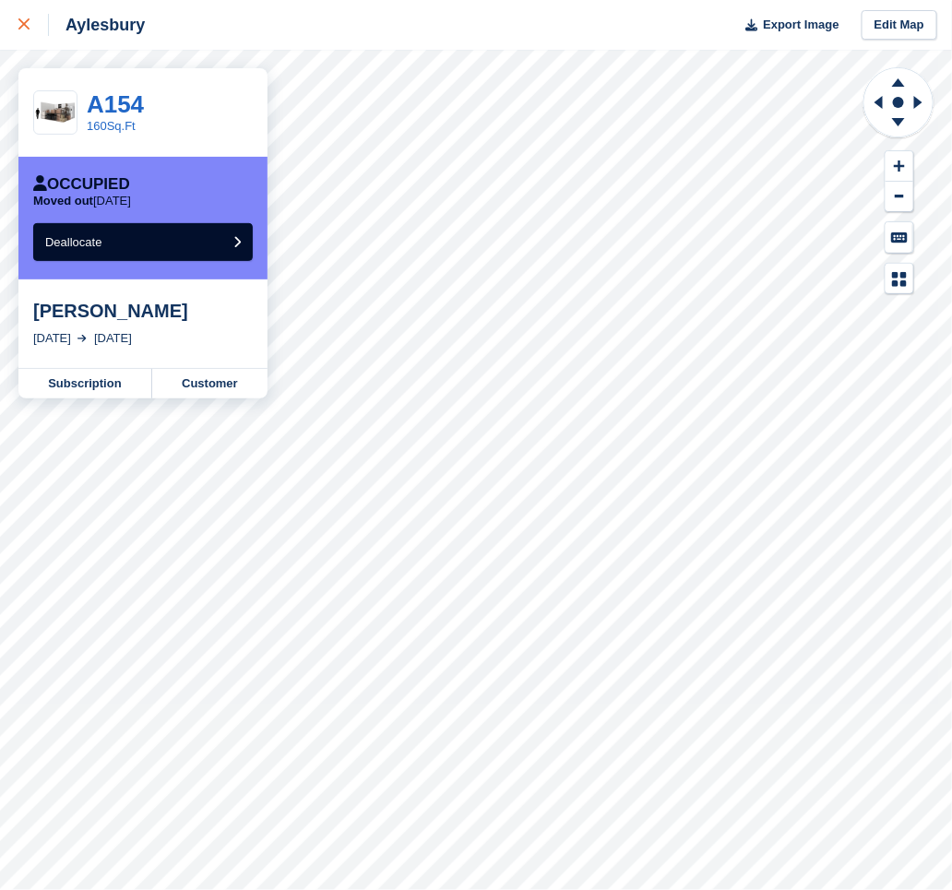
click at [30, 28] on div at bounding box center [33, 25] width 30 height 22
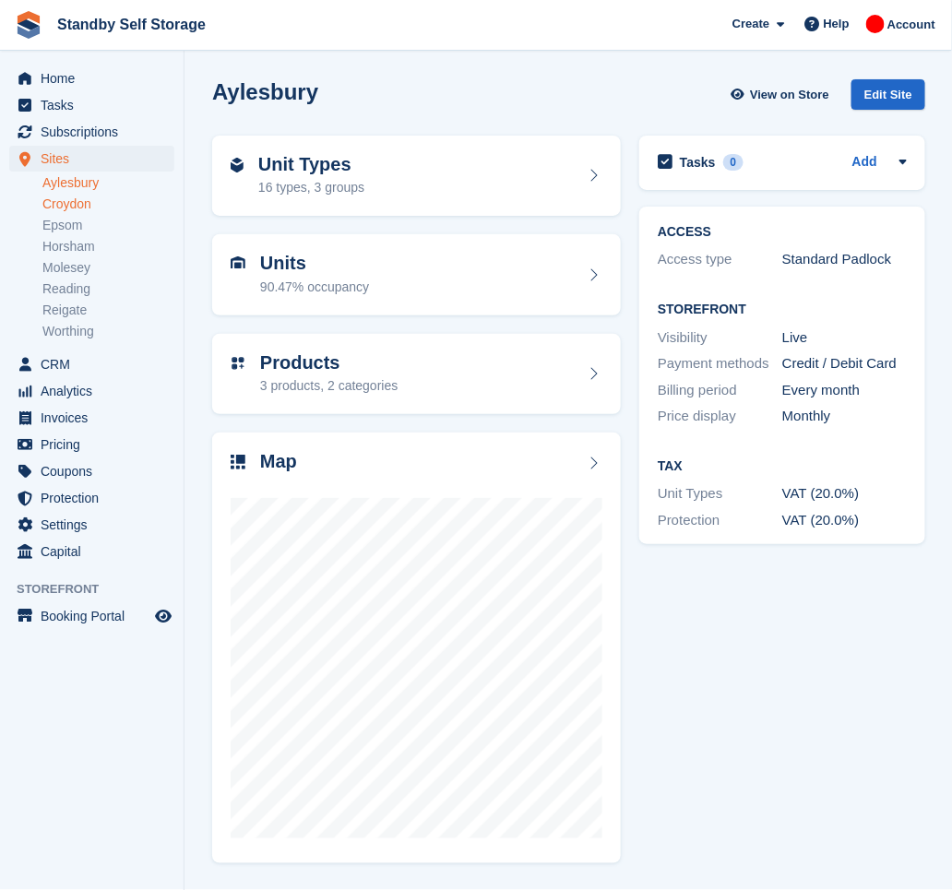
click at [83, 200] on link "Croydon" at bounding box center [108, 205] width 132 height 18
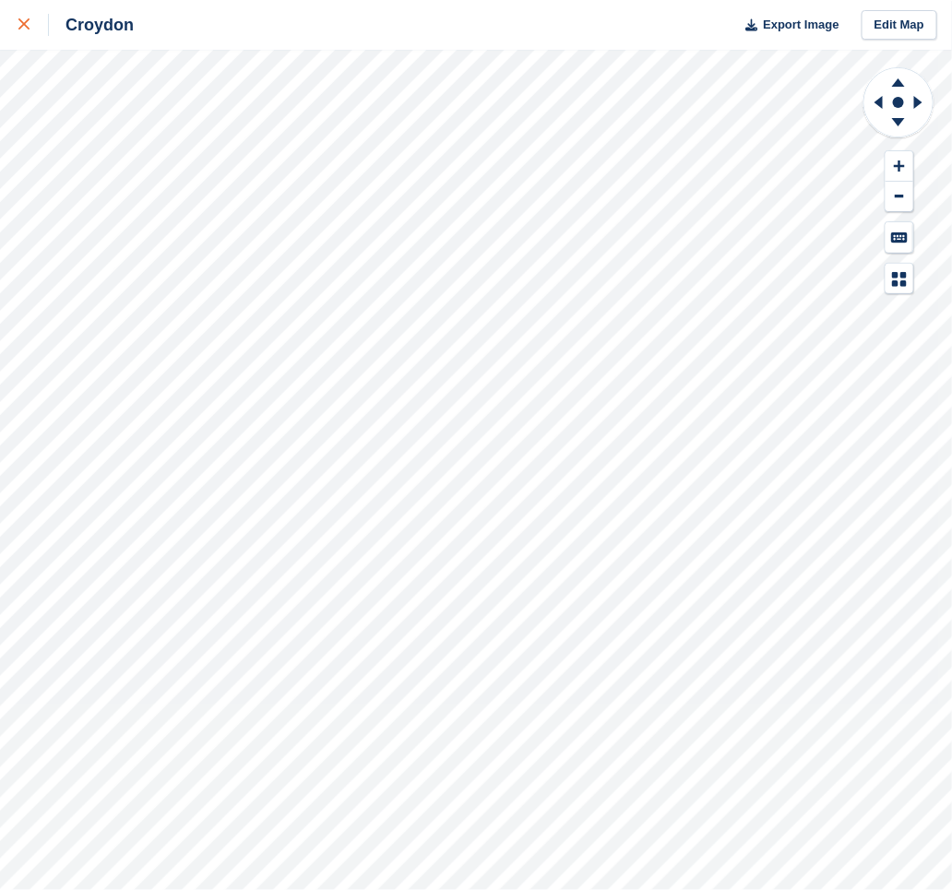
click at [26, 29] on icon at bounding box center [23, 23] width 11 height 11
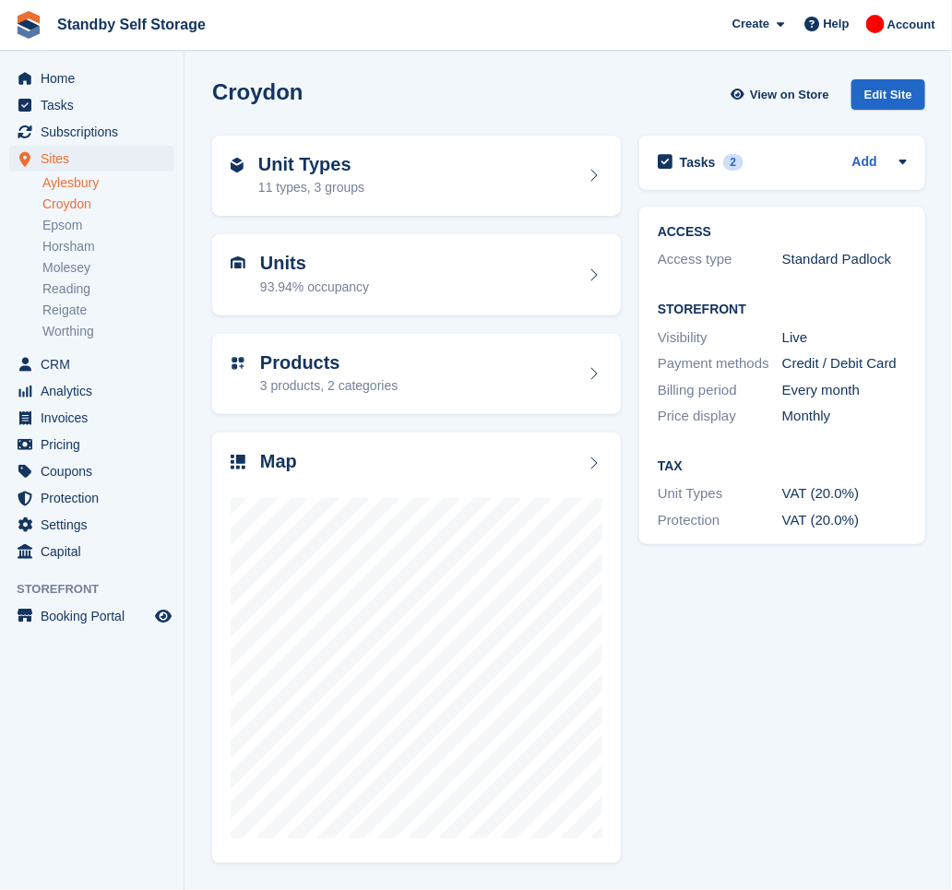
click at [83, 177] on link "Aylesbury" at bounding box center [108, 183] width 132 height 18
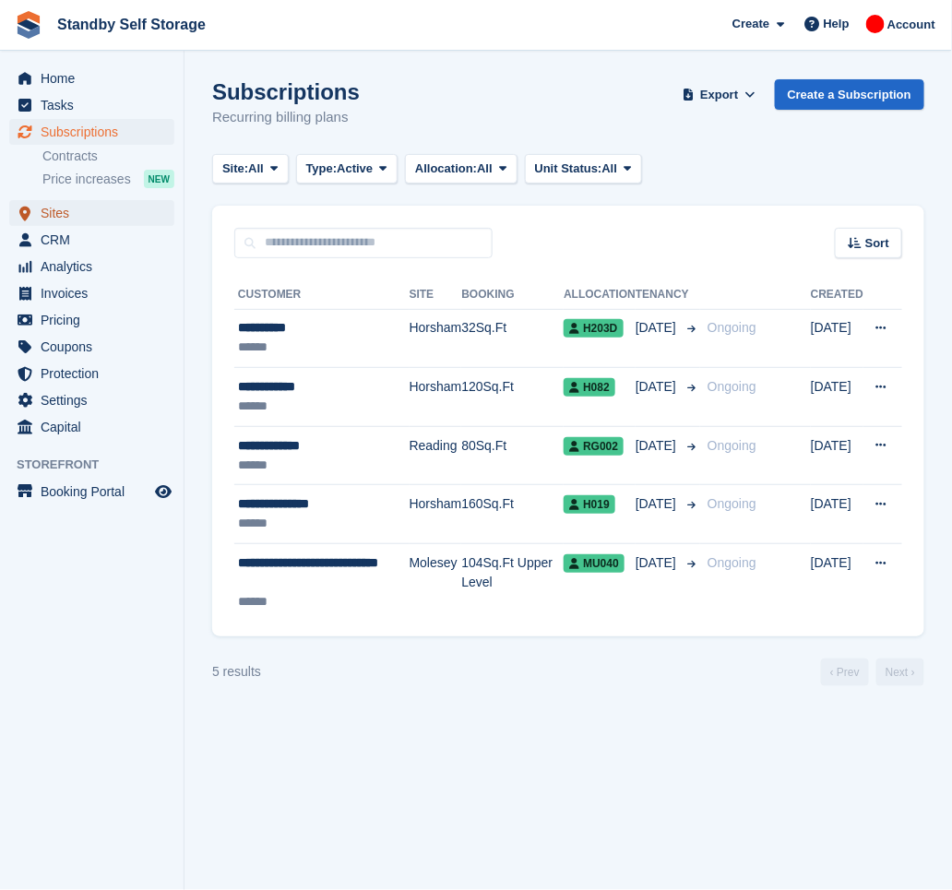
click at [79, 207] on span "Sites" at bounding box center [96, 213] width 111 height 26
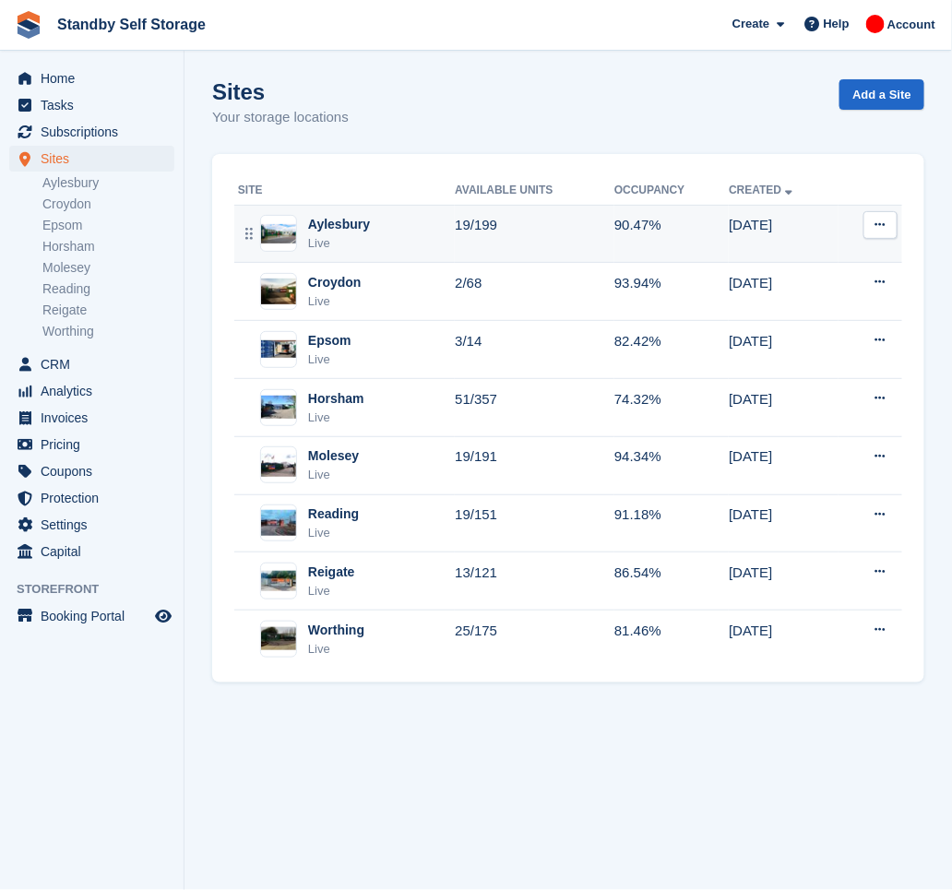
click at [376, 226] on div "Aylesbury Live" at bounding box center [346, 234] width 217 height 38
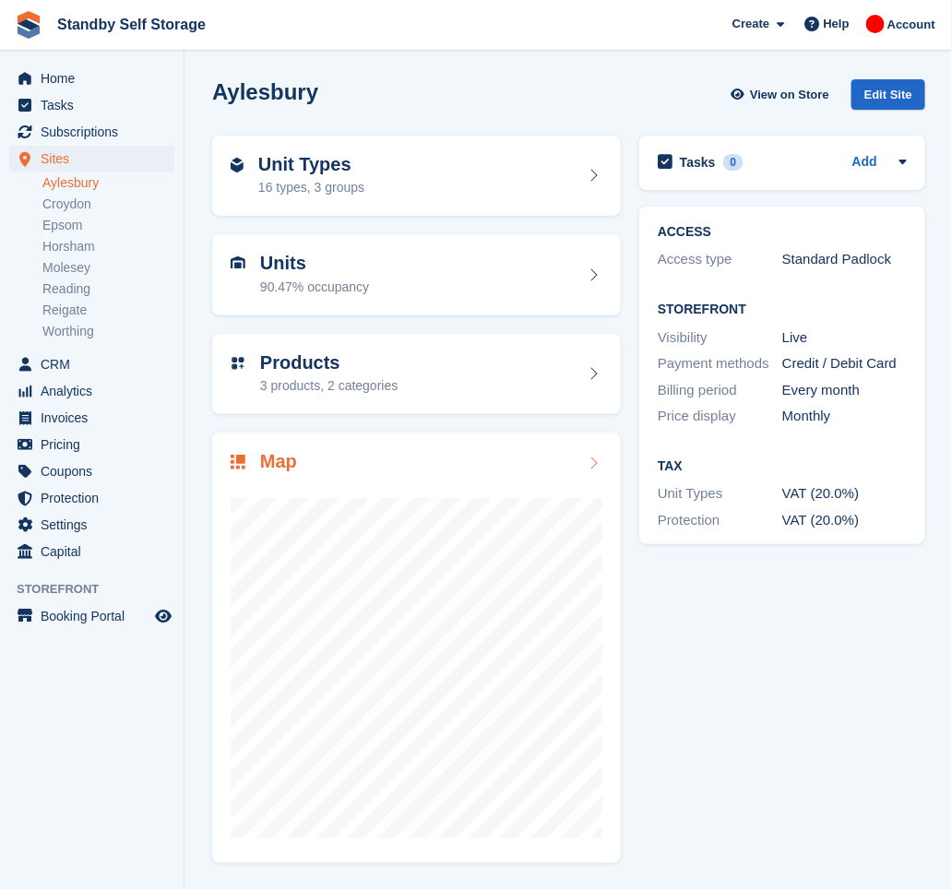
click at [321, 483] on div at bounding box center [417, 660] width 372 height 369
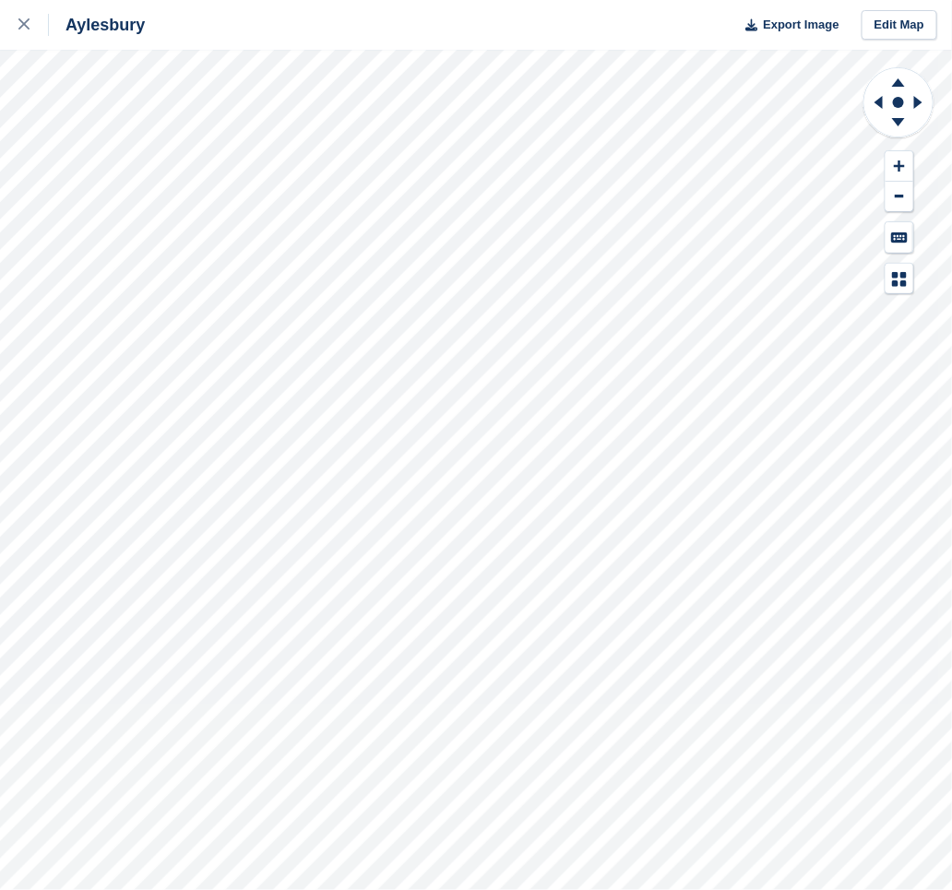
click at [51, 107] on div "Aylesbury Export Image Edit Map" at bounding box center [476, 445] width 952 height 890
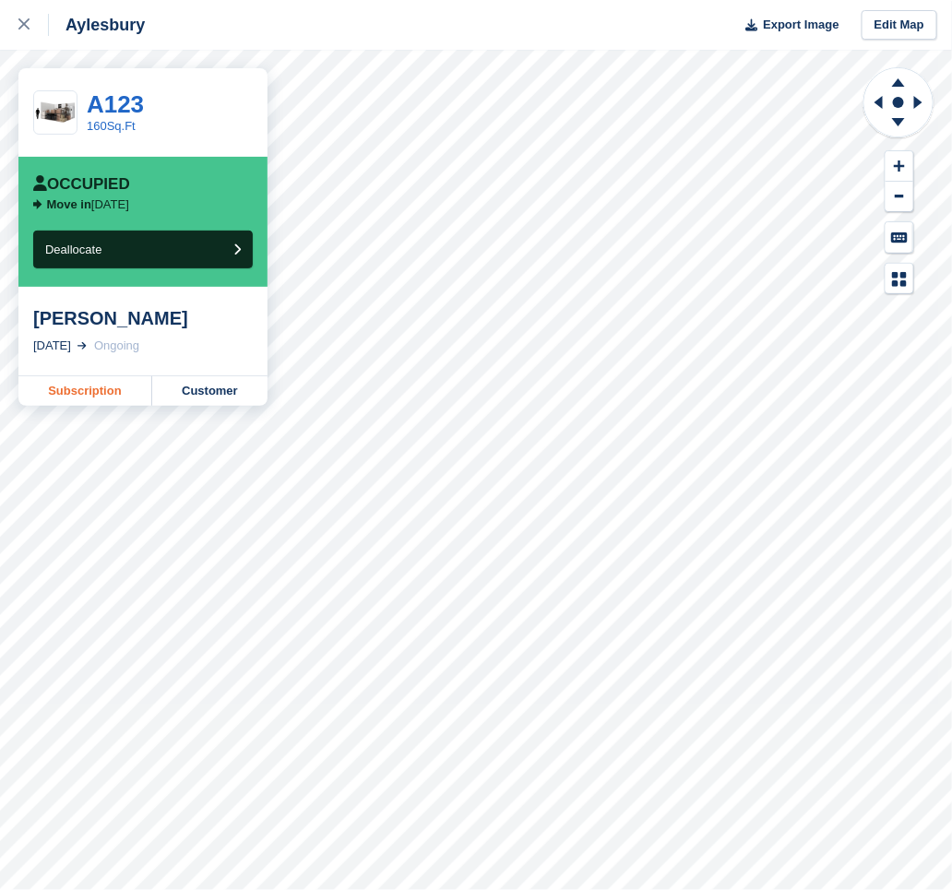
click at [74, 394] on link "Subscription" at bounding box center [85, 391] width 134 height 30
click at [96, 392] on link "Subscription" at bounding box center [85, 391] width 134 height 30
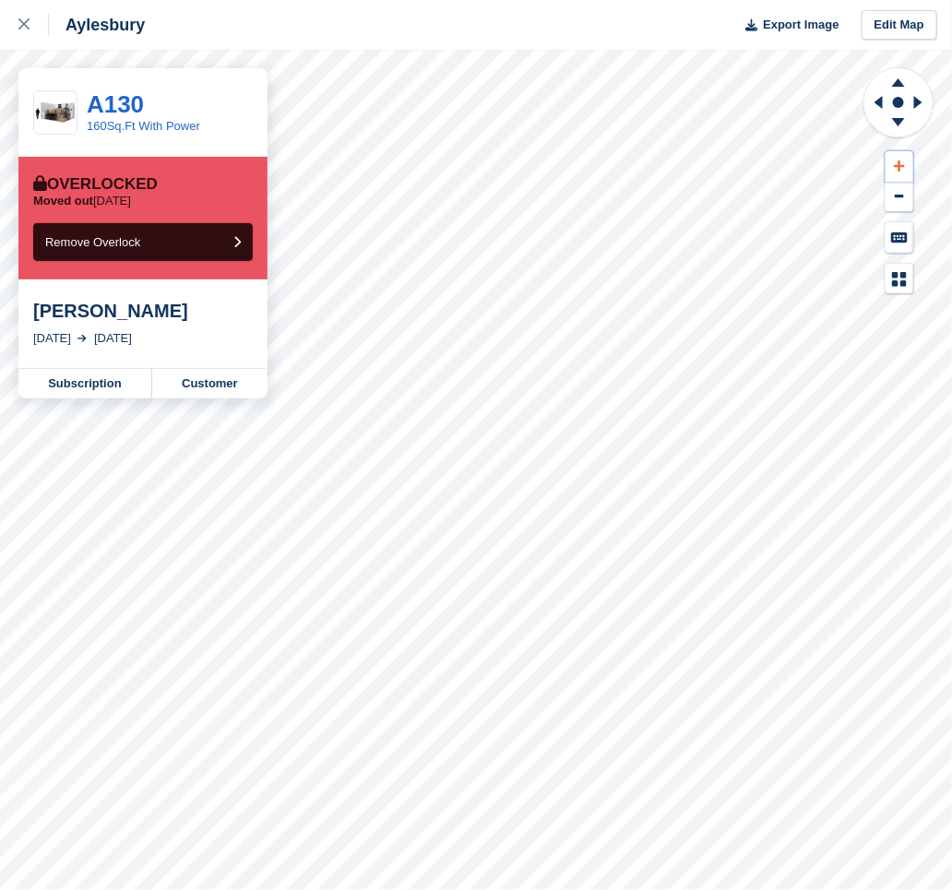
click at [902, 161] on icon at bounding box center [899, 166] width 11 height 13
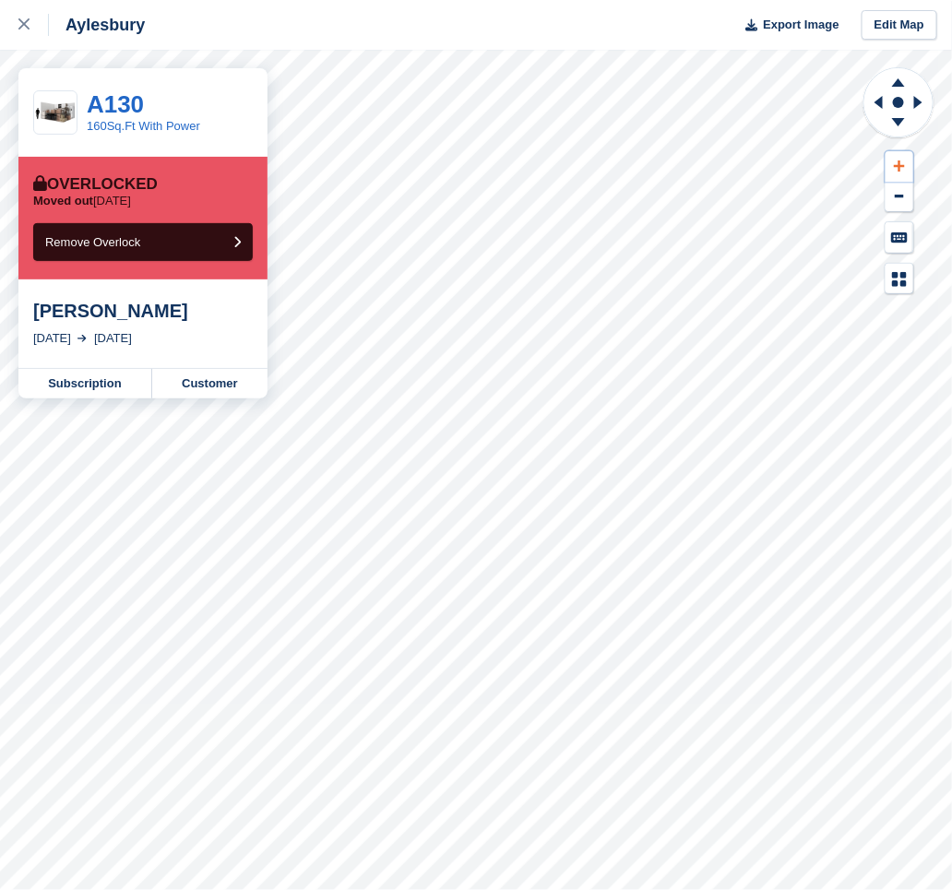
click at [902, 161] on icon at bounding box center [899, 166] width 11 height 13
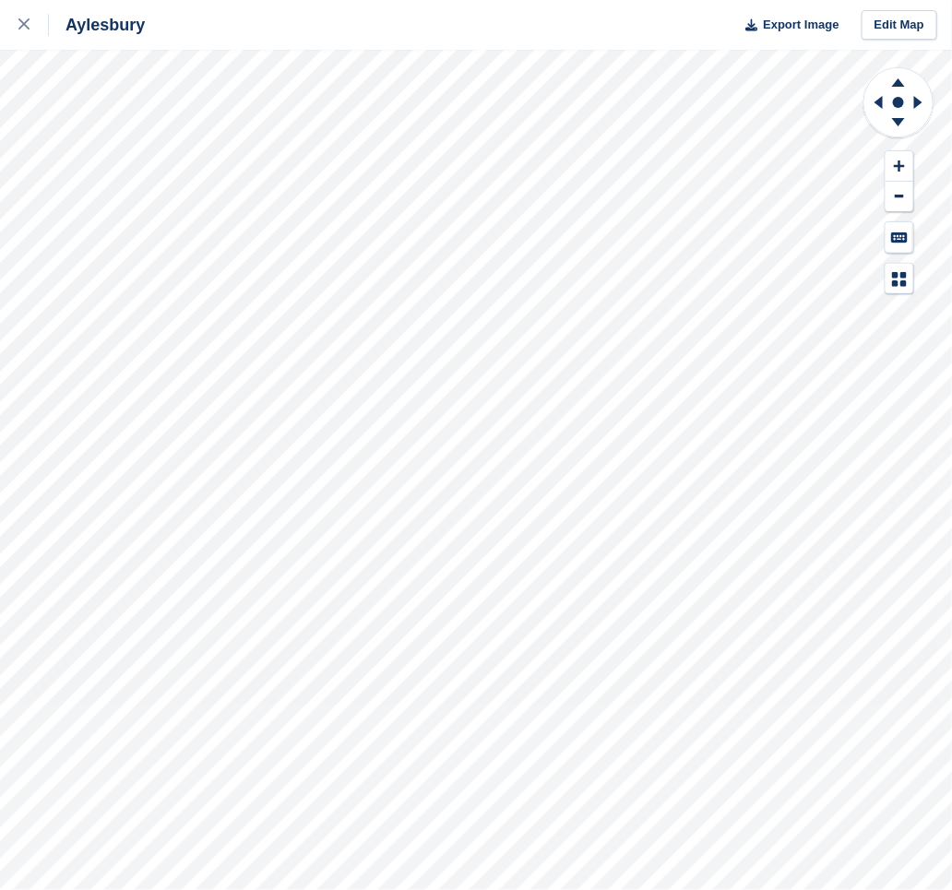
click at [245, 218] on div "Aylesbury Export Image Edit Map" at bounding box center [476, 445] width 952 height 890
click at [244, 285] on div "Aylesbury Export Image Edit Map" at bounding box center [476, 445] width 952 height 890
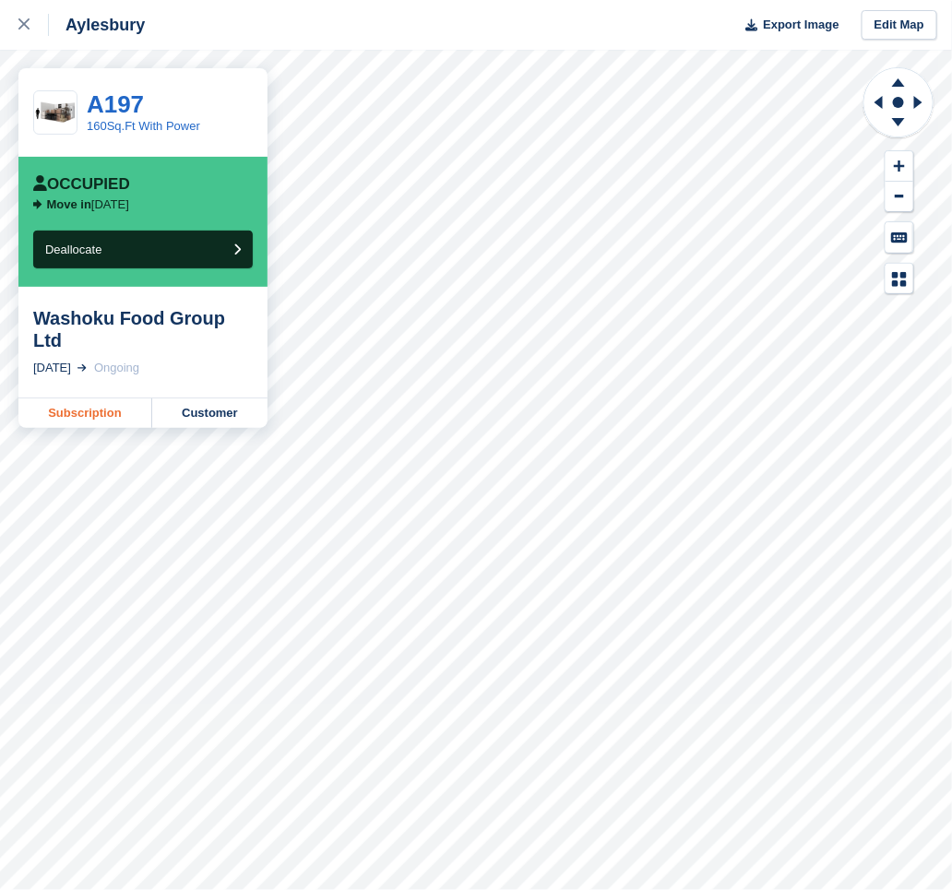
click at [64, 399] on link "Subscription" at bounding box center [85, 414] width 134 height 30
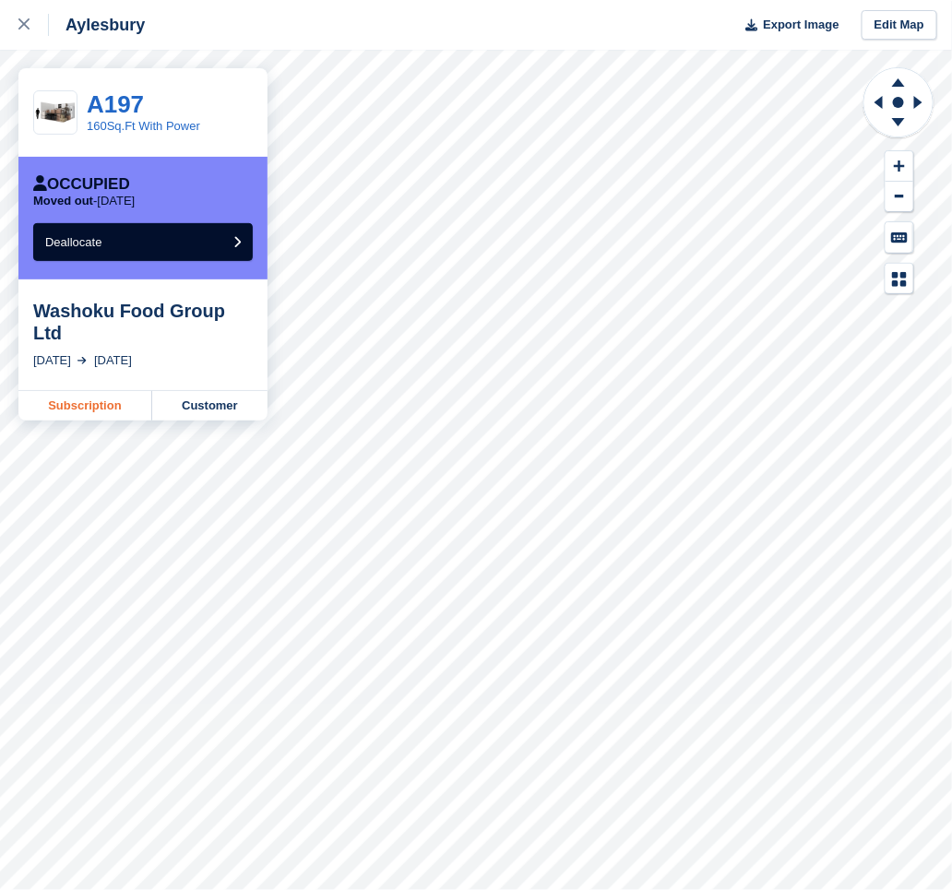
click at [103, 391] on link "Subscription" at bounding box center [85, 406] width 134 height 30
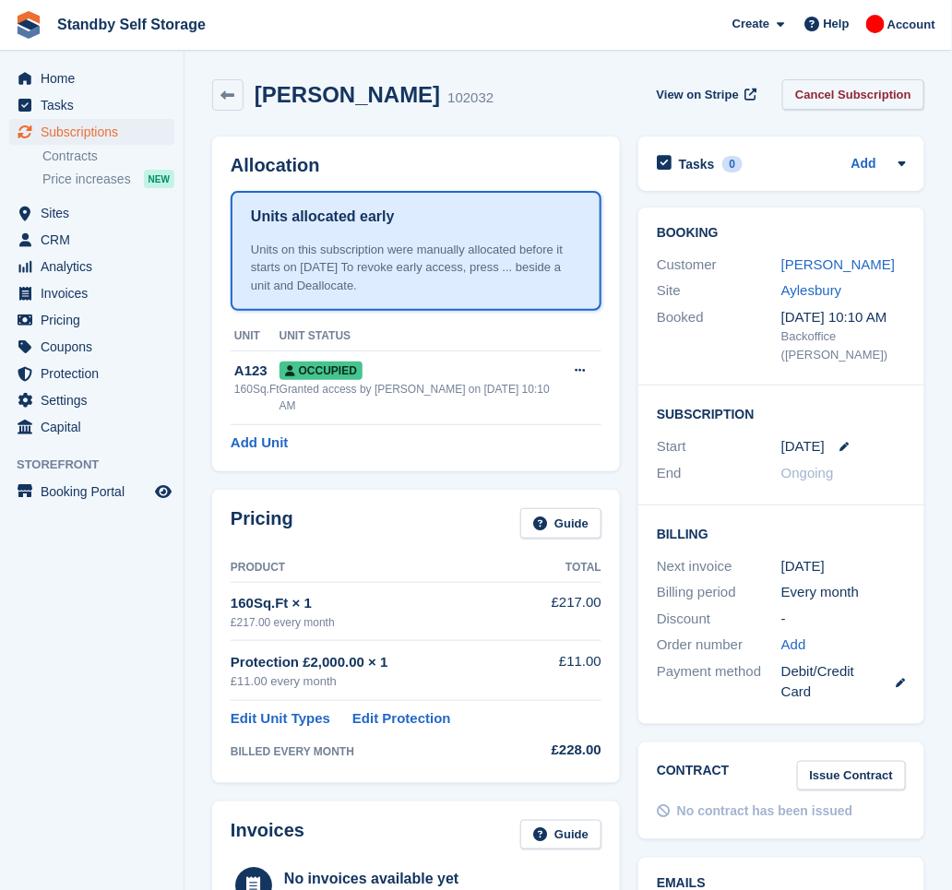
click at [850, 85] on link "Cancel Subscription" at bounding box center [853, 94] width 142 height 30
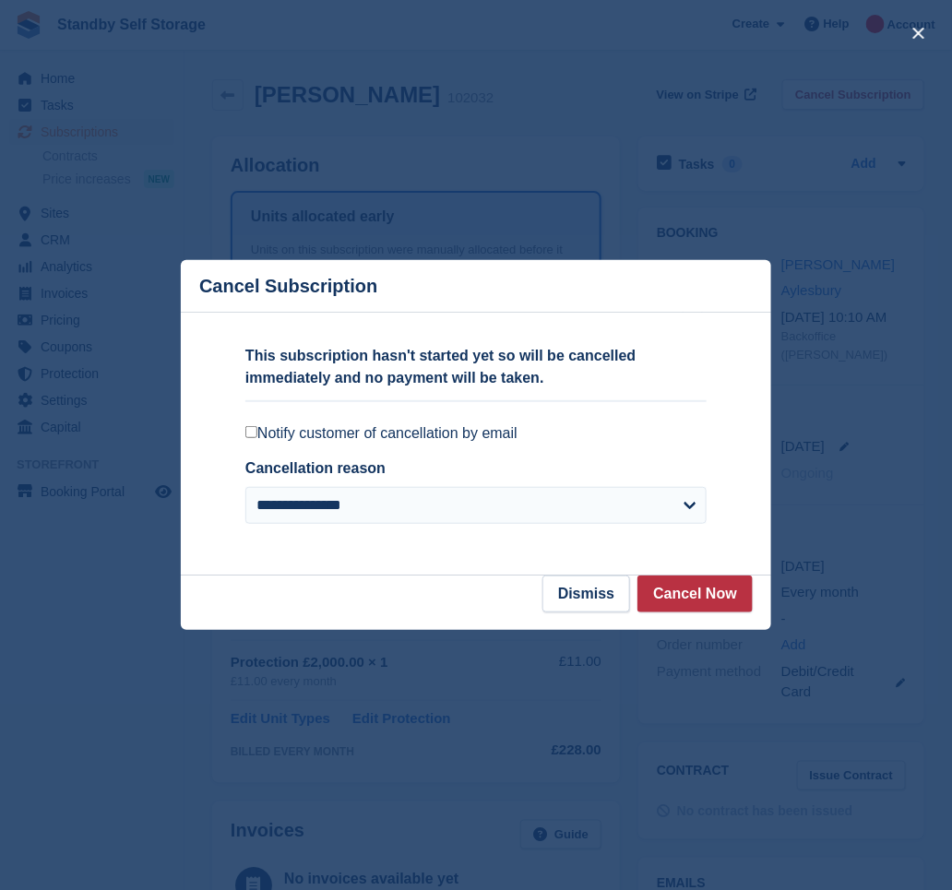
click at [281, 436] on label "Notify customer of cancellation by email" at bounding box center [475, 433] width 461 height 18
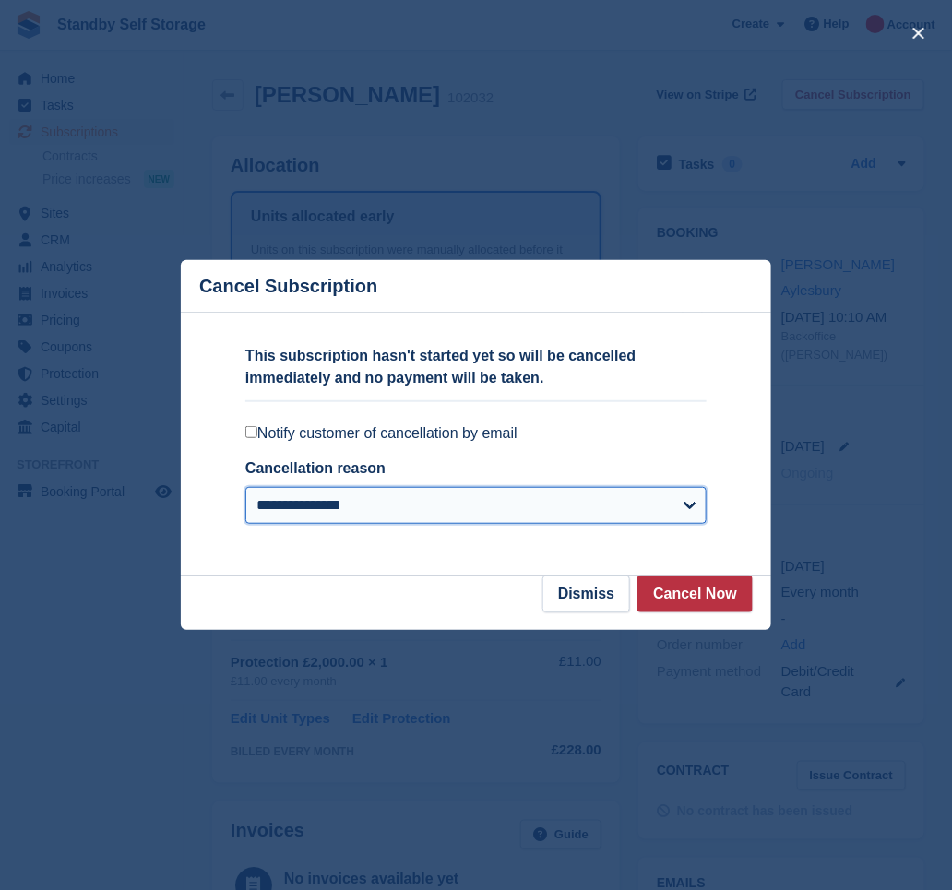
click at [528, 508] on select "**********" at bounding box center [475, 505] width 461 height 37
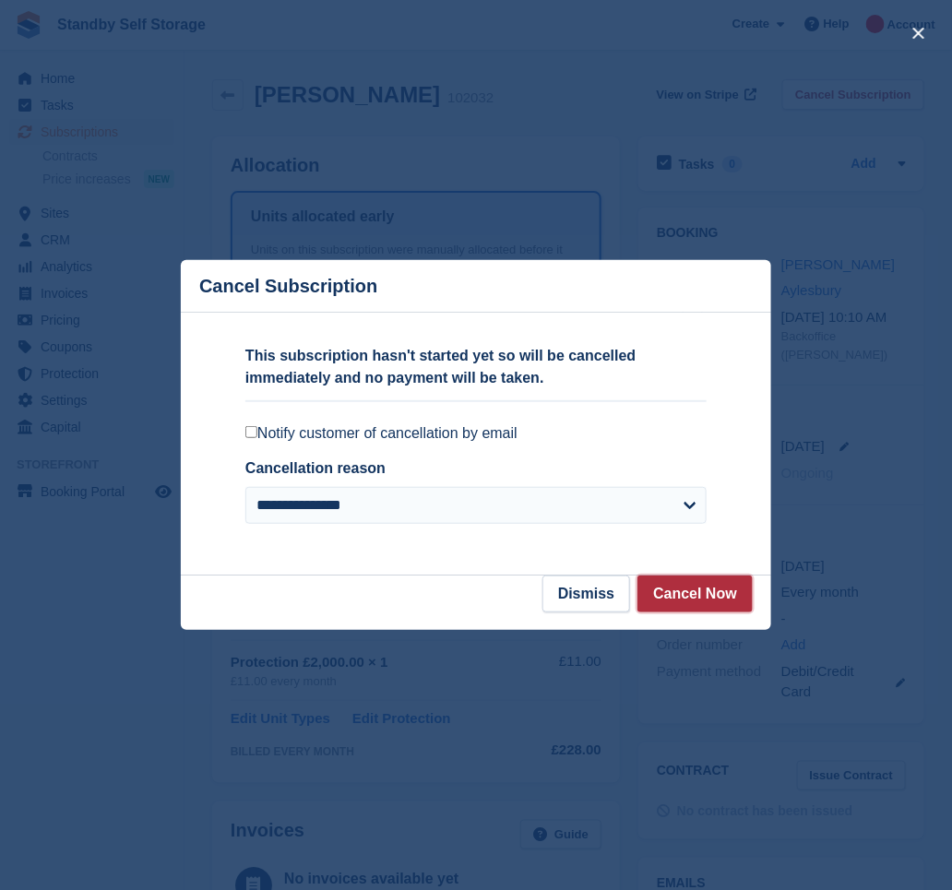
click at [688, 603] on button "Cancel Now" at bounding box center [695, 594] width 115 height 37
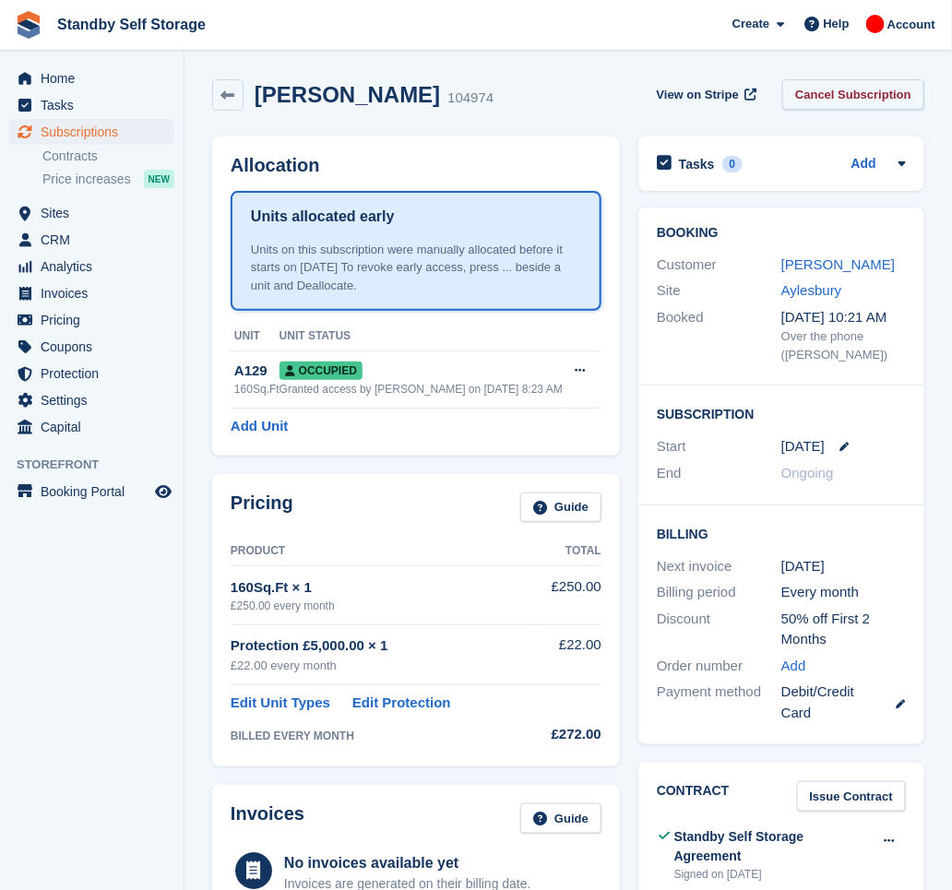
click at [830, 96] on link "Cancel Subscription" at bounding box center [853, 94] width 142 height 30
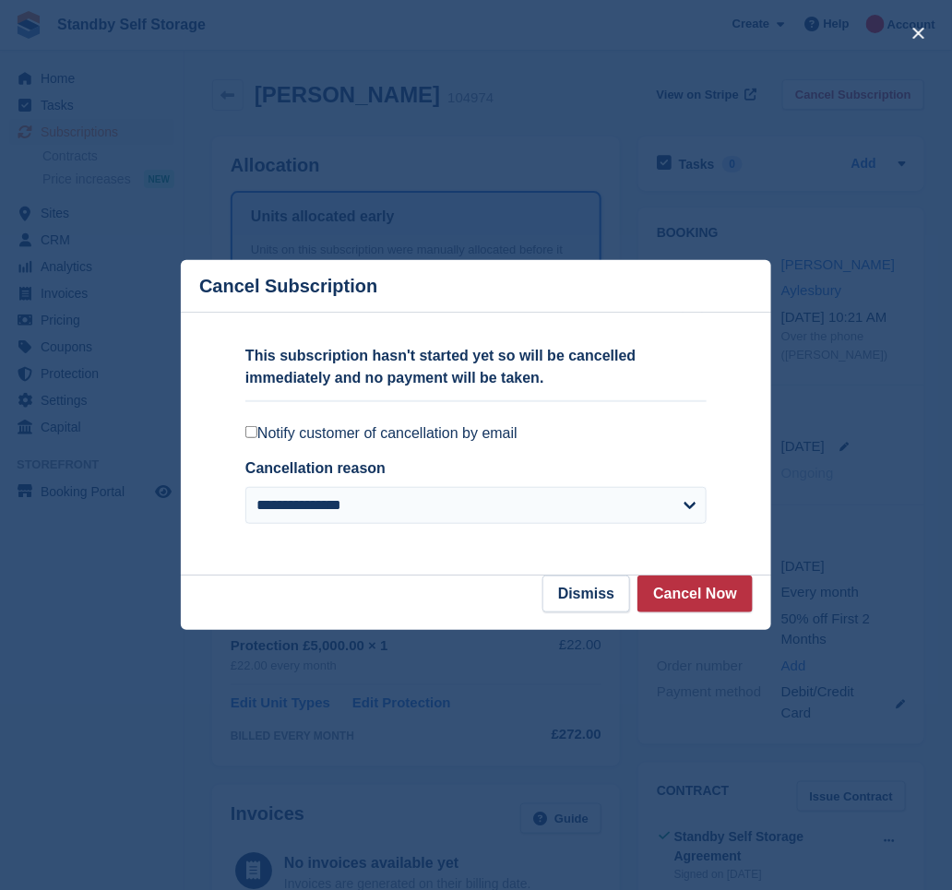
click at [511, 442] on label "Notify customer of cancellation by email" at bounding box center [475, 433] width 461 height 18
click at [685, 597] on button "Cancel Now" at bounding box center [695, 594] width 115 height 37
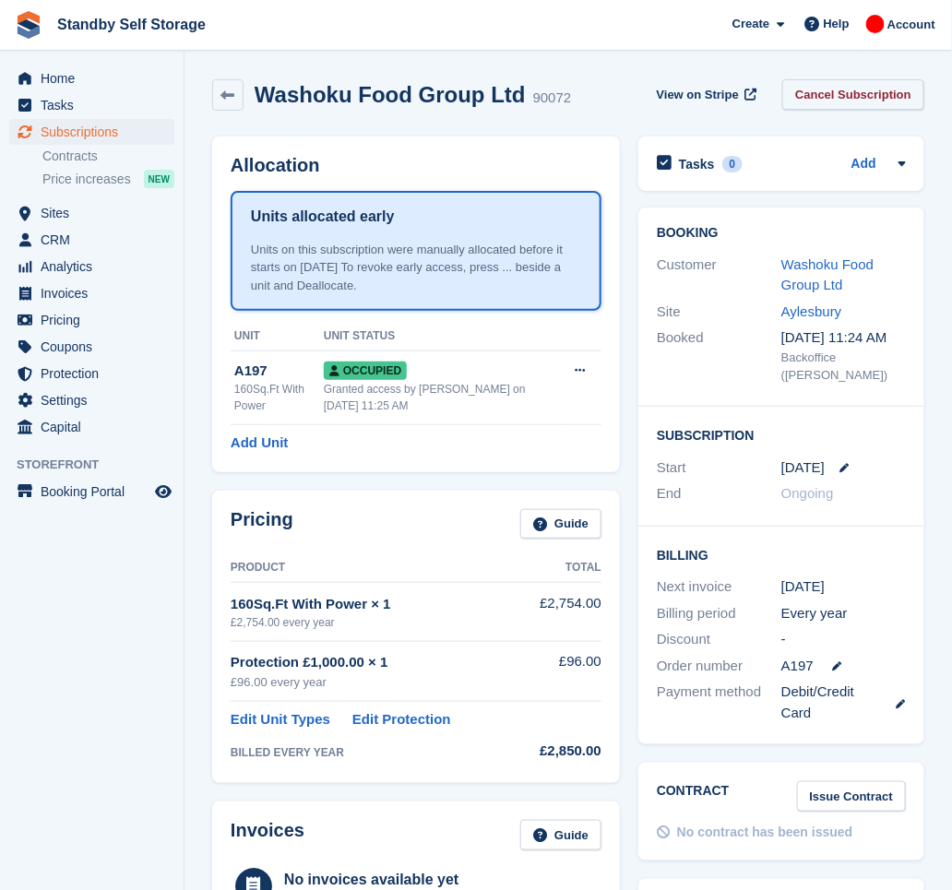
click at [865, 95] on link "Cancel Subscription" at bounding box center [853, 94] width 142 height 30
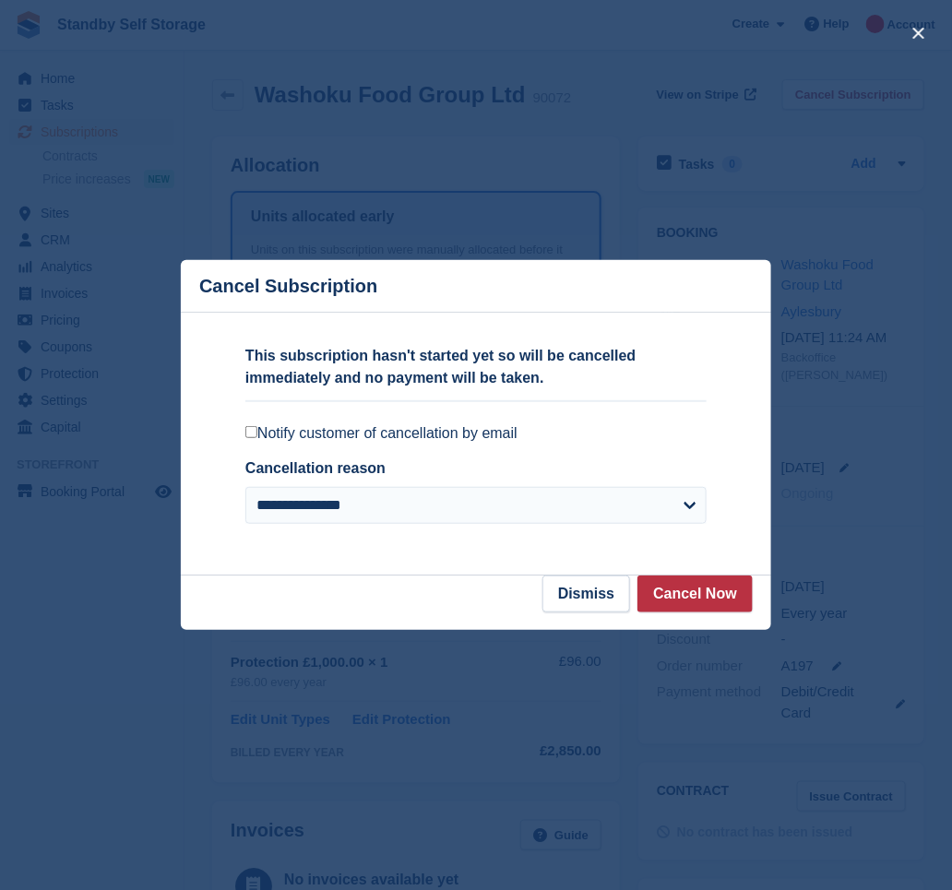
click at [343, 436] on label "Notify customer of cancellation by email" at bounding box center [475, 433] width 461 height 18
click at [698, 591] on button "Cancel Now" at bounding box center [695, 594] width 115 height 37
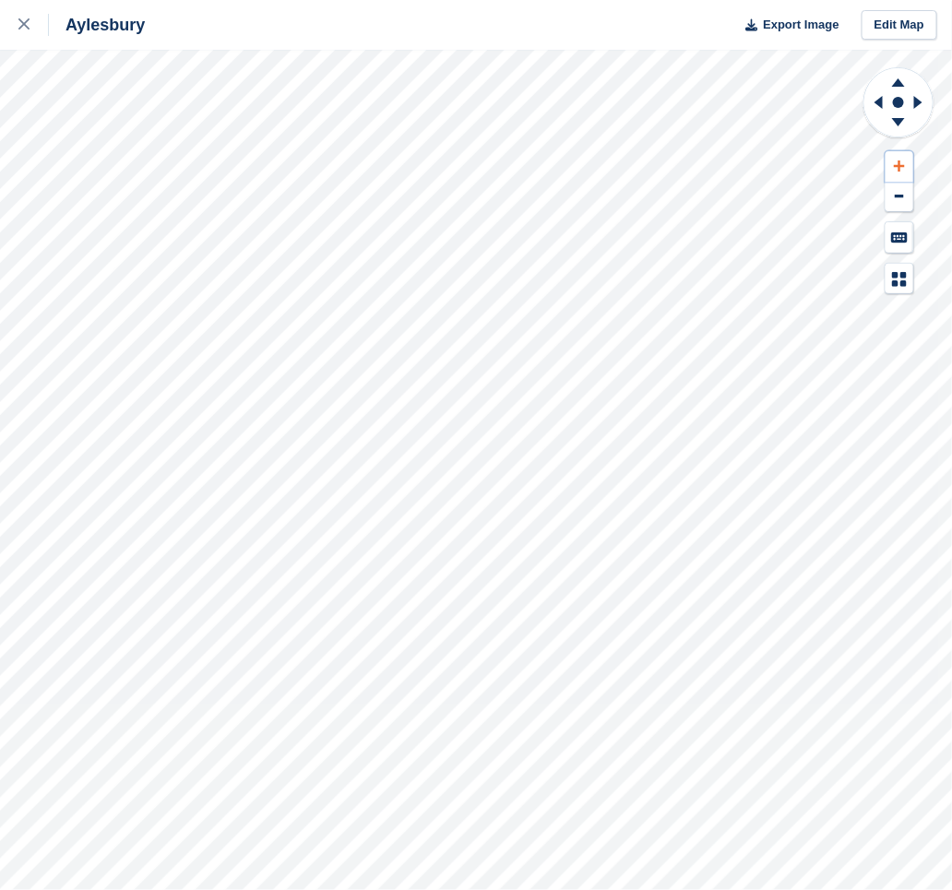
click at [906, 162] on button at bounding box center [900, 166] width 28 height 30
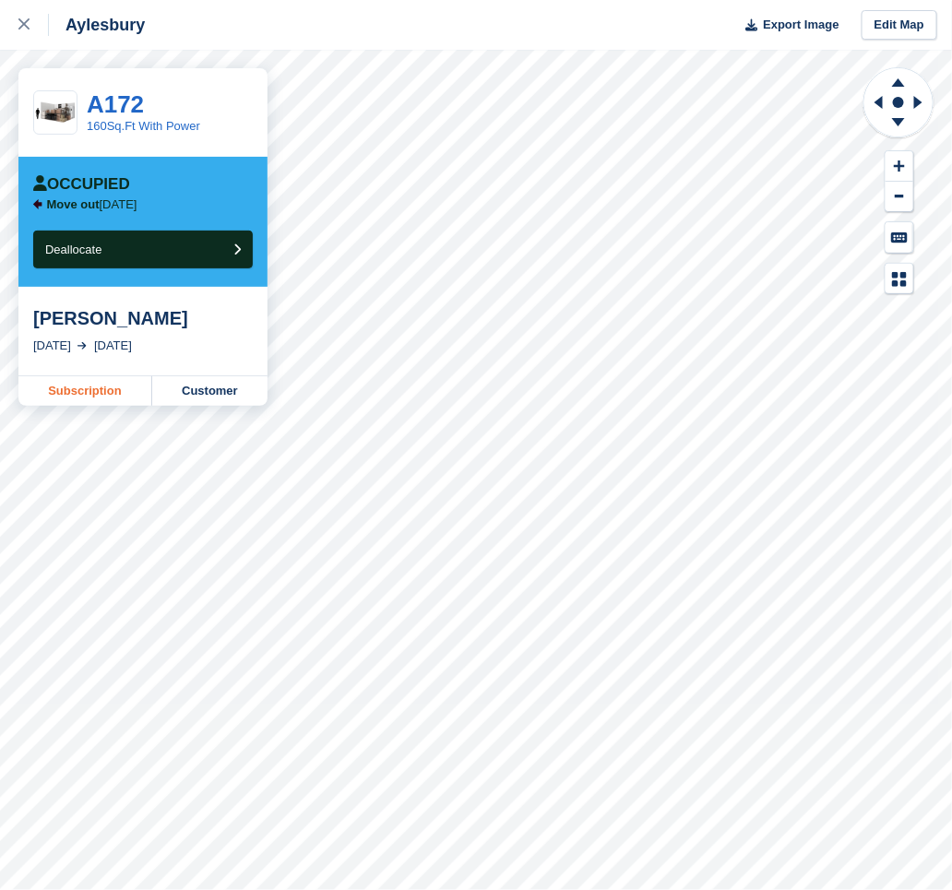
click at [120, 391] on link "Subscription" at bounding box center [85, 391] width 134 height 30
click at [129, 390] on link "Subscription" at bounding box center [85, 391] width 134 height 30
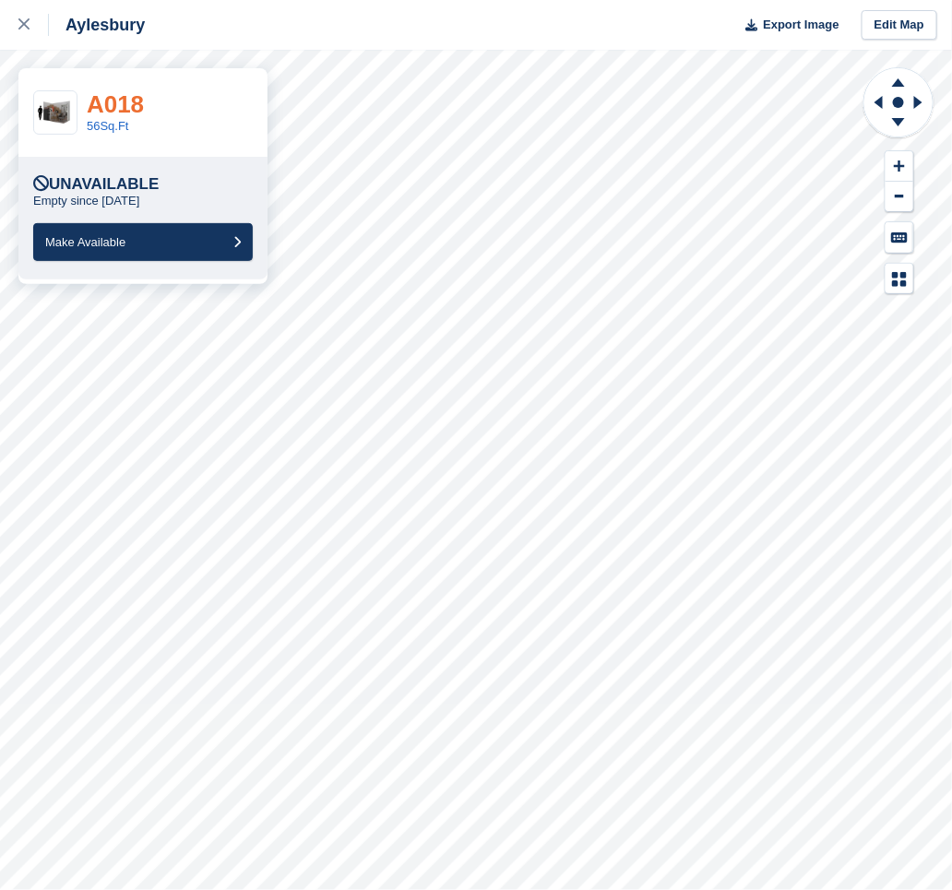
click at [133, 102] on link "A018" at bounding box center [115, 104] width 57 height 28
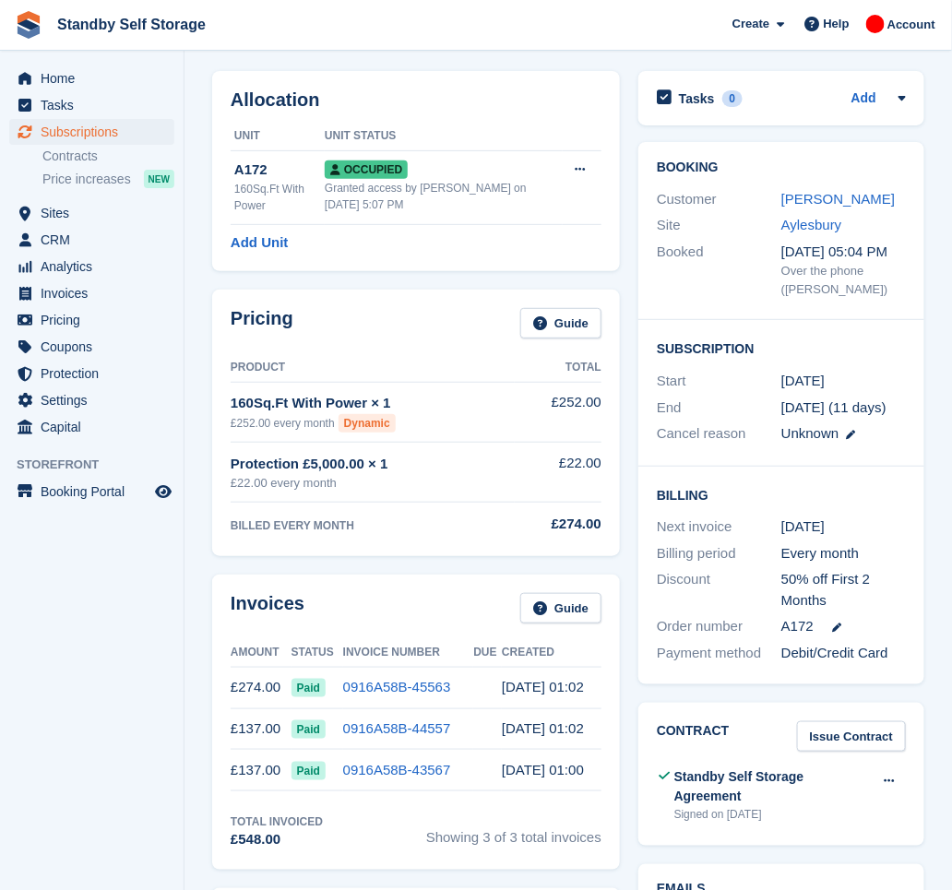
scroll to position [123, 0]
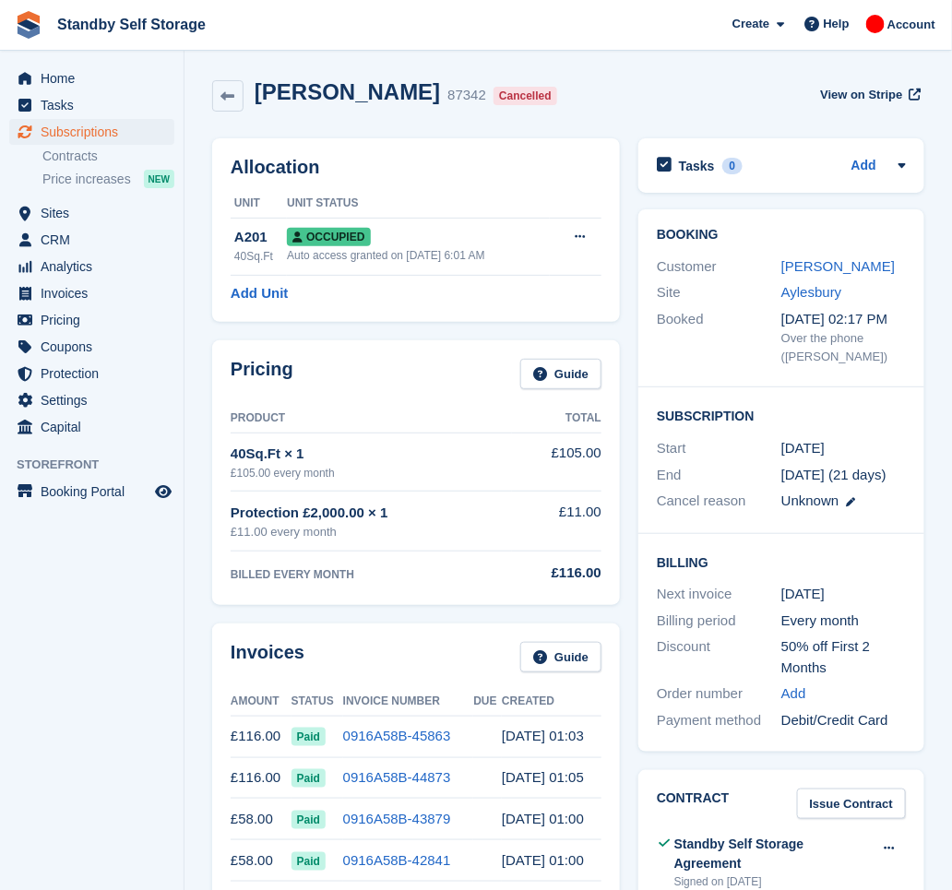
drag, startPoint x: 399, startPoint y: 93, endPoint x: 249, endPoint y: 96, distance: 149.5
click at [249, 96] on div "Preeti Kochhar 87342 Cancelled" at bounding box center [404, 95] width 321 height 33
copy h2 "Preeti Kochhar"
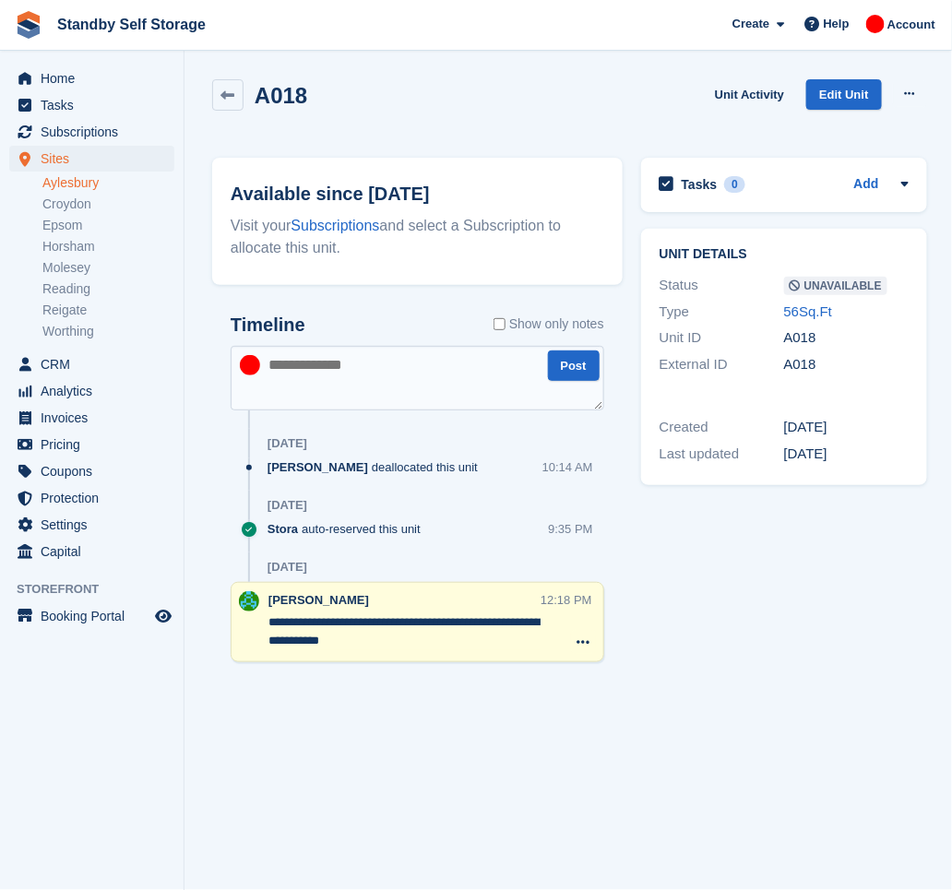
drag, startPoint x: 404, startPoint y: 646, endPoint x: 251, endPoint y: 594, distance: 161.7
click at [251, 594] on div "**********" at bounding box center [418, 622] width 374 height 80
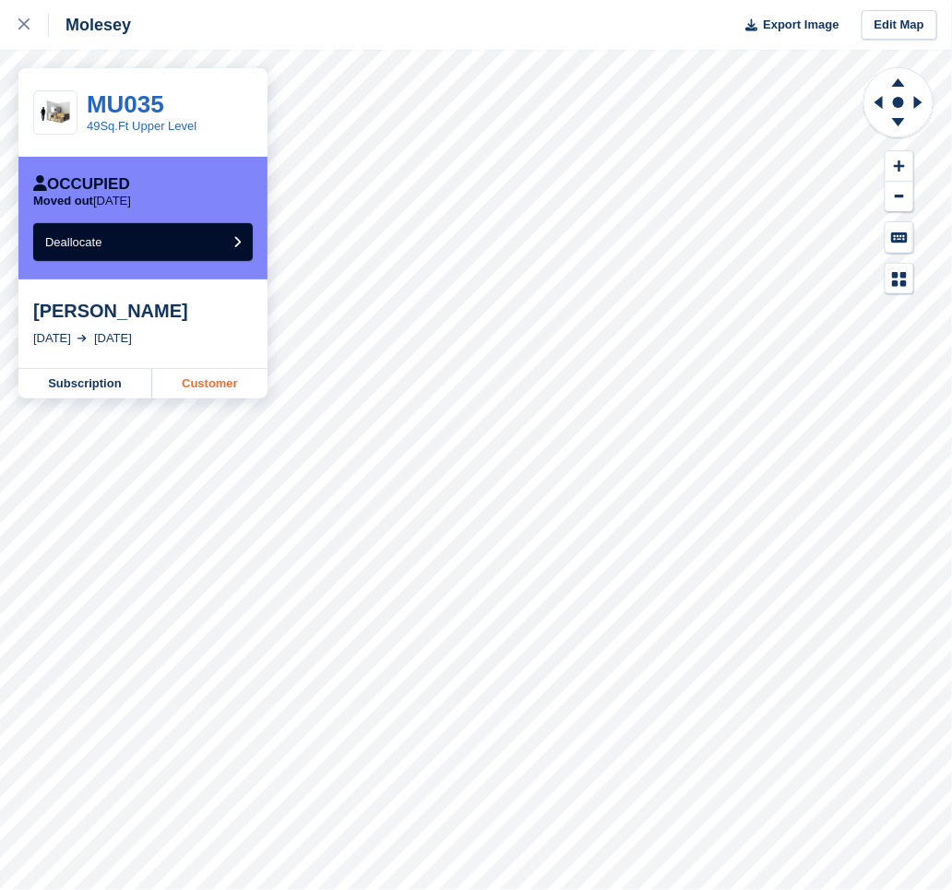
click at [216, 378] on link "Customer" at bounding box center [209, 384] width 115 height 30
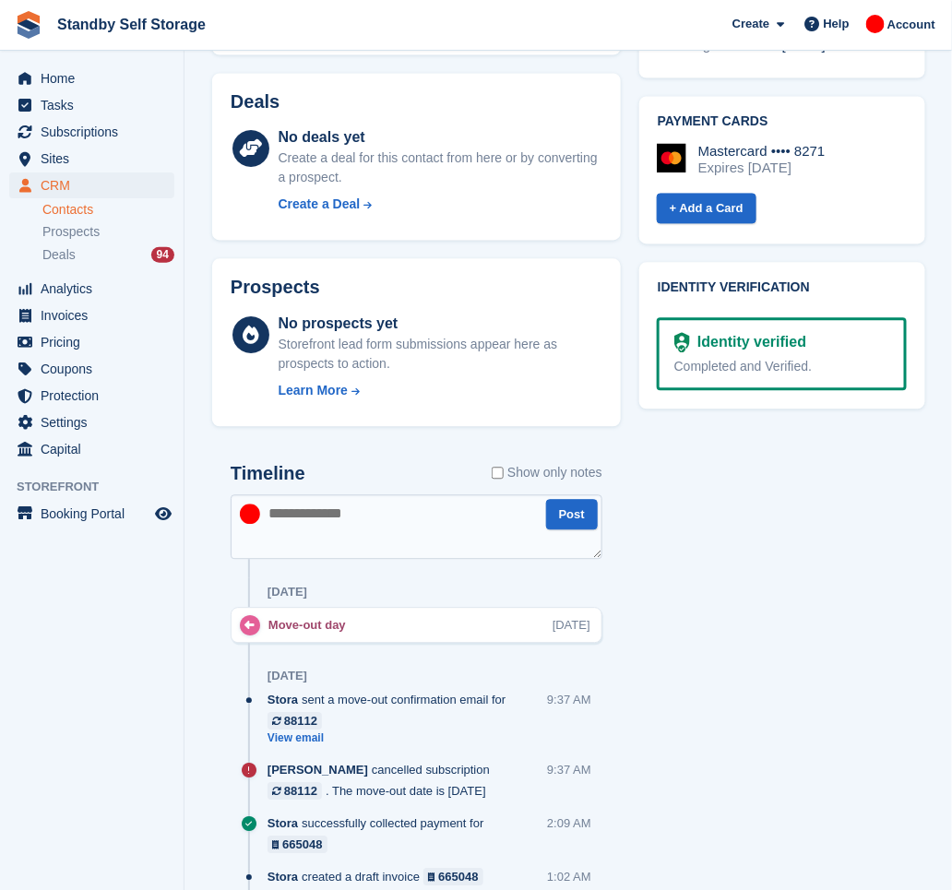
scroll to position [245, 0]
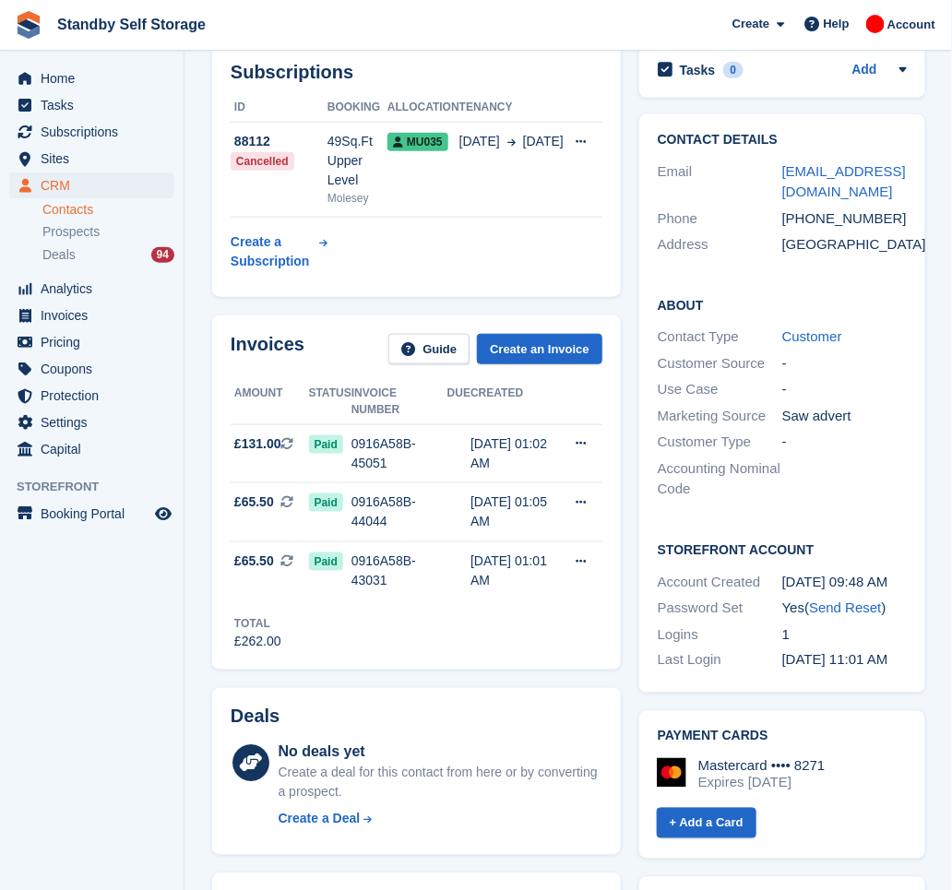
click at [158, 631] on aside "Home Tasks Subscriptions Subscriptions Subscriptions Contracts Price increases …" at bounding box center [92, 450] width 184 height 798
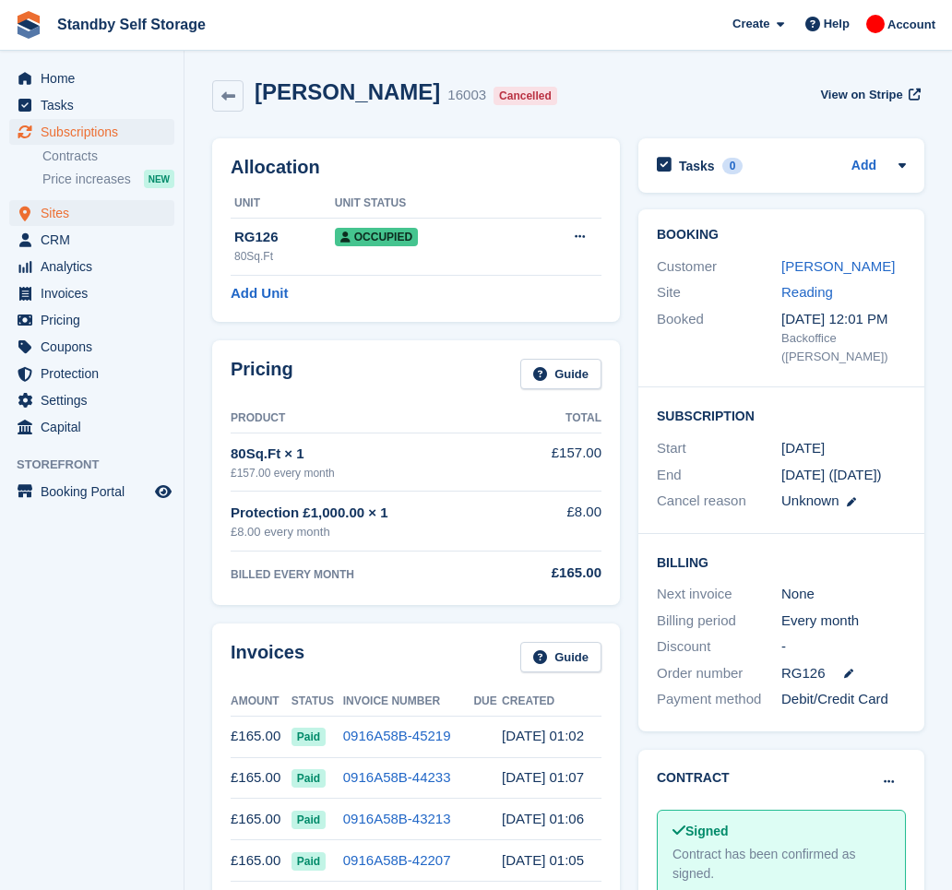
scroll to position [245, 0]
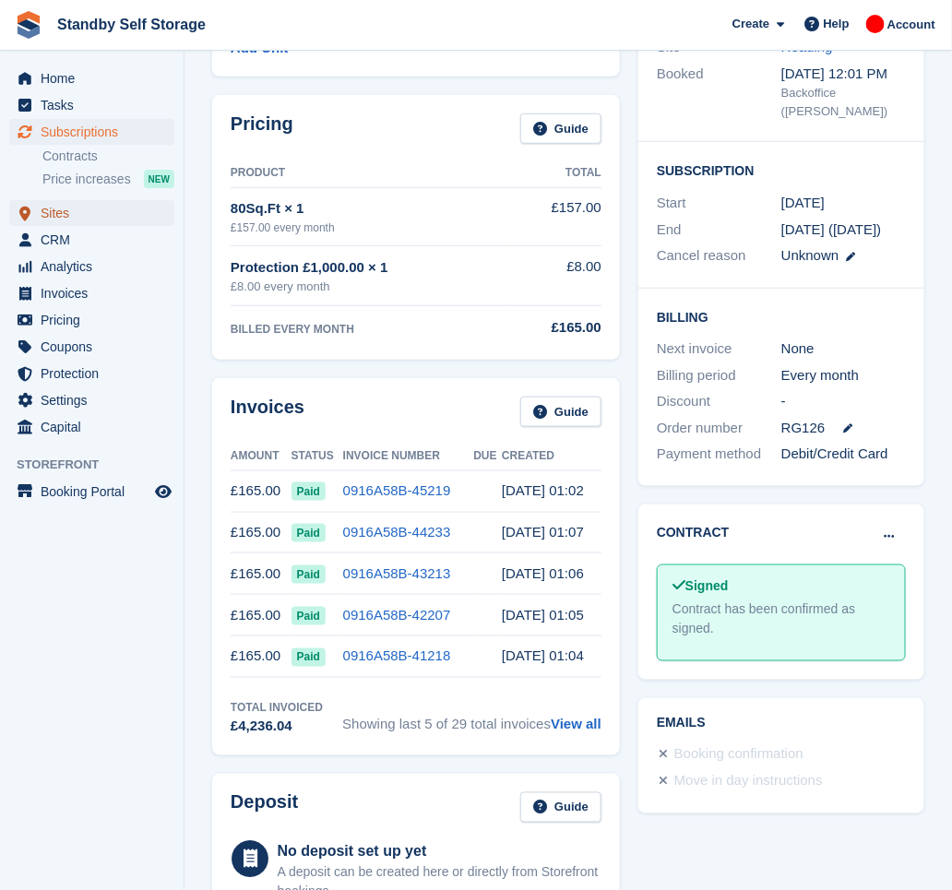
click at [65, 209] on span "Sites" at bounding box center [96, 213] width 111 height 26
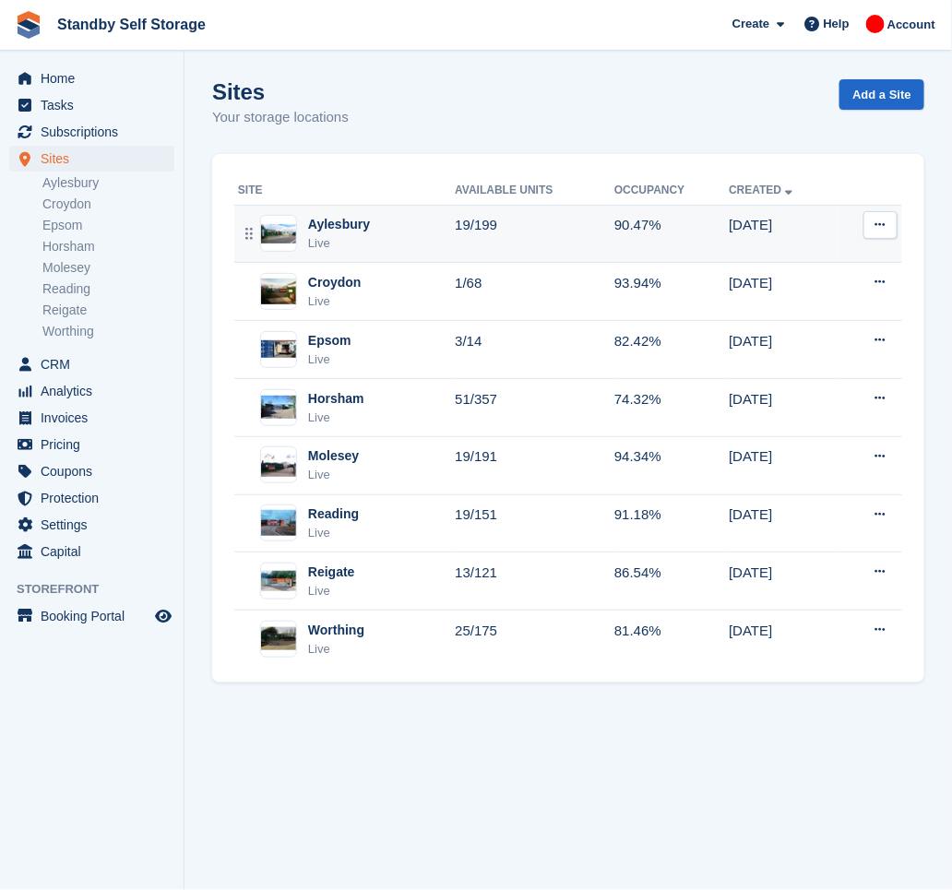
click at [434, 246] on div "Aylesbury Live" at bounding box center [346, 234] width 217 height 38
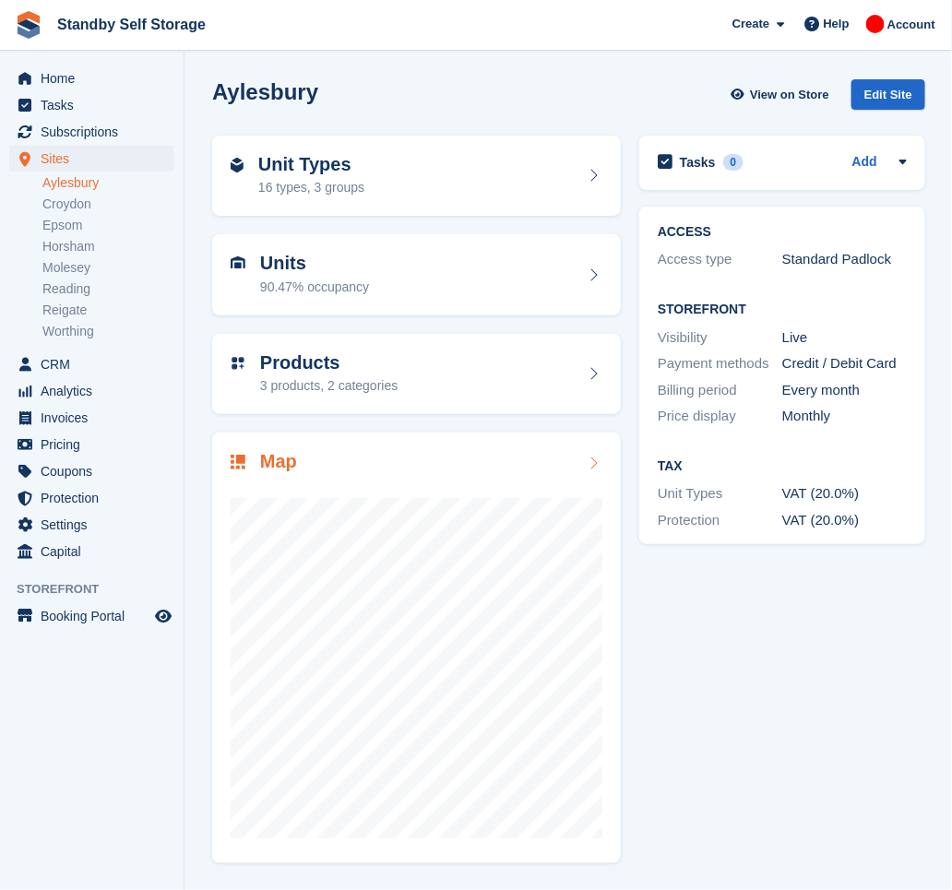
click at [406, 473] on div "Map" at bounding box center [417, 463] width 372 height 25
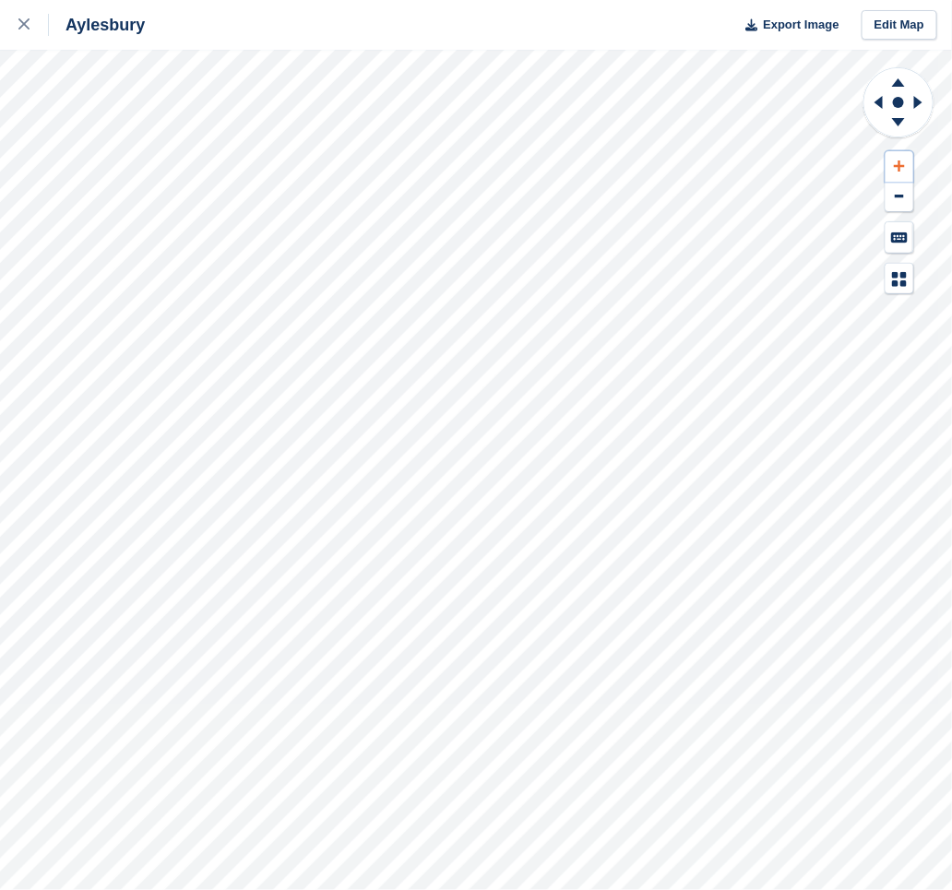
click at [902, 173] on button at bounding box center [900, 166] width 28 height 30
click at [905, 201] on button at bounding box center [900, 197] width 28 height 30
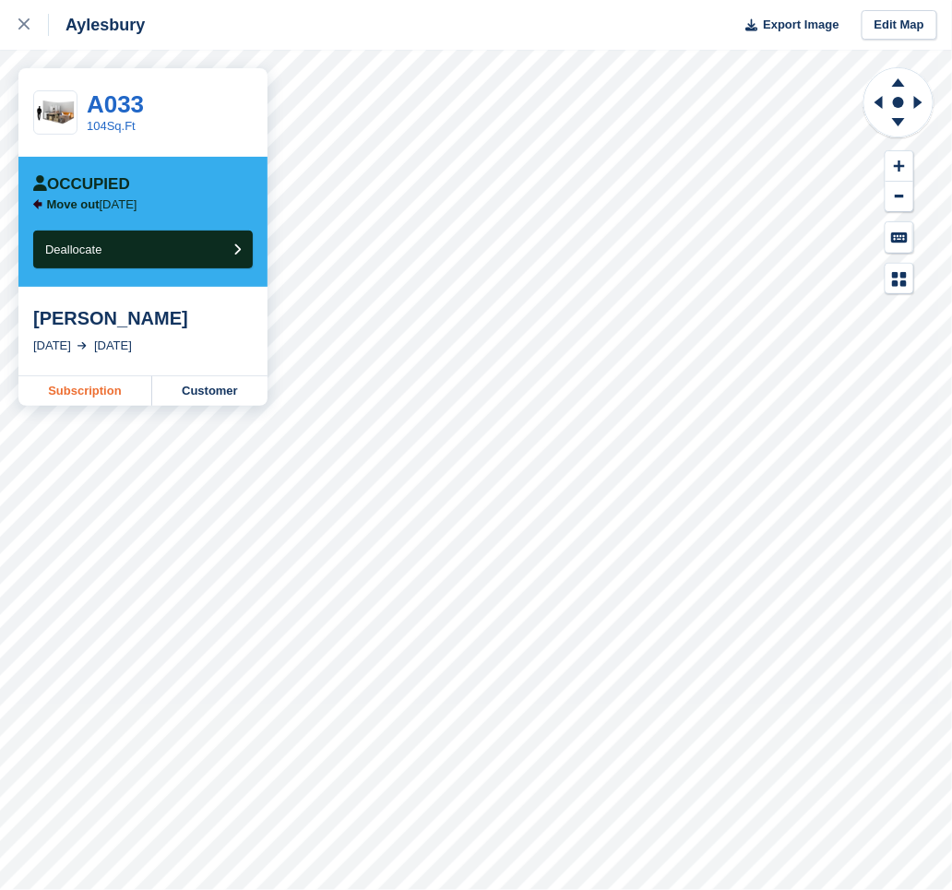
click at [127, 390] on link "Subscription" at bounding box center [85, 391] width 134 height 30
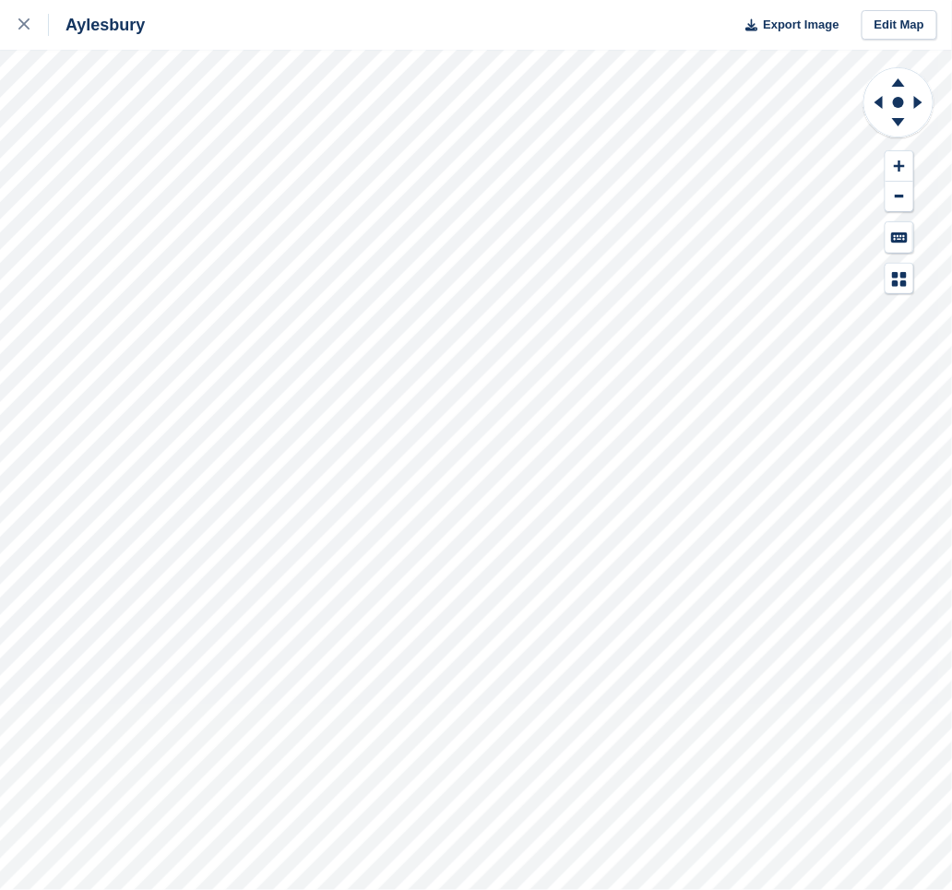
click at [245, 222] on div "Aylesbury Export Image Edit Map" at bounding box center [476, 445] width 952 height 890
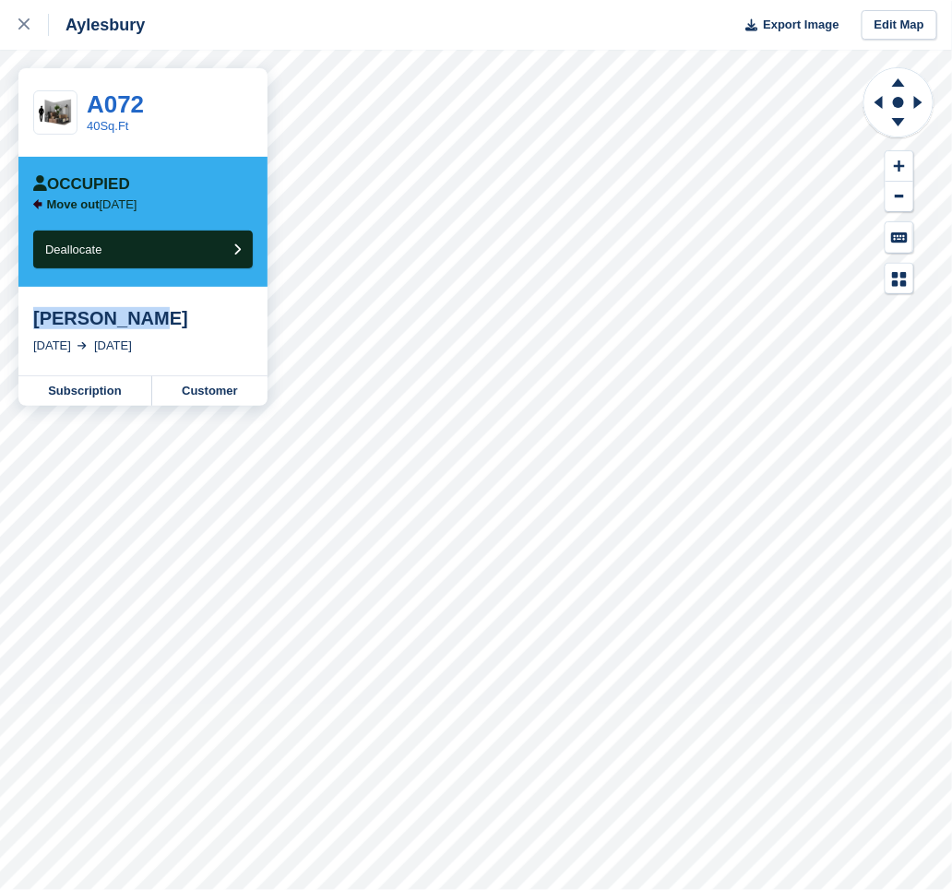
drag, startPoint x: 139, startPoint y: 314, endPoint x: 23, endPoint y: 300, distance: 117.1
click at [23, 300] on div "Fiona Scott 13 Mar, 2025 13 Sep, 2025" at bounding box center [142, 331] width 249 height 89
copy div "[PERSON_NAME]"
click at [46, 388] on link "Subscription" at bounding box center [85, 391] width 134 height 30
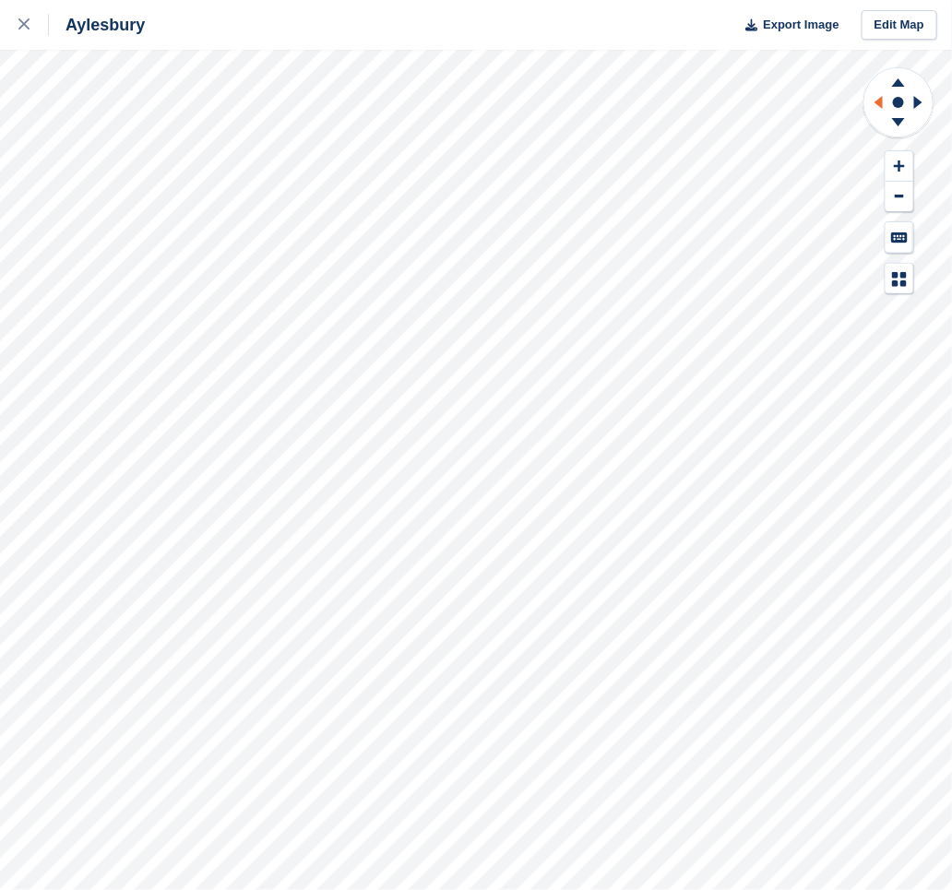
click at [883, 97] on icon at bounding box center [876, 102] width 23 height 48
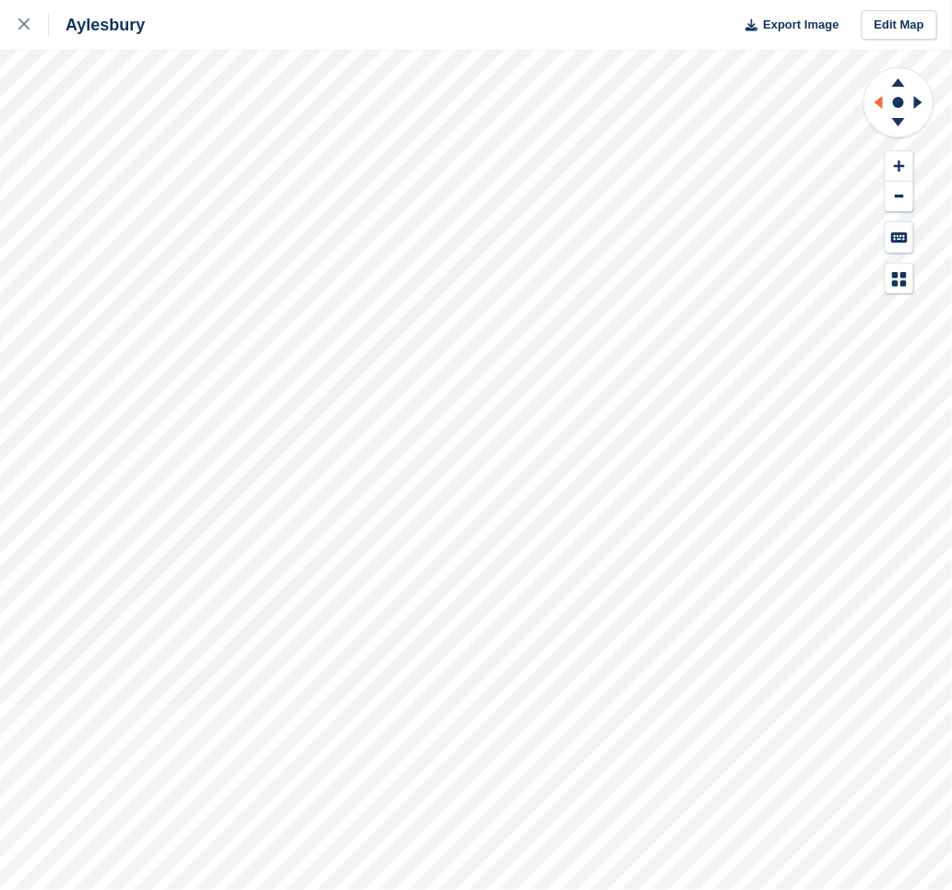
click at [873, 111] on icon at bounding box center [876, 102] width 23 height 48
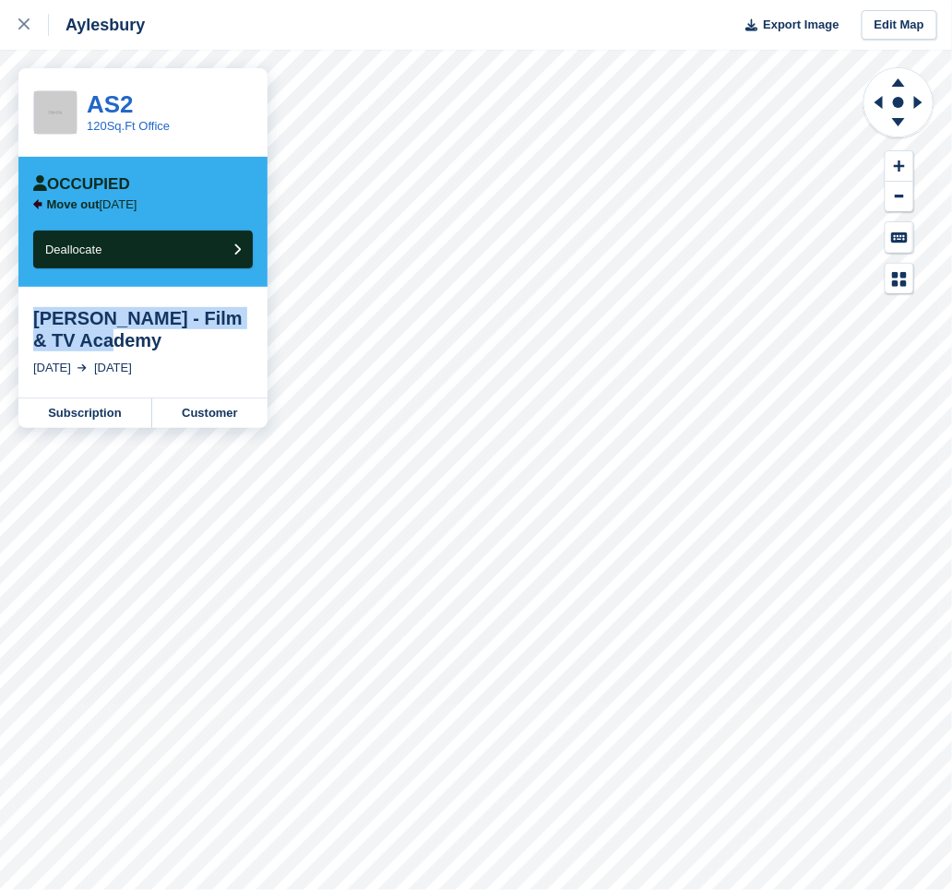
drag, startPoint x: 134, startPoint y: 340, endPoint x: 27, endPoint y: 317, distance: 109.3
click at [27, 317] on div "Jamie Coe - Film & TV Academy 6 Feb, 2025 6 Sep, 2025" at bounding box center [142, 342] width 249 height 111
copy div "Jamie Coe - Film & TV Academy"
click at [113, 411] on link "Subscription" at bounding box center [85, 414] width 134 height 30
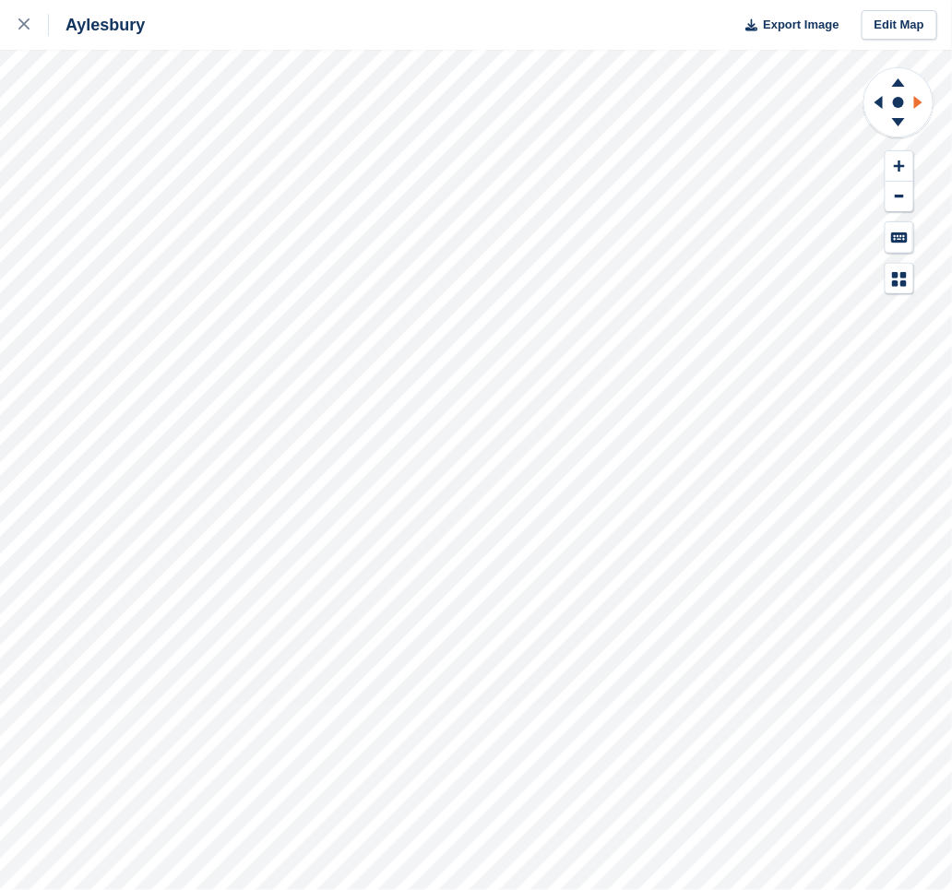
click at [921, 101] on icon at bounding box center [918, 102] width 8 height 13
click at [210, 149] on div "Aylesbury Export Image Edit Map" at bounding box center [476, 445] width 952 height 890
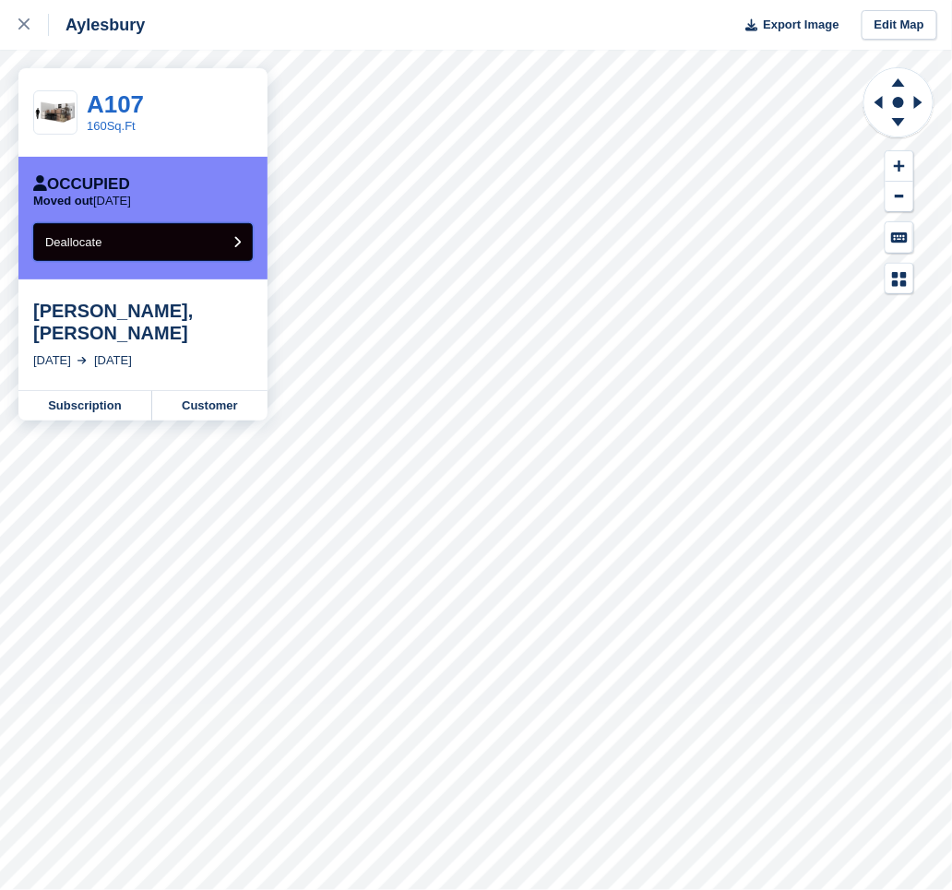
click at [184, 250] on button "Deallocate" at bounding box center [143, 242] width 220 height 38
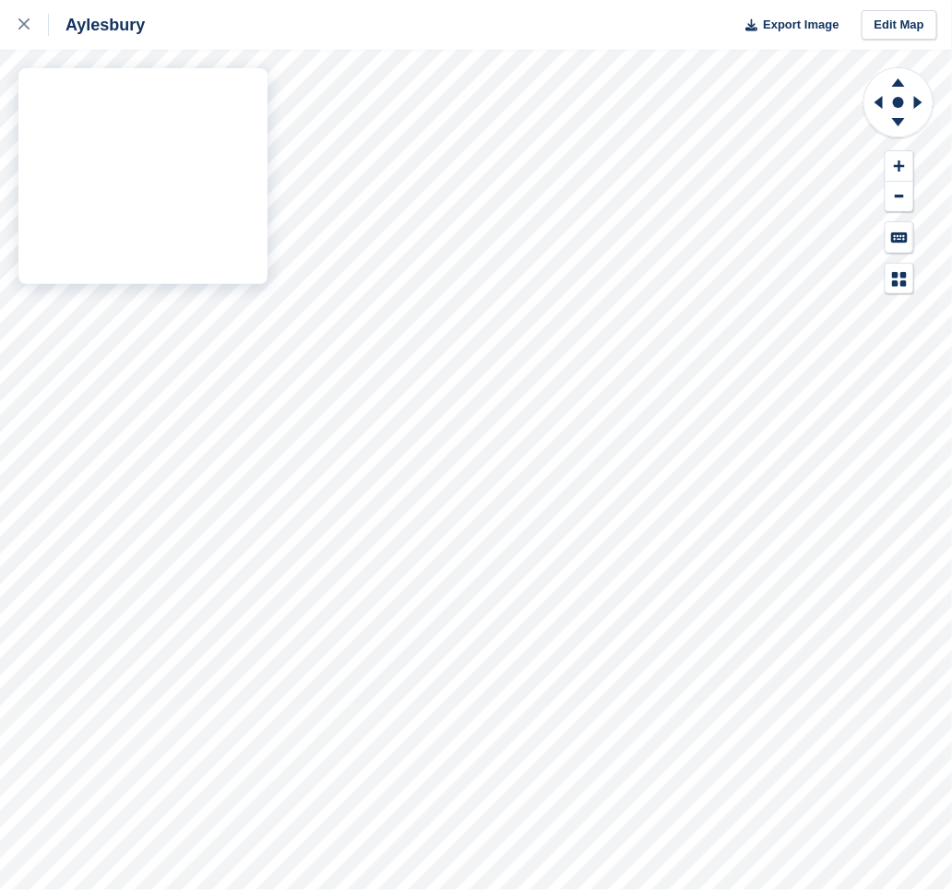
click at [244, 140] on div "Aylesbury Export Image Edit Map" at bounding box center [476, 445] width 952 height 890
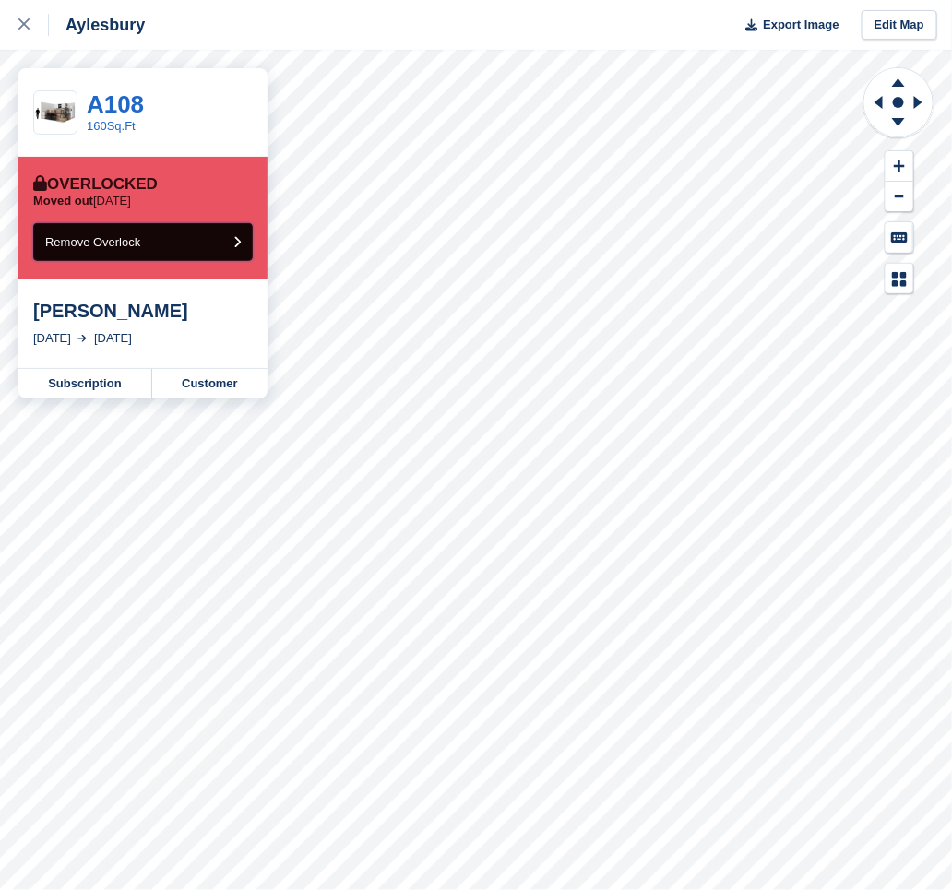
click at [222, 241] on button "Remove Overlock" at bounding box center [143, 242] width 220 height 38
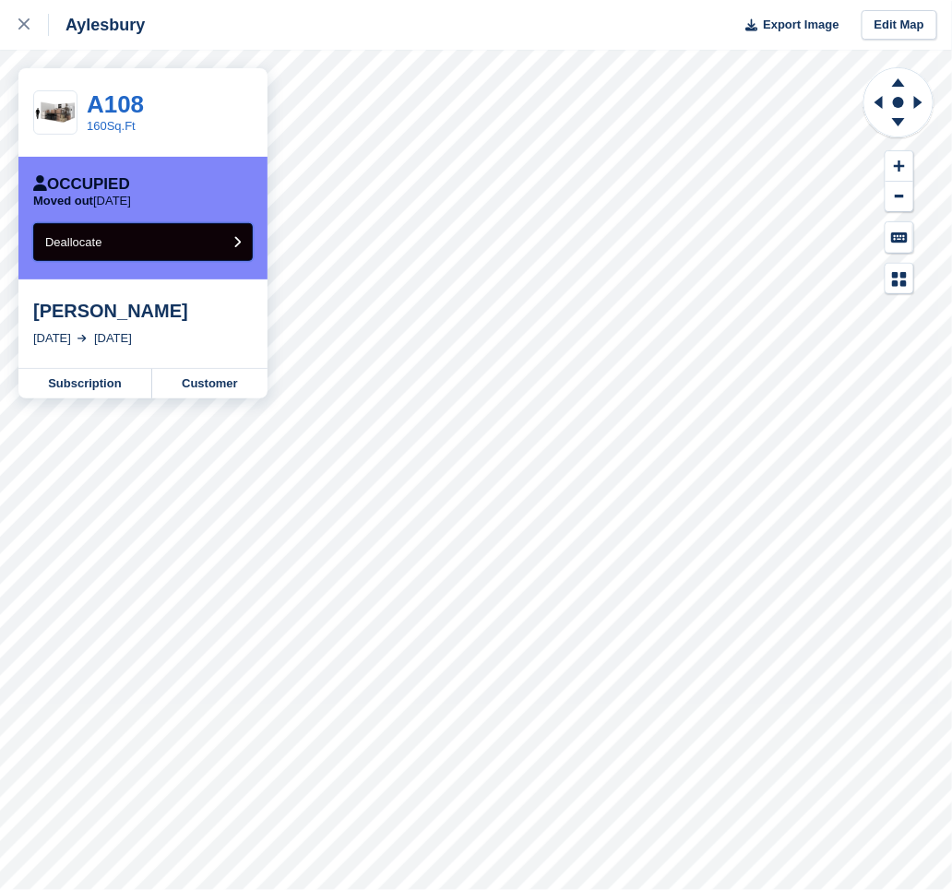
click at [197, 252] on button "Deallocate" at bounding box center [143, 242] width 220 height 38
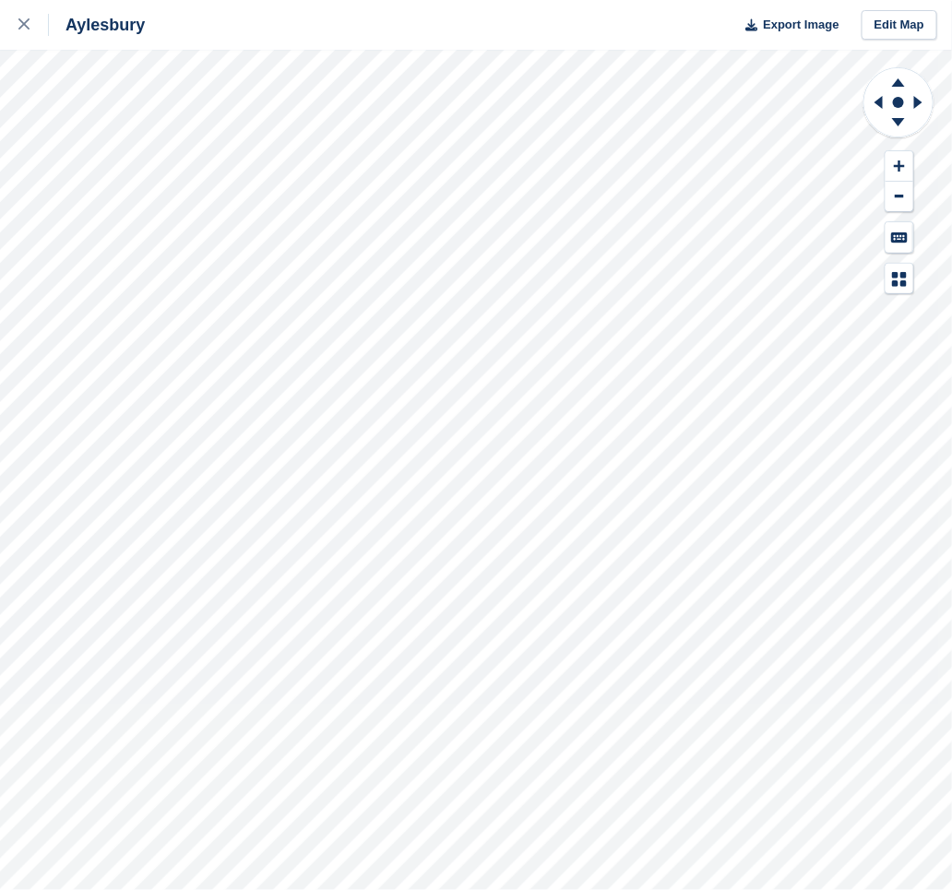
click at [258, 142] on div "Aylesbury Export Image Edit Map" at bounding box center [476, 445] width 952 height 890
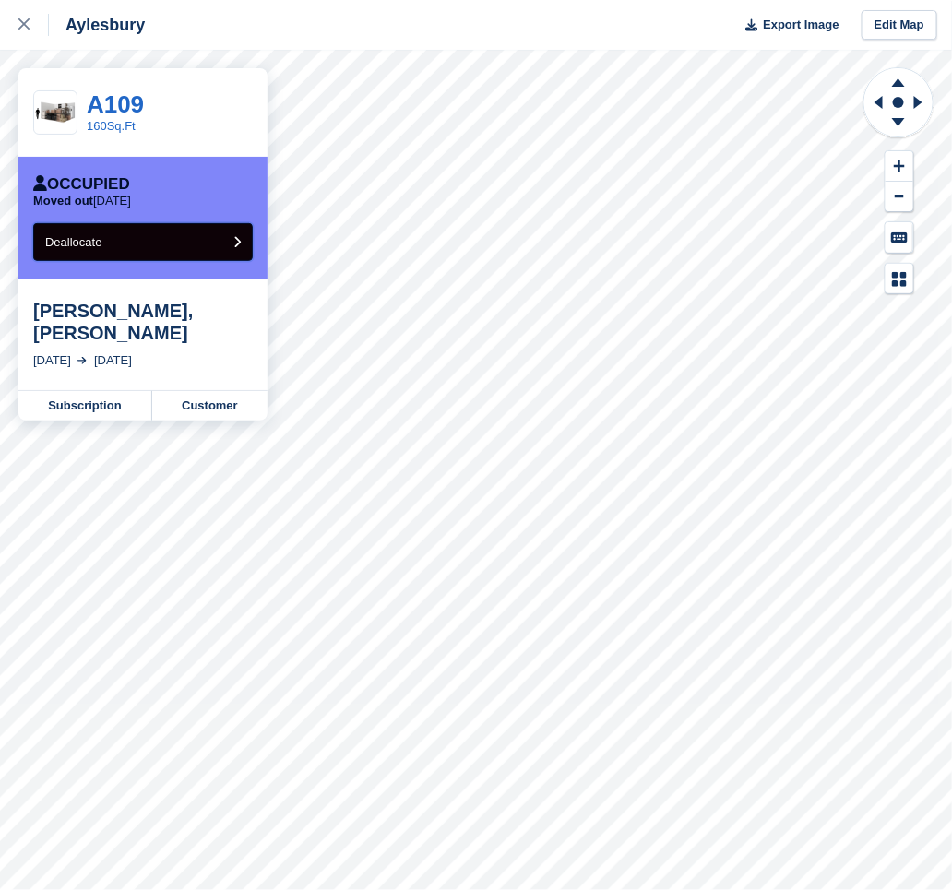
click at [210, 243] on button "Deallocate" at bounding box center [143, 242] width 220 height 38
click at [184, 238] on button "Deallocate" at bounding box center [143, 242] width 220 height 38
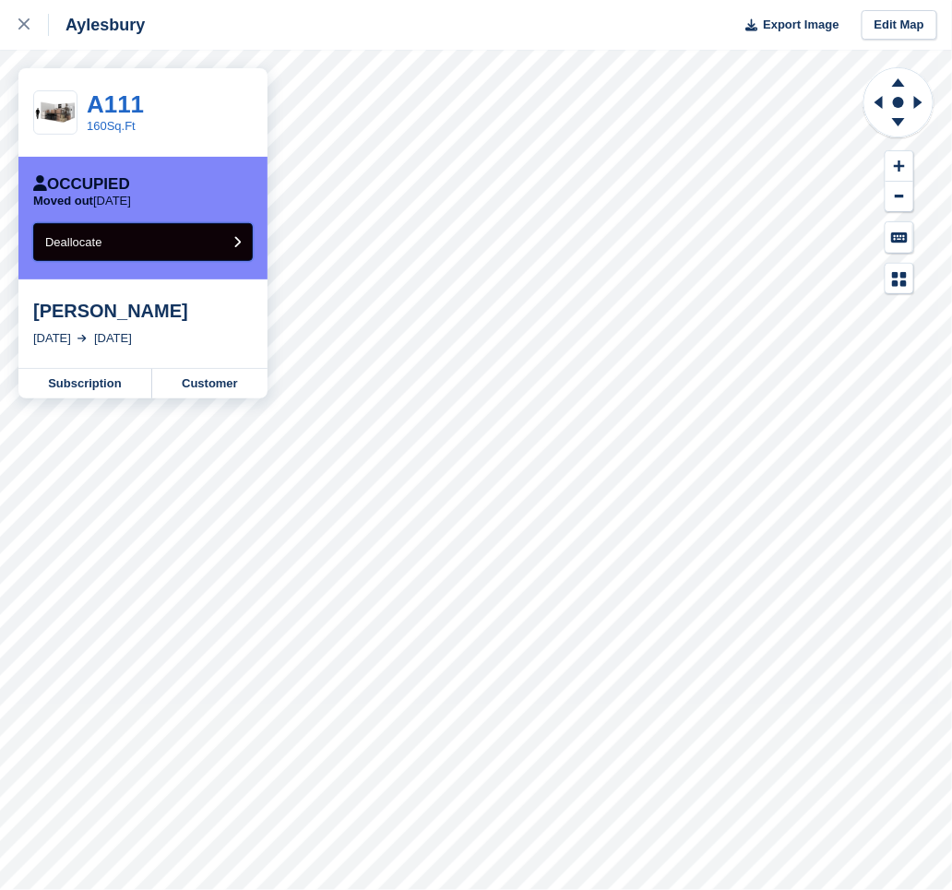
click at [209, 246] on button "Deallocate" at bounding box center [143, 242] width 220 height 38
click at [163, 242] on button "Deallocate" at bounding box center [143, 242] width 220 height 38
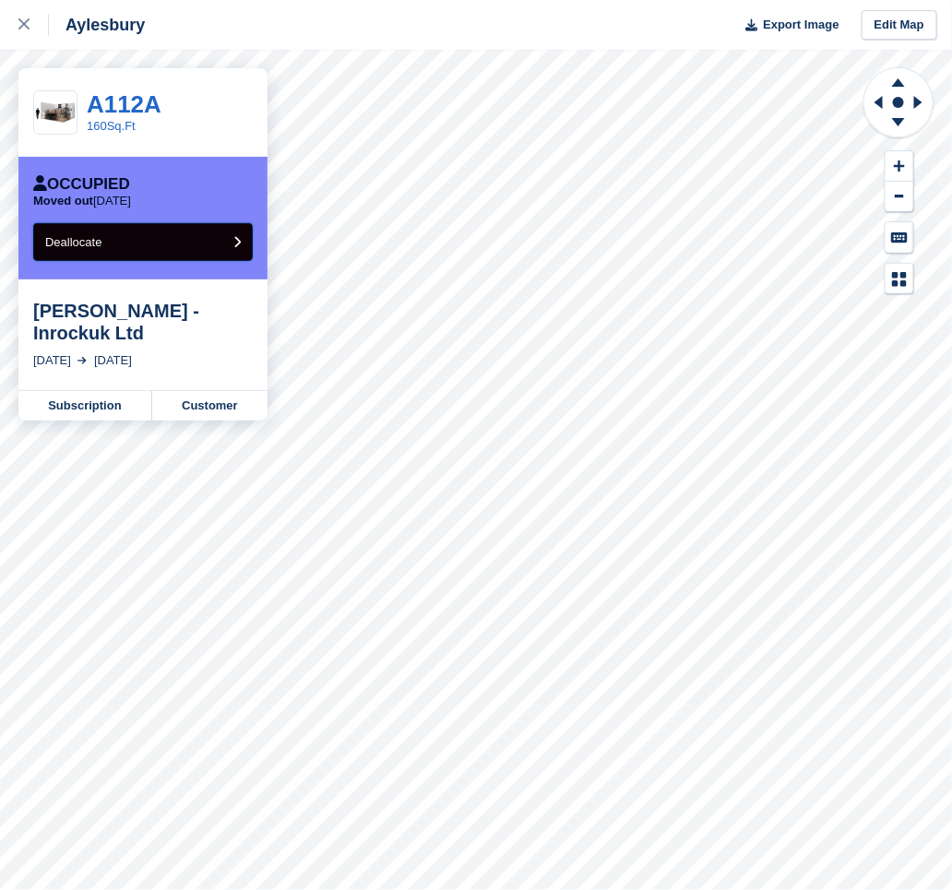
click at [177, 244] on button "Deallocate" at bounding box center [143, 242] width 220 height 38
click at [192, 246] on button "Deallocate" at bounding box center [143, 242] width 220 height 38
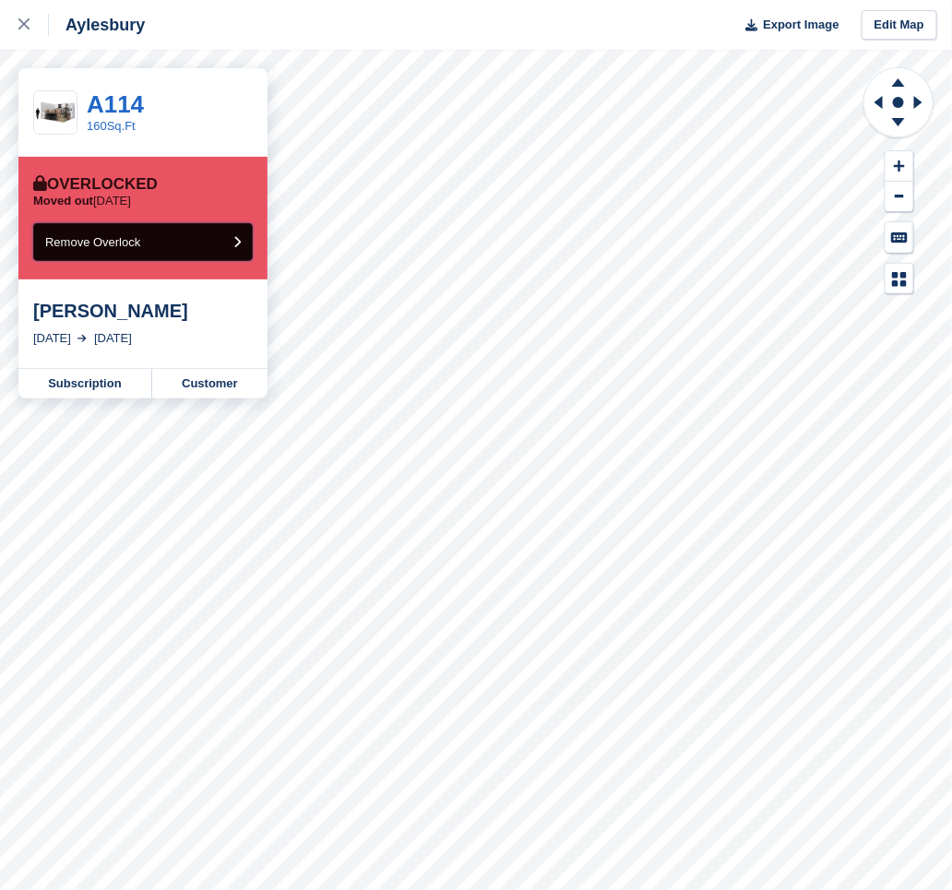
click at [182, 244] on button "Remove Overlock" at bounding box center [143, 242] width 220 height 38
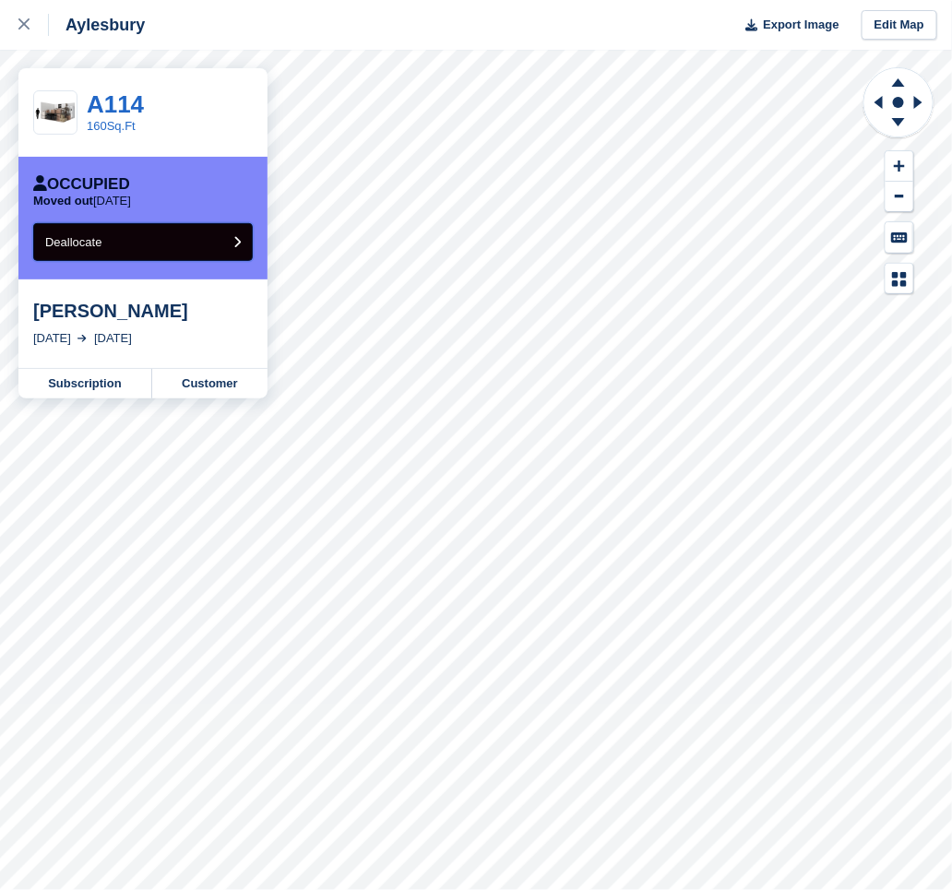
click at [184, 238] on button "Deallocate" at bounding box center [143, 242] width 220 height 38
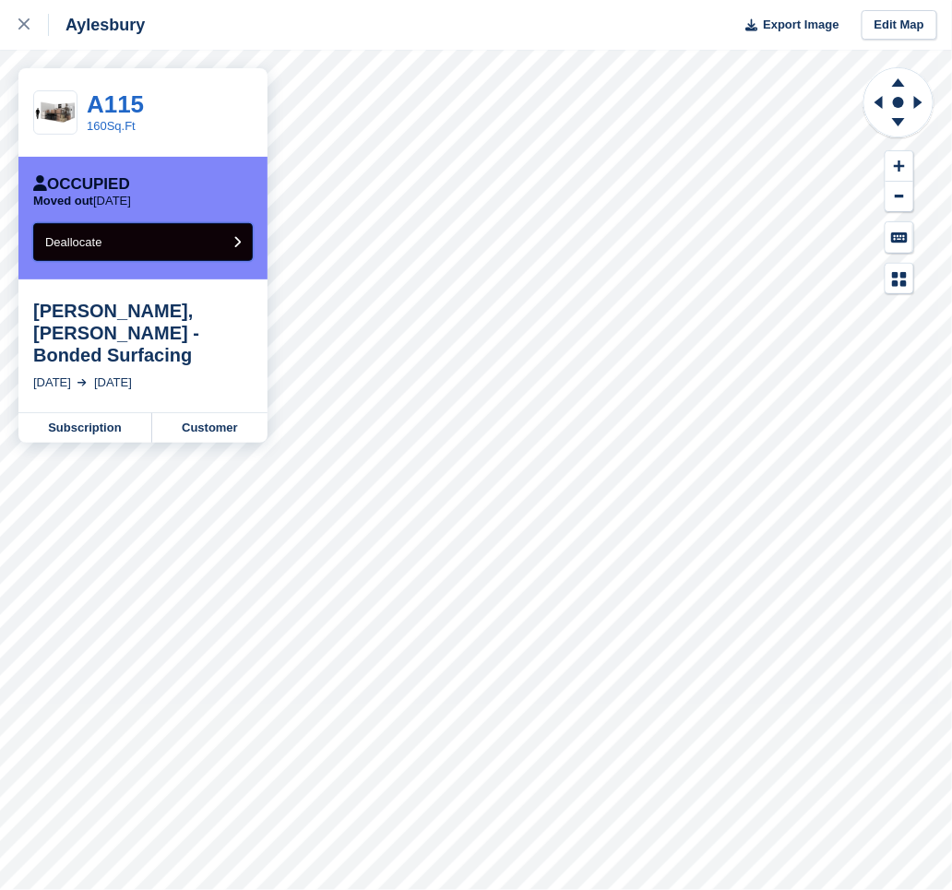
click at [230, 243] on button "Deallocate" at bounding box center [143, 242] width 220 height 38
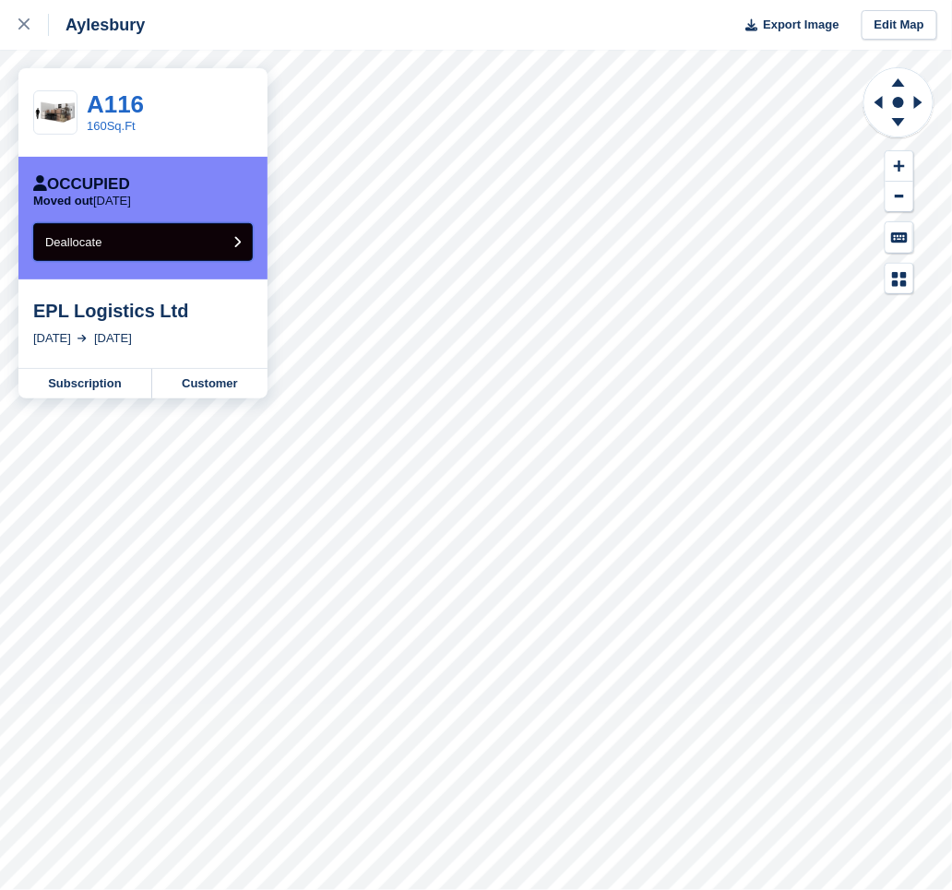
click at [231, 243] on button "Deallocate" at bounding box center [143, 242] width 220 height 38
click at [233, 231] on button "Deallocate" at bounding box center [143, 242] width 220 height 38
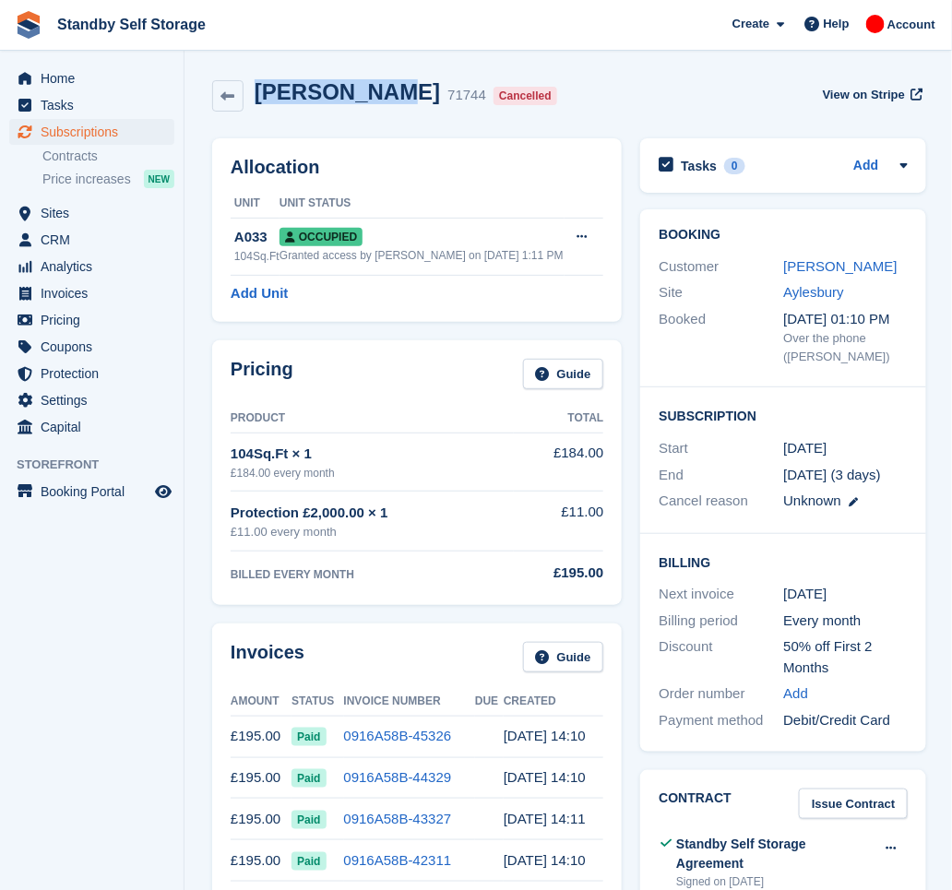
drag, startPoint x: 374, startPoint y: 90, endPoint x: 255, endPoint y: 83, distance: 119.3
click at [255, 83] on div "Pedro Pinto 71744 Cancelled" at bounding box center [404, 95] width 321 height 33
copy h2 "Pedro Pinto"
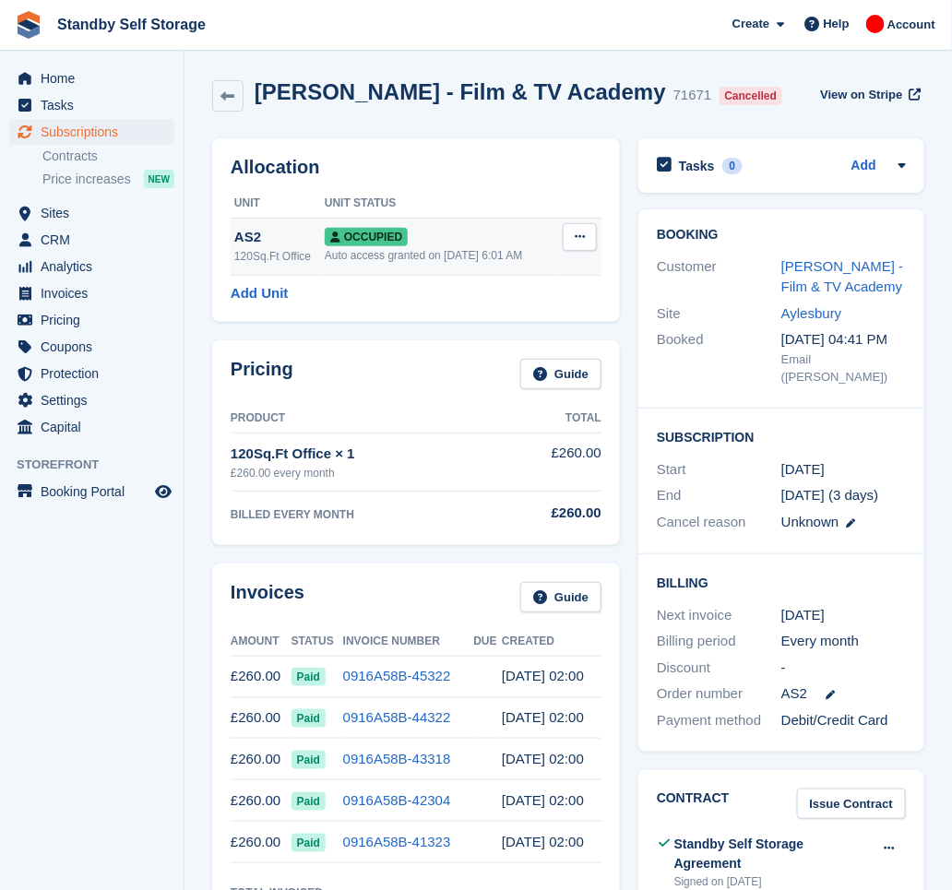
click at [292, 228] on div "AS2" at bounding box center [279, 237] width 90 height 21
click at [102, 137] on span "Subscriptions" at bounding box center [96, 132] width 111 height 26
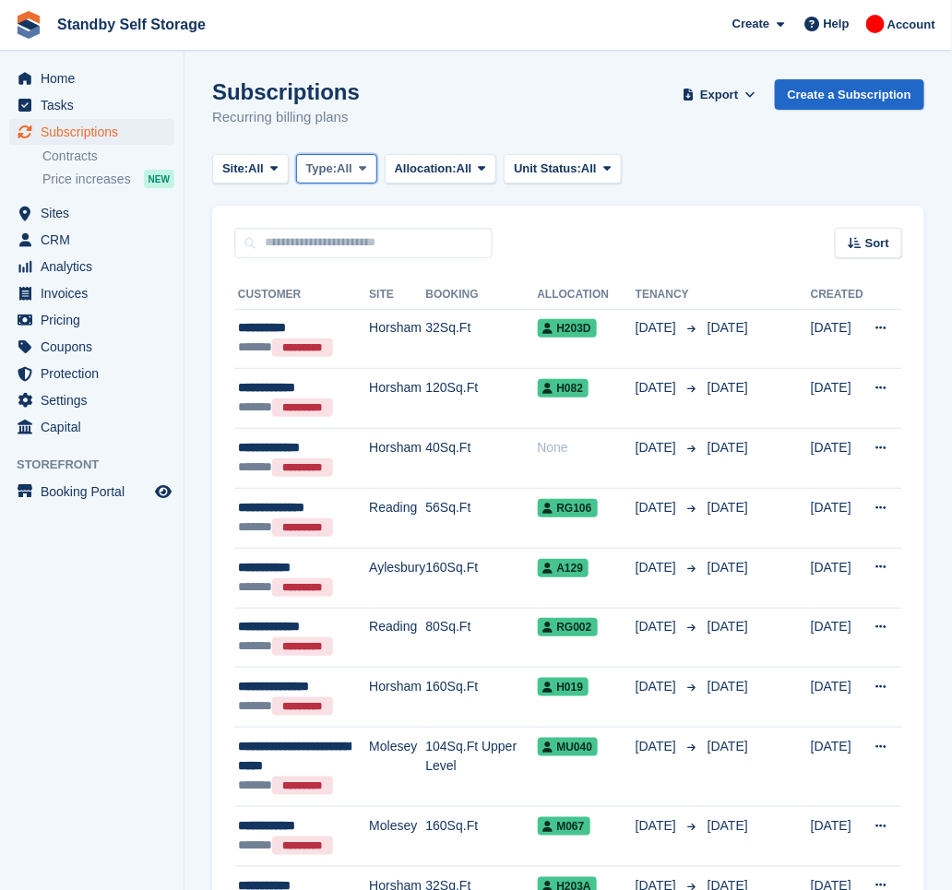
click at [335, 163] on span "Type:" at bounding box center [321, 169] width 31 height 18
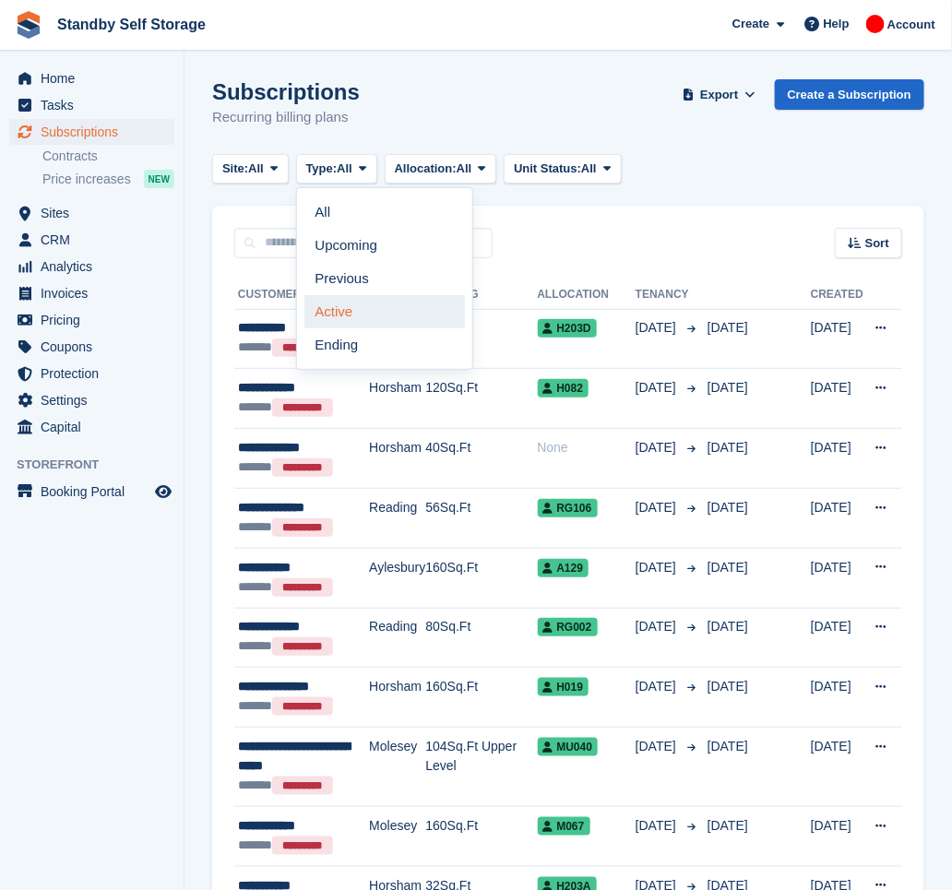
click at [361, 307] on link "Active" at bounding box center [385, 311] width 161 height 33
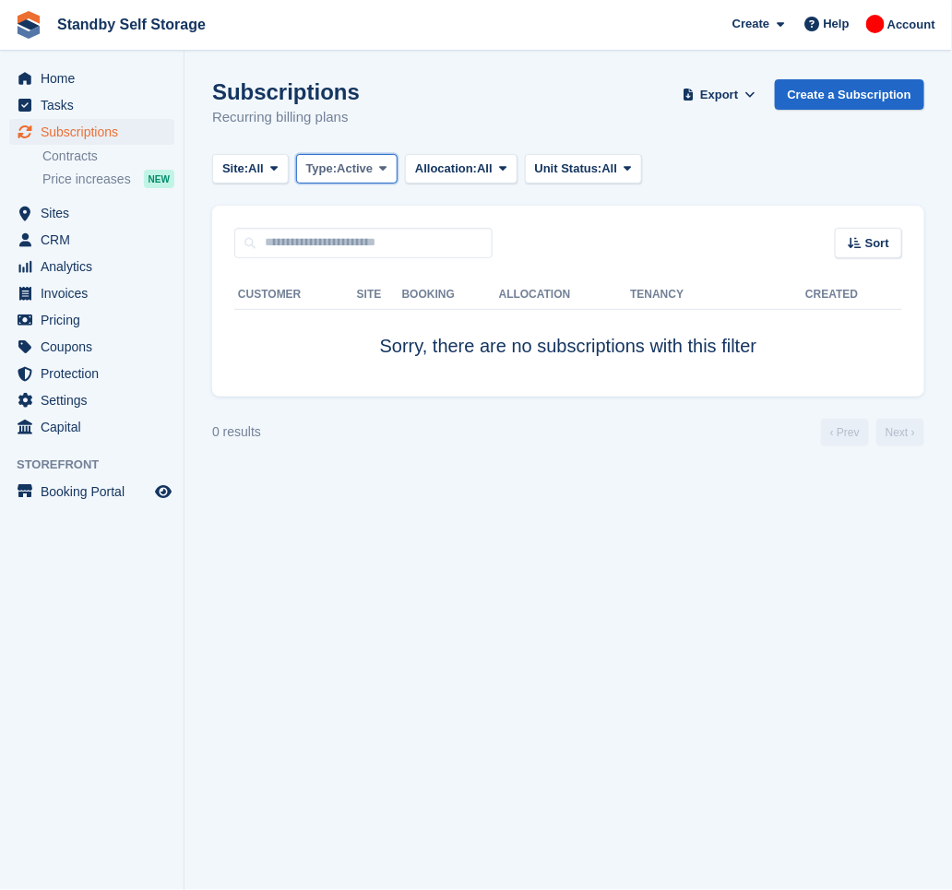
click at [349, 155] on button "Type: Active" at bounding box center [347, 169] width 102 height 30
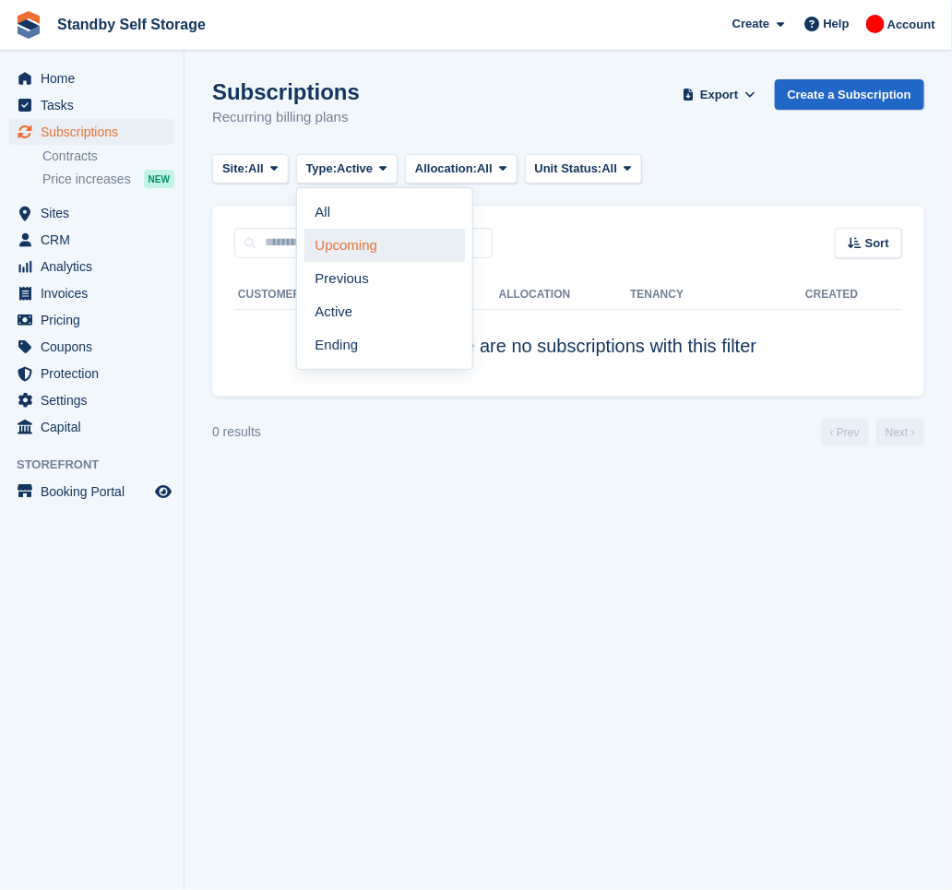
click at [359, 243] on link "Upcoming" at bounding box center [385, 245] width 161 height 33
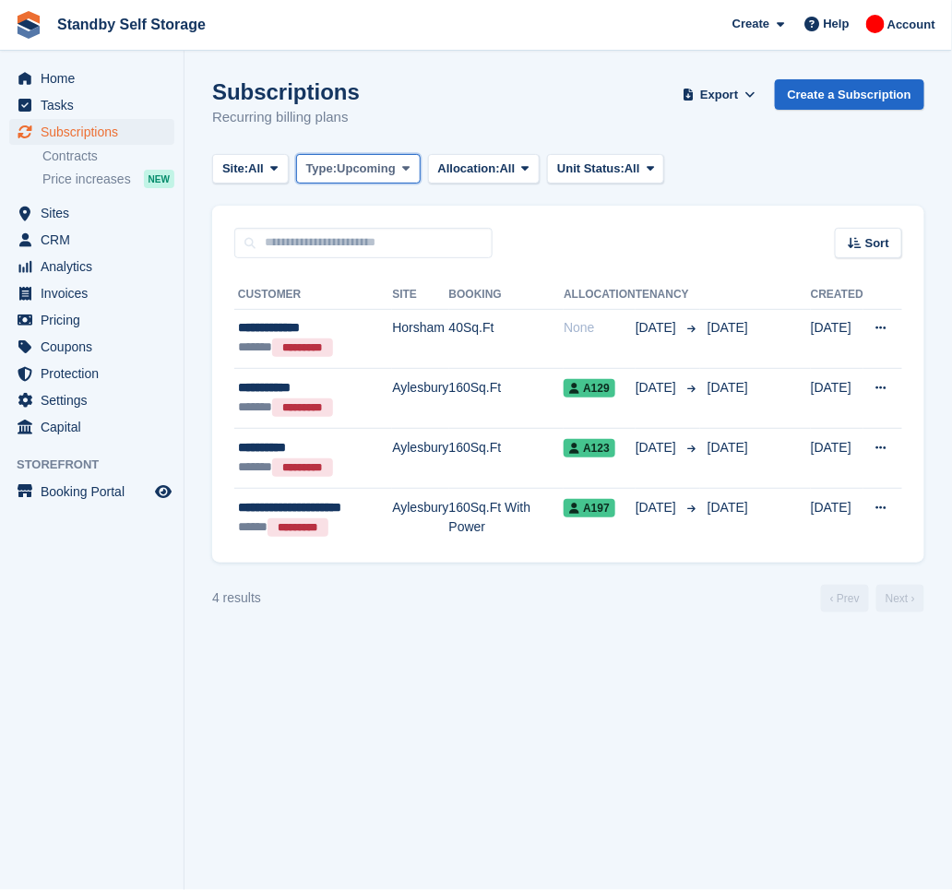
click at [338, 160] on span "Type:" at bounding box center [321, 169] width 31 height 18
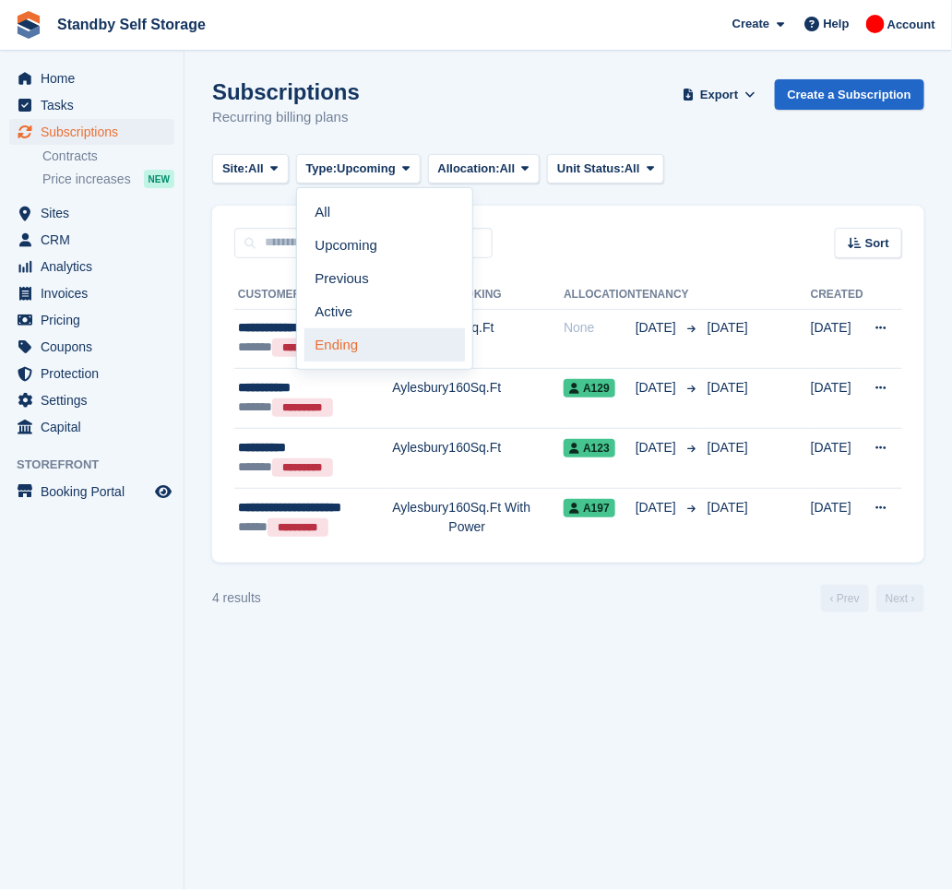
click at [375, 338] on link "Ending" at bounding box center [385, 345] width 161 height 33
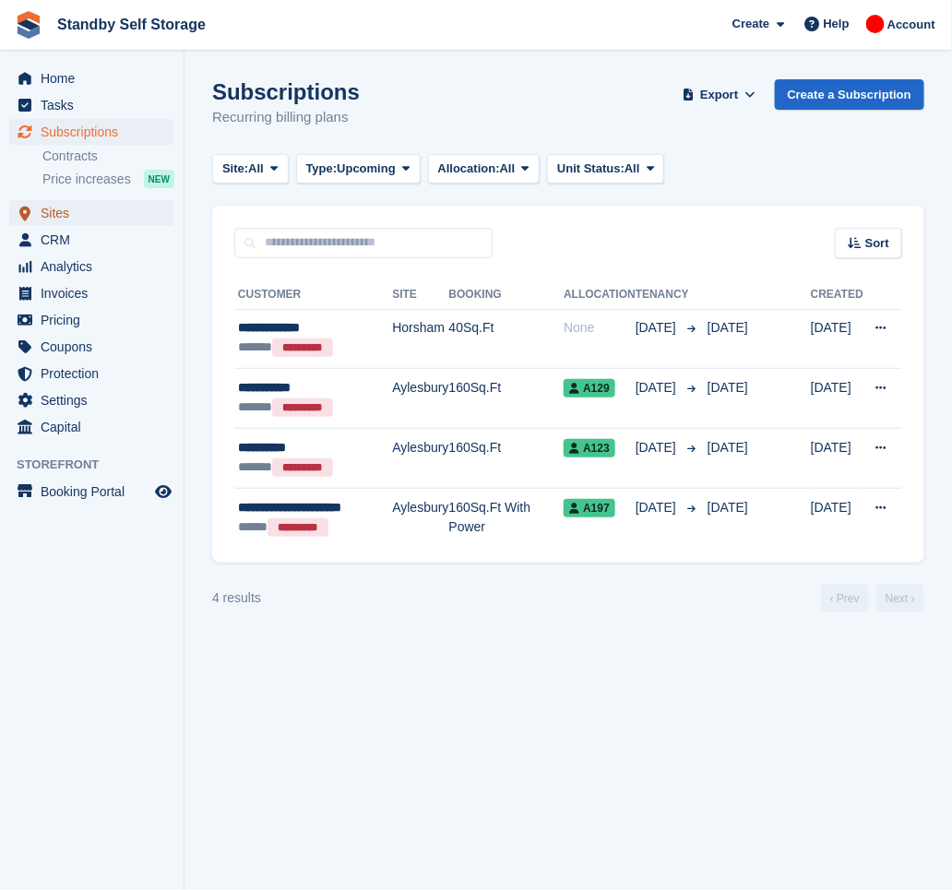
click at [71, 214] on span "Sites" at bounding box center [96, 213] width 111 height 26
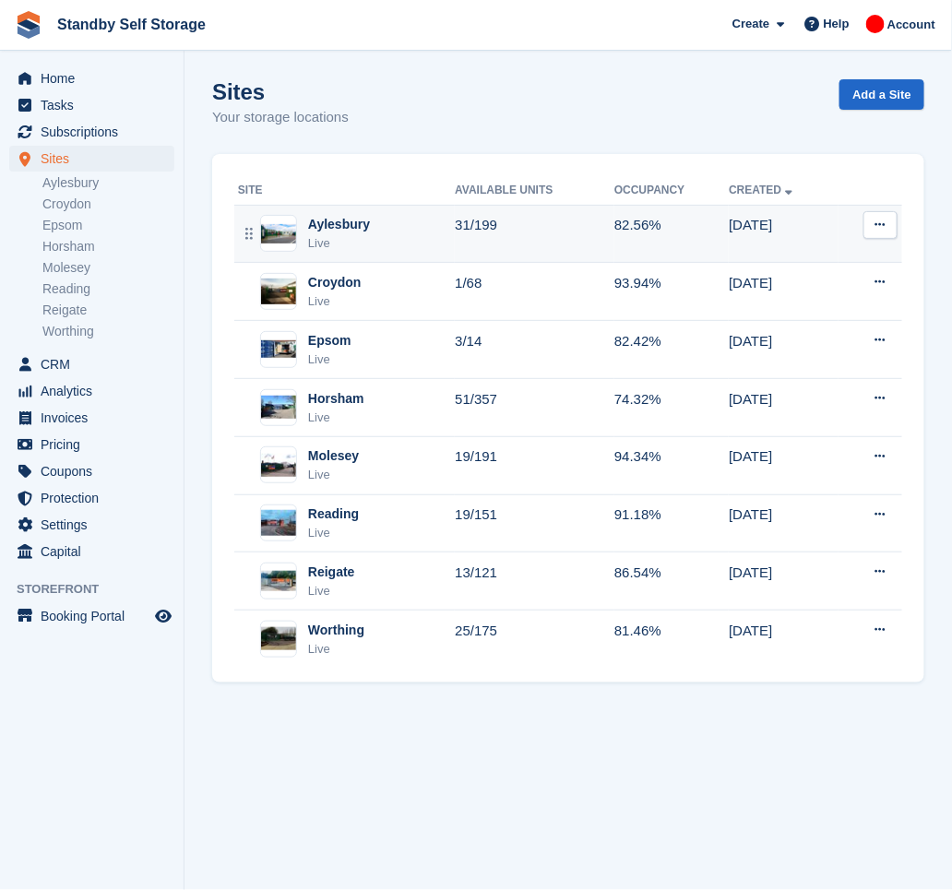
click at [400, 223] on div "Aylesbury Live" at bounding box center [346, 234] width 217 height 38
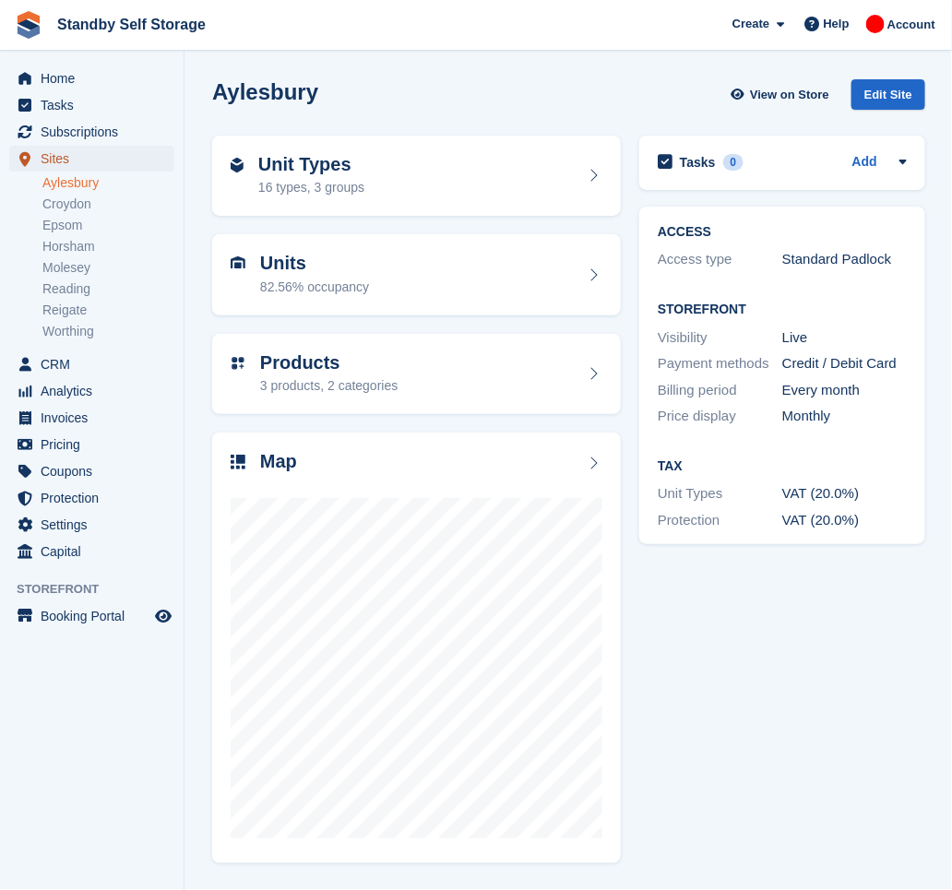
click at [79, 162] on span "Sites" at bounding box center [96, 159] width 111 height 26
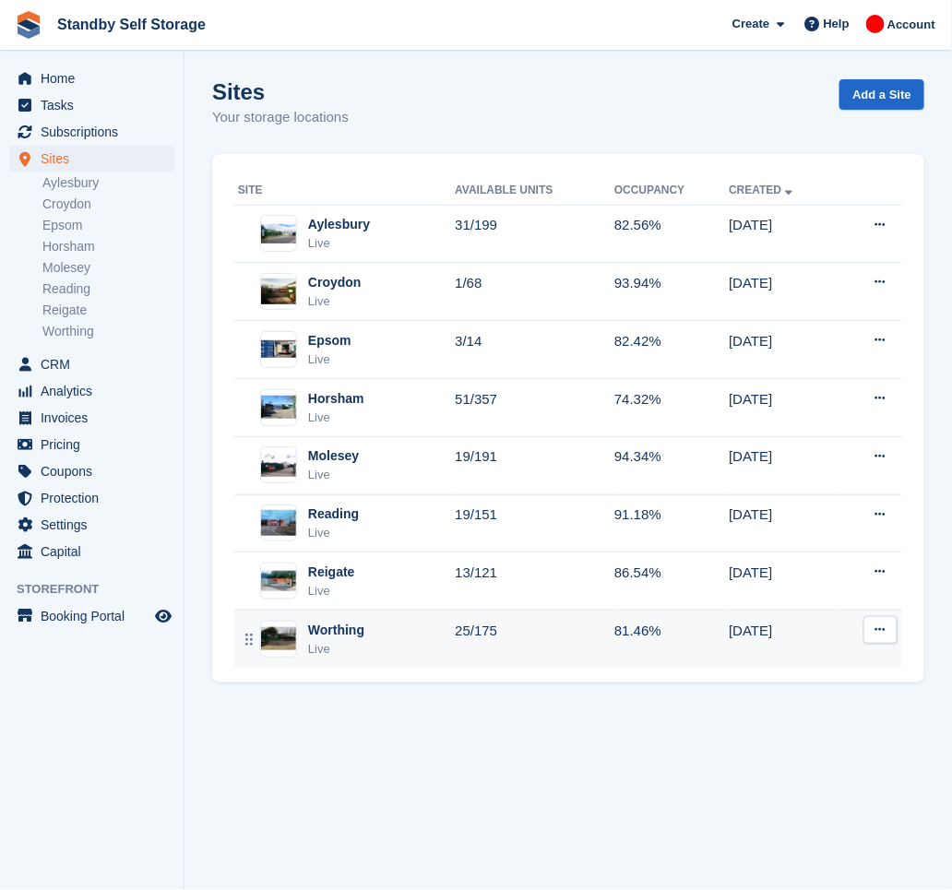
click at [420, 640] on div "Worthing Live" at bounding box center [346, 640] width 217 height 38
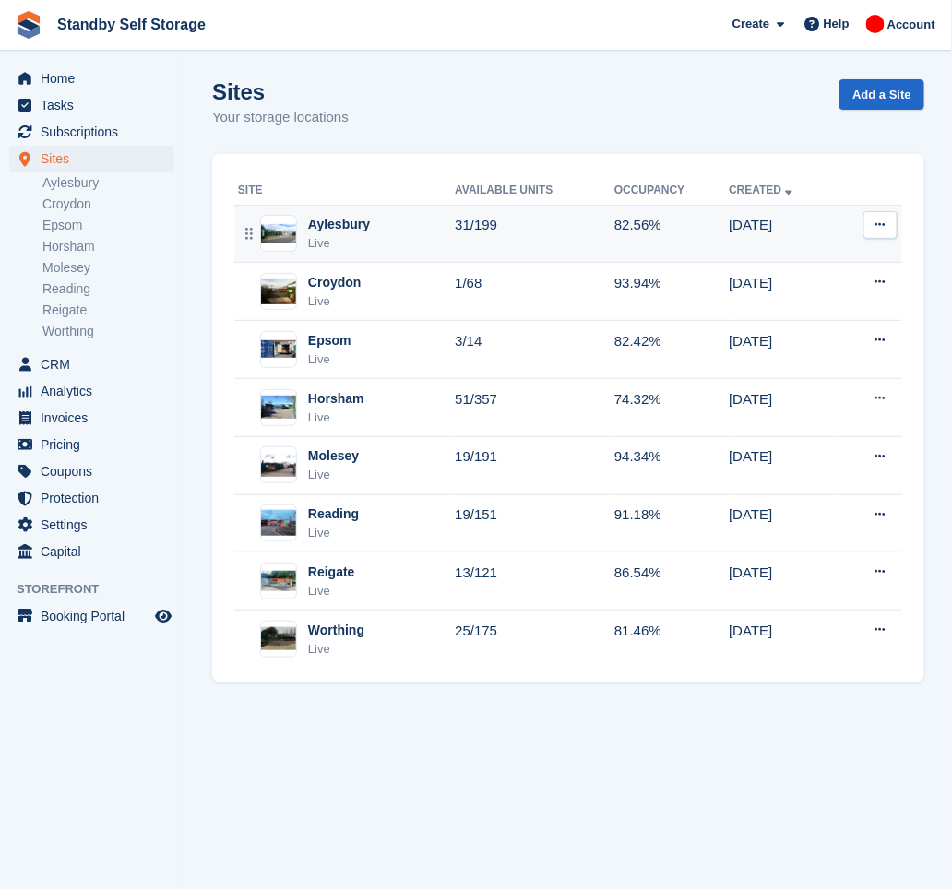
click at [520, 233] on td "31/199" at bounding box center [535, 234] width 160 height 58
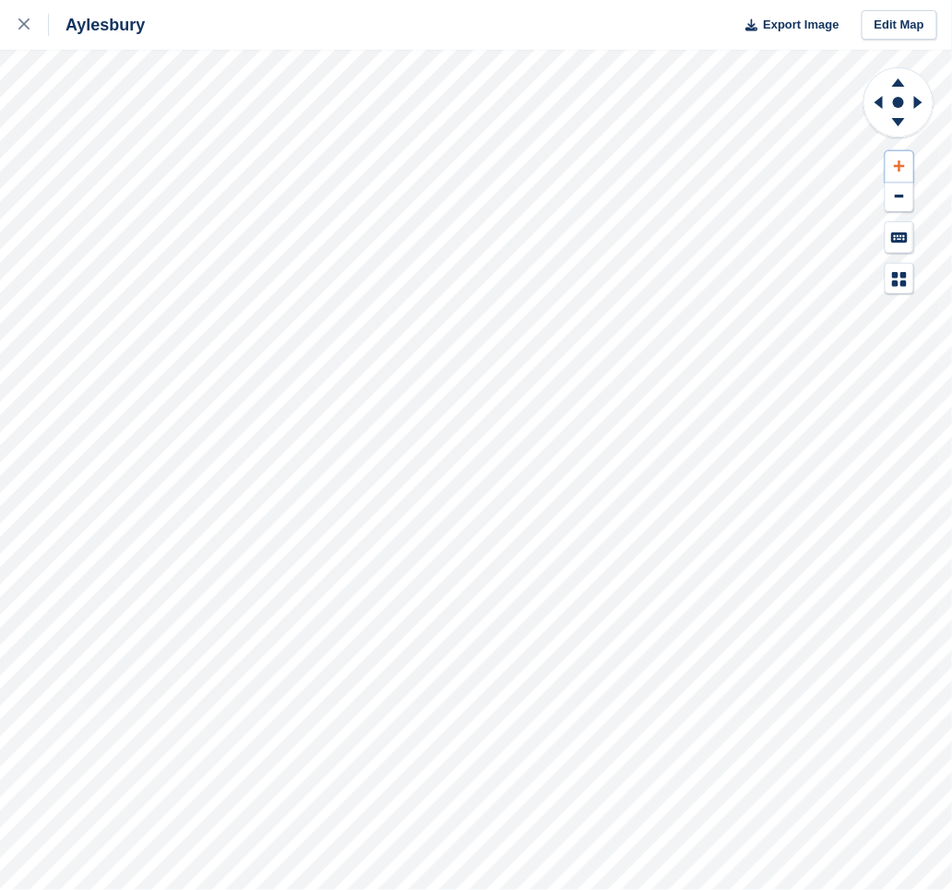
click at [901, 169] on icon at bounding box center [899, 166] width 11 height 11
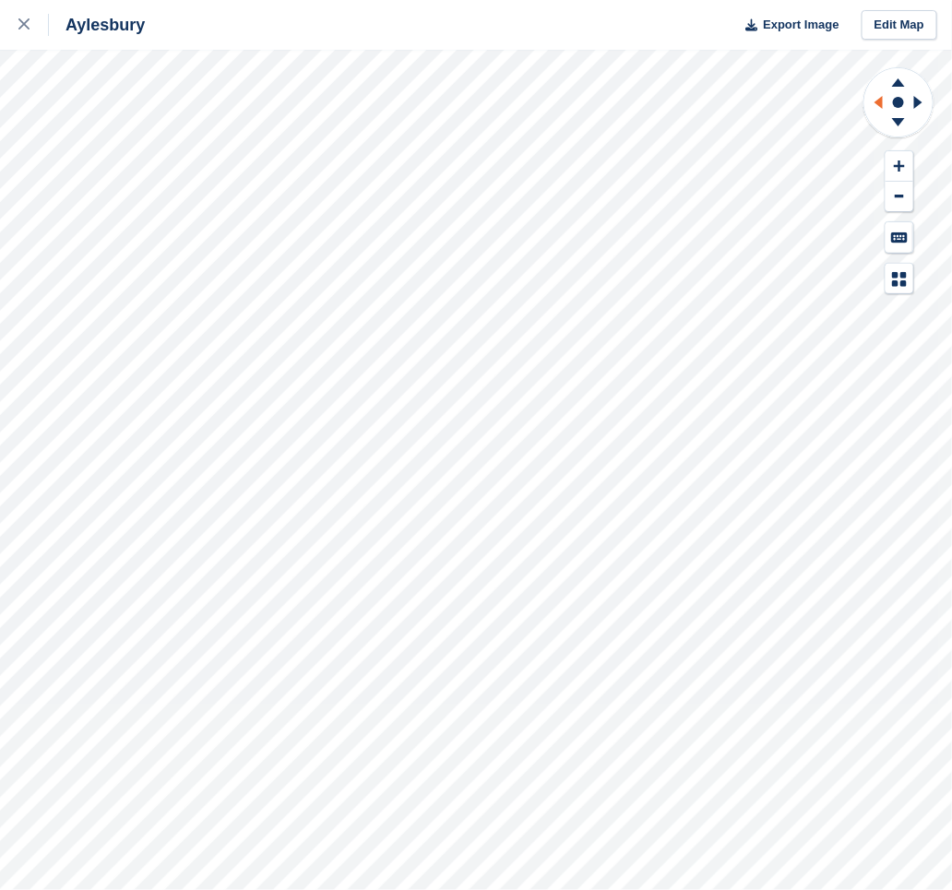
click at [878, 101] on g at bounding box center [876, 102] width 23 height 48
click at [917, 101] on icon at bounding box center [918, 102] width 8 height 13
click at [878, 100] on icon at bounding box center [876, 102] width 23 height 48
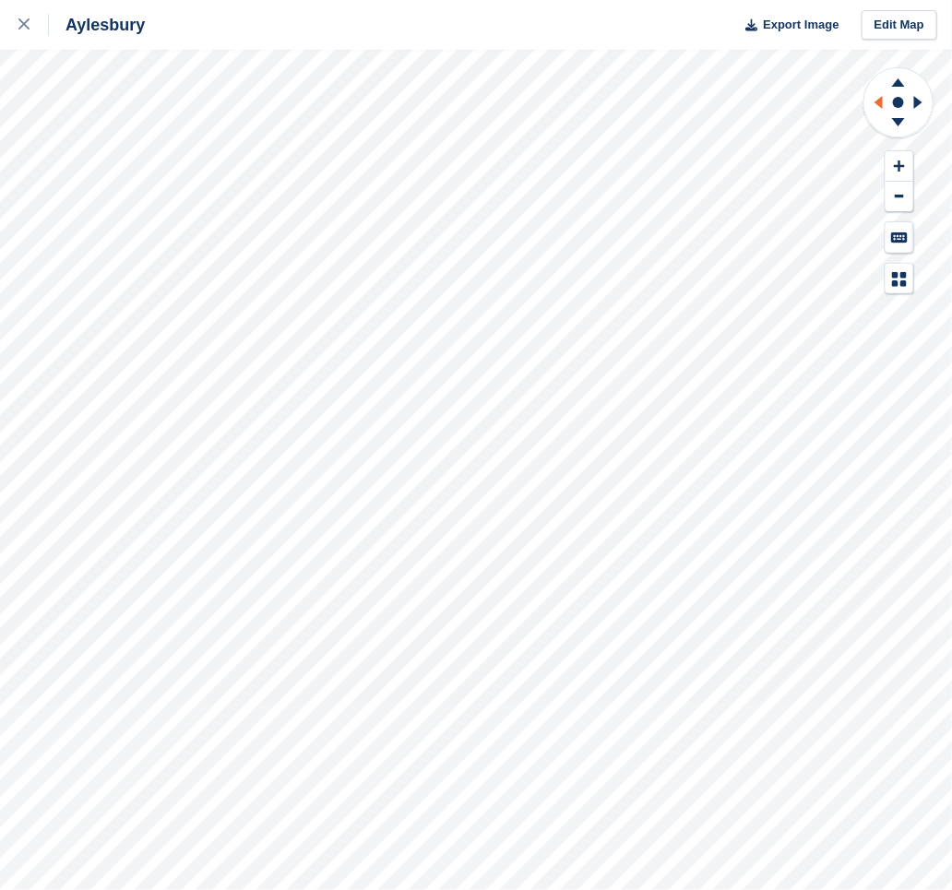
click at [878, 100] on icon at bounding box center [876, 102] width 23 height 48
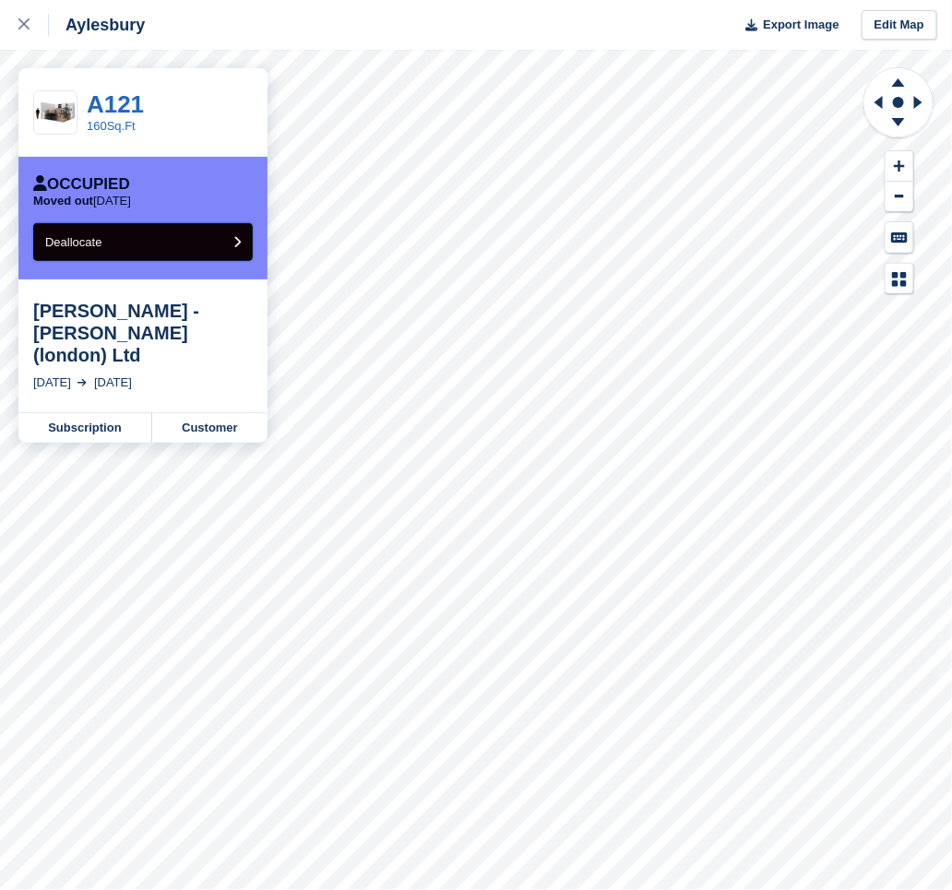
click at [201, 236] on button "Deallocate" at bounding box center [143, 242] width 220 height 38
click at [184, 233] on button "Deallocate" at bounding box center [143, 242] width 220 height 38
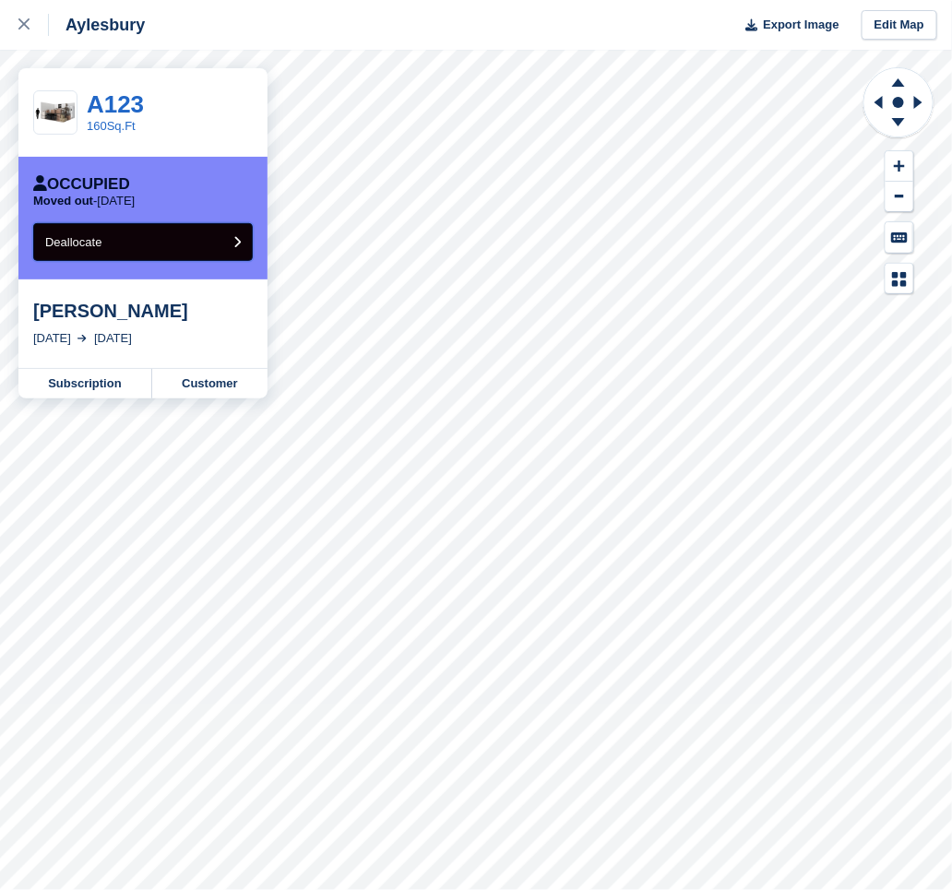
click at [123, 238] on button "Deallocate" at bounding box center [143, 242] width 220 height 38
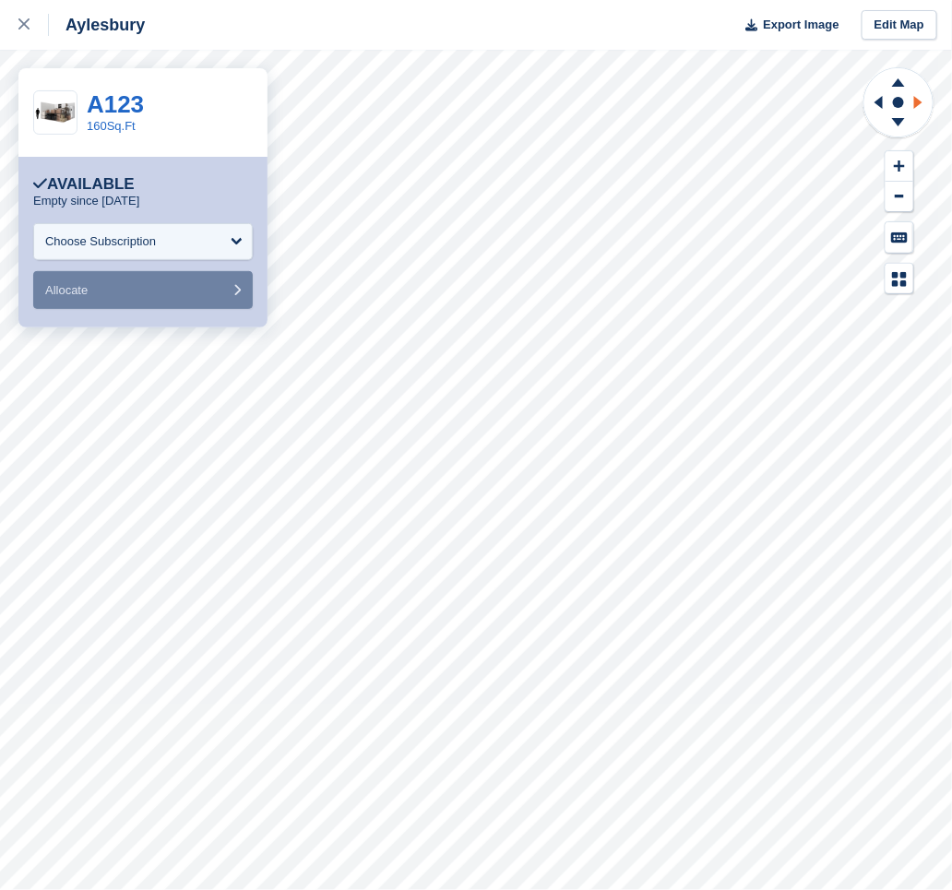
click at [921, 104] on icon at bounding box center [921, 102] width 23 height 48
click at [886, 105] on icon at bounding box center [876, 102] width 23 height 48
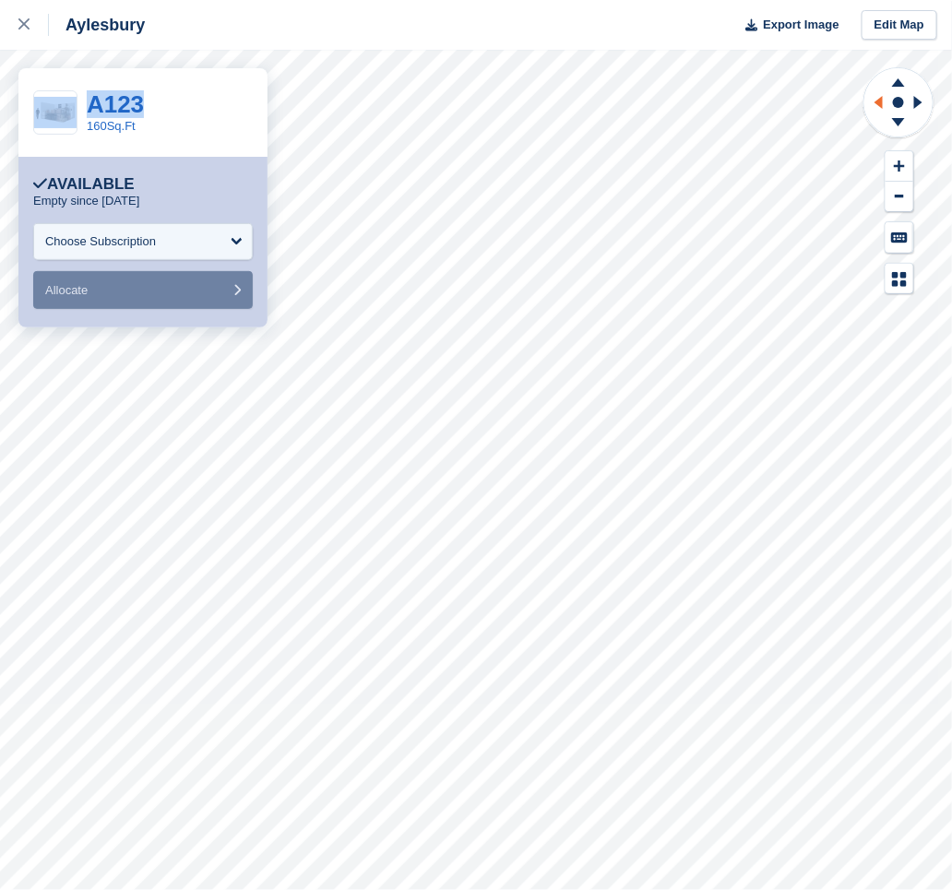
copy div "A123"
click at [886, 105] on icon at bounding box center [876, 102] width 23 height 48
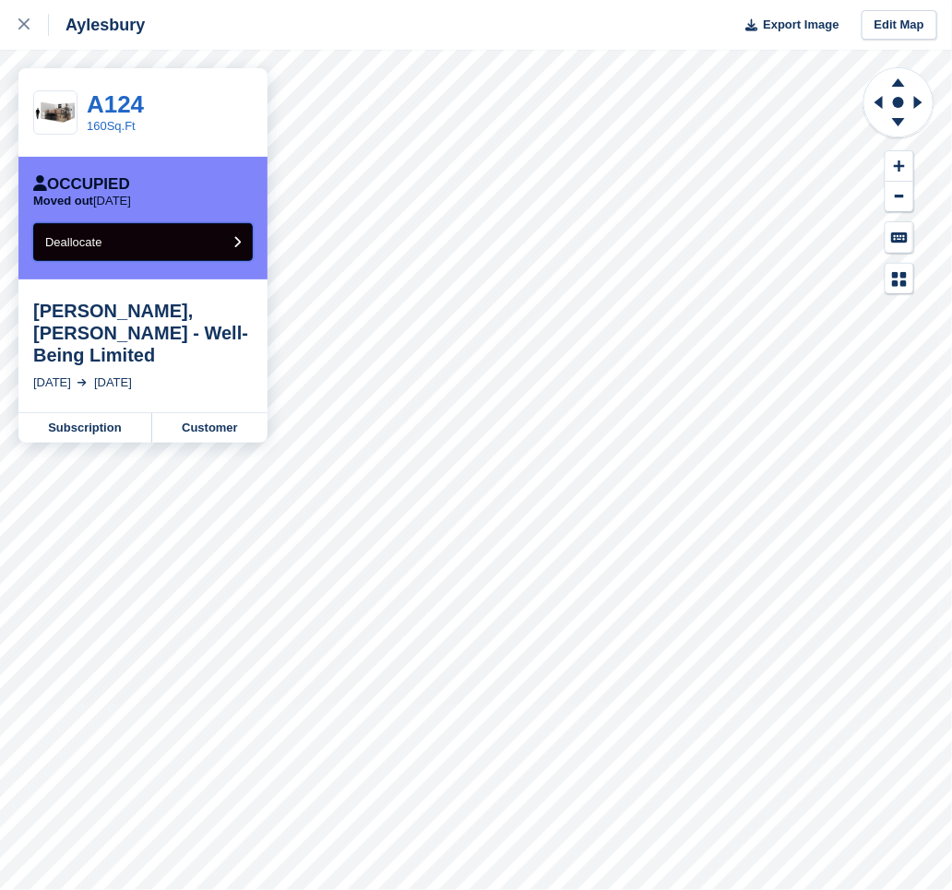
click at [171, 229] on button "Deallocate" at bounding box center [143, 242] width 220 height 38
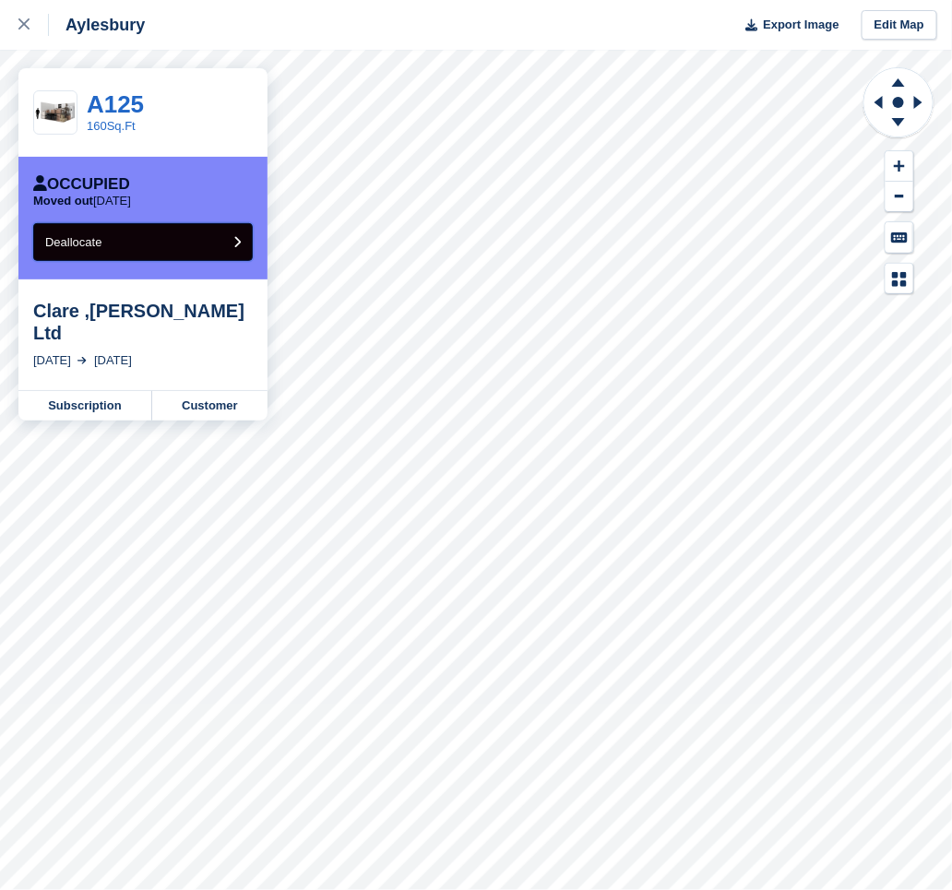
click at [226, 240] on button "Deallocate" at bounding box center [143, 242] width 220 height 38
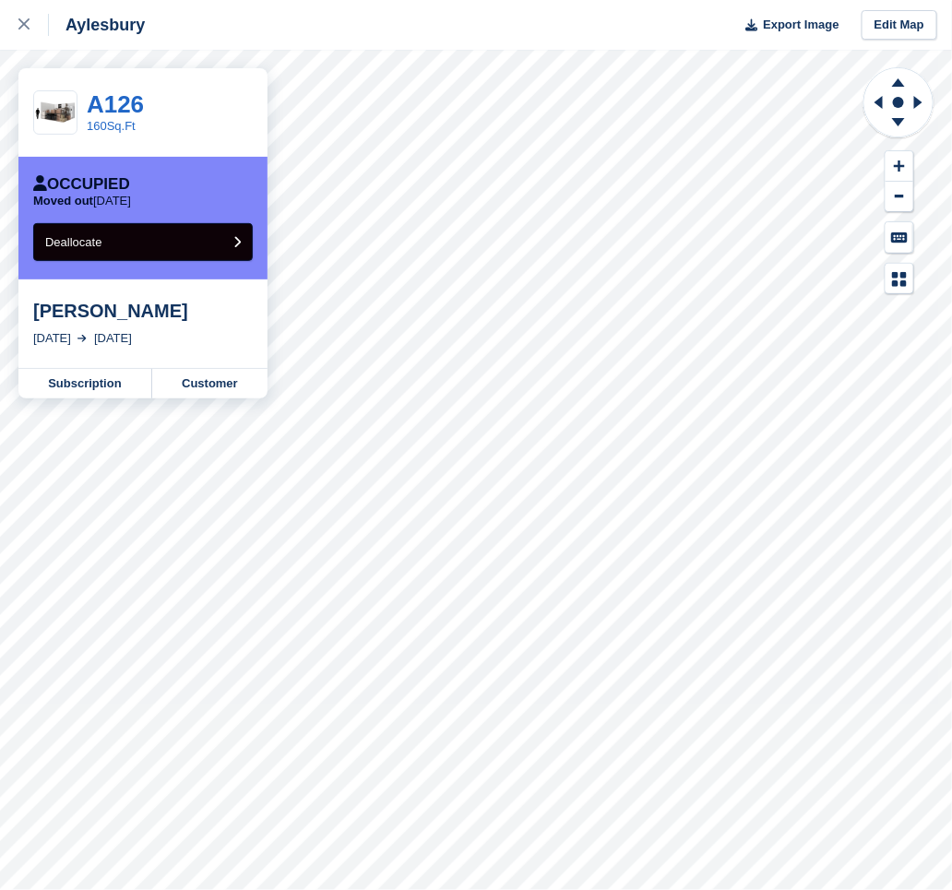
click at [249, 240] on div "Occupied Moved out [DATE] Deallocate" at bounding box center [142, 218] width 249 height 123
click at [218, 241] on button "Deallocate" at bounding box center [143, 242] width 220 height 38
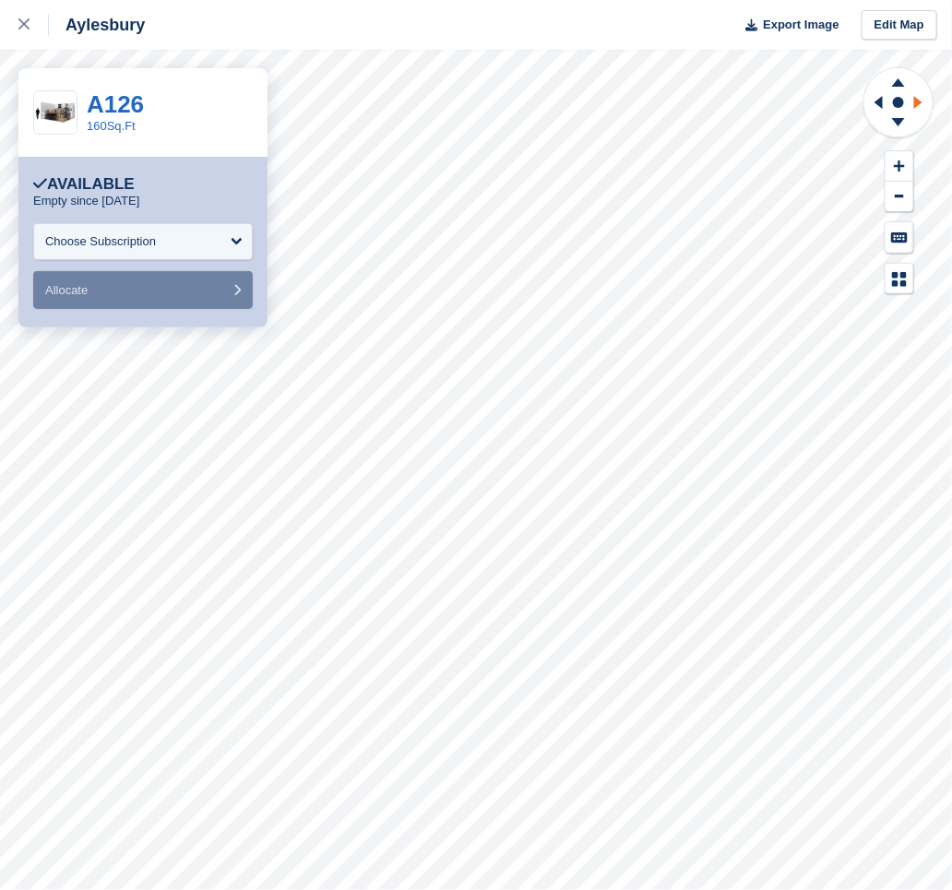
click at [926, 107] on icon at bounding box center [921, 102] width 23 height 48
click at [871, 109] on icon at bounding box center [876, 102] width 23 height 48
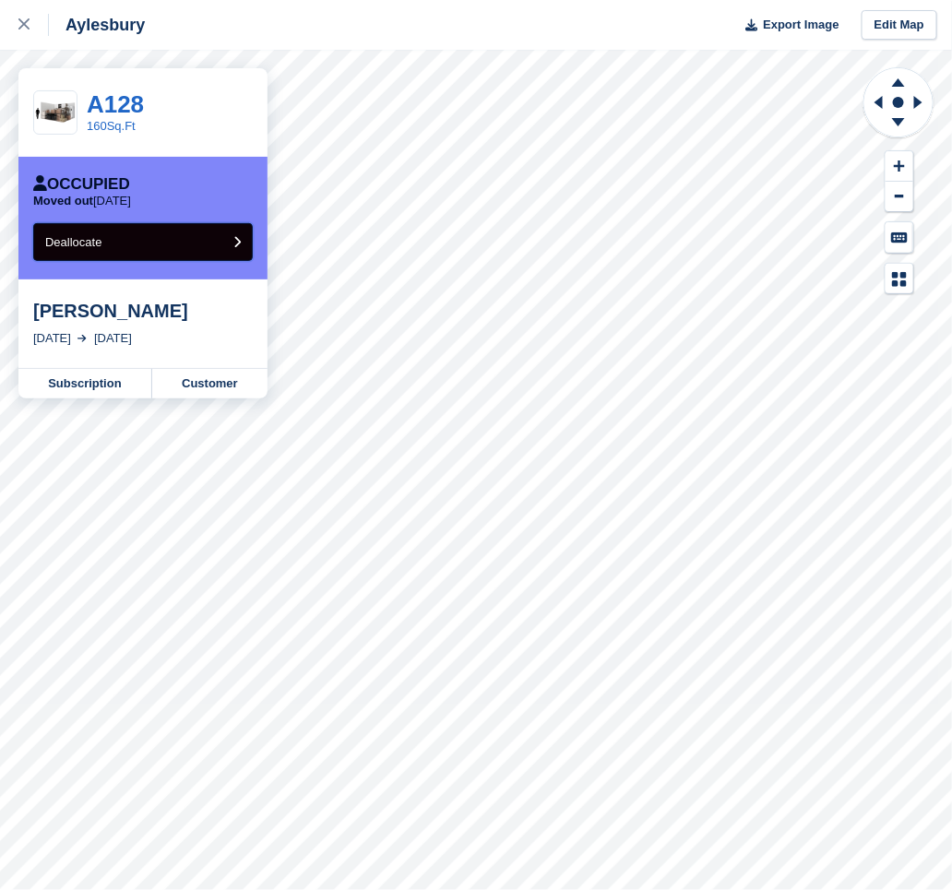
click at [193, 241] on button "Deallocate" at bounding box center [143, 242] width 220 height 38
click at [209, 225] on button "Deallocate" at bounding box center [143, 242] width 220 height 38
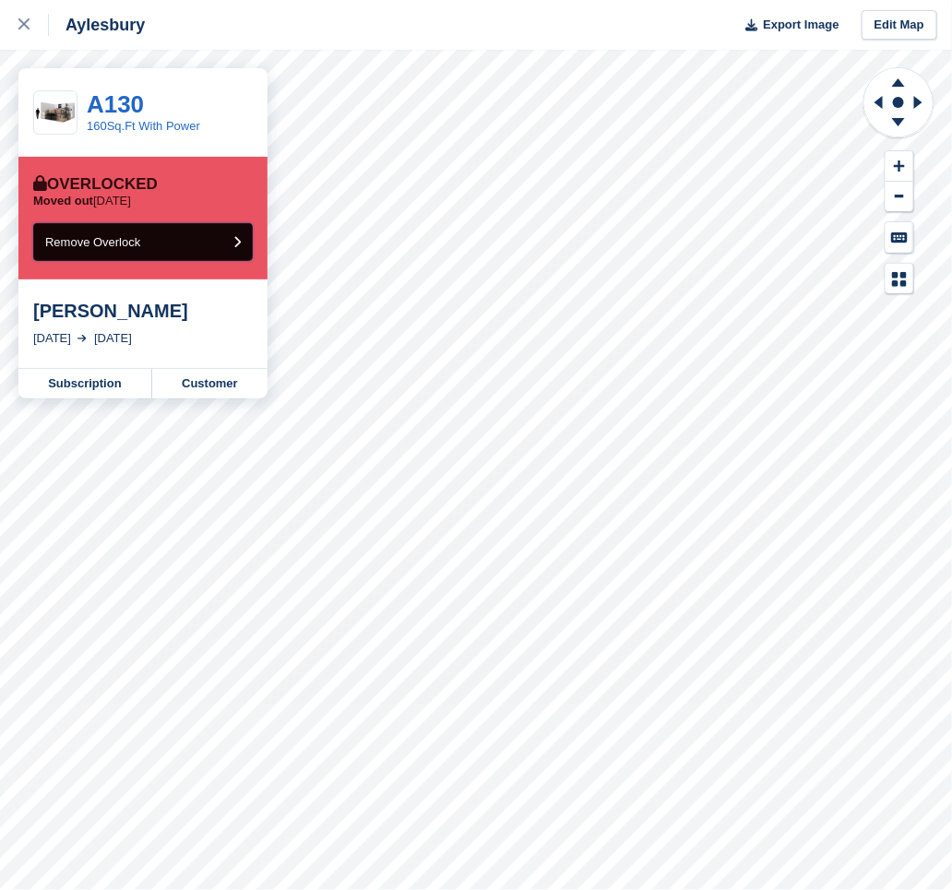
click at [134, 238] on span "Remove Overlock" at bounding box center [92, 242] width 95 height 14
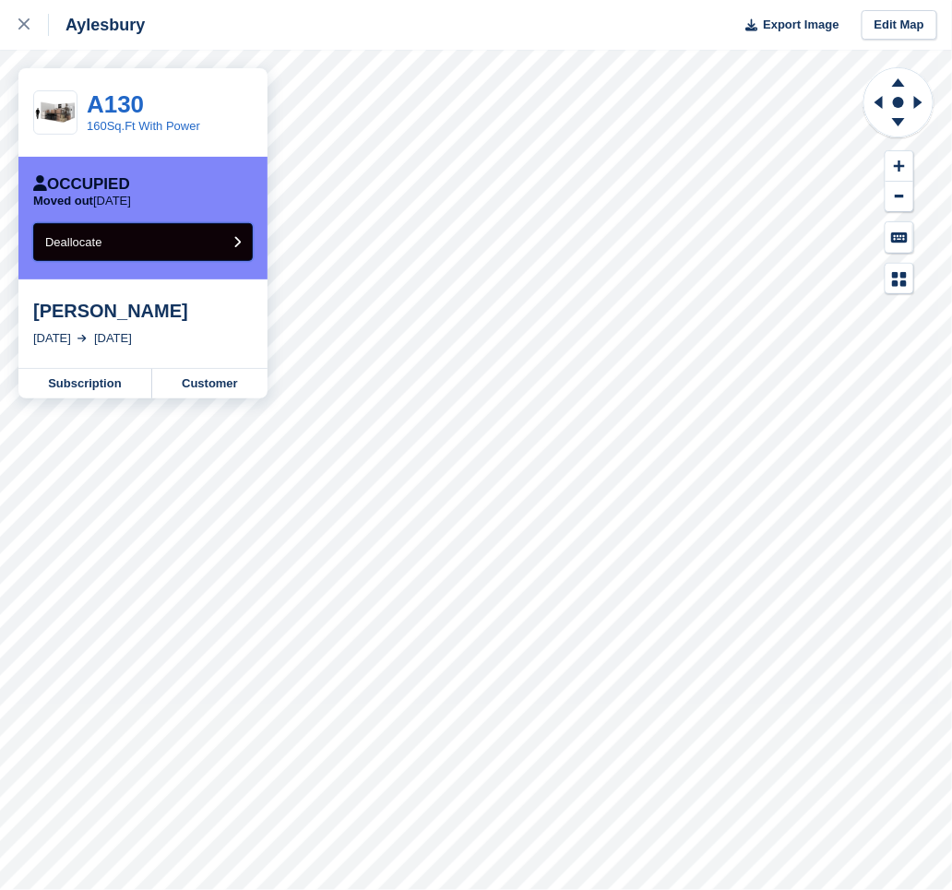
click at [182, 246] on button "Deallocate" at bounding box center [143, 242] width 220 height 38
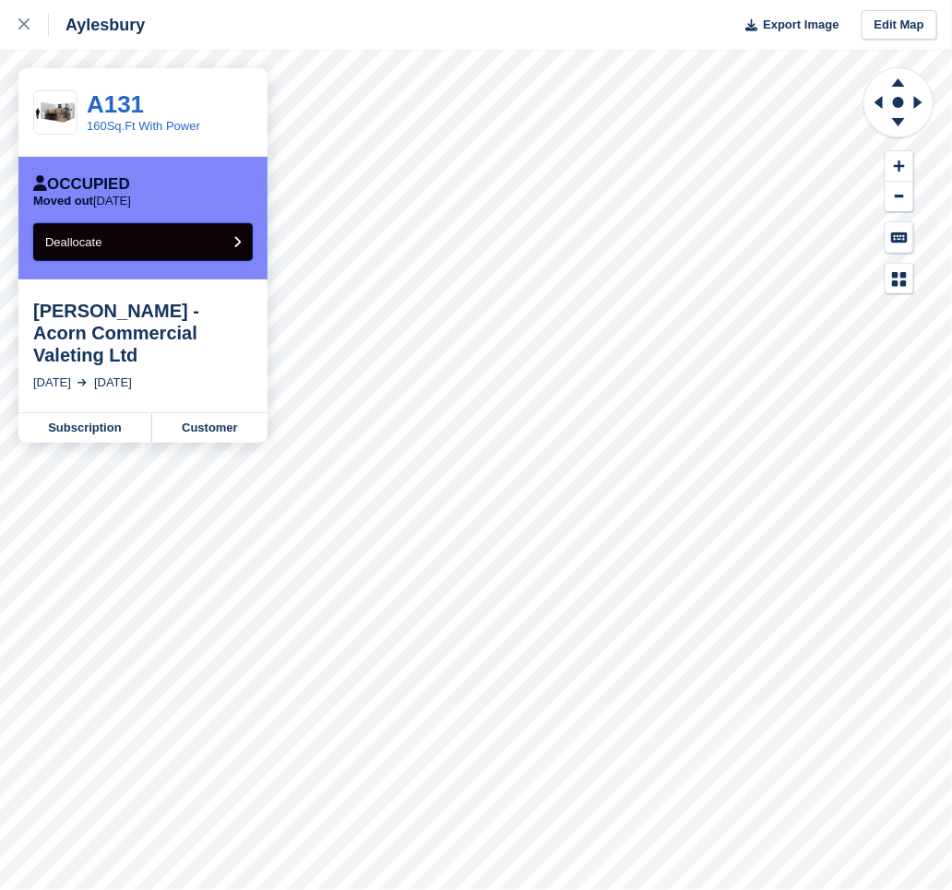
click at [217, 237] on button "Deallocate" at bounding box center [143, 242] width 220 height 38
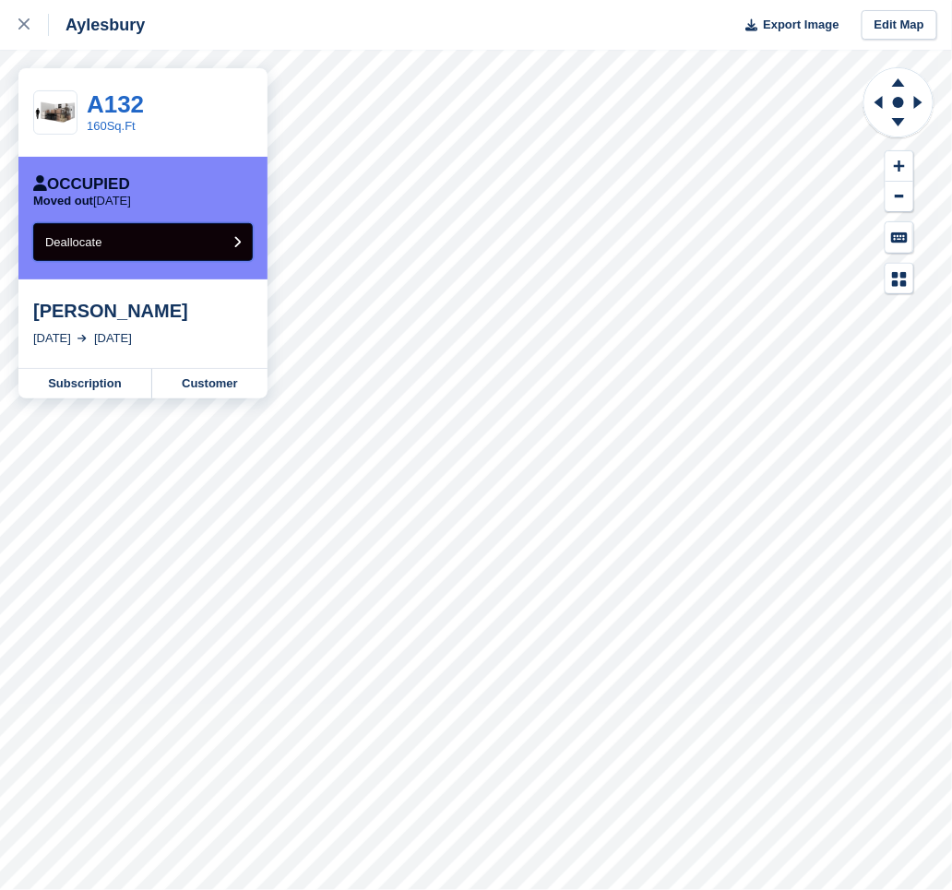
click at [214, 237] on button "Deallocate" at bounding box center [143, 242] width 220 height 38
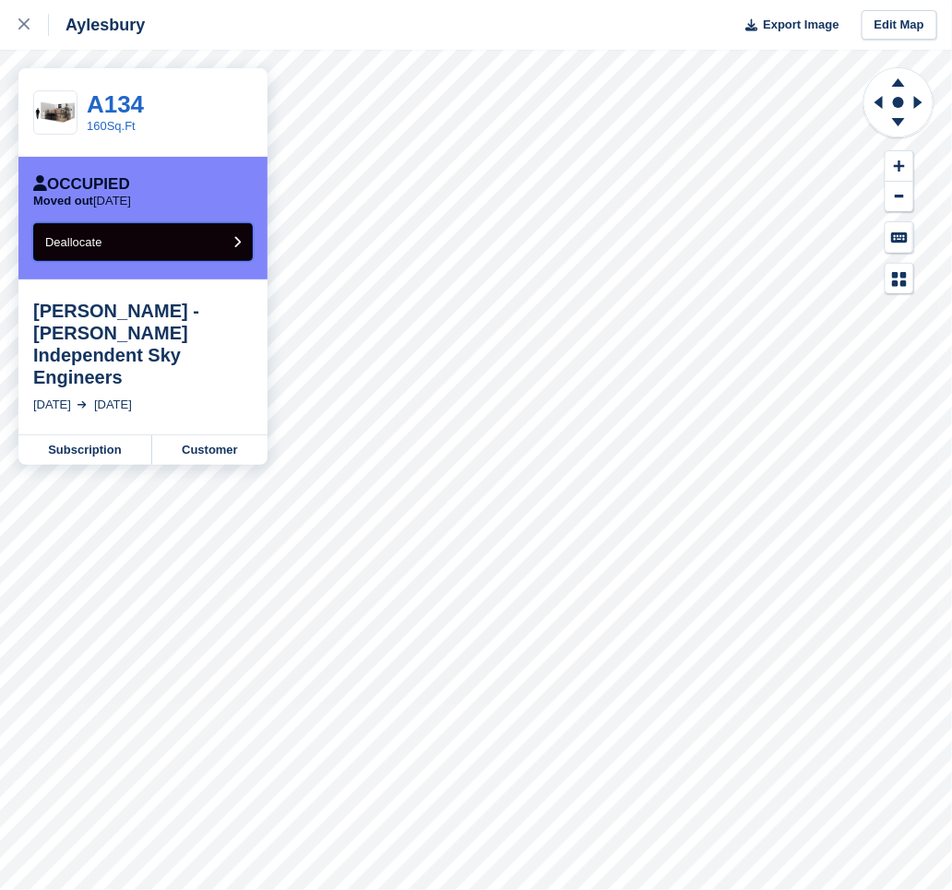
click at [198, 241] on button "Deallocate" at bounding box center [143, 242] width 220 height 38
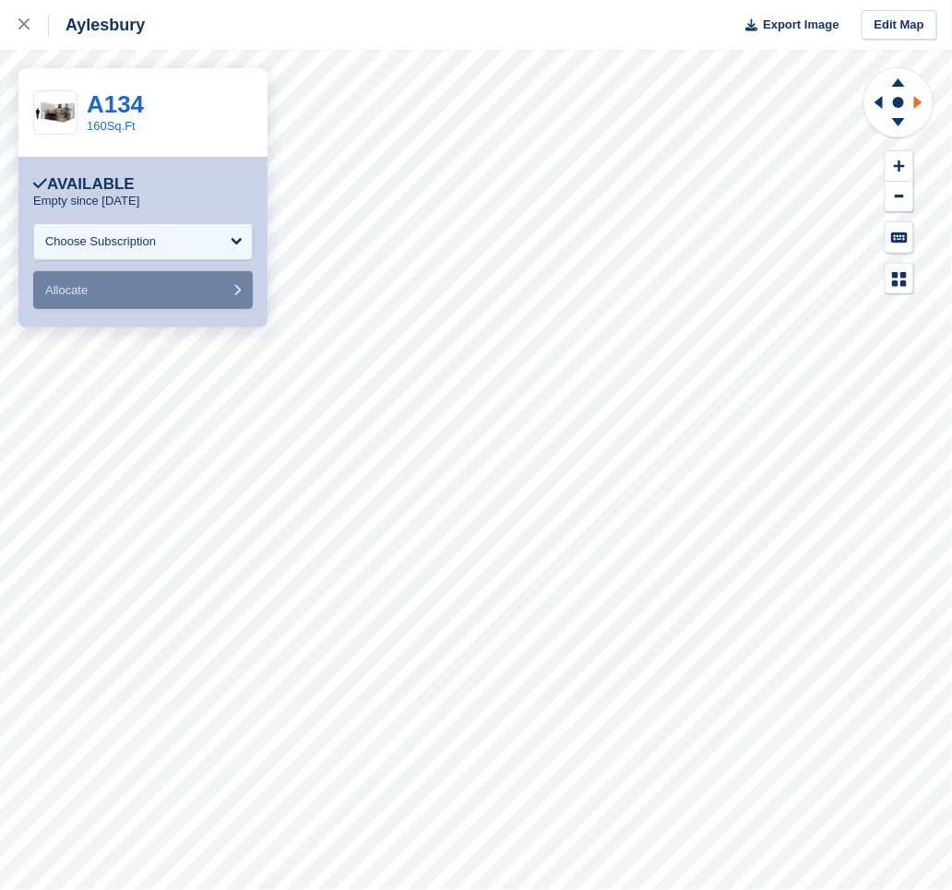
click at [921, 108] on icon at bounding box center [921, 102] width 23 height 48
